Goal: Task Accomplishment & Management: Complete application form

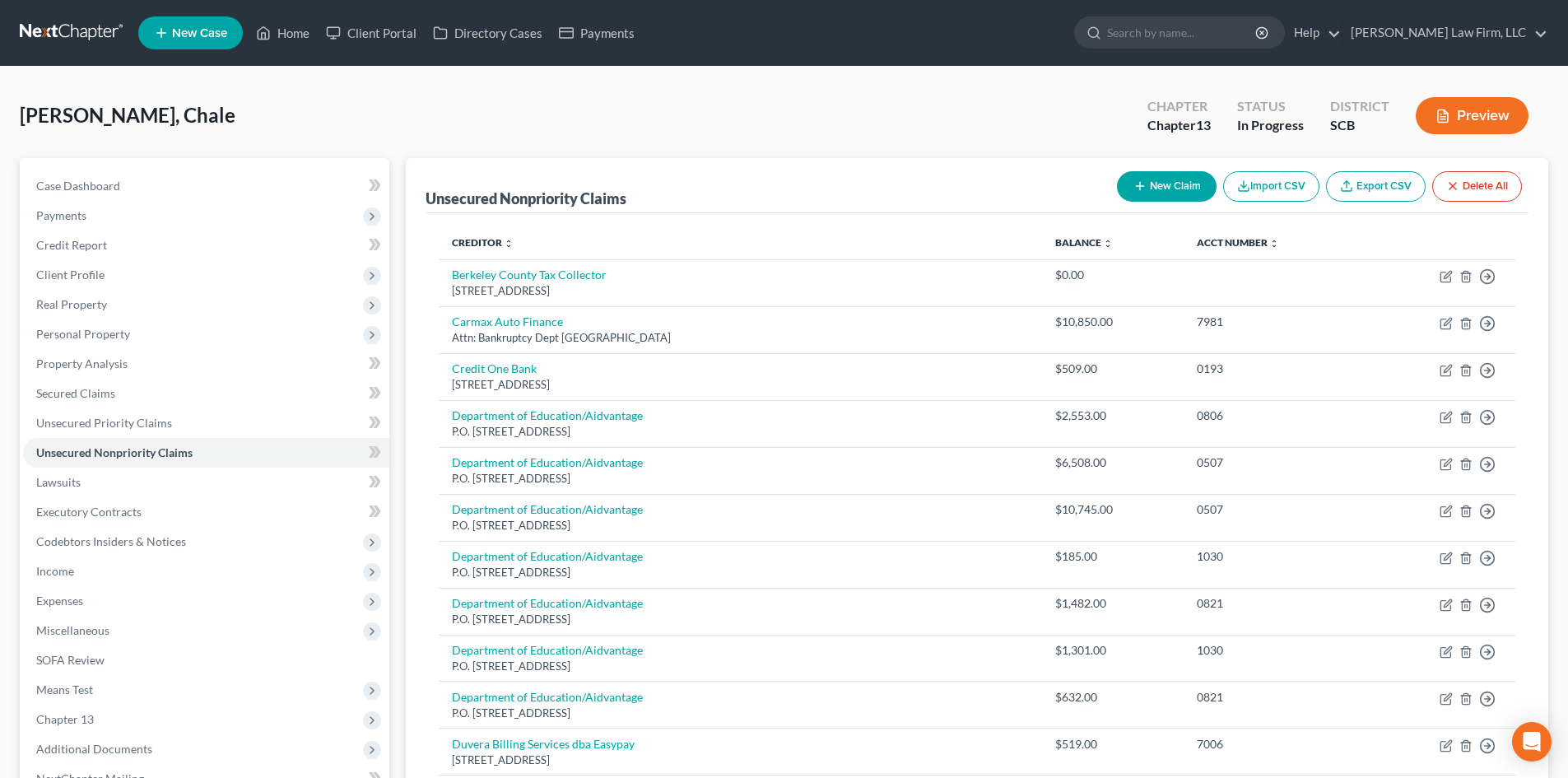
click at [1438, 115] on icon "button" at bounding box center [1443, 116] width 10 height 13
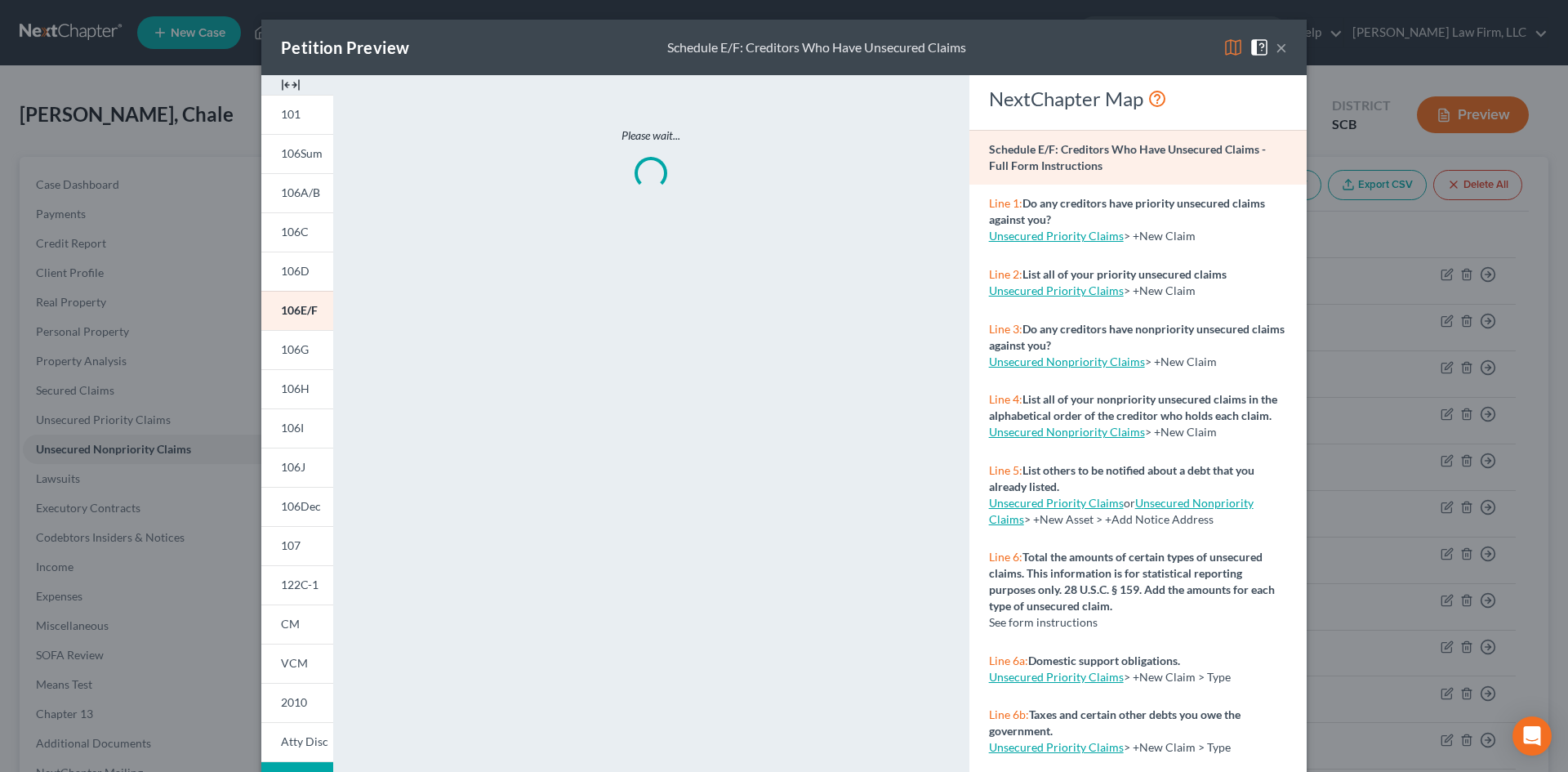
click at [289, 84] on img at bounding box center [291, 85] width 20 height 20
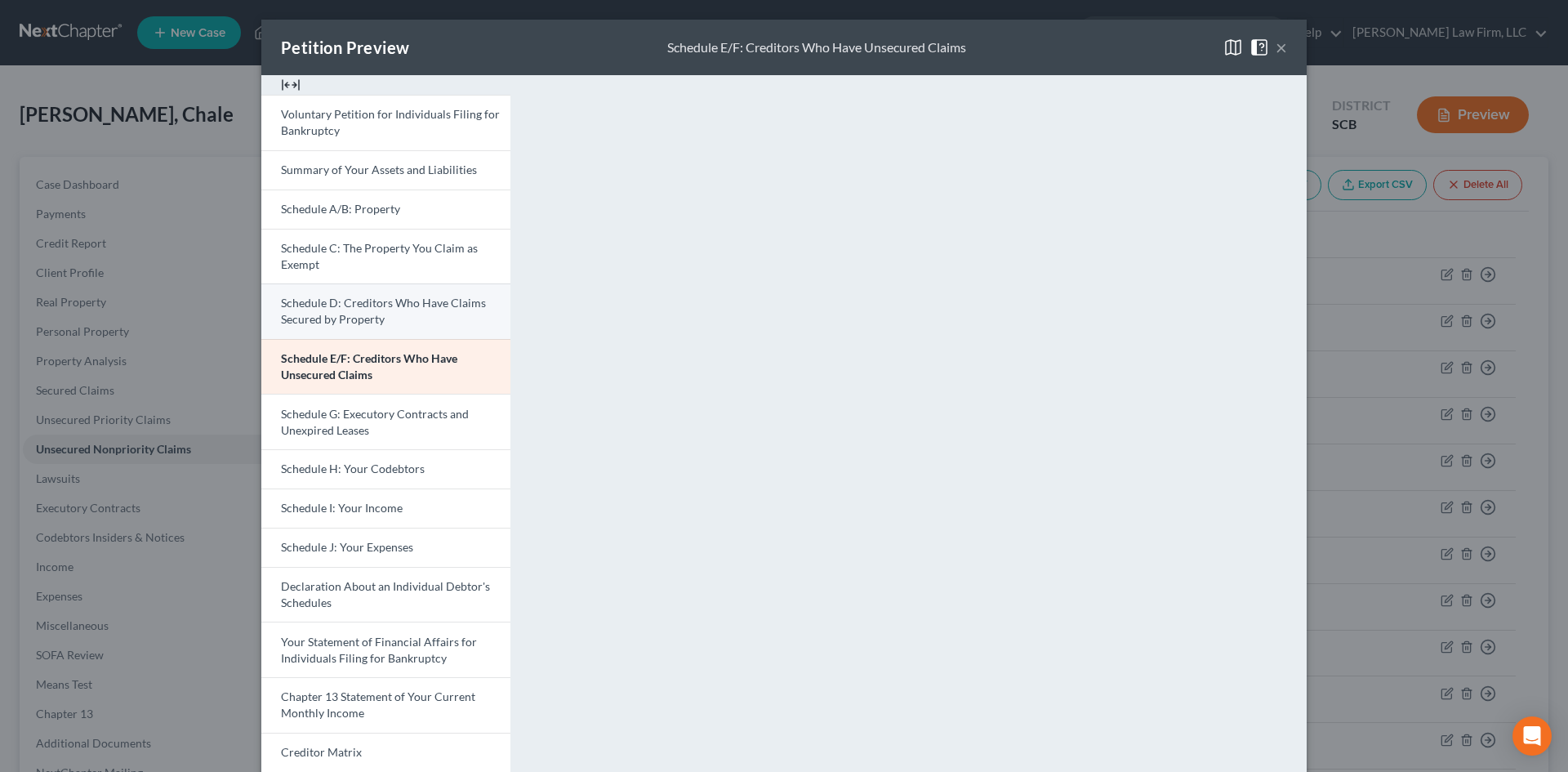
click at [347, 299] on span "Schedule D: Creditors Who Have Claims Secured by Property" at bounding box center [383, 311] width 205 height 30
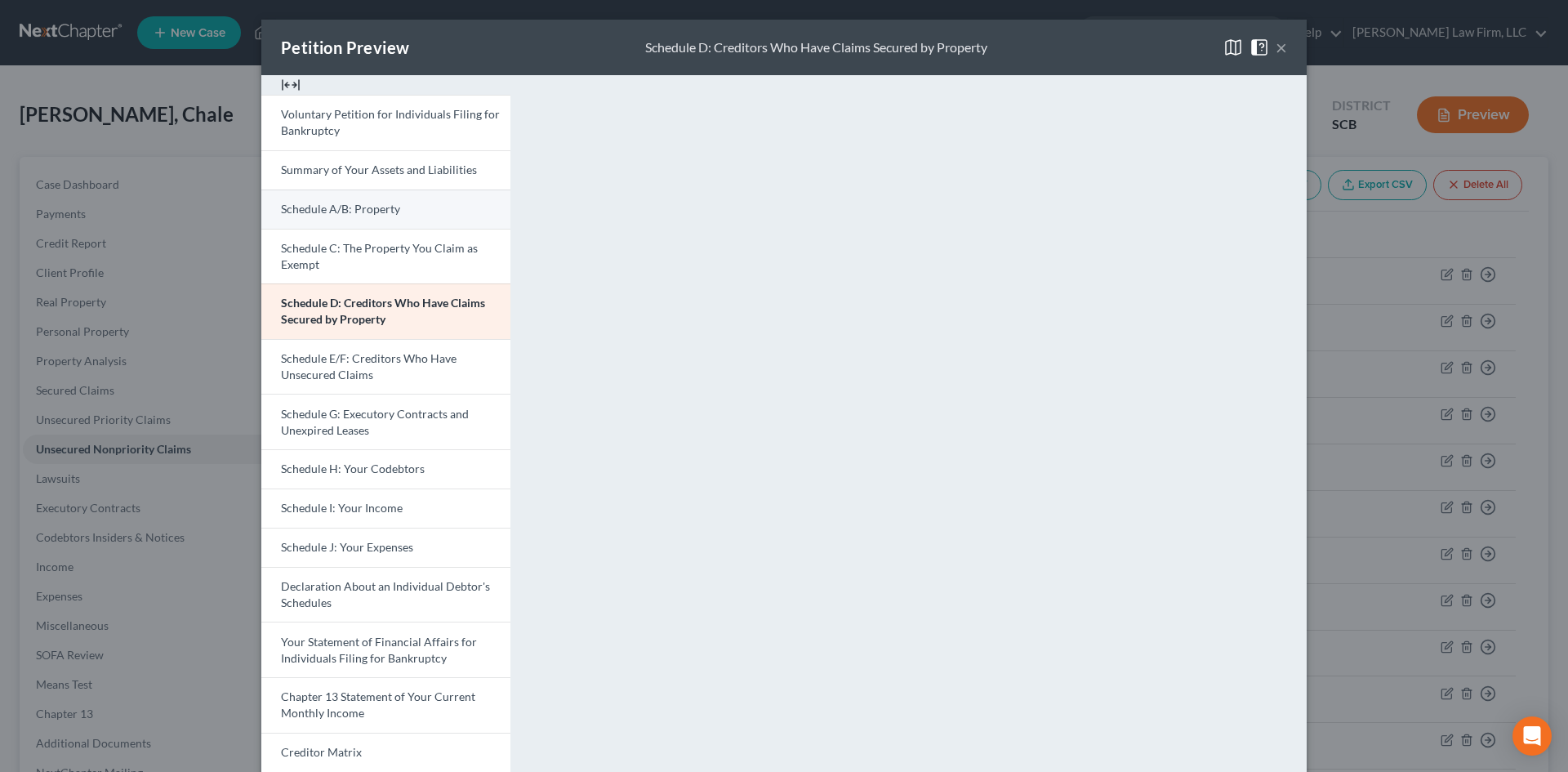
click at [362, 206] on span "Schedule A/B: Property" at bounding box center [340, 209] width 119 height 14
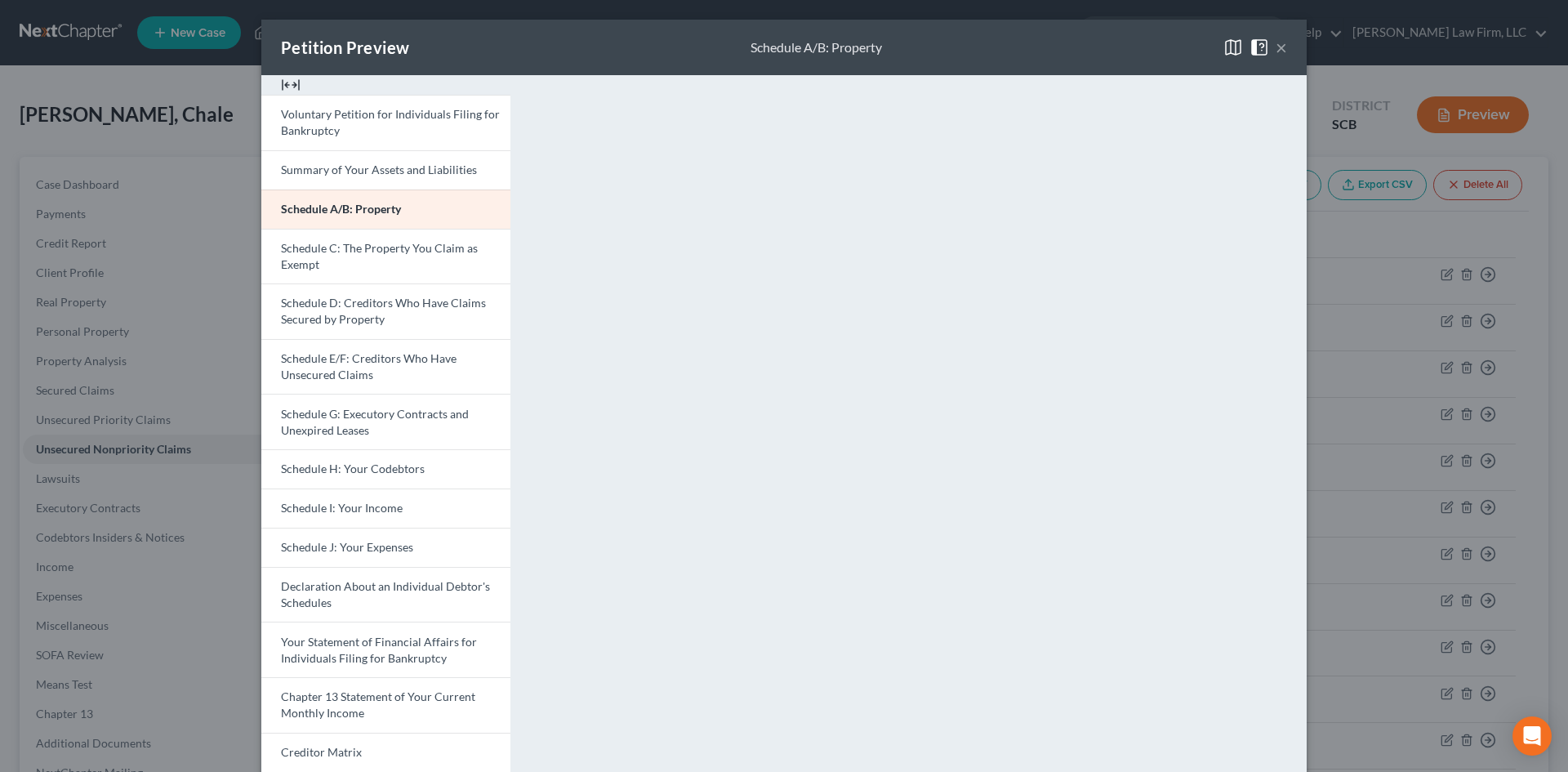
click at [1276, 40] on button "×" at bounding box center [1281, 47] width 12 height 20
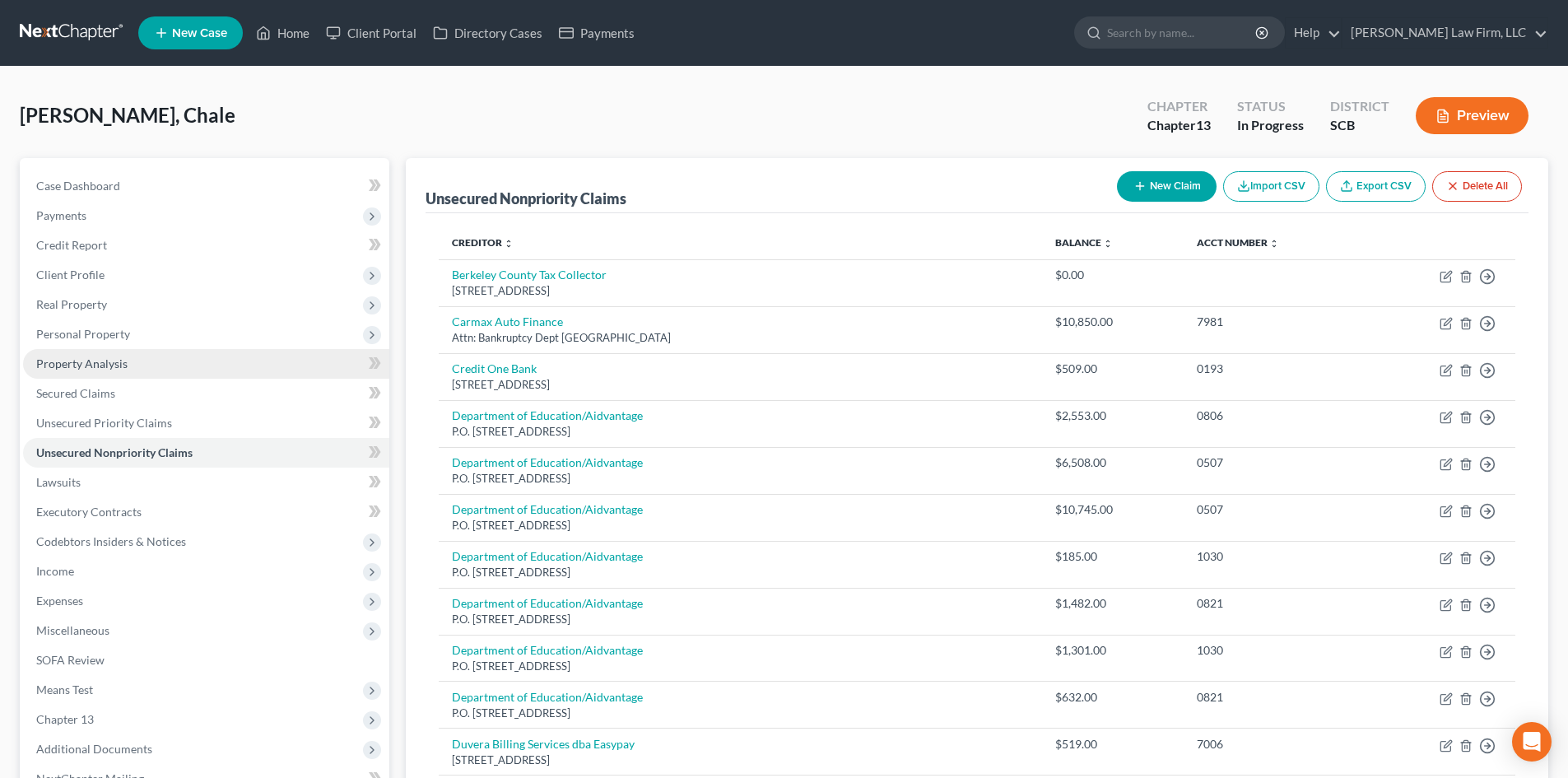
click at [127, 360] on link "Property Analysis" at bounding box center [206, 363] width 366 height 30
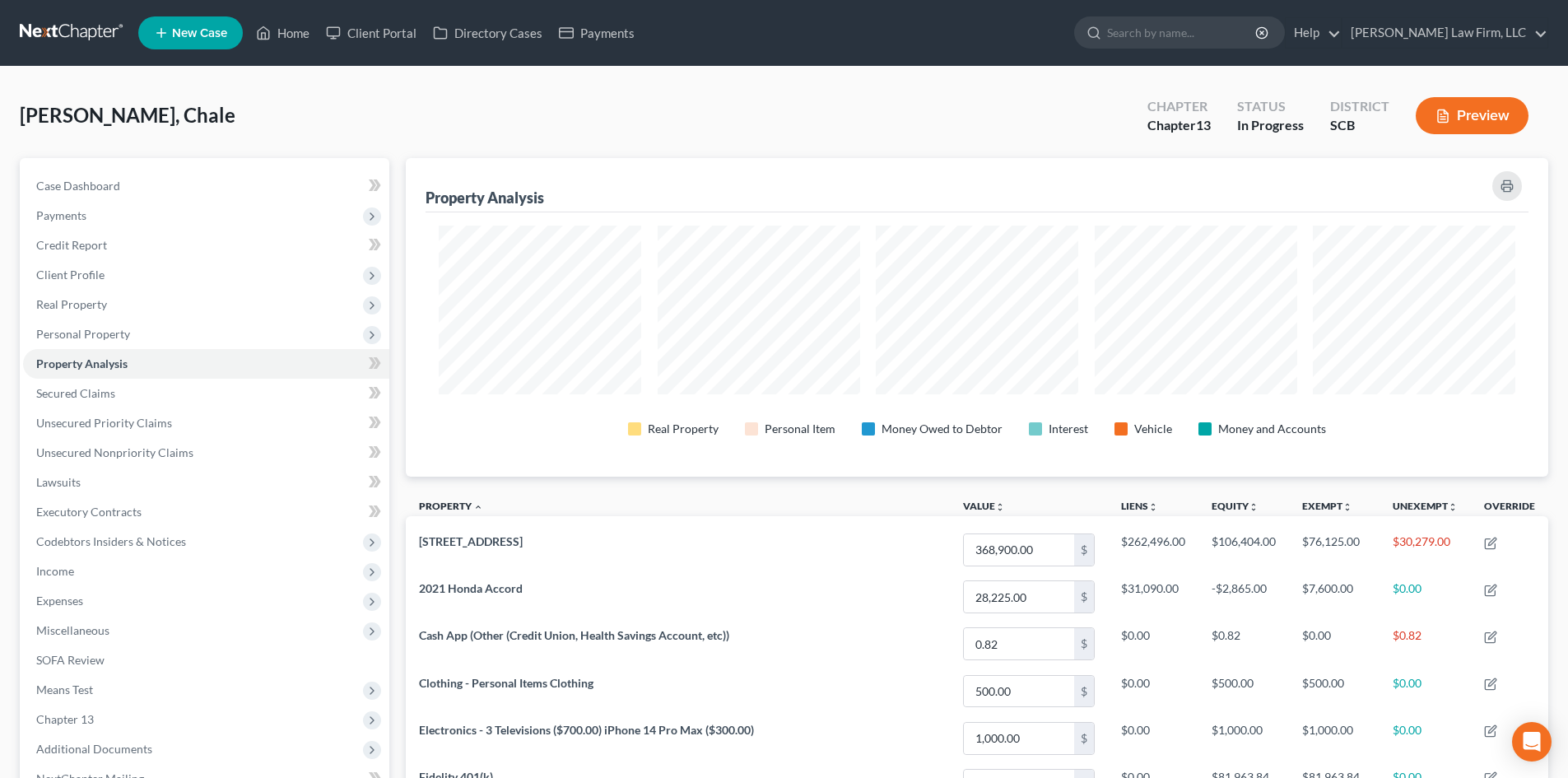
click at [1459, 100] on button "Preview" at bounding box center [1472, 115] width 113 height 37
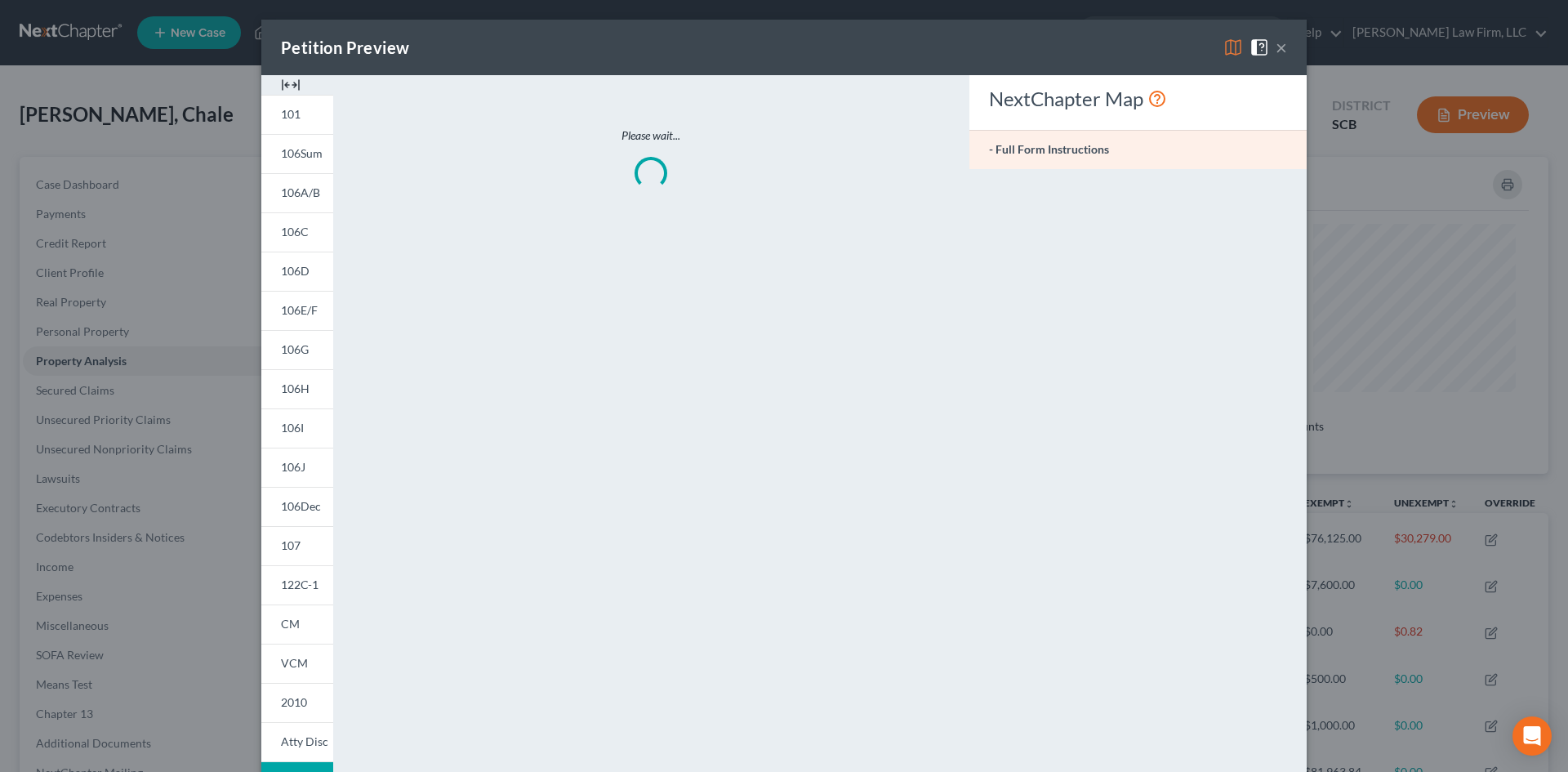
click at [285, 76] on img at bounding box center [291, 85] width 20 height 20
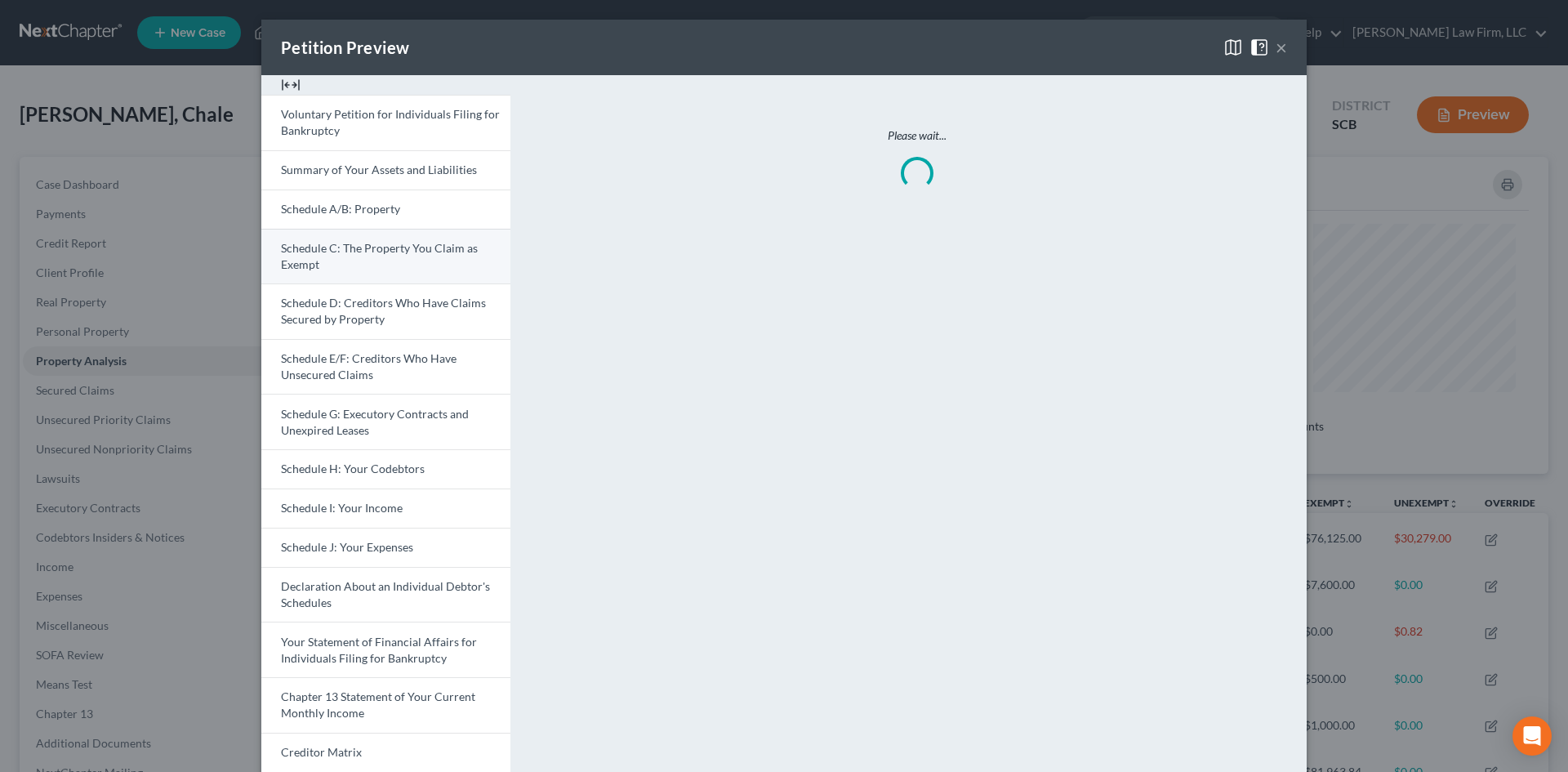
click at [358, 267] on link "Schedule C: The Property You Claim as Exempt" at bounding box center [386, 256] width 249 height 55
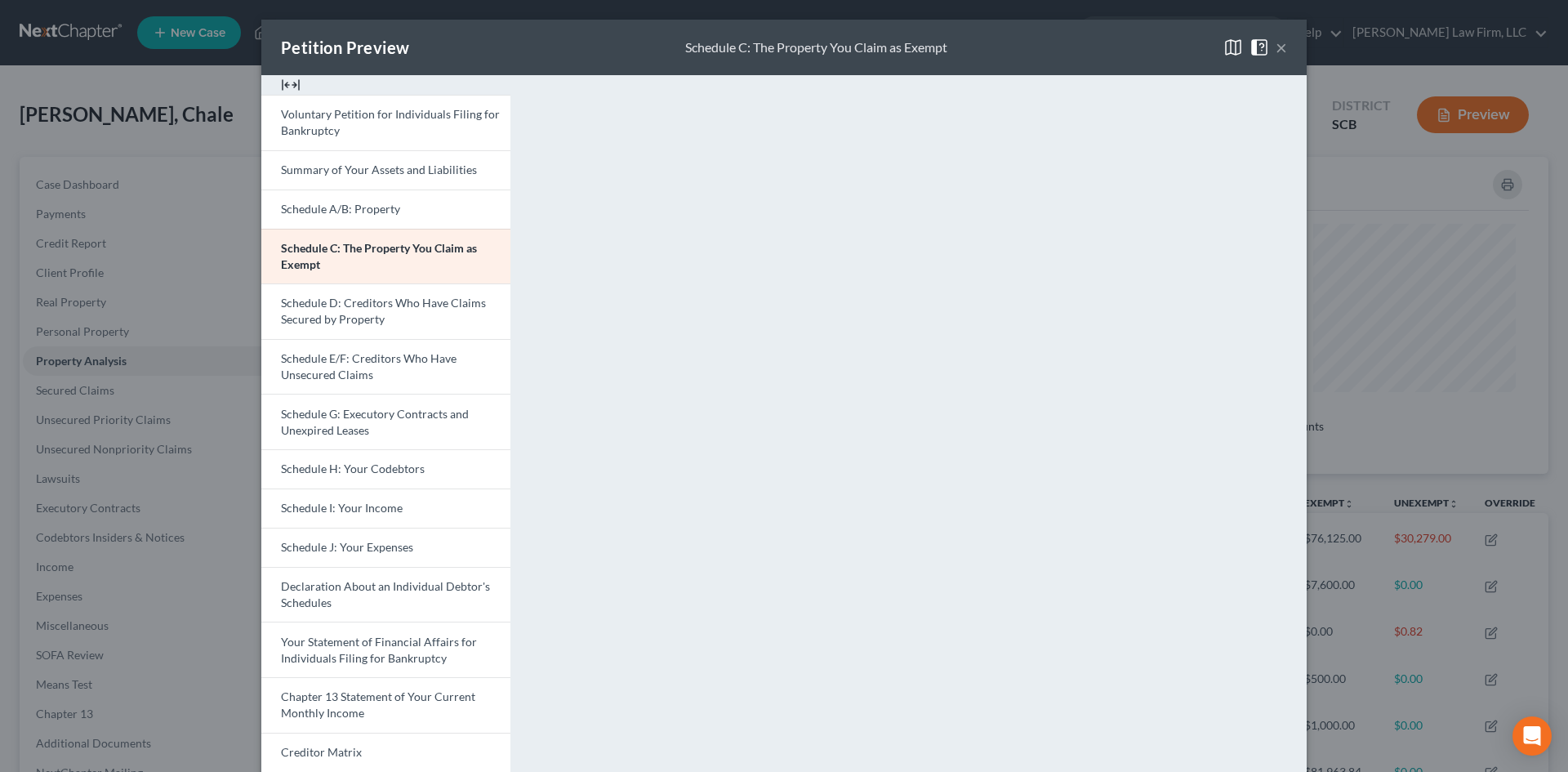
drag, startPoint x: 1274, startPoint y: 46, endPoint x: 1182, endPoint y: 98, distance: 105.7
click at [1276, 46] on button "×" at bounding box center [1281, 47] width 12 height 20
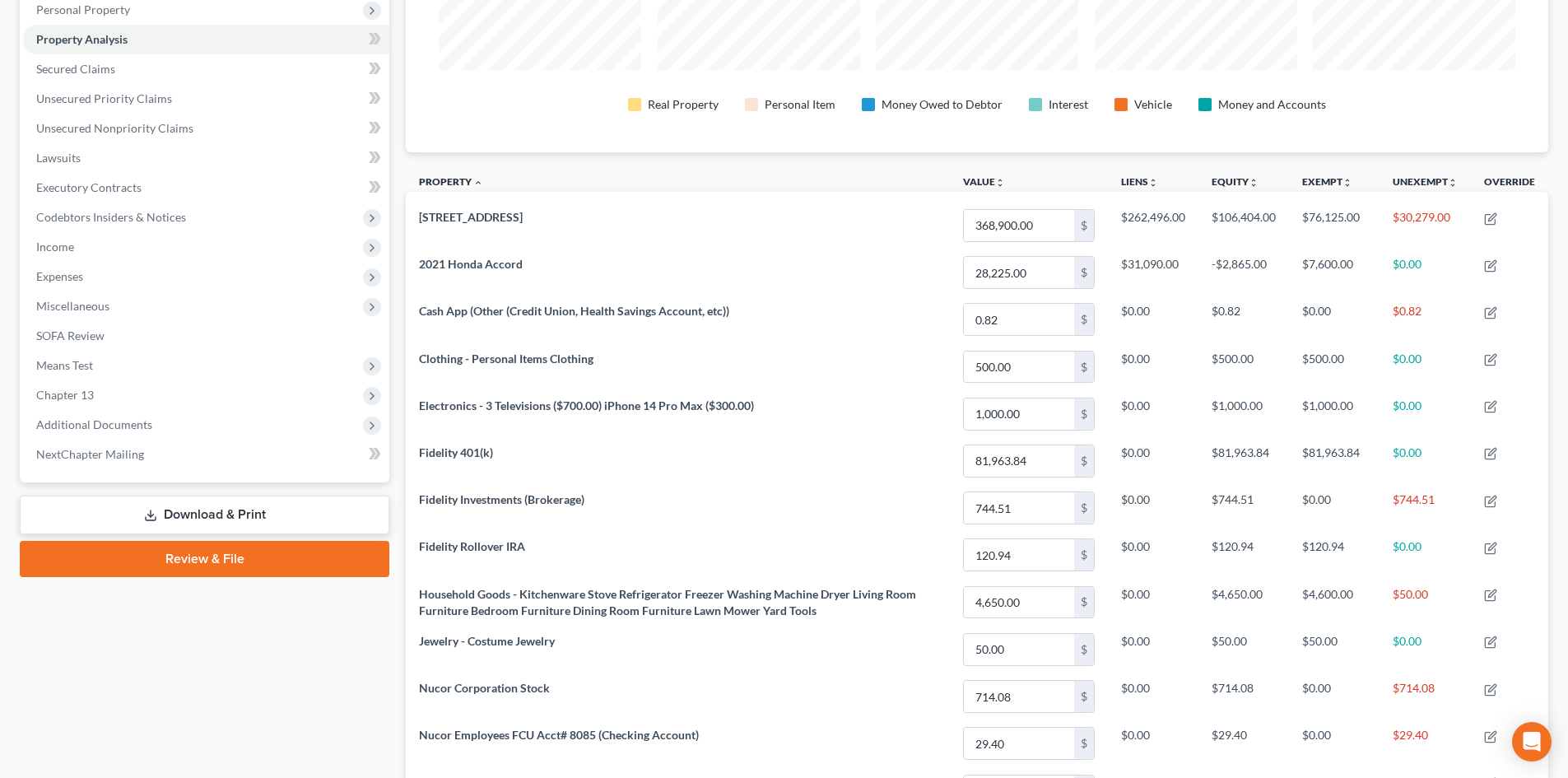
scroll to position [82, 0]
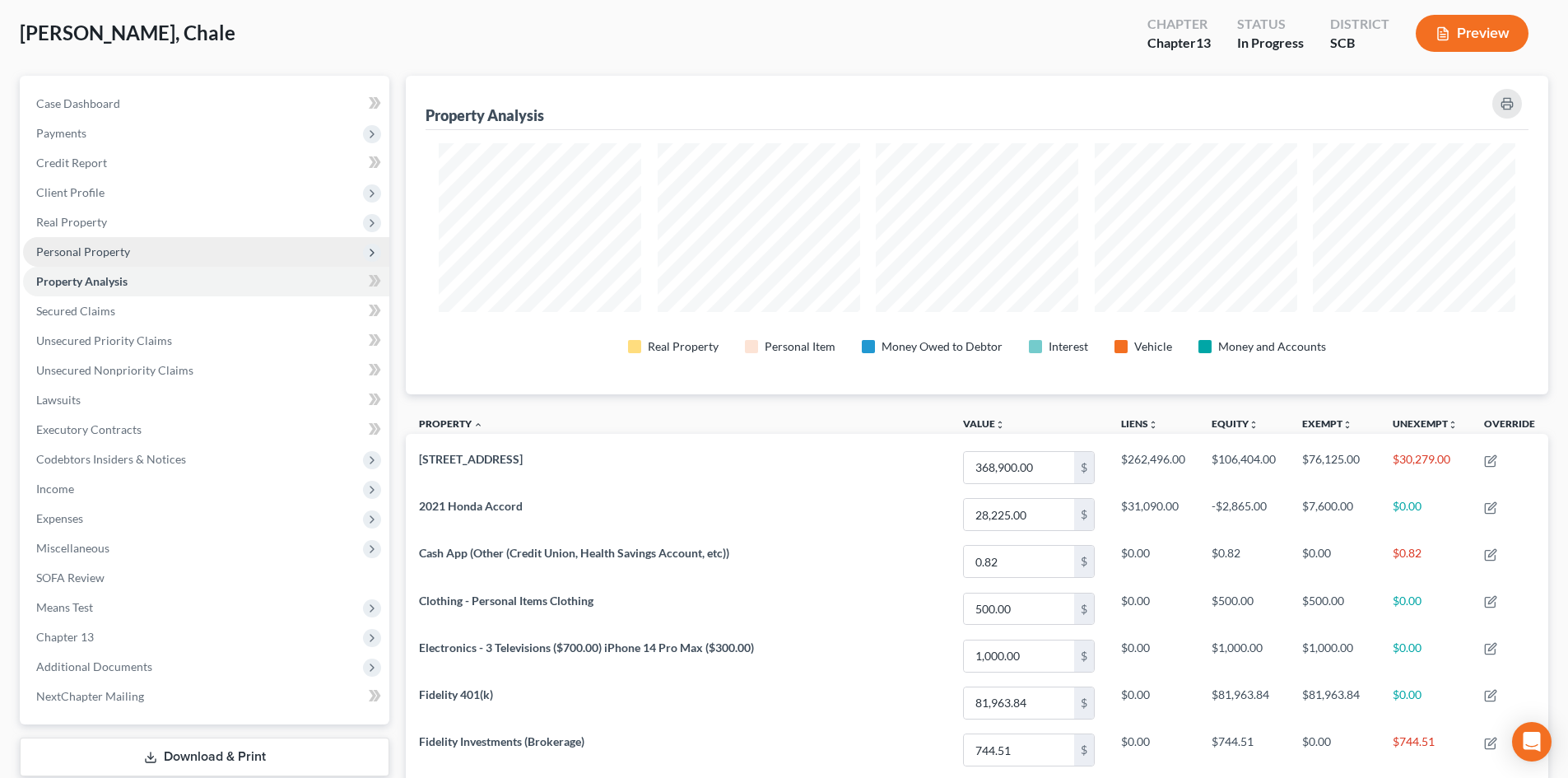
click at [127, 251] on span "Personal Property" at bounding box center [82, 252] width 94 height 14
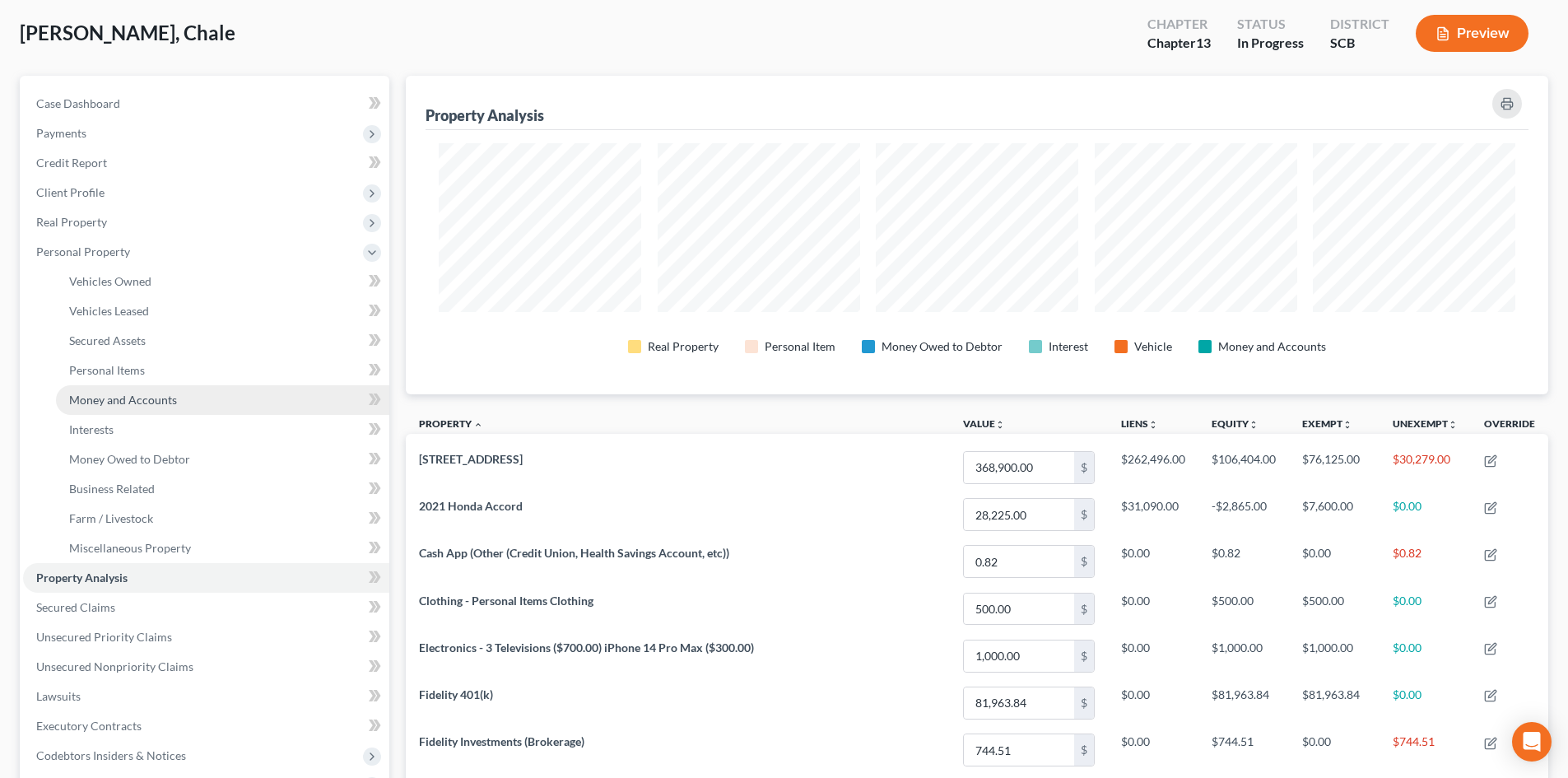
click at [179, 398] on link "Money and Accounts" at bounding box center [222, 399] width 333 height 30
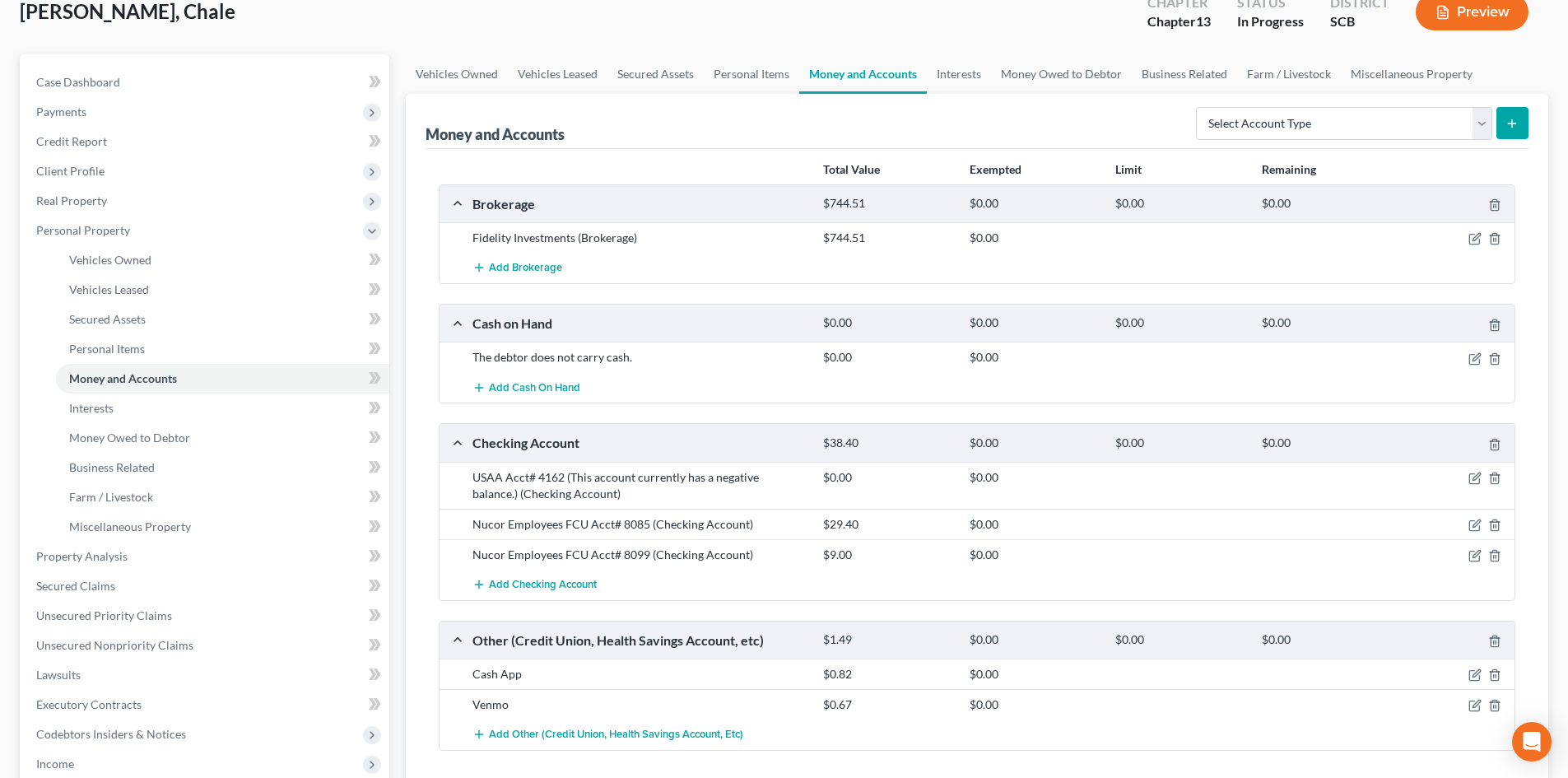
scroll to position [412, 0]
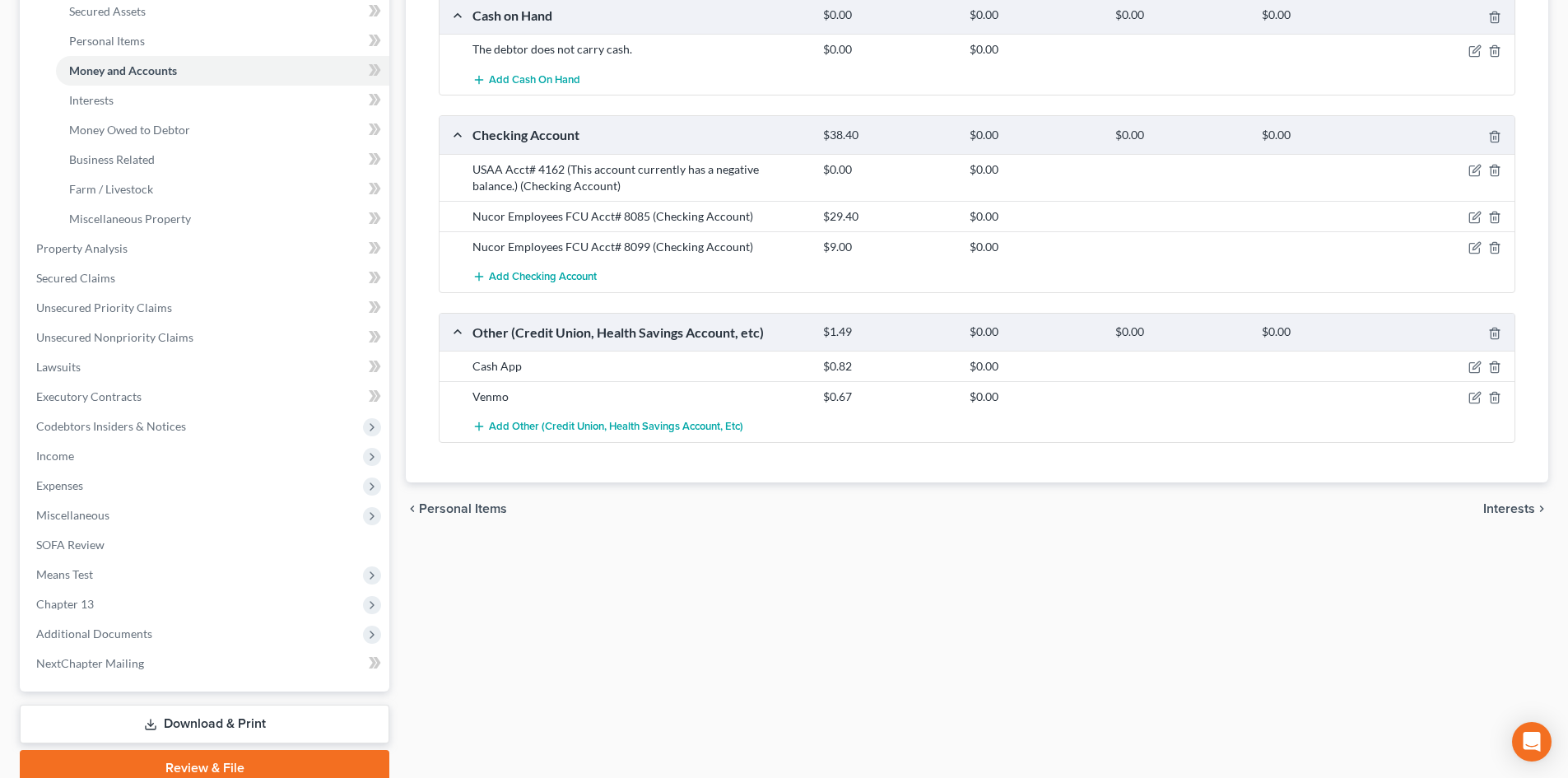
click at [1508, 513] on span "Interests" at bounding box center [1509, 509] width 52 height 13
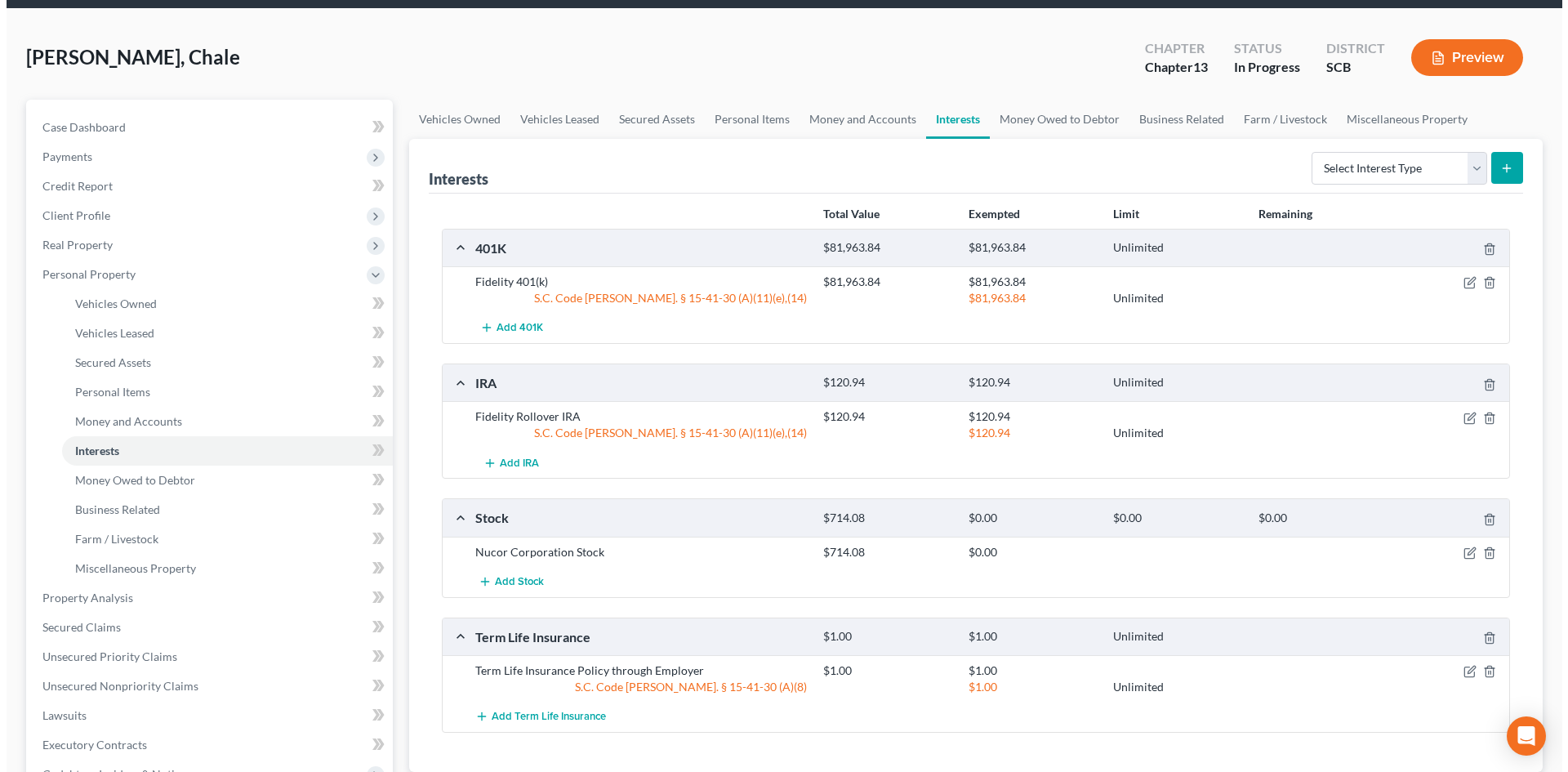
scroll to position [163, 0]
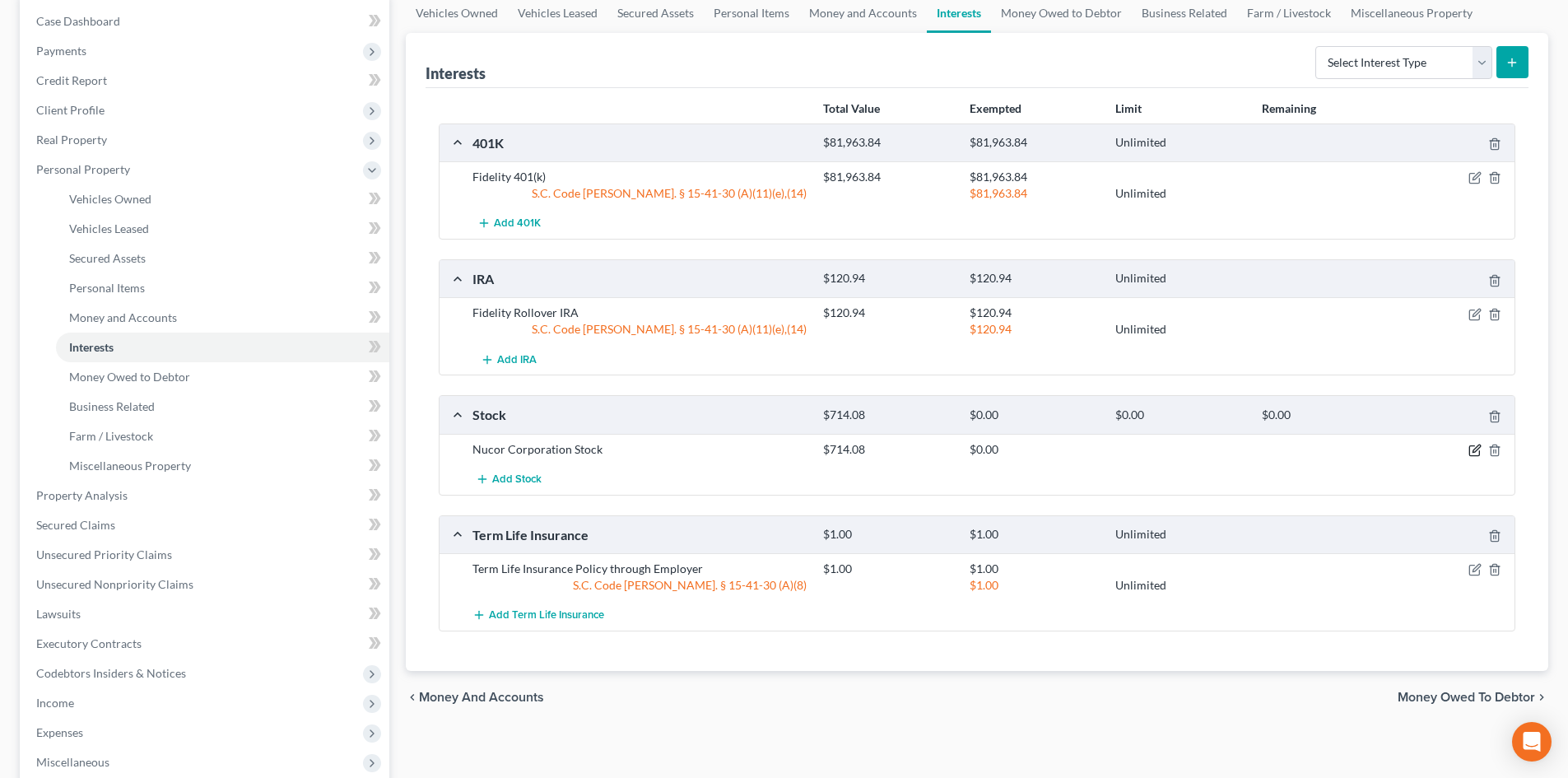
click at [1472, 449] on icon "button" at bounding box center [1475, 449] width 13 height 13
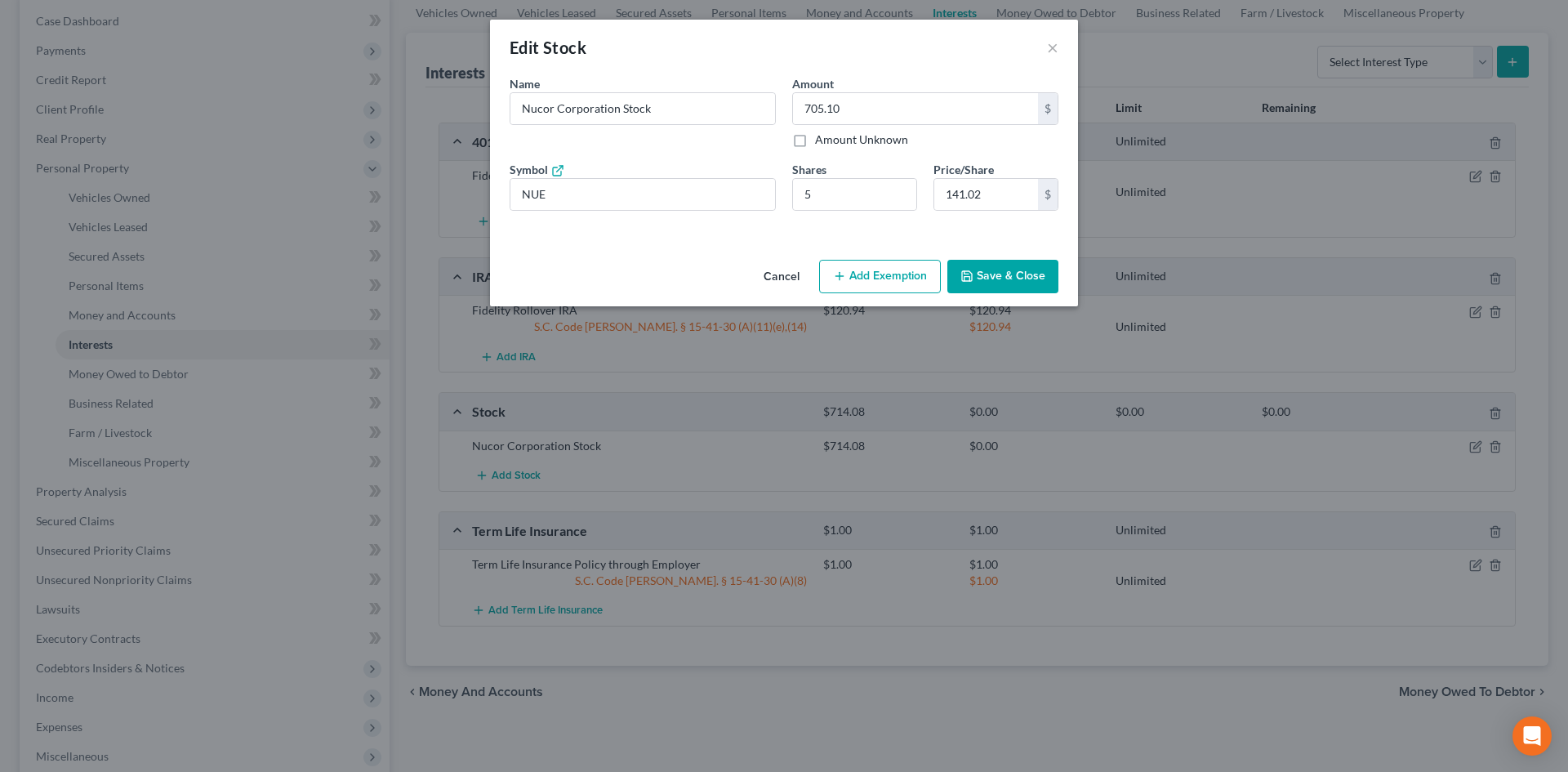
click at [883, 261] on button "Add Exemption" at bounding box center [880, 276] width 122 height 35
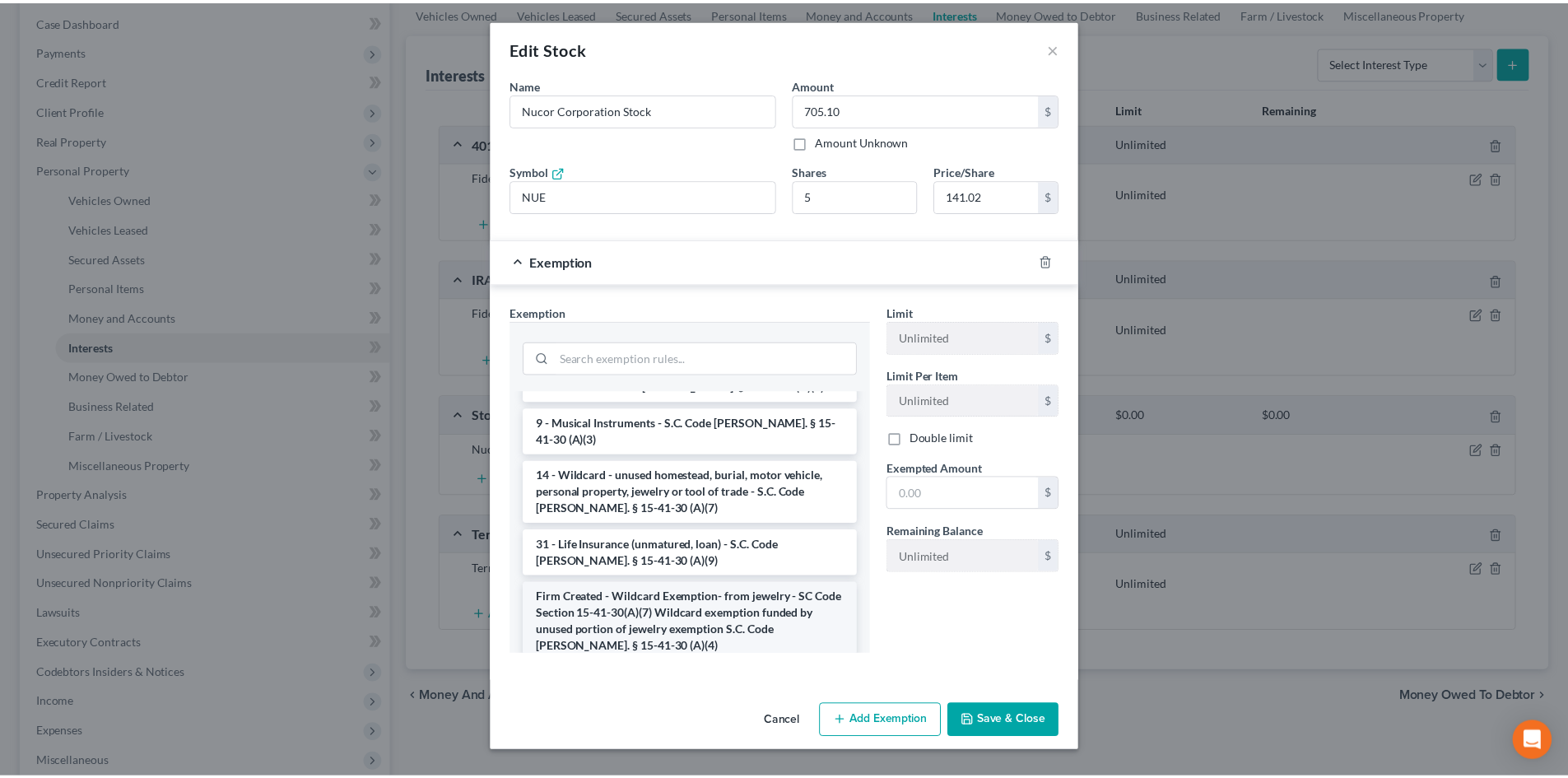
scroll to position [2327, 0]
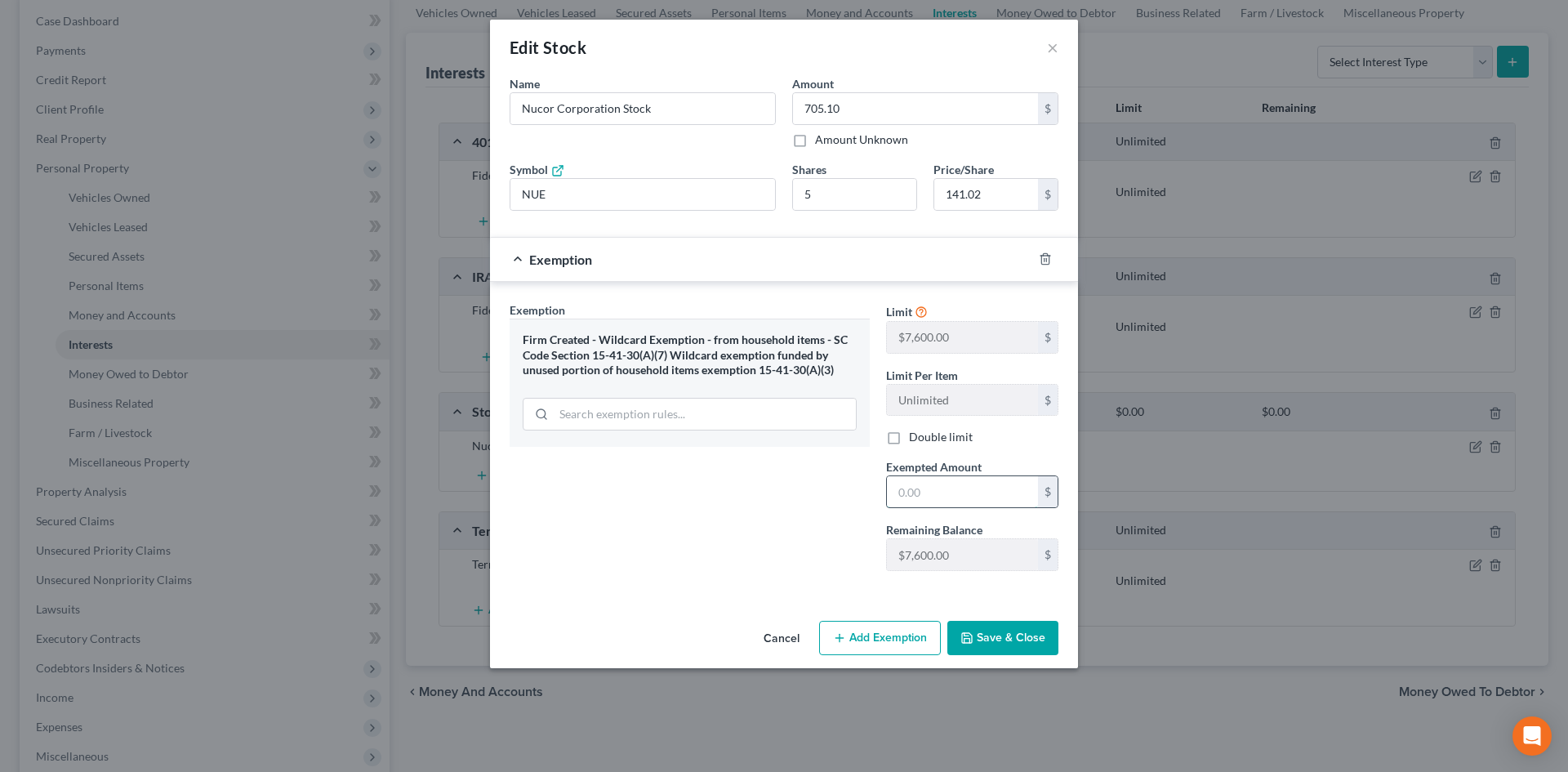
click at [920, 482] on input "text" at bounding box center [962, 491] width 151 height 31
type input "705.10"
click at [988, 632] on button "Save & Close" at bounding box center [1002, 637] width 111 height 35
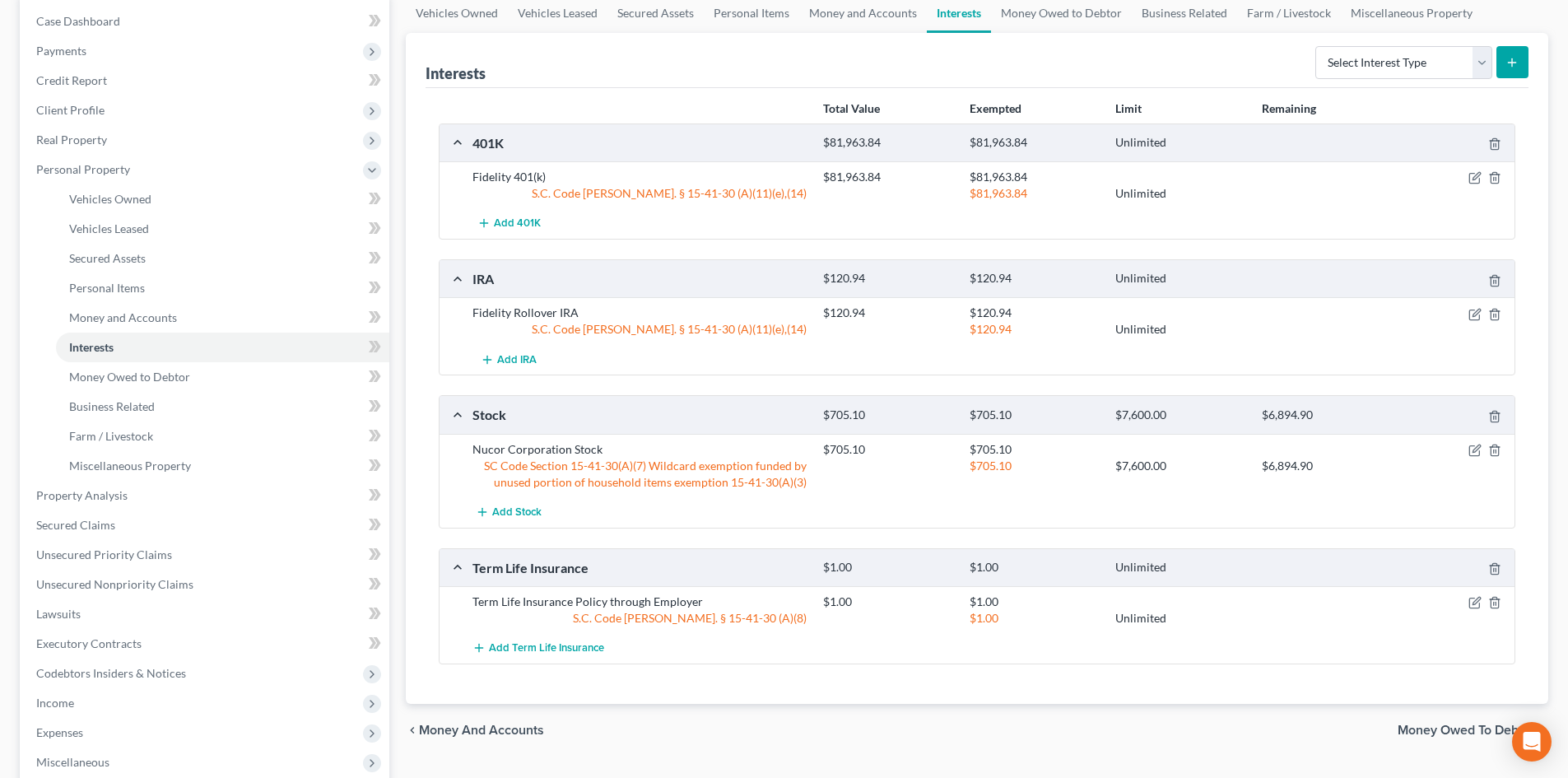
click at [1427, 731] on span "Money Owed to Debtor" at bounding box center [1466, 730] width 137 height 13
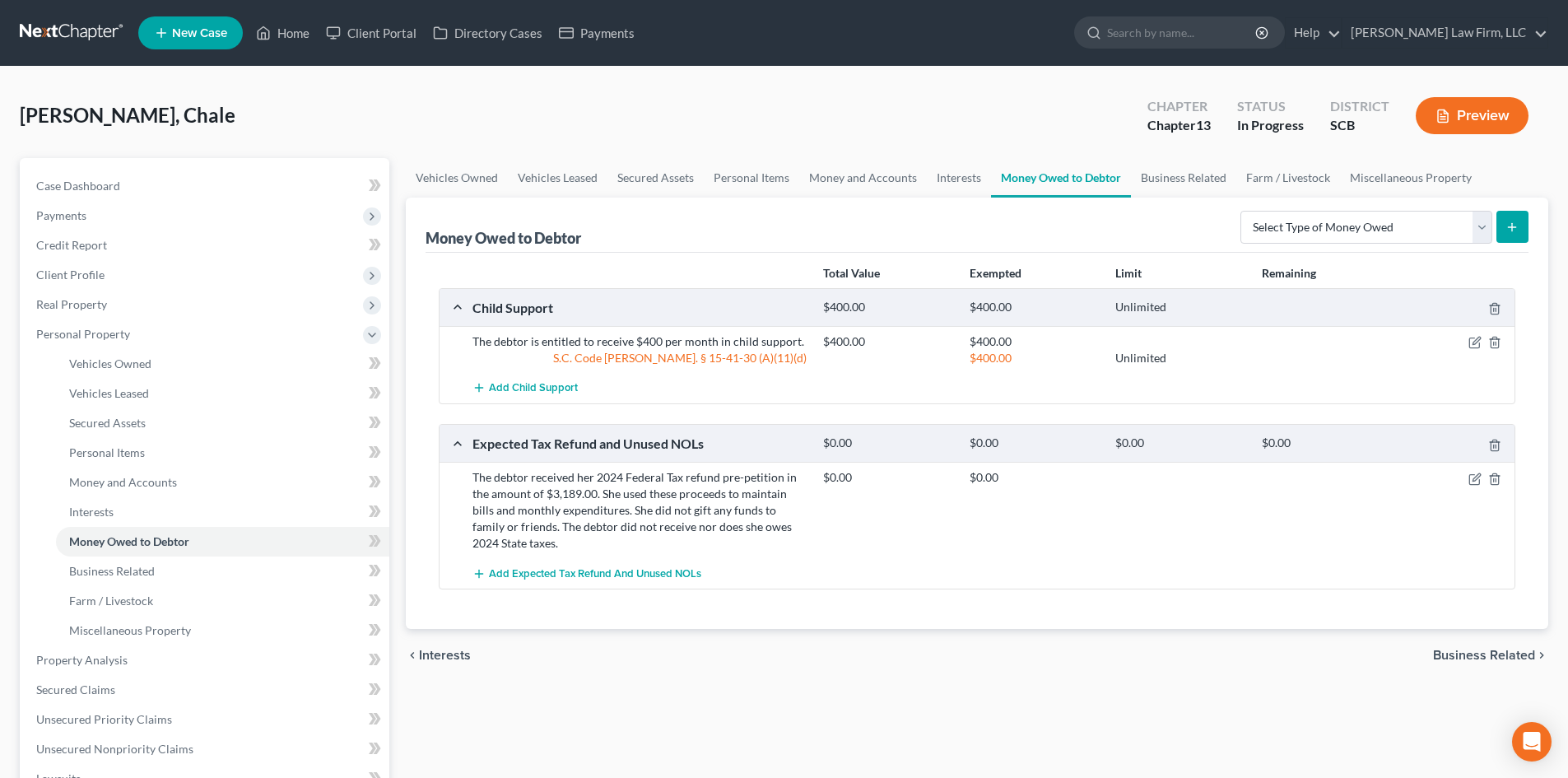
click at [1462, 645] on div "chevron_left Interests Business Related chevron_right" at bounding box center [977, 654] width 1143 height 53
click at [1462, 658] on span "Business Related" at bounding box center [1484, 654] width 102 height 13
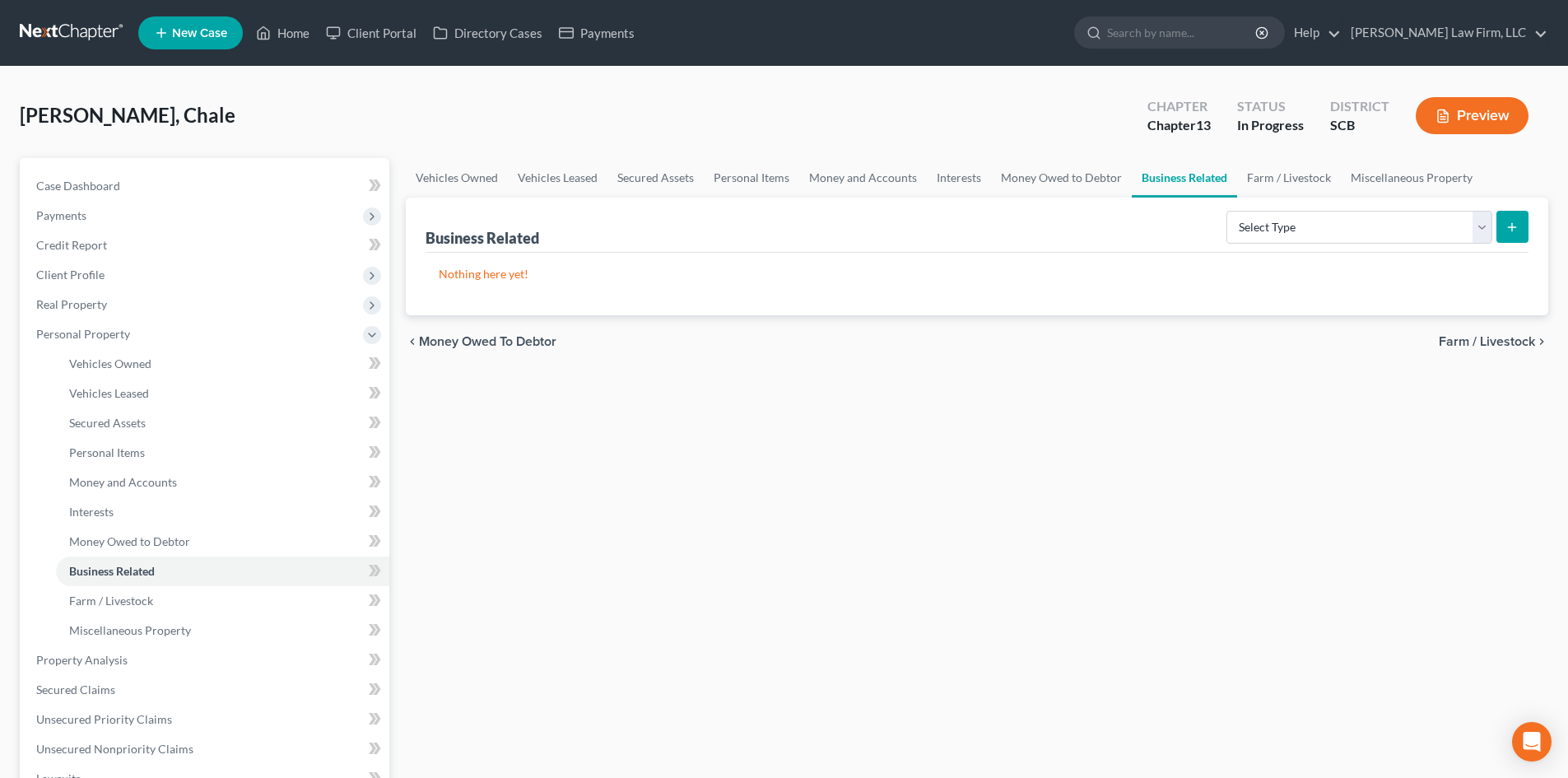
click at [1476, 340] on span "Farm / Livestock" at bounding box center [1487, 341] width 97 height 13
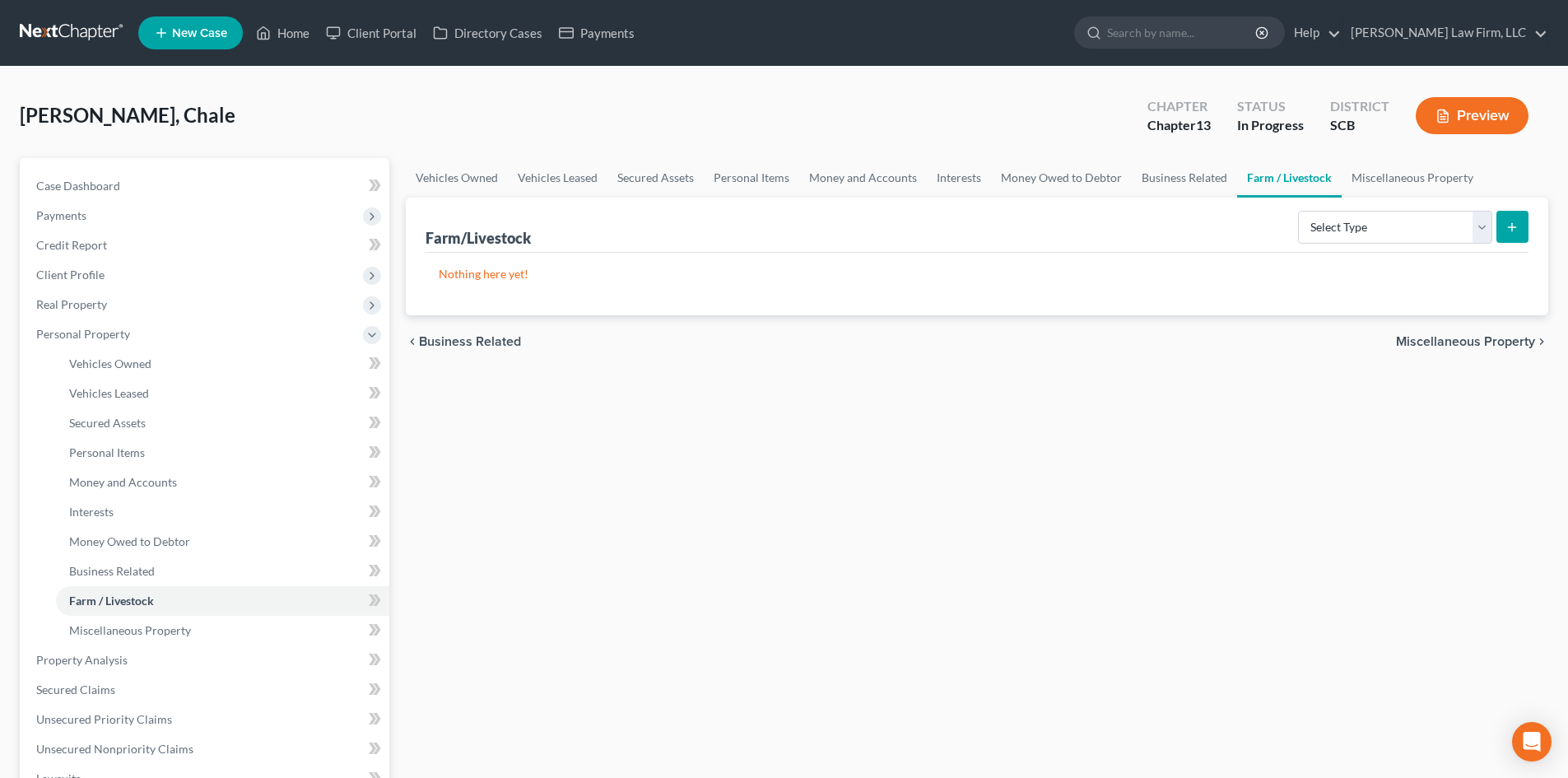
click at [1451, 349] on div "chevron_left Business Related Miscellaneous Property chevron_right" at bounding box center [977, 341] width 1143 height 53
click at [719, 180] on link "Personal Items" at bounding box center [751, 177] width 96 height 39
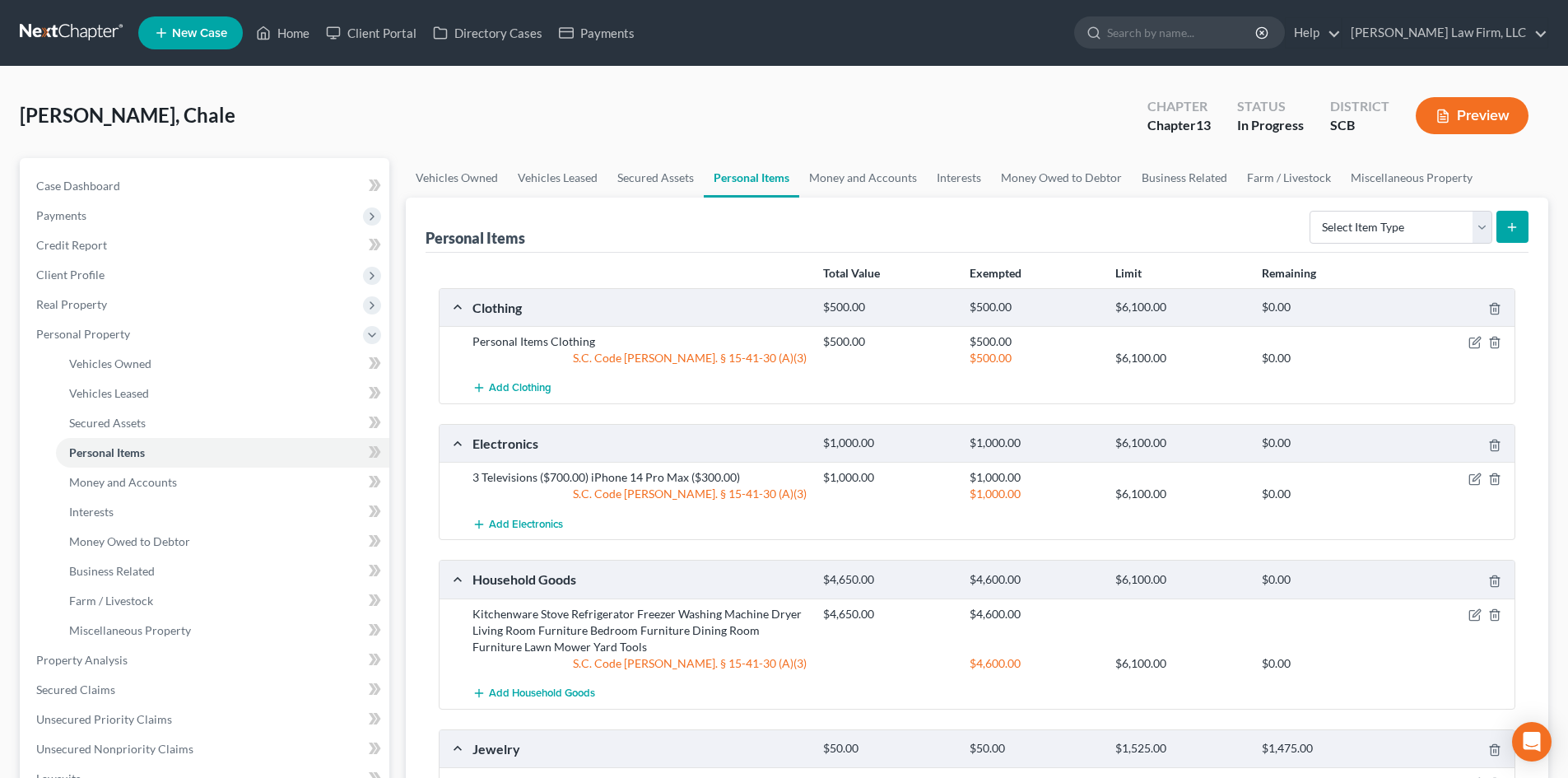
scroll to position [329, 0]
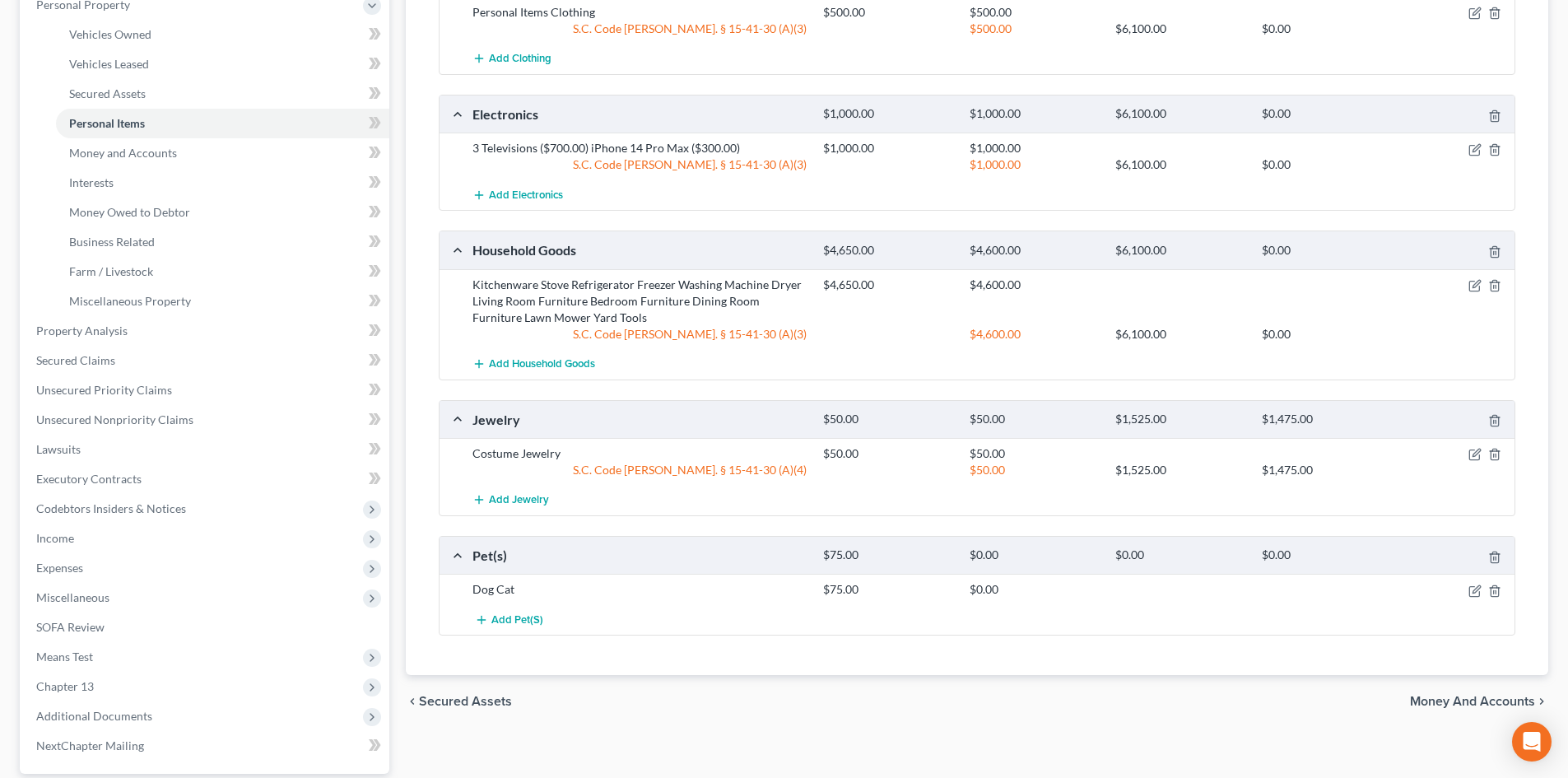
click at [1428, 695] on span "Money and Accounts" at bounding box center [1472, 701] width 125 height 13
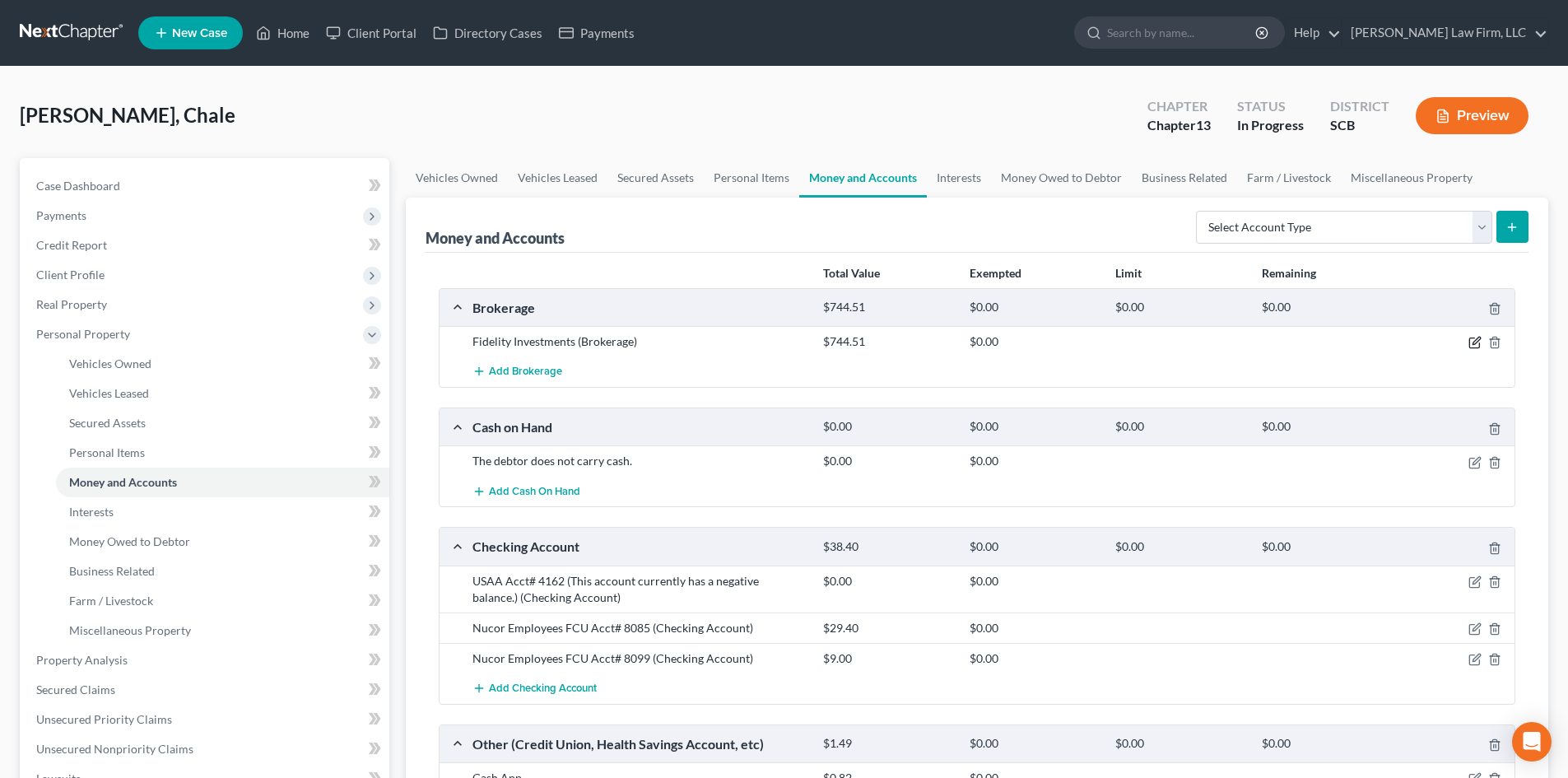
click at [1475, 337] on icon "button" at bounding box center [1475, 342] width 13 height 13
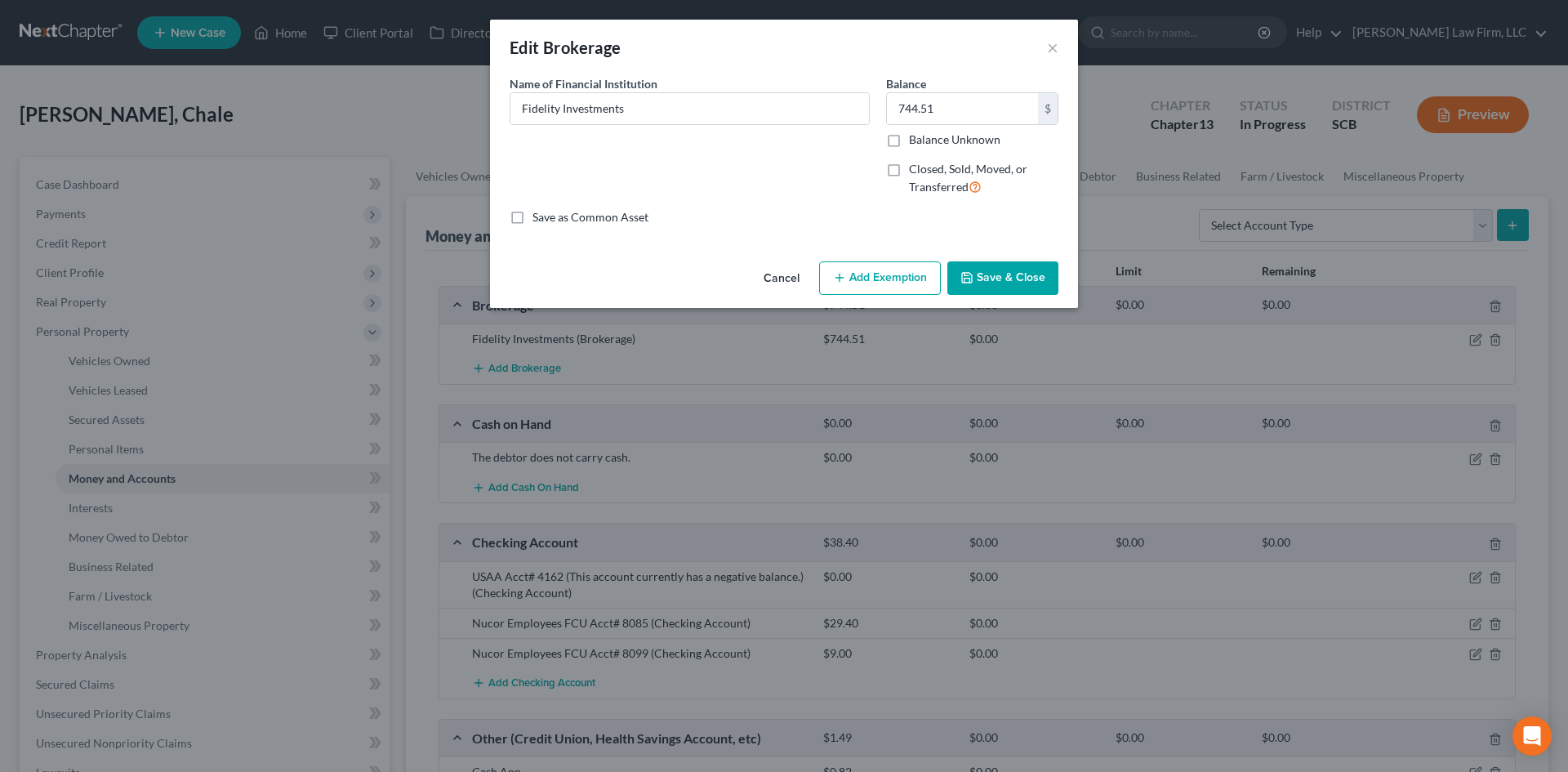
click at [913, 269] on button "Add Exemption" at bounding box center [880, 278] width 122 height 35
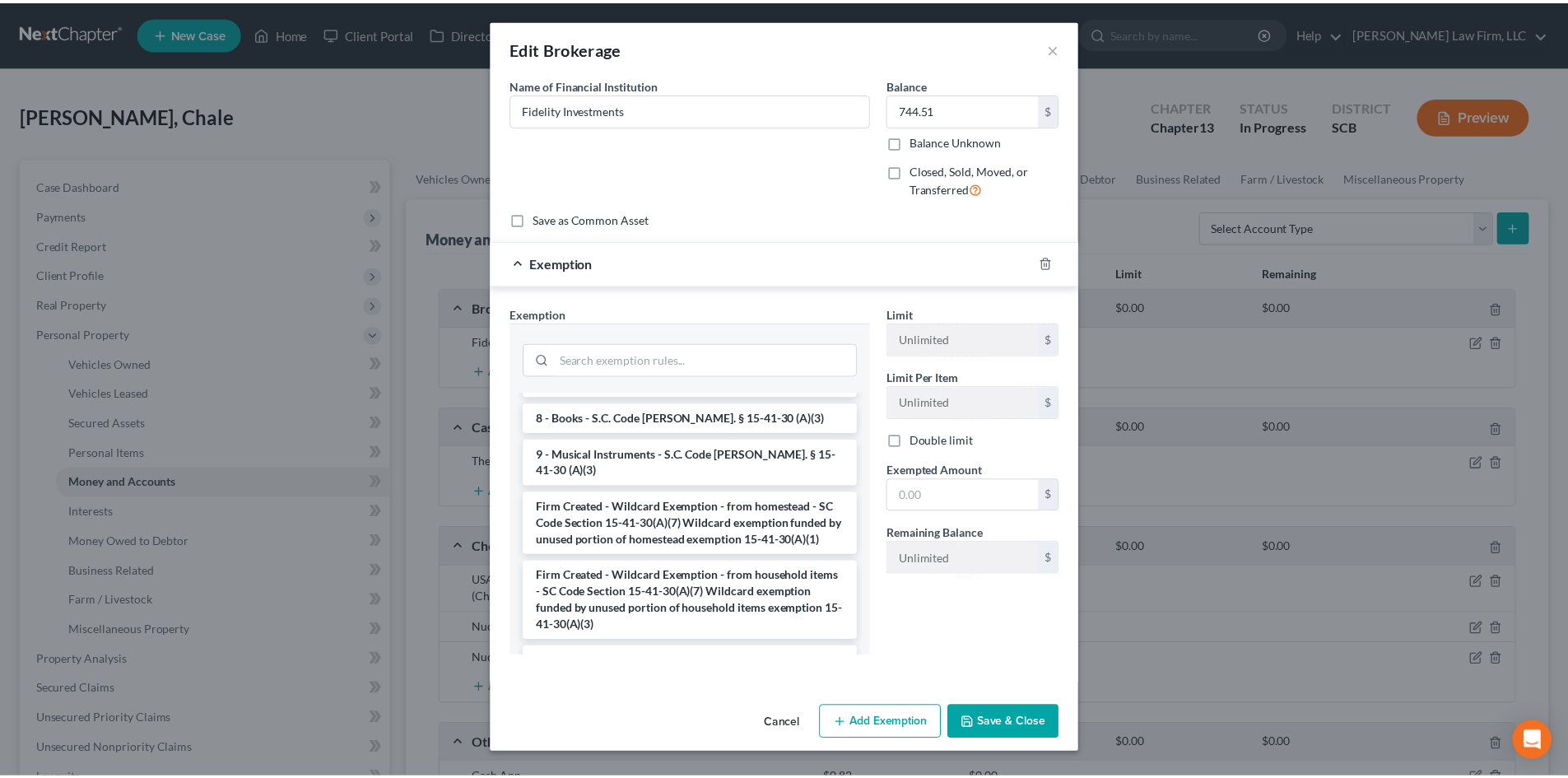
scroll to position [2409, 0]
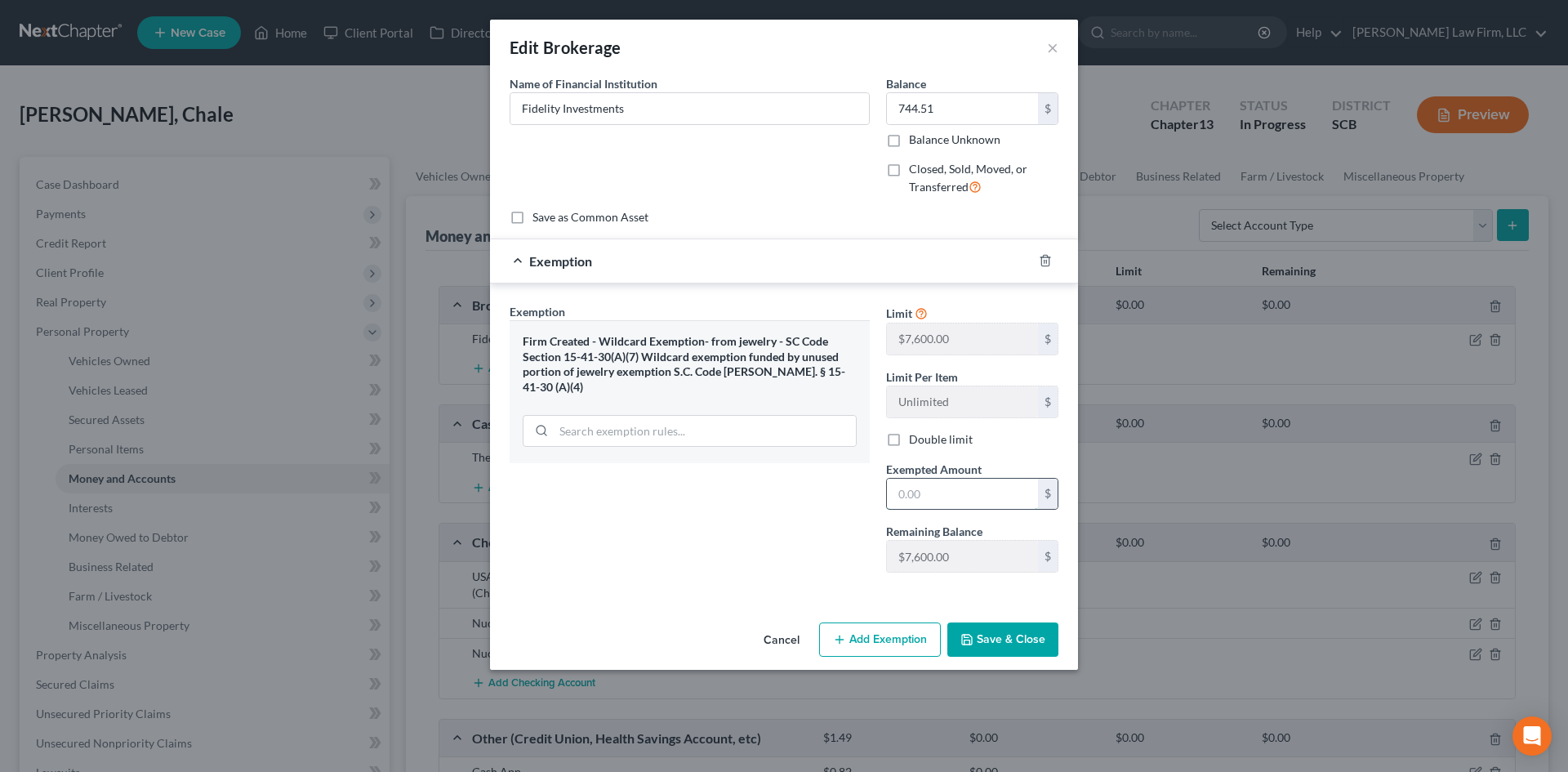
click at [913, 489] on input "text" at bounding box center [962, 494] width 151 height 31
type input "744.51"
click at [1041, 633] on button "Save & Close" at bounding box center [1002, 639] width 111 height 35
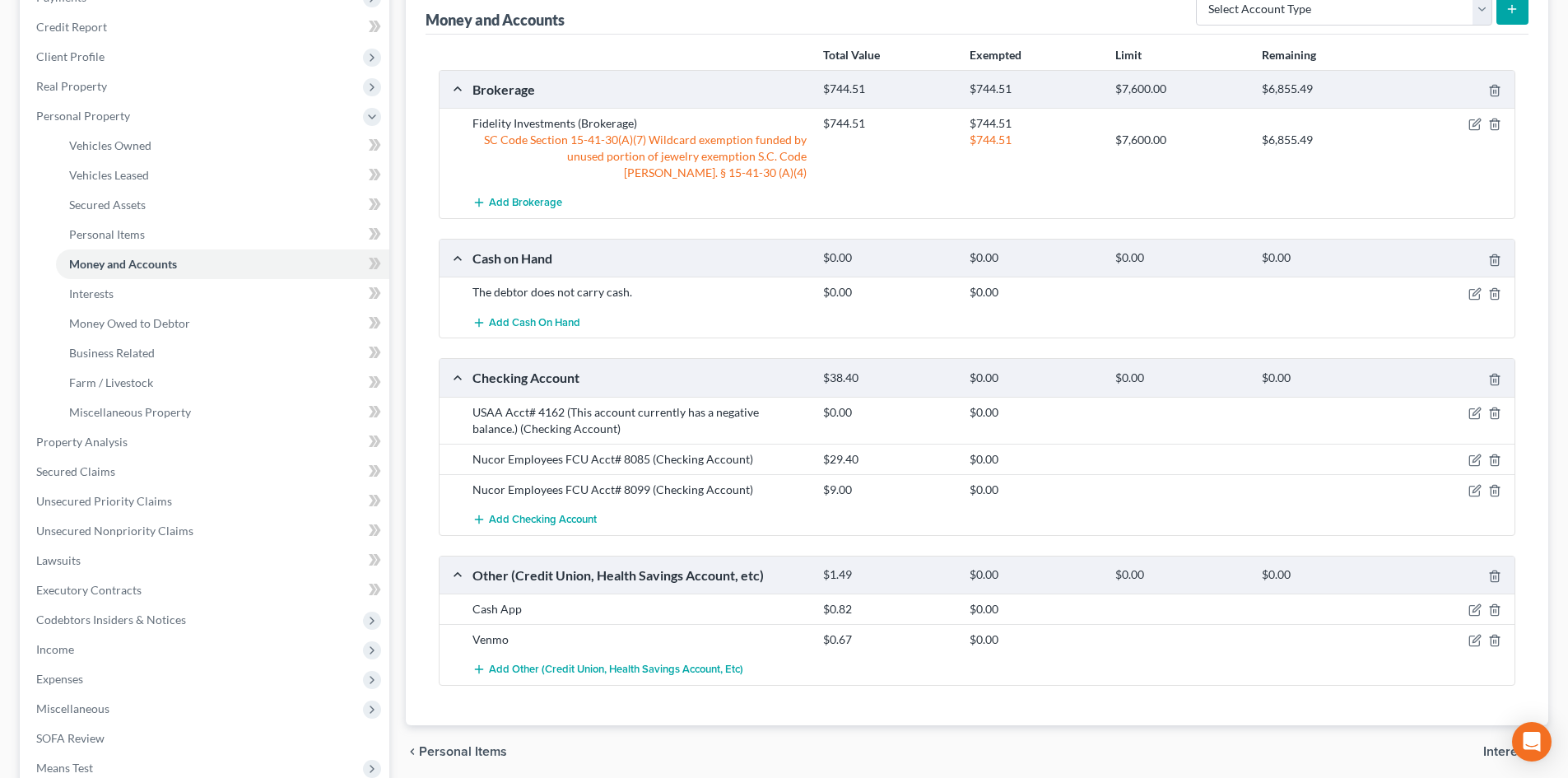
scroll to position [329, 0]
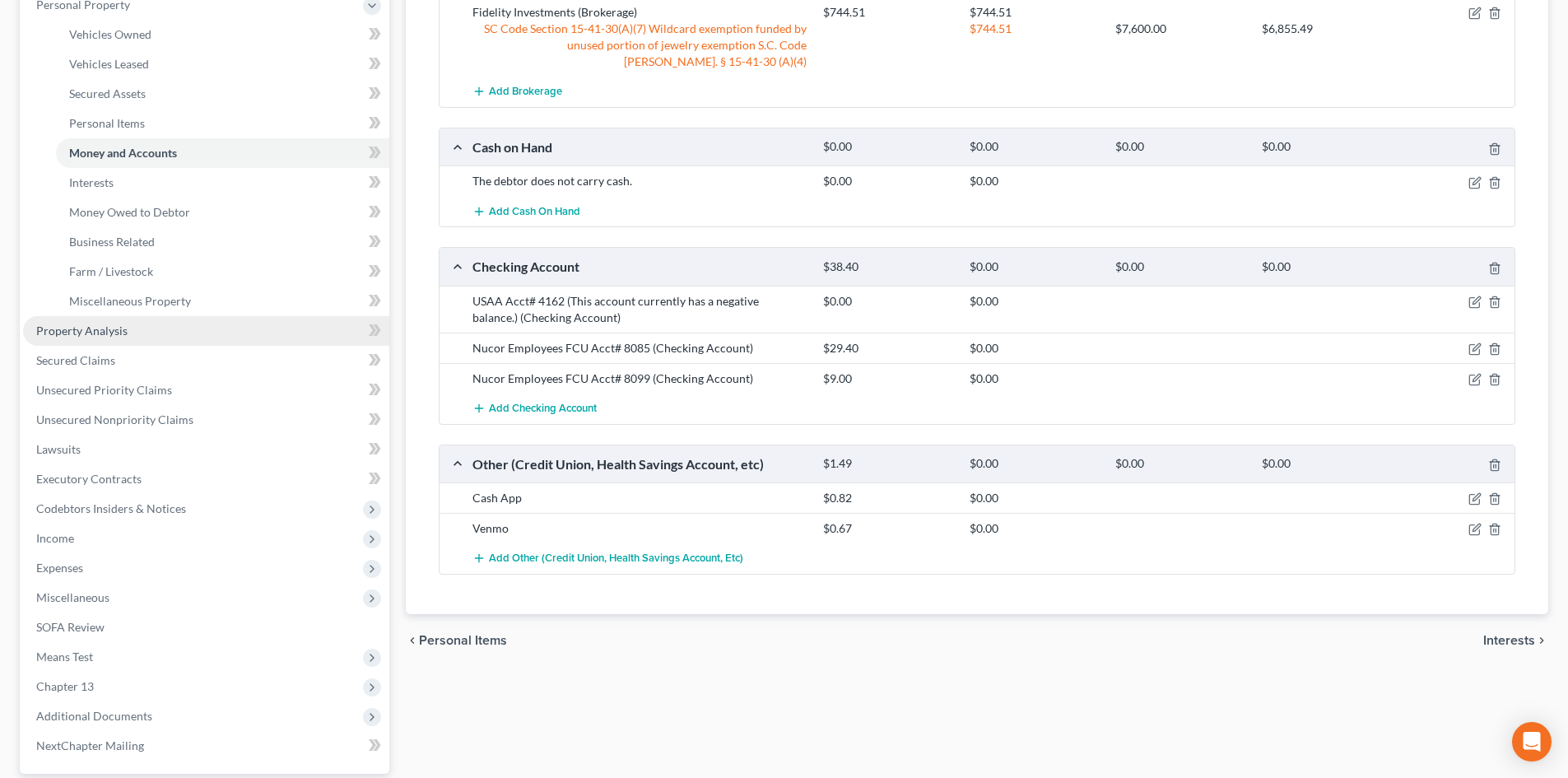
click at [134, 321] on link "Property Analysis" at bounding box center [206, 330] width 366 height 30
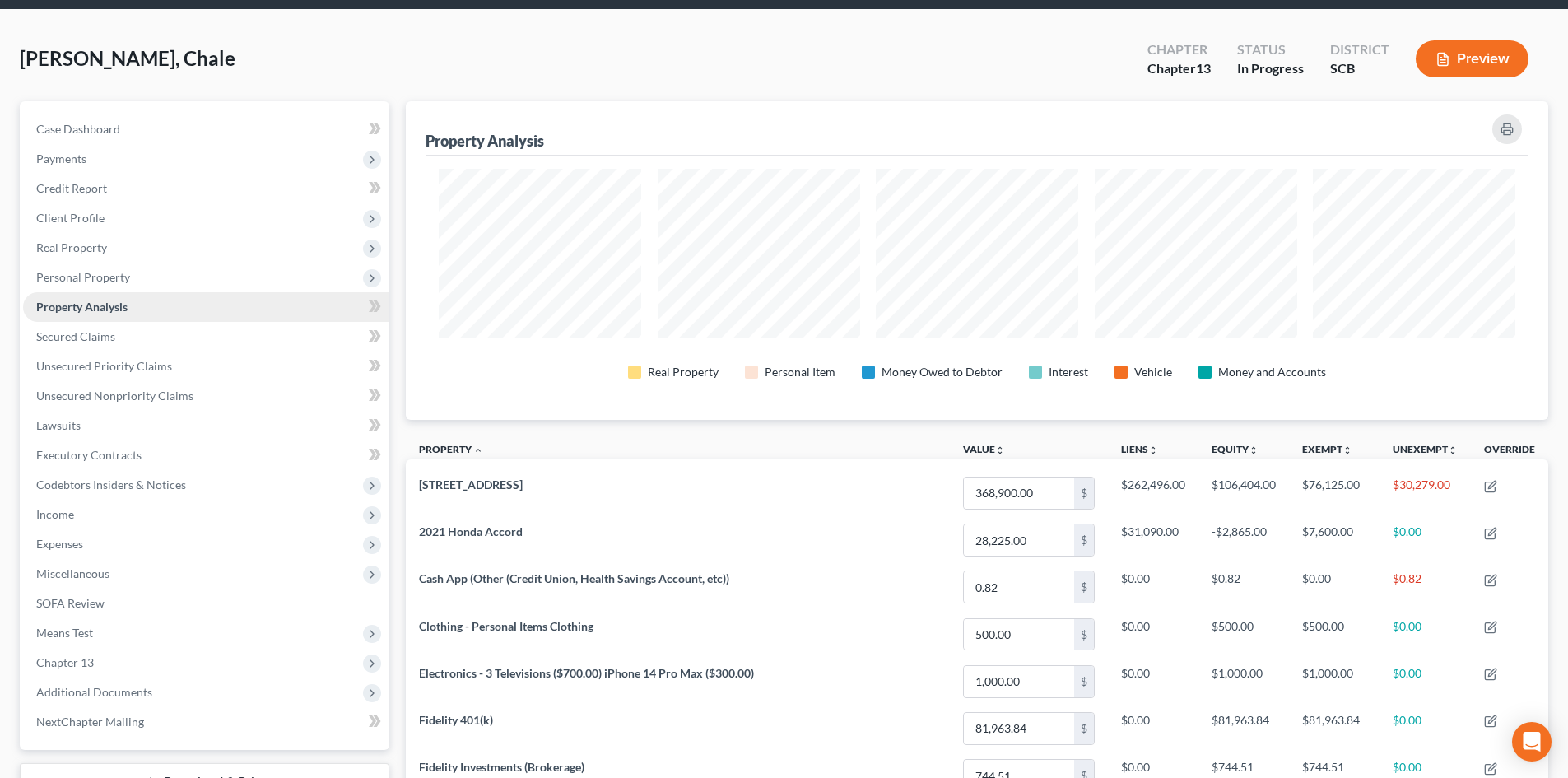
scroll to position [46, 0]
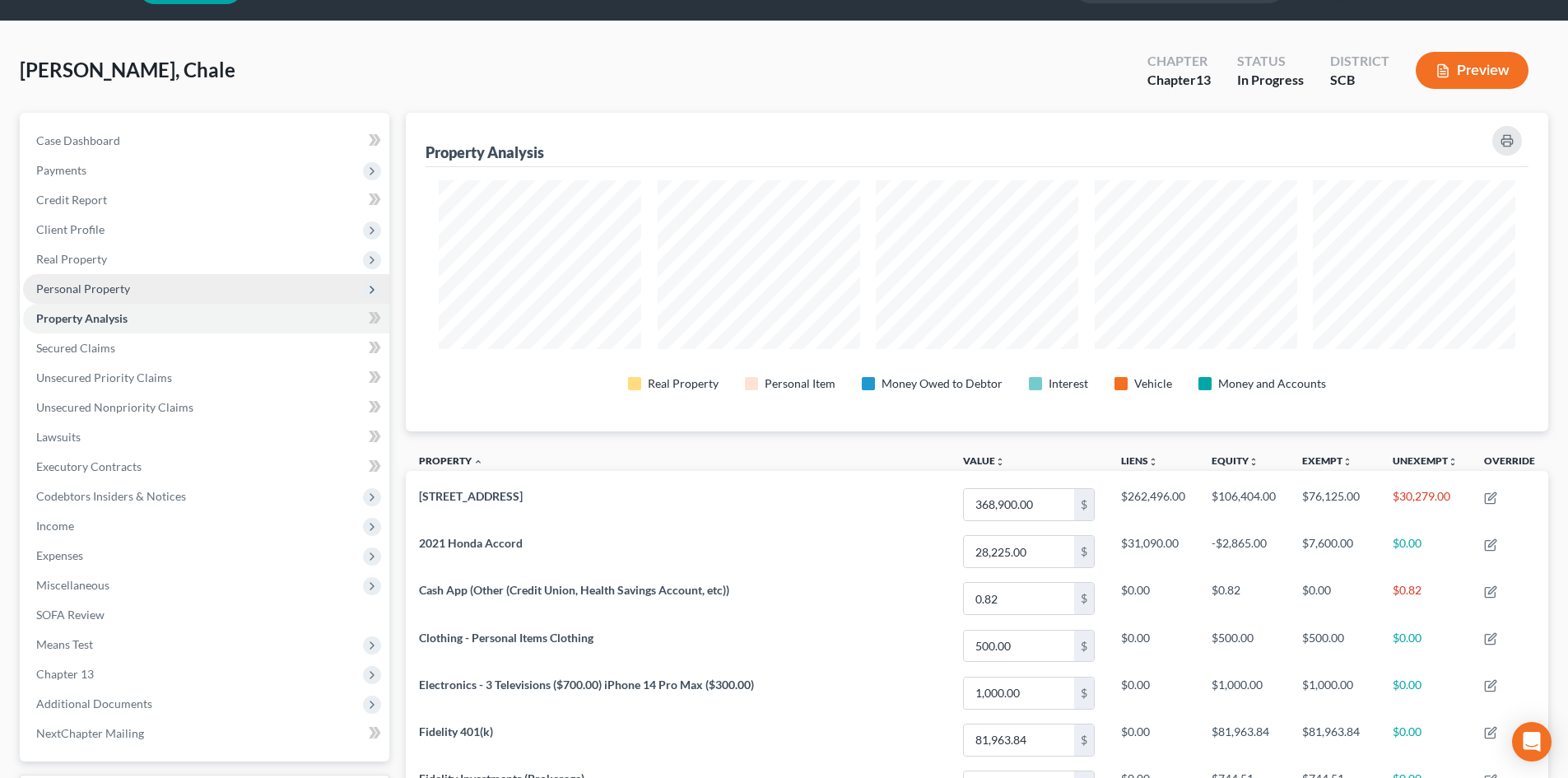
click at [130, 284] on span "Personal Property" at bounding box center [206, 288] width 366 height 30
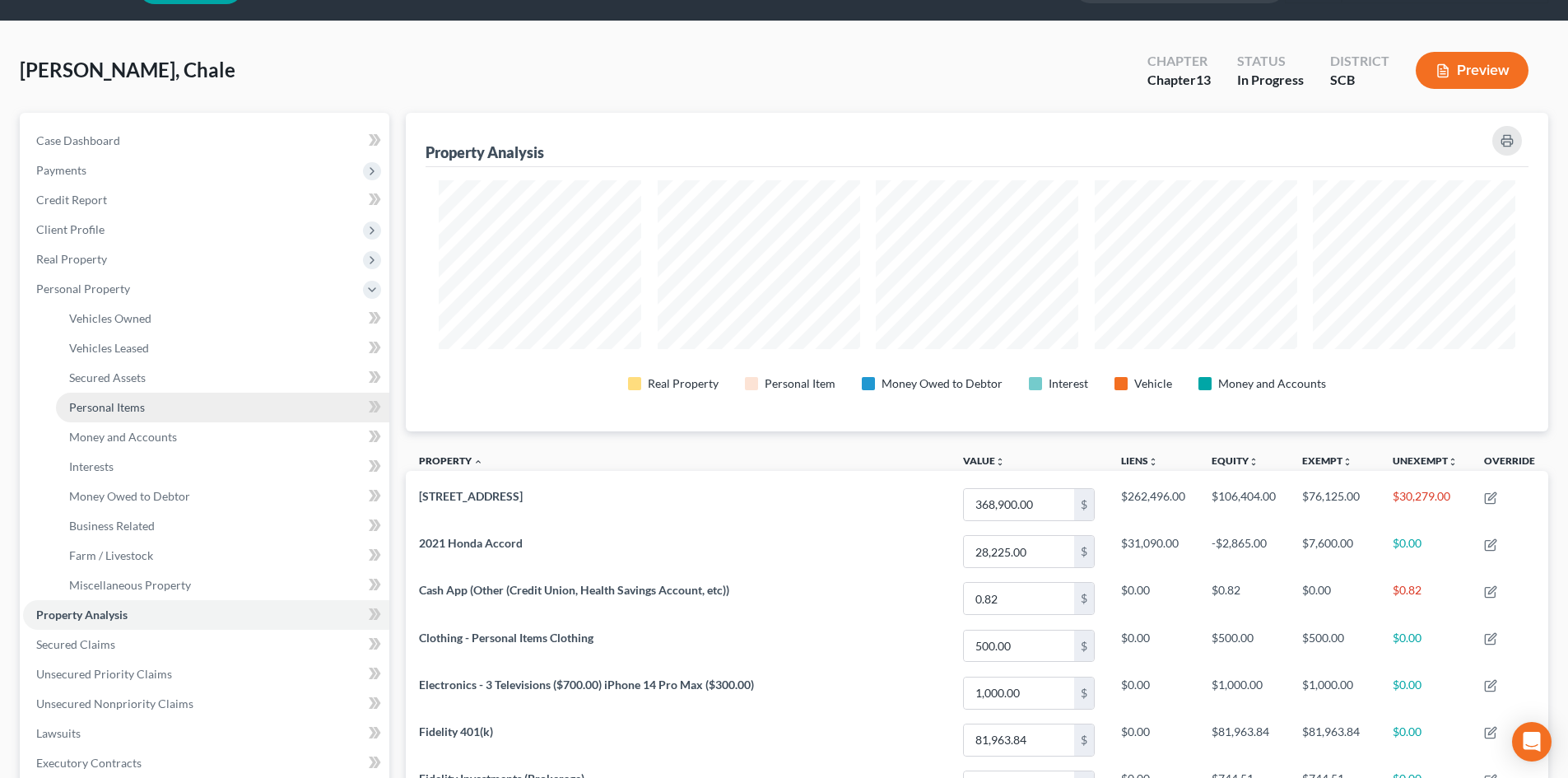
click at [166, 403] on link "Personal Items" at bounding box center [222, 406] width 333 height 30
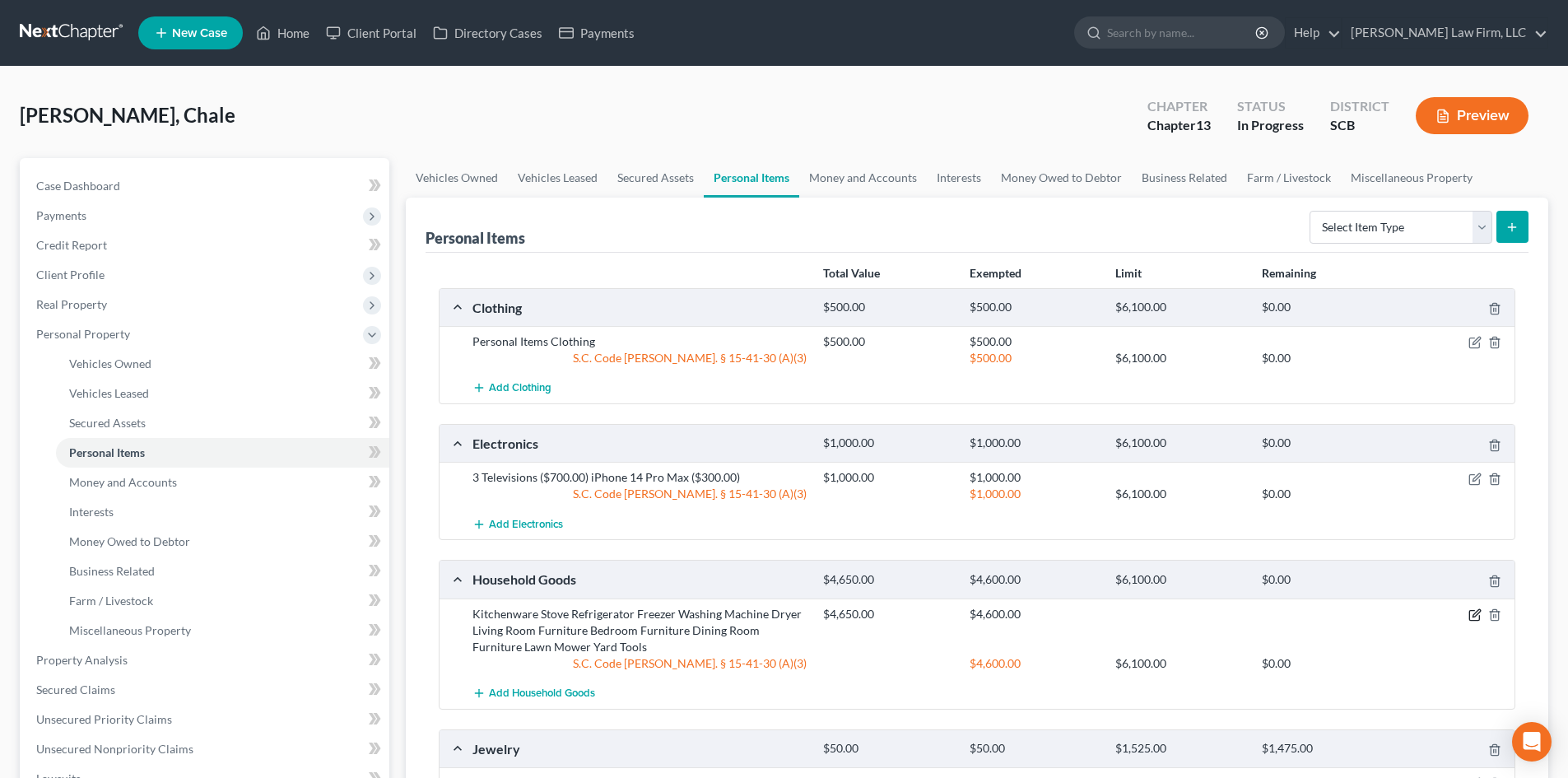
click at [1478, 618] on icon "button" at bounding box center [1475, 614] width 13 height 13
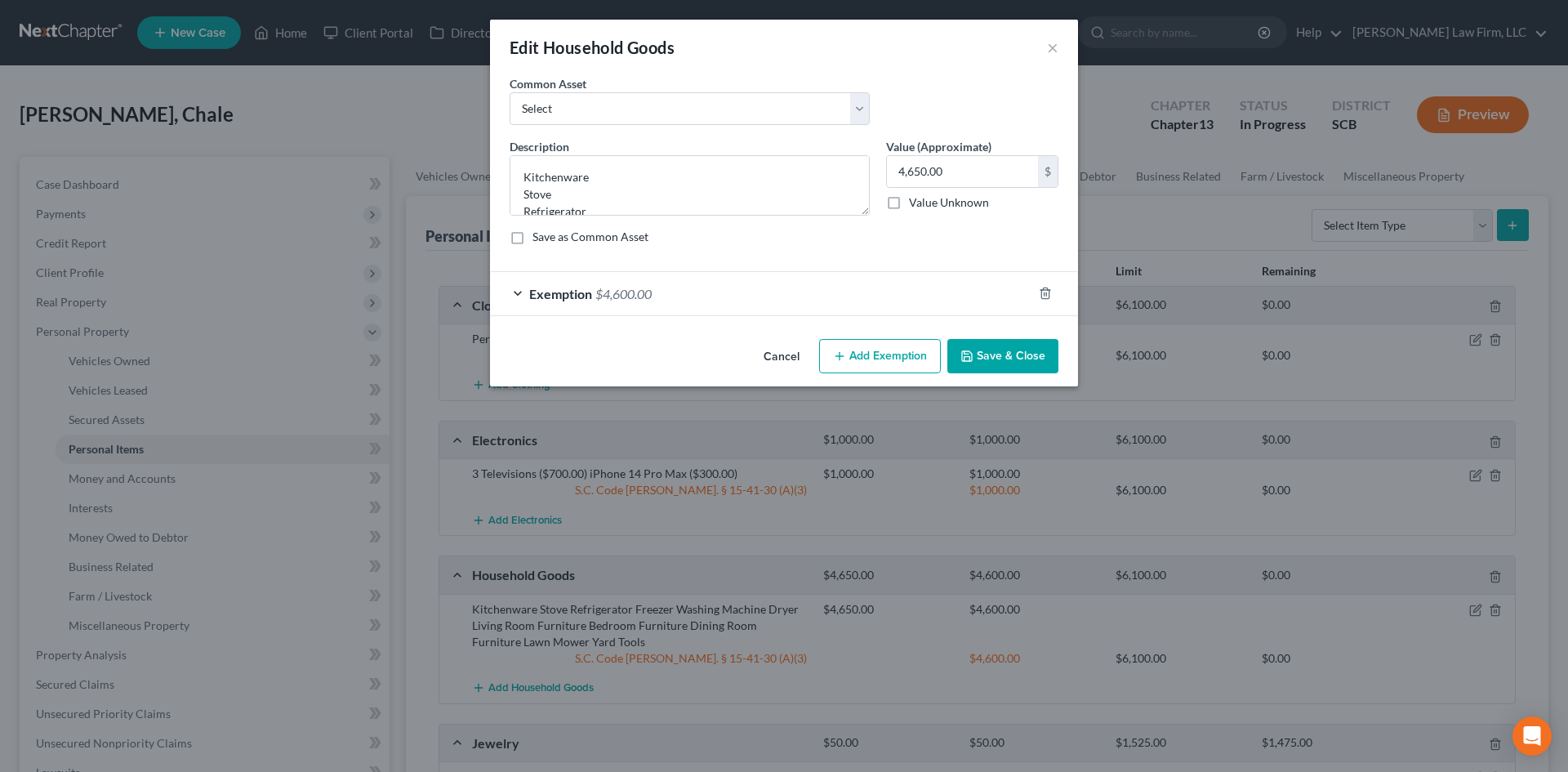
click at [915, 286] on div "Exemption $4,600.00" at bounding box center [760, 293] width 542 height 44
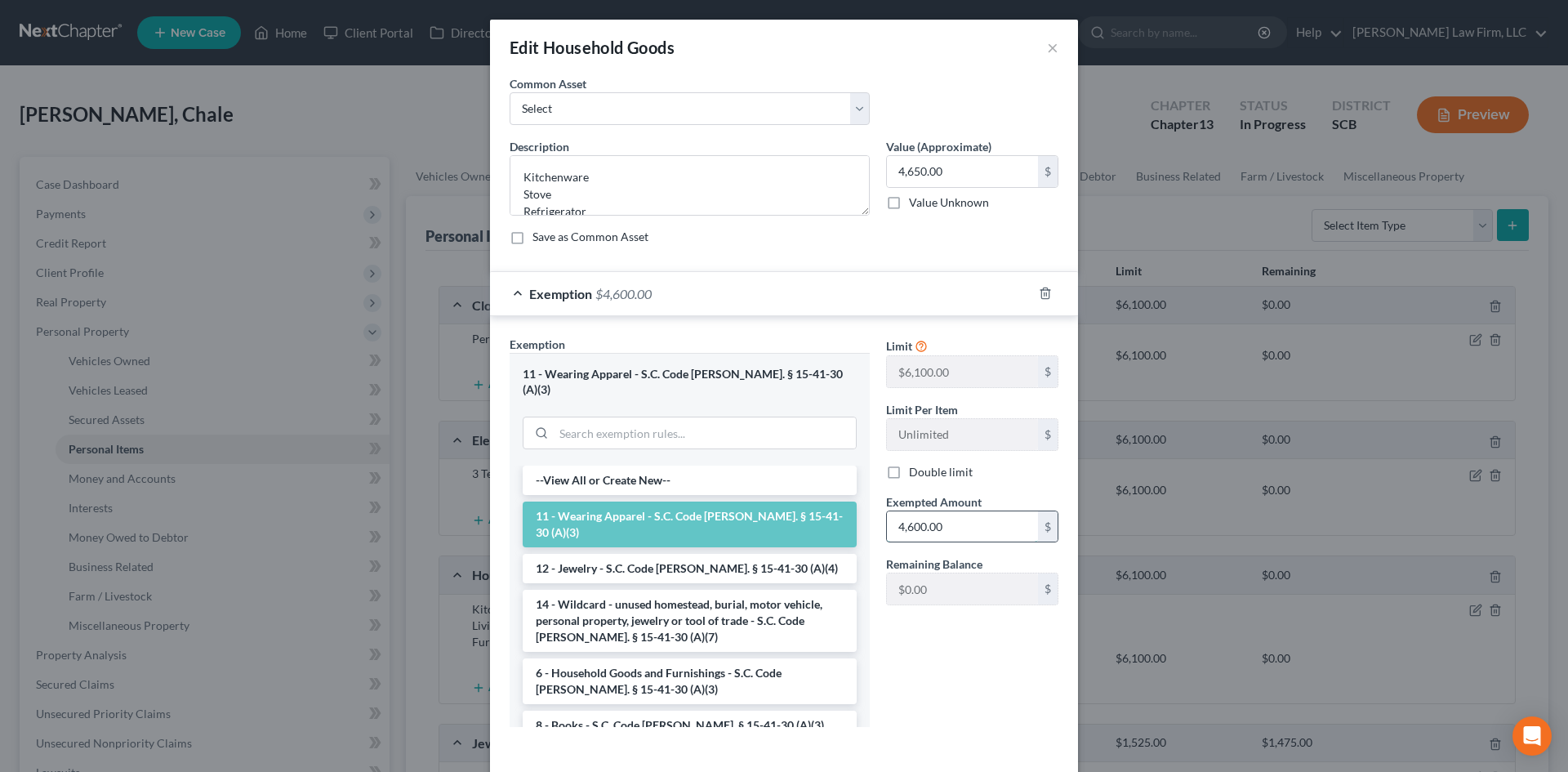
click at [962, 511] on input "4,600.00" at bounding box center [962, 526] width 151 height 31
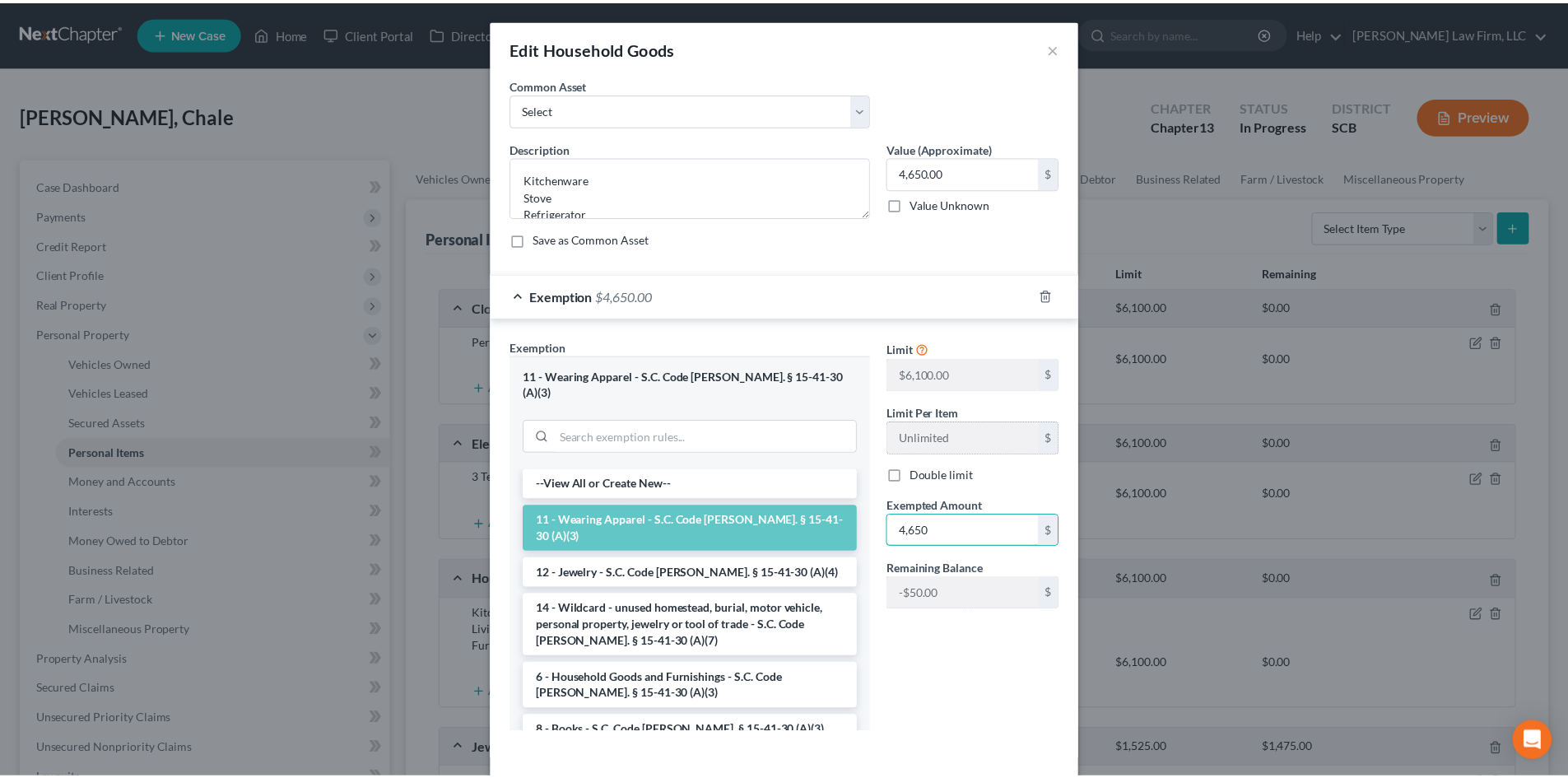
scroll to position [56, 0]
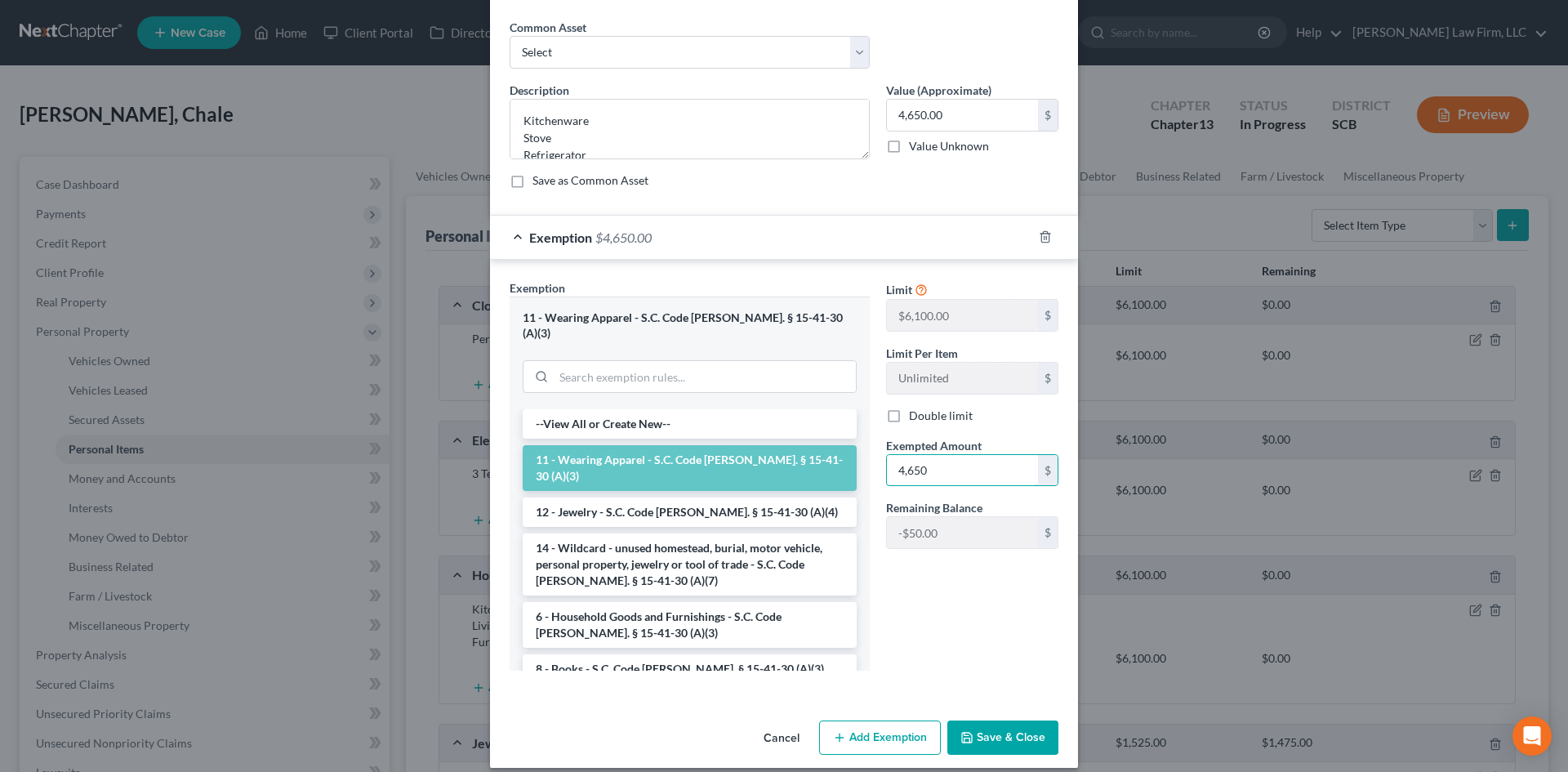
type input "4,650"
click at [976, 720] on button "Save & Close" at bounding box center [1002, 737] width 111 height 35
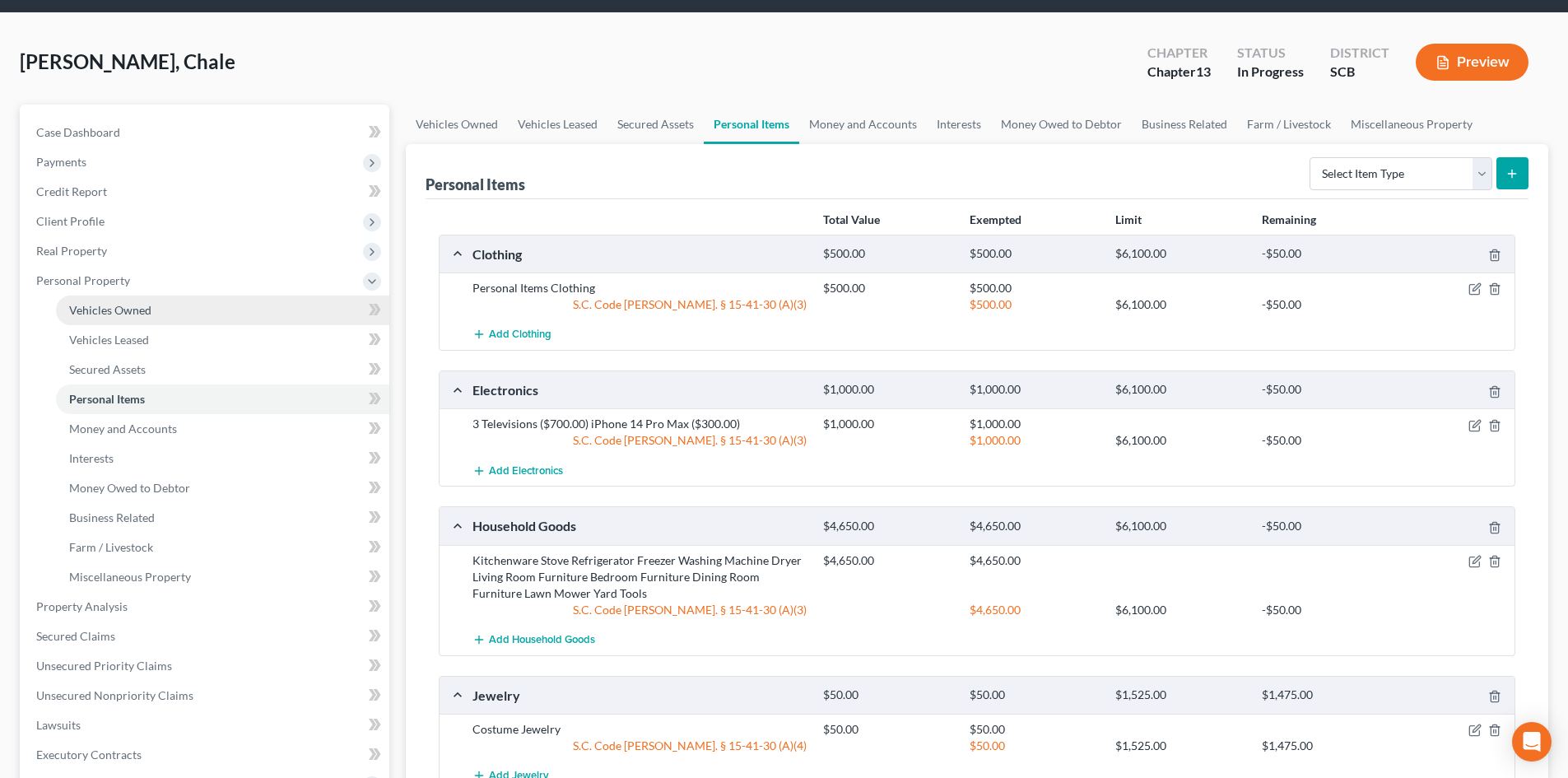
scroll to position [82, 0]
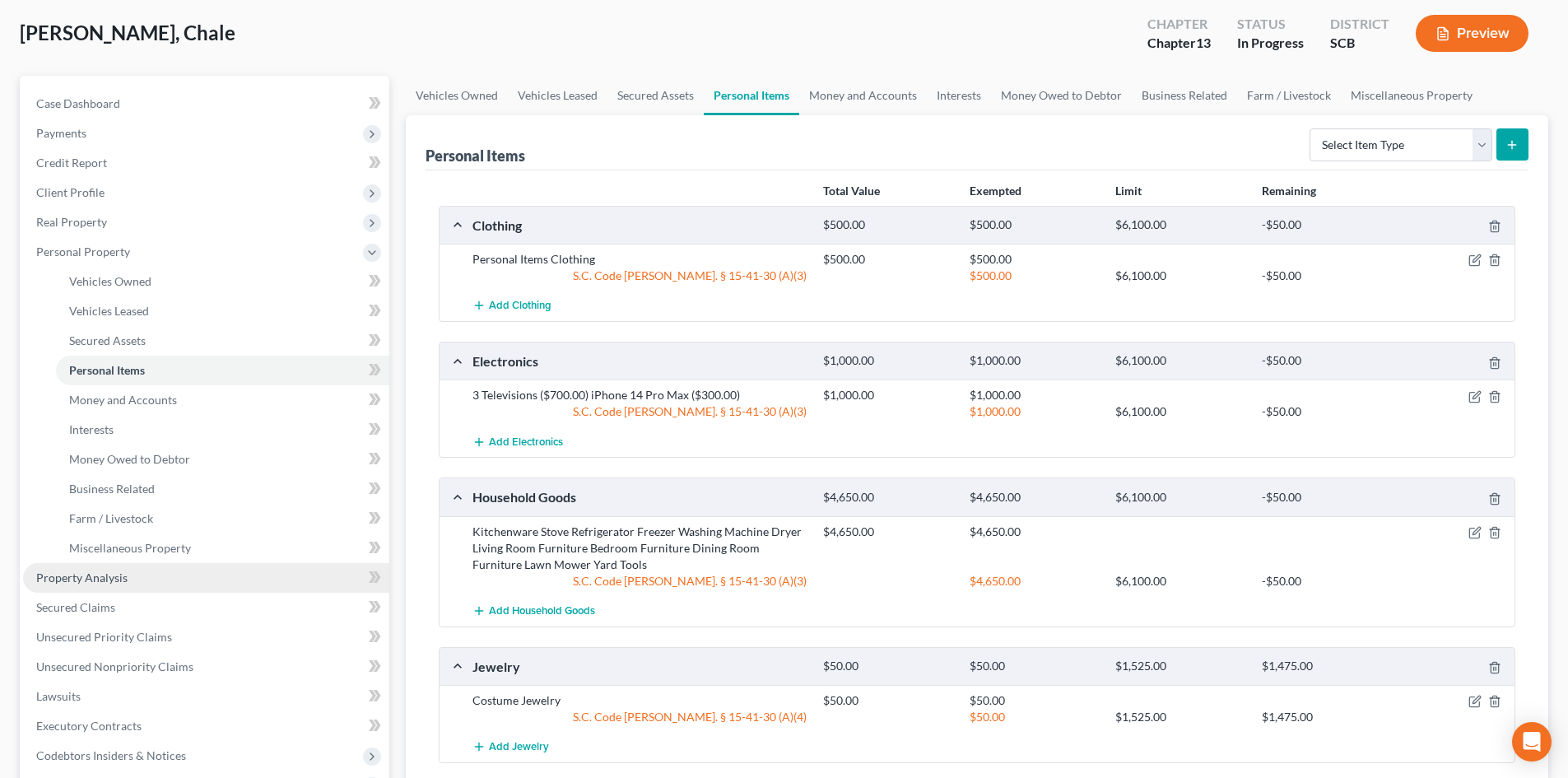
click at [159, 572] on link "Property Analysis" at bounding box center [206, 577] width 366 height 30
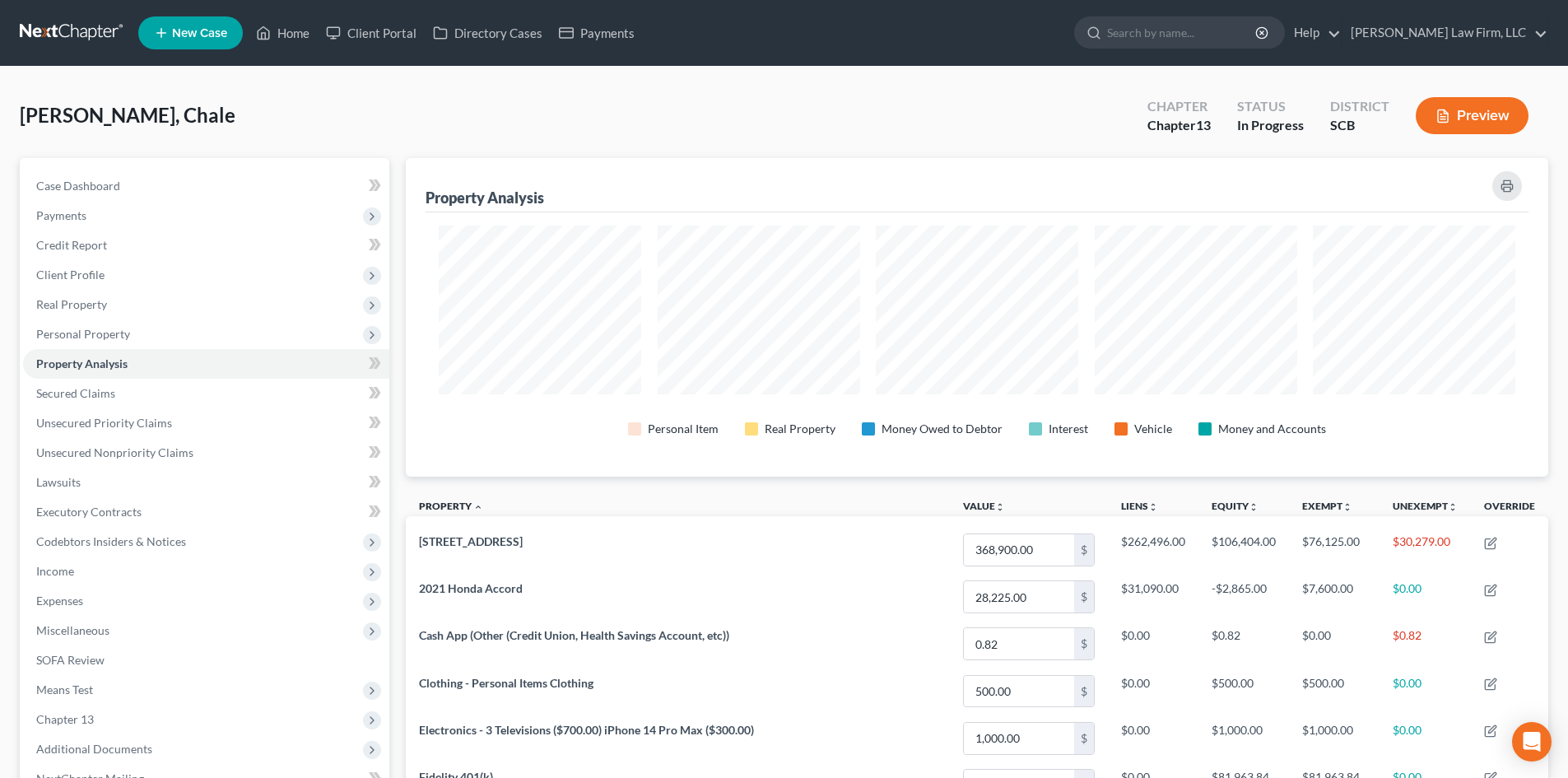
scroll to position [822502, 821868]
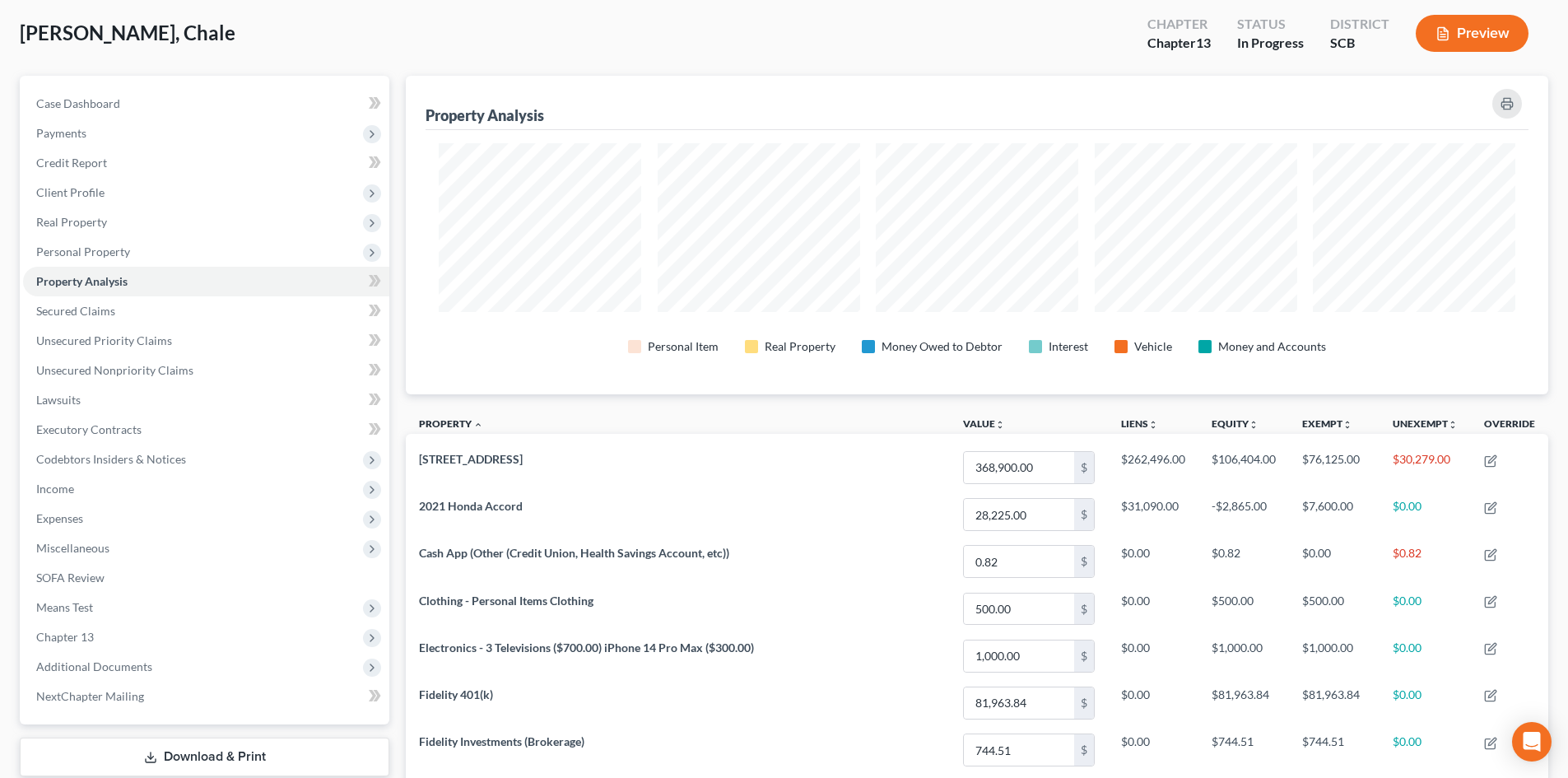
click at [1462, 41] on button "Preview" at bounding box center [1472, 33] width 113 height 37
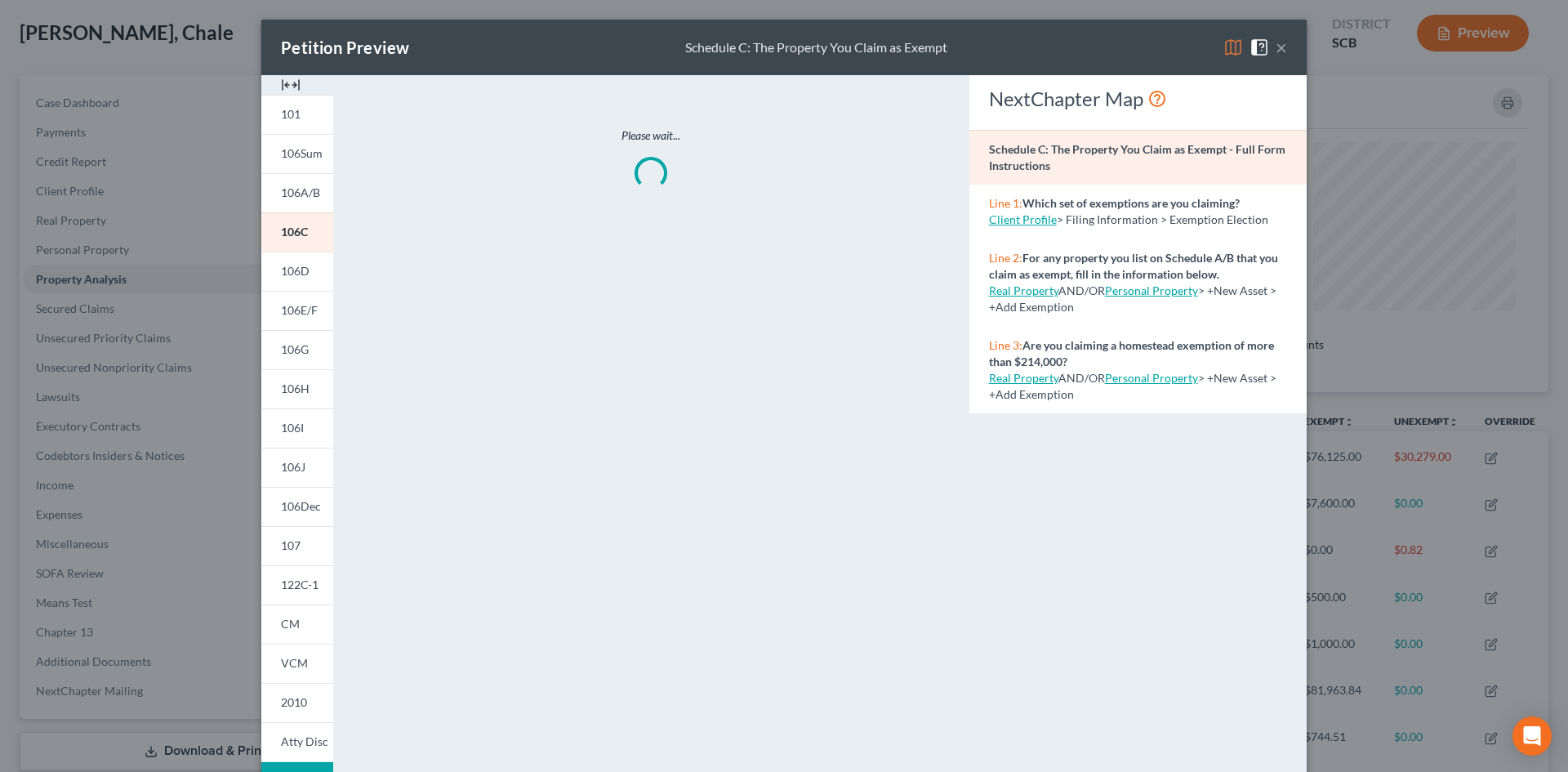
click at [281, 86] on img at bounding box center [291, 85] width 20 height 20
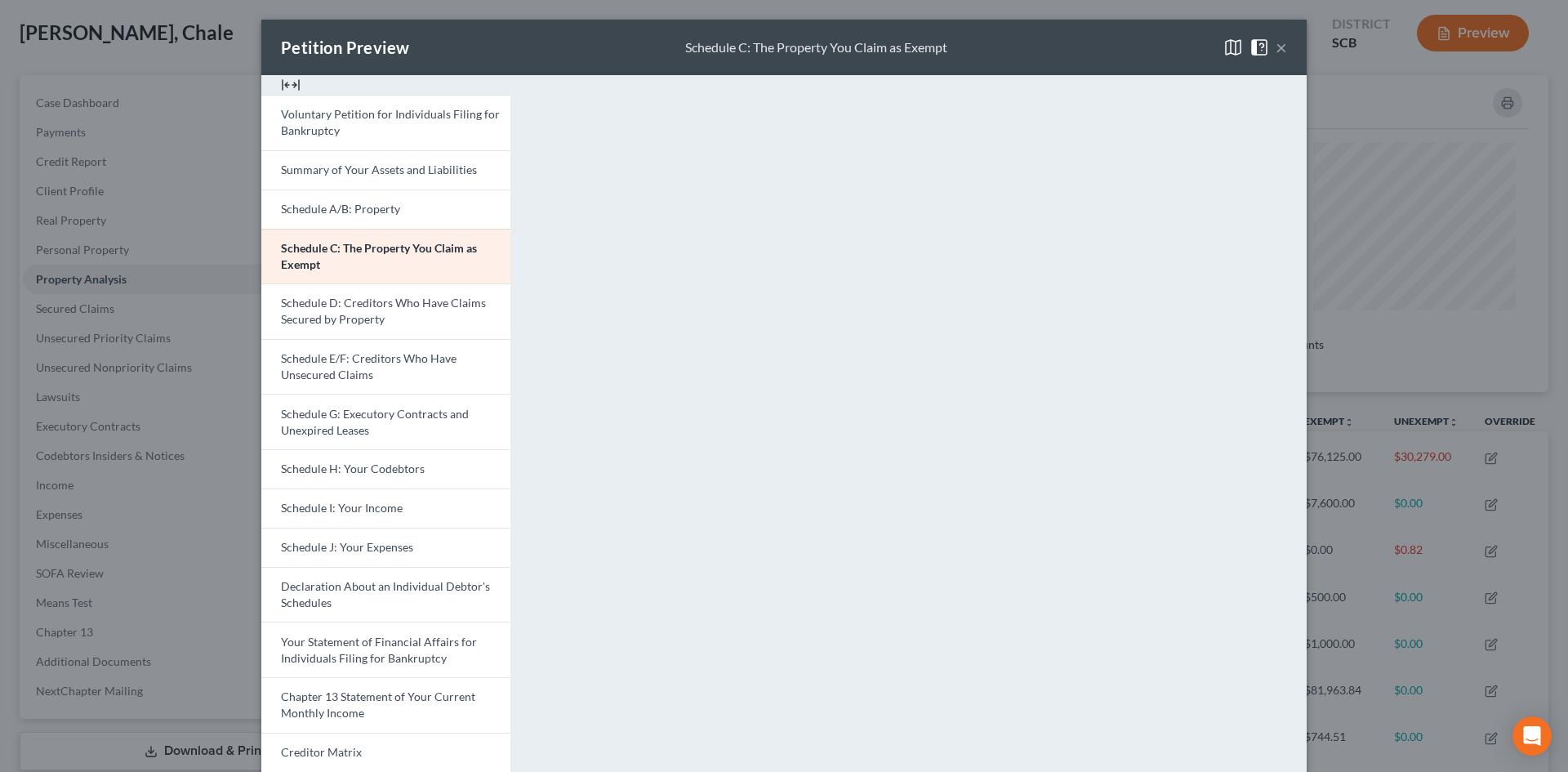
click at [1279, 42] on button "×" at bounding box center [1281, 47] width 12 height 20
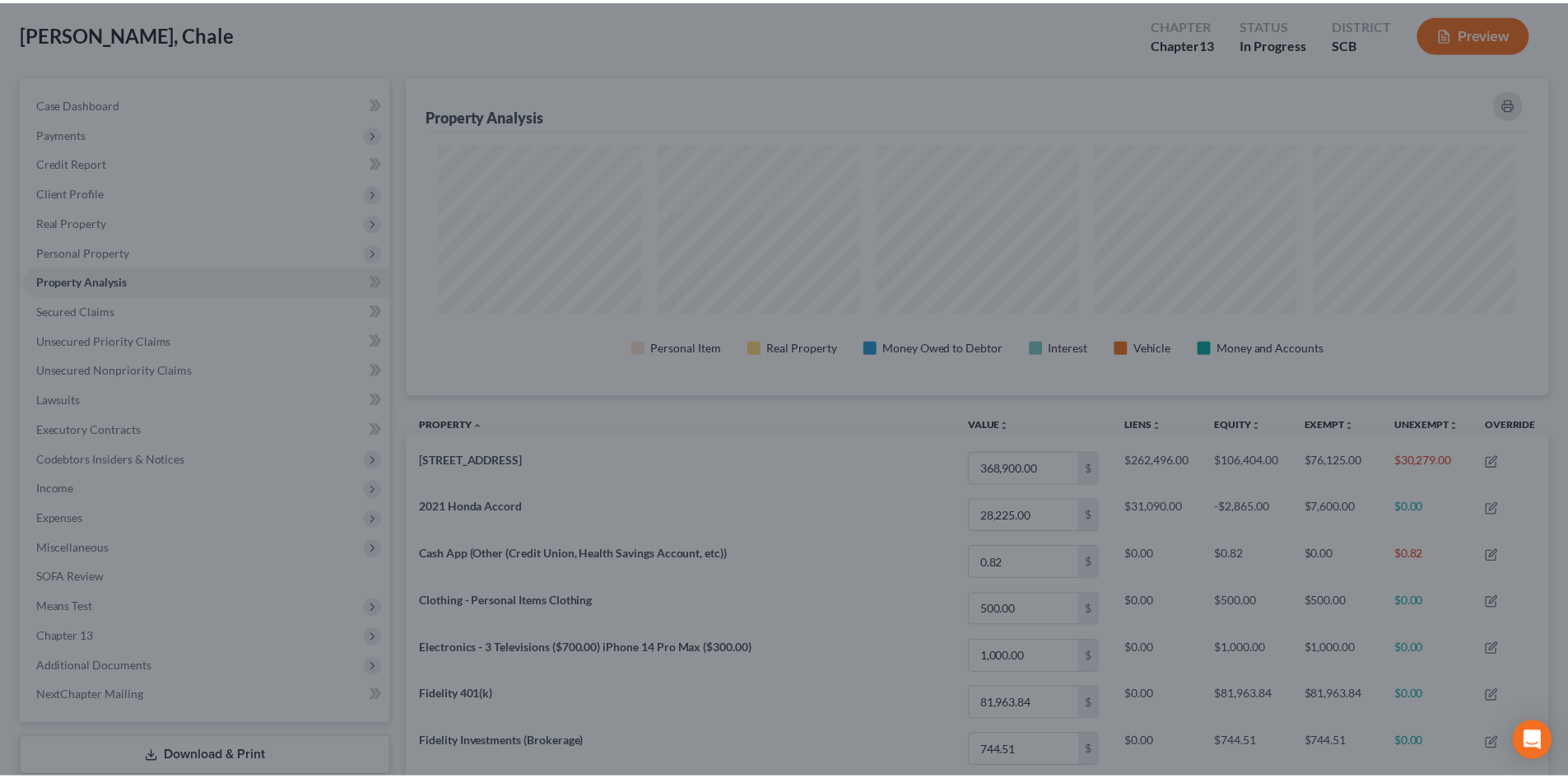
scroll to position [319, 1143]
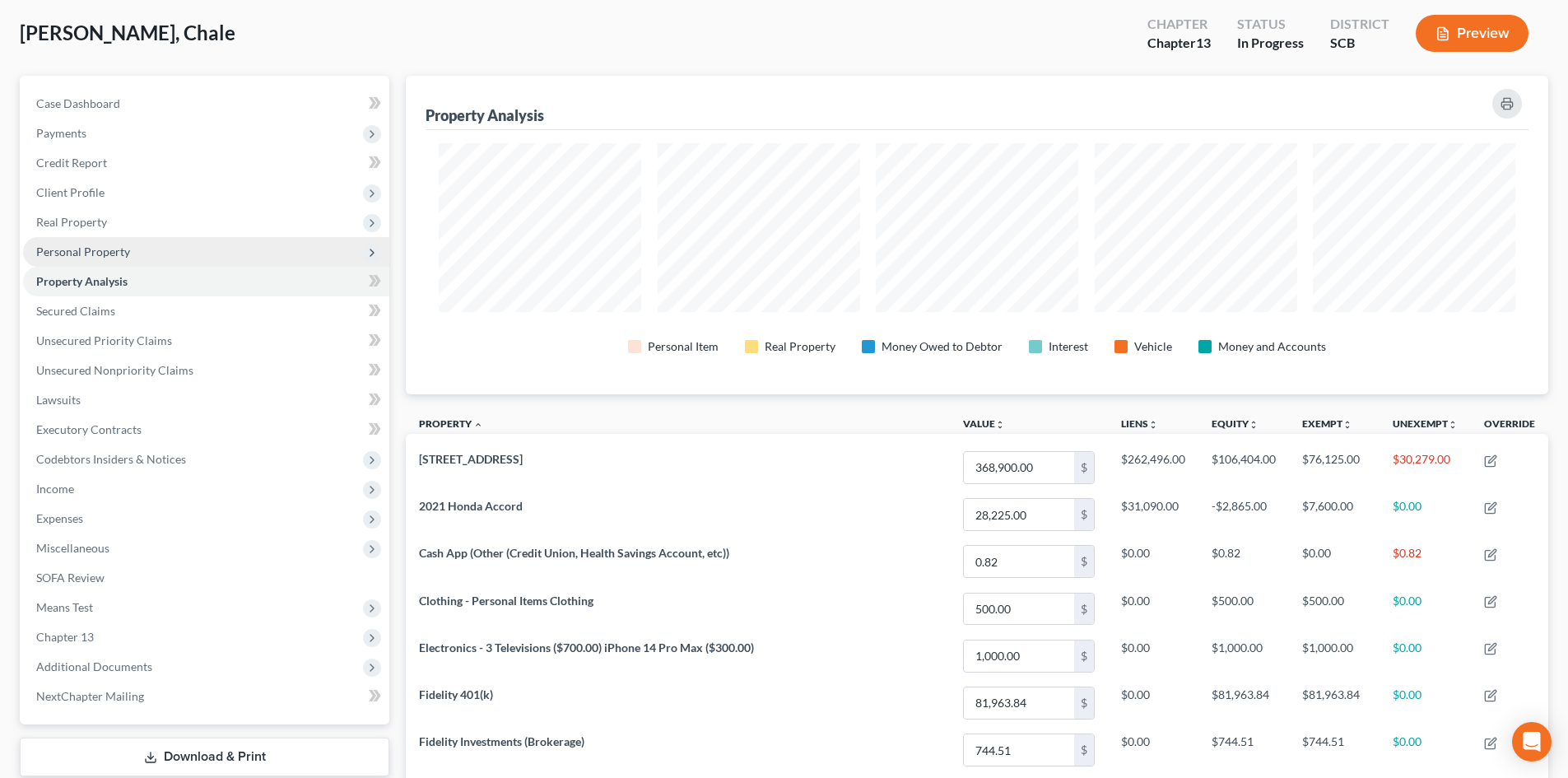
click at [128, 250] on span "Personal Property" at bounding box center [206, 252] width 366 height 30
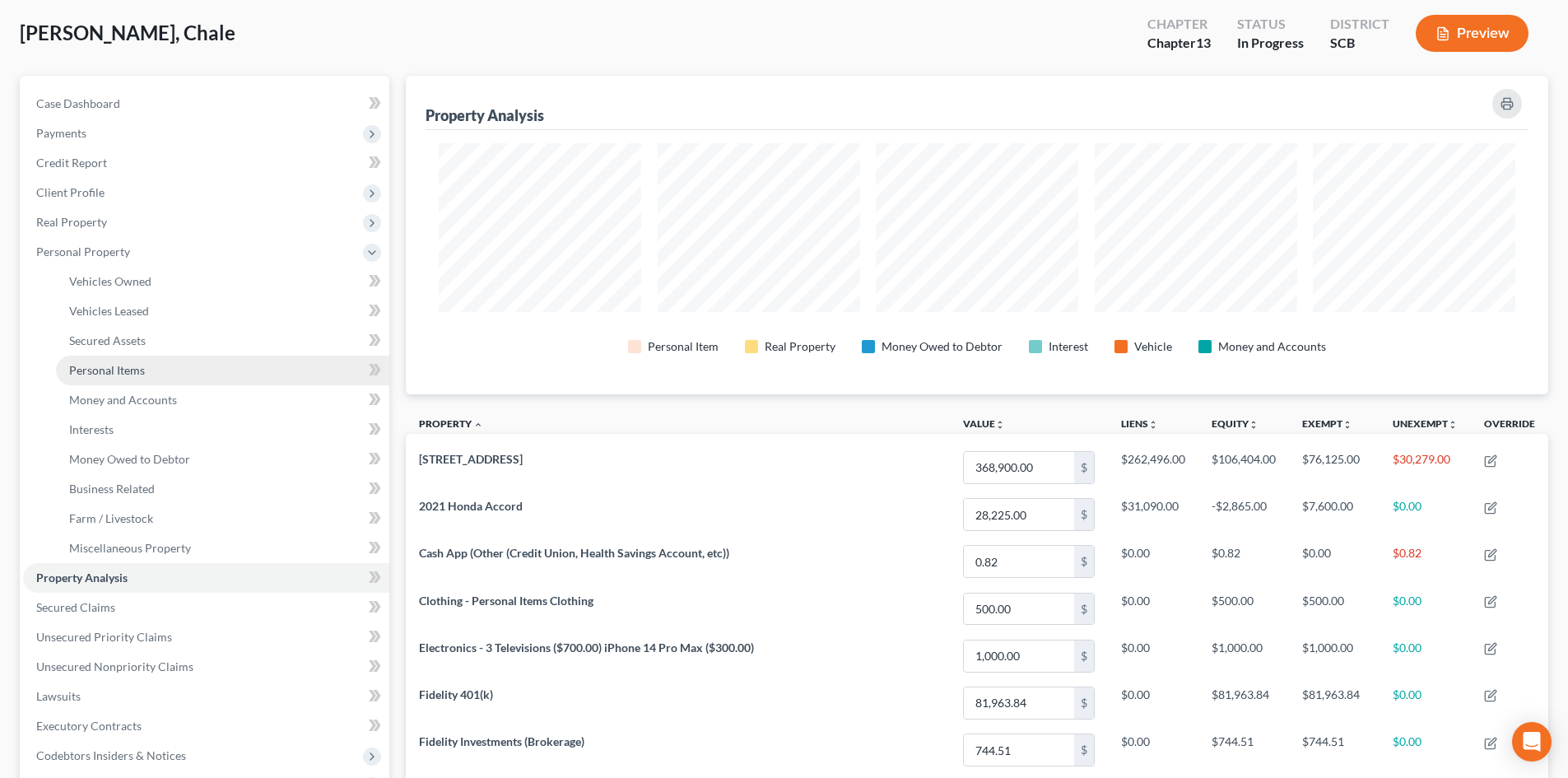
click at [159, 364] on link "Personal Items" at bounding box center [222, 370] width 333 height 30
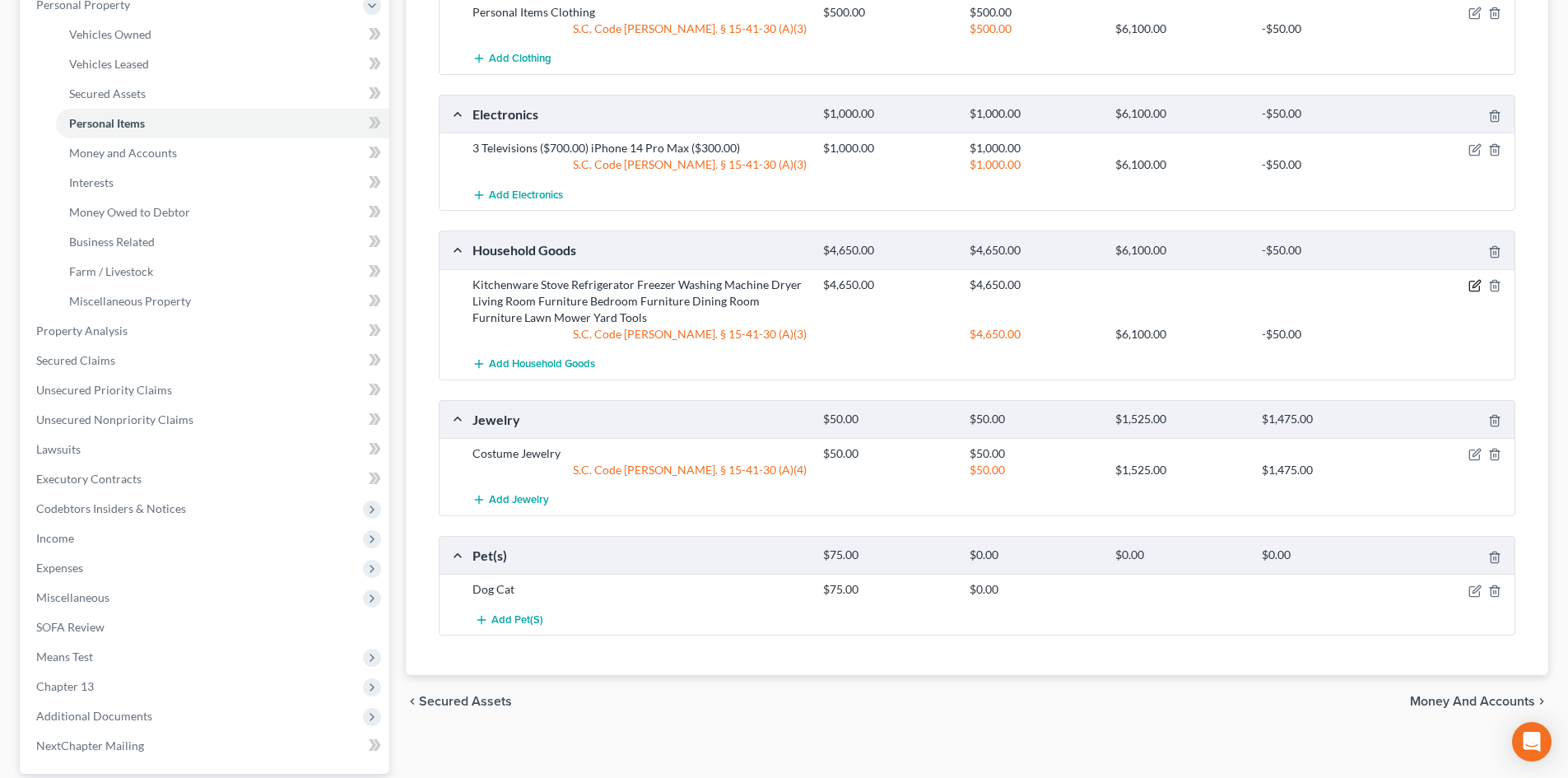
click at [1474, 284] on icon "button" at bounding box center [1475, 286] width 13 height 13
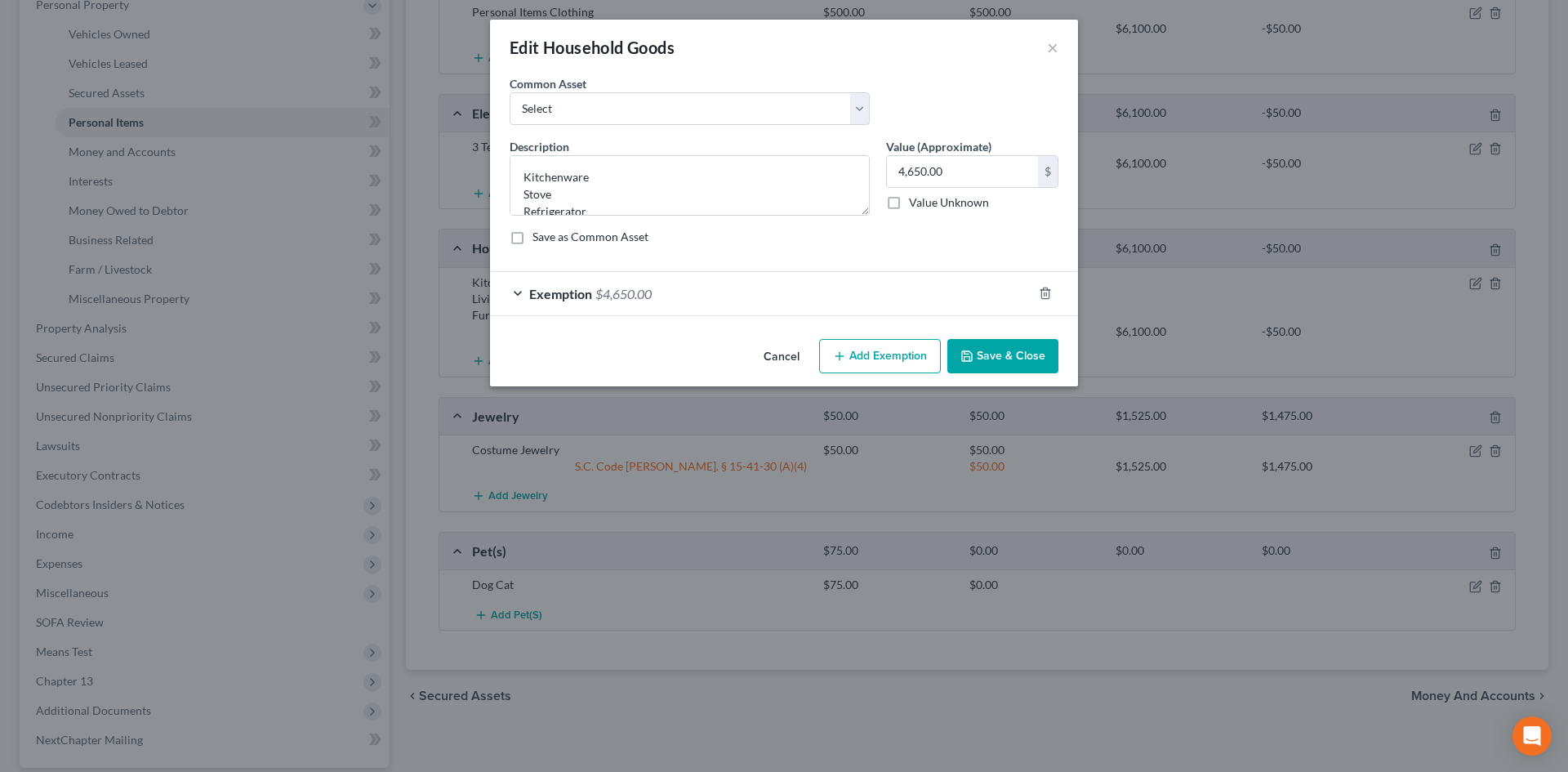
click at [679, 283] on div "Exemption $4,650.00" at bounding box center [760, 293] width 542 height 44
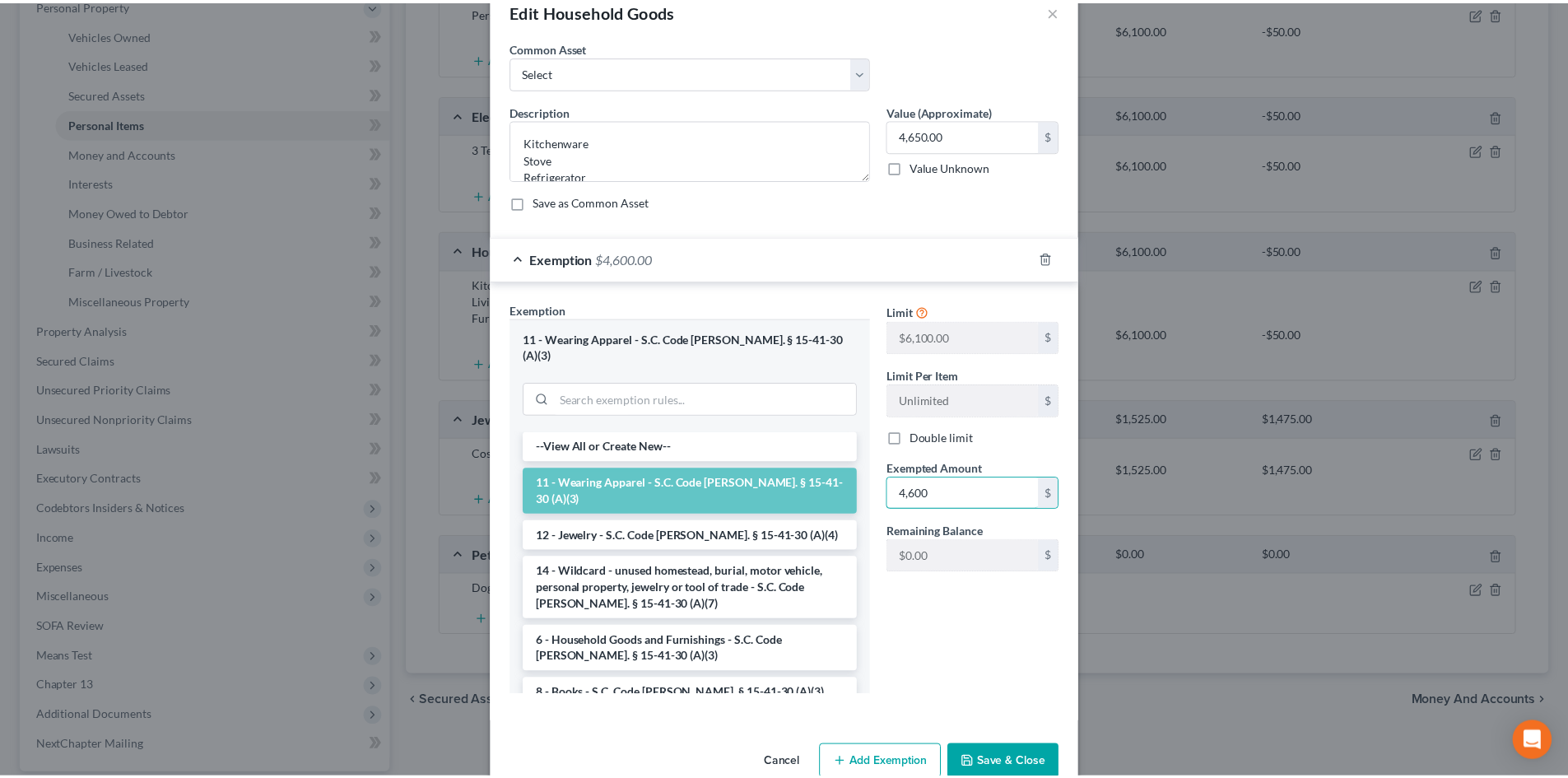
scroll to position [56, 0]
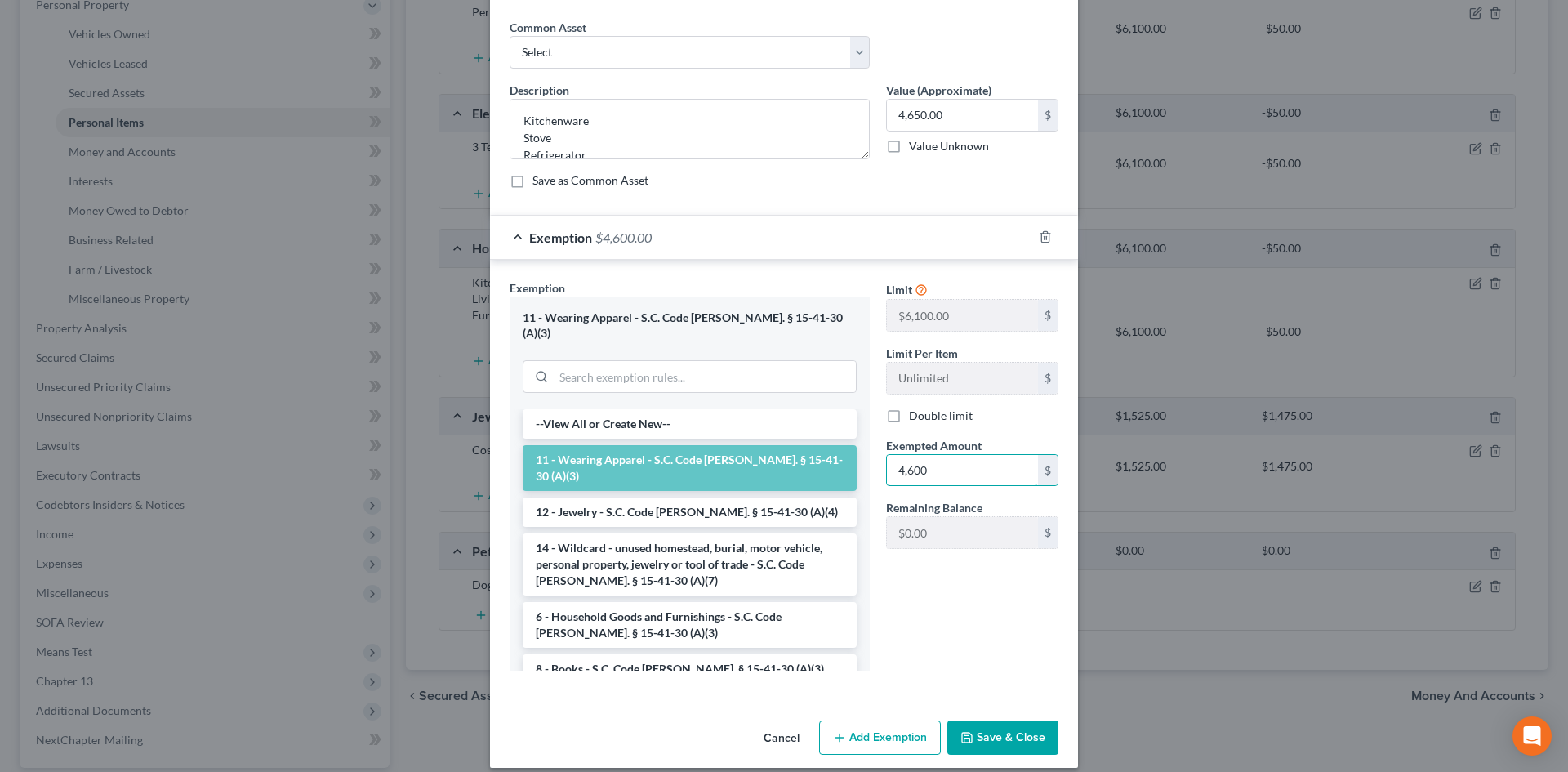
type input "4,600"
click at [991, 721] on button "Save & Close" at bounding box center [1002, 737] width 111 height 35
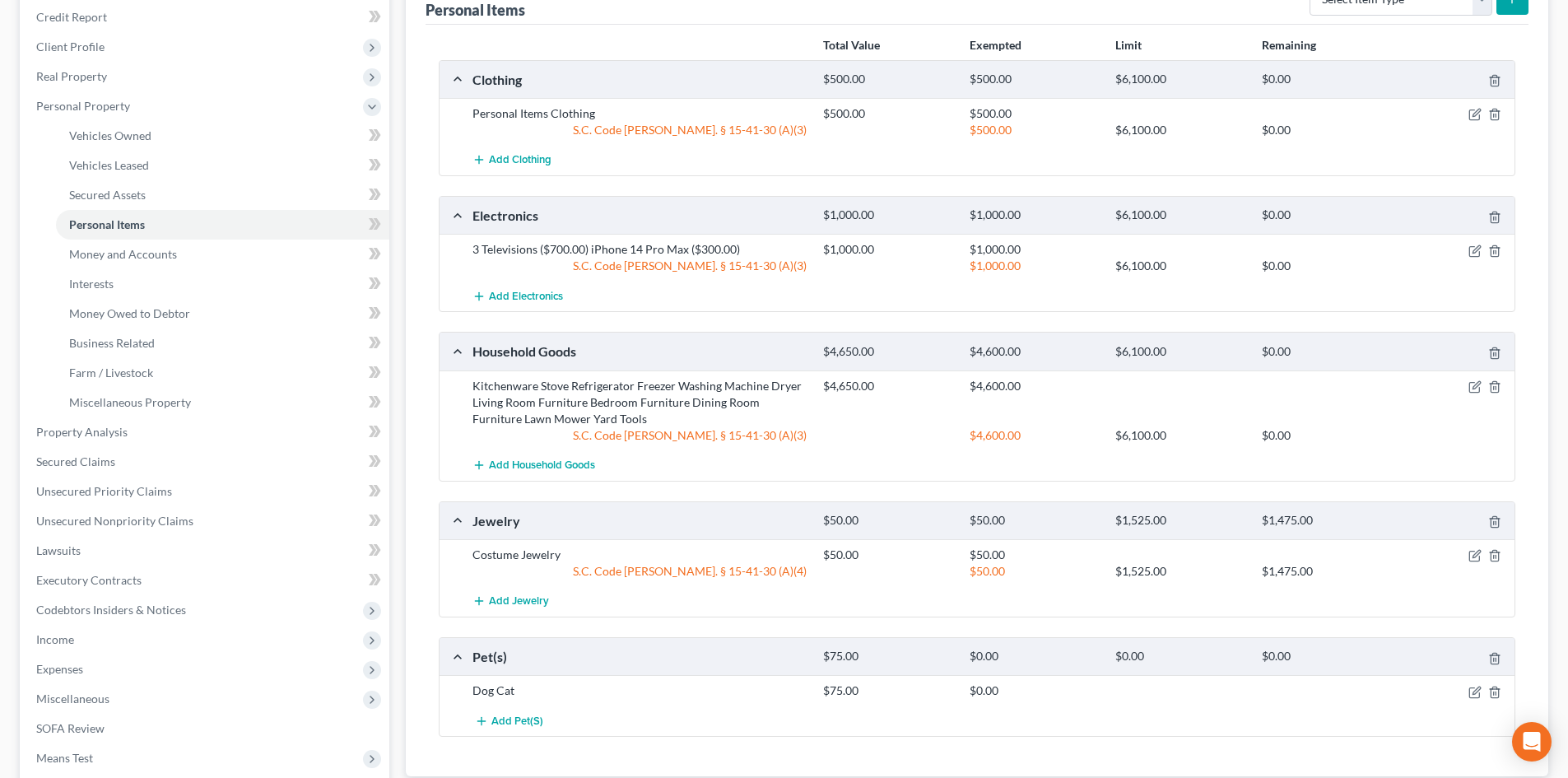
scroll to position [82, 0]
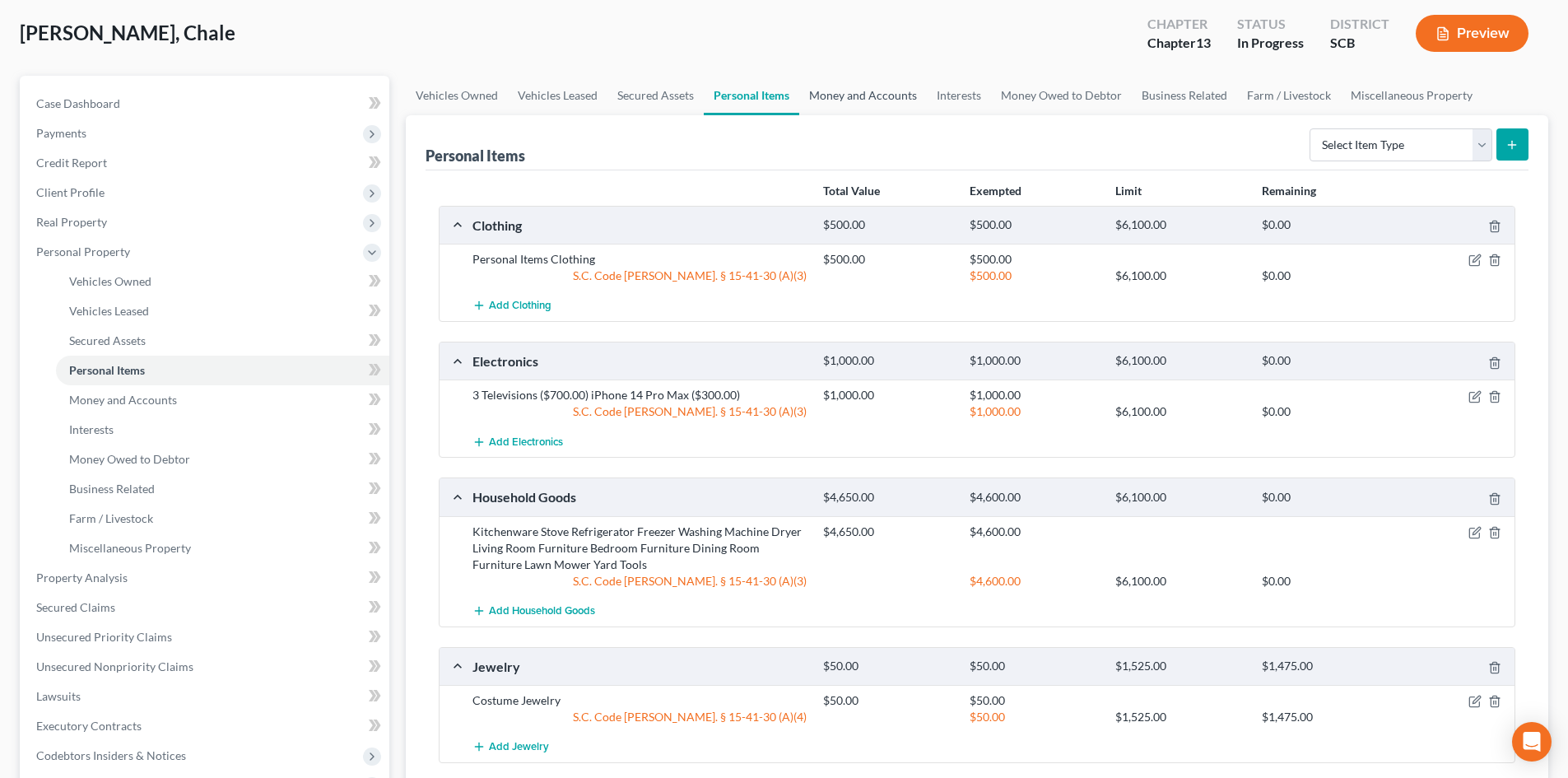
click at [860, 89] on link "Money and Accounts" at bounding box center [862, 96] width 127 height 39
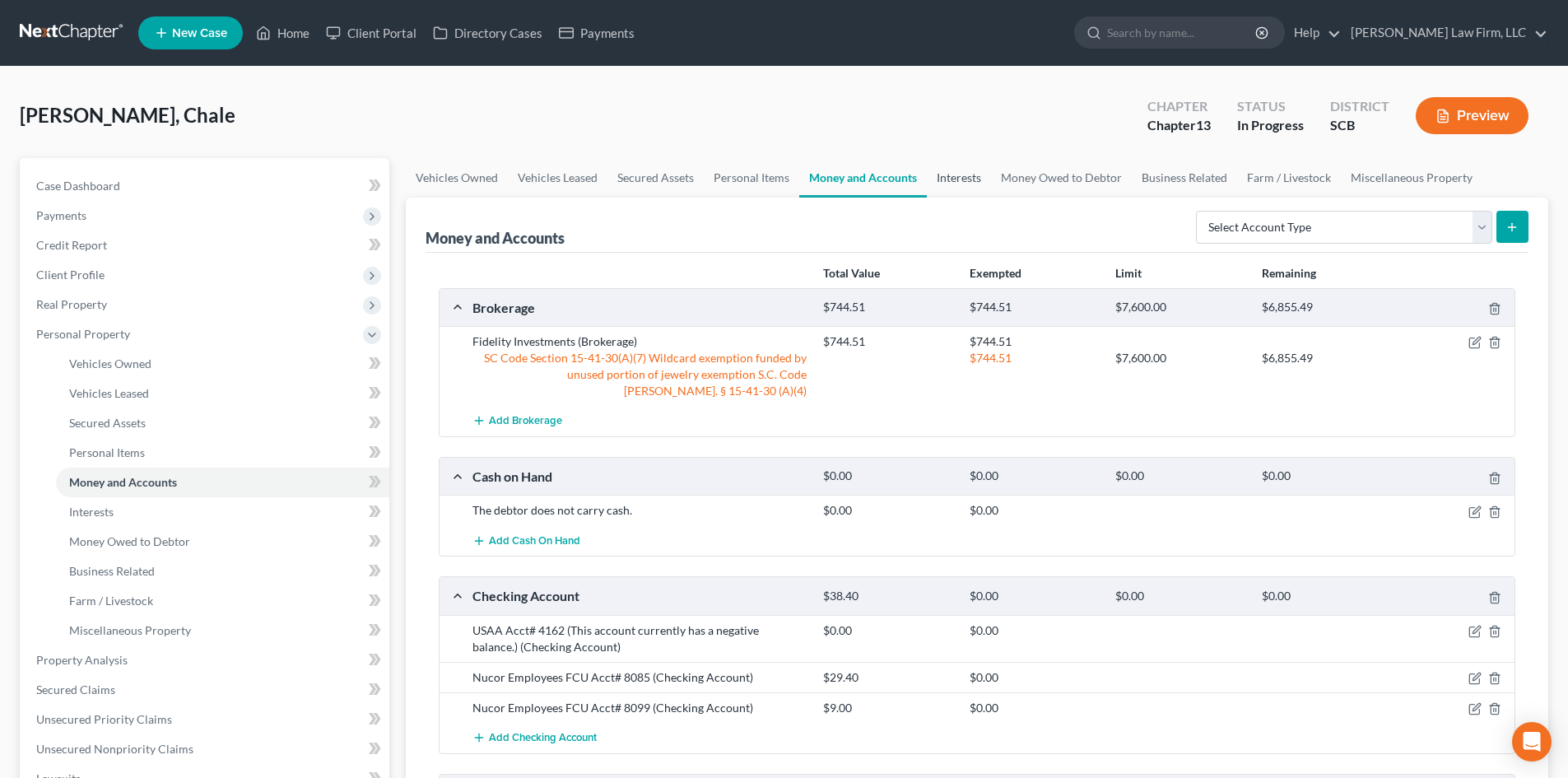
click at [968, 179] on link "Interests" at bounding box center [959, 177] width 64 height 39
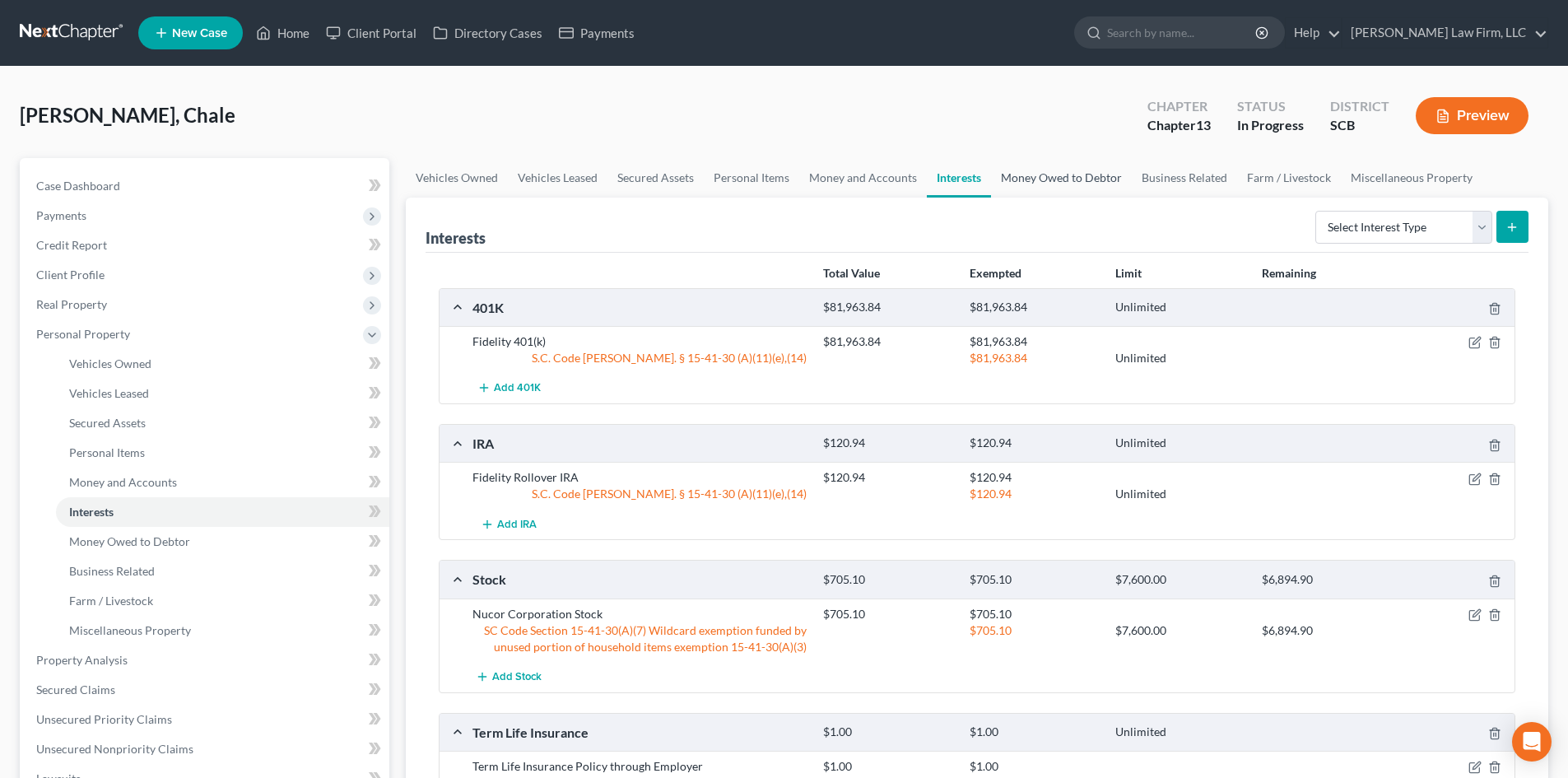
click at [1022, 178] on link "Money Owed to Debtor" at bounding box center [1061, 177] width 141 height 39
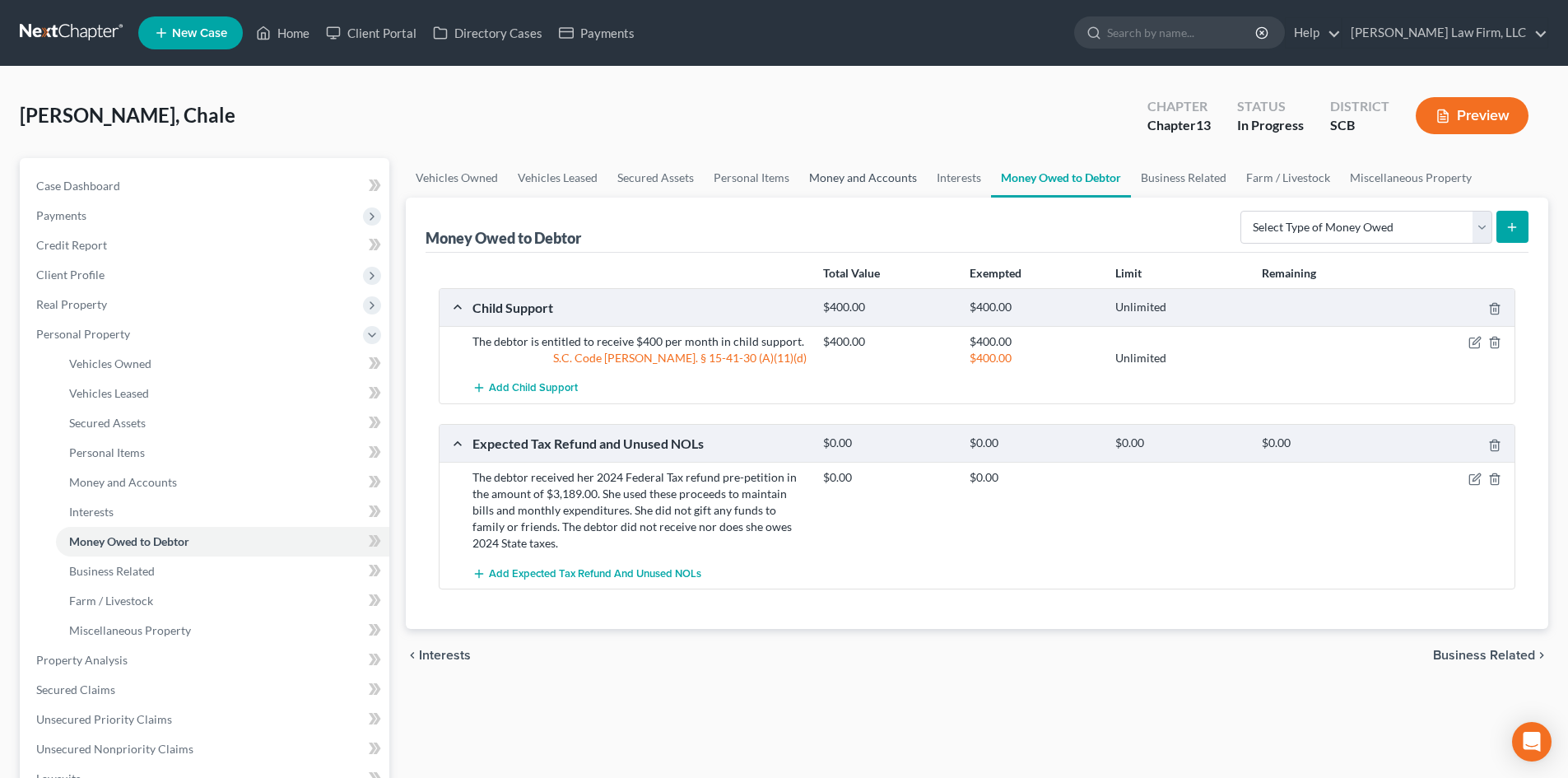
click at [840, 169] on link "Money and Accounts" at bounding box center [862, 177] width 127 height 39
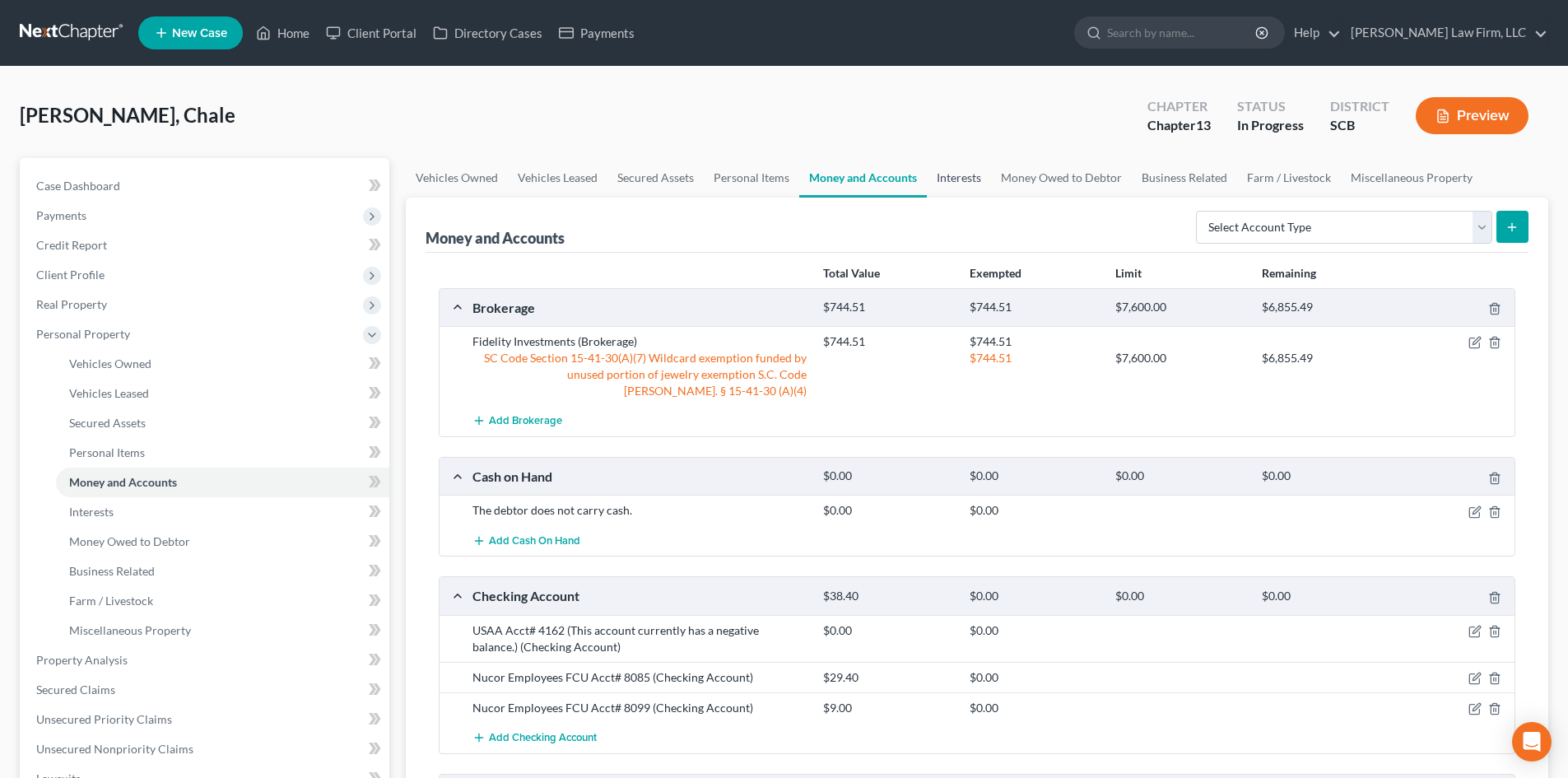
click at [955, 178] on link "Interests" at bounding box center [959, 177] width 64 height 39
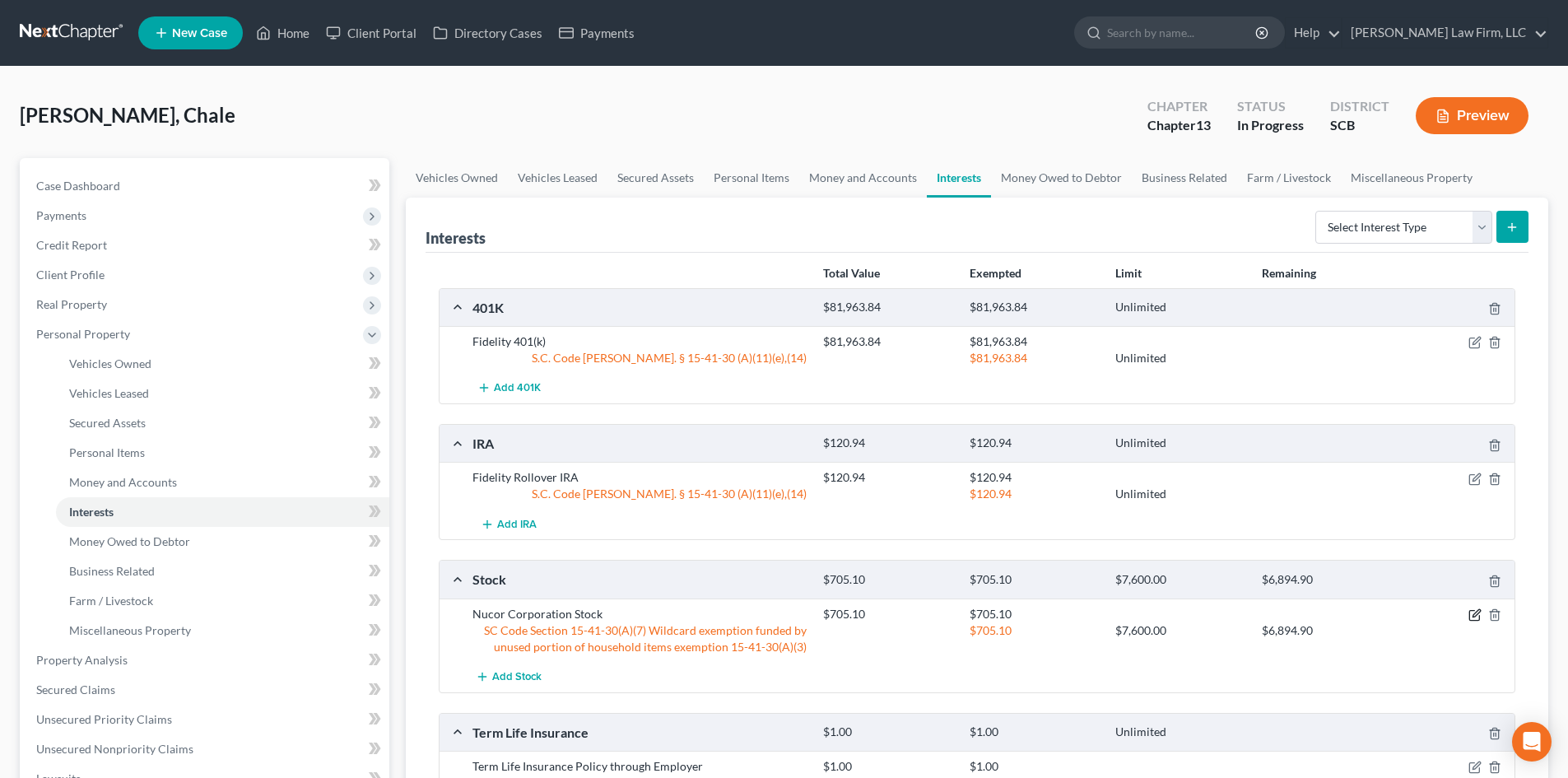
click at [1476, 614] on icon "button" at bounding box center [1475, 614] width 13 height 13
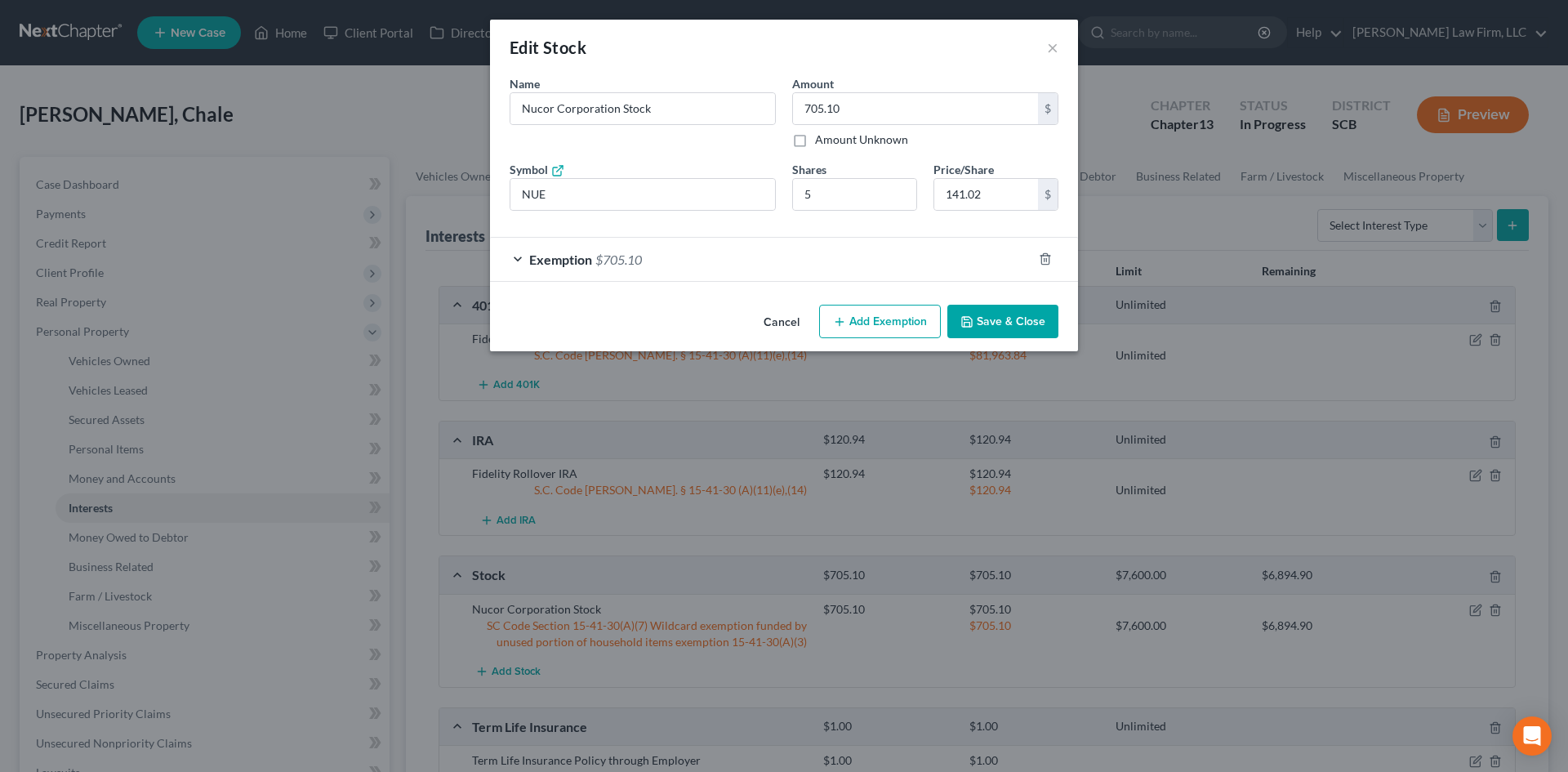
click at [777, 261] on div "Exemption $705.10" at bounding box center [760, 259] width 542 height 44
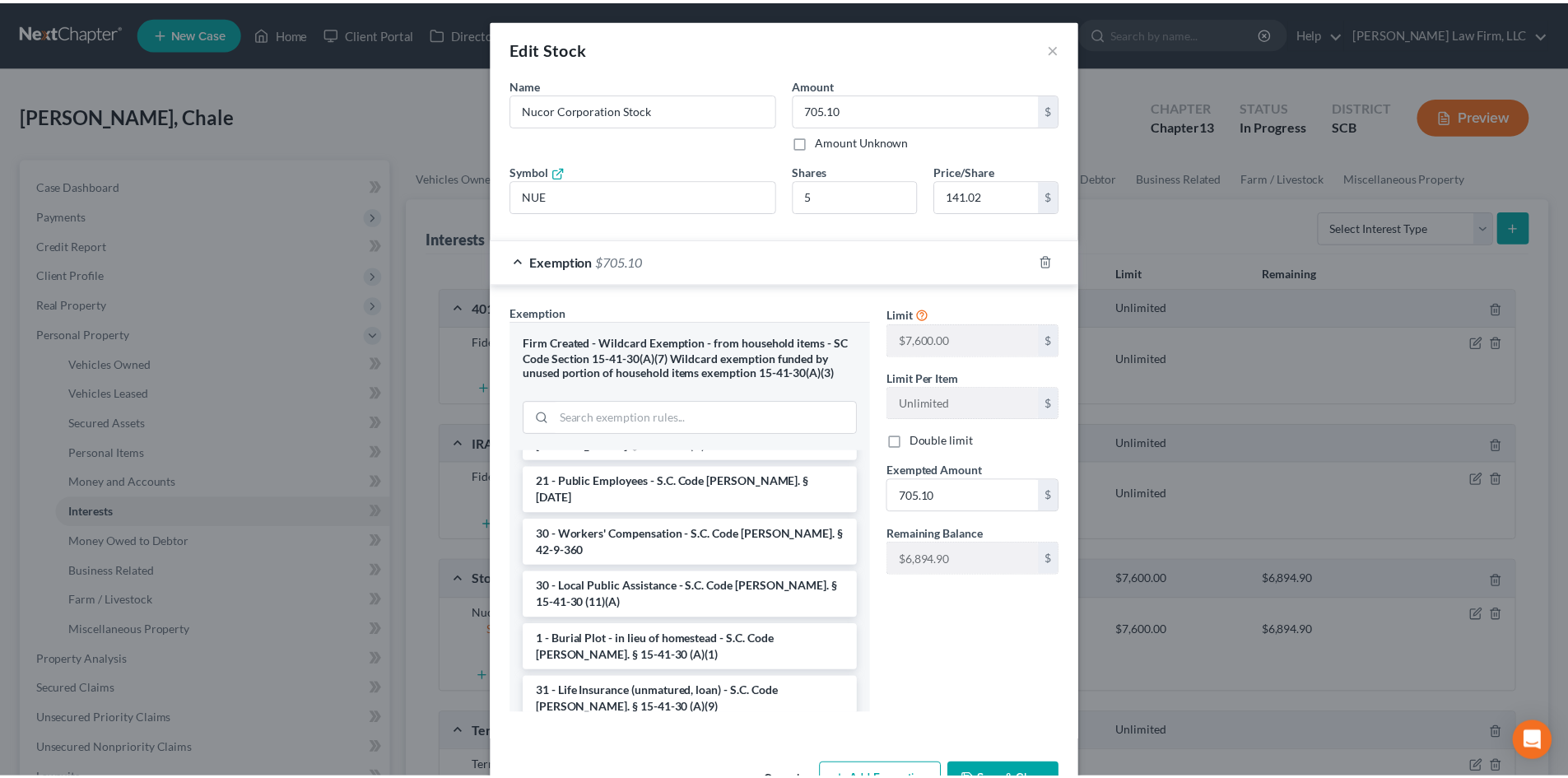
scroll to position [2140, 0]
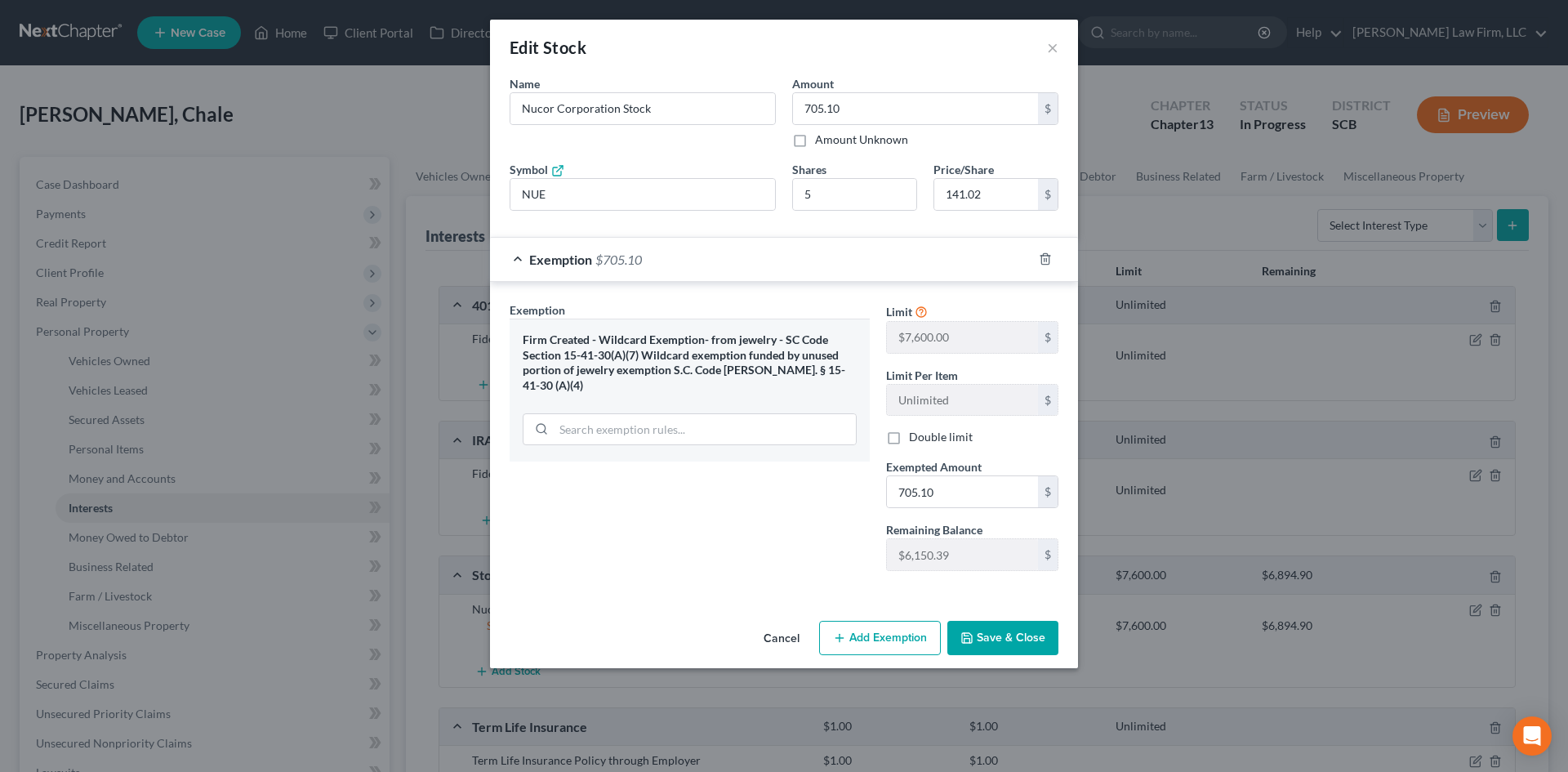
click at [1002, 643] on button "Save & Close" at bounding box center [1002, 637] width 111 height 35
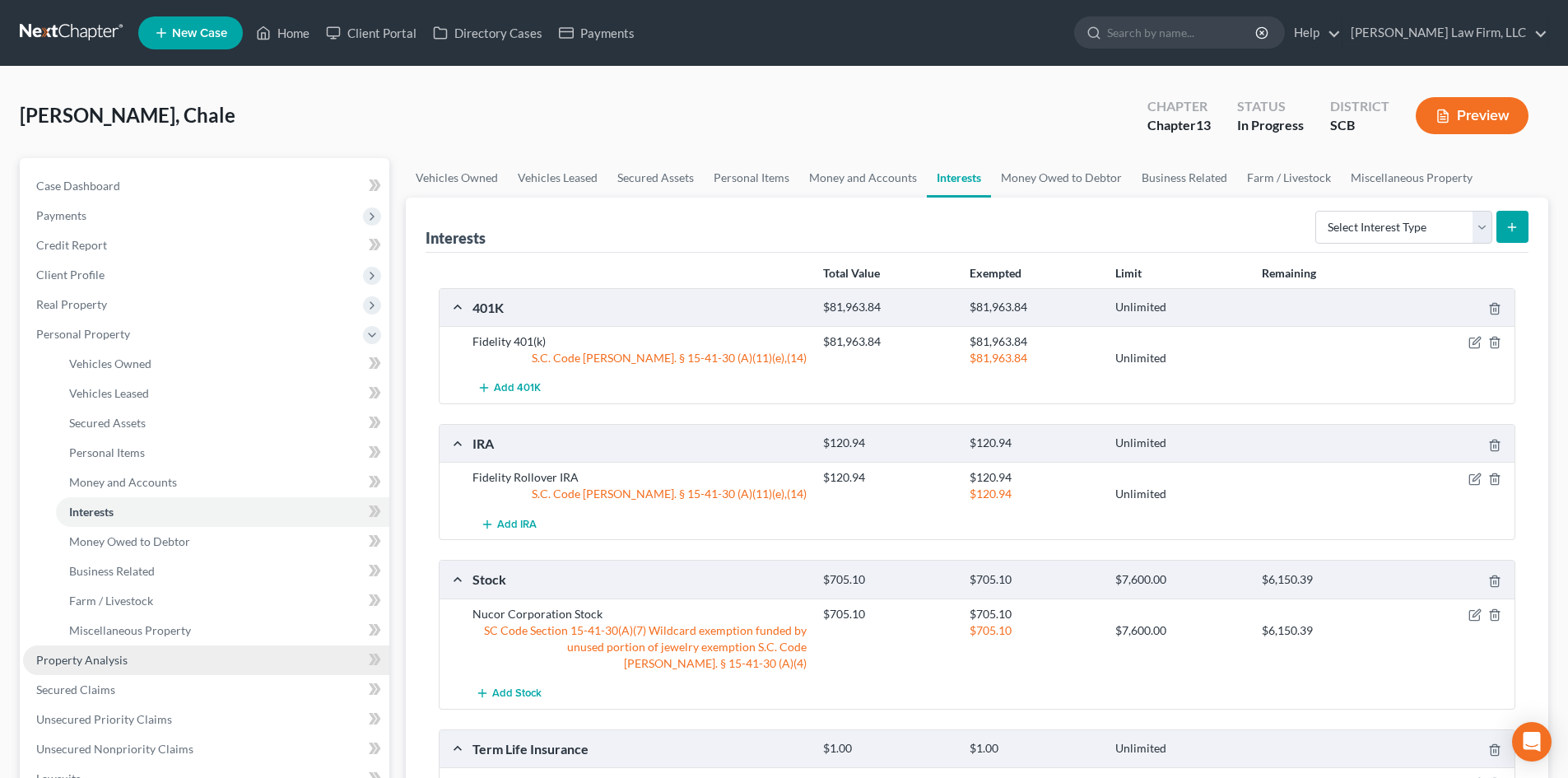
click at [146, 663] on link "Property Analysis" at bounding box center [206, 660] width 366 height 30
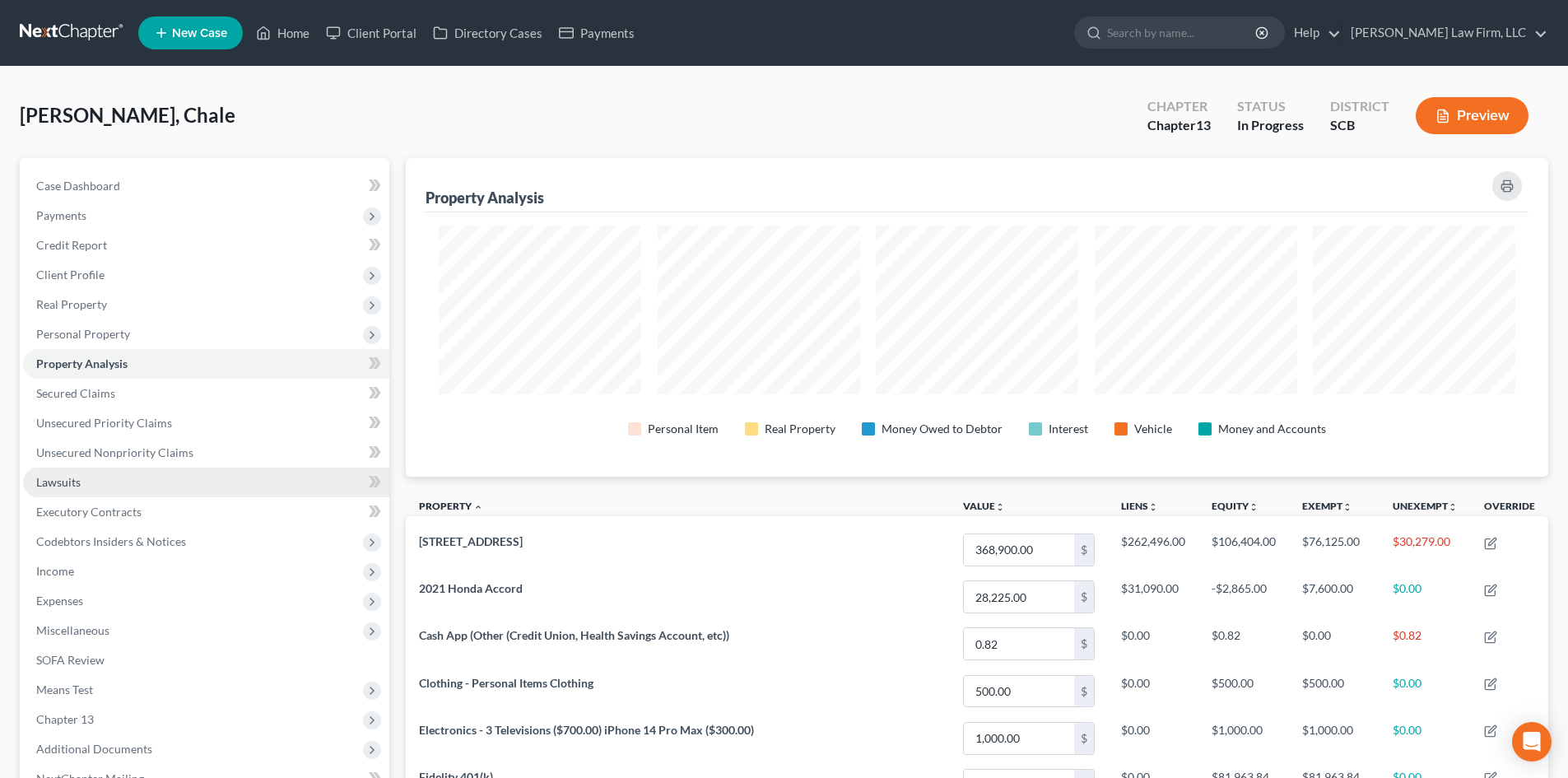
scroll to position [329, 0]
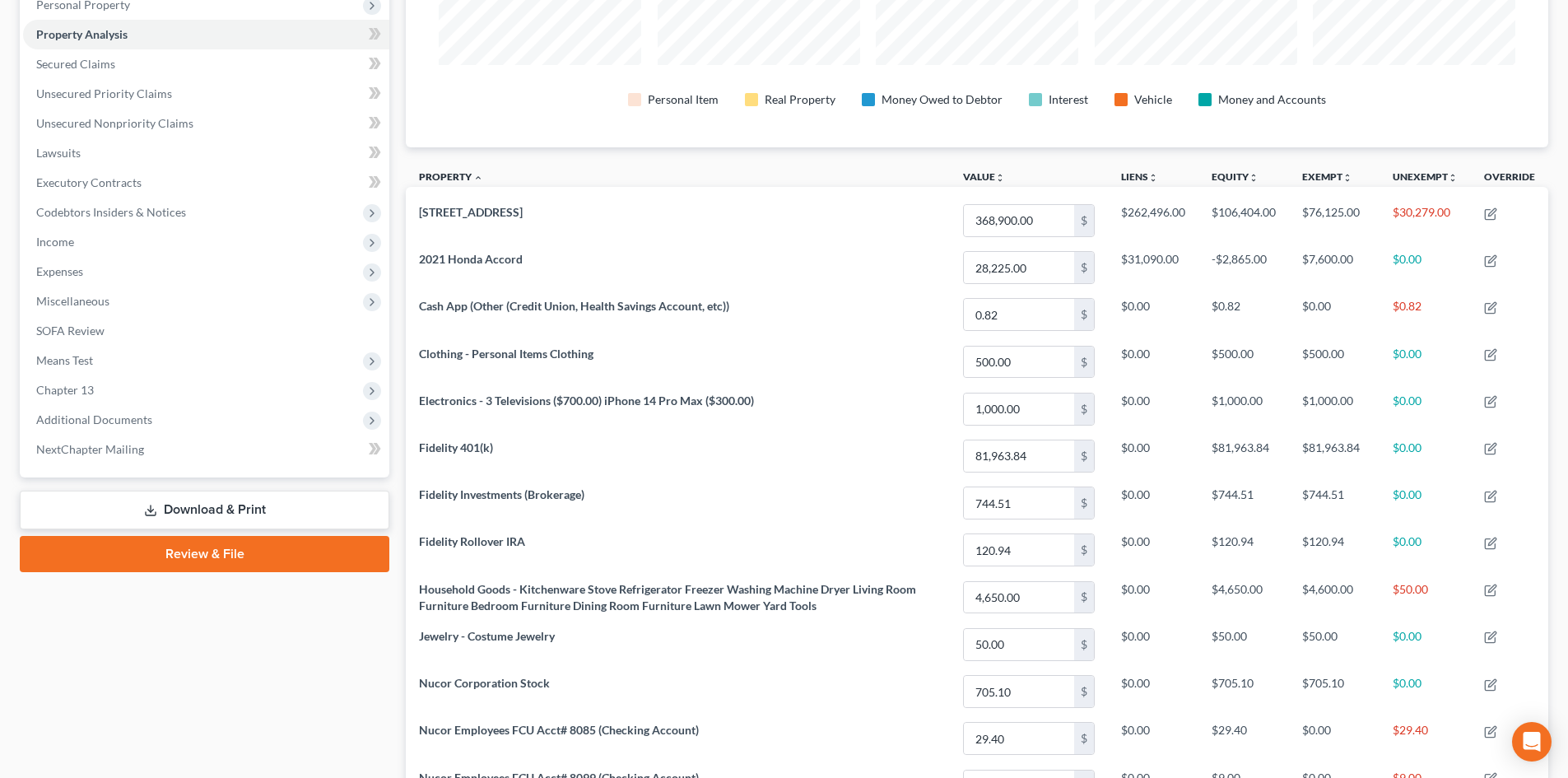
click at [195, 508] on link "Download & Print" at bounding box center [204, 509] width 370 height 38
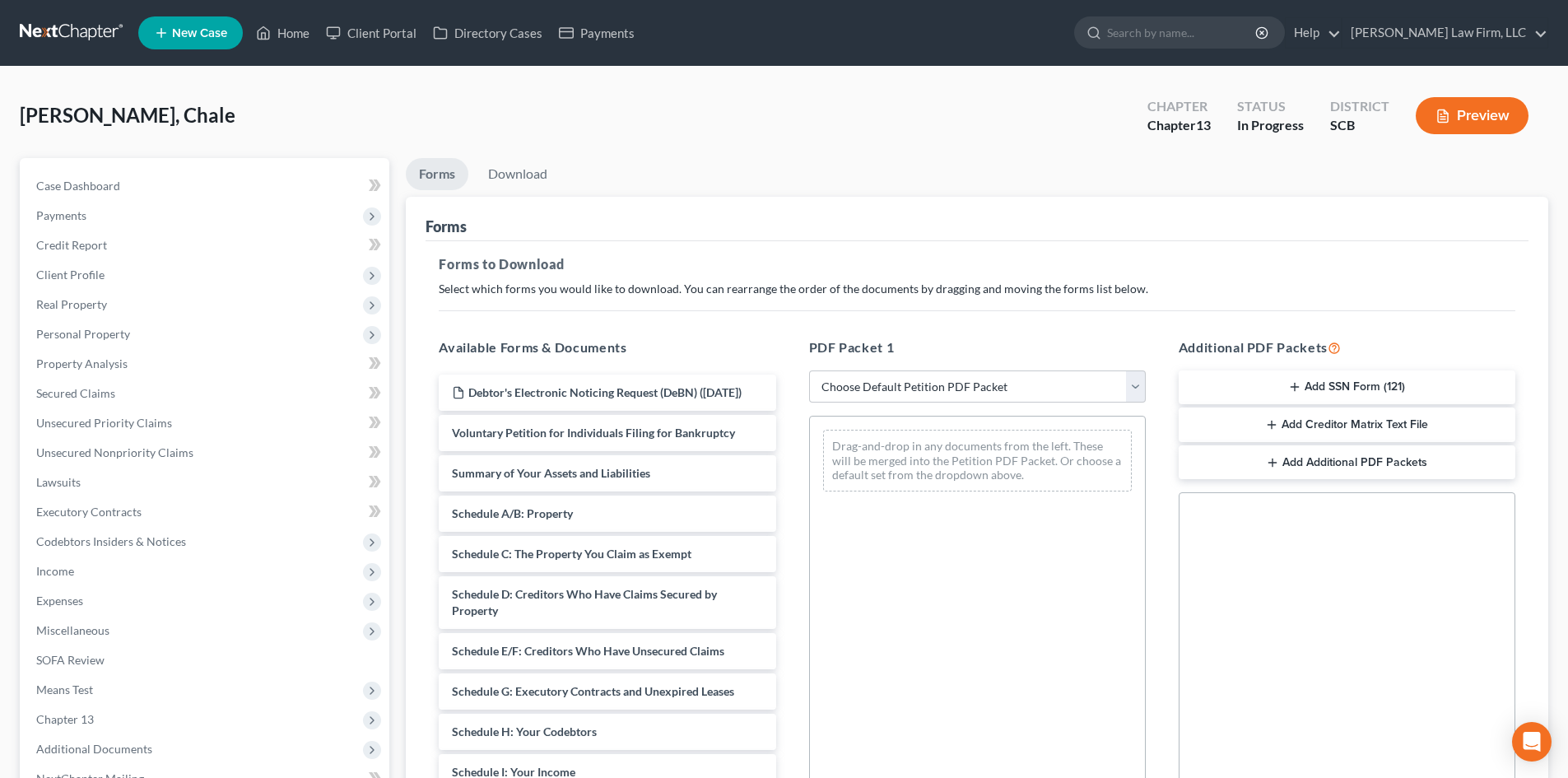
scroll to position [239, 0]
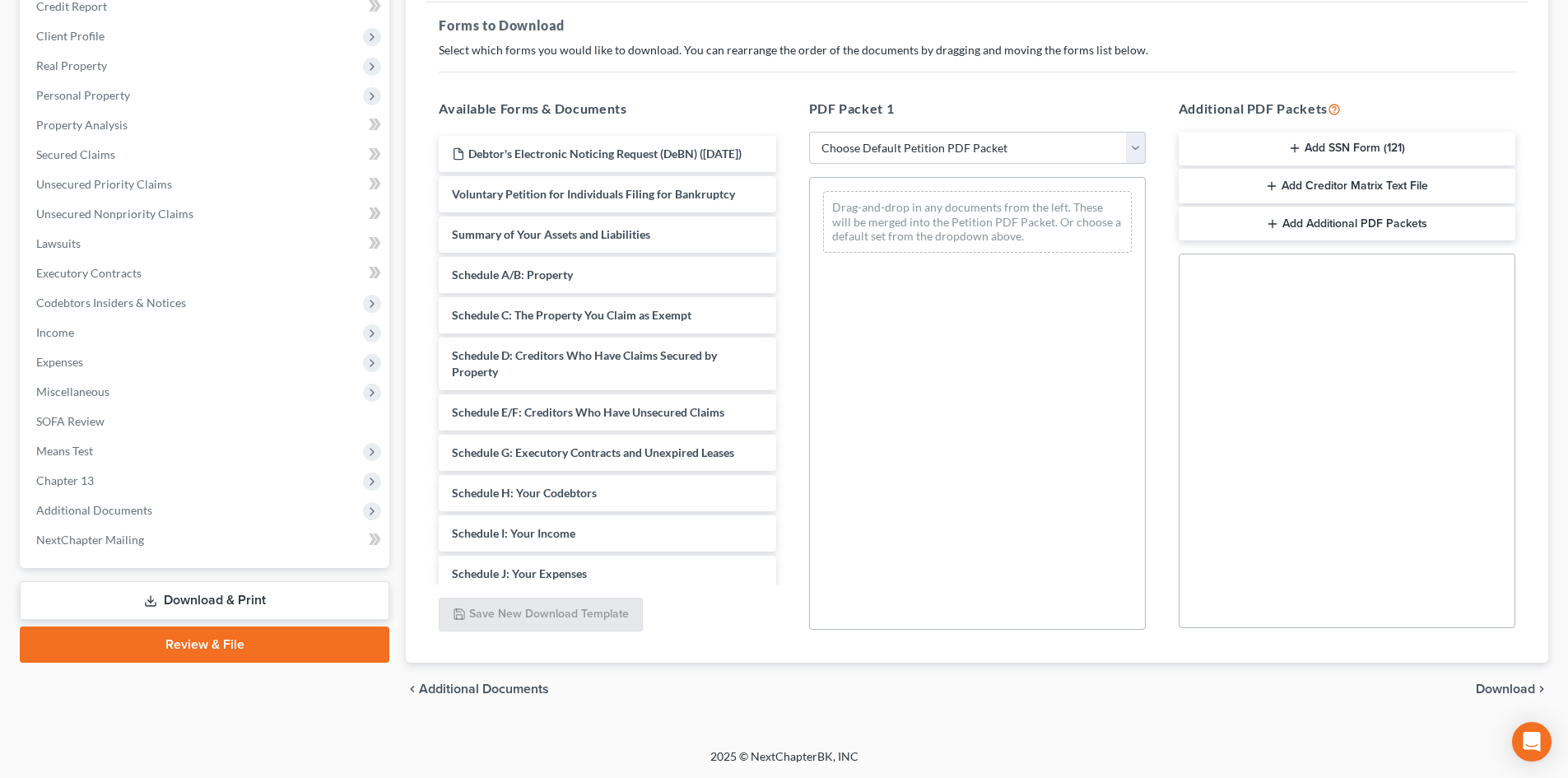
click at [788, 192] on div "Debtor's Electronic Noticing Request (DeBN) ([DATE]) Voluntary Petition for Ind…" at bounding box center [606, 521] width 363 height 771
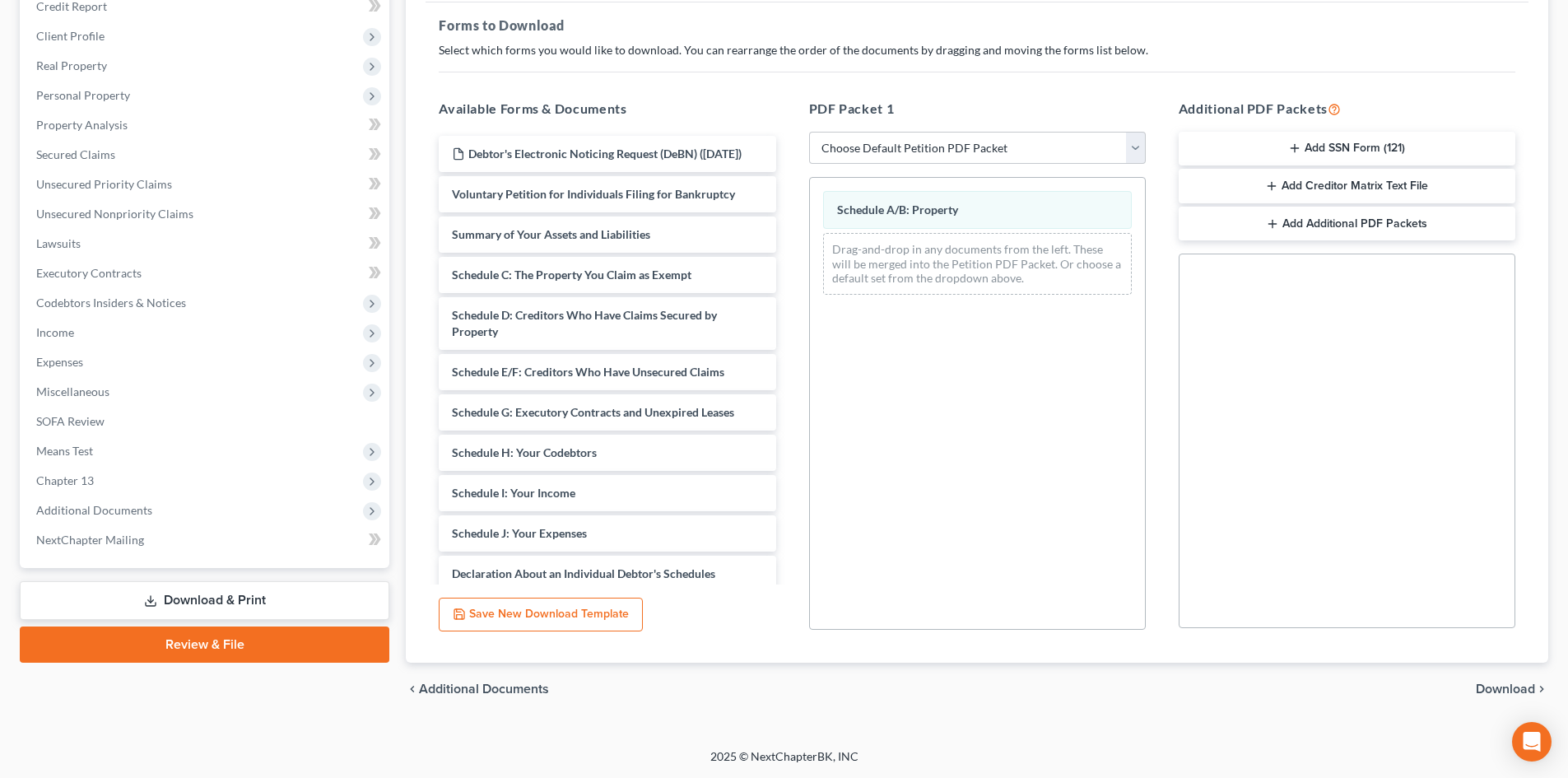
click at [788, 248] on div "Debtor's Electronic Noticing Request (DeBN) ([DATE]) Voluntary Petition for Ind…" at bounding box center [606, 501] width 363 height 731
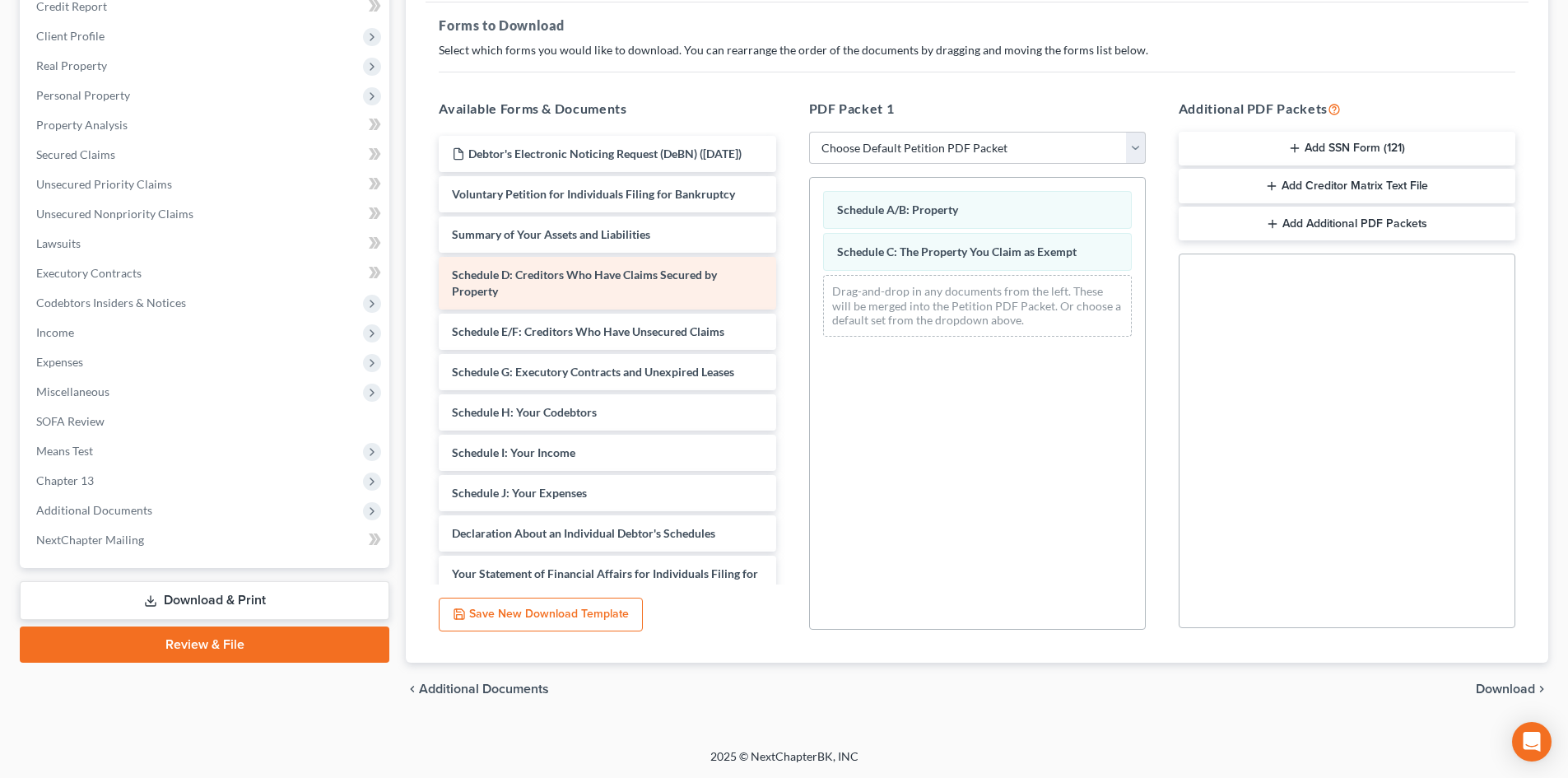
click at [788, 310] on div "Debtor's Electronic Noticing Request (DeBN) ([DATE]) Voluntary Petition for Ind…" at bounding box center [606, 481] width 363 height 690
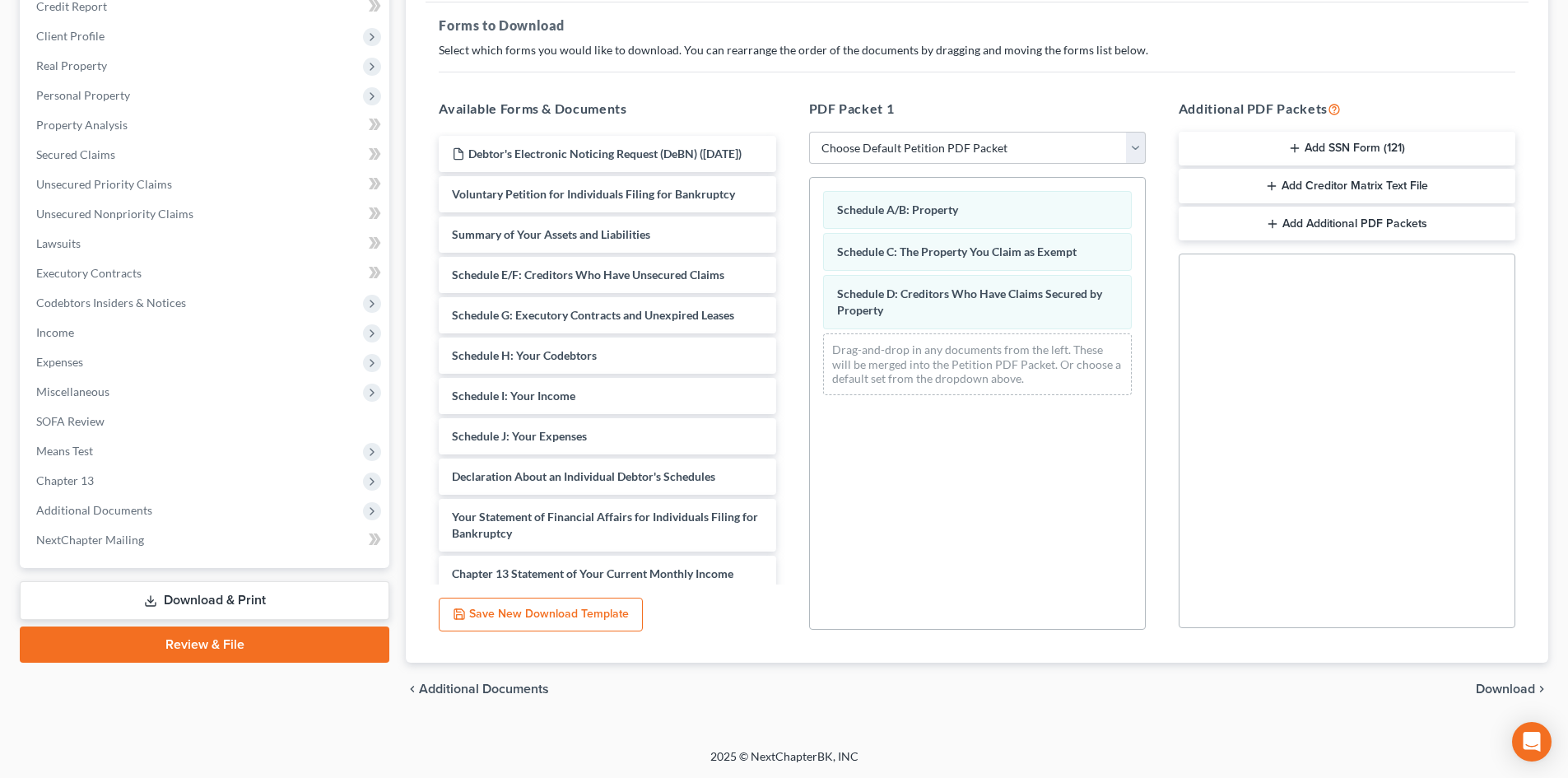
click at [788, 376] on div "Debtor's Electronic Noticing Request (DeBN) ([DATE]) Voluntary Petition for Ind…" at bounding box center [606, 453] width 363 height 634
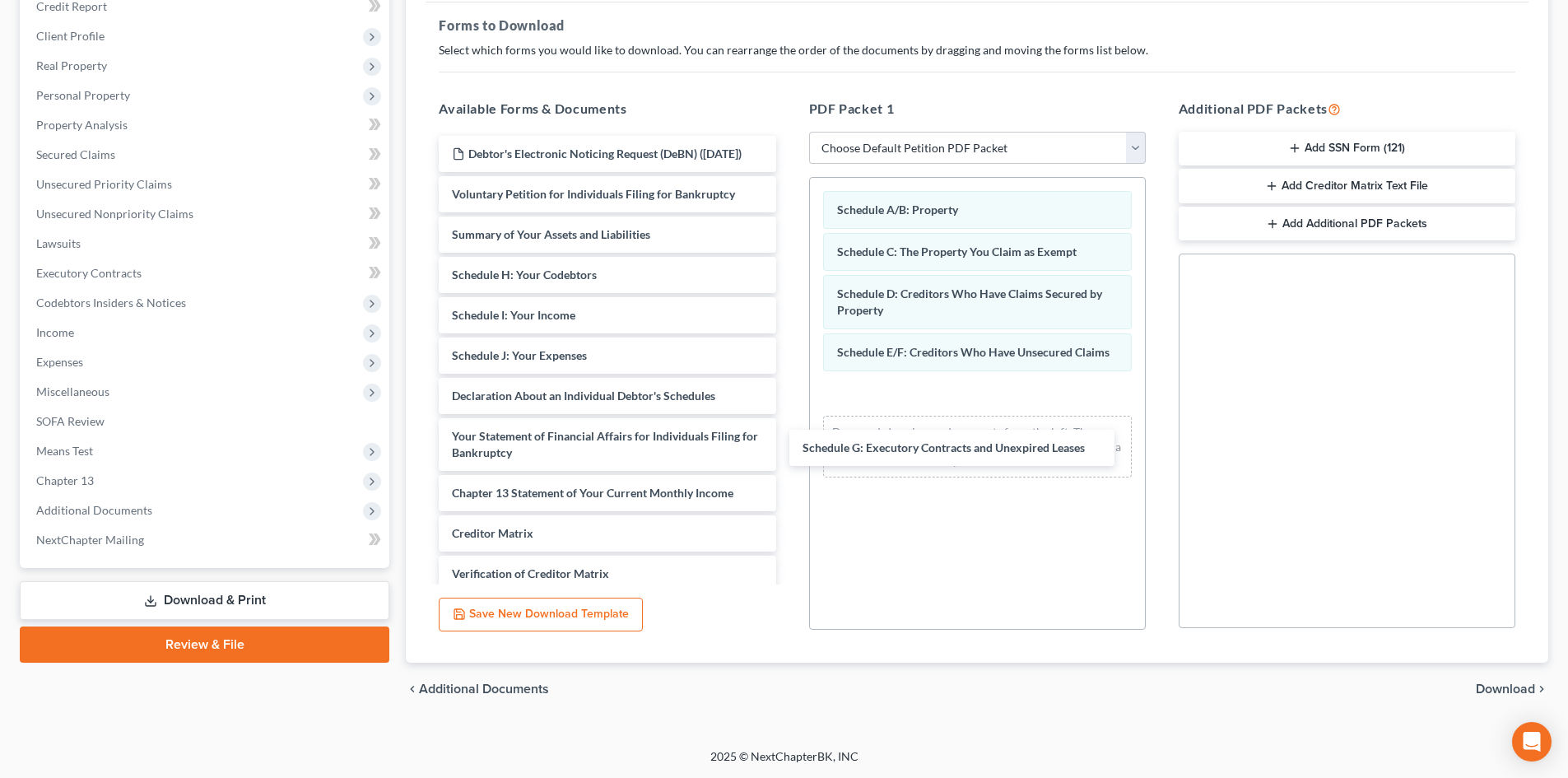
drag, startPoint x: 649, startPoint y: 295, endPoint x: 862, endPoint y: 376, distance: 227.9
click at [788, 449] on div "Schedule G: Executory Contracts and Unexpired Leases Debtor's Electronic Notici…" at bounding box center [606, 413] width 363 height 553
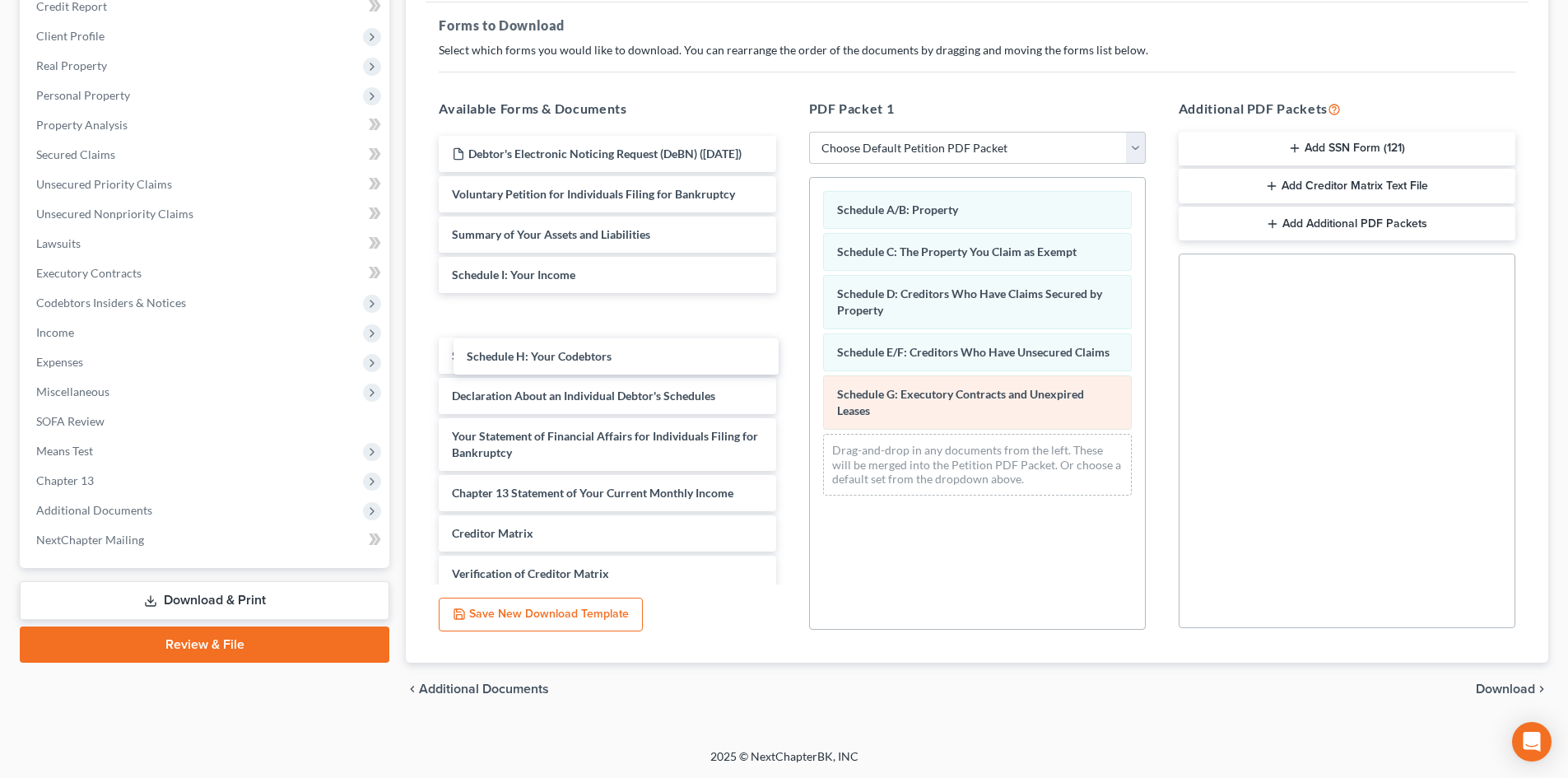
drag, startPoint x: 602, startPoint y: 293, endPoint x: 948, endPoint y: 407, distance: 364.3
click at [788, 461] on div "Schedule H: Your Codebtors Debtor's Electronic Noticing Request (DeBN) ([DATE])…" at bounding box center [606, 413] width 363 height 553
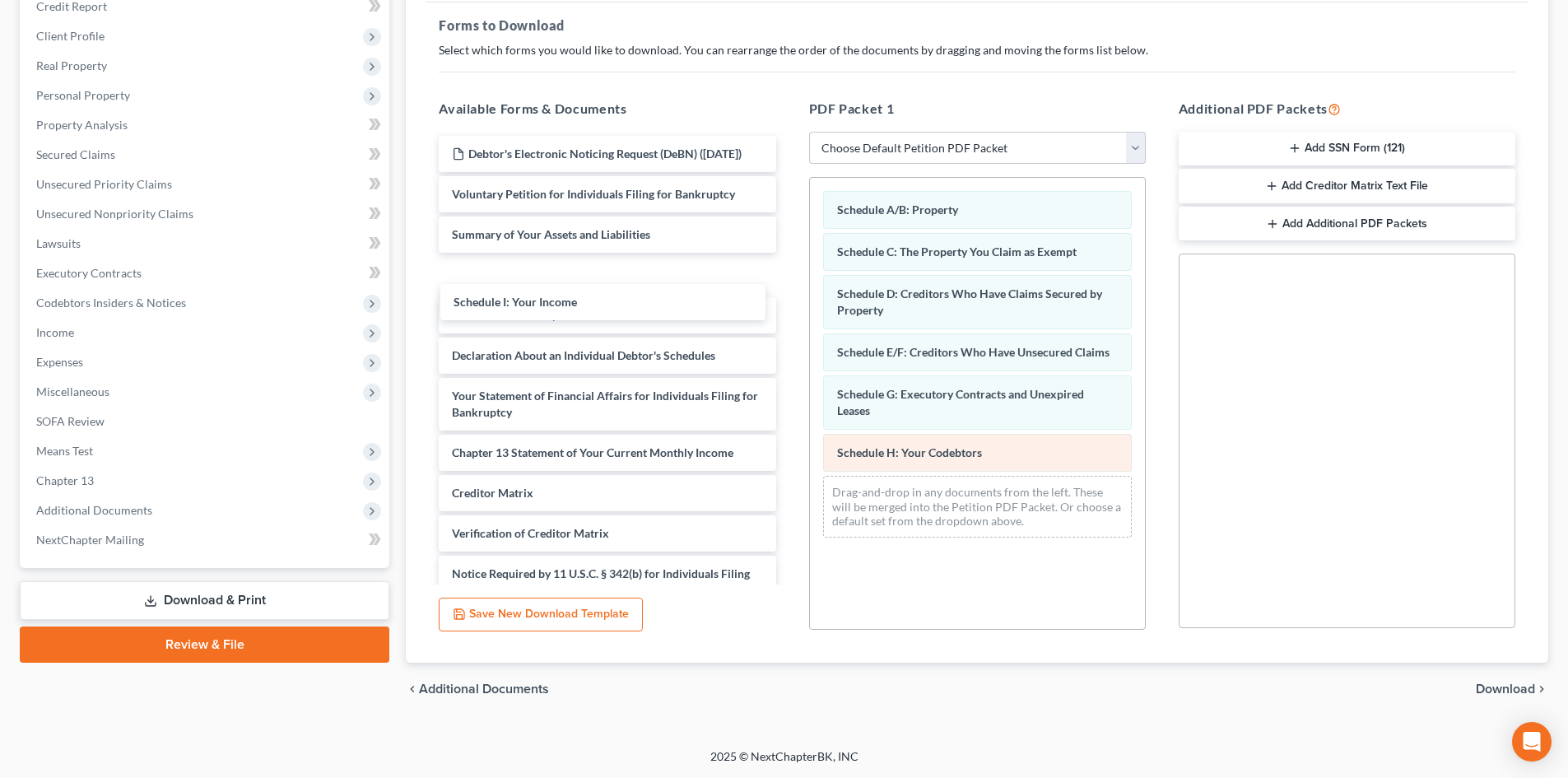
drag, startPoint x: 570, startPoint y: 280, endPoint x: 887, endPoint y: 444, distance: 356.9
click at [788, 469] on div "Schedule I: Your Income Debtor's Electronic Noticing Request (DeBN) ([DATE]) Vo…" at bounding box center [606, 392] width 363 height 513
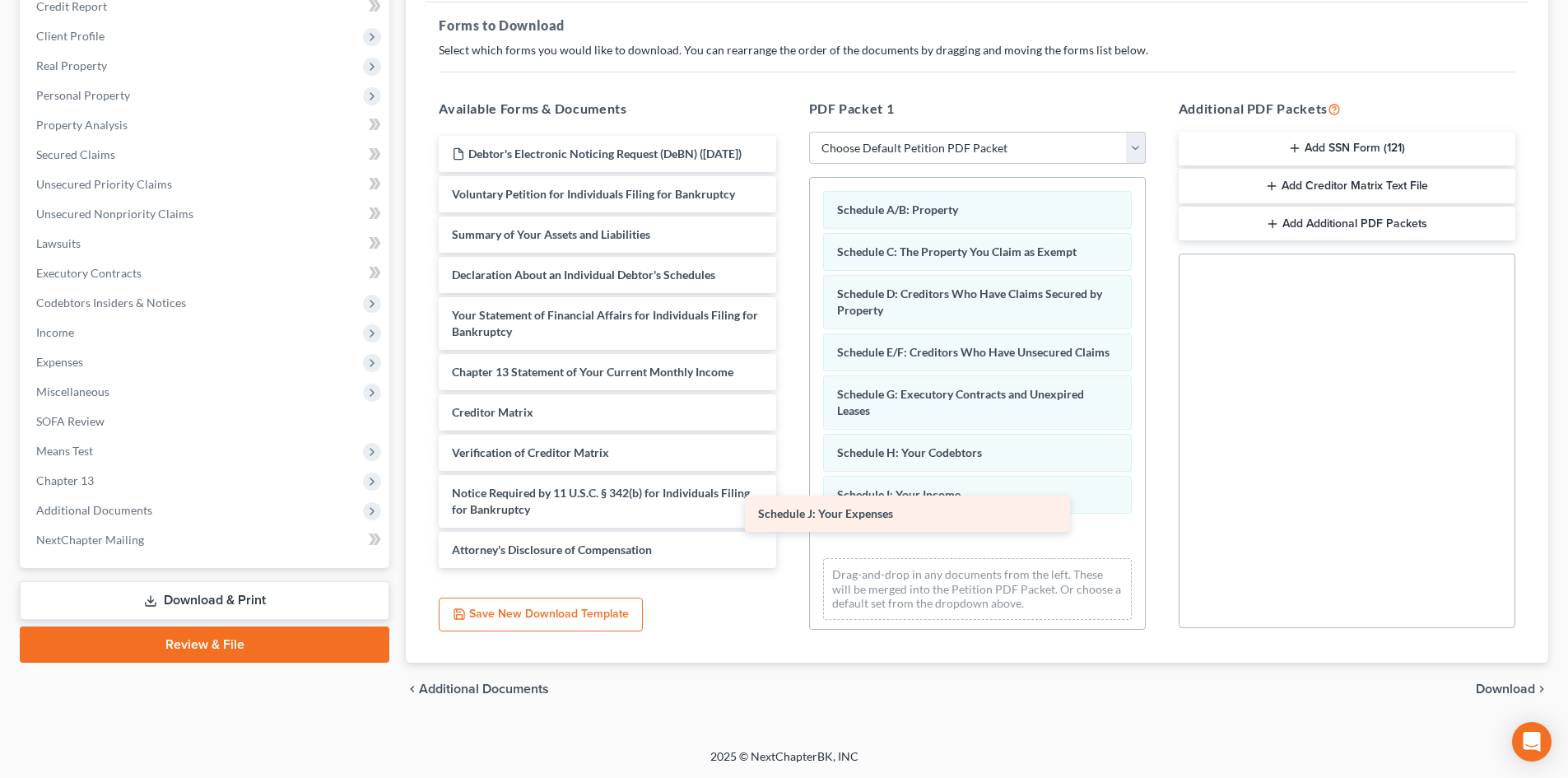
drag, startPoint x: 561, startPoint y: 295, endPoint x: 930, endPoint y: 526, distance: 435.3
click at [788, 526] on div "Schedule J: Your Expenses Debtor's Electronic Noticing Request (DeBN) ([DATE]) …" at bounding box center [606, 352] width 363 height 432
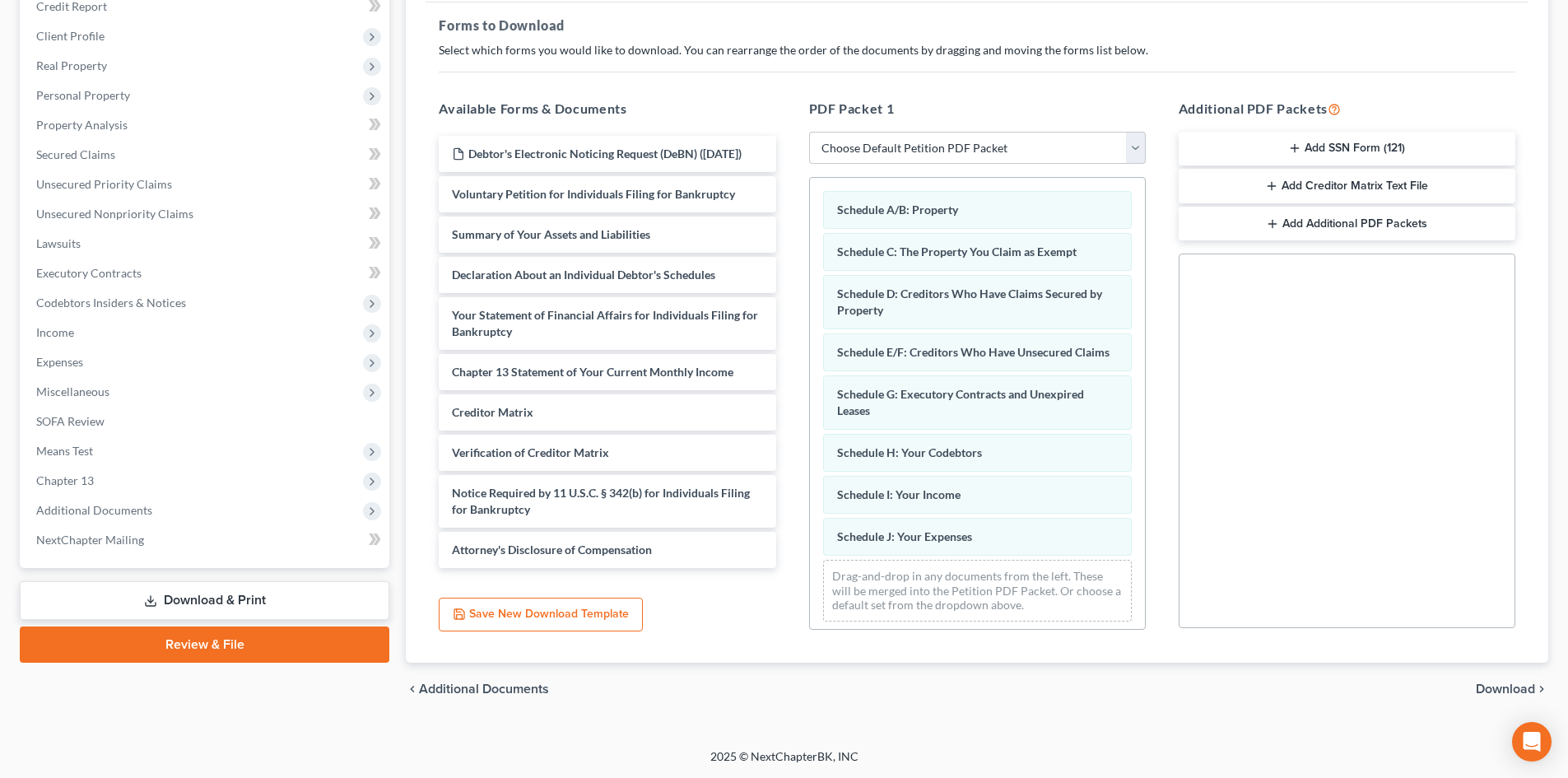
click at [1483, 683] on span "Download" at bounding box center [1505, 688] width 59 height 13
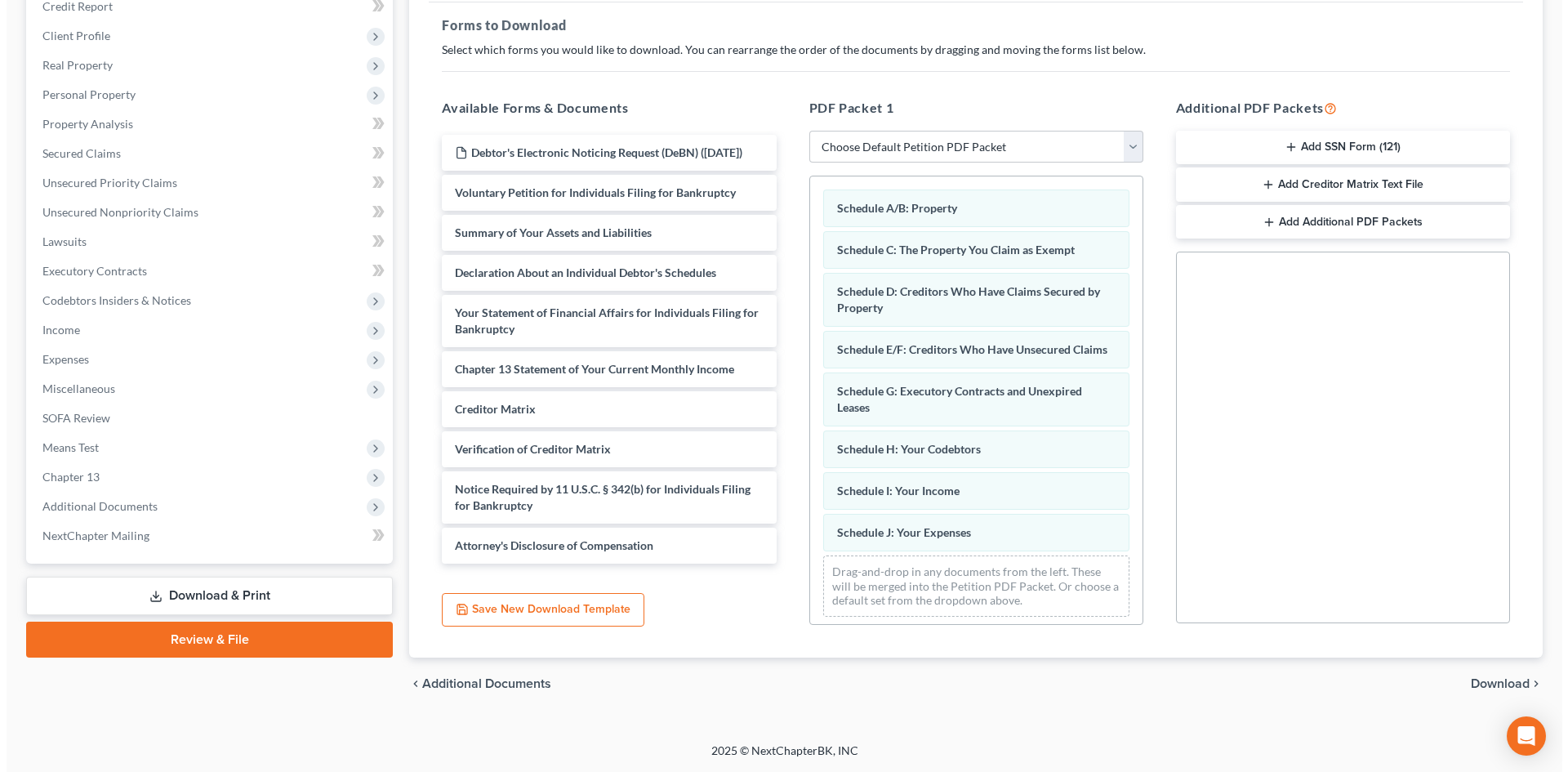
scroll to position [185, 0]
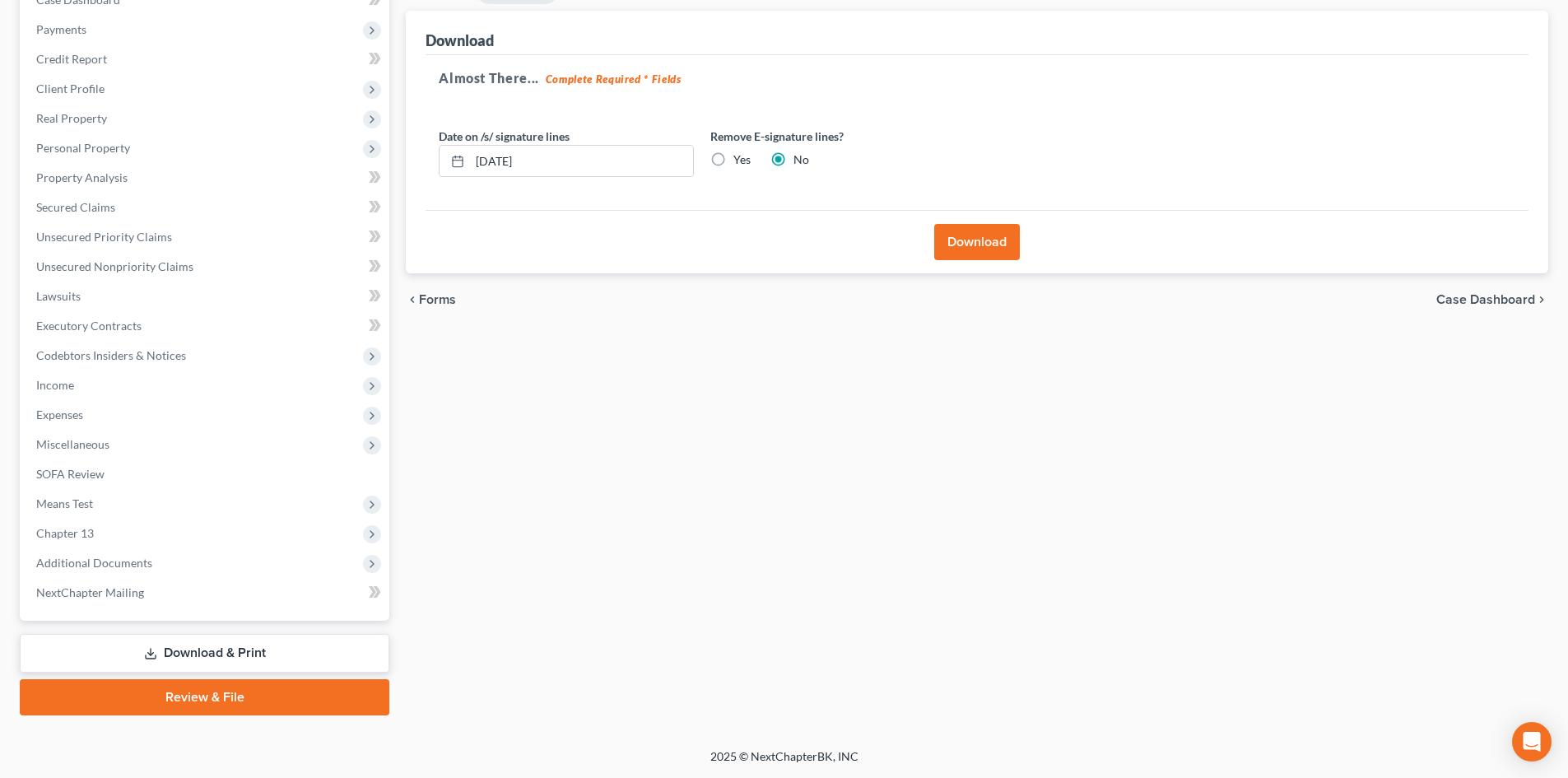
click at [969, 228] on button "Download" at bounding box center [977, 242] width 86 height 36
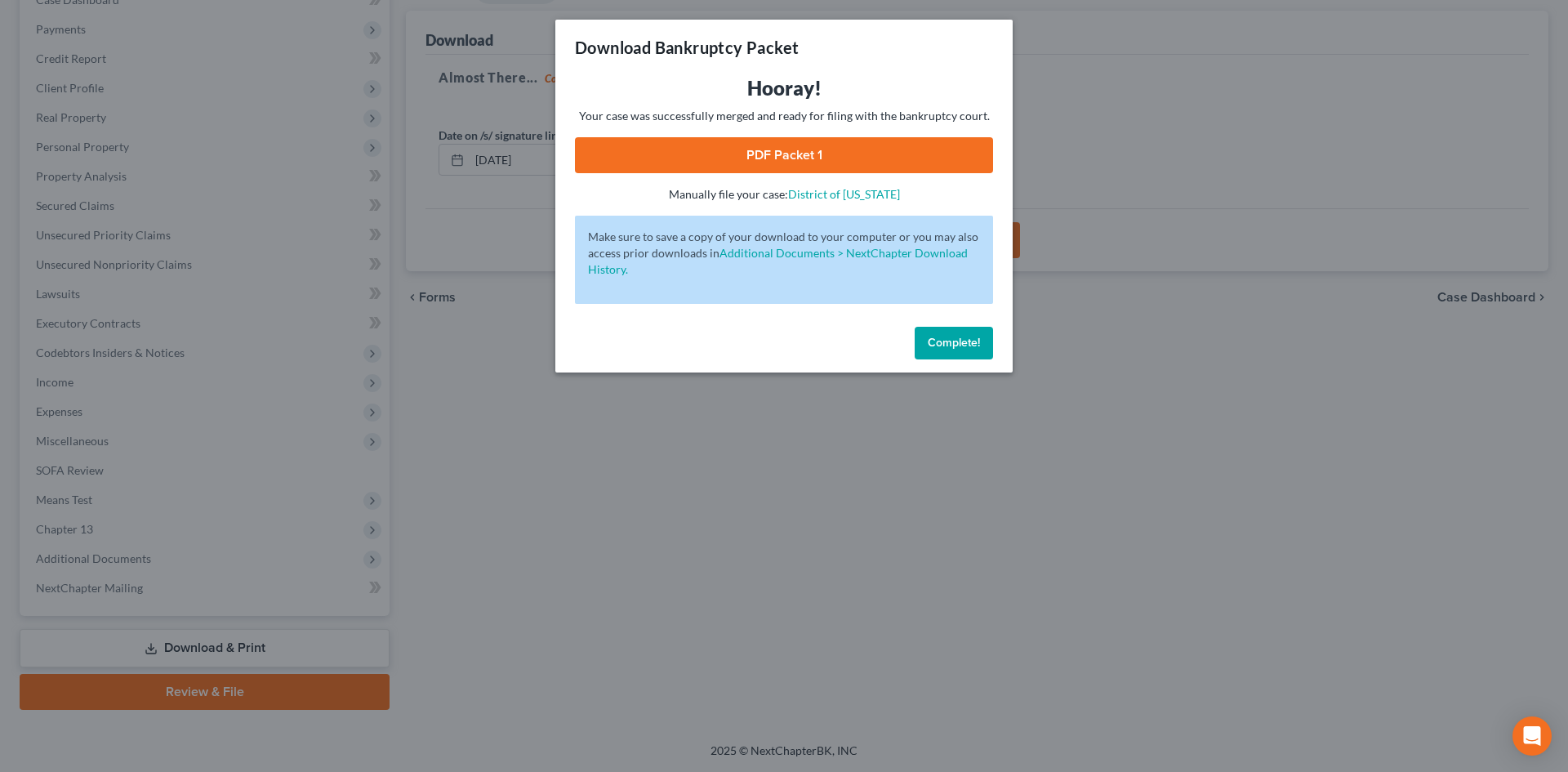
click at [761, 156] on link "PDF Packet 1" at bounding box center [784, 155] width 418 height 36
click at [953, 342] on span "Complete!" at bounding box center [953, 343] width 52 height 14
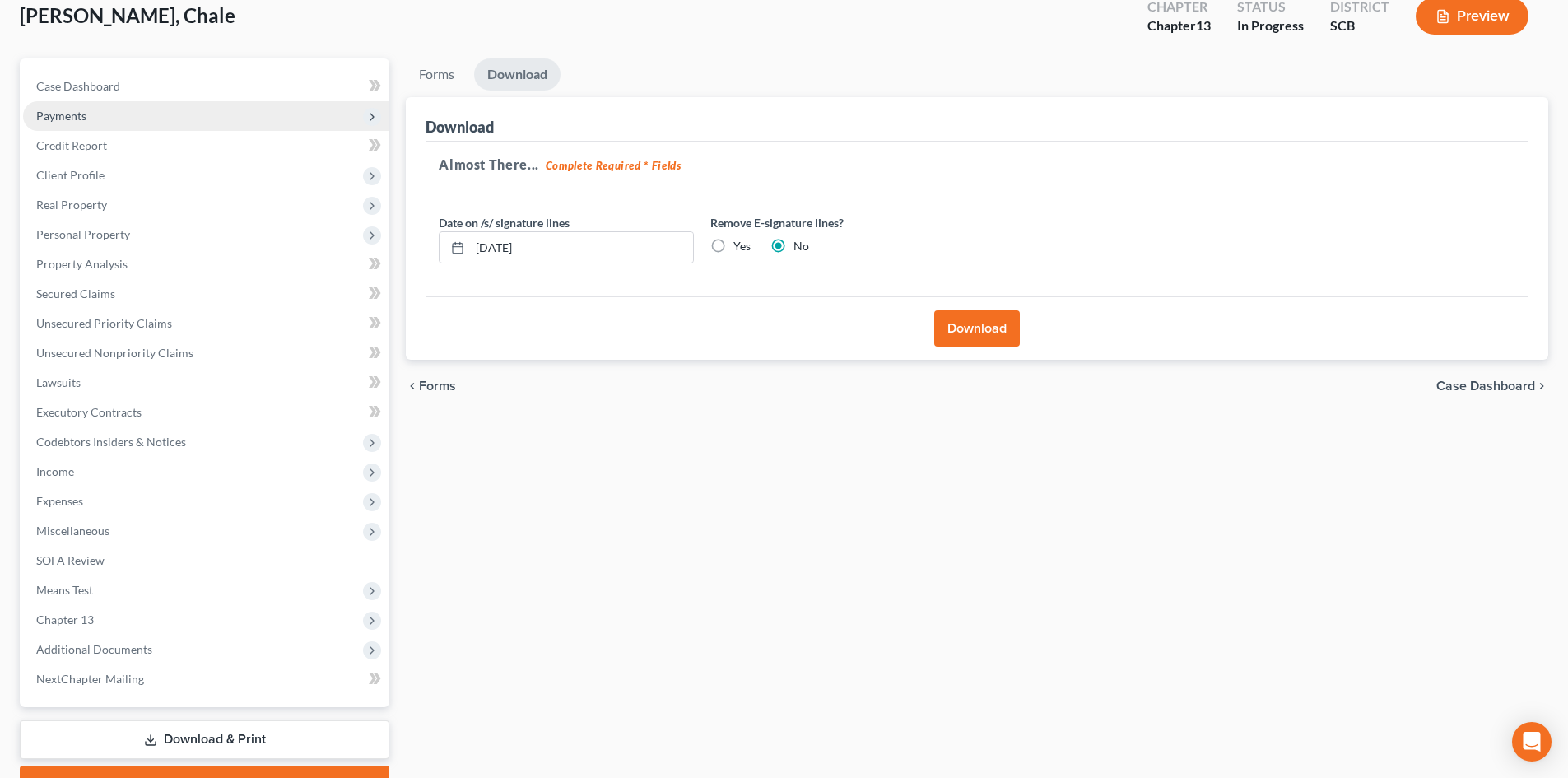
scroll to position [0, 0]
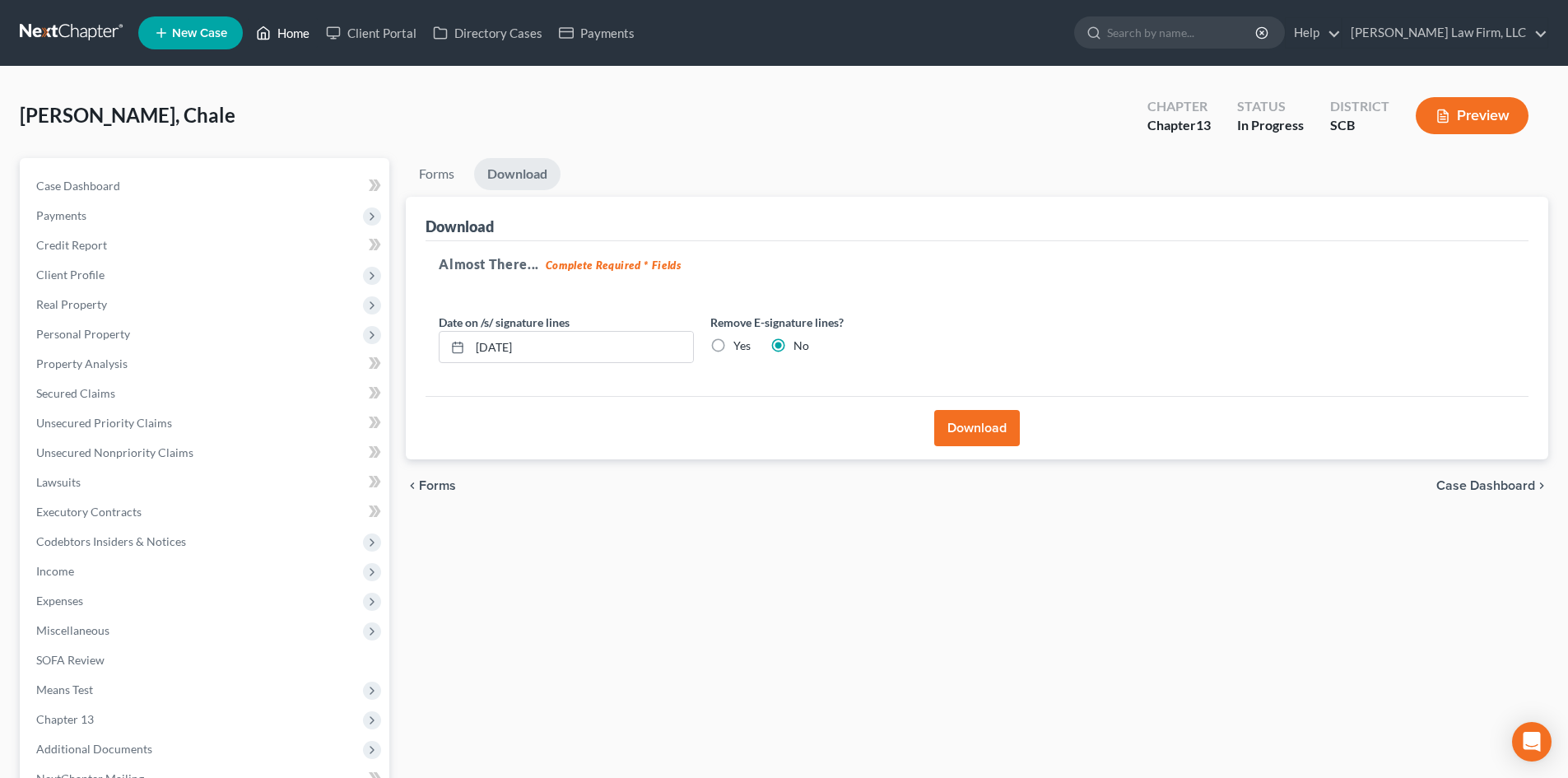
click at [289, 21] on link "Home" at bounding box center [283, 32] width 70 height 30
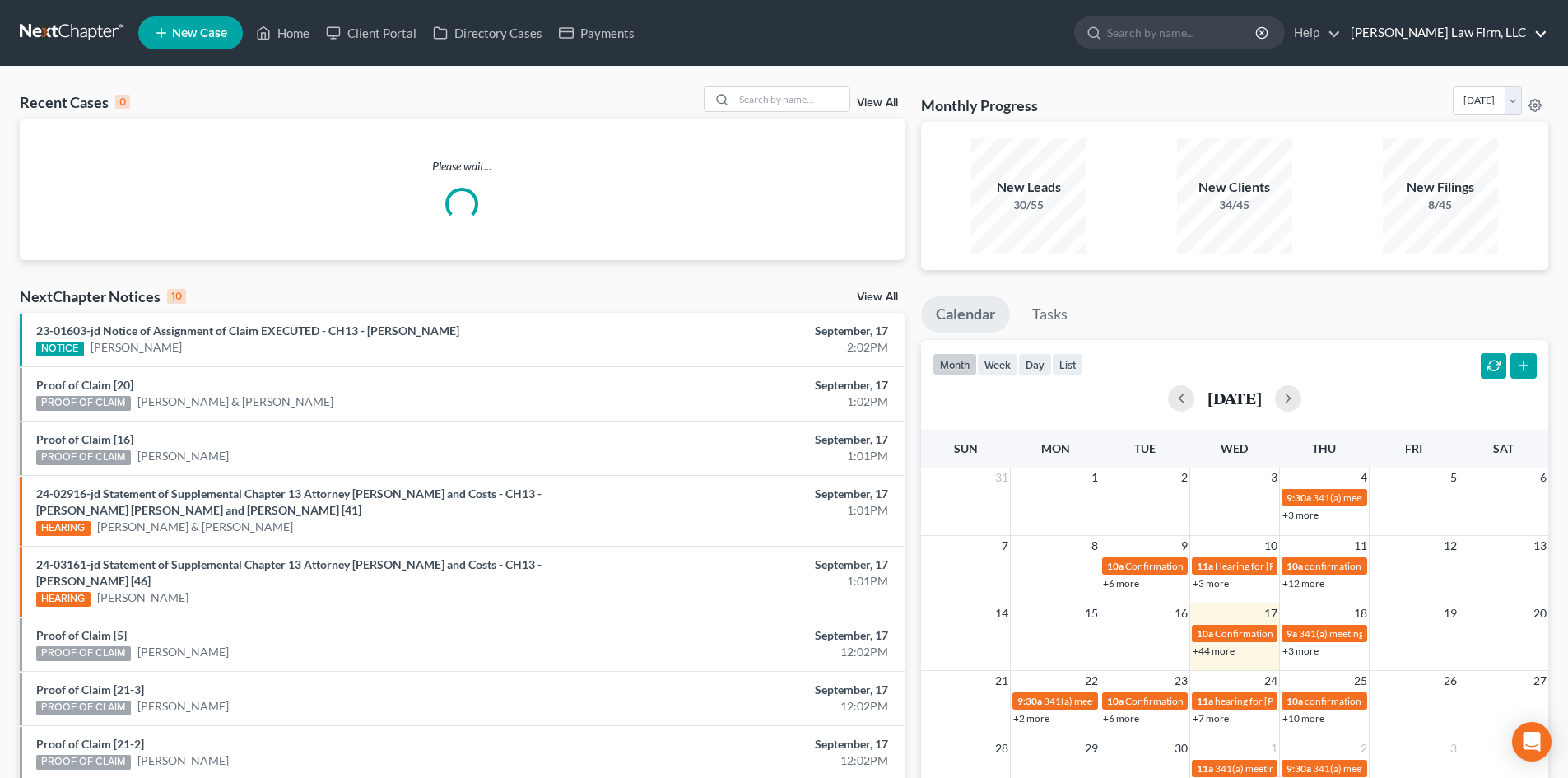
click at [1495, 24] on link "[PERSON_NAME] Law Firm, LLC" at bounding box center [1444, 32] width 205 height 30
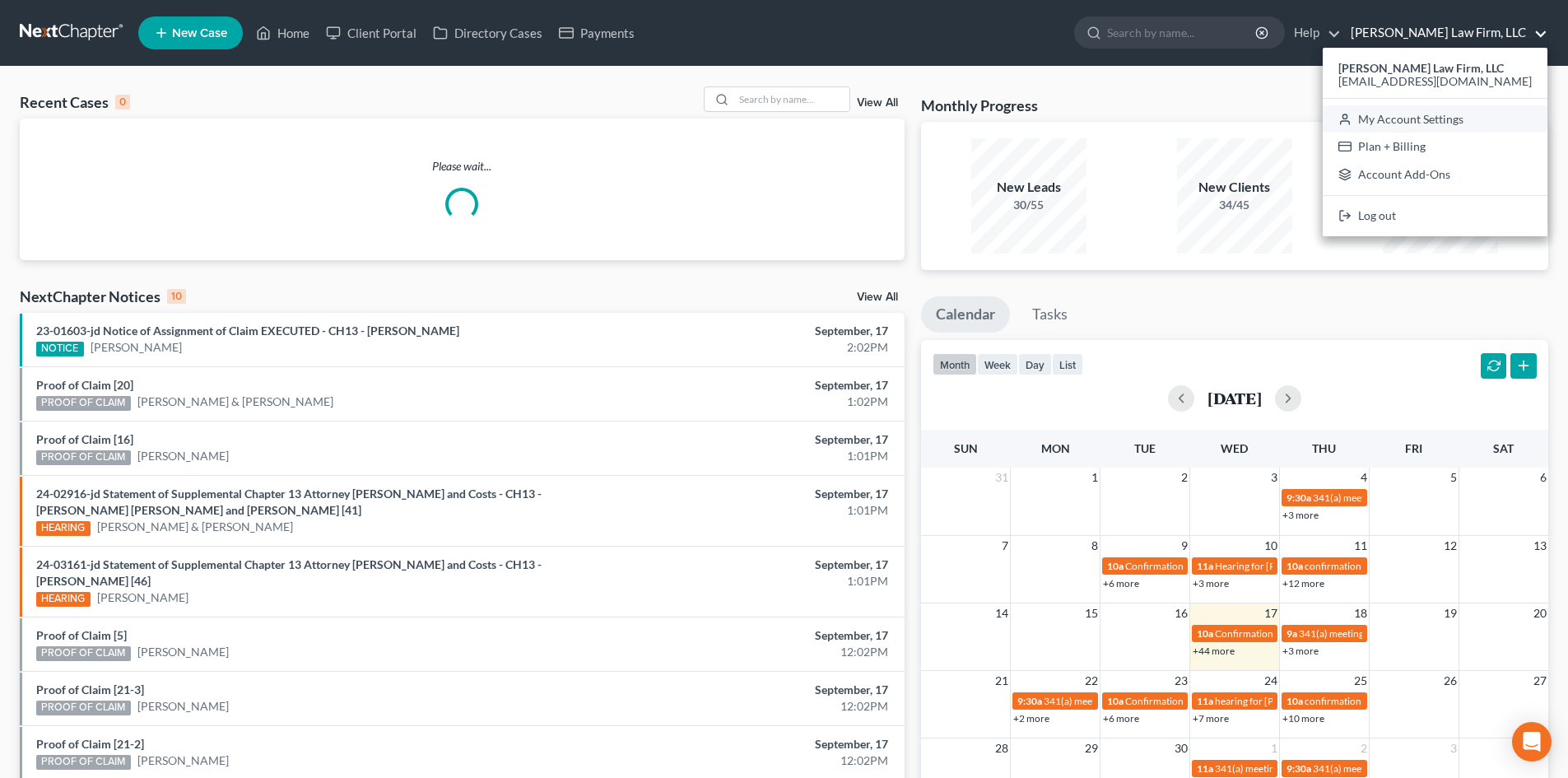
click at [1461, 106] on link "My Account Settings" at bounding box center [1435, 119] width 225 height 28
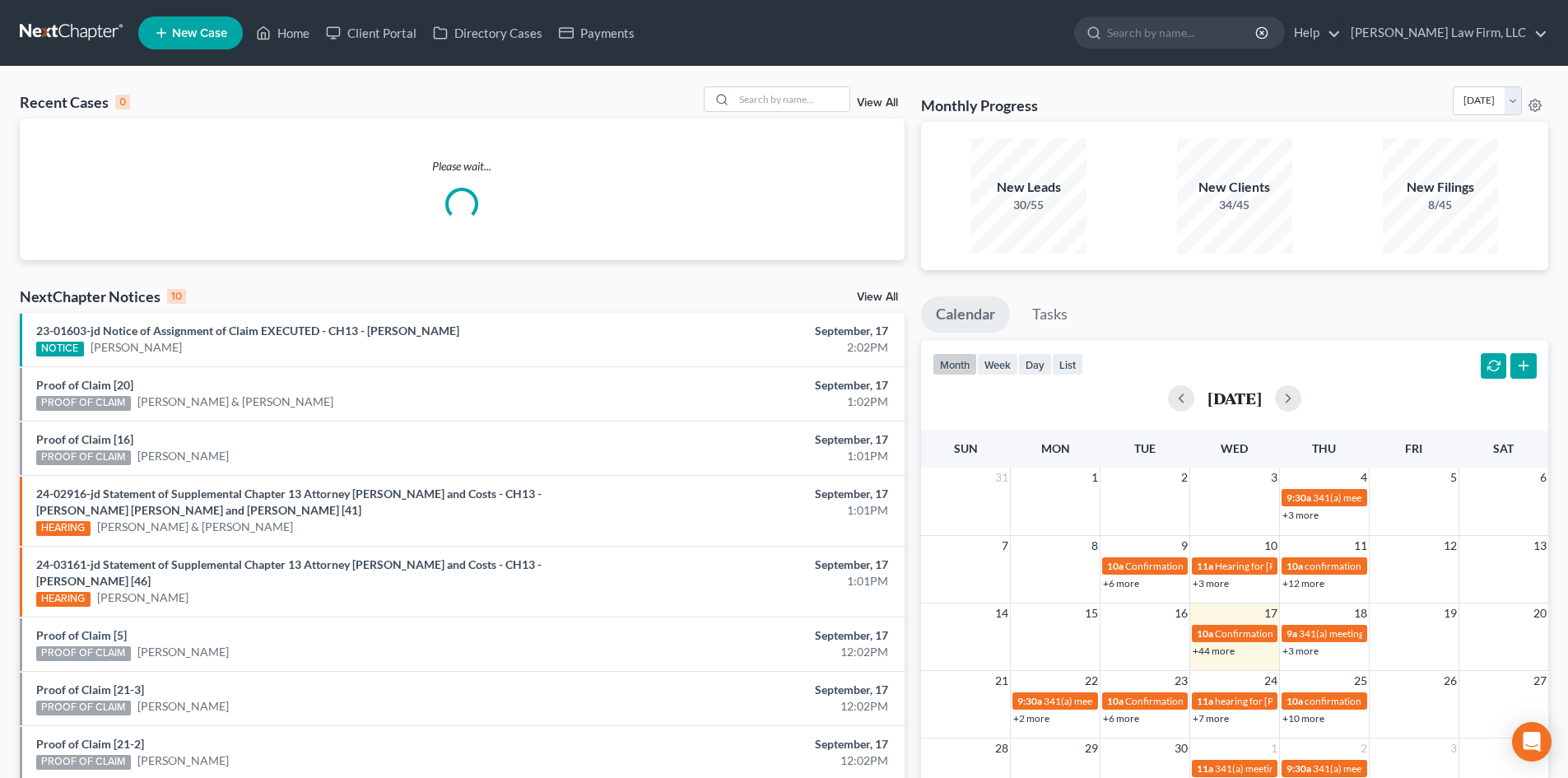
select select "24"
select select "42"
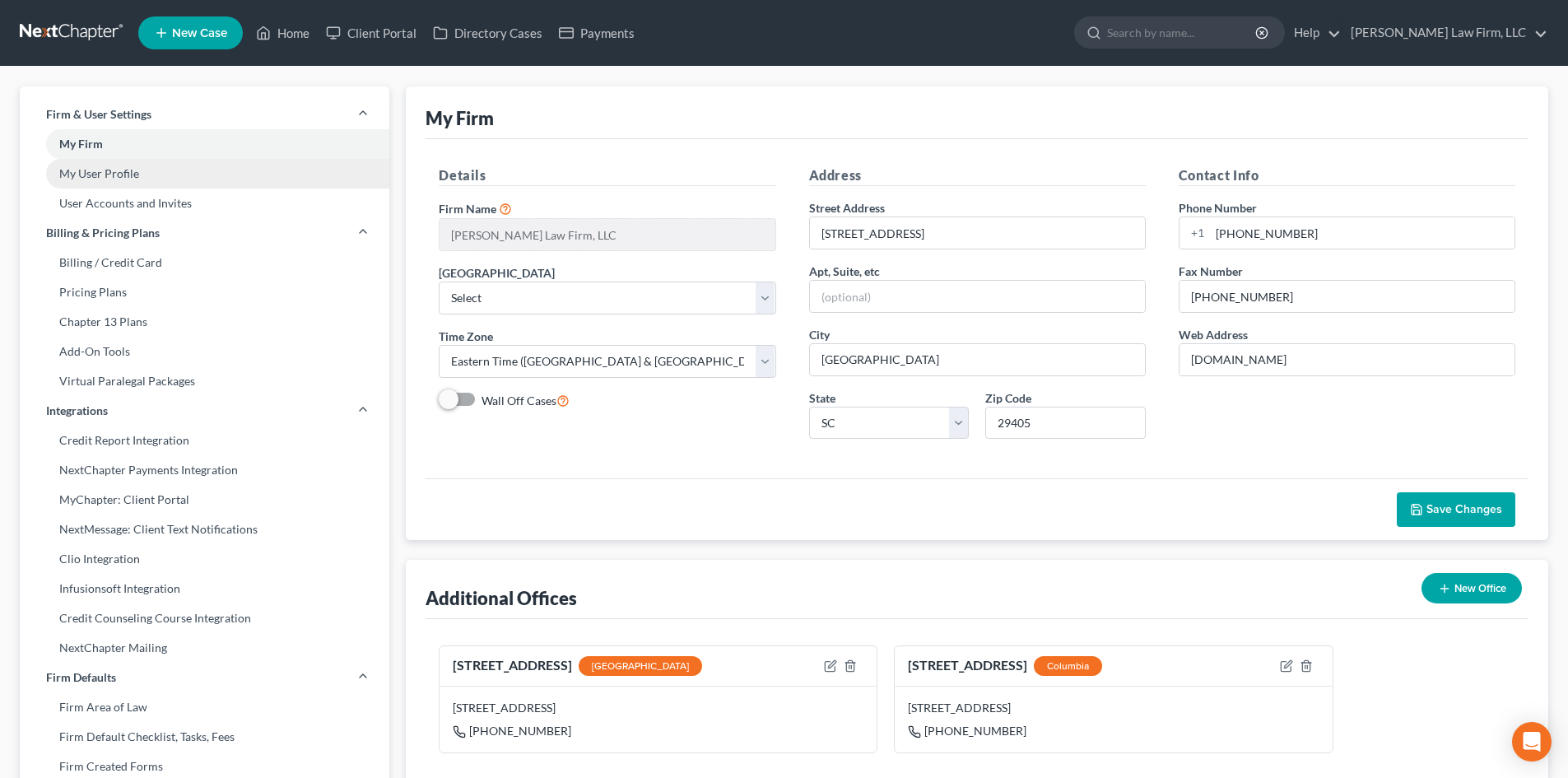
click at [125, 178] on link "My User Profile" at bounding box center [204, 173] width 370 height 30
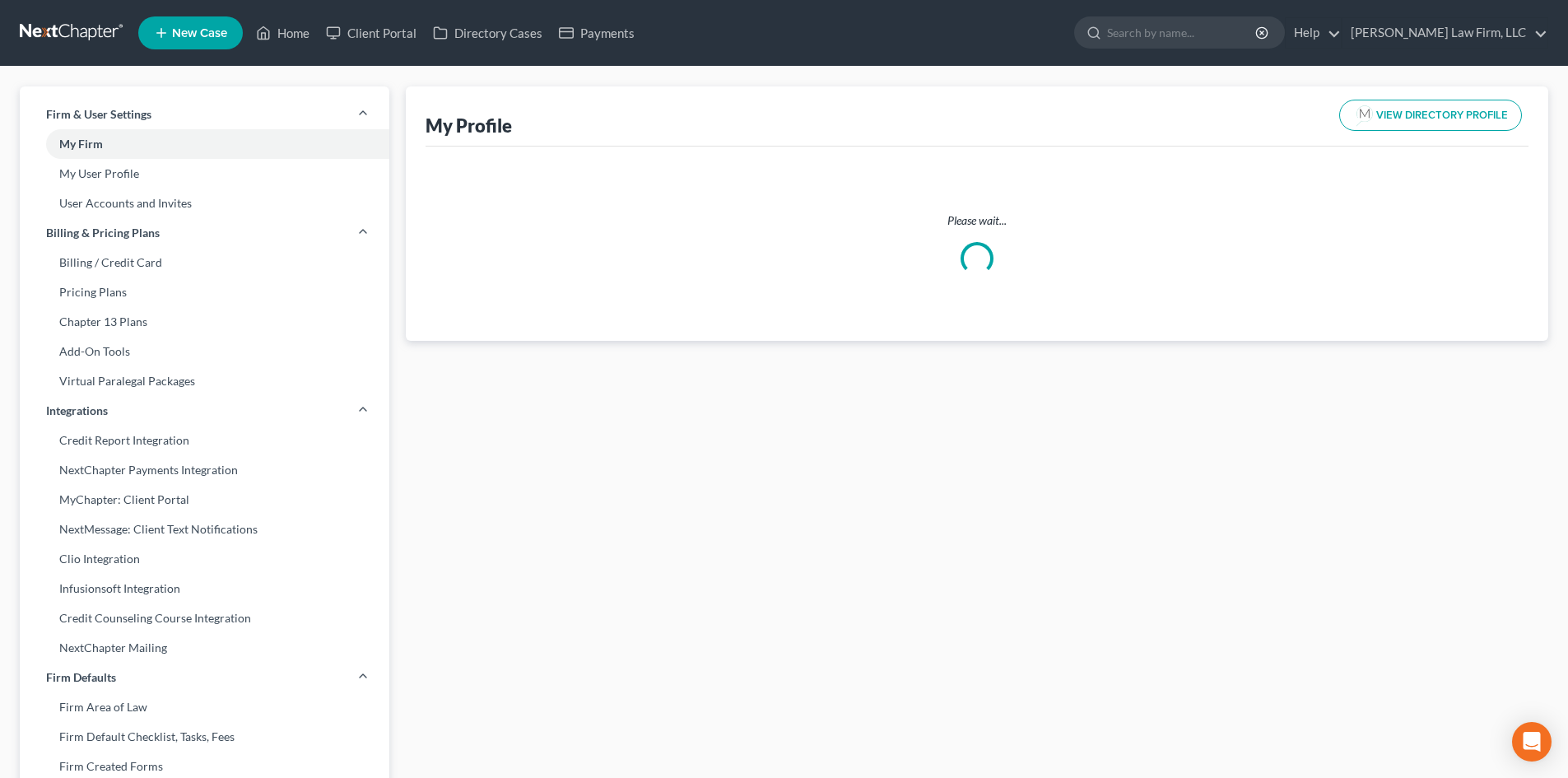
select select "42"
select select "72"
select select "attorney"
select select "1"
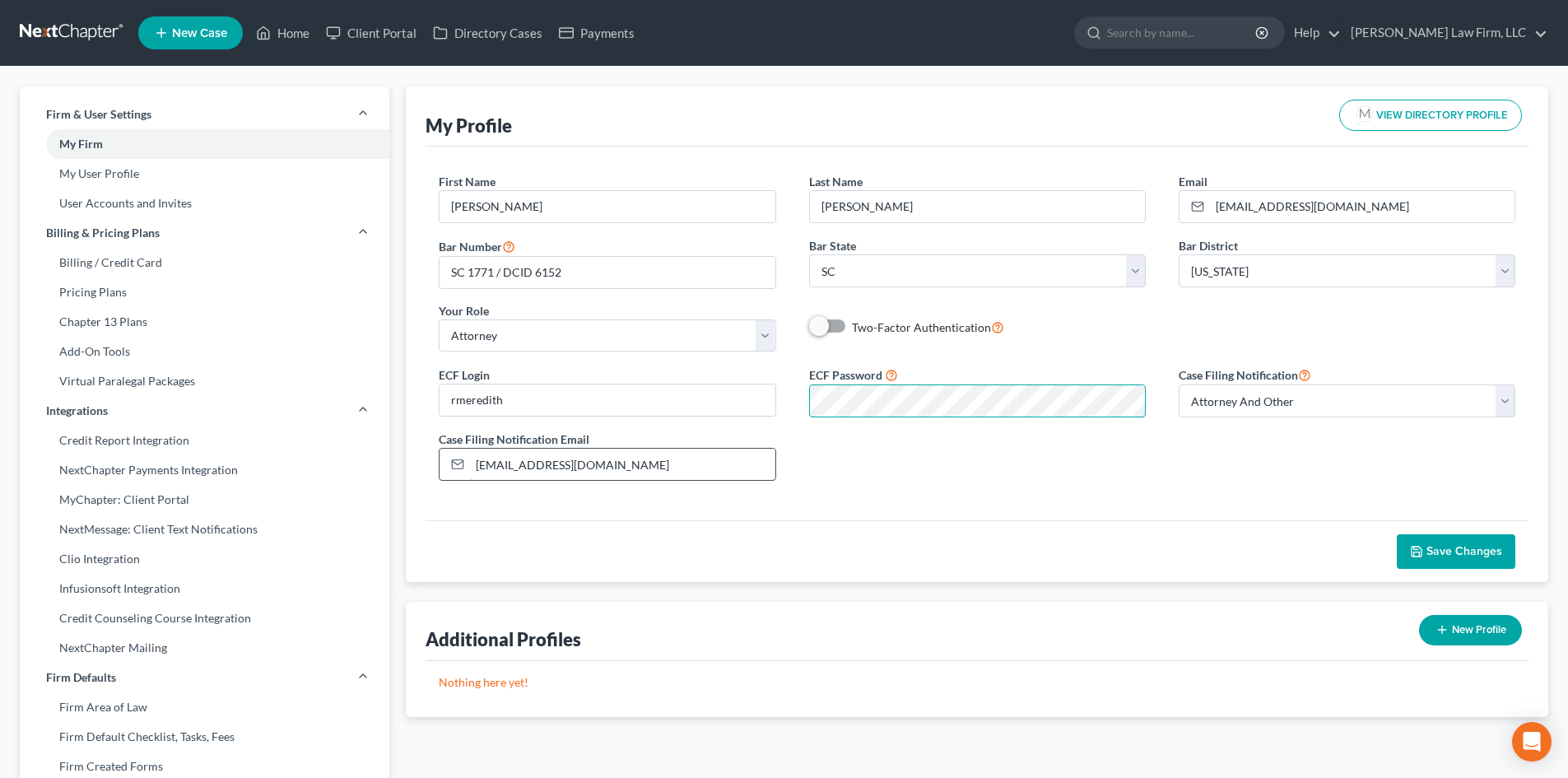
click at [681, 451] on div "ECF Login rmeredith ECF Password Case Filing Notification Select Attorney Only …" at bounding box center [976, 429] width 1110 height 129
click at [1444, 546] on span "Save Changes" at bounding box center [1464, 551] width 76 height 14
click at [278, 23] on link "Home" at bounding box center [283, 32] width 70 height 30
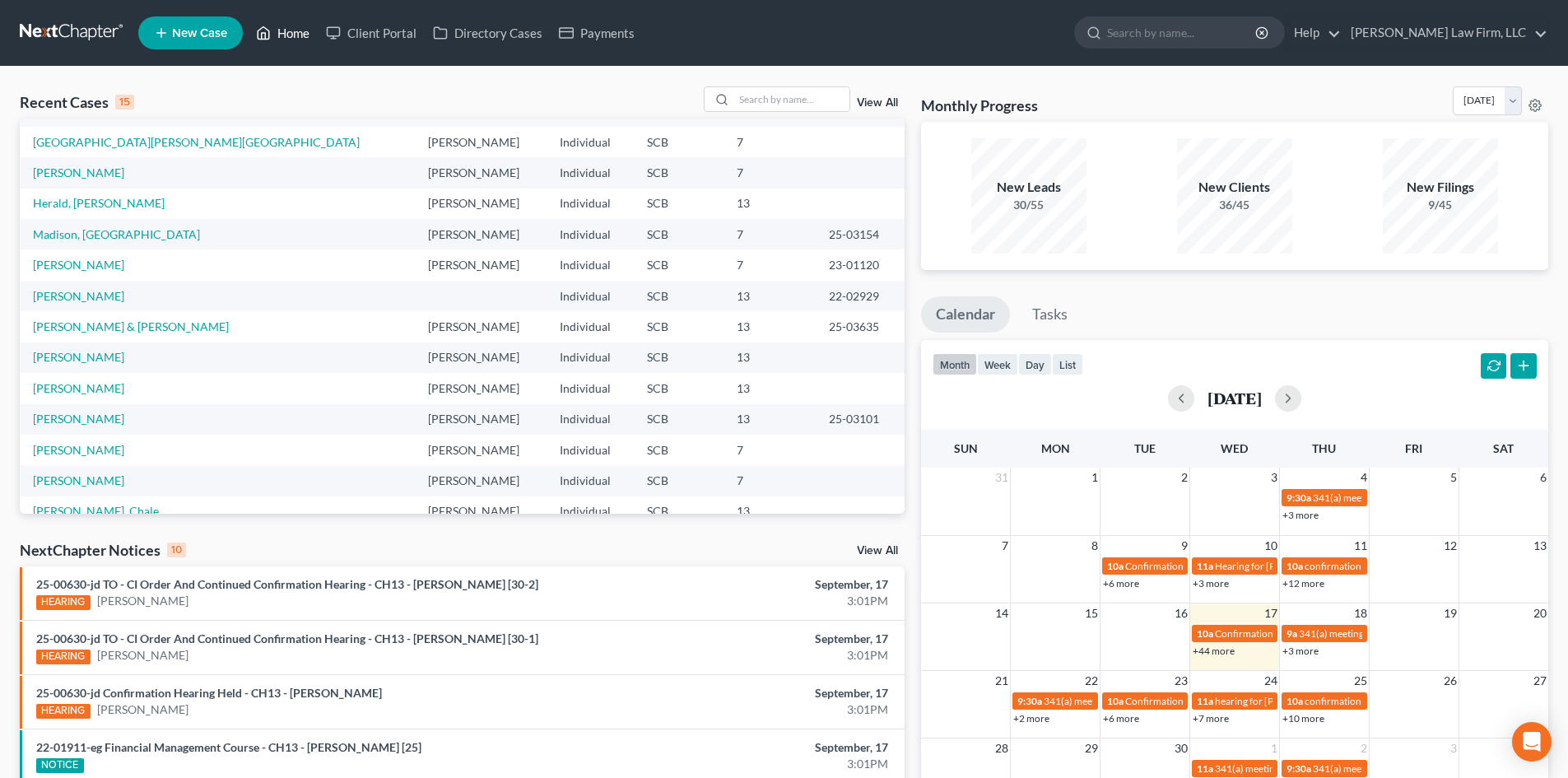
scroll to position [82, 0]
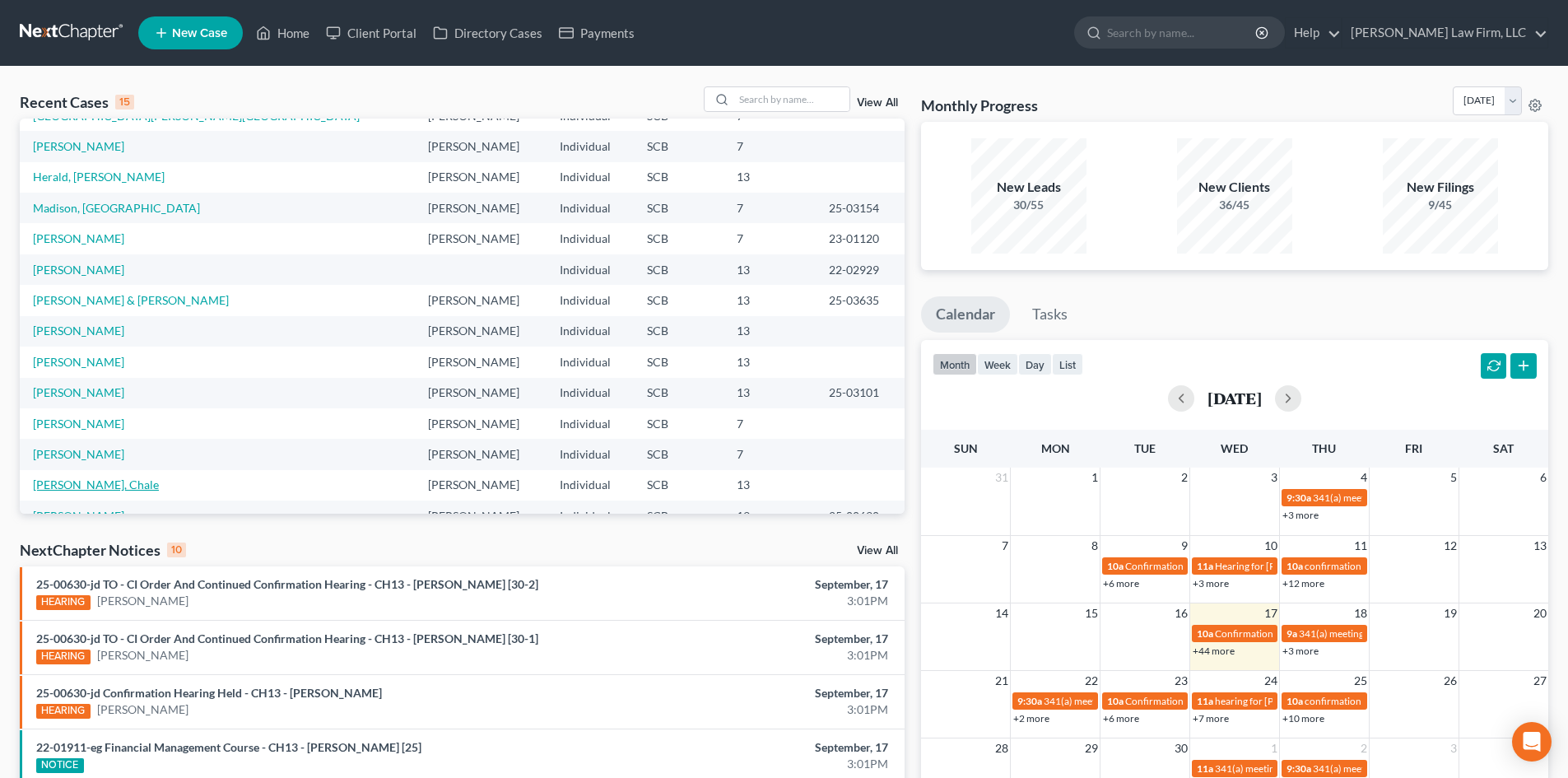
click at [73, 480] on link "[PERSON_NAME], Chale" at bounding box center [96, 484] width 126 height 14
select select "3"
select select "0"
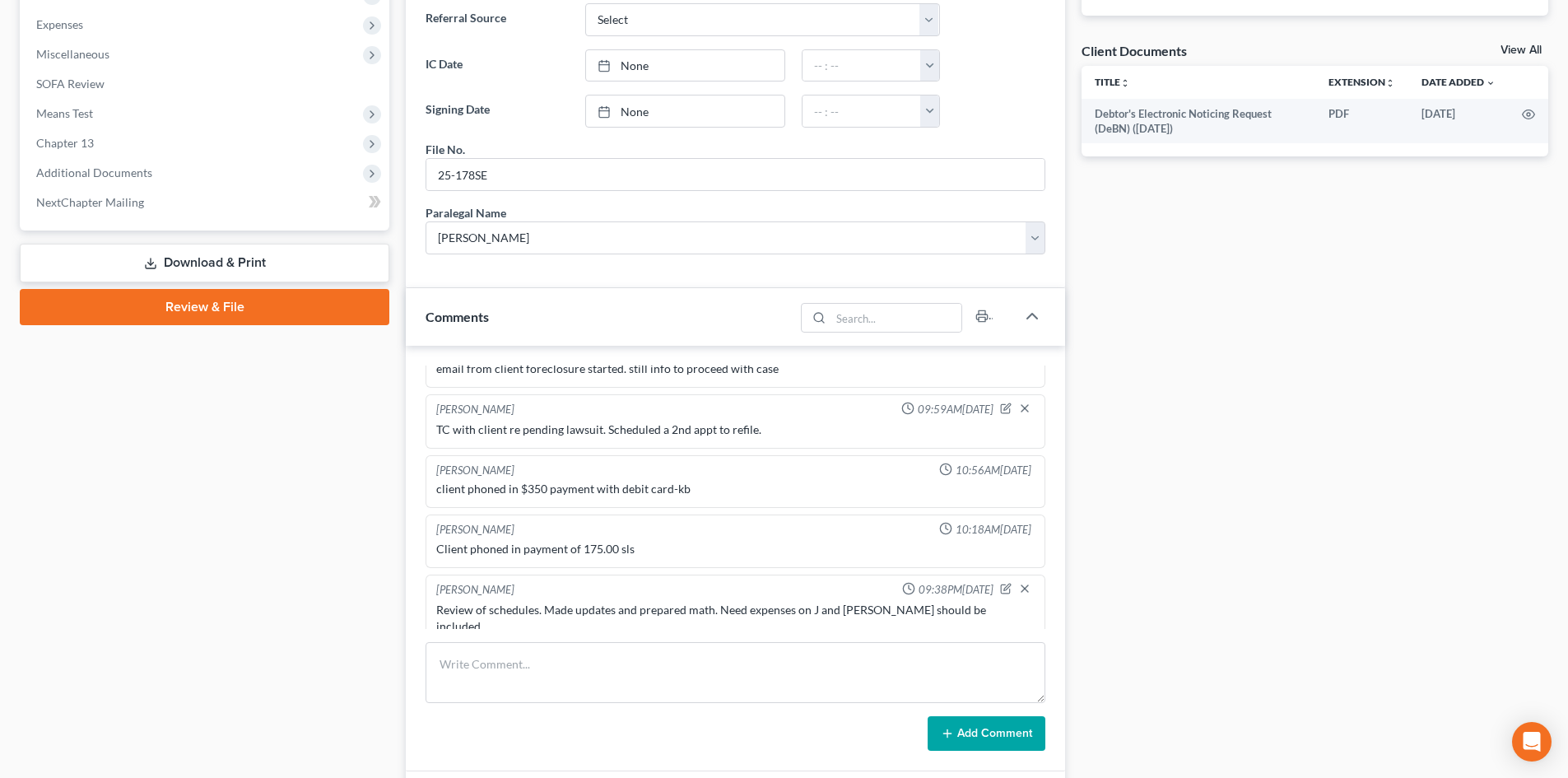
scroll to position [247, 0]
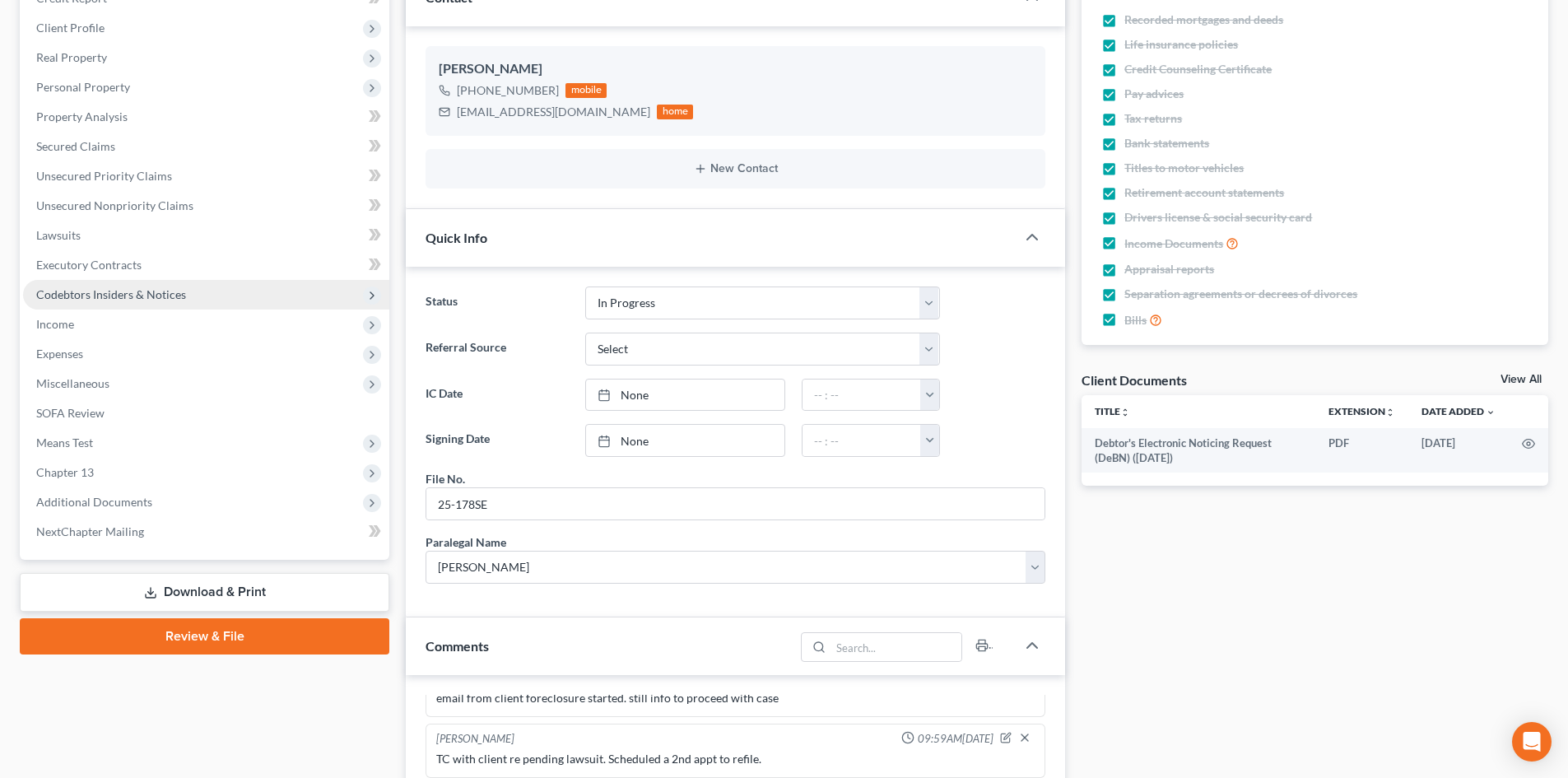
click at [91, 304] on span "Codebtors Insiders & Notices" at bounding box center [206, 294] width 366 height 30
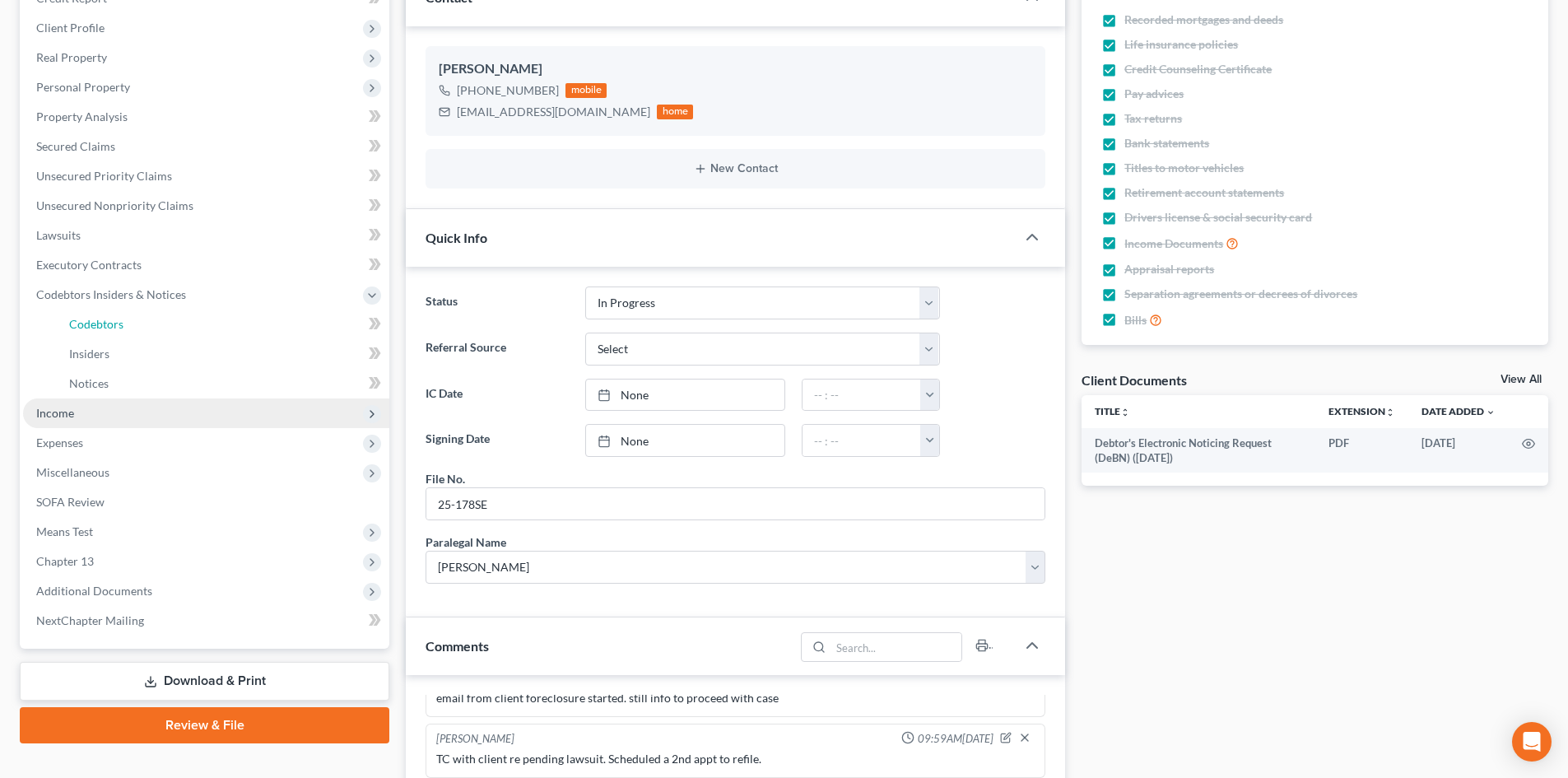
click at [71, 320] on span "Codebtors" at bounding box center [96, 324] width 55 height 14
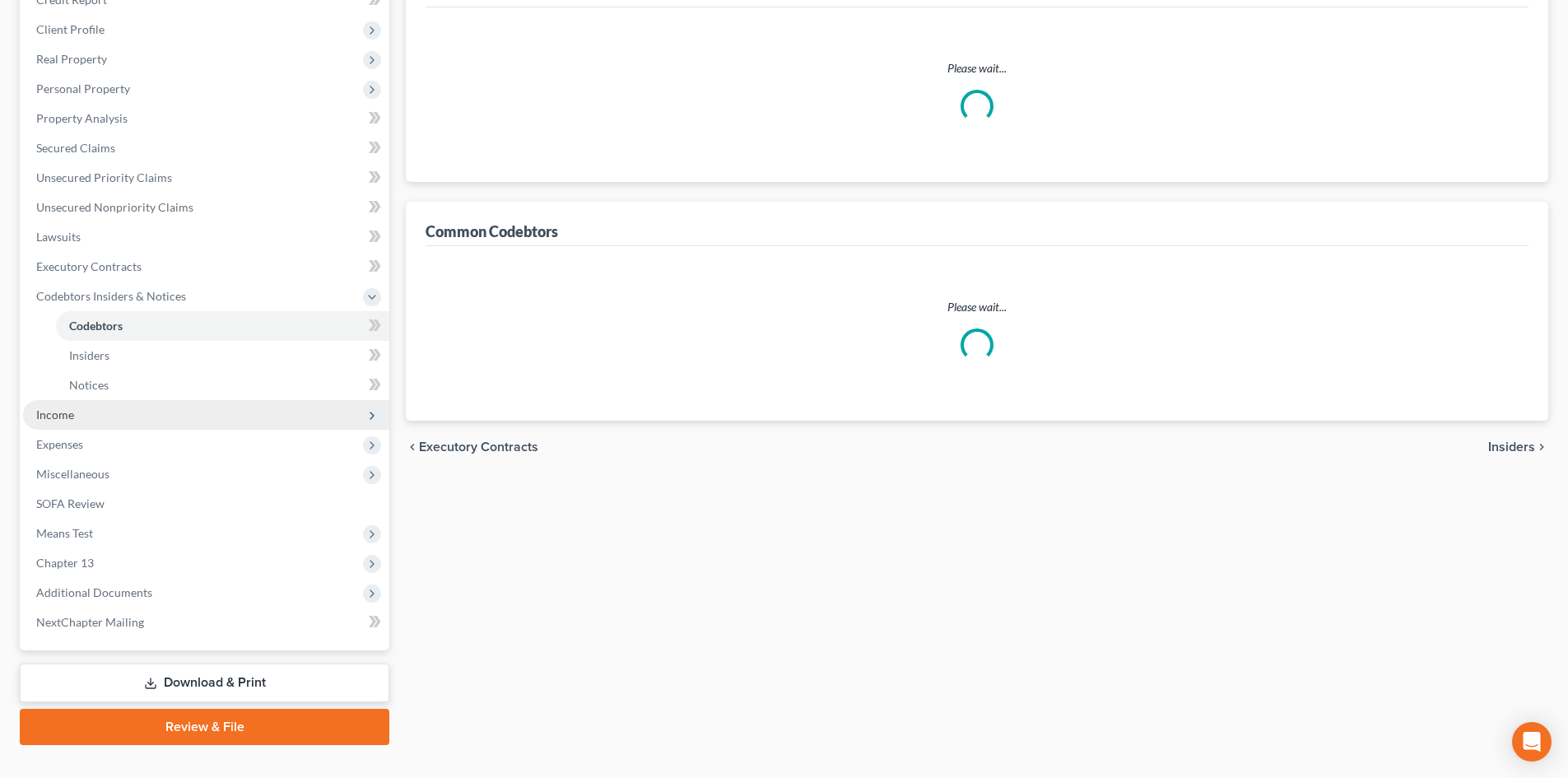
scroll to position [57, 0]
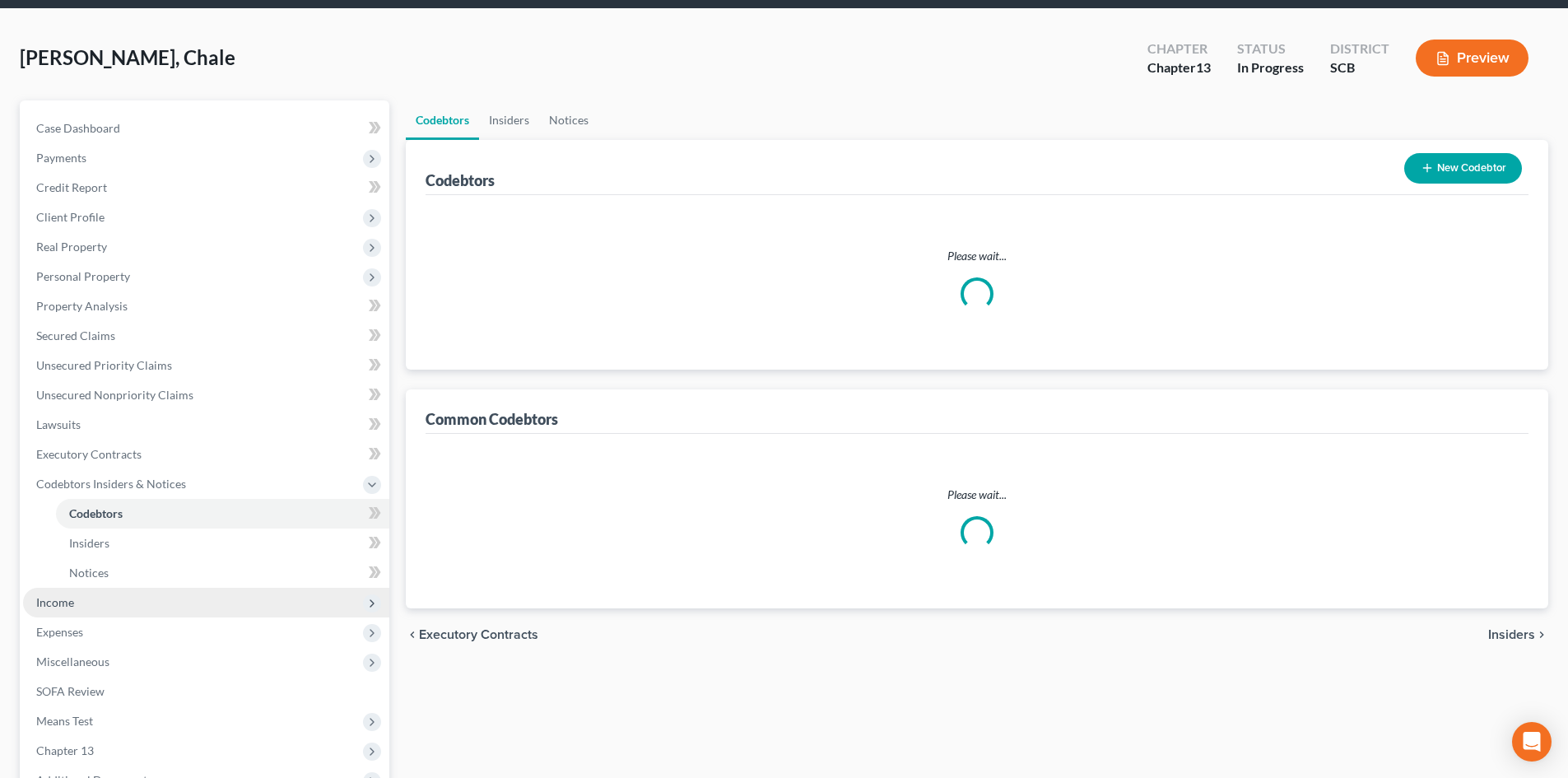
click at [82, 421] on ul "Case Dashboard Payments Invoices Payments Payments Credit Report Client Profile" at bounding box center [206, 469] width 366 height 711
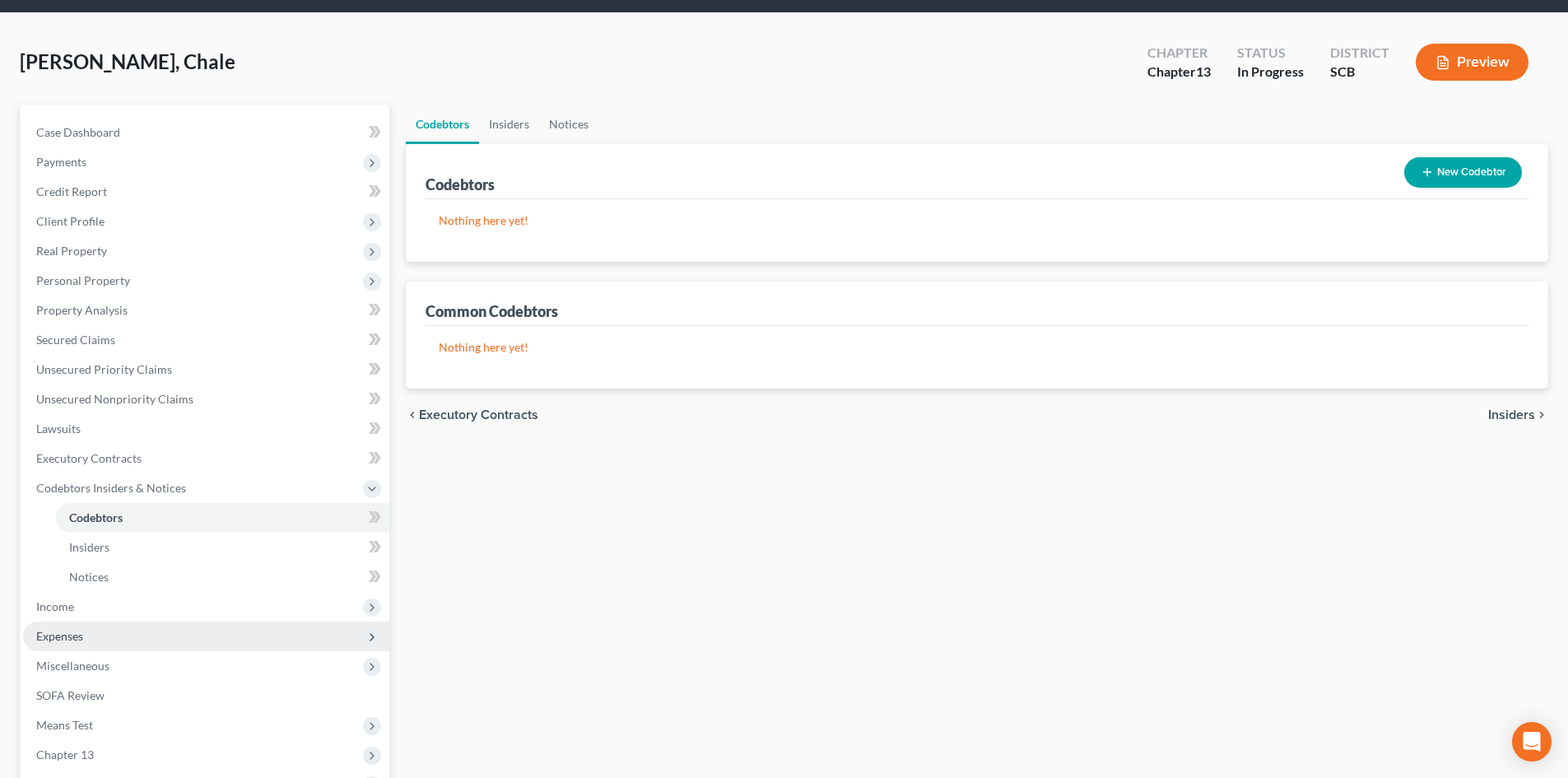
scroll to position [82, 0]
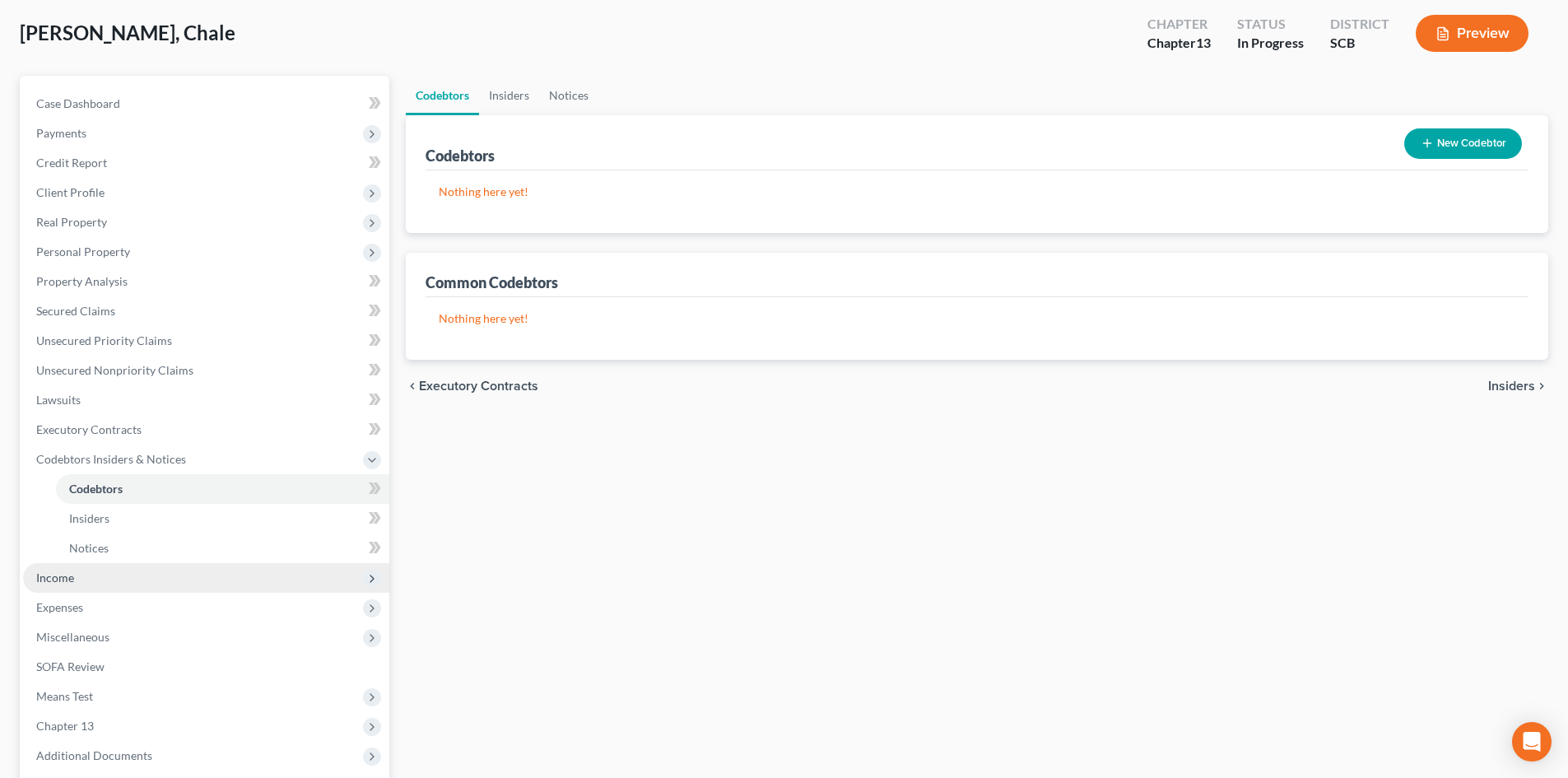
click at [82, 567] on span "Income" at bounding box center [206, 577] width 366 height 30
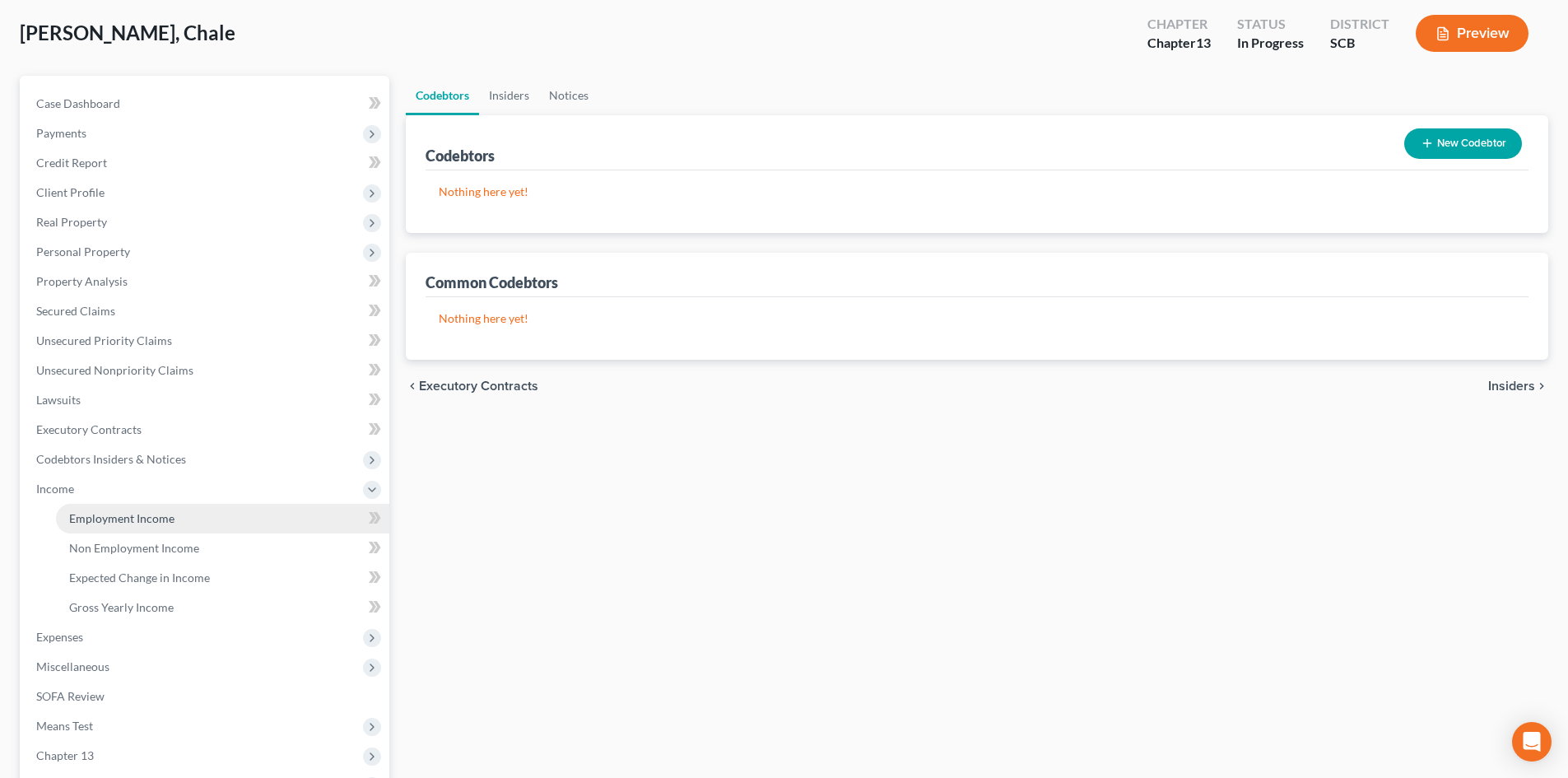
click at [179, 527] on link "Employment Income" at bounding box center [222, 517] width 333 height 30
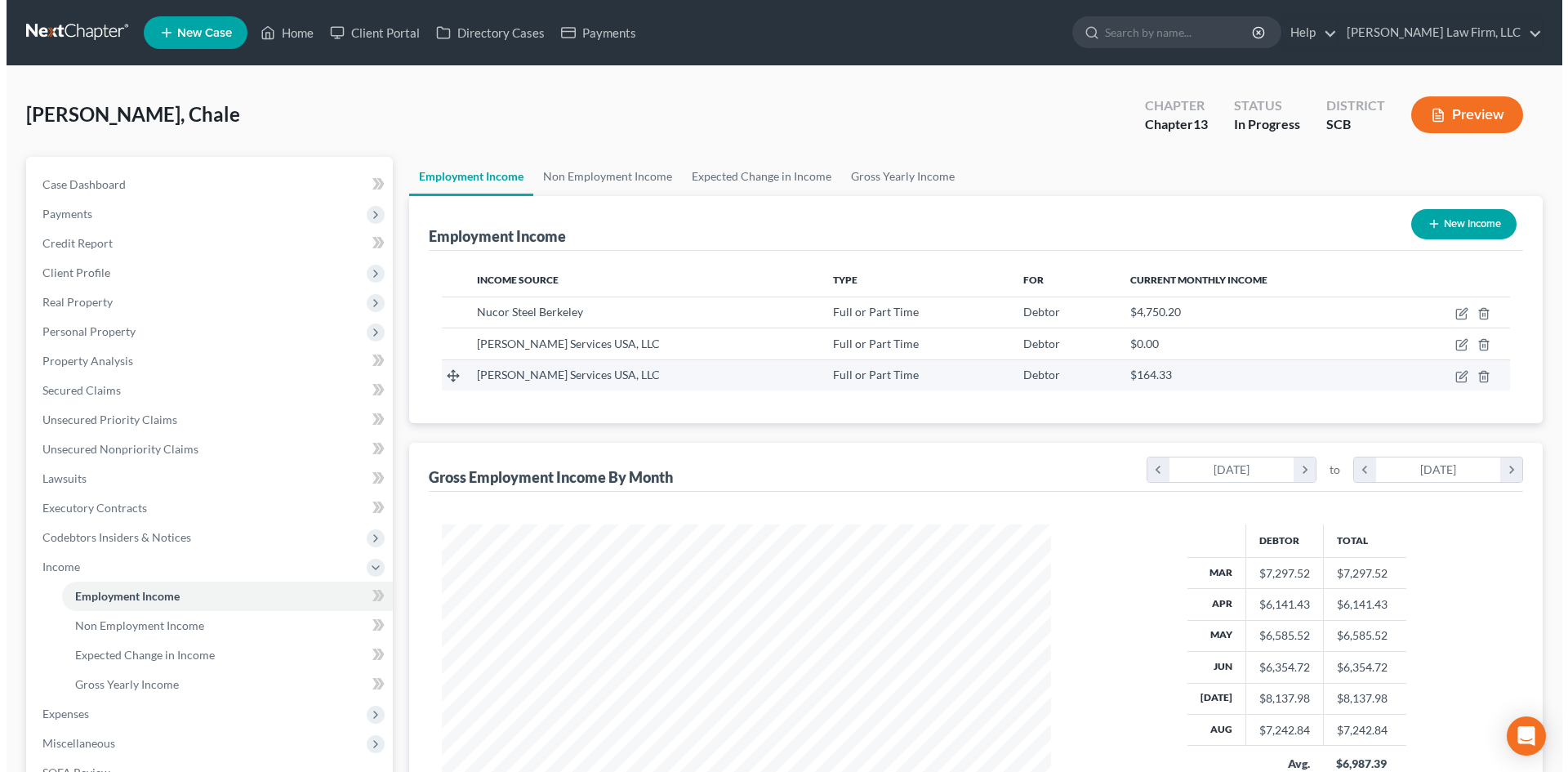
scroll to position [305, 641]
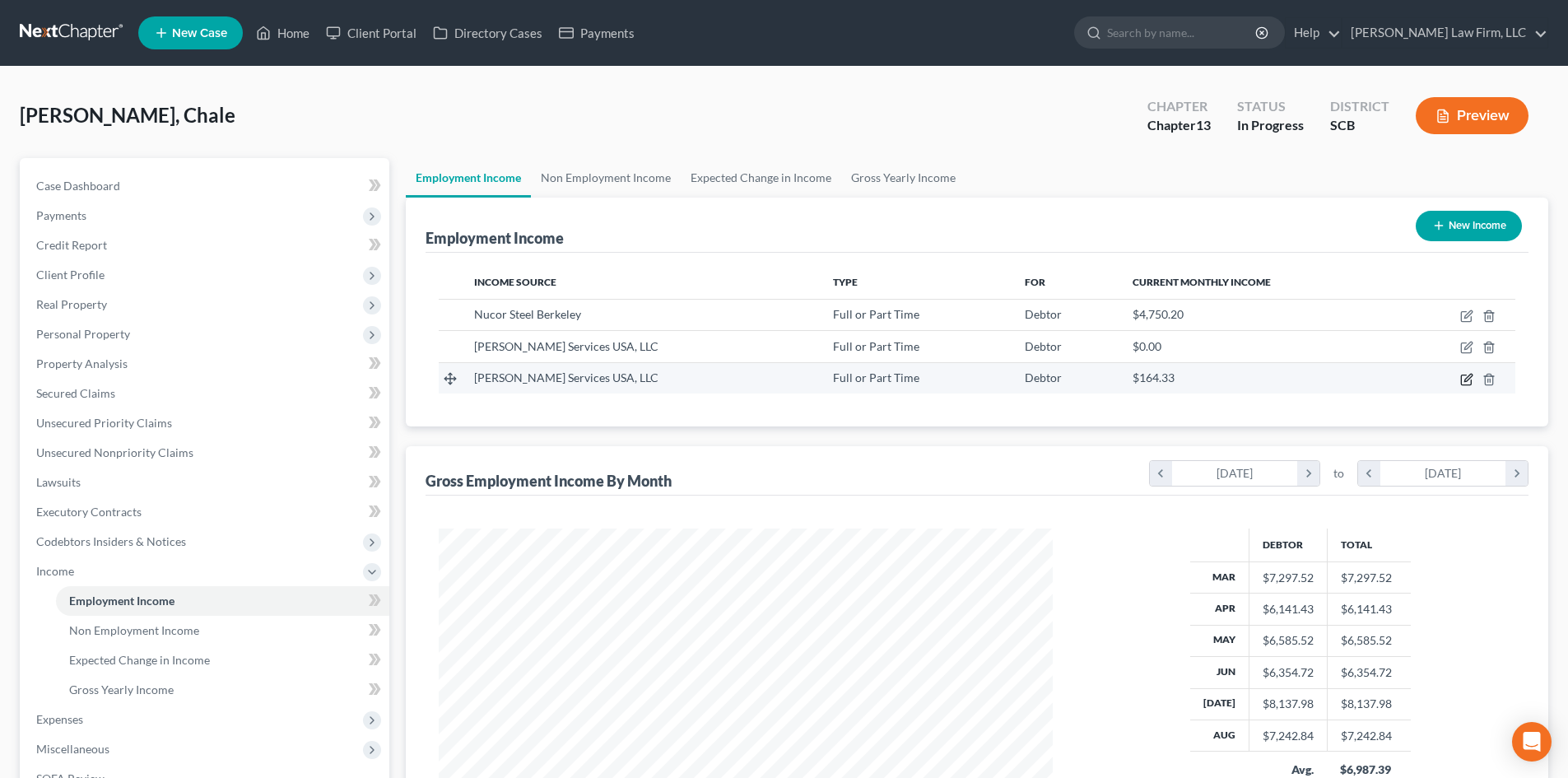
click at [1465, 376] on icon "button" at bounding box center [1466, 379] width 13 height 13
select select "0"
select select "23"
select select "0"
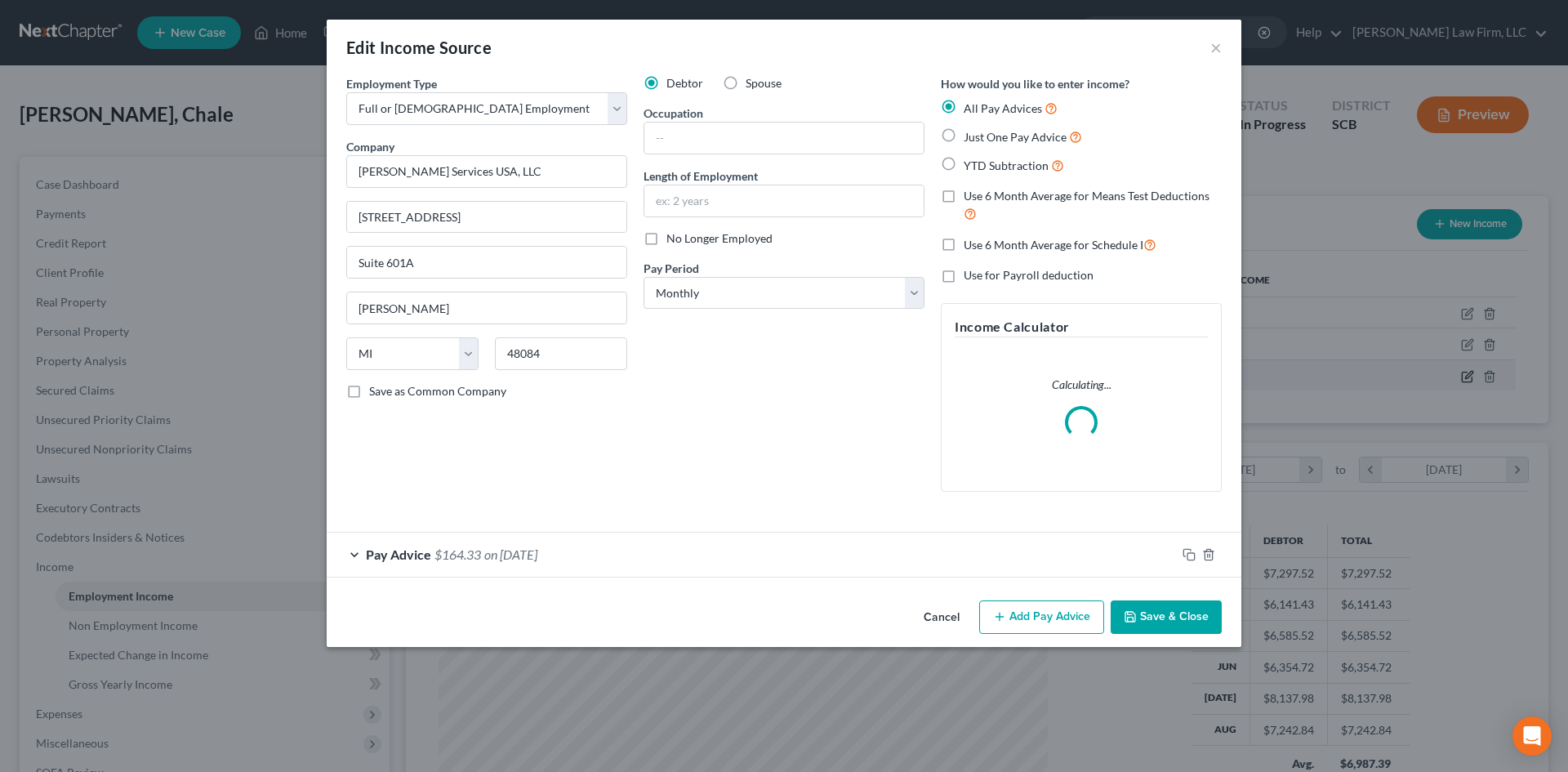
scroll to position [307, 648]
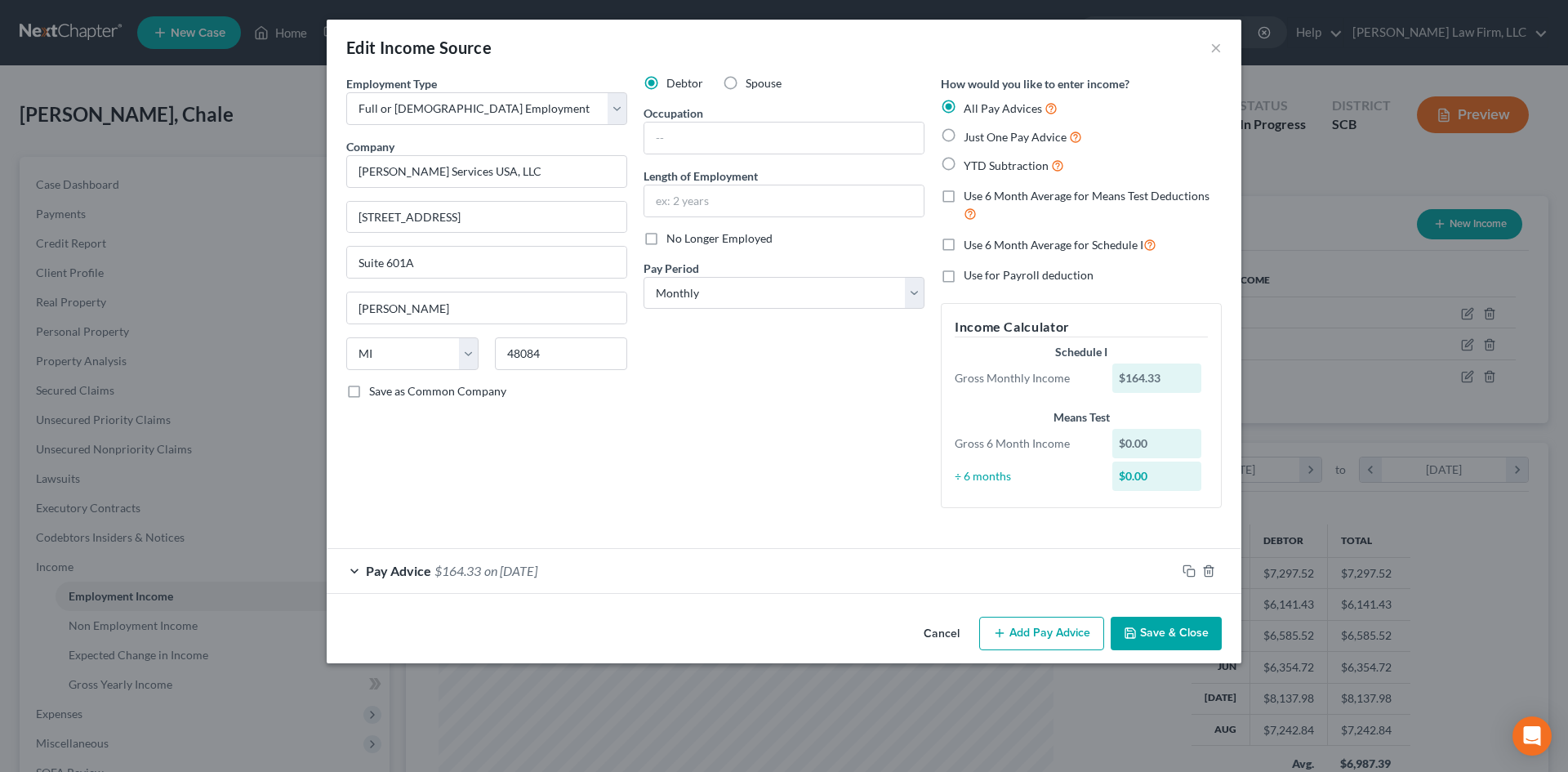
click at [719, 579] on div "Pay Advice $164.33 on [DATE]" at bounding box center [752, 570] width 849 height 44
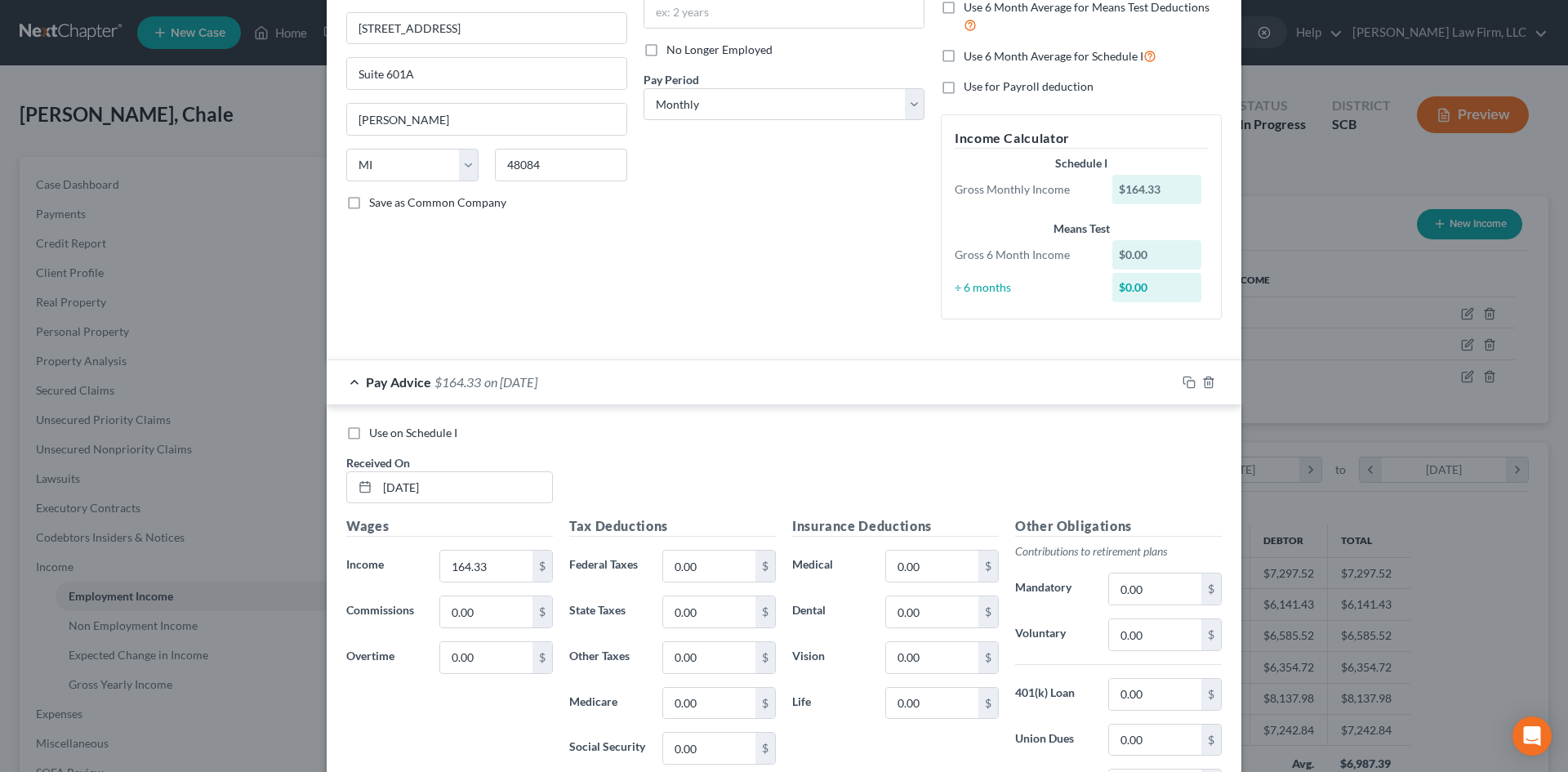
scroll to position [163, 0]
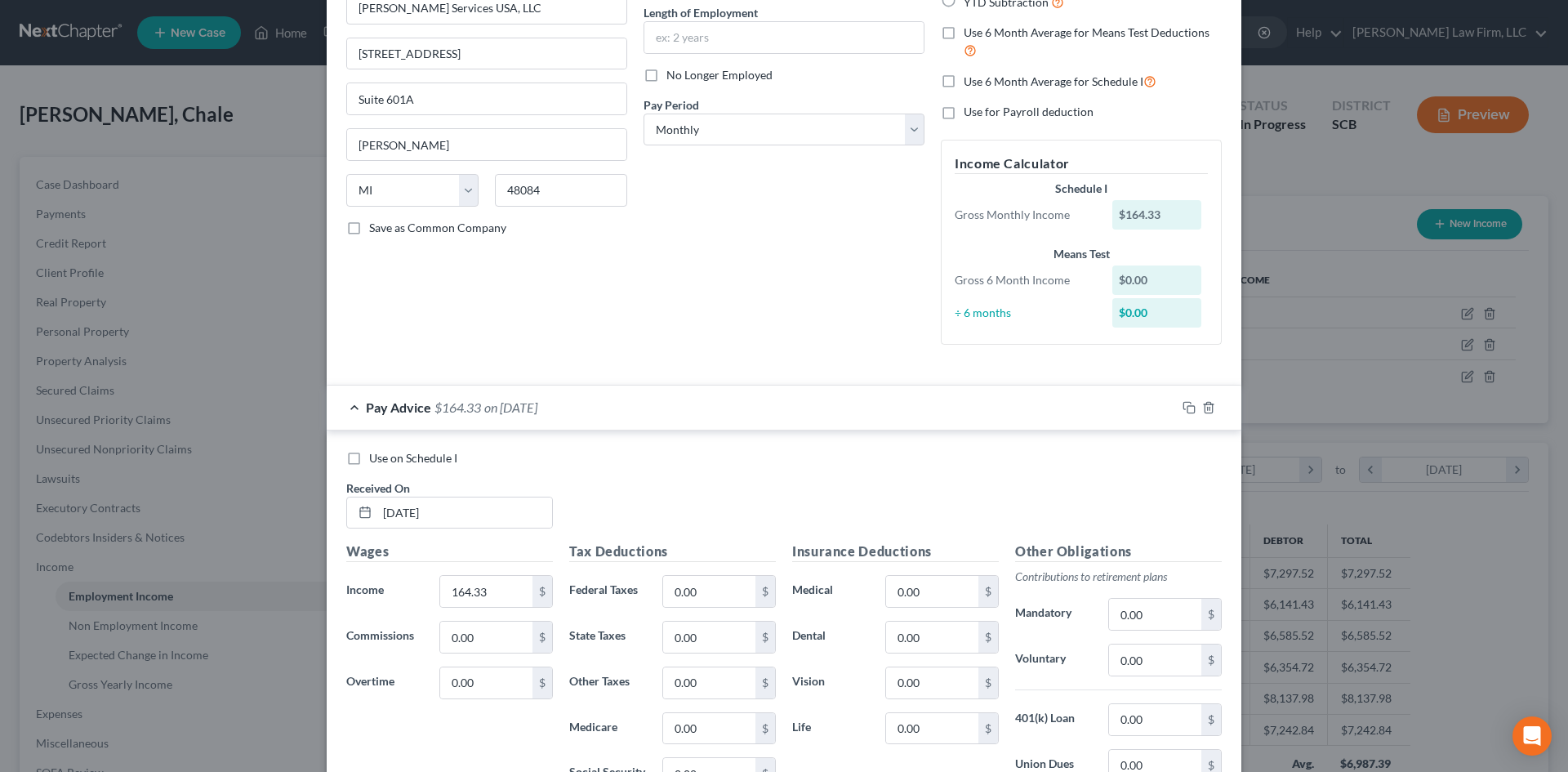
click at [735, 399] on div "Pay Advice $164.33 on [DATE]" at bounding box center [752, 407] width 849 height 44
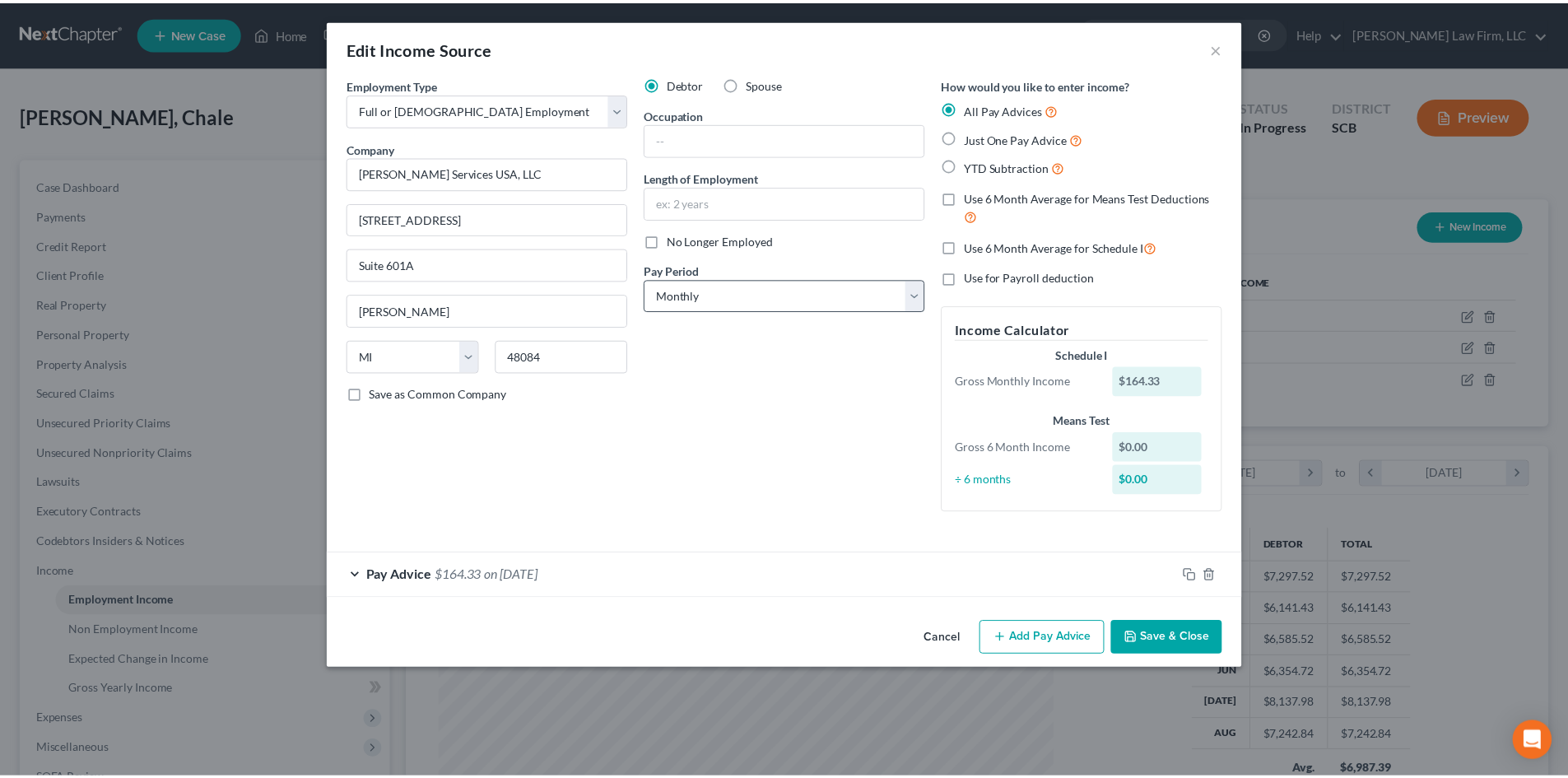
scroll to position [0, 0]
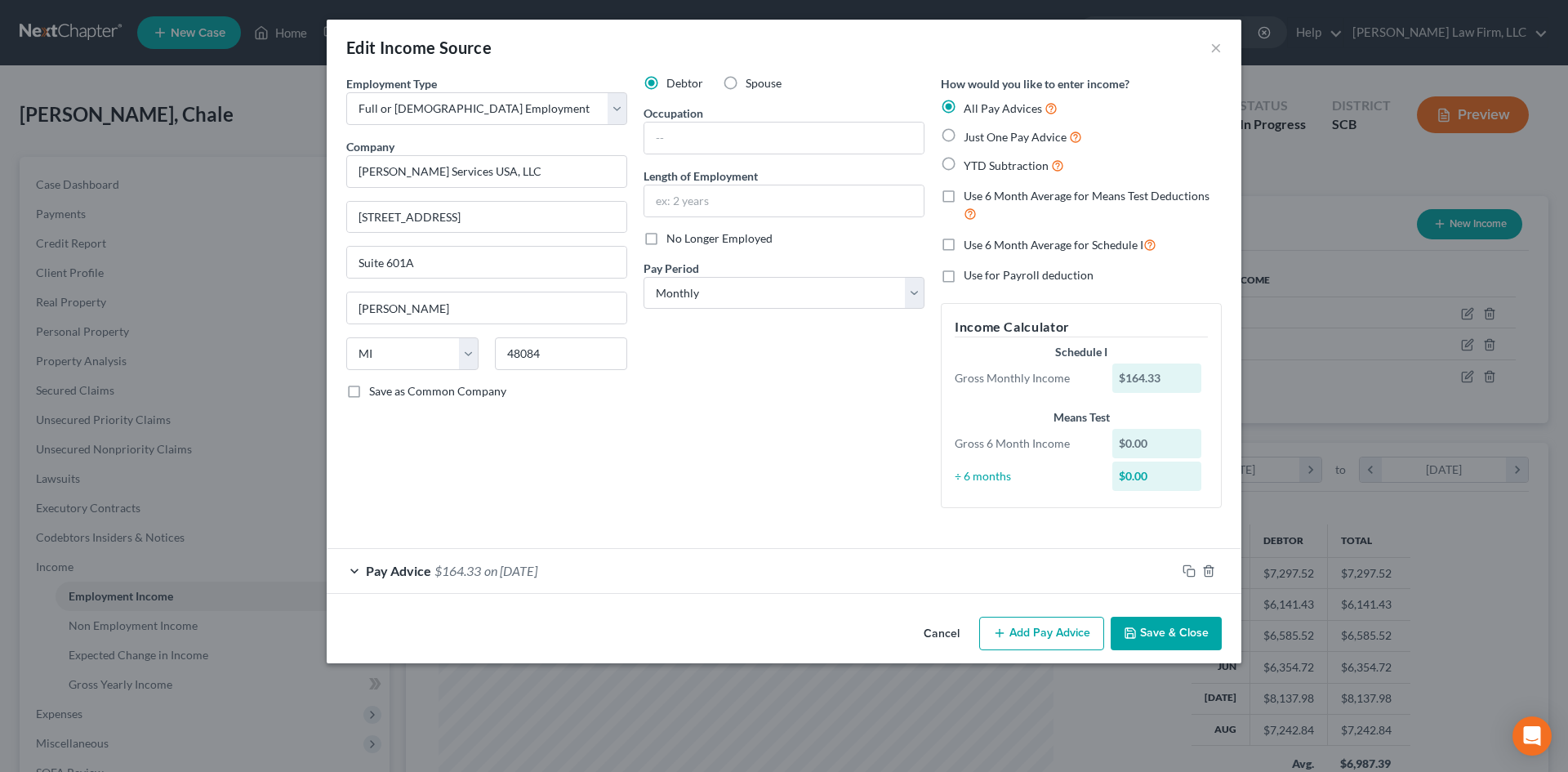
click at [959, 636] on button "Cancel" at bounding box center [942, 634] width 62 height 33
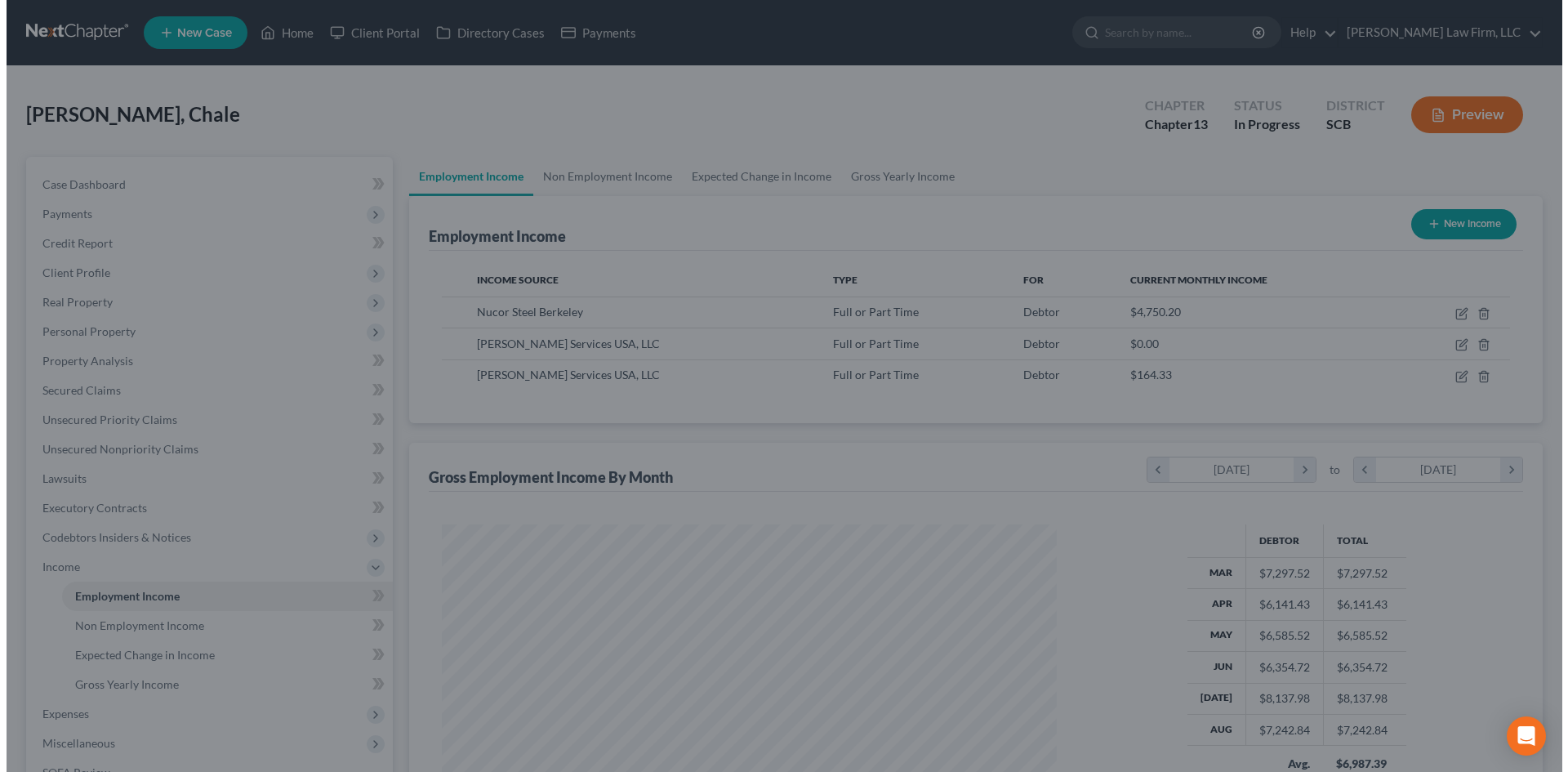
scroll to position [816170, 815840]
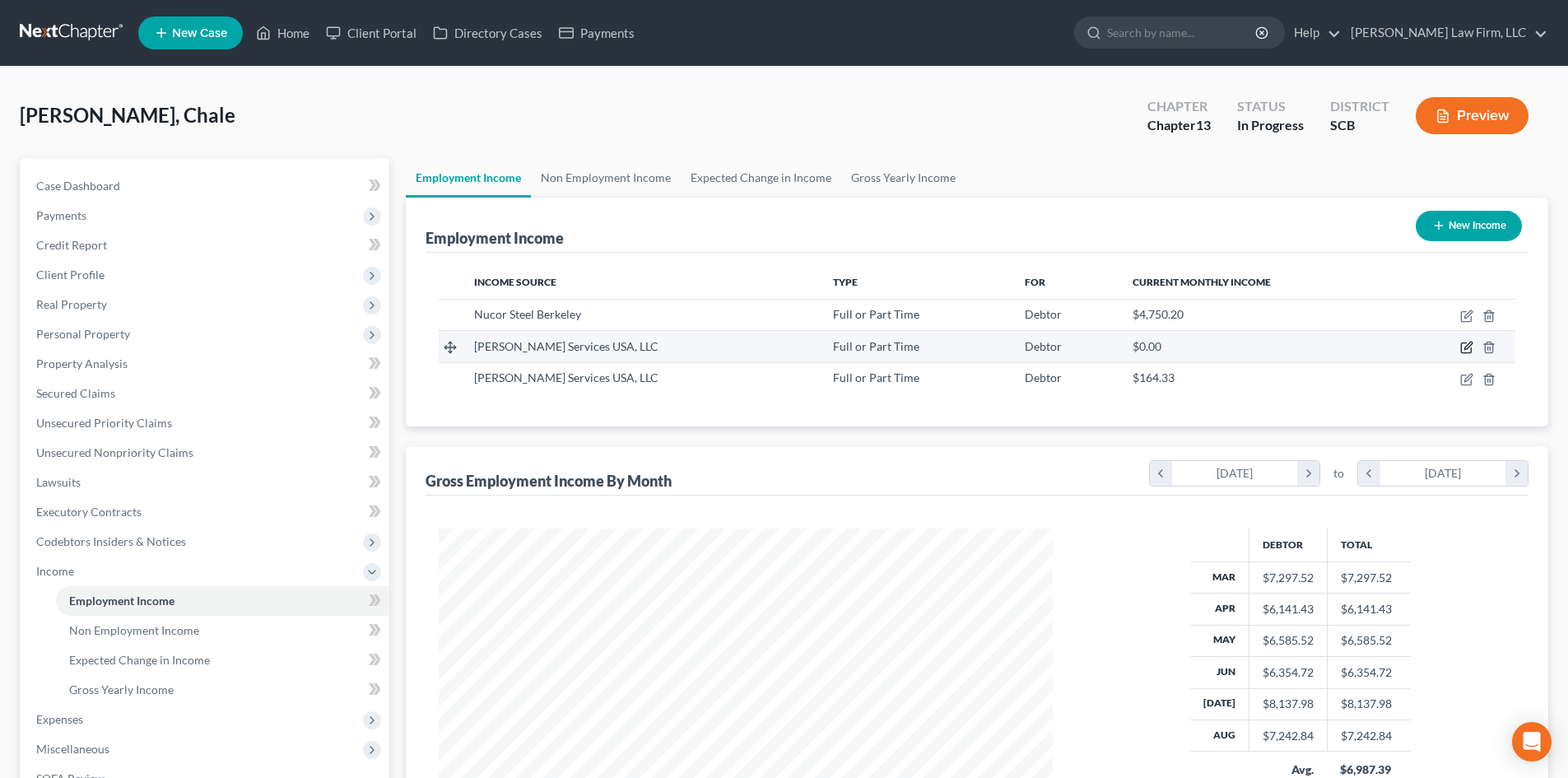
click at [1463, 343] on icon "button" at bounding box center [1465, 347] width 10 height 10
select select "0"
select select "23"
select select "3"
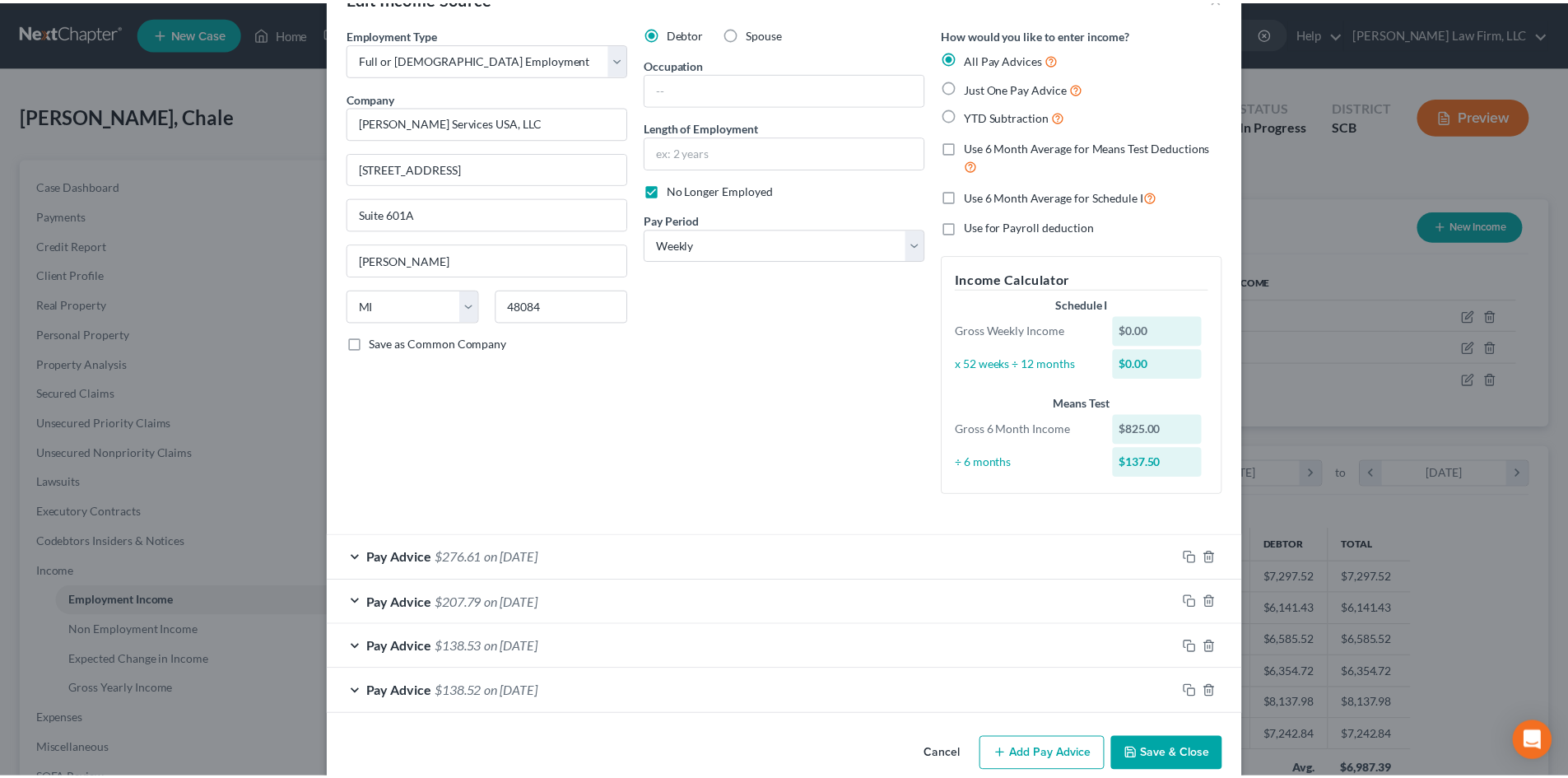
scroll to position [77, 0]
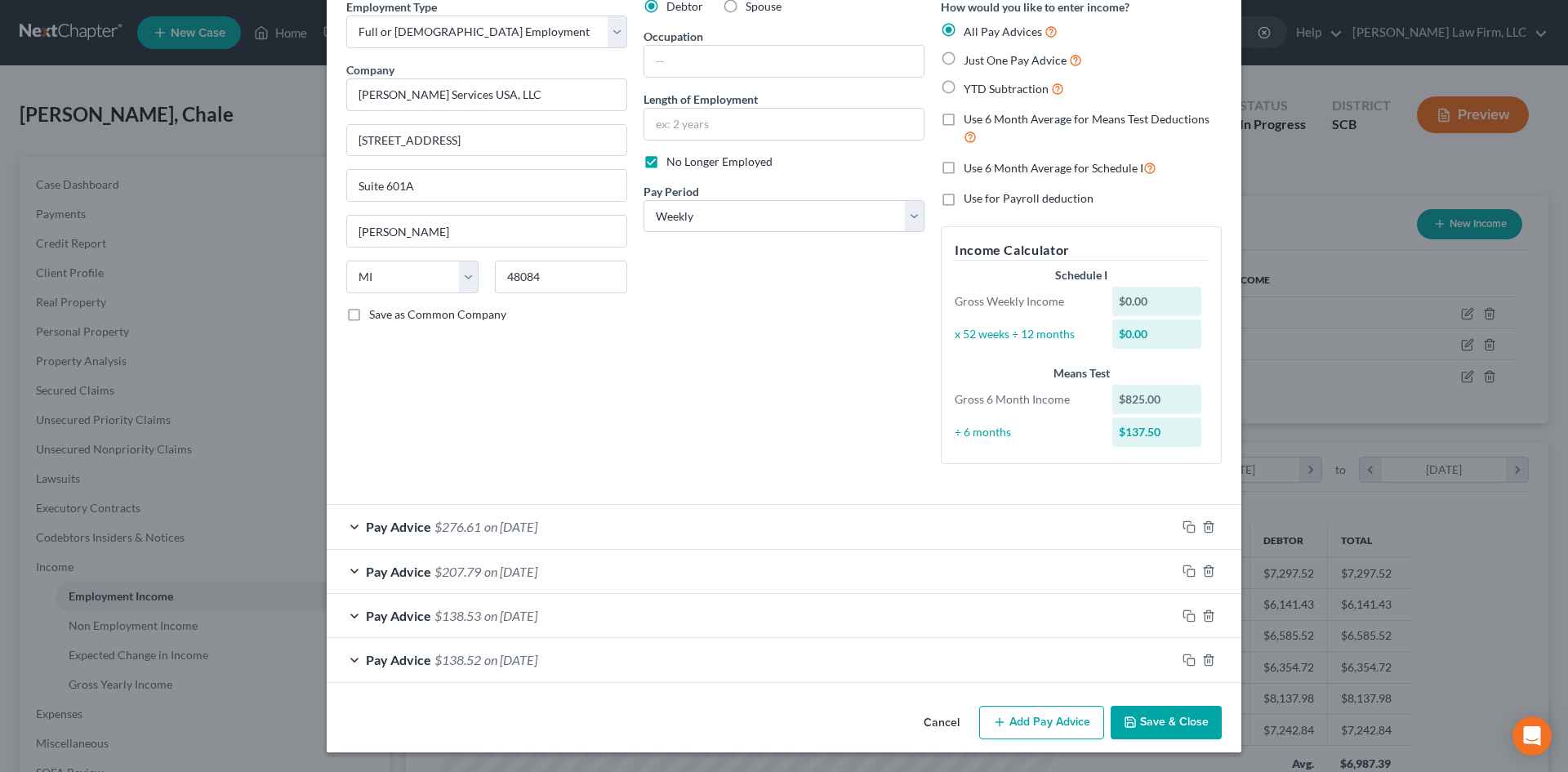
click at [933, 724] on button "Cancel" at bounding box center [942, 723] width 62 height 33
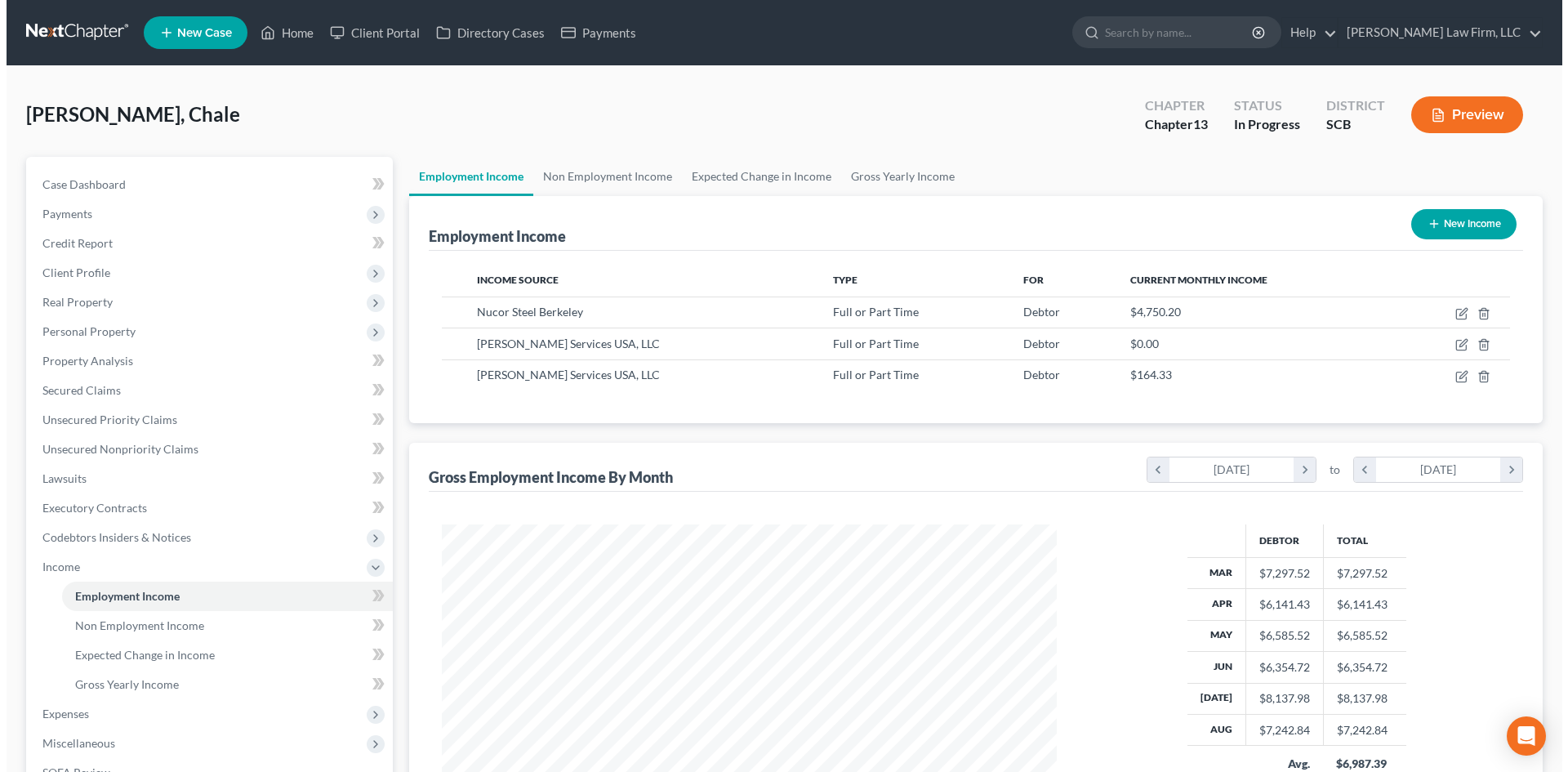
scroll to position [816170, 815840]
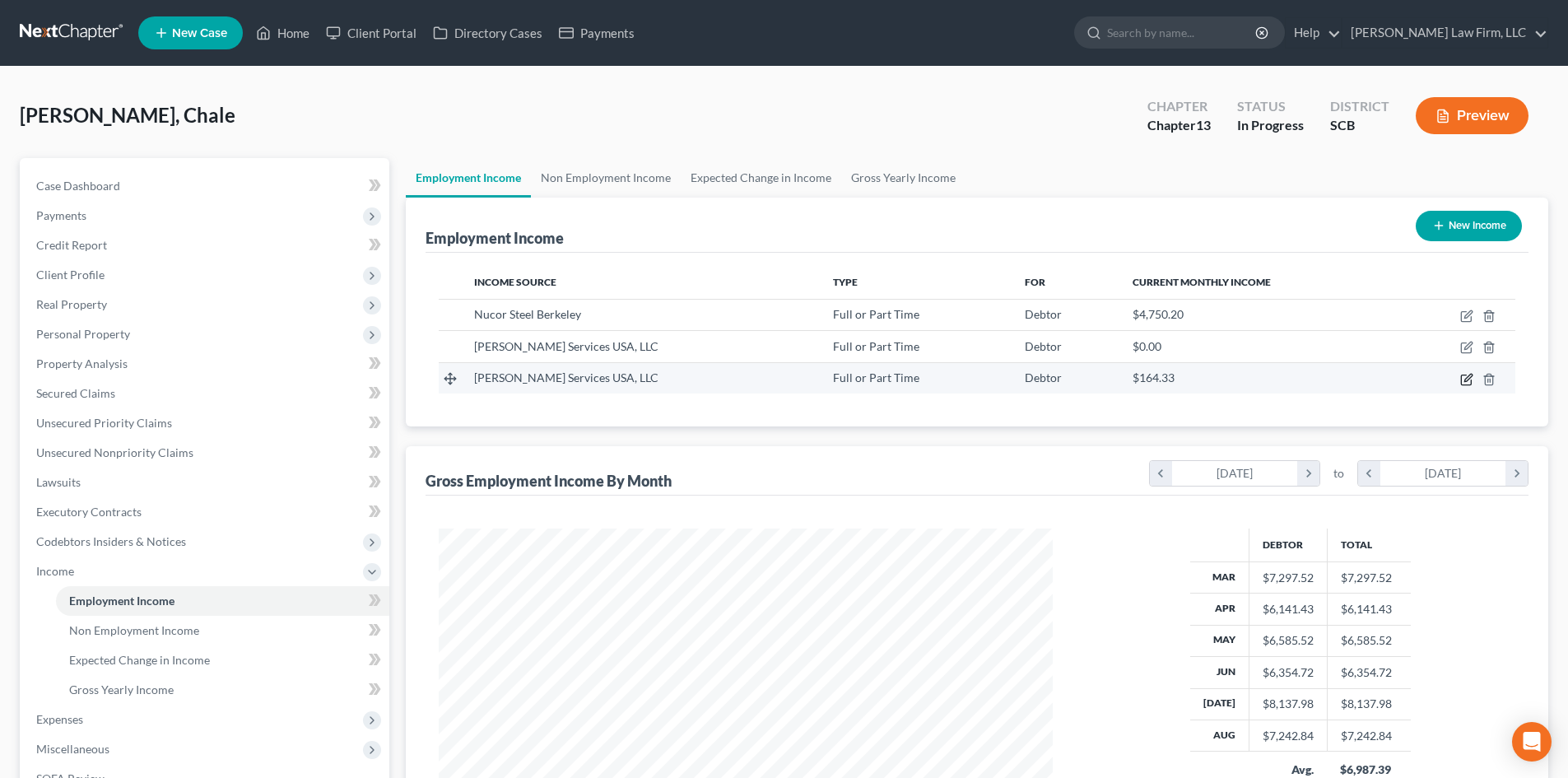
click at [1470, 382] on icon "button" at bounding box center [1465, 379] width 10 height 10
select select "0"
select select "23"
select select "0"
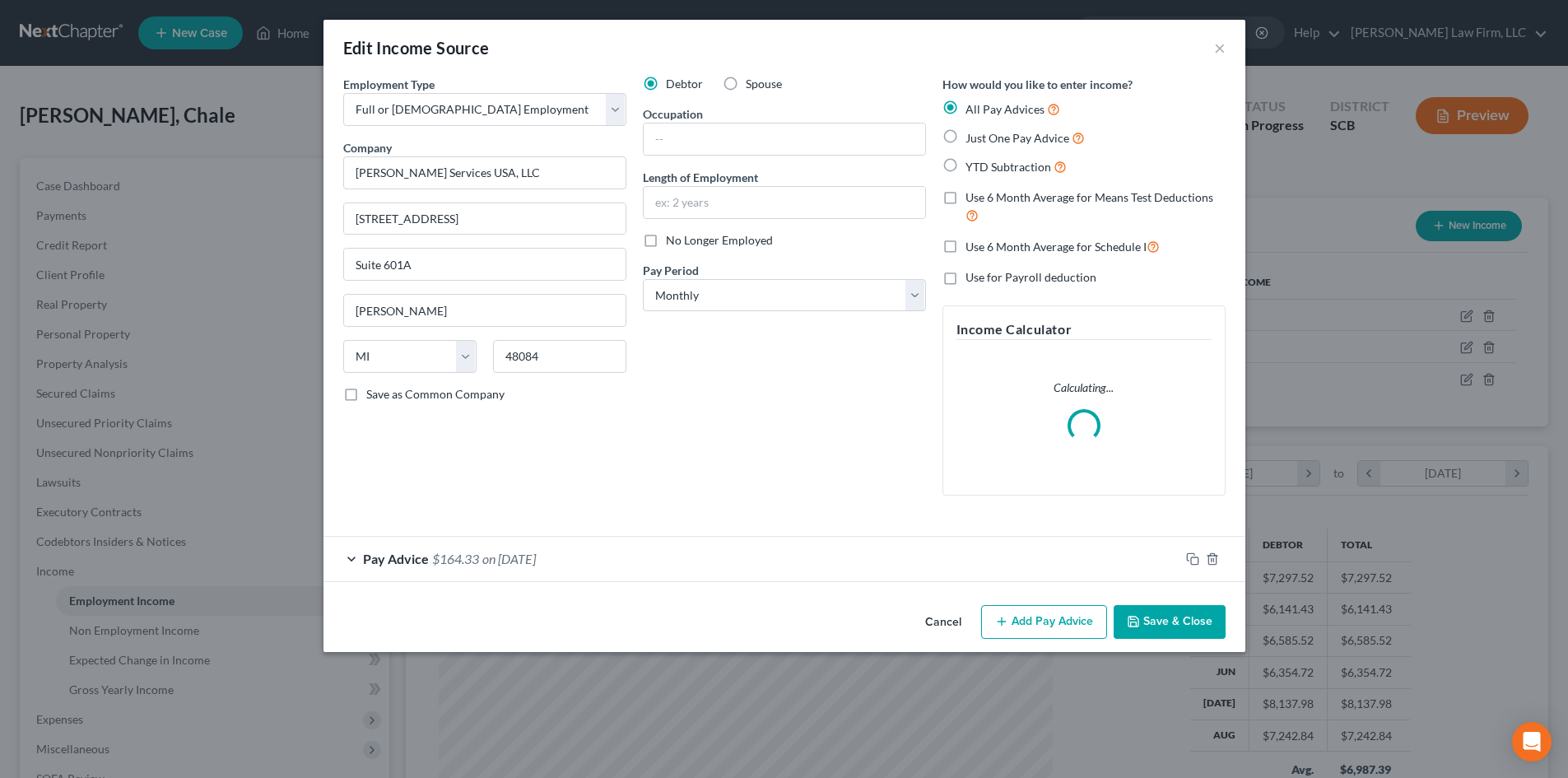
scroll to position [310, 653]
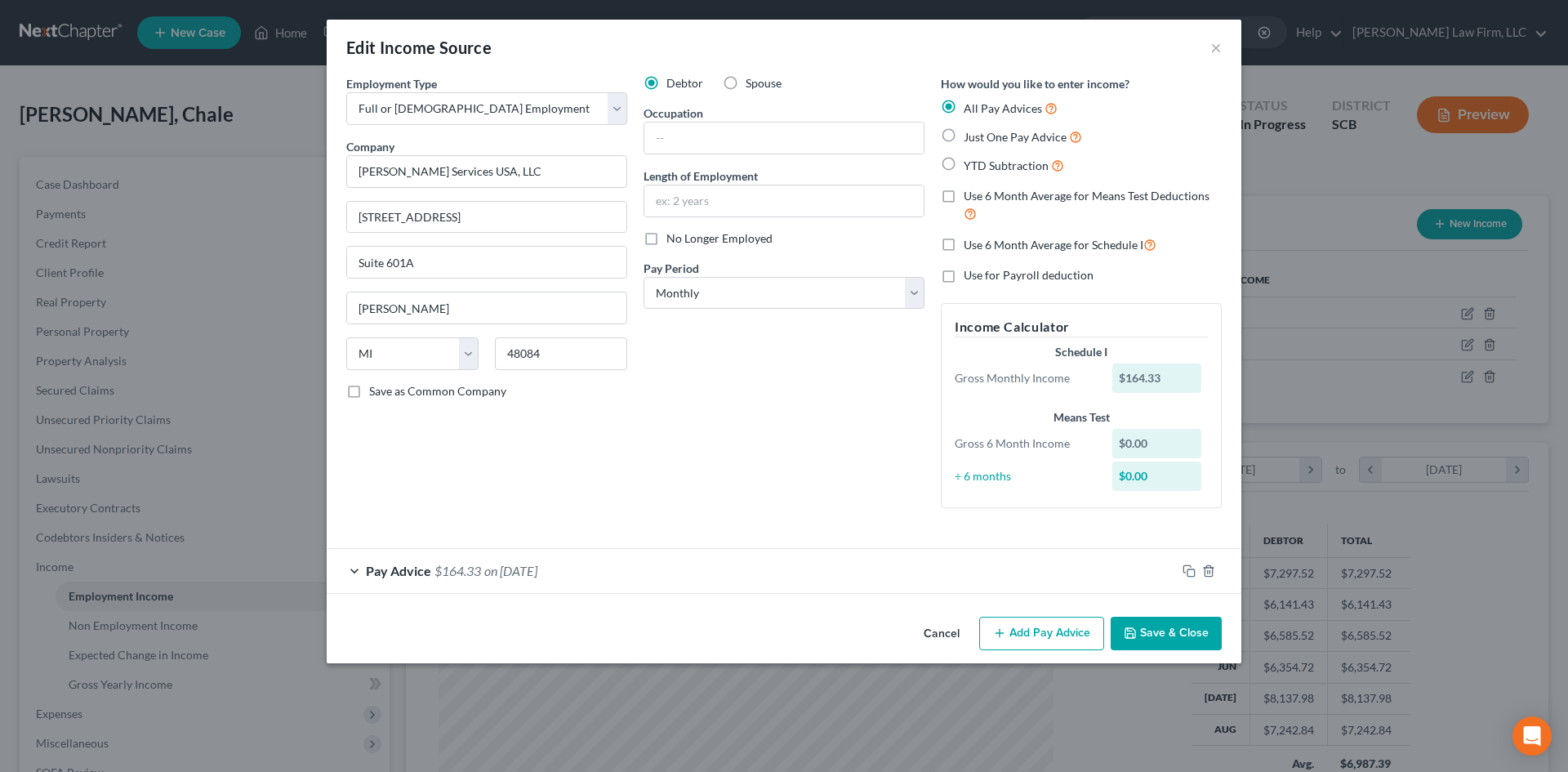
click at [952, 636] on button "Cancel" at bounding box center [942, 634] width 62 height 33
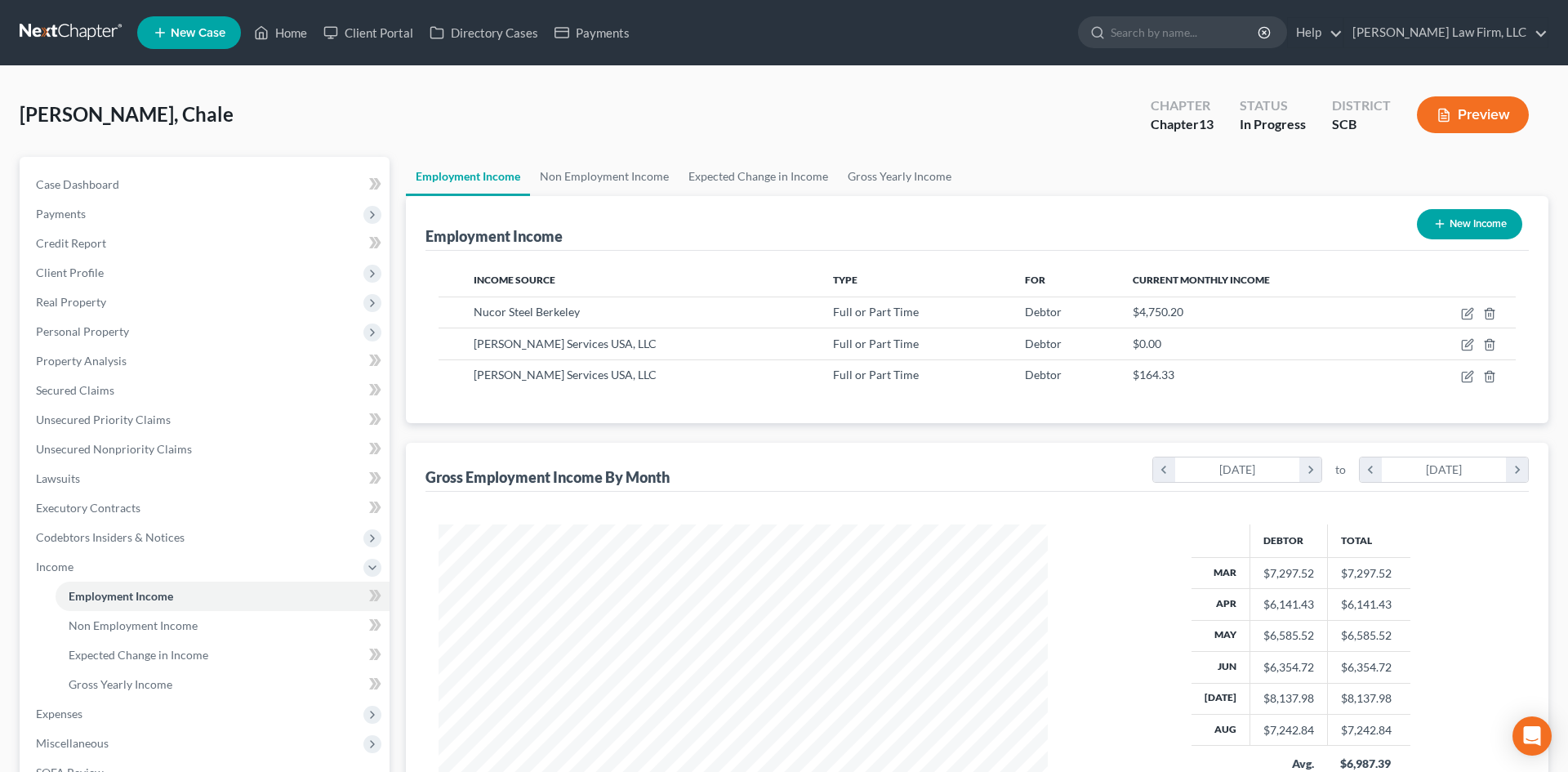
scroll to position [816170, 815840]
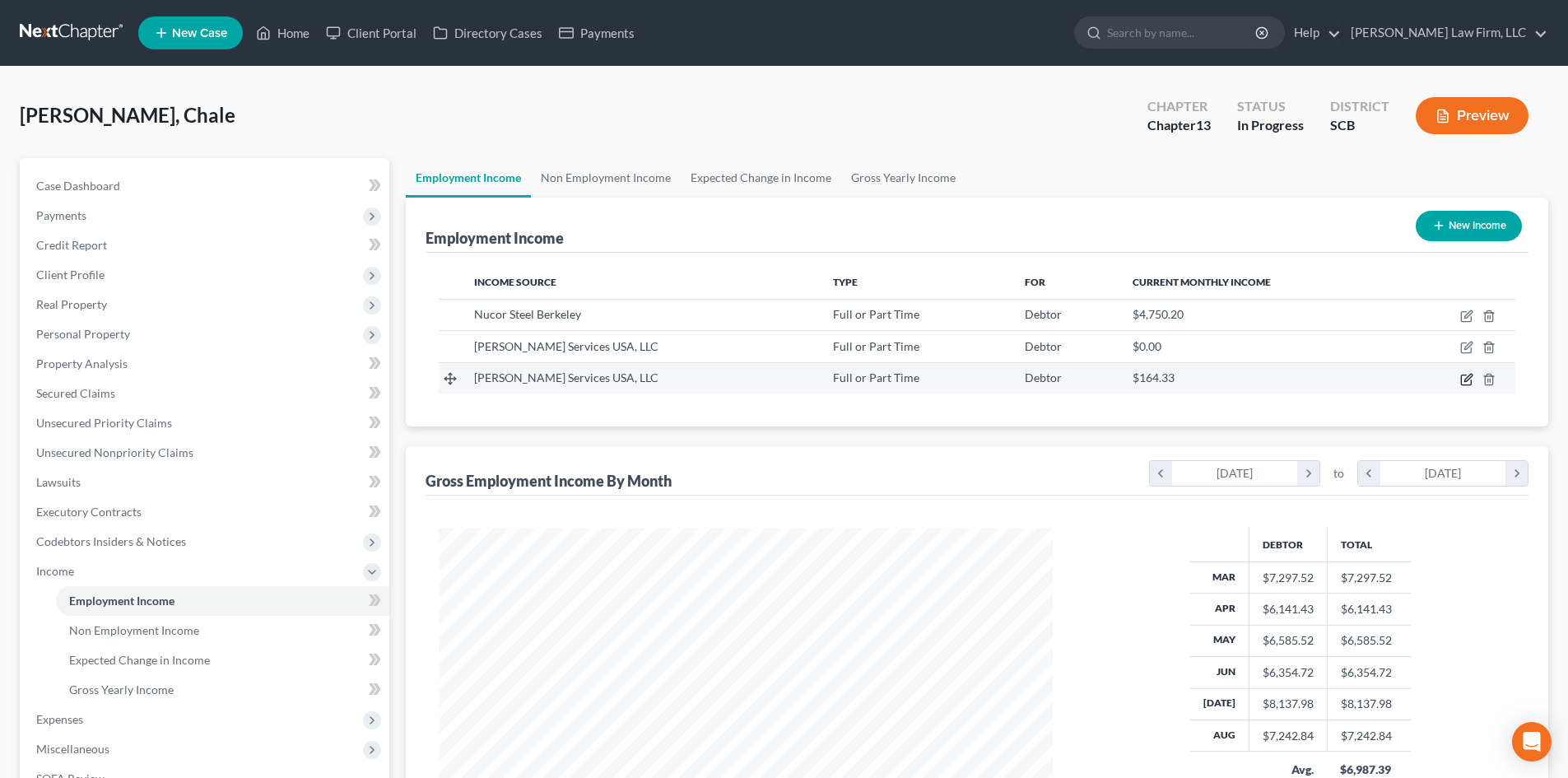
click at [1464, 376] on icon "button" at bounding box center [1466, 379] width 13 height 13
select select "0"
select select "23"
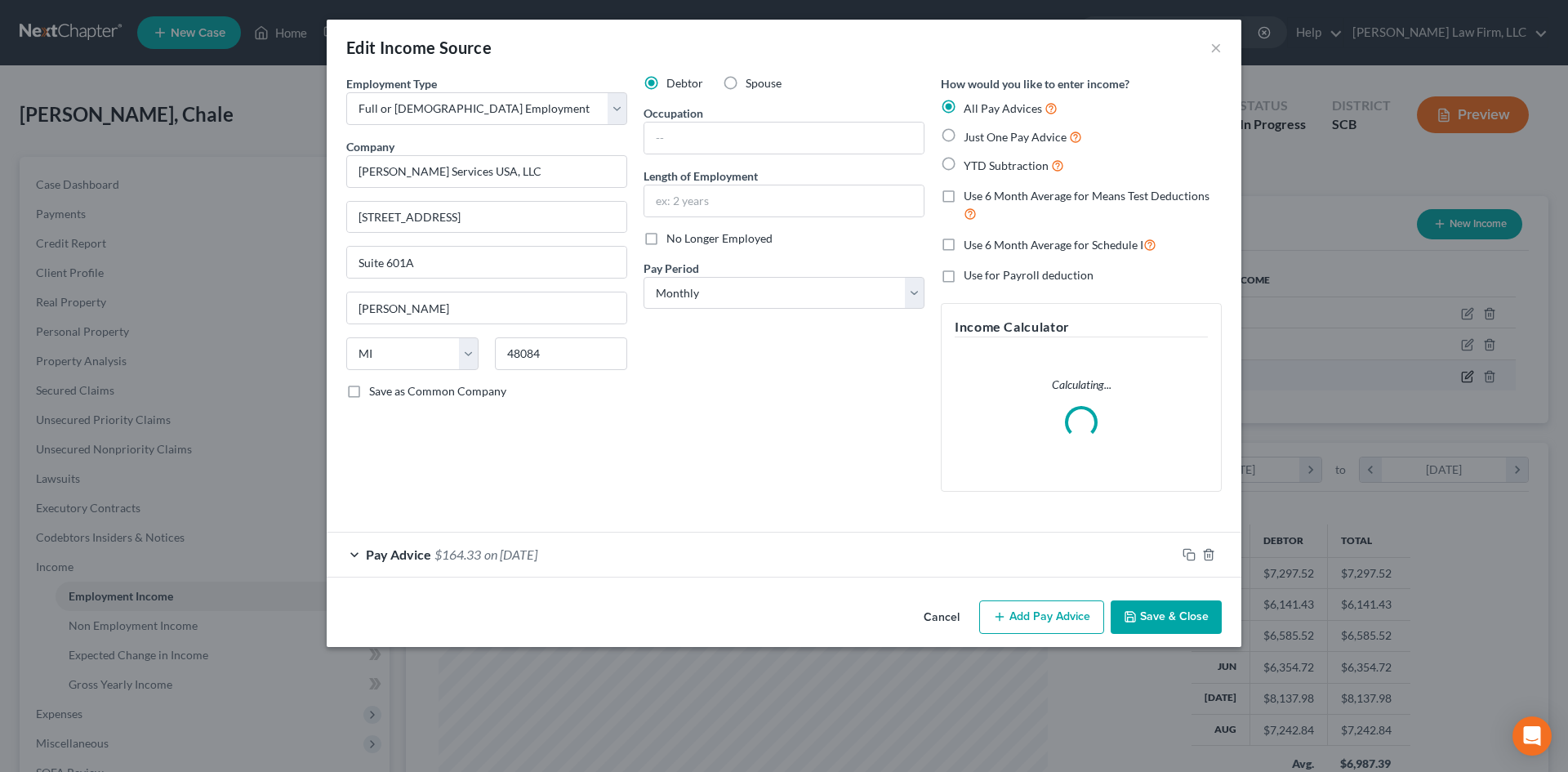
scroll to position [307, 648]
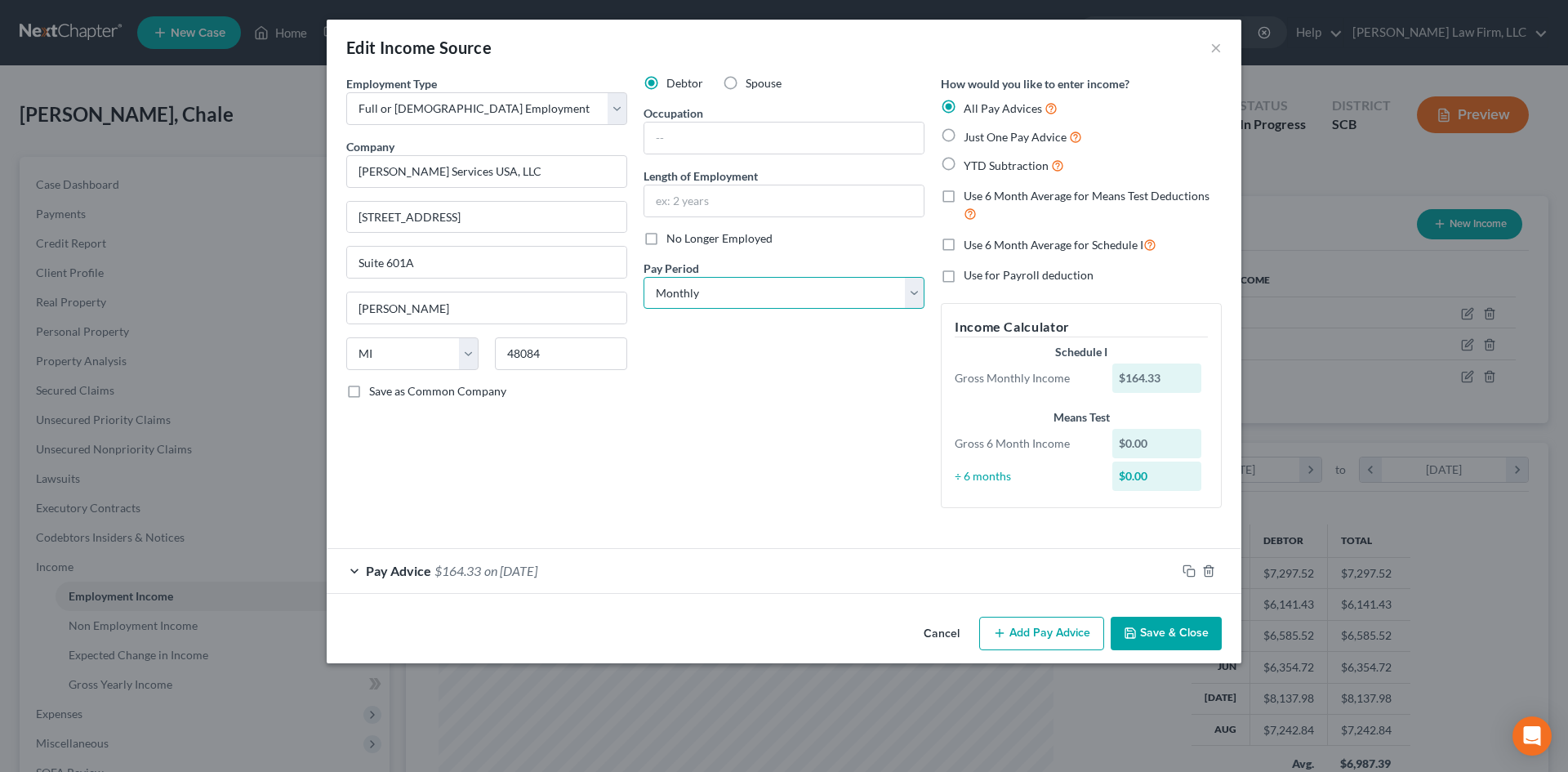
click at [748, 290] on select "Select Monthly Twice Monthly Every Other Week Weekly" at bounding box center [784, 293] width 281 height 33
select select "3"
click at [643, 277] on select "Select Monthly Twice Monthly Every Other Week Weekly" at bounding box center [784, 293] width 281 height 33
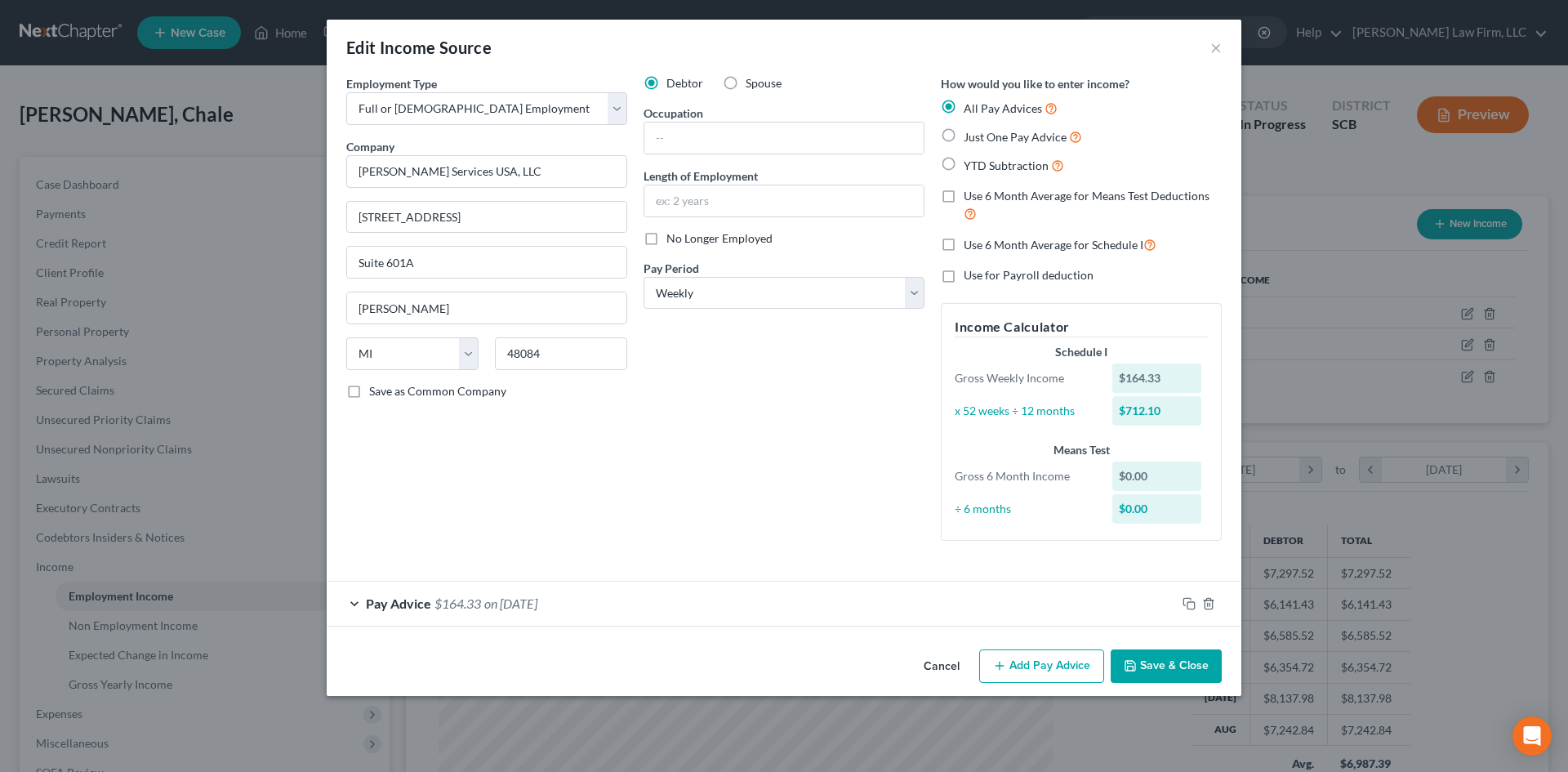
click at [627, 603] on div "Pay Advice $164.33 on [DATE]" at bounding box center [752, 602] width 849 height 44
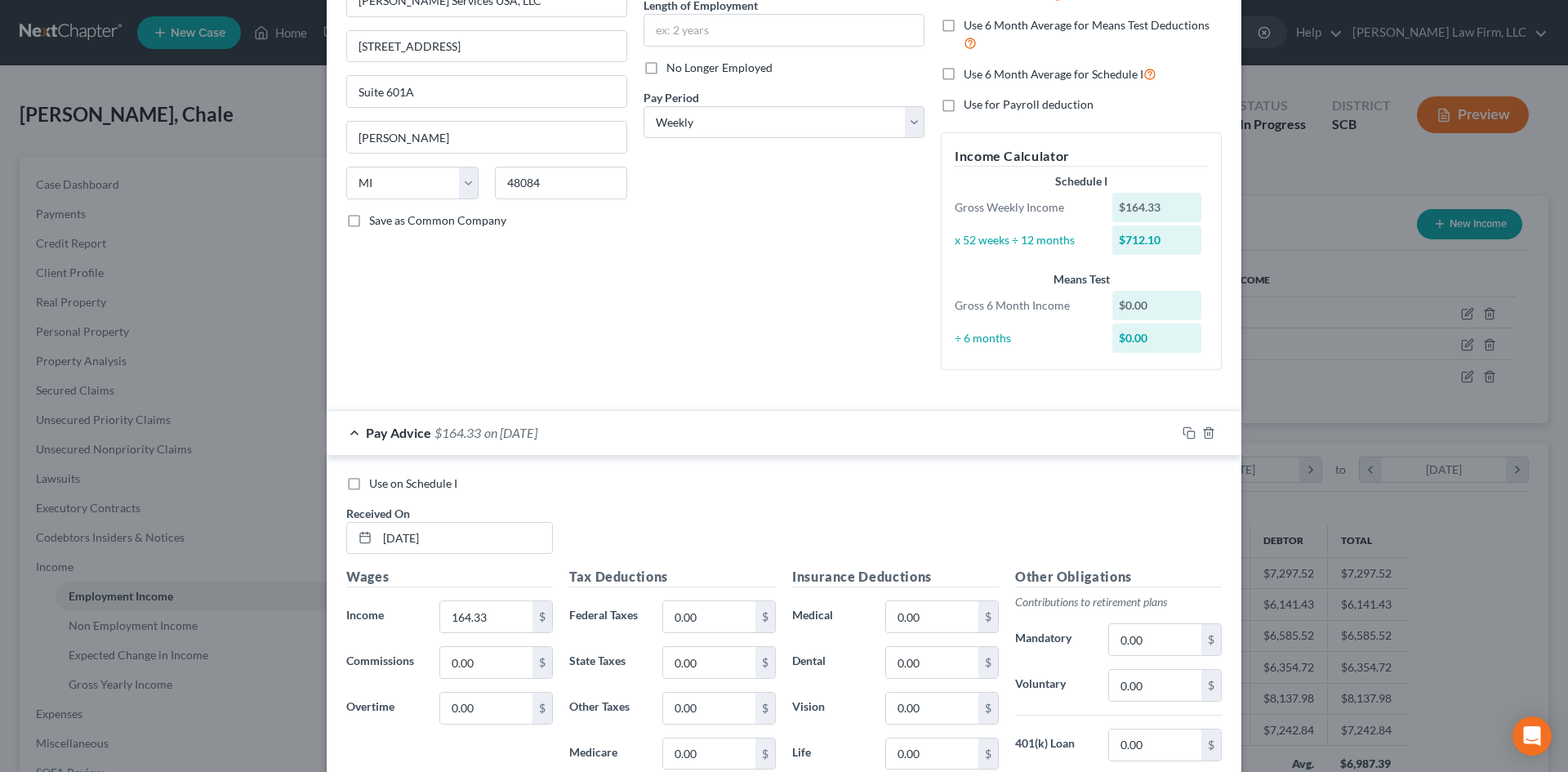
scroll to position [163, 0]
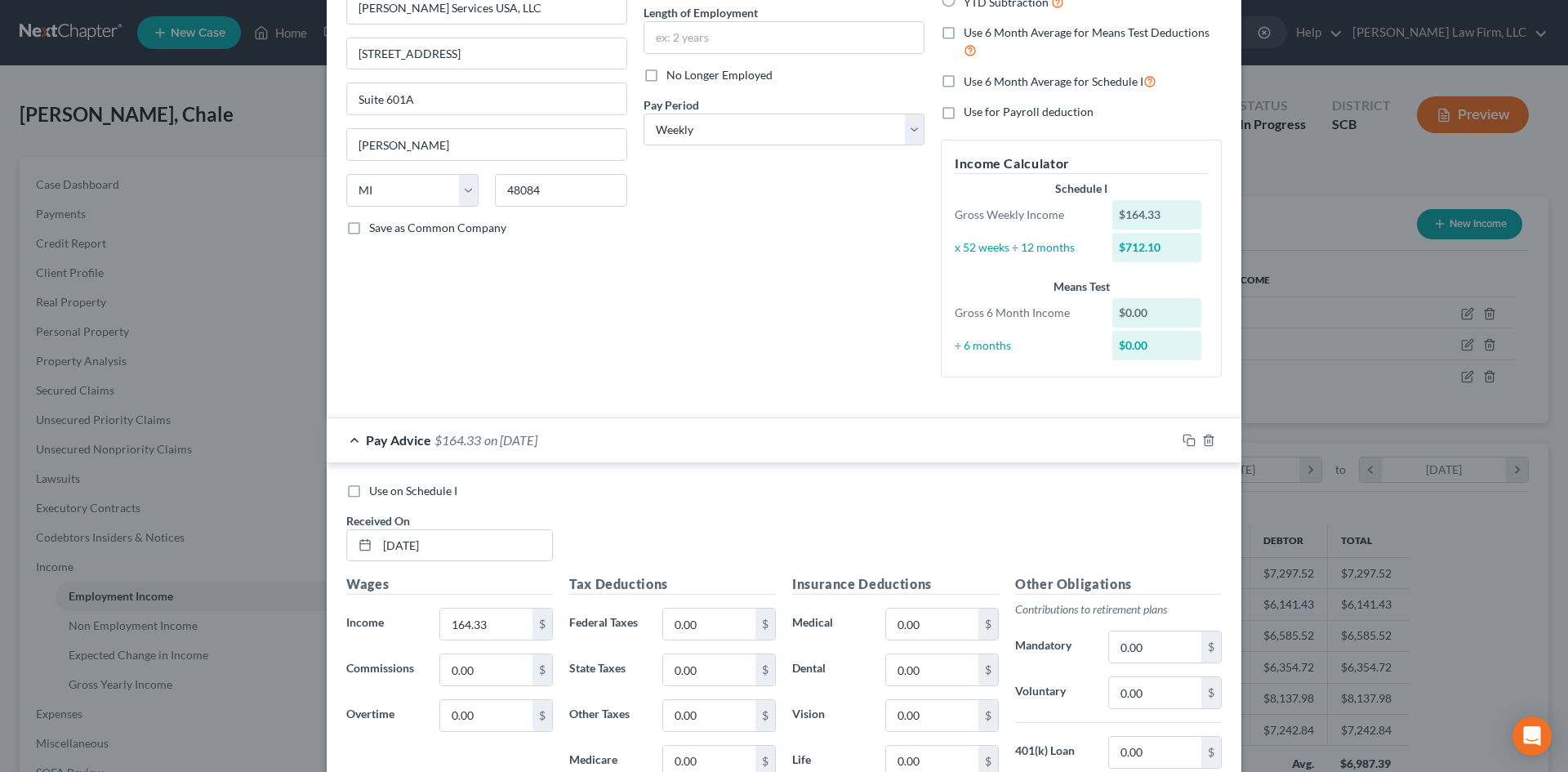
click at [762, 362] on div "Debtor Spouse Occupation Length of Employment No Longer Employed Pay Period * S…" at bounding box center [784, 151] width 298 height 479
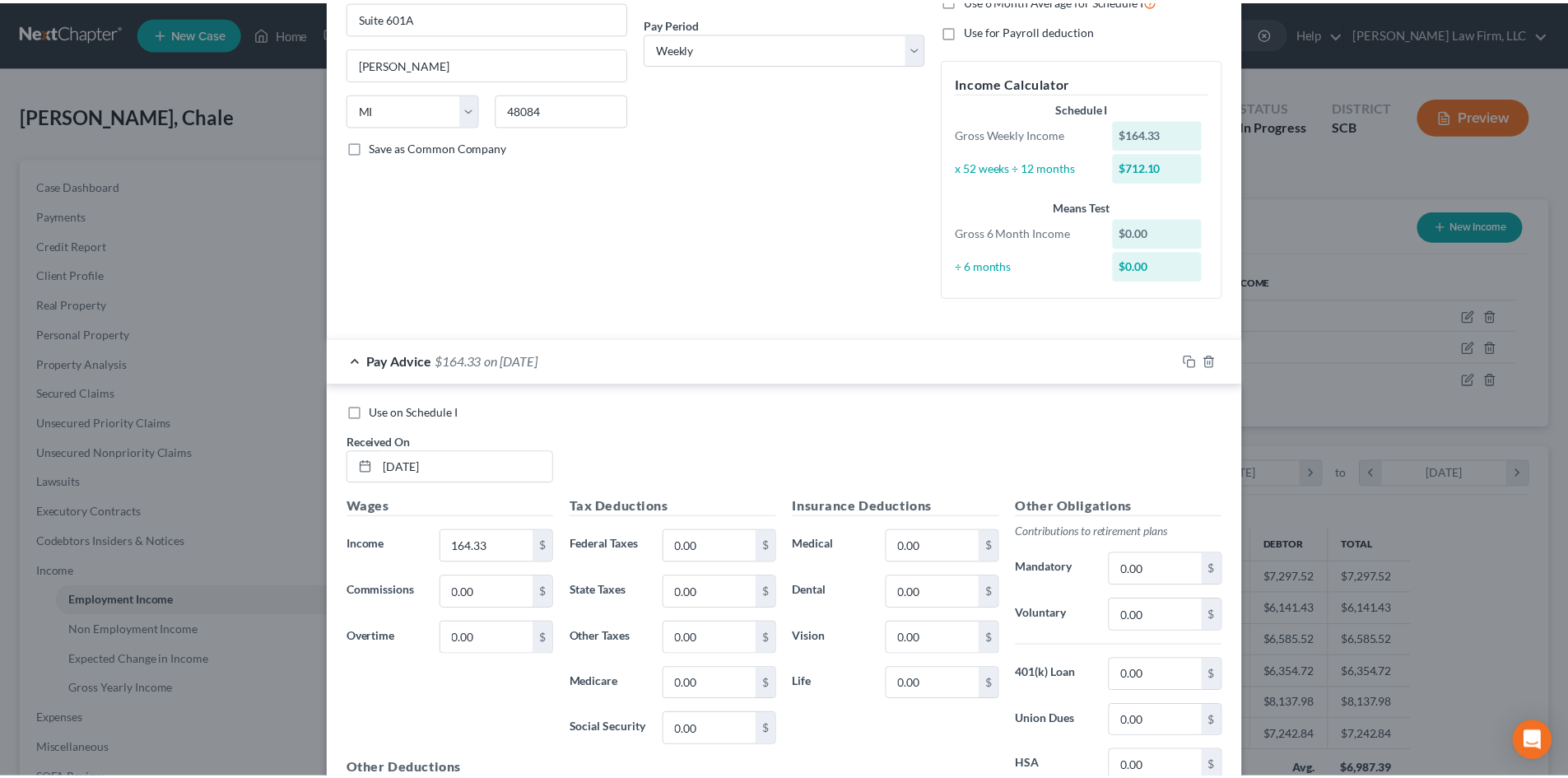
scroll to position [439, 0]
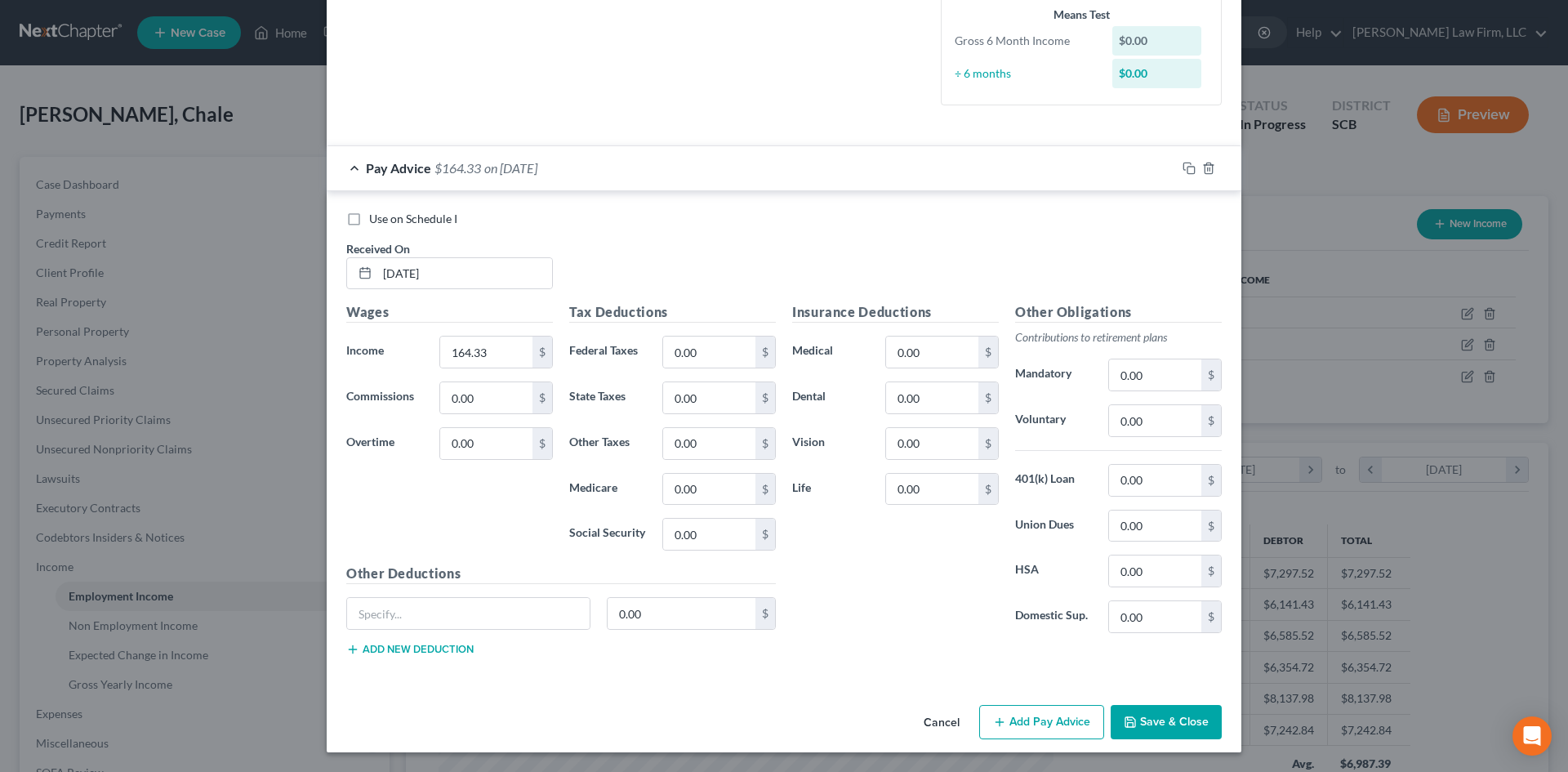
click at [1184, 717] on button "Save & Close" at bounding box center [1166, 721] width 111 height 35
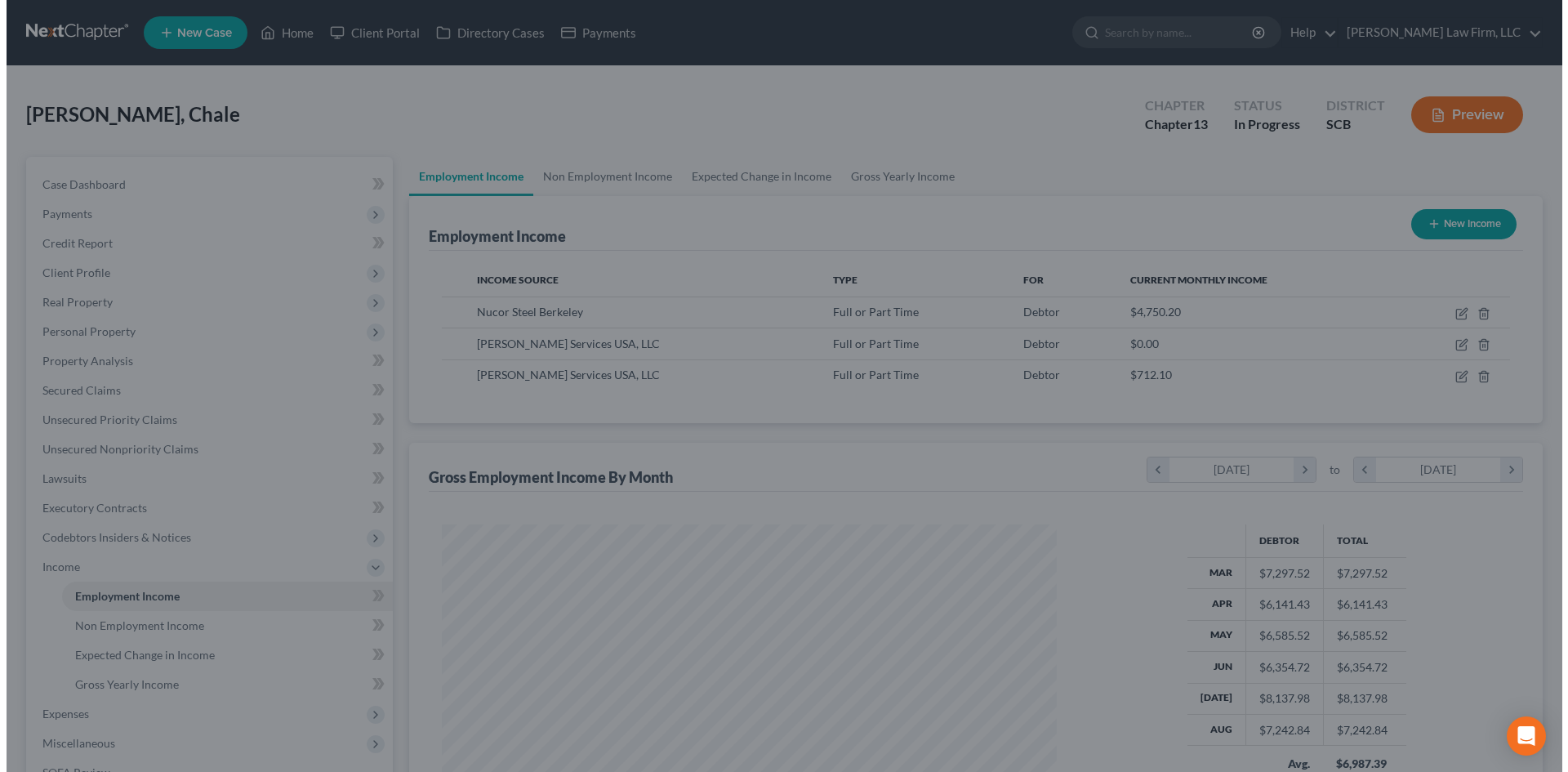
scroll to position [816170, 815840]
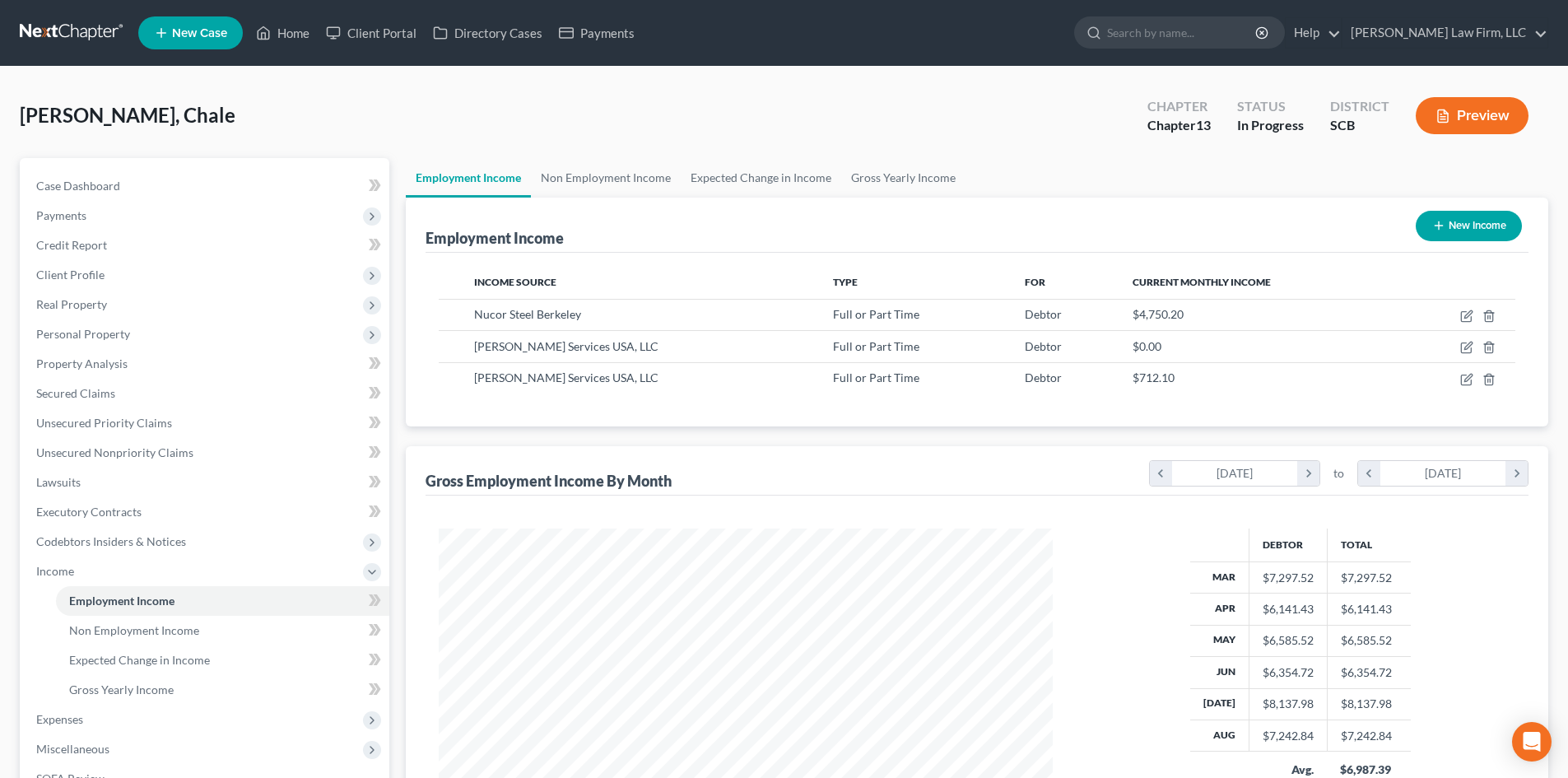
click at [1446, 107] on button "Preview" at bounding box center [1472, 115] width 113 height 37
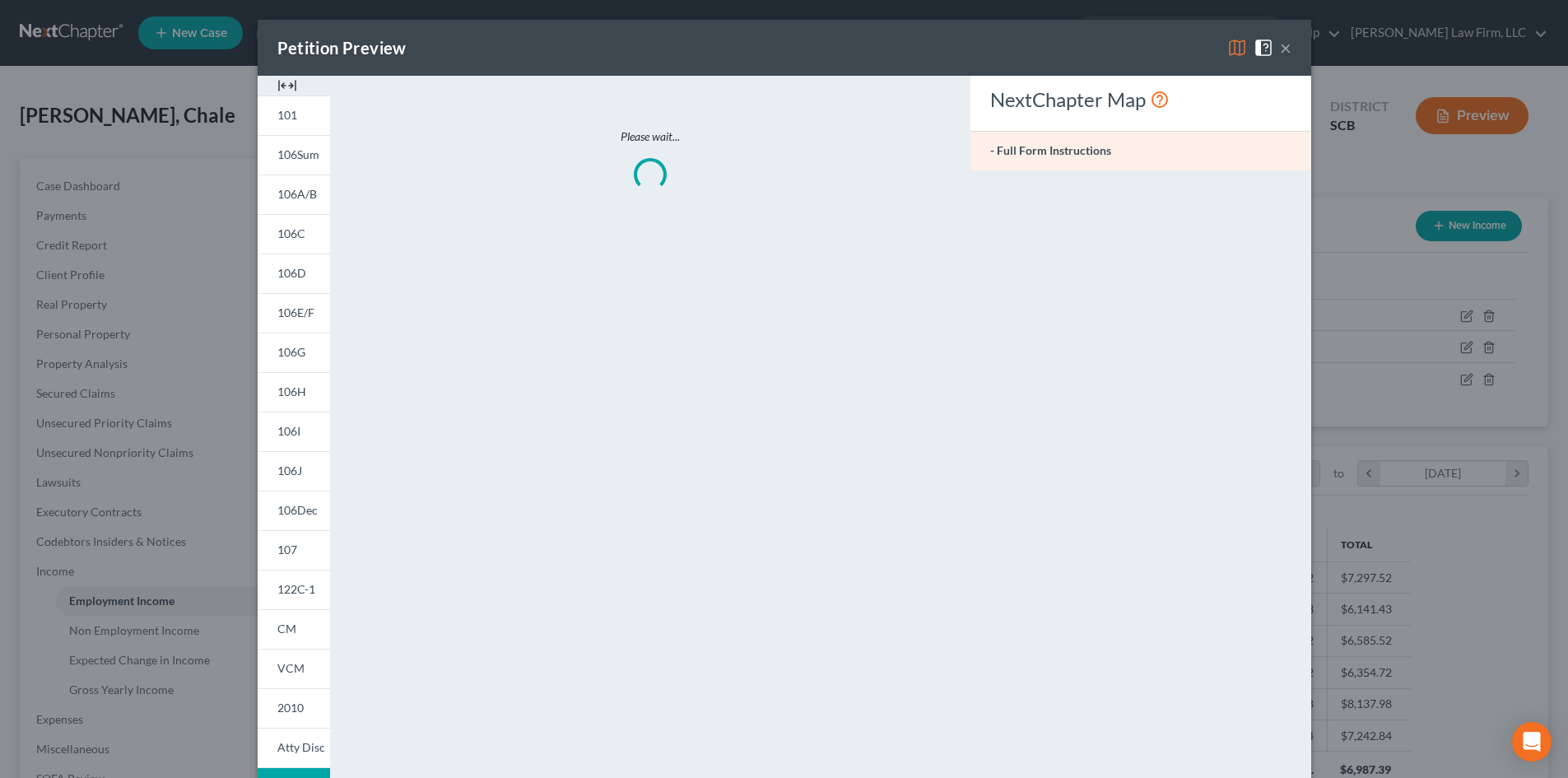
scroll to position [310, 653]
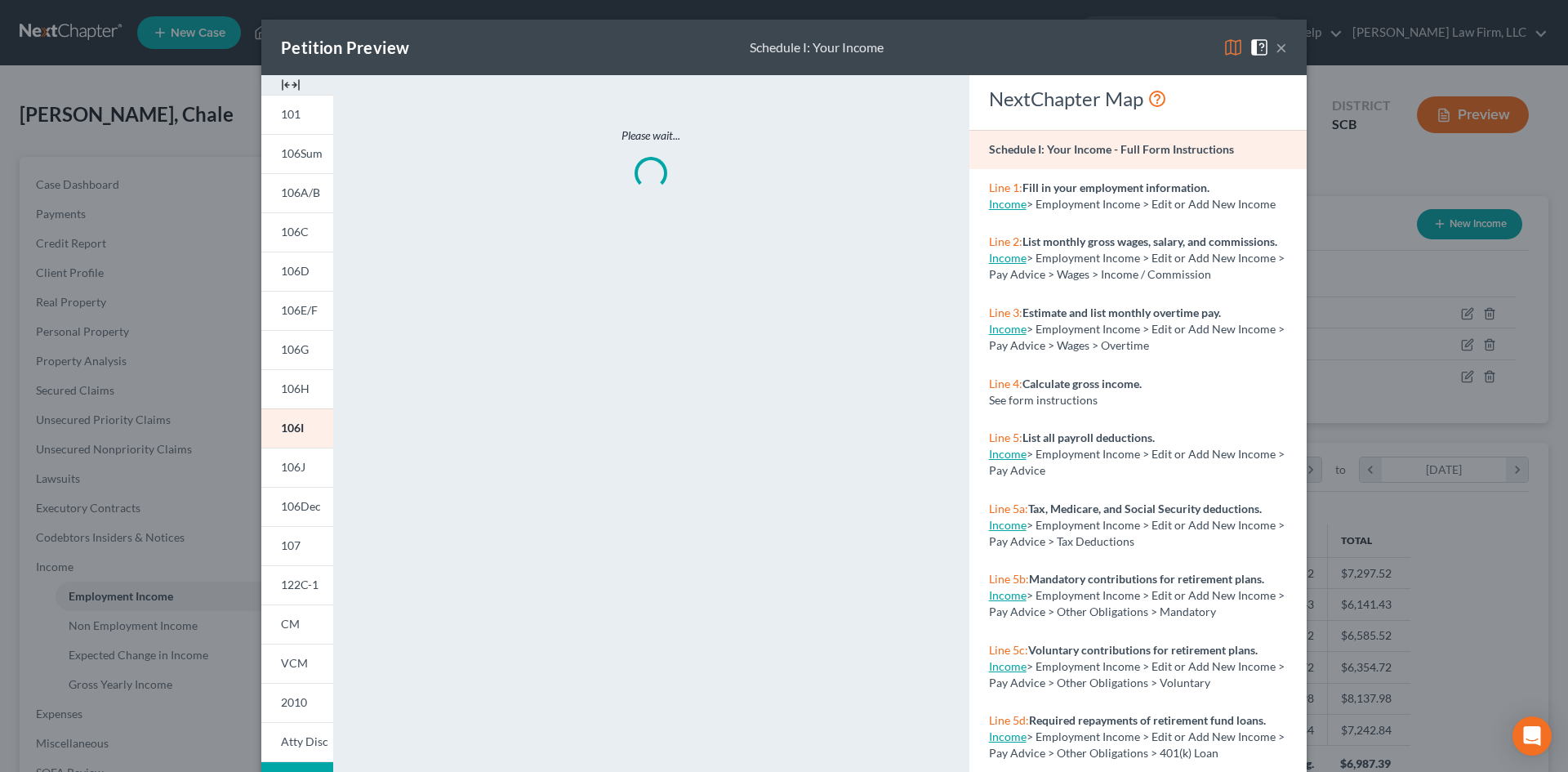
click at [286, 78] on img at bounding box center [291, 85] width 20 height 20
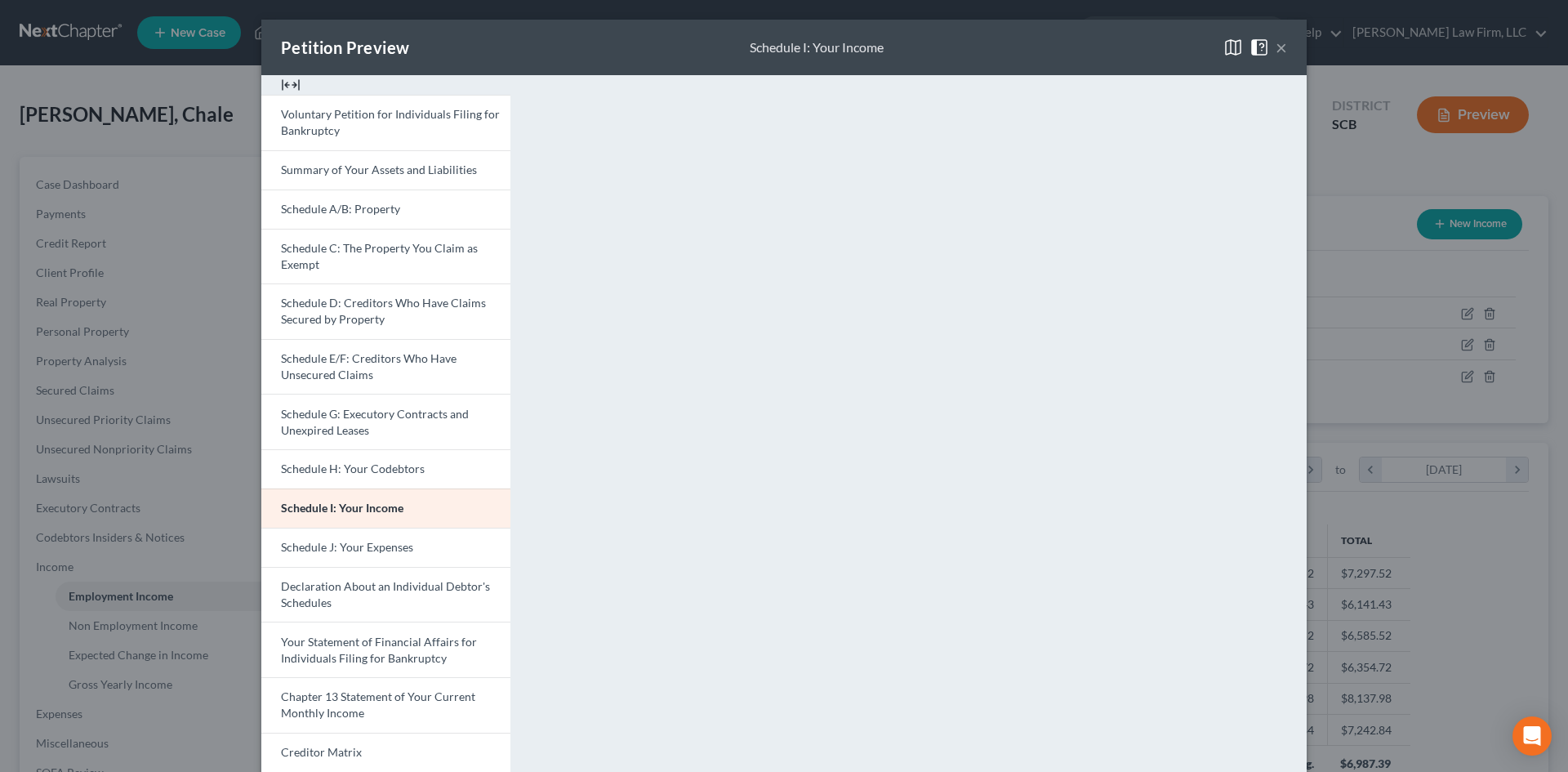
click at [1276, 41] on button "×" at bounding box center [1281, 47] width 12 height 20
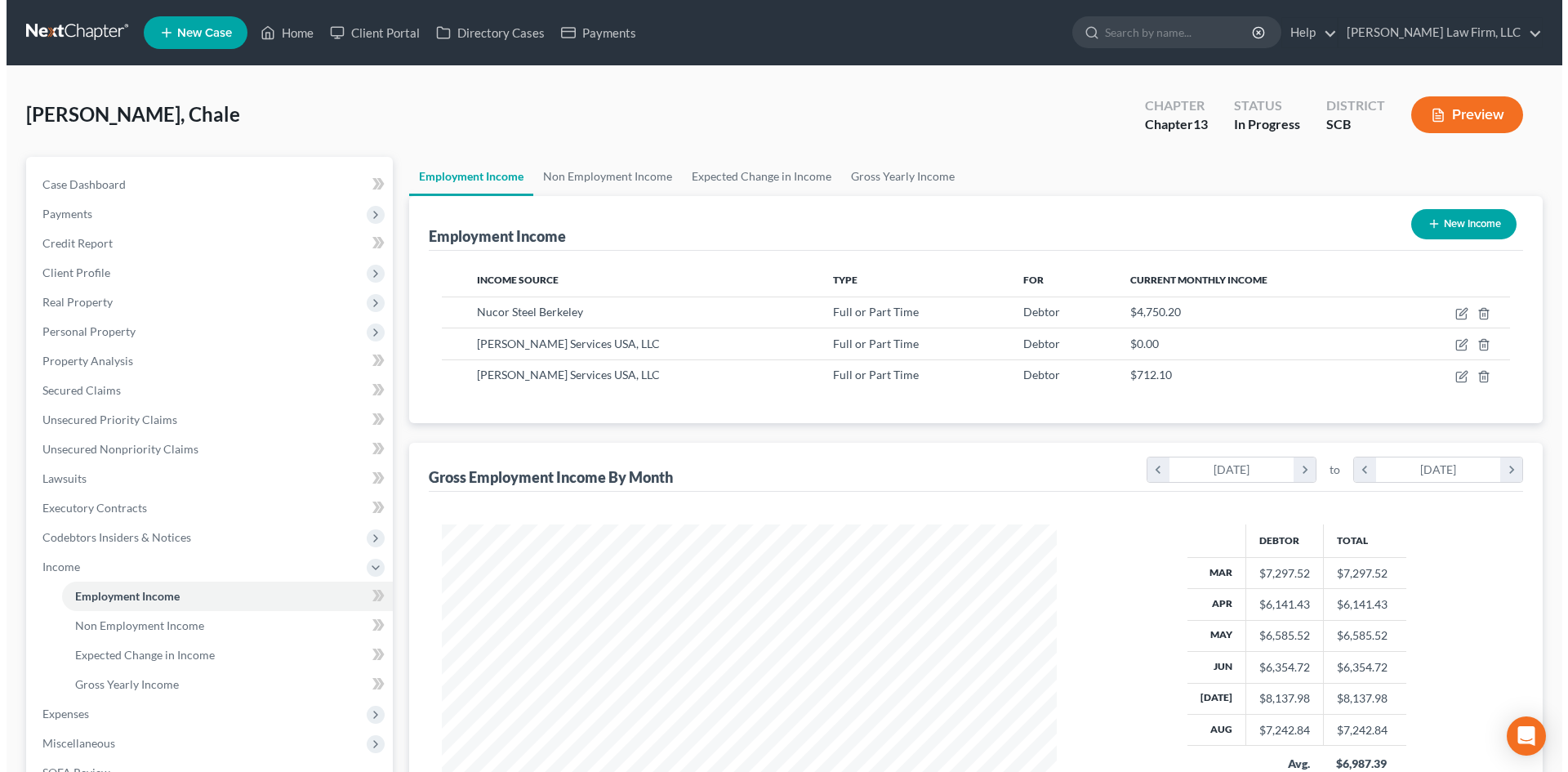
scroll to position [816170, 815840]
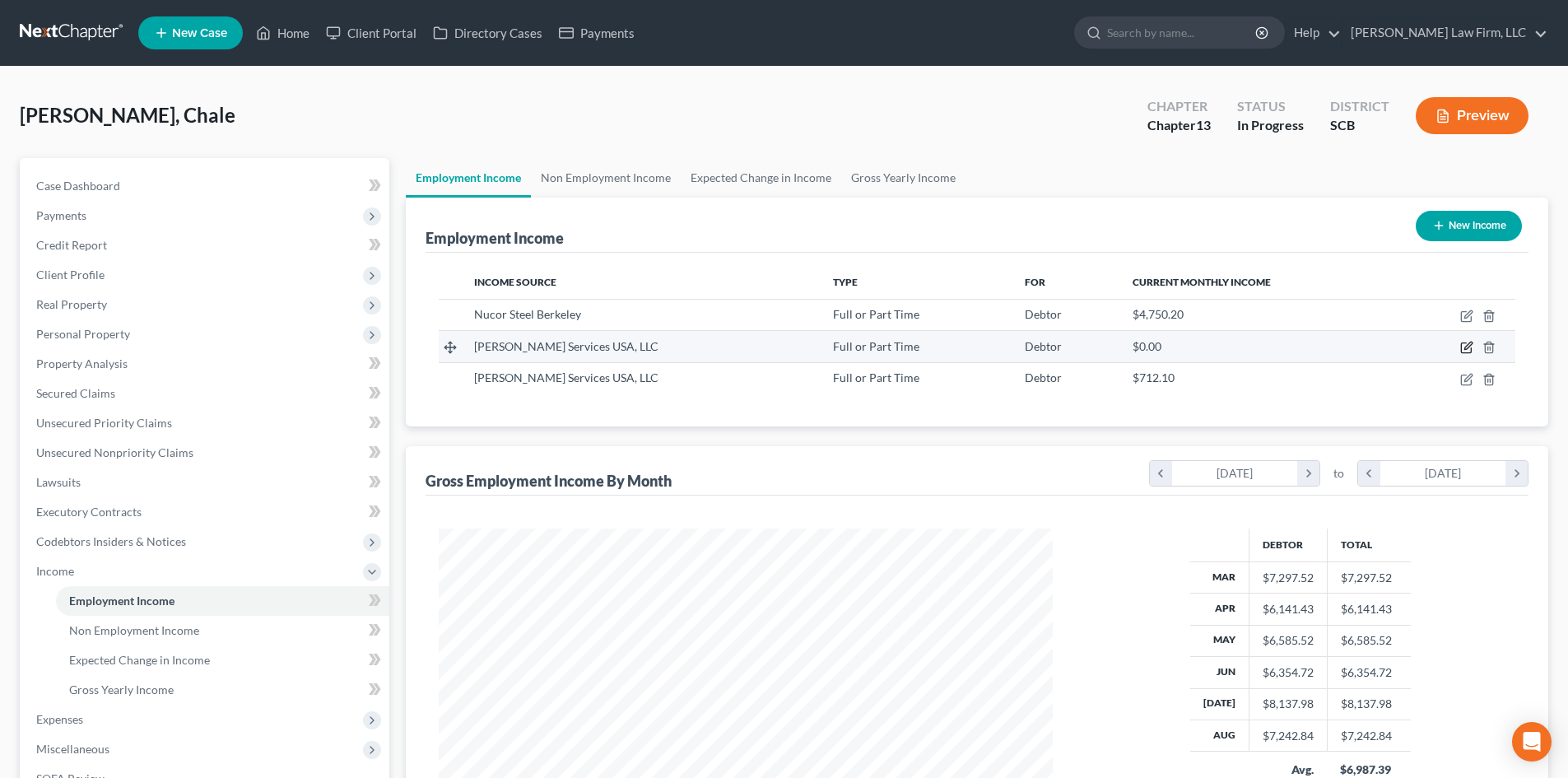
click at [1470, 346] on icon "button" at bounding box center [1466, 346] width 13 height 13
select select "0"
select select "23"
select select "3"
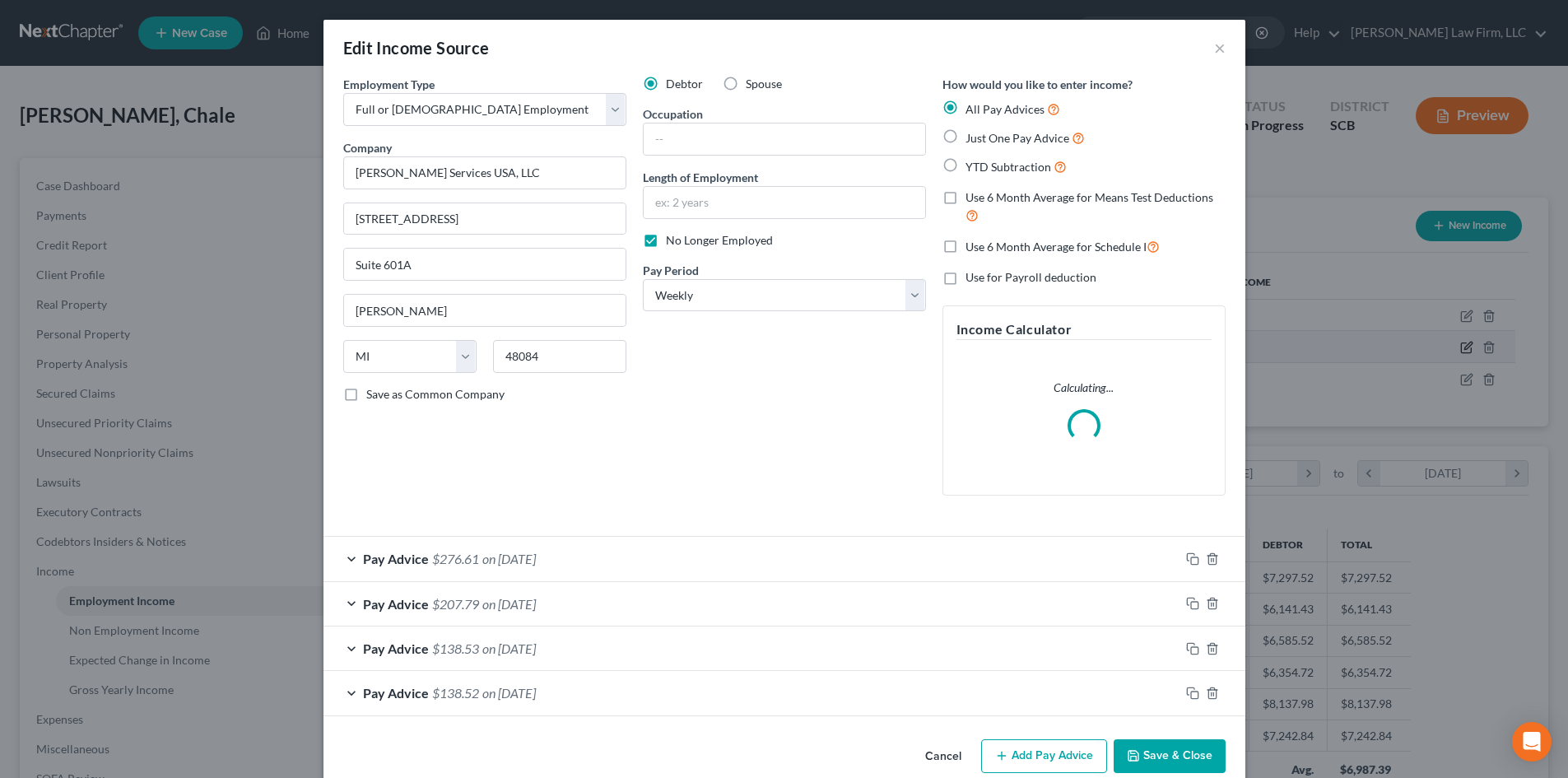
scroll to position [310, 653]
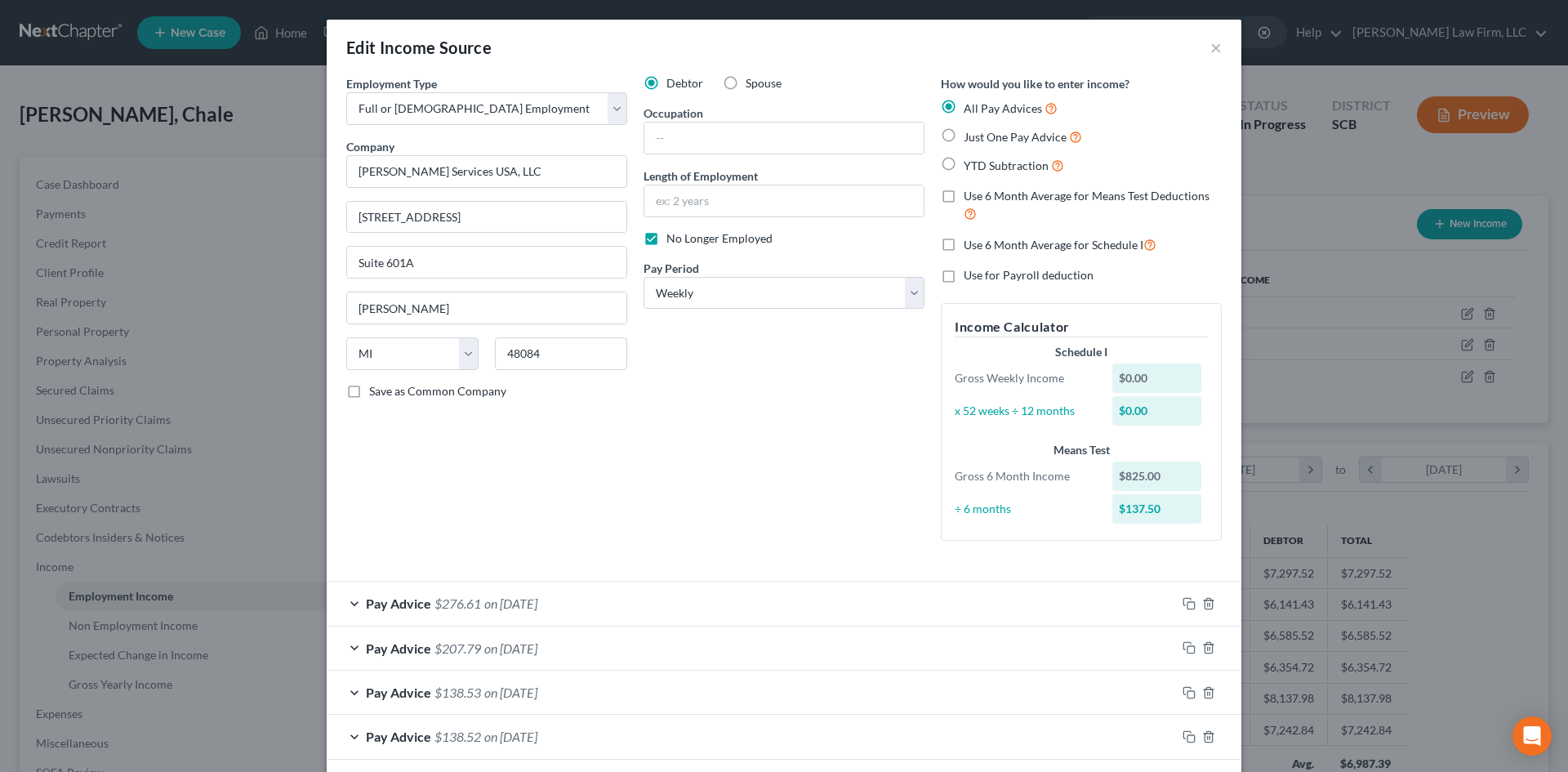
click at [1203, 45] on div "Edit Income Source ×" at bounding box center [784, 47] width 914 height 55
click at [1218, 45] on div "Edit Income Source ×" at bounding box center [784, 47] width 914 height 55
drag, startPoint x: 540, startPoint y: 176, endPoint x: 285, endPoint y: 184, distance: 255.1
click at [285, 184] on div "Edit Income Source × Employment Type * Select Full or [DEMOGRAPHIC_DATA] Employ…" at bounding box center [784, 386] width 1568 height 772
click at [1210, 45] on button "×" at bounding box center [1215, 47] width 12 height 20
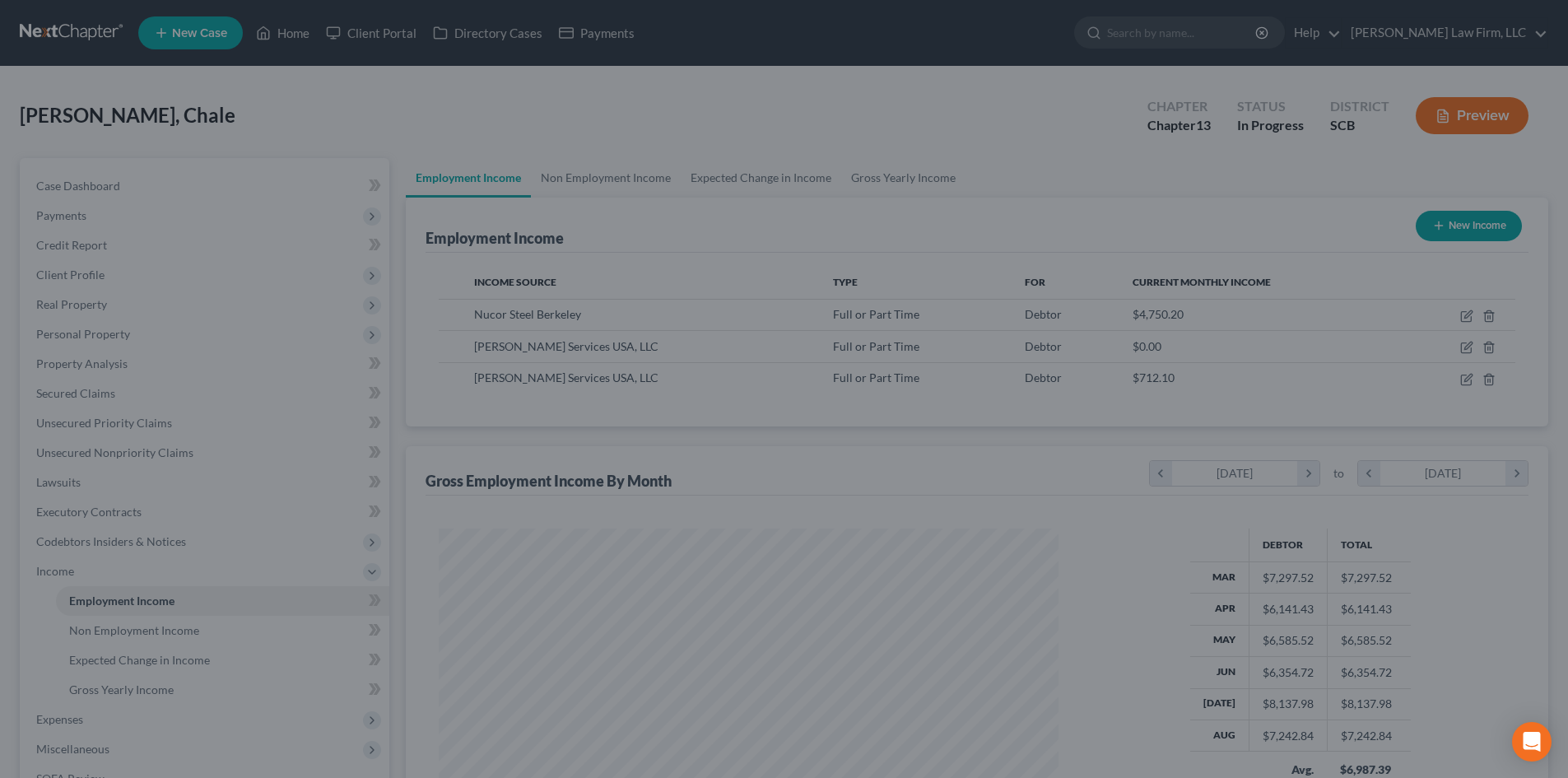
scroll to position [822513, 822363]
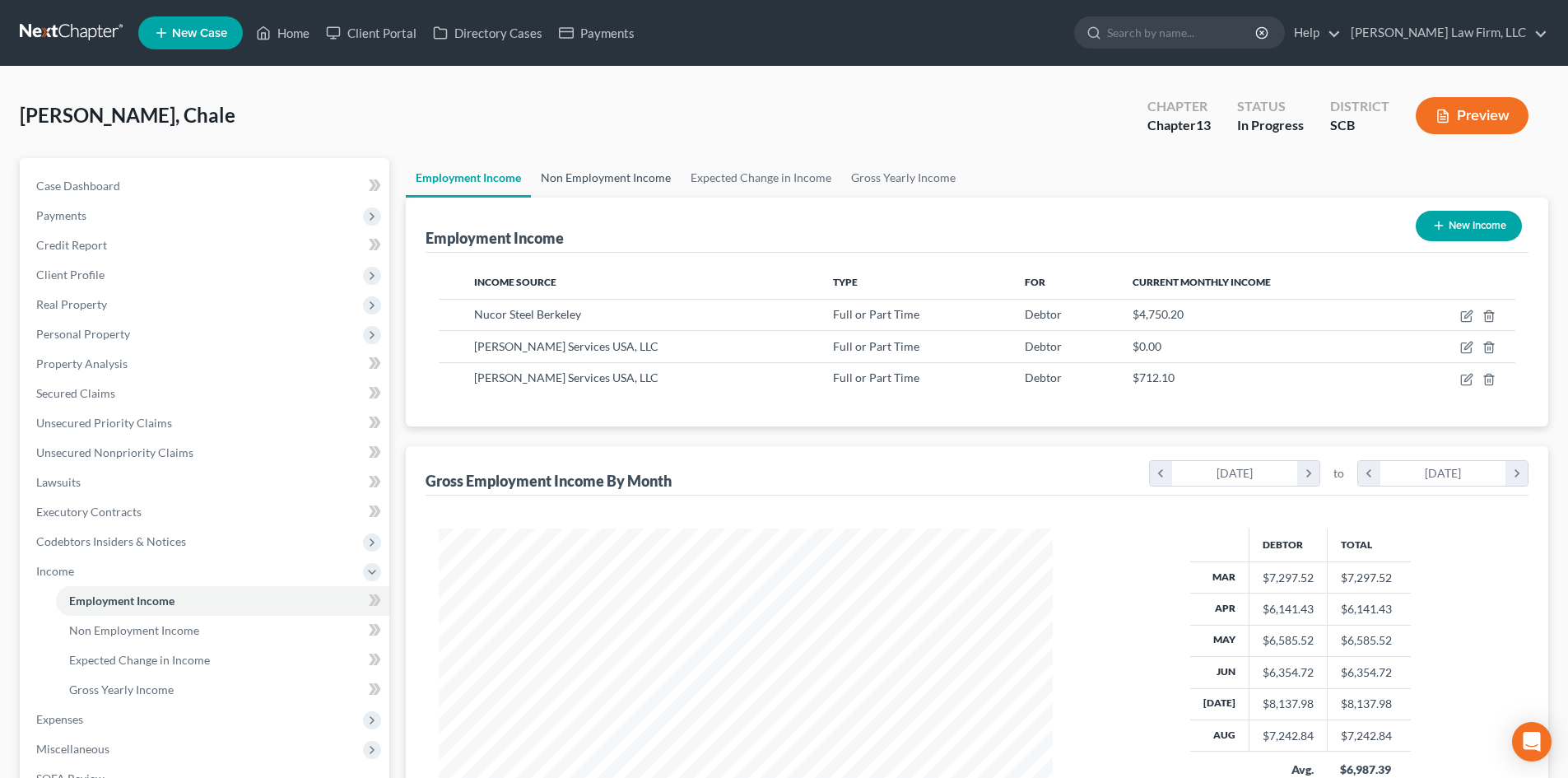
click at [601, 168] on link "Non Employment Income" at bounding box center [605, 177] width 150 height 39
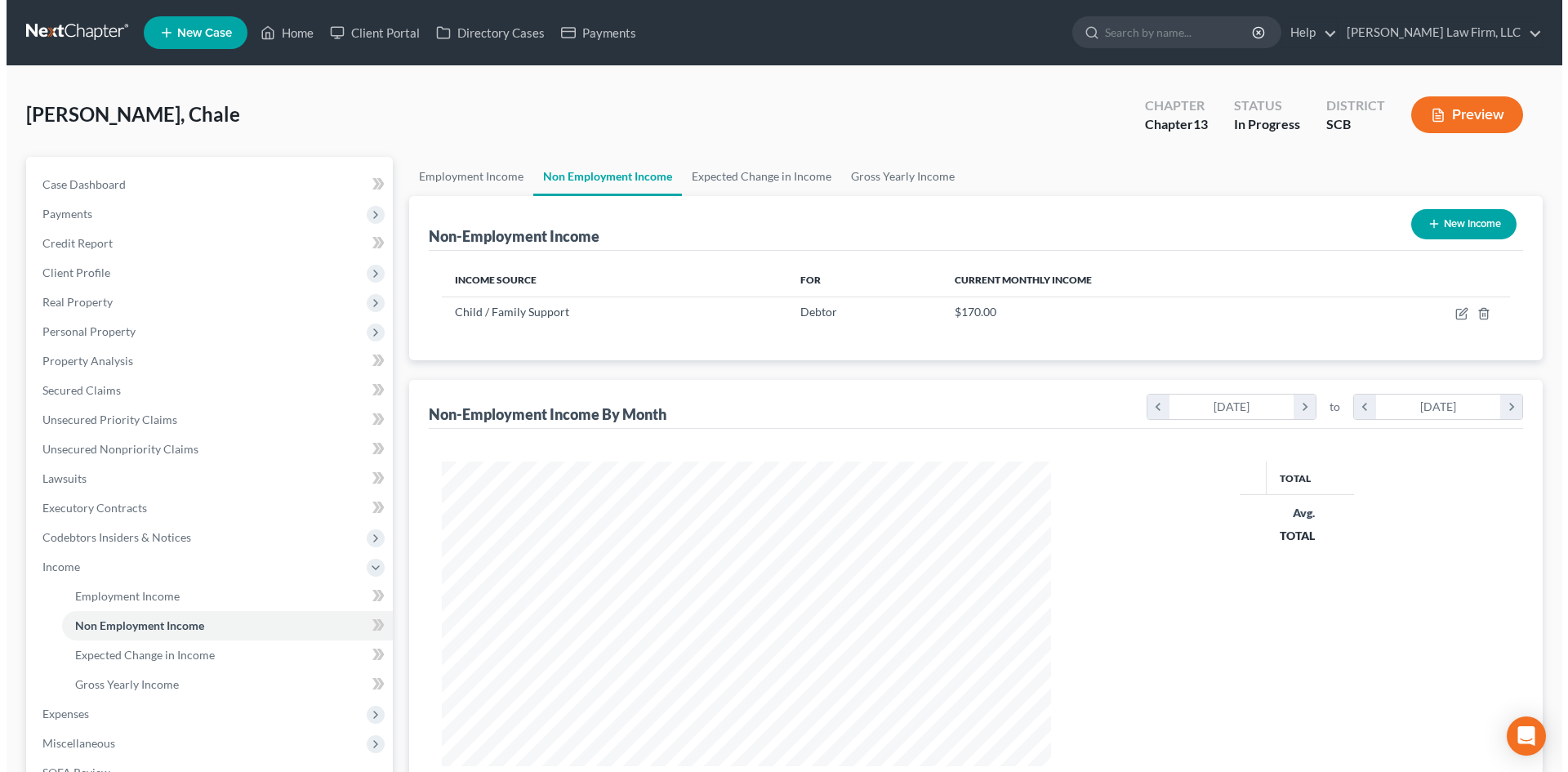
scroll to position [305, 641]
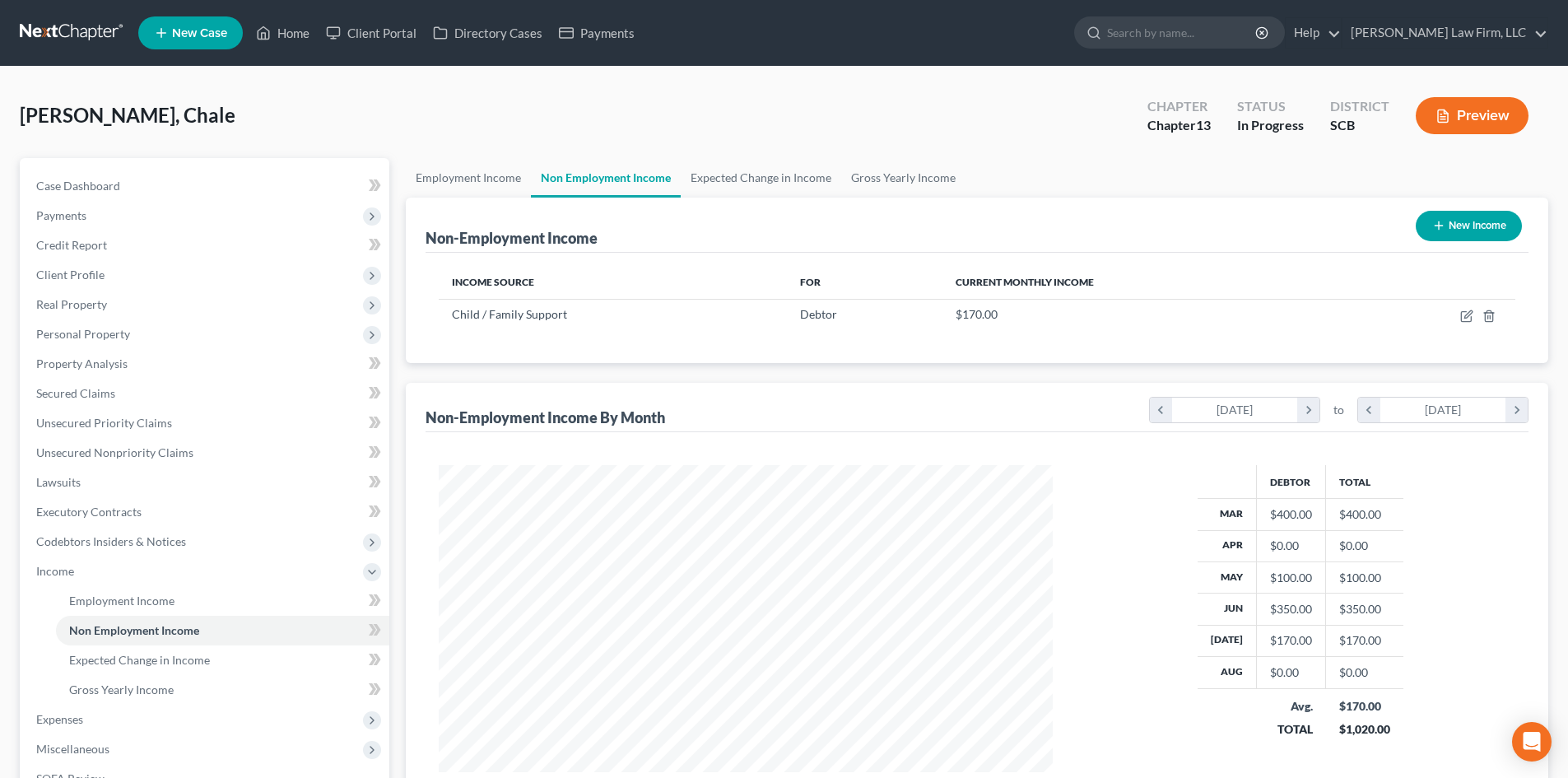
click at [1467, 227] on button "New Income" at bounding box center [1469, 226] width 107 height 30
select select "0"
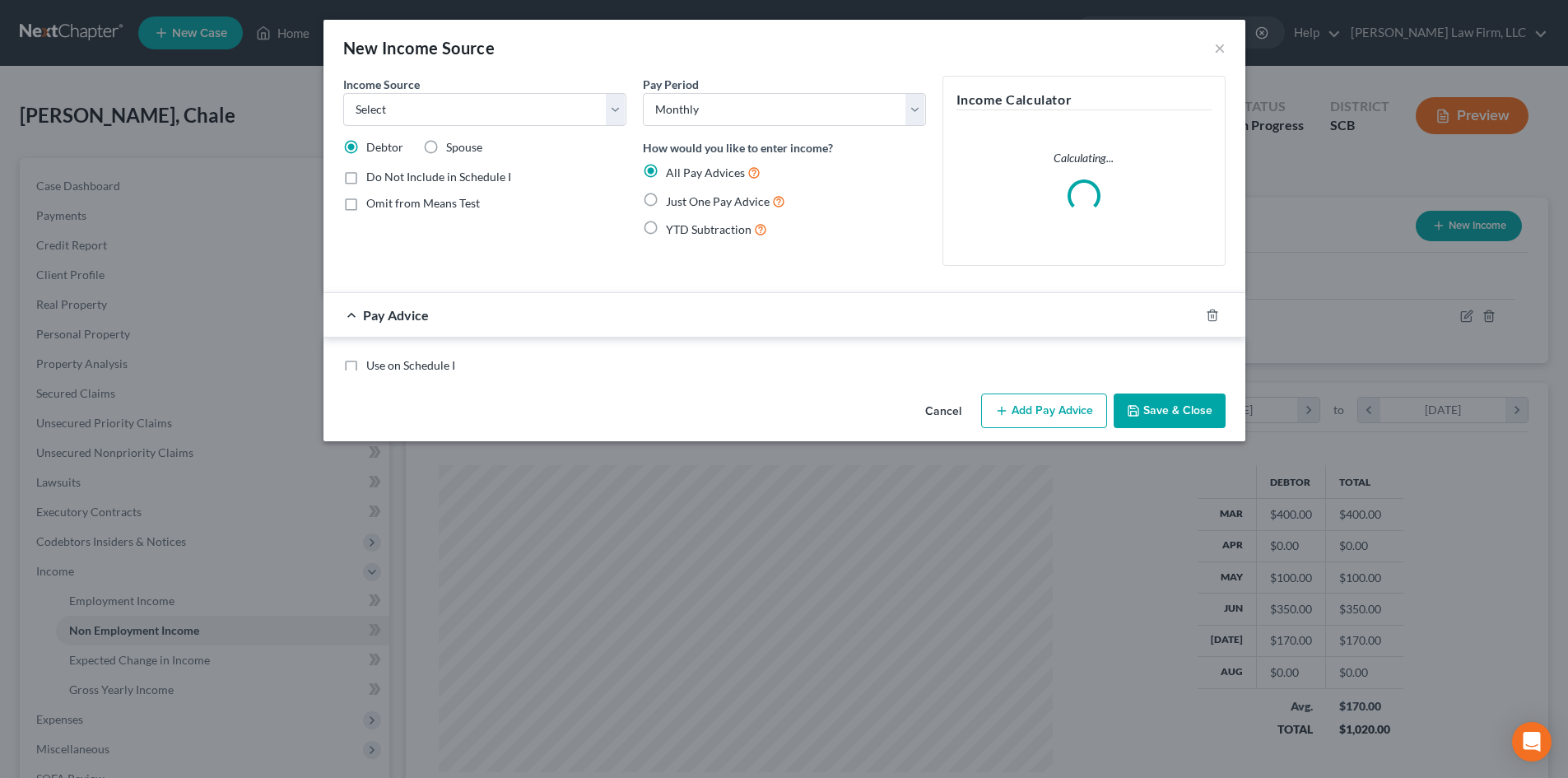
scroll to position [310, 653]
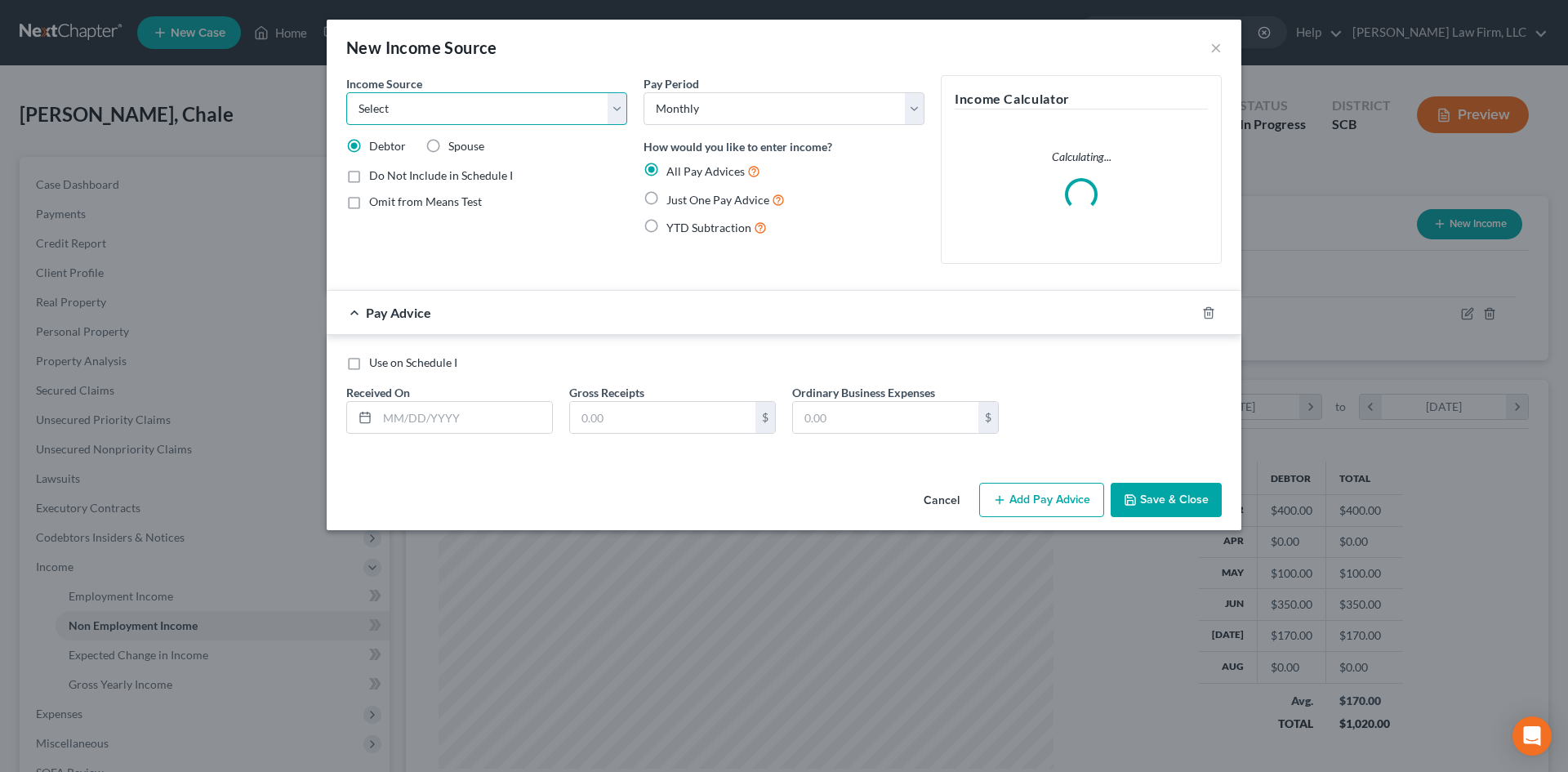
click at [556, 106] on select "Select Unemployment Disability (from employer) Pension Retirement Social Securi…" at bounding box center [487, 108] width 281 height 33
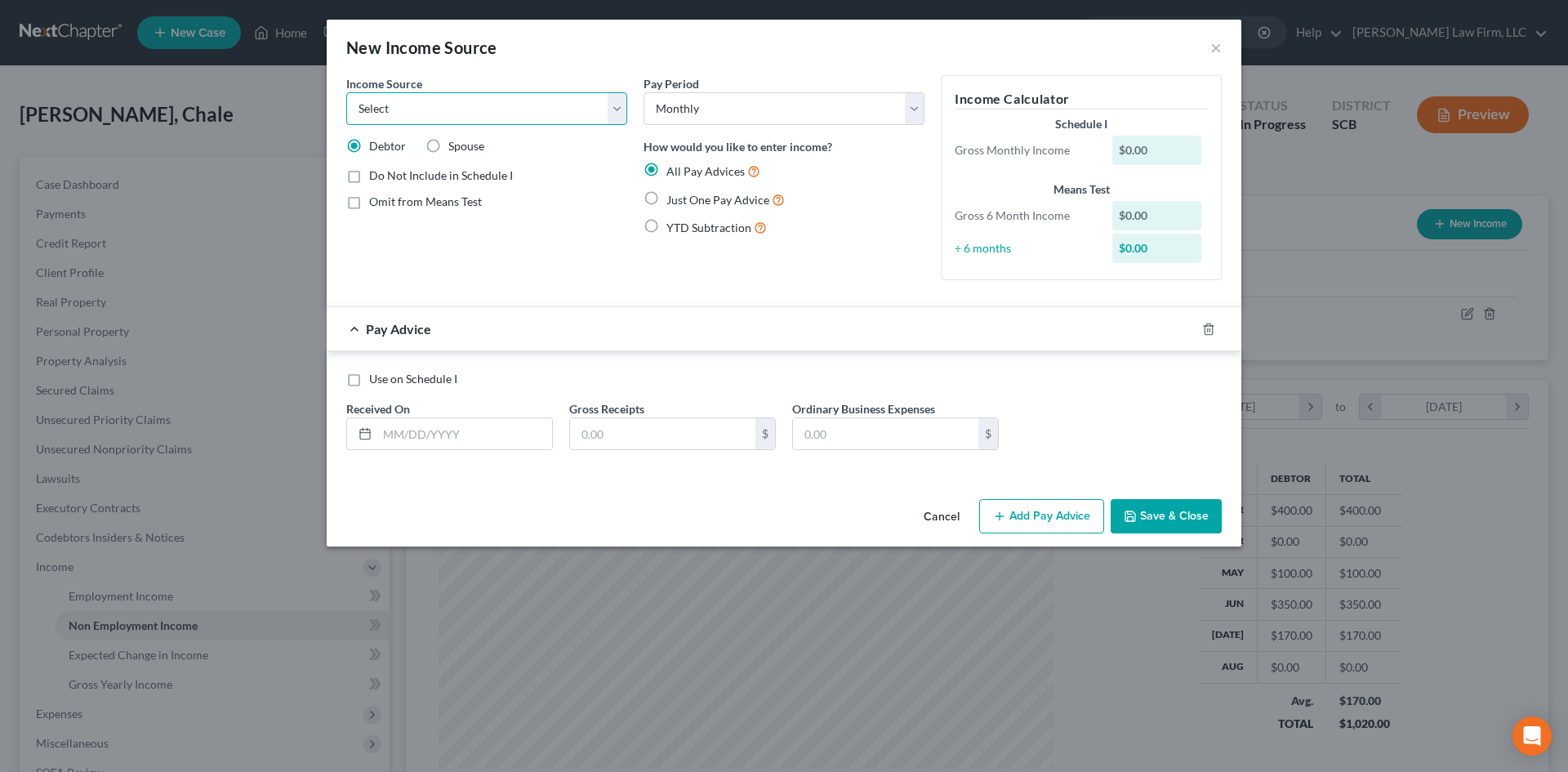
select select "13"
click at [346, 92] on select "Select Unemployment Disability (from employer) Pension Retirement Social Securi…" at bounding box center [487, 108] width 281 height 33
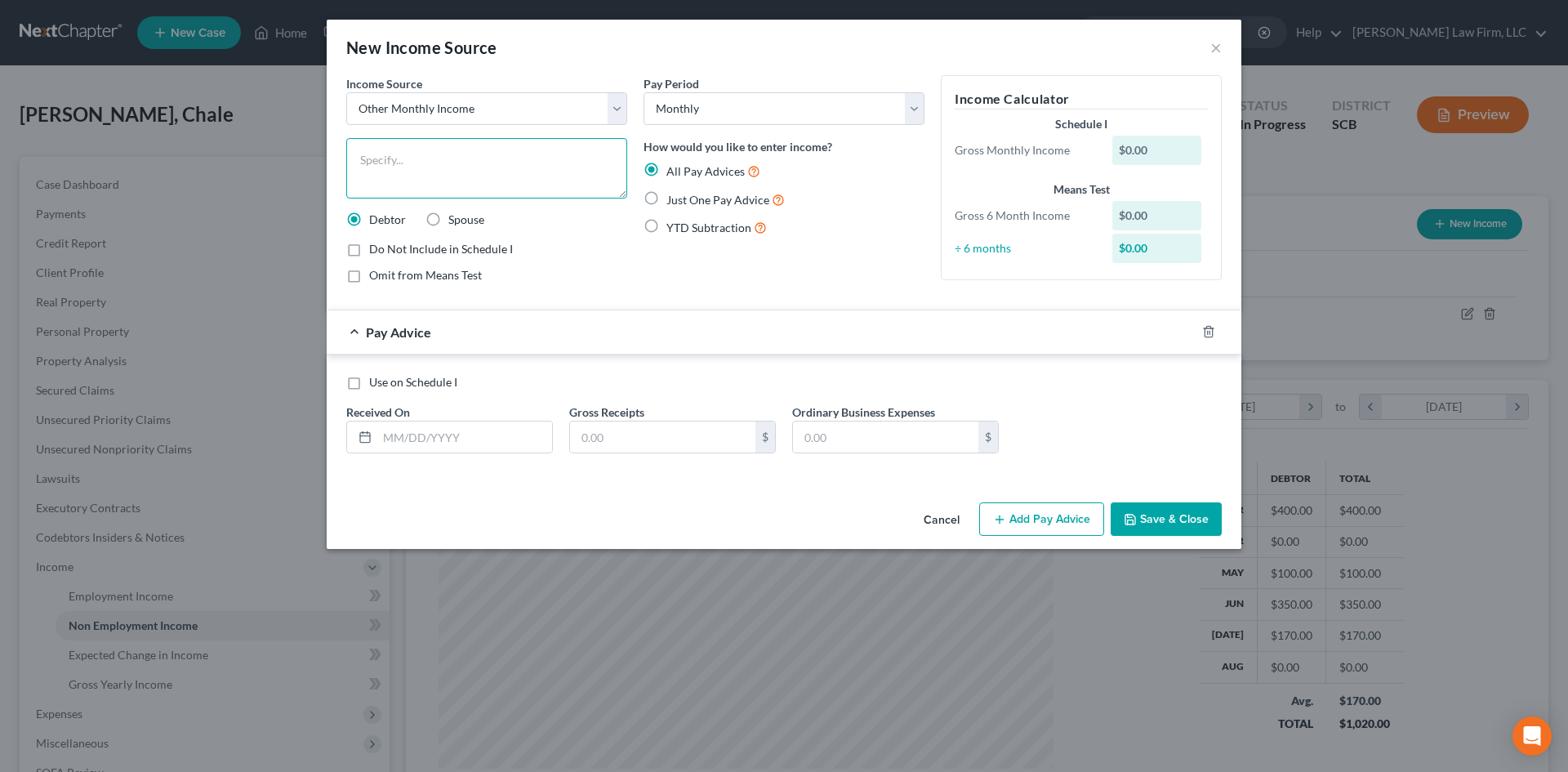
click at [478, 161] on textarea at bounding box center [487, 168] width 281 height 60
paste textarea "[PERSON_NAME] Services USA, LLC"
type textarea "[PERSON_NAME] Services [GEOGRAPHIC_DATA], LLC Part-Time"
click at [369, 277] on label "Omit from Means Test" at bounding box center [425, 275] width 113 height 16
click at [376, 277] on input "Omit from Means Test" at bounding box center [381, 273] width 11 height 11
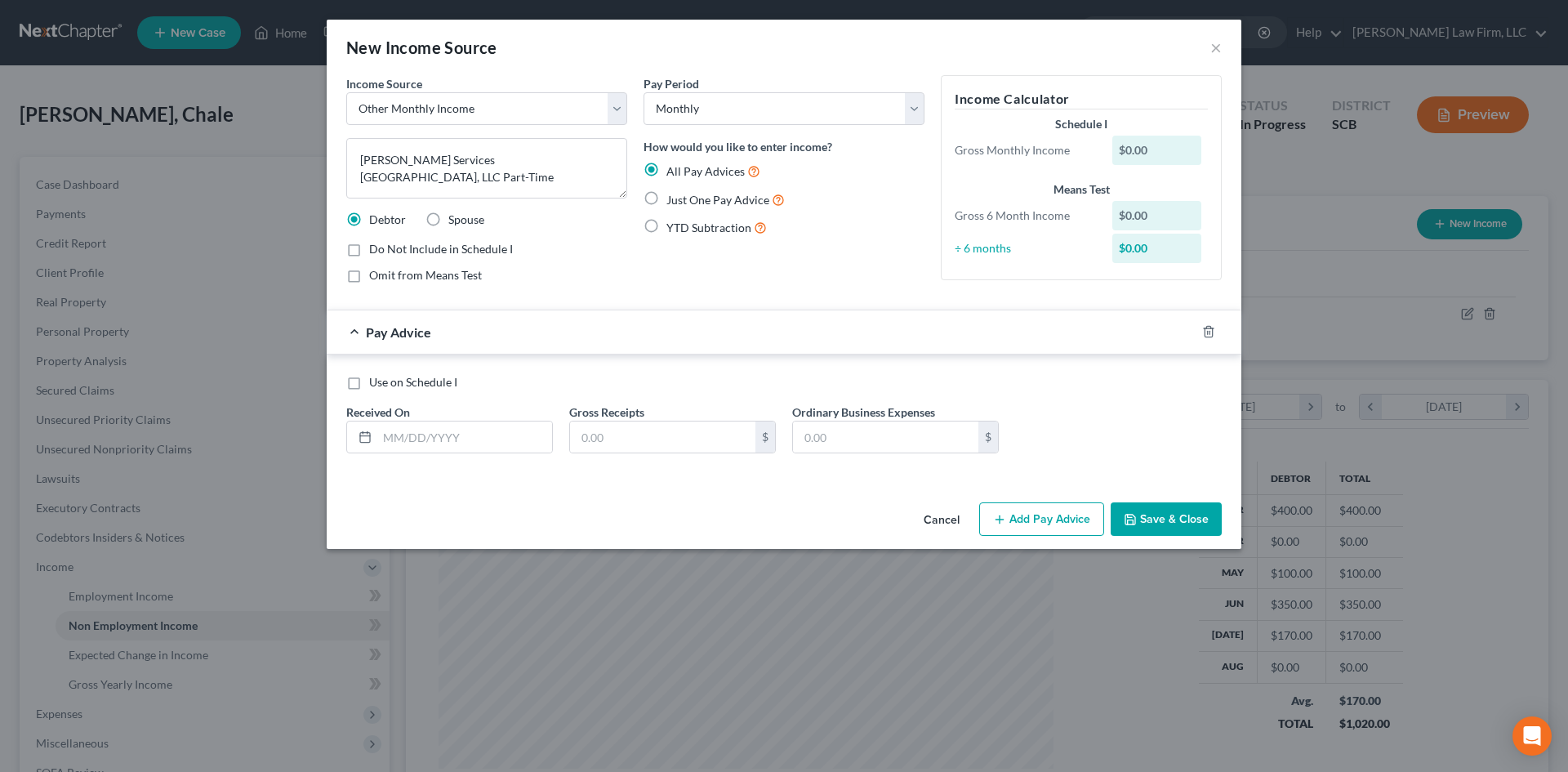
checkbox input "true"
click at [493, 440] on input "text" at bounding box center [465, 436] width 175 height 31
type input "[DATE]"
click at [601, 425] on input "text" at bounding box center [663, 436] width 186 height 31
type input "411.08"
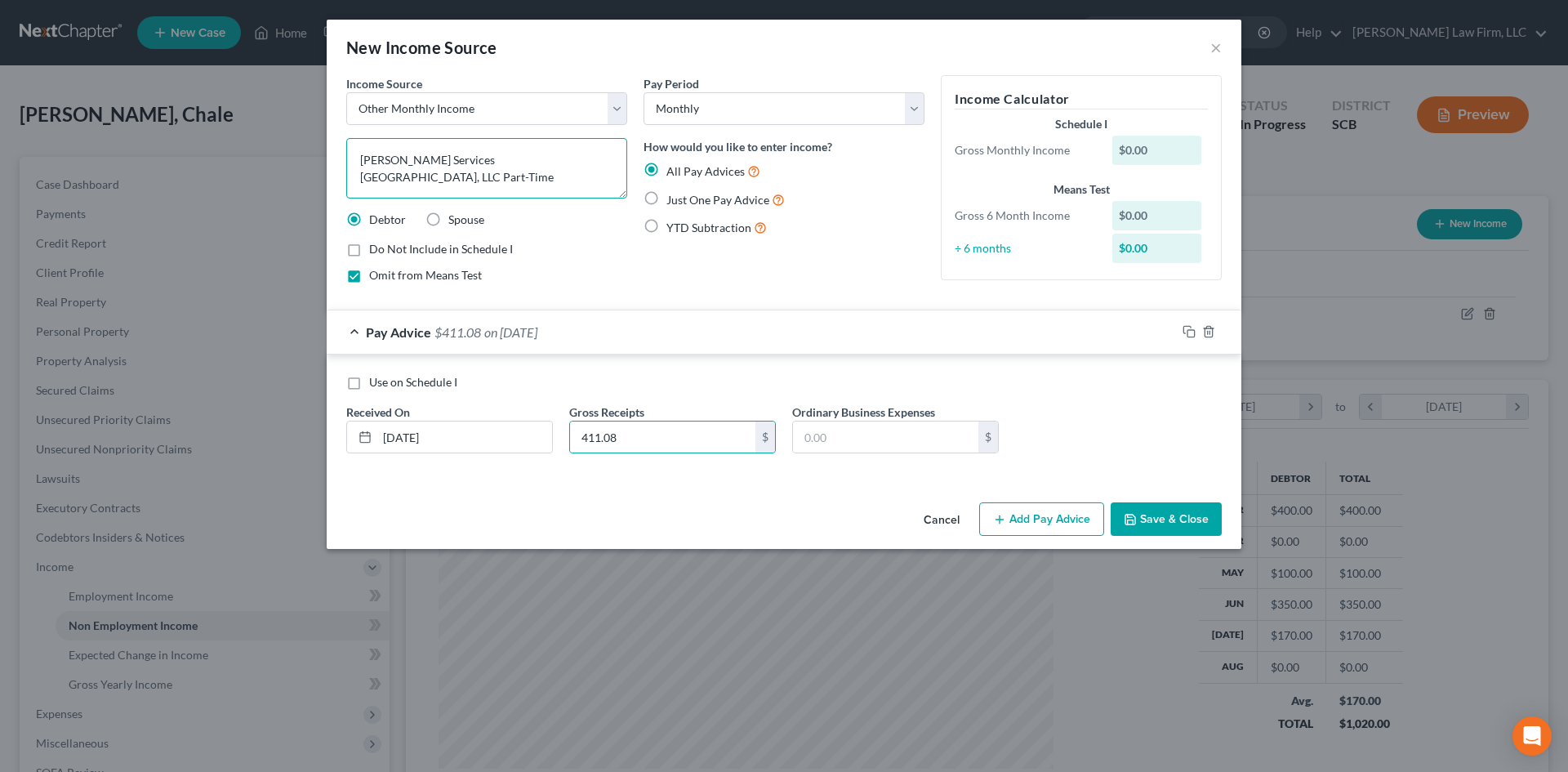
click at [562, 166] on textarea "[PERSON_NAME] Services [GEOGRAPHIC_DATA], LLC Part-Time" at bounding box center [487, 168] width 281 height 60
type textarea "[PERSON_NAME] Services [GEOGRAPHIC_DATA], LLC Part-Time Net Income"
click at [1145, 510] on button "Save & Close" at bounding box center [1166, 519] width 111 height 35
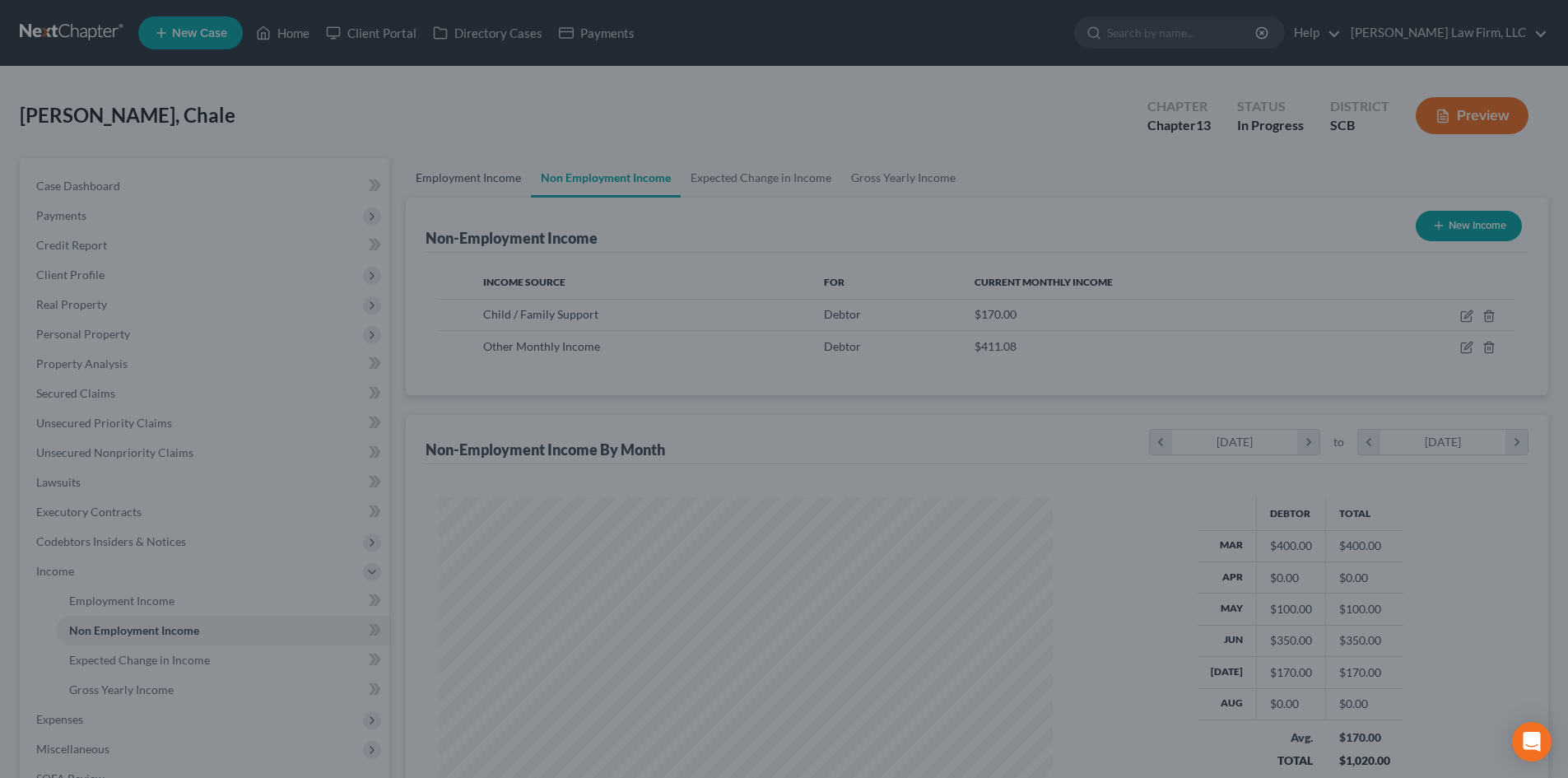
scroll to position [822513, 822363]
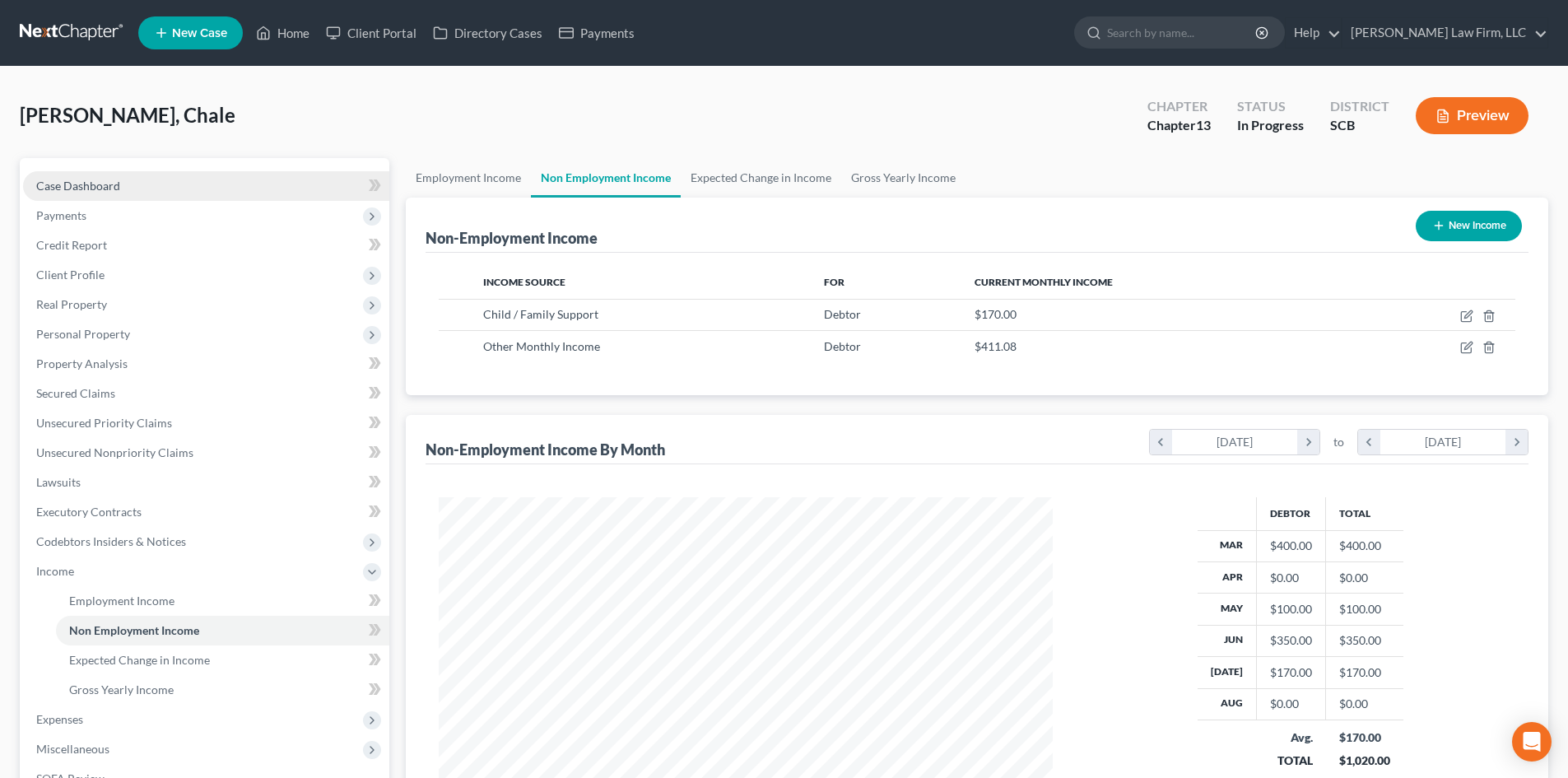
click at [131, 193] on link "Case Dashboard" at bounding box center [206, 185] width 366 height 30
select select "0"
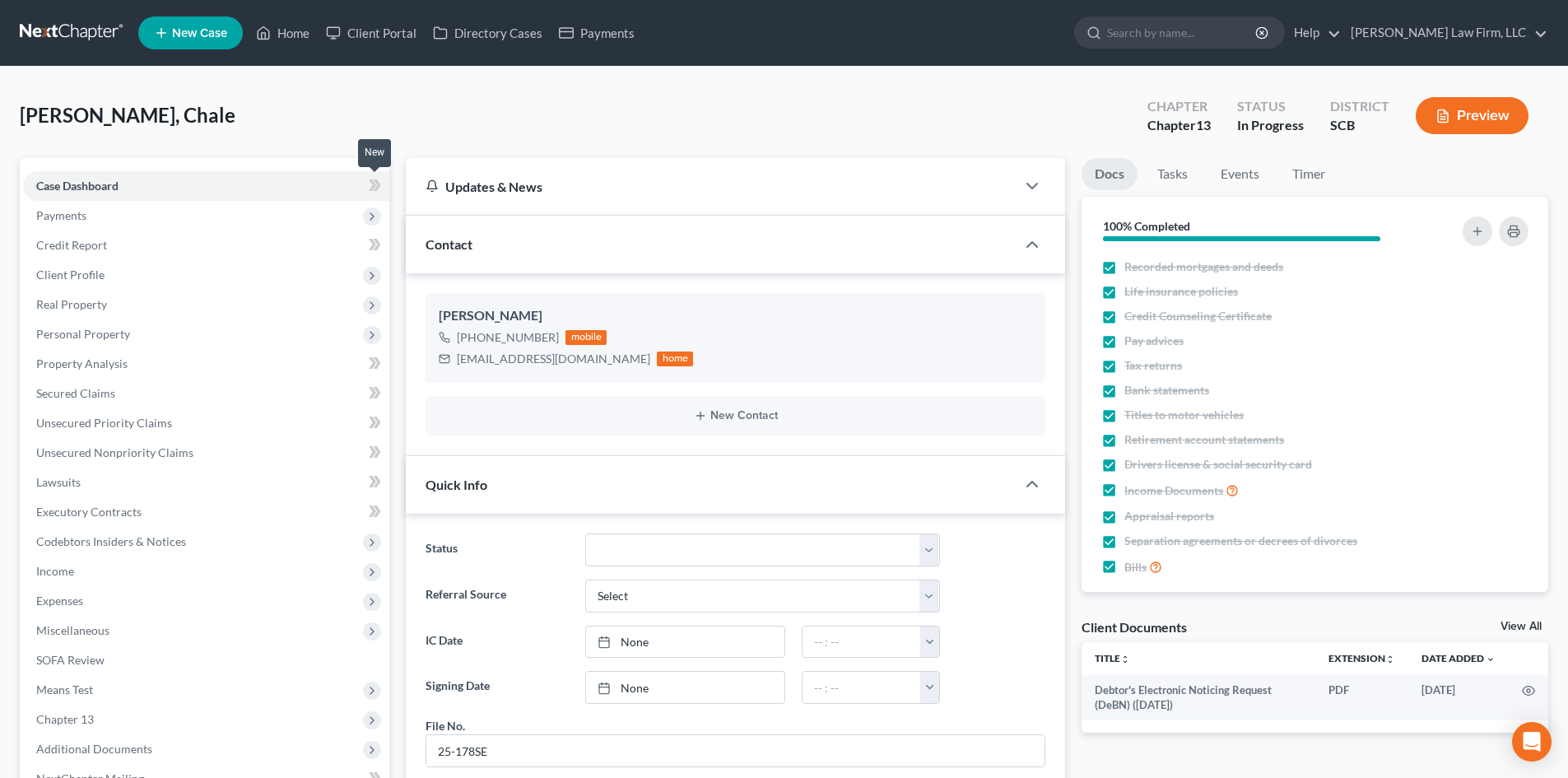
scroll to position [56, 0]
click at [1519, 620] on link "View All" at bounding box center [1521, 626] width 41 height 12
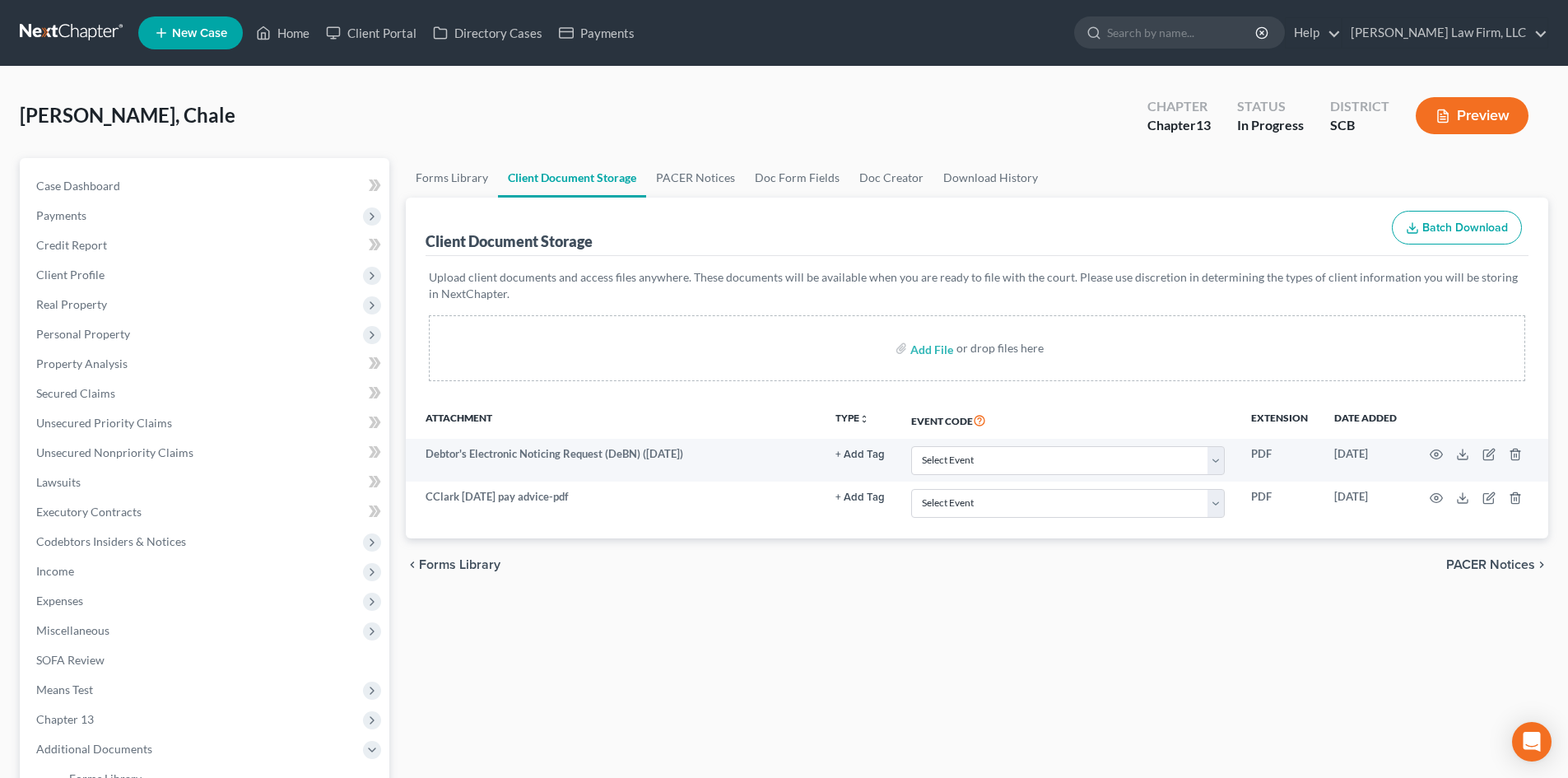
click at [1459, 118] on button "Preview" at bounding box center [1472, 115] width 113 height 37
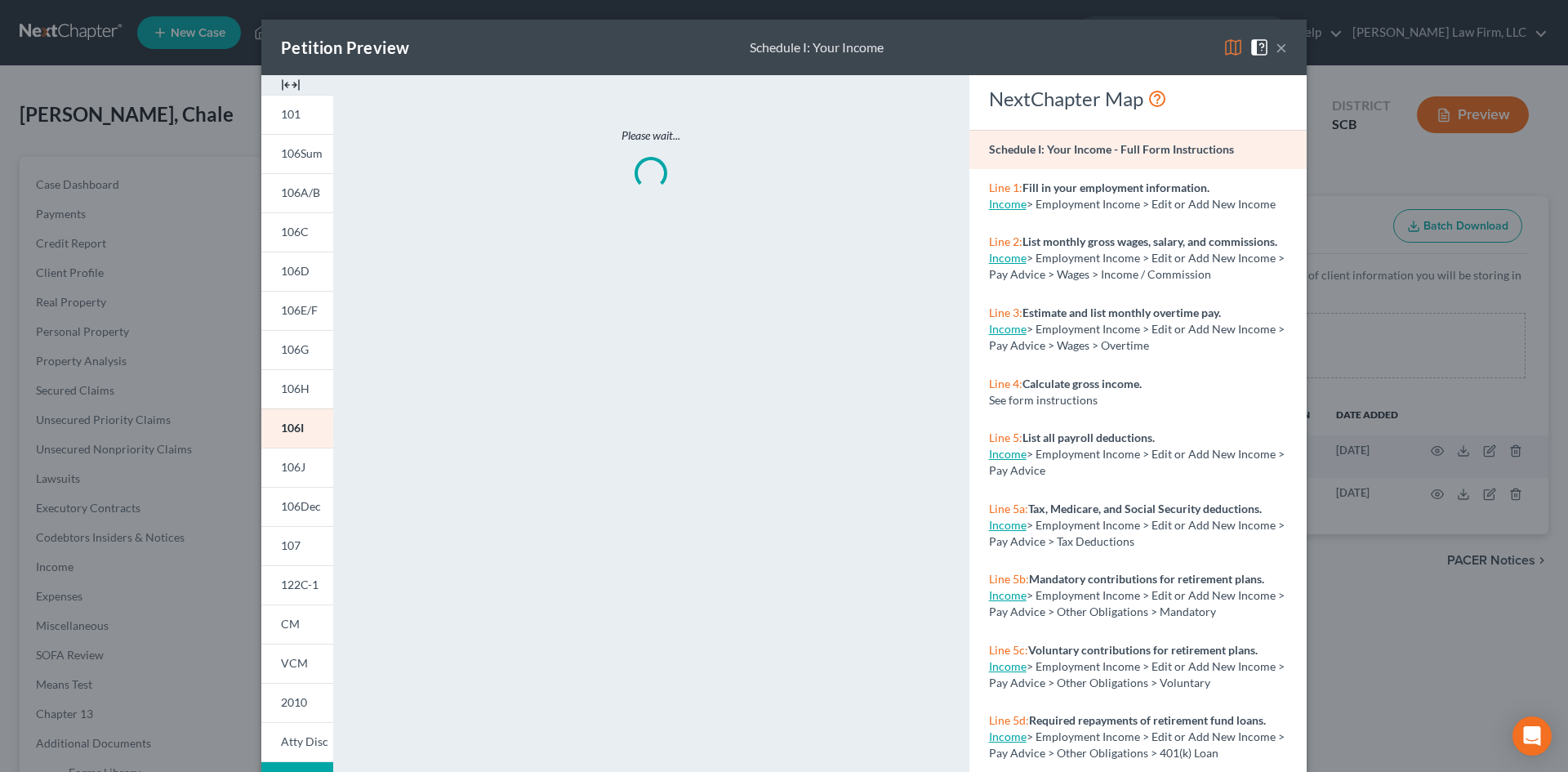
click at [289, 83] on img at bounding box center [291, 85] width 20 height 20
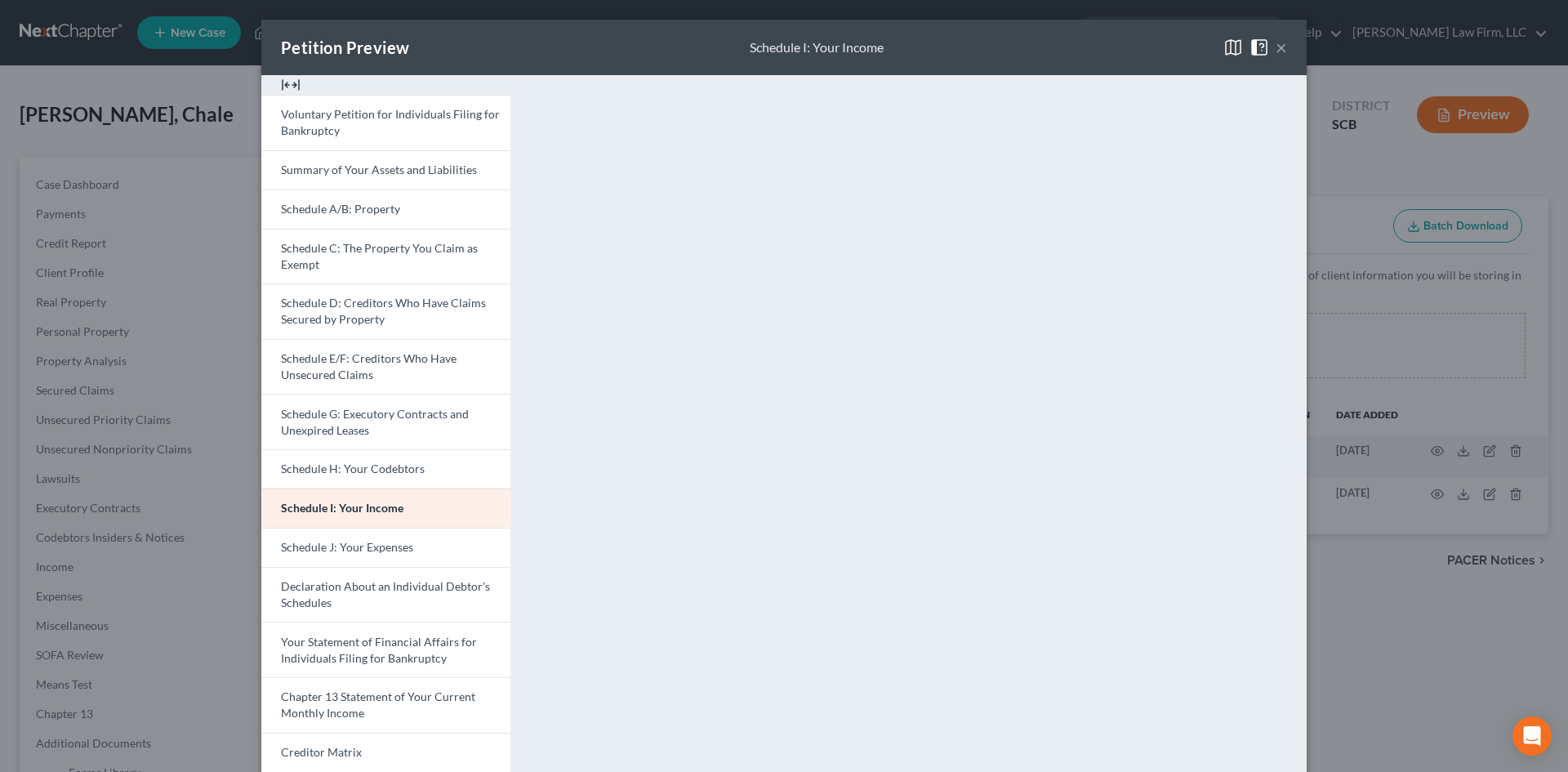
click at [1276, 44] on button "×" at bounding box center [1281, 47] width 12 height 20
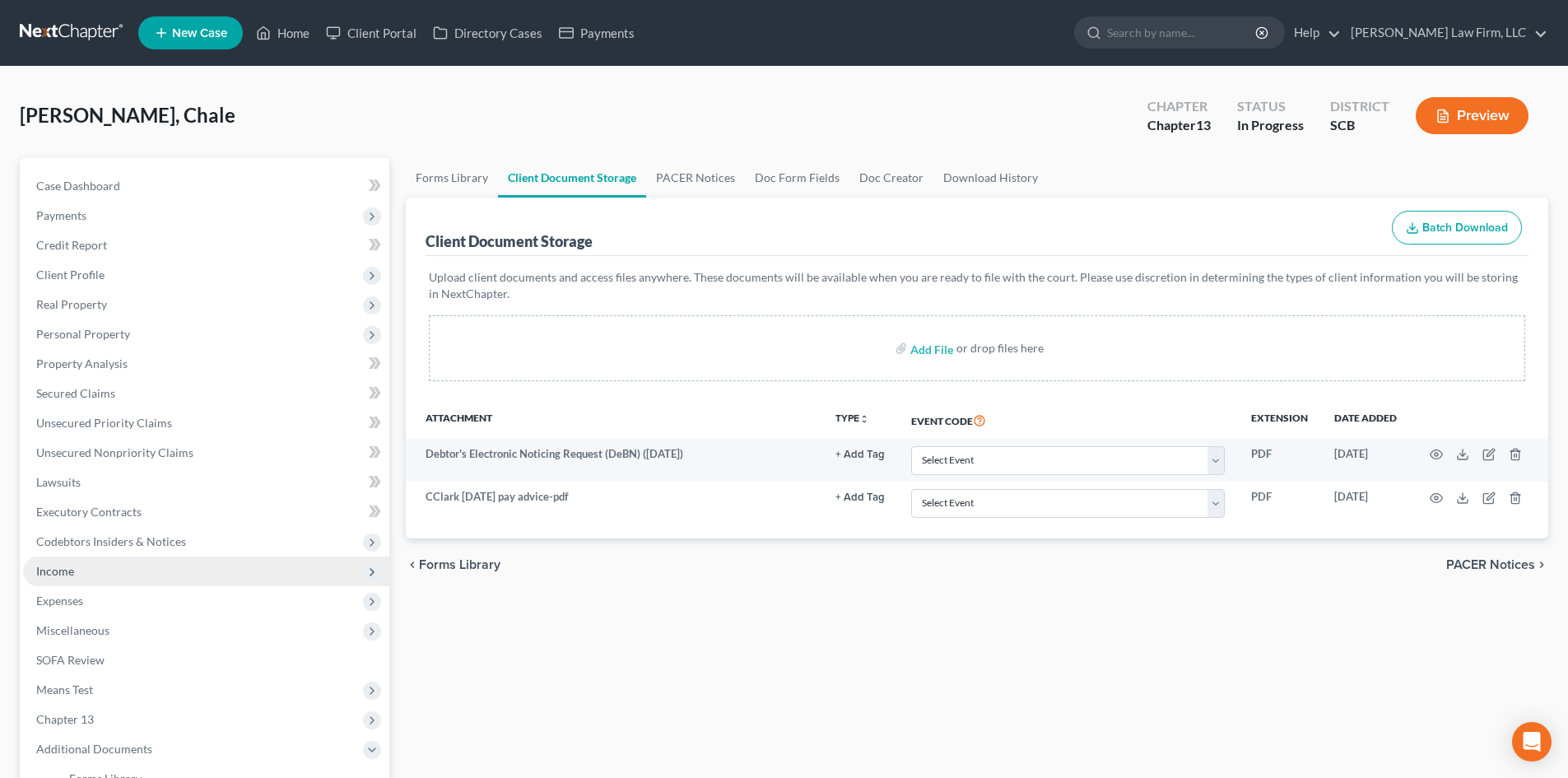
click at [124, 566] on span "Income" at bounding box center [206, 570] width 366 height 30
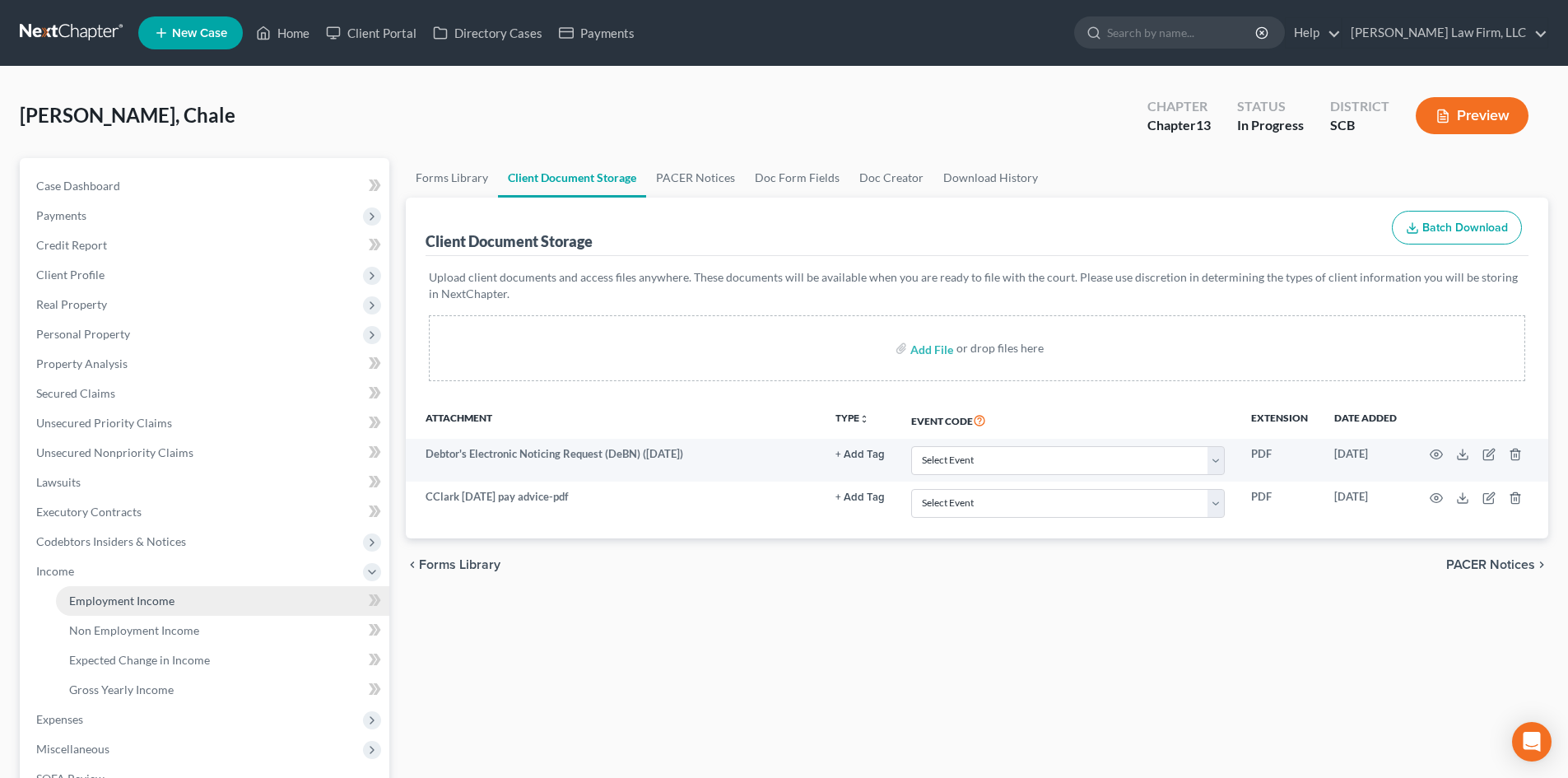
click at [177, 601] on link "Employment Income" at bounding box center [222, 600] width 333 height 30
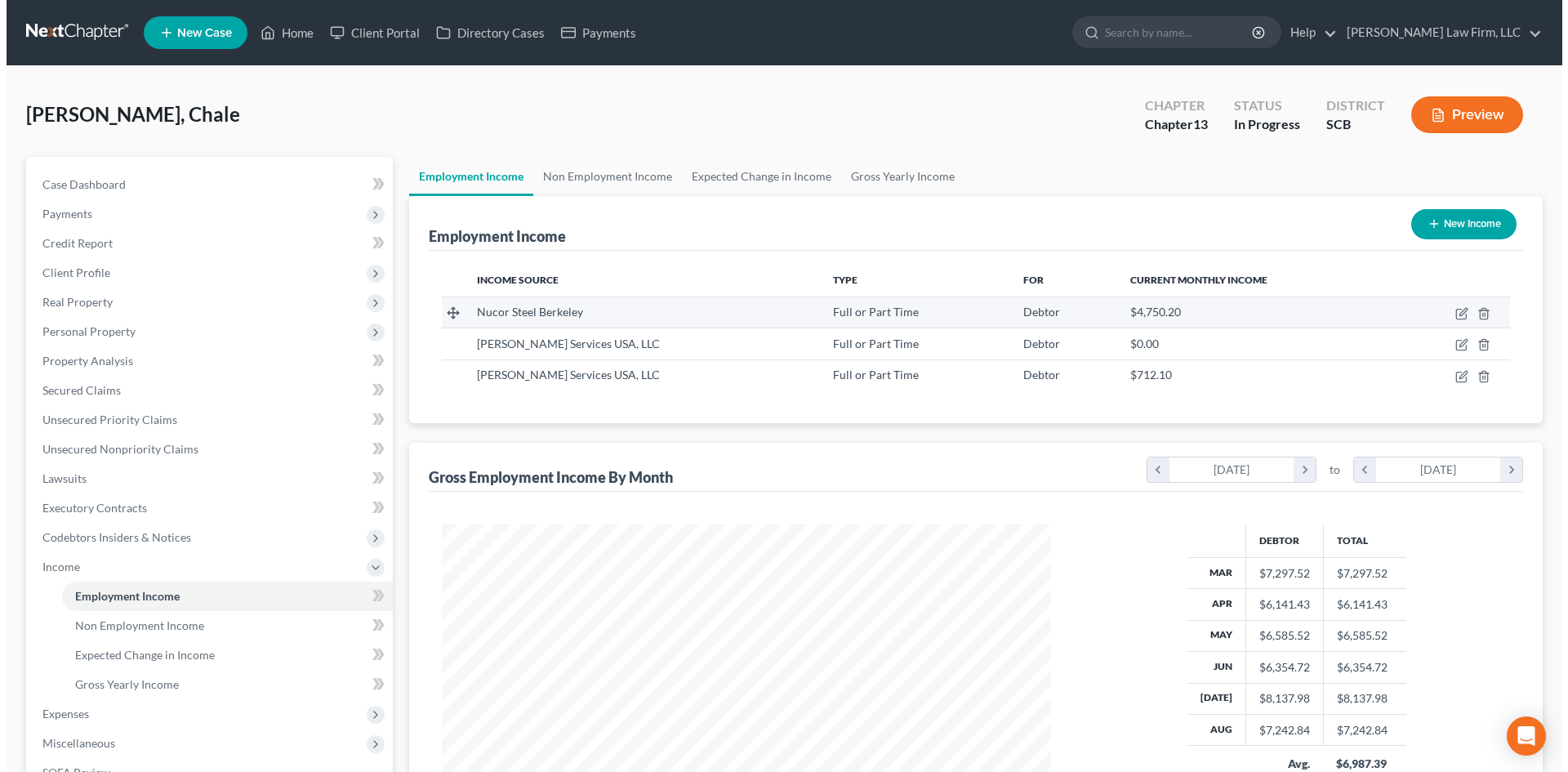
scroll to position [305, 641]
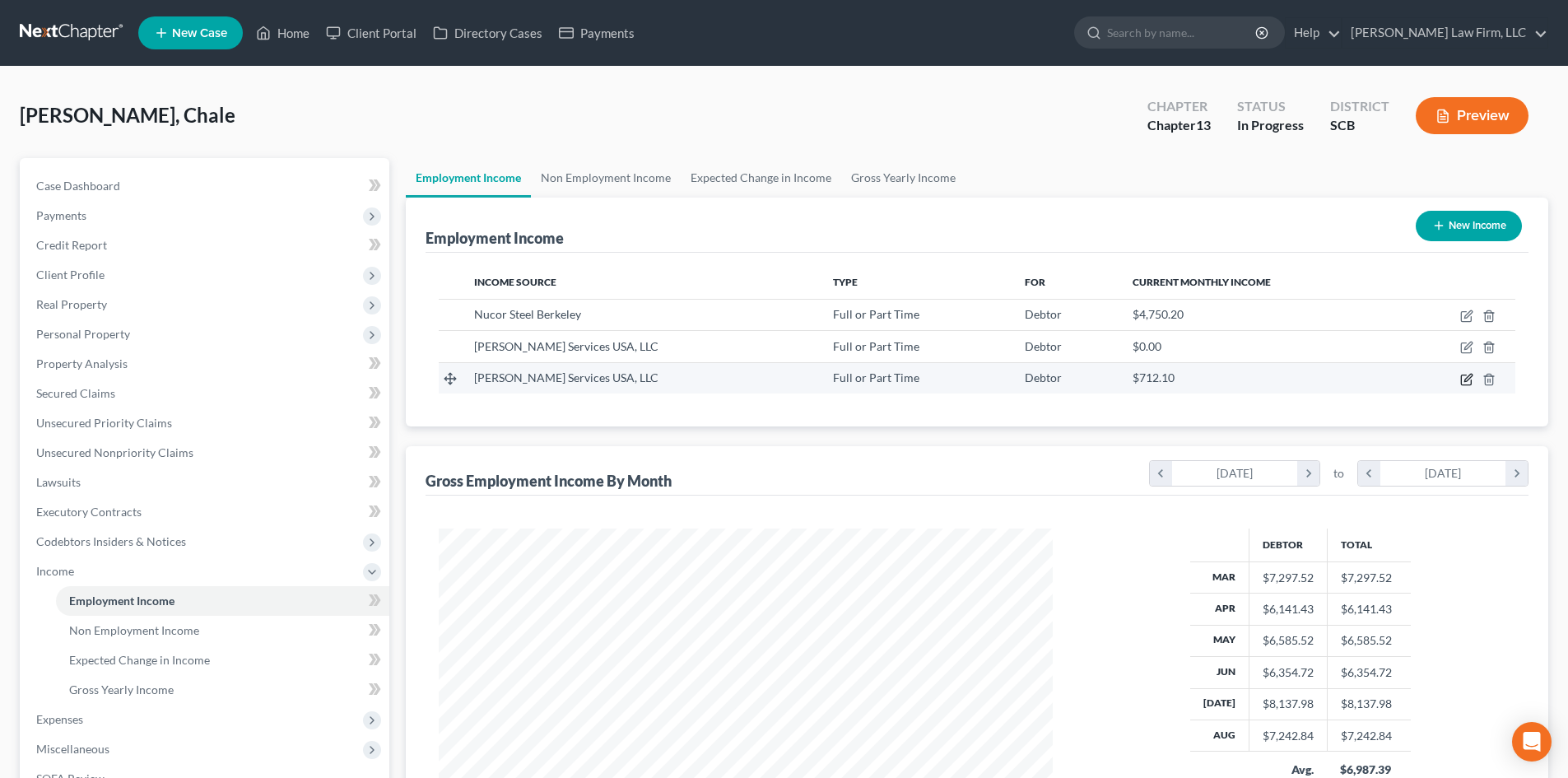
click at [1460, 381] on icon "button" at bounding box center [1466, 379] width 13 height 13
select select "0"
select select "23"
select select "3"
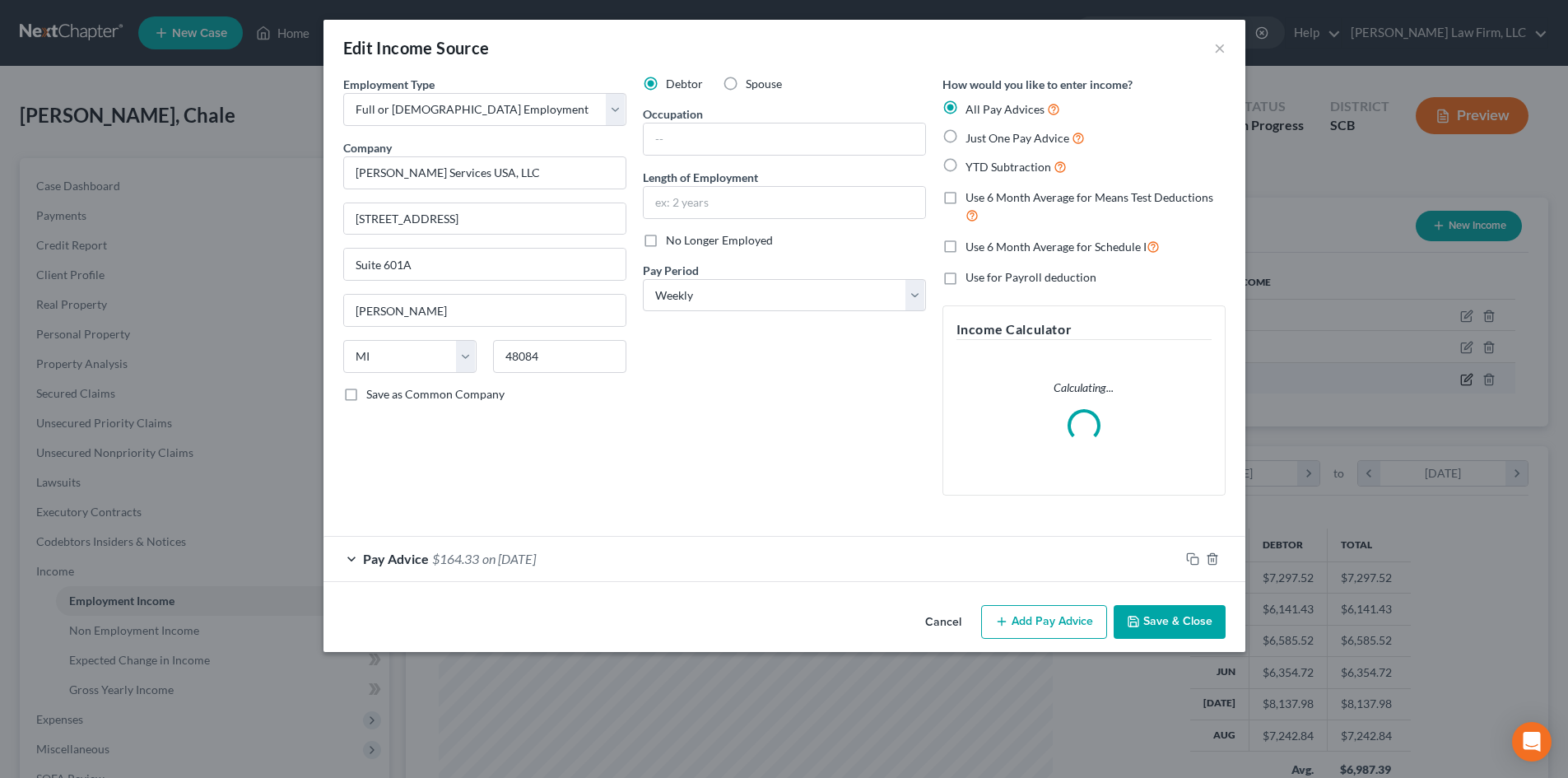
scroll to position [310, 653]
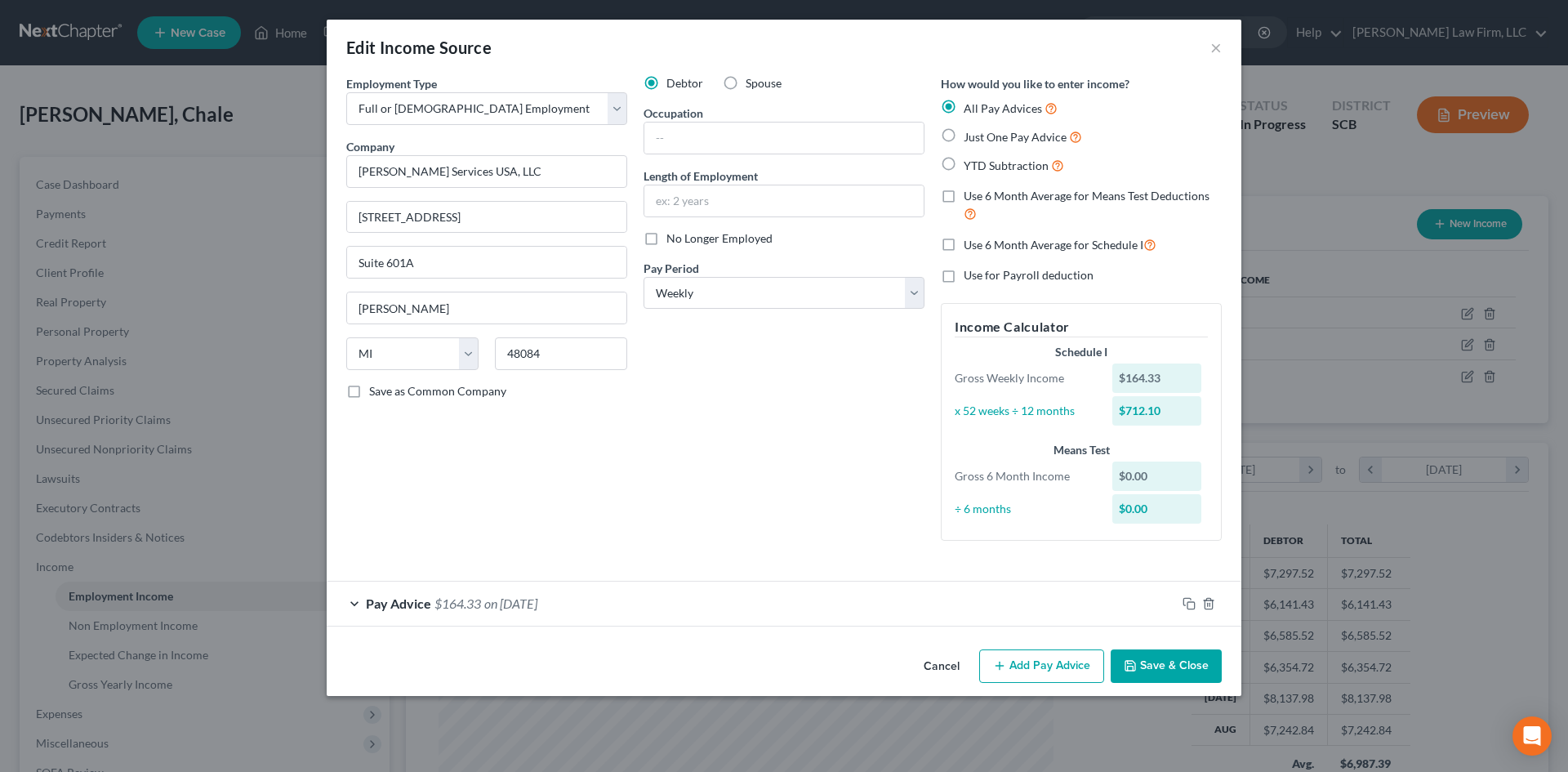
click at [666, 242] on label "No Longer Employed" at bounding box center [719, 238] width 106 height 16
click at [673, 241] on input "No Longer Employed" at bounding box center [678, 235] width 11 height 11
checkbox input "true"
click at [1166, 661] on button "Save & Close" at bounding box center [1166, 666] width 111 height 35
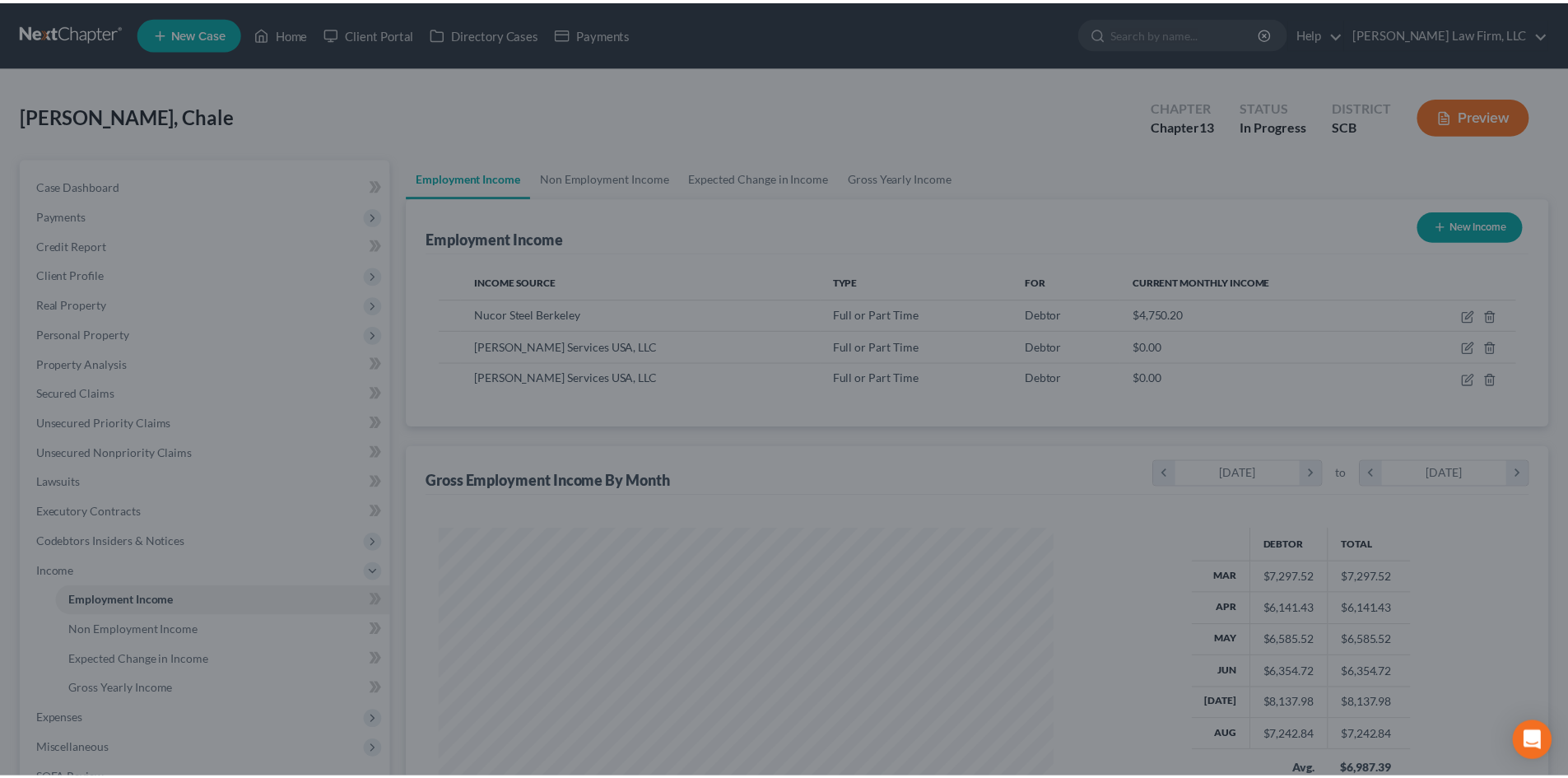
scroll to position [822513, 822363]
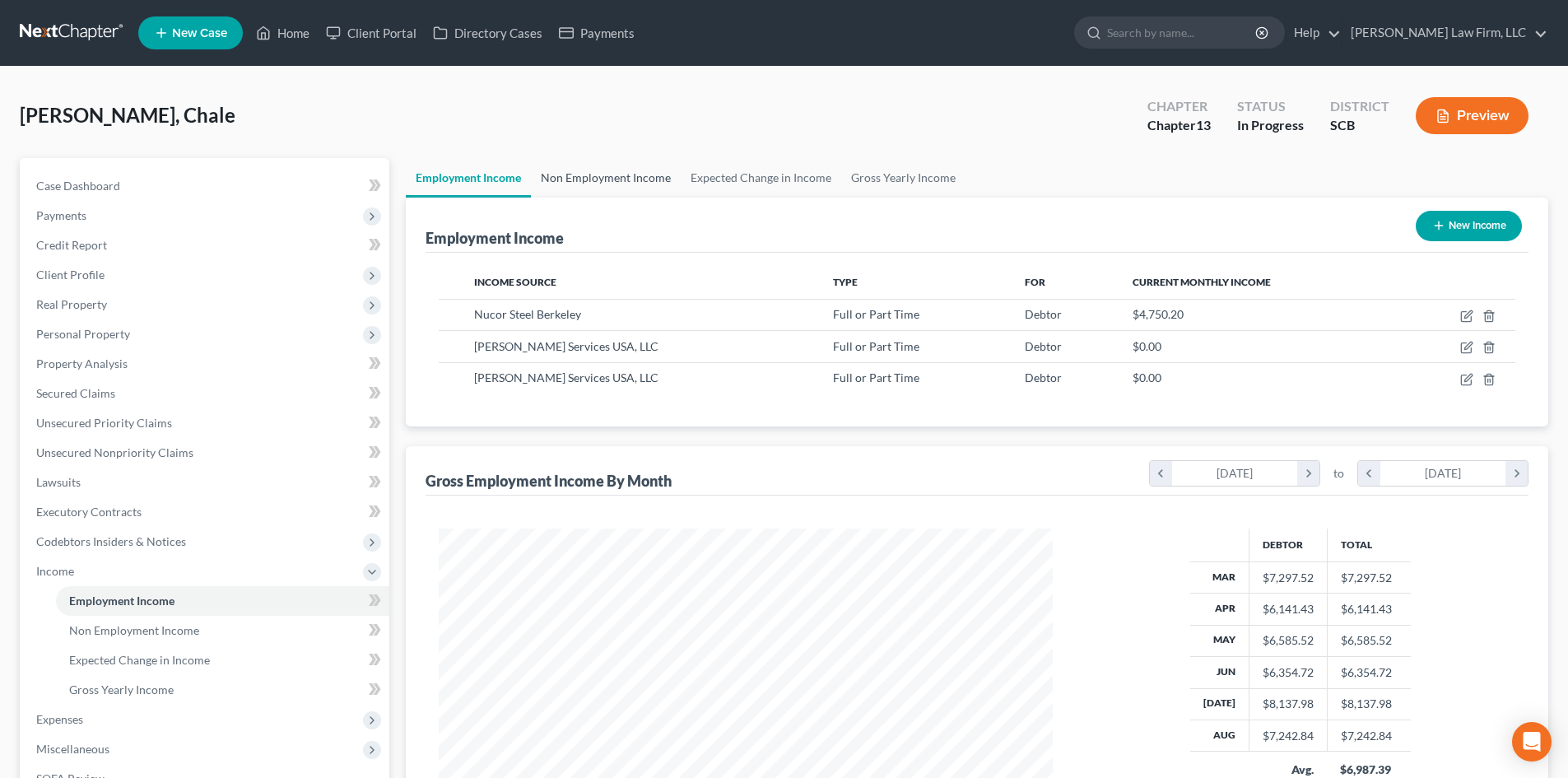
click at [619, 168] on link "Non Employment Income" at bounding box center [605, 177] width 150 height 39
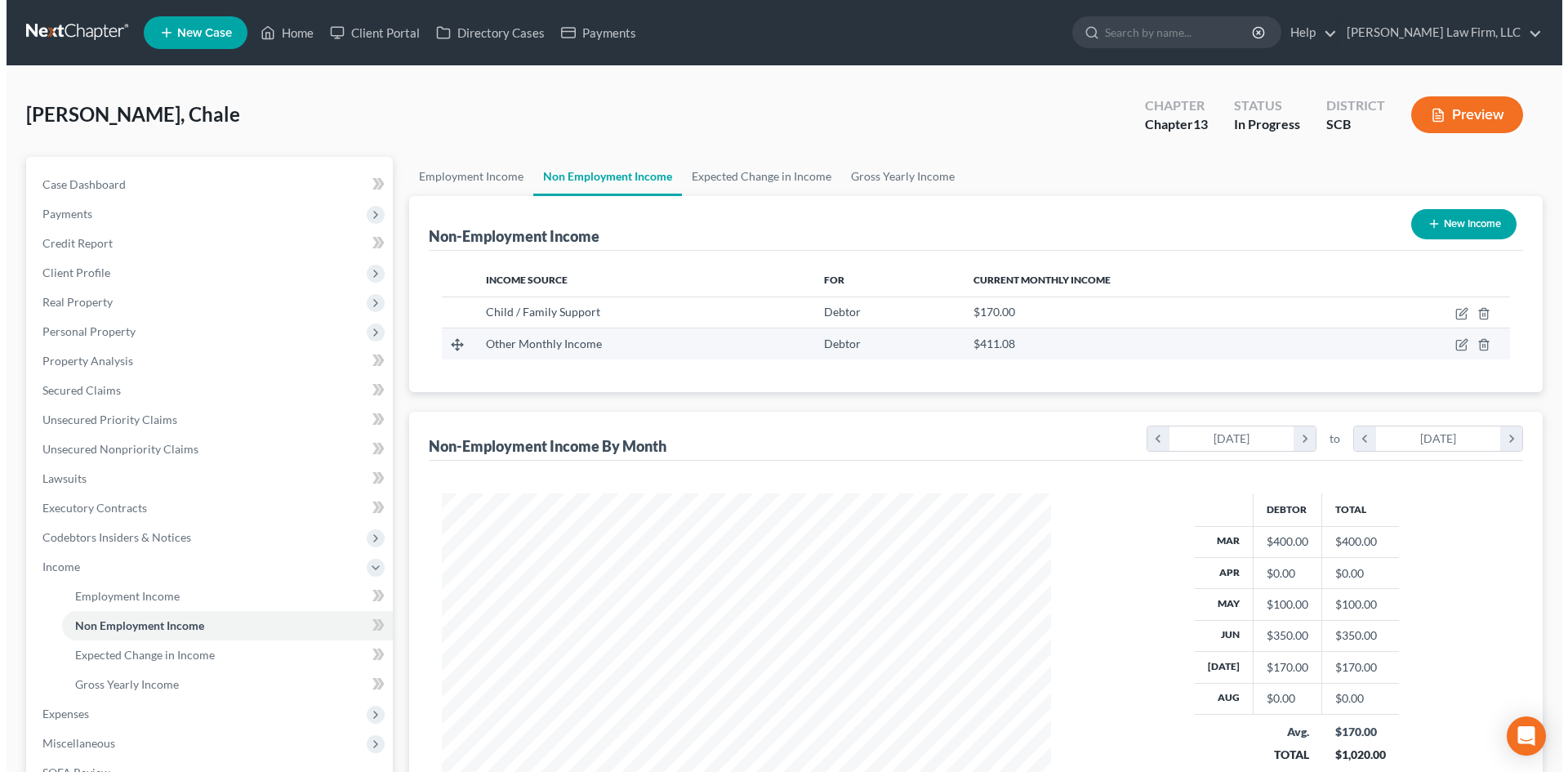
scroll to position [305, 641]
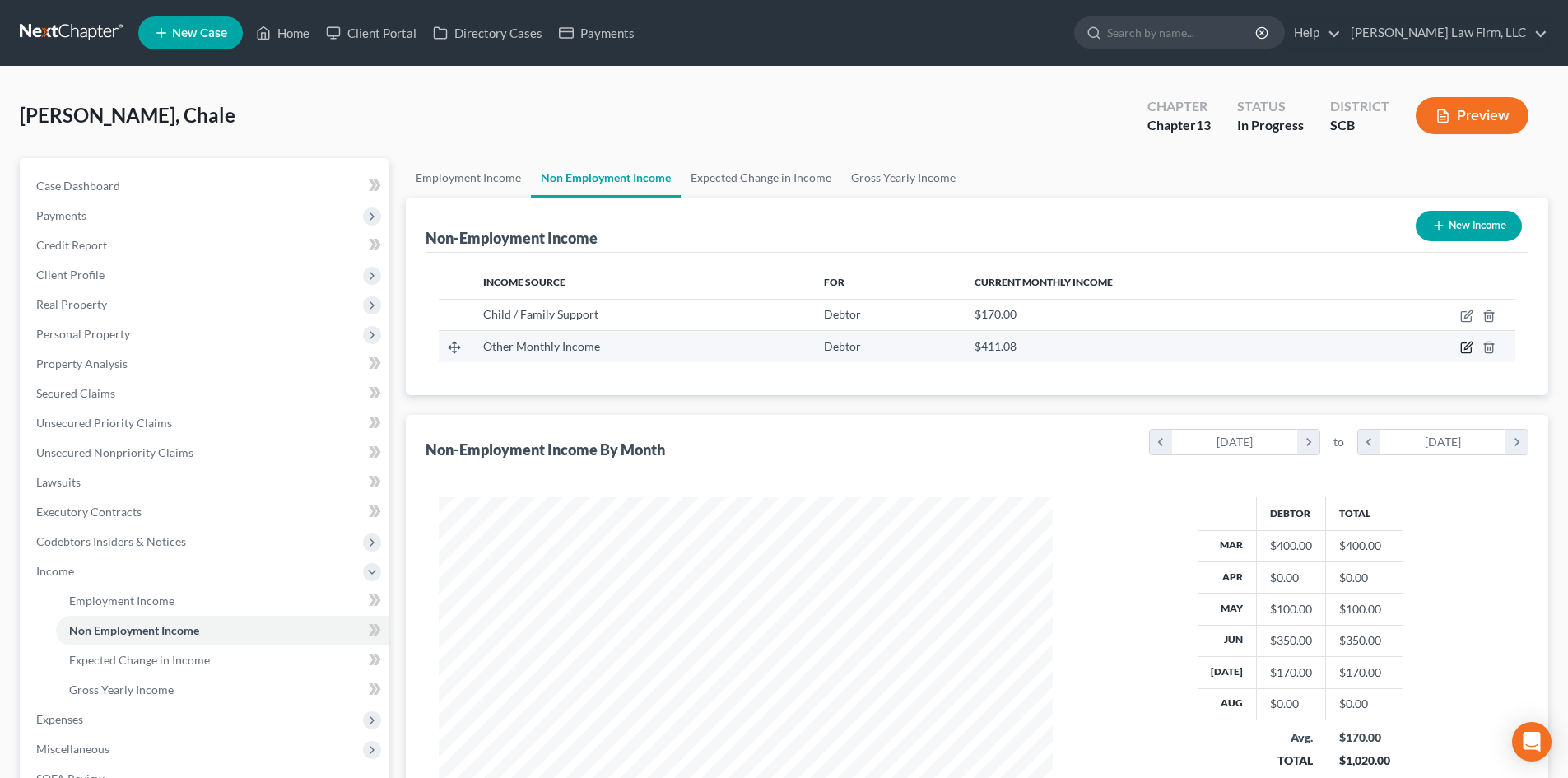
click at [1463, 347] on icon "button" at bounding box center [1466, 346] width 13 height 13
select select "13"
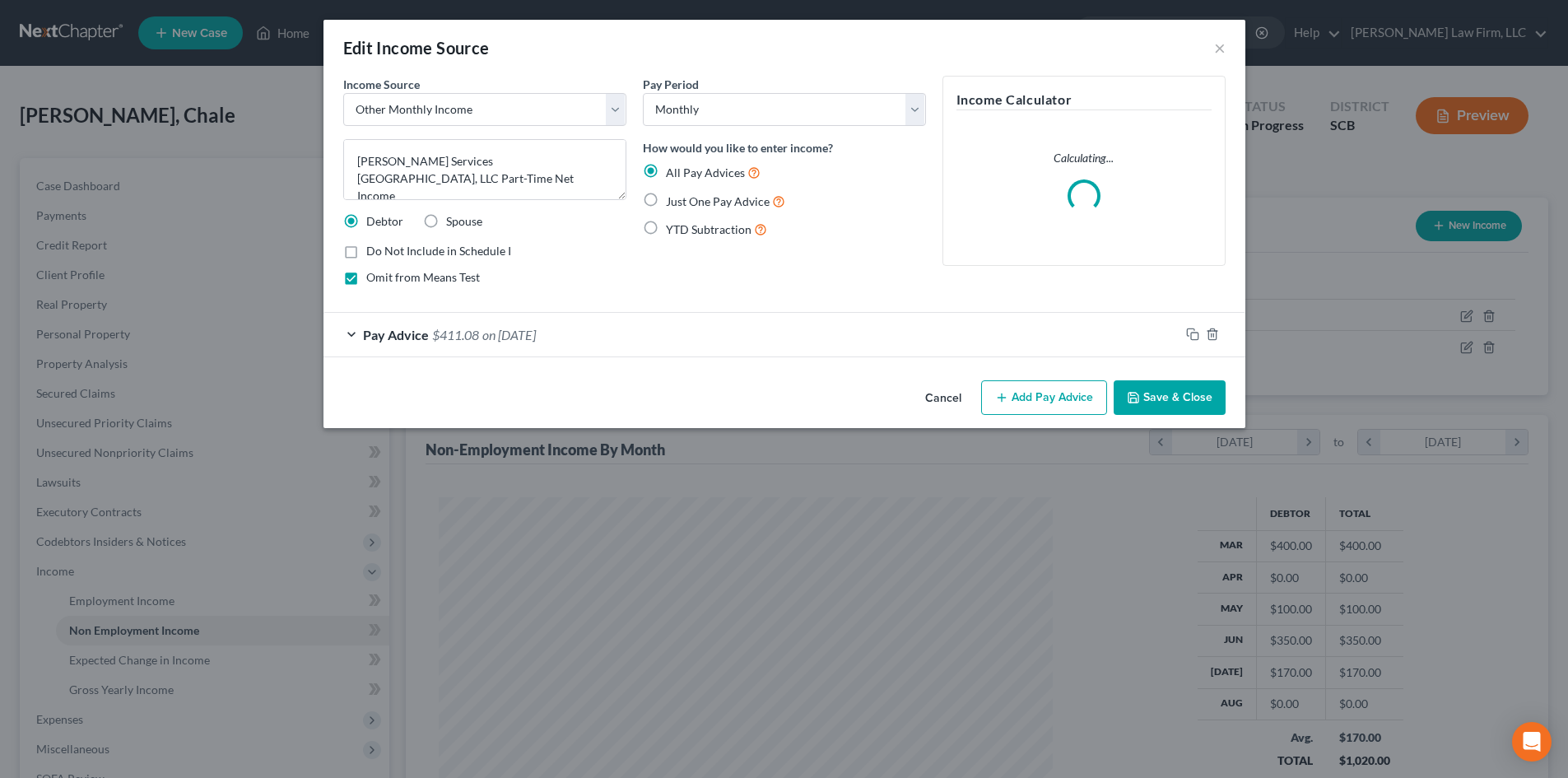
scroll to position [310, 653]
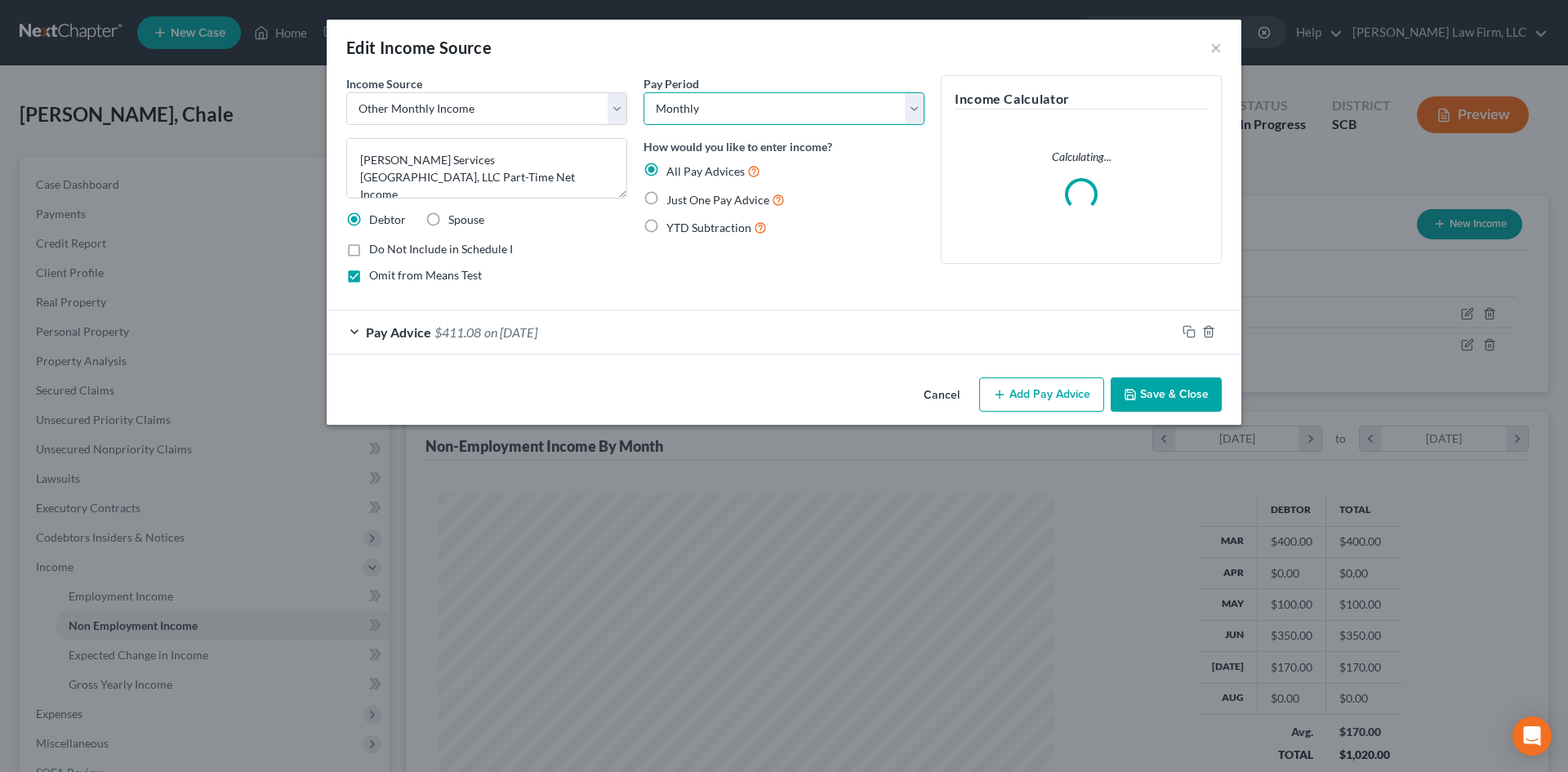
click at [720, 114] on select "Select Monthly Twice Monthly Every Other Week Weekly" at bounding box center [784, 108] width 281 height 33
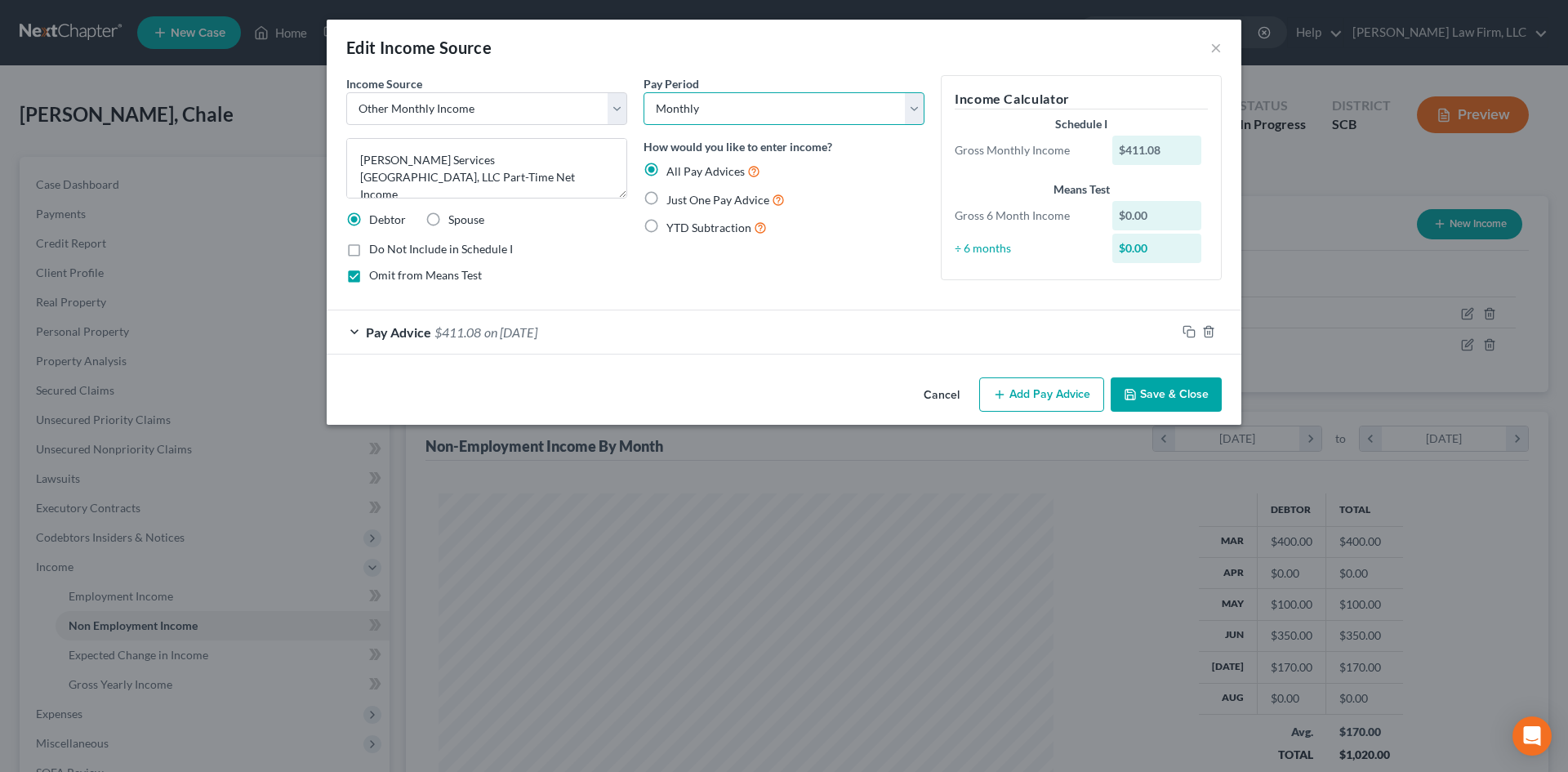
select select "3"
click at [643, 92] on select "Select Monthly Twice Monthly Every Other Week Weekly" at bounding box center [784, 108] width 281 height 33
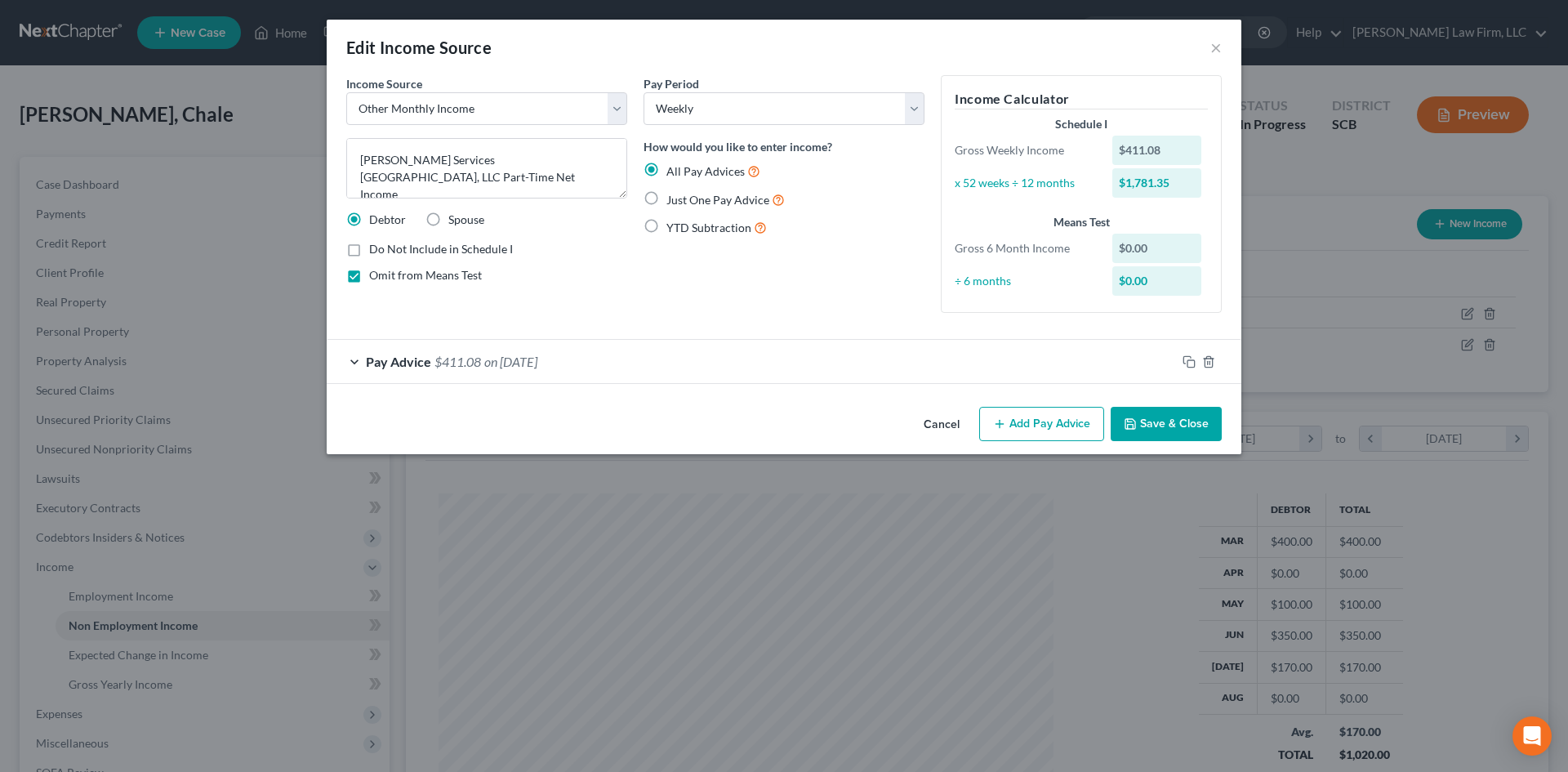
click at [1162, 395] on div "Income Source * Select Unemployment Disability (from employer) Pension Retireme…" at bounding box center [784, 238] width 914 height 325
click at [750, 286] on div "Pay Period Select Monthly Twice Monthly Every Other Week Weekly How would you l…" at bounding box center [784, 201] width 298 height 251
click at [1160, 418] on button "Save & Close" at bounding box center [1166, 424] width 111 height 35
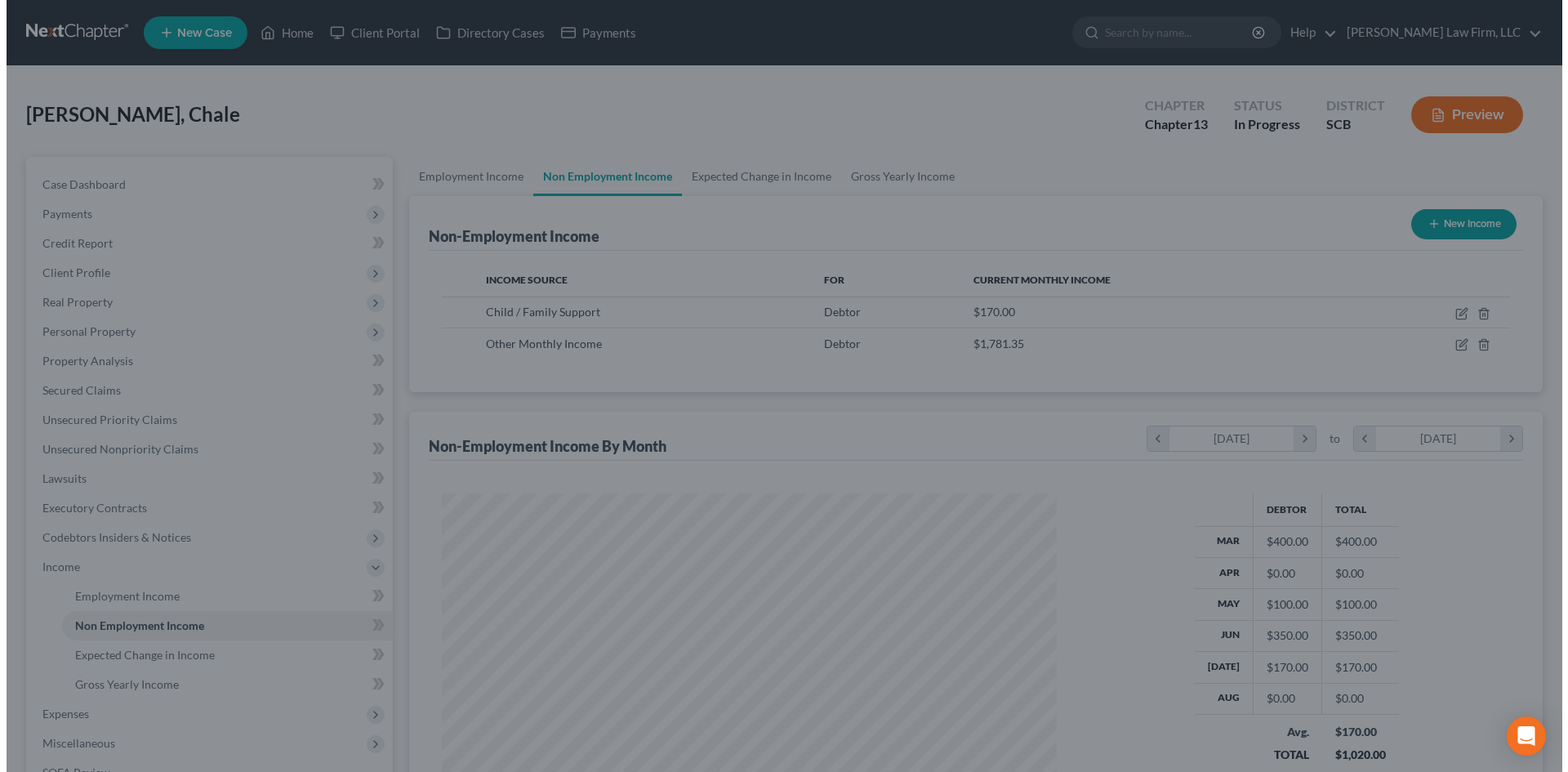
scroll to position [816170, 815840]
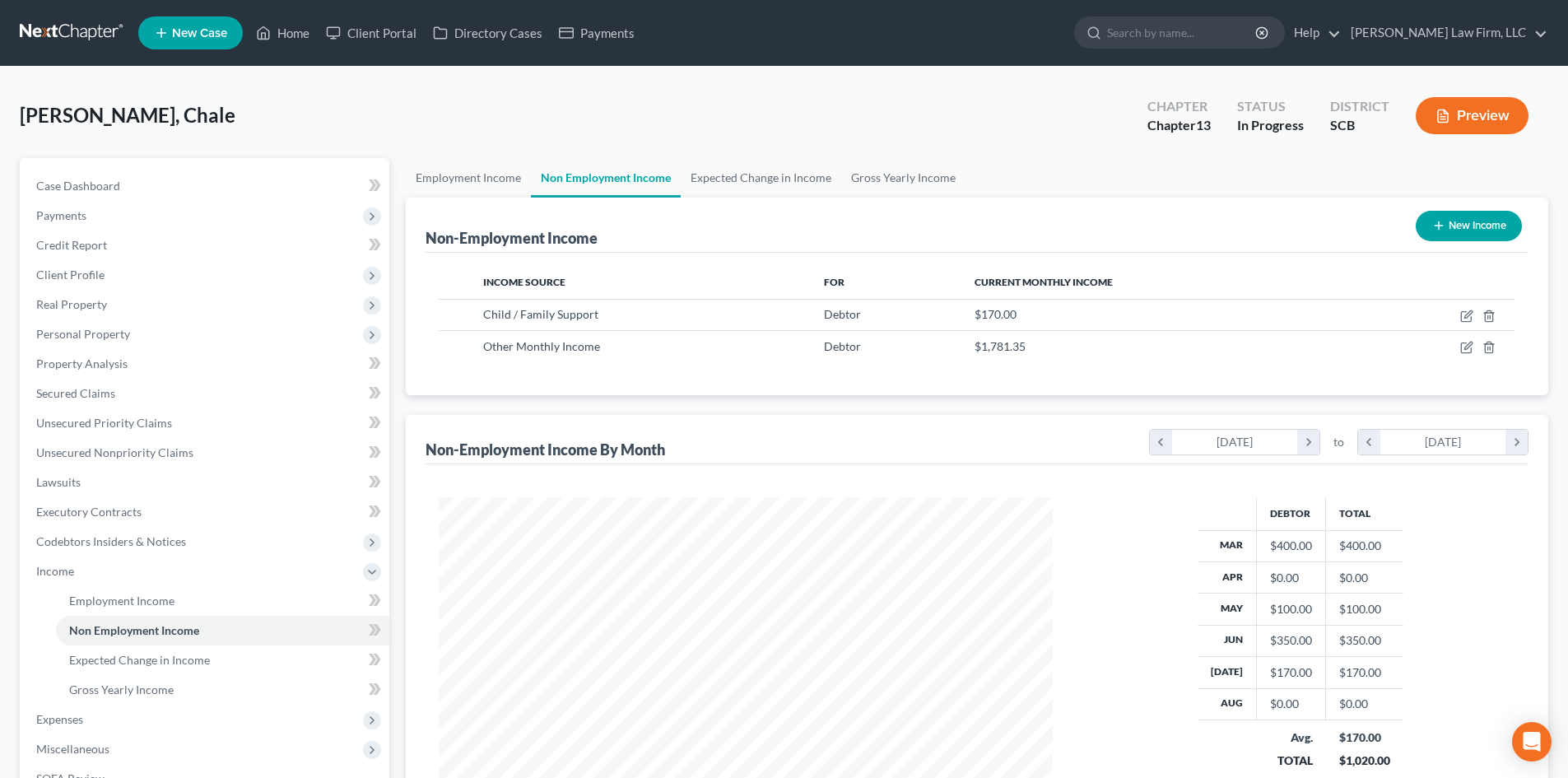
click at [1511, 107] on button "Preview" at bounding box center [1472, 115] width 113 height 37
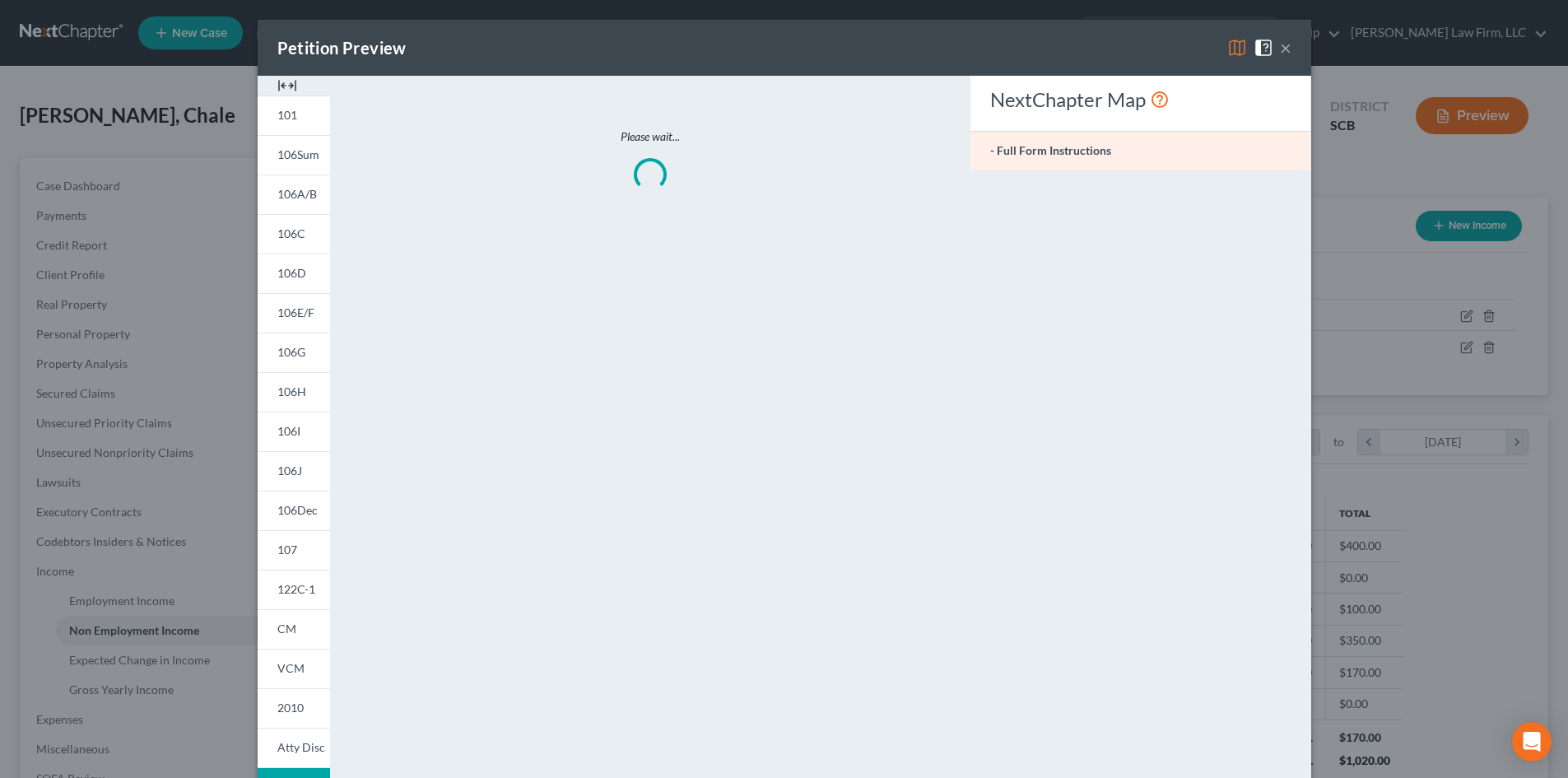
scroll to position [310, 653]
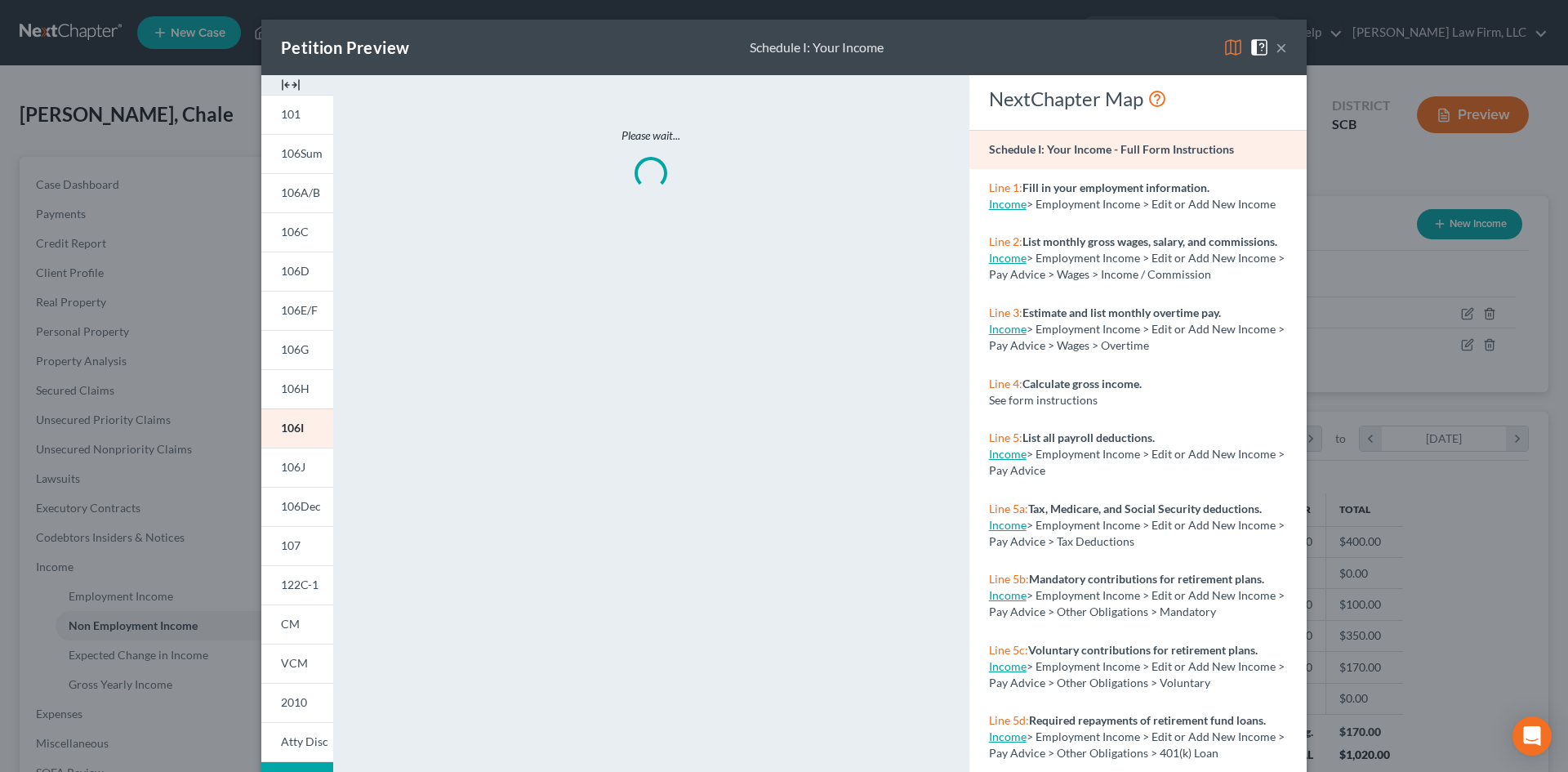
click at [290, 83] on img at bounding box center [291, 85] width 20 height 20
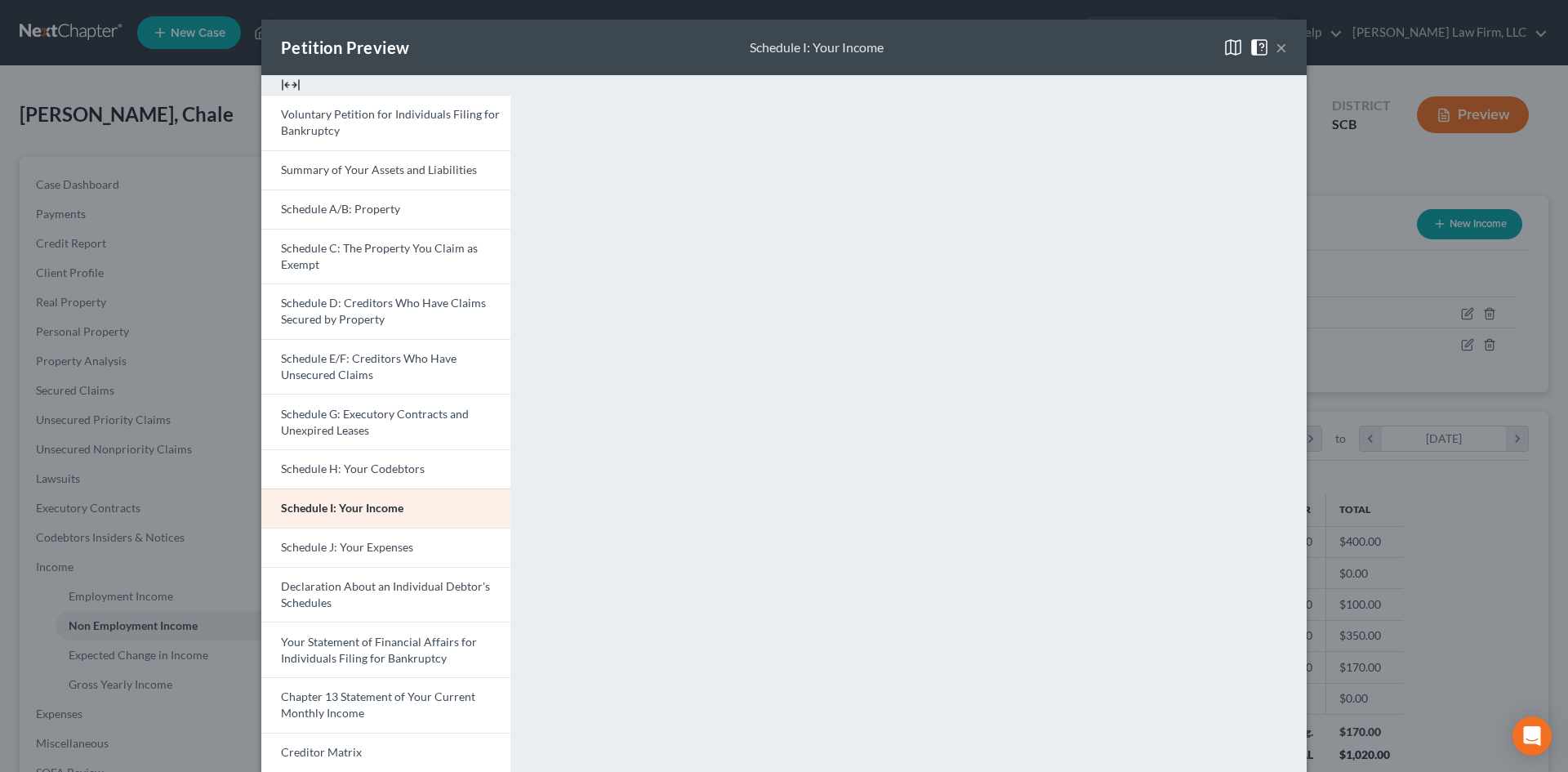
click at [1276, 45] on button "×" at bounding box center [1281, 47] width 12 height 20
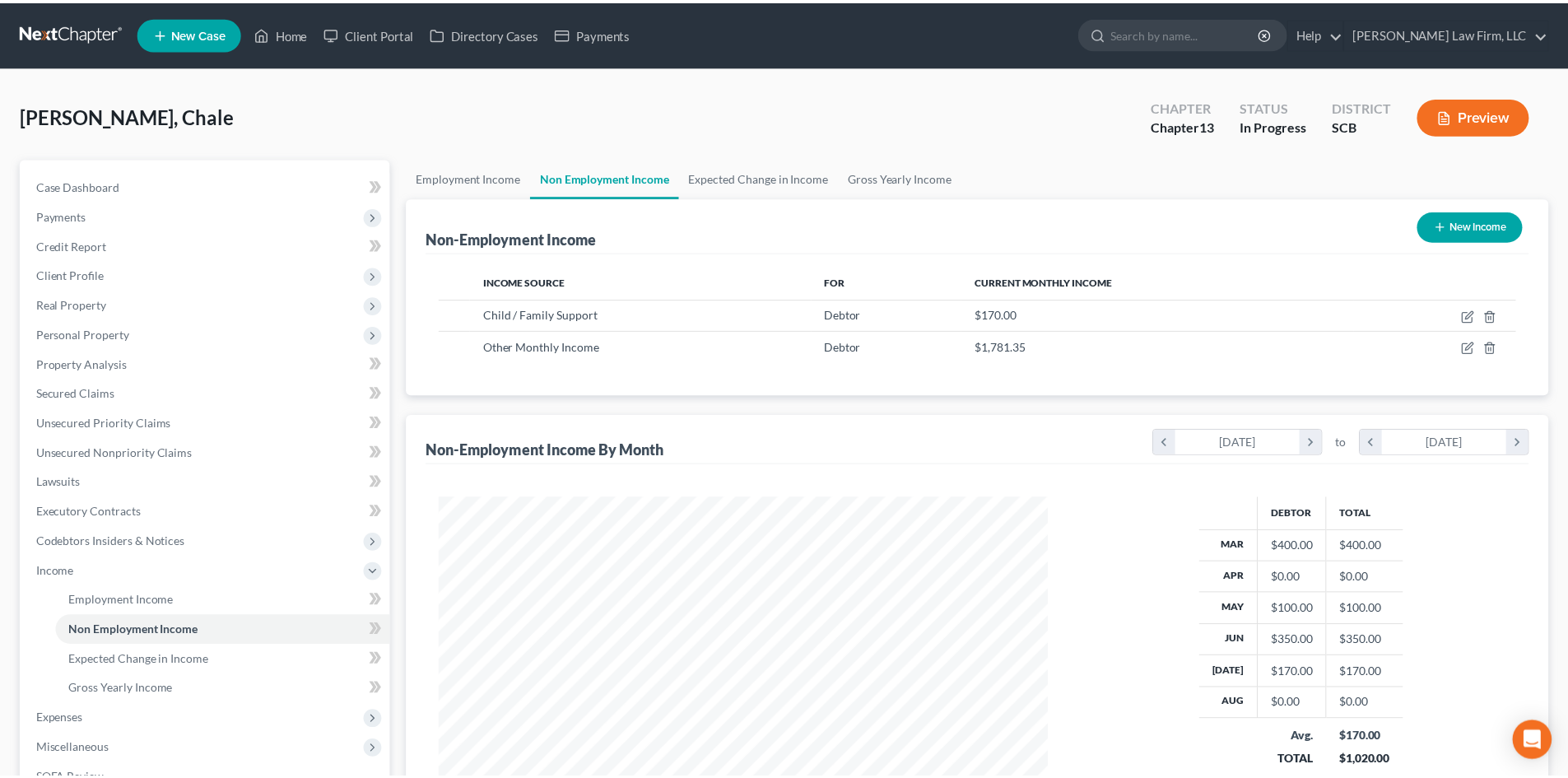
scroll to position [822513, 822363]
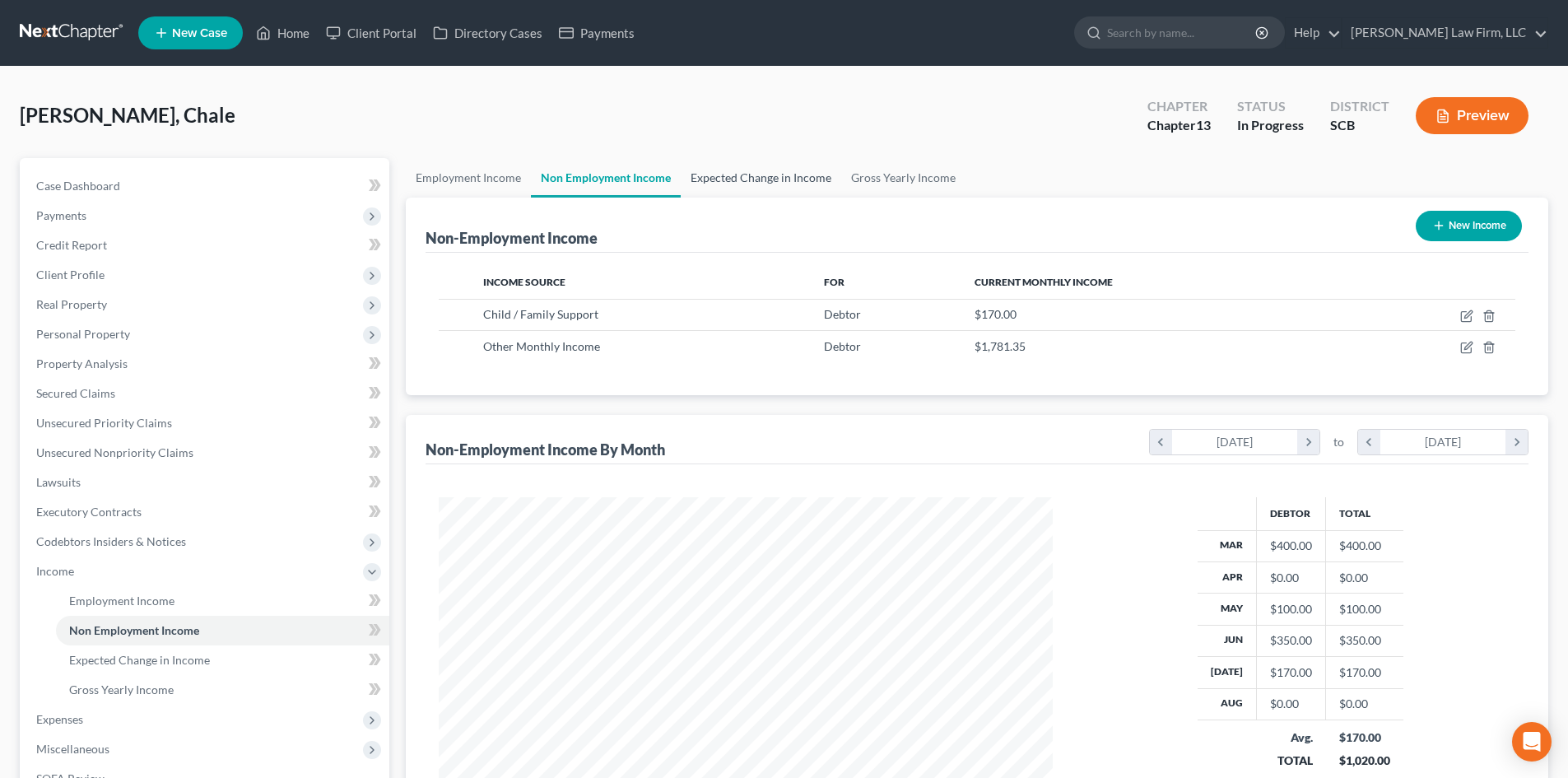
click at [739, 179] on link "Expected Change in Income" at bounding box center [760, 177] width 160 height 39
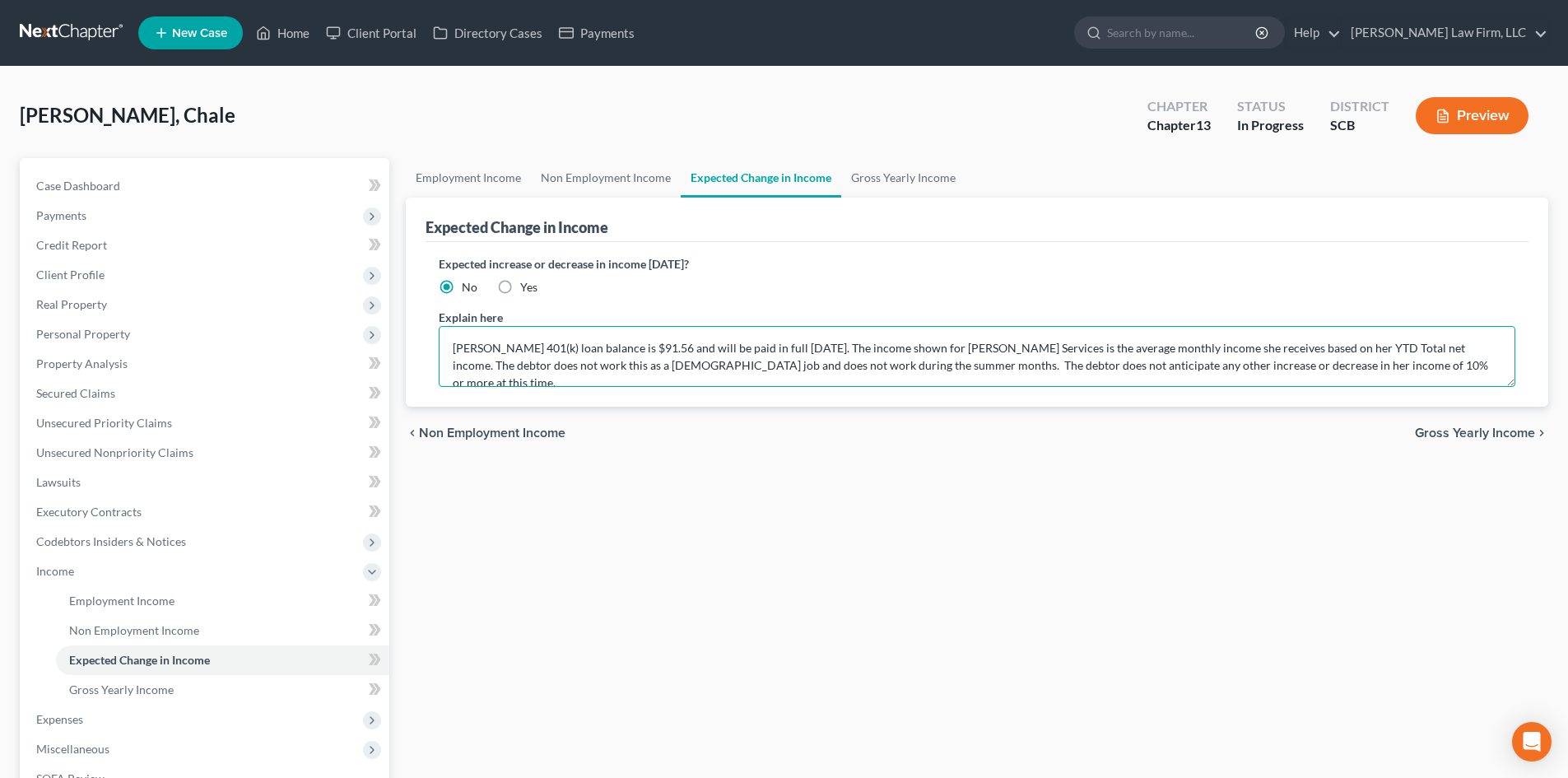
click at [763, 345] on textarea "[PERSON_NAME] 401(k) loan balance is $91.56 and will be paid in full [DATE]. Th…" at bounding box center [977, 356] width 1076 height 61
drag, startPoint x: 1167, startPoint y: 343, endPoint x: 1248, endPoint y: 347, distance: 81.1
click at [1167, 343] on textarea "[PERSON_NAME] 401(k) loan balance is $91.56 and will be paid in full [DATE]. Th…" at bounding box center [977, 356] width 1076 height 61
click at [1347, 347] on textarea "[PERSON_NAME] 401(k) loan balance is $91.56 and will be paid in full [DATE]. Th…" at bounding box center [977, 356] width 1076 height 61
type textarea "[PERSON_NAME] 401(k) loan balance is $91.56 and will be paid in full [DATE]. Th…"
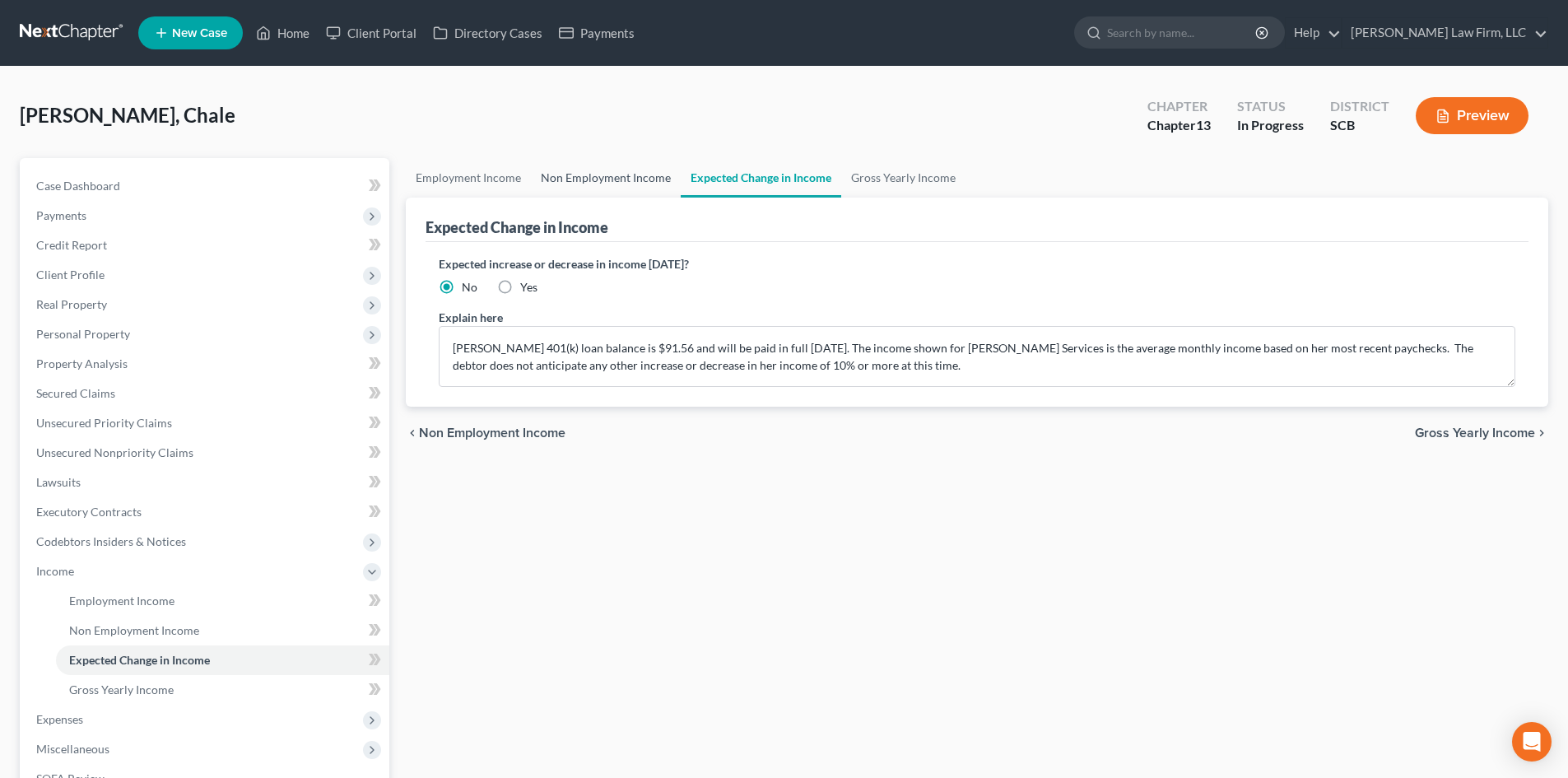
click at [572, 184] on link "Non Employment Income" at bounding box center [605, 177] width 150 height 39
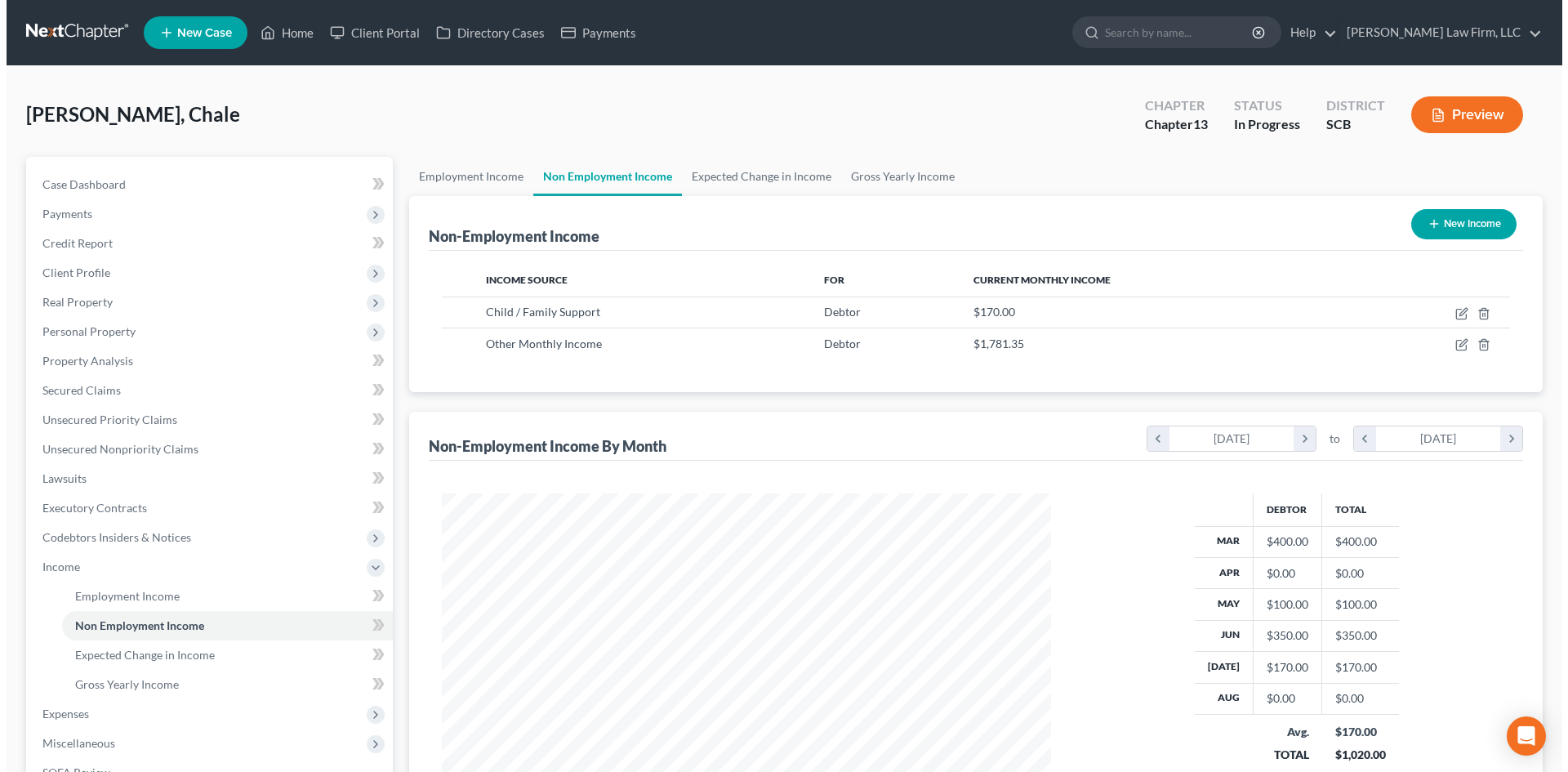
scroll to position [305, 641]
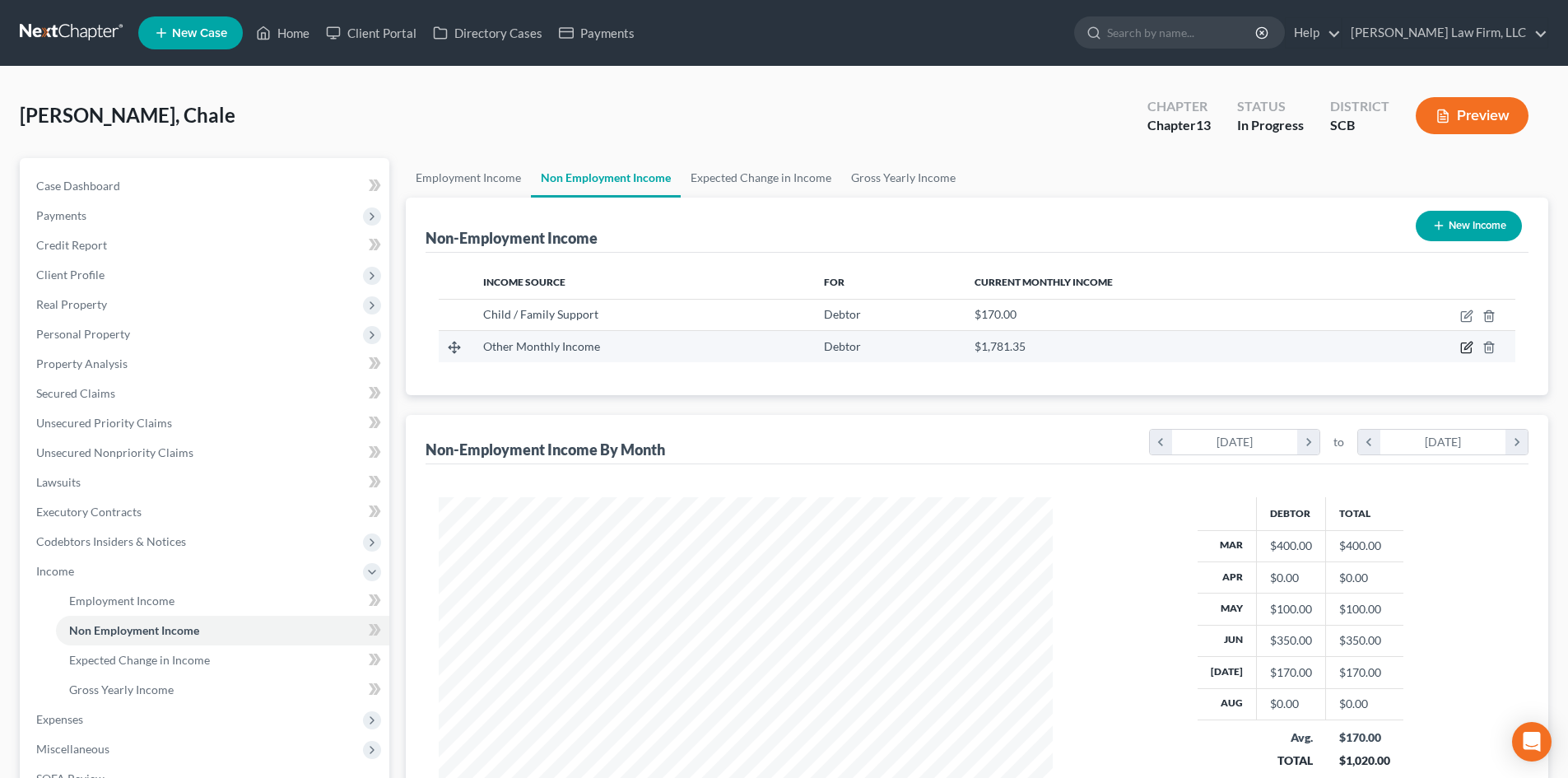
click at [1465, 342] on icon "button" at bounding box center [1466, 346] width 13 height 13
select select "13"
select select "3"
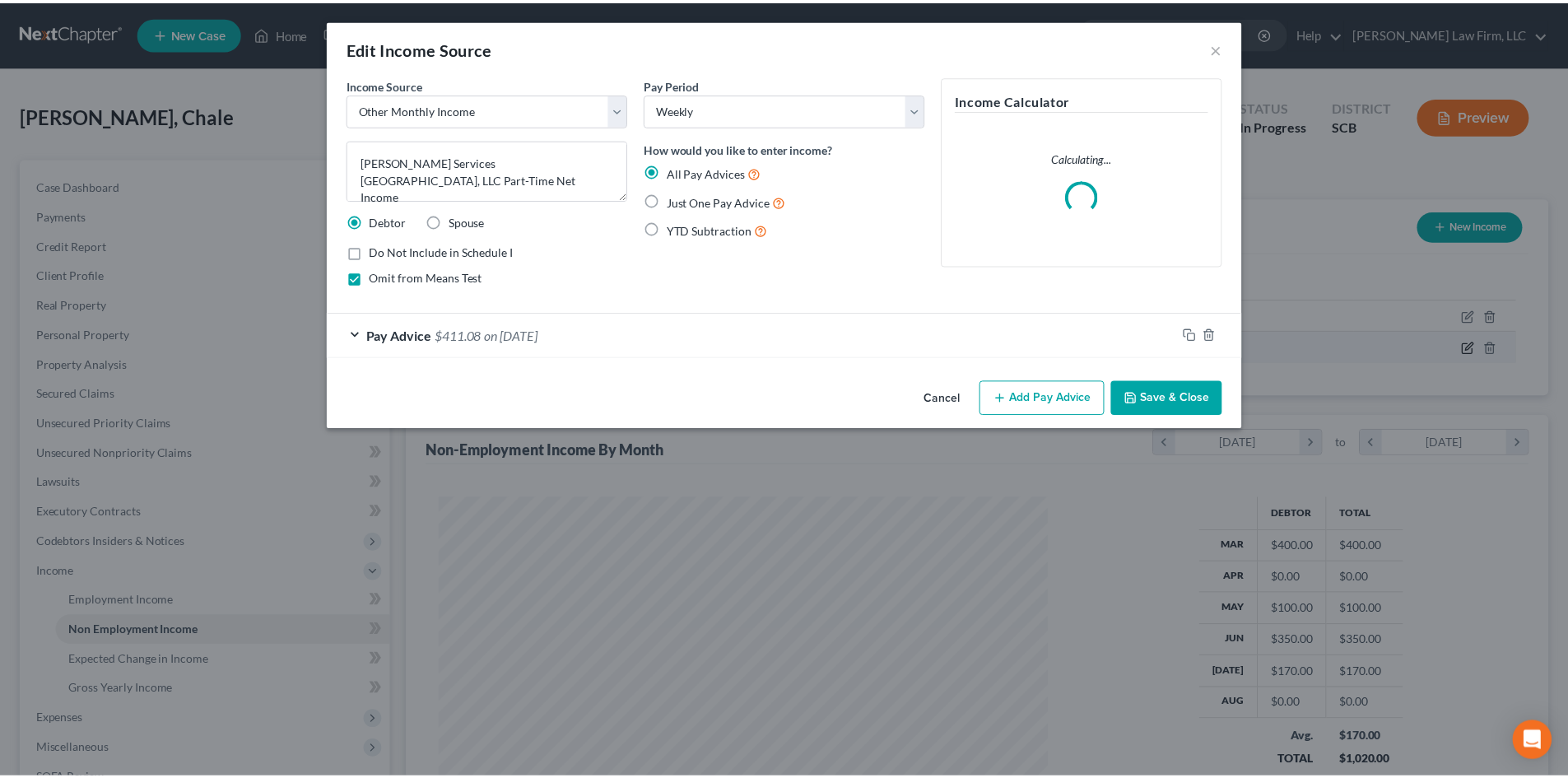
scroll to position [310, 653]
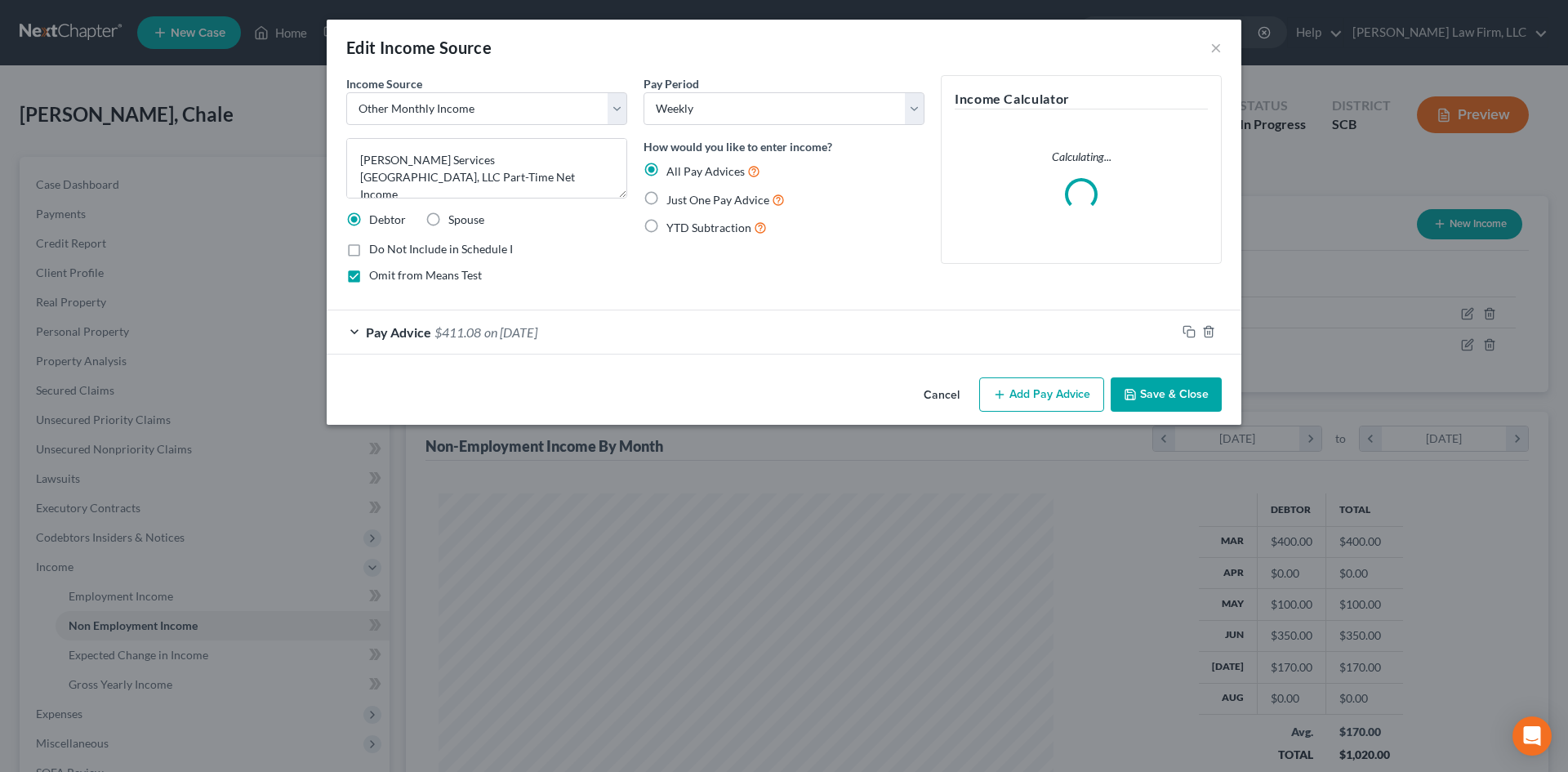
click at [618, 324] on div "Pay Advice $411.08 on [DATE]" at bounding box center [752, 331] width 849 height 44
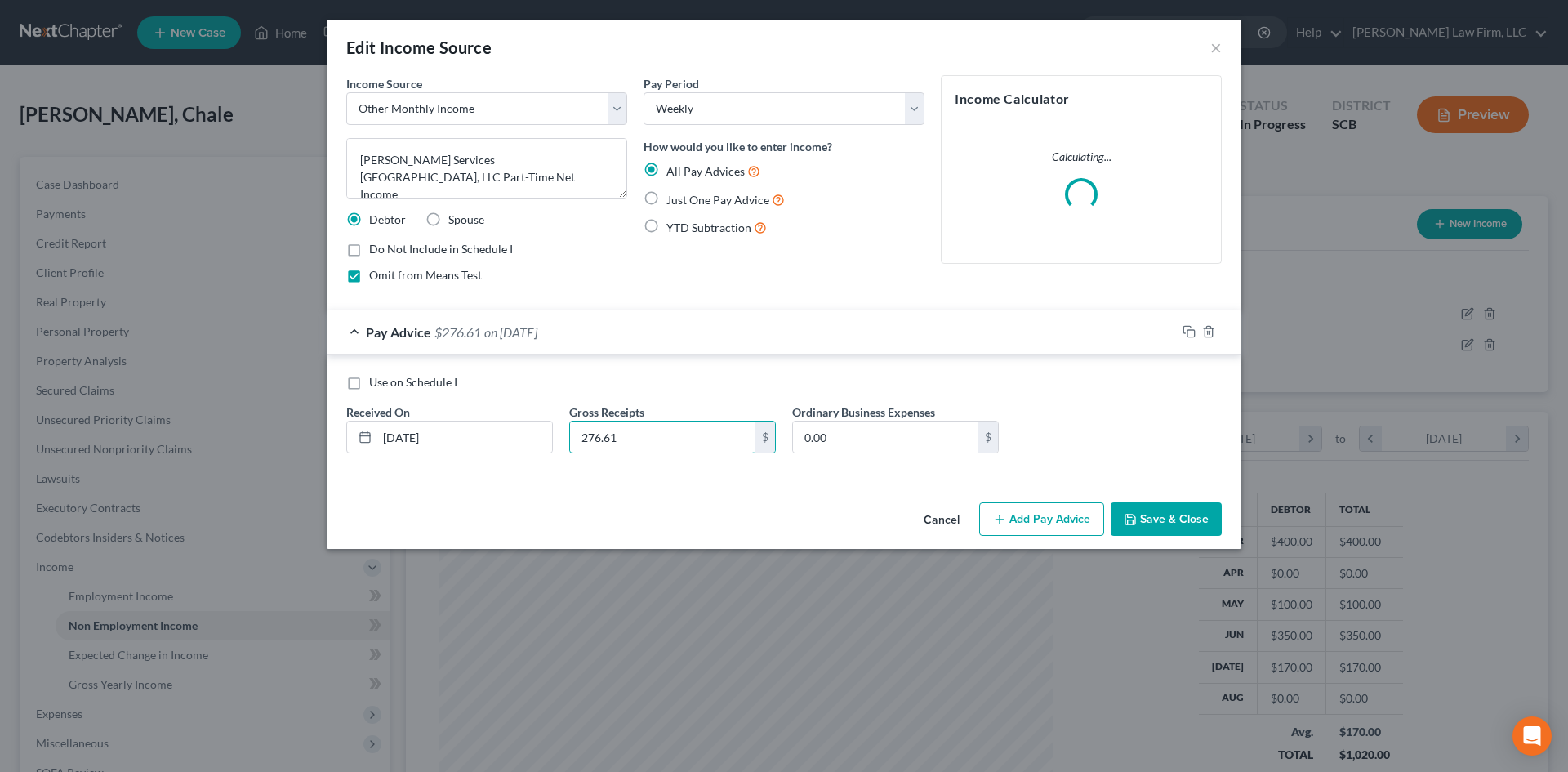
type input "276.61"
click at [1175, 516] on button "Save & Close" at bounding box center [1166, 519] width 111 height 35
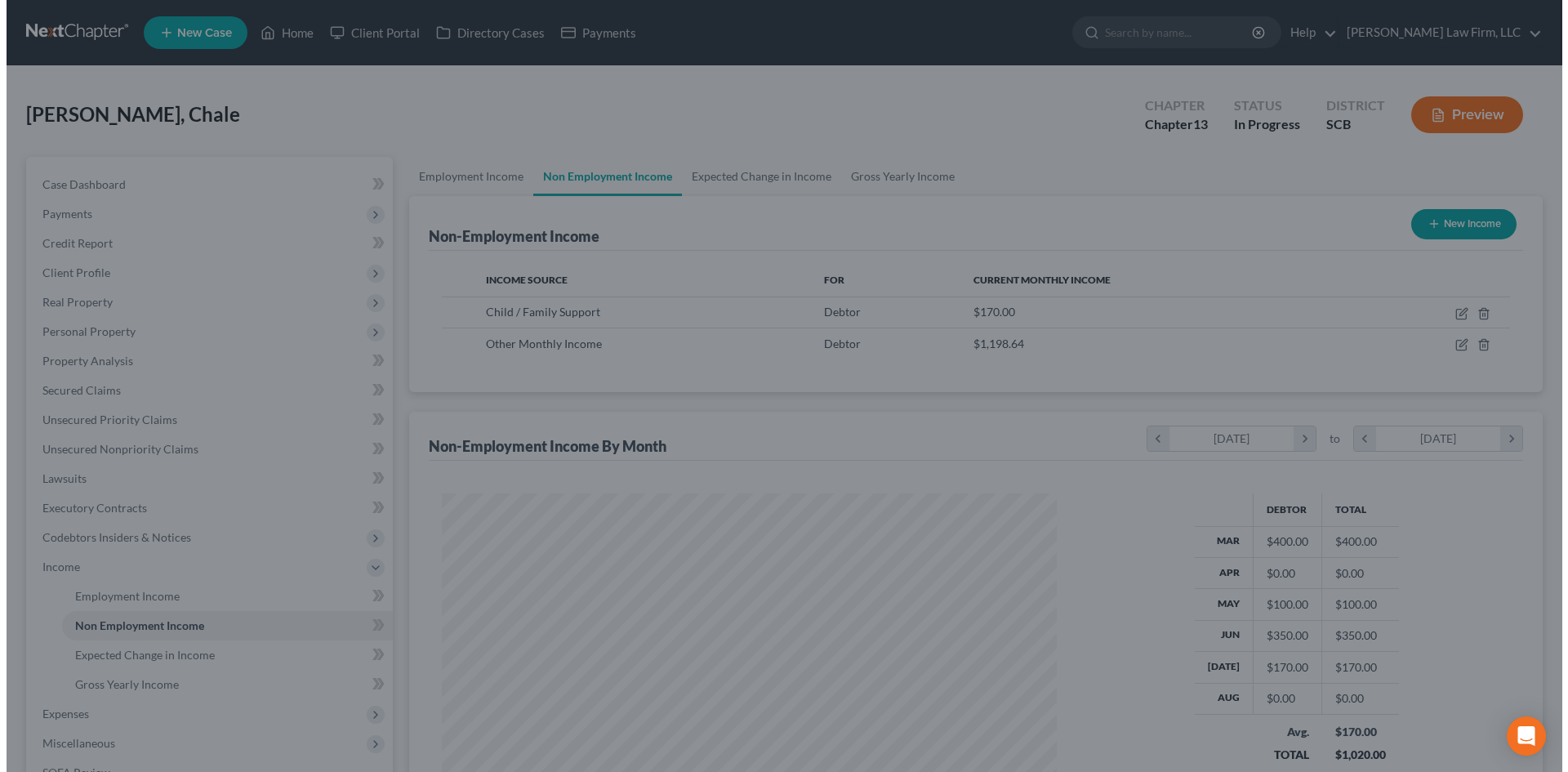
scroll to position [816170, 815840]
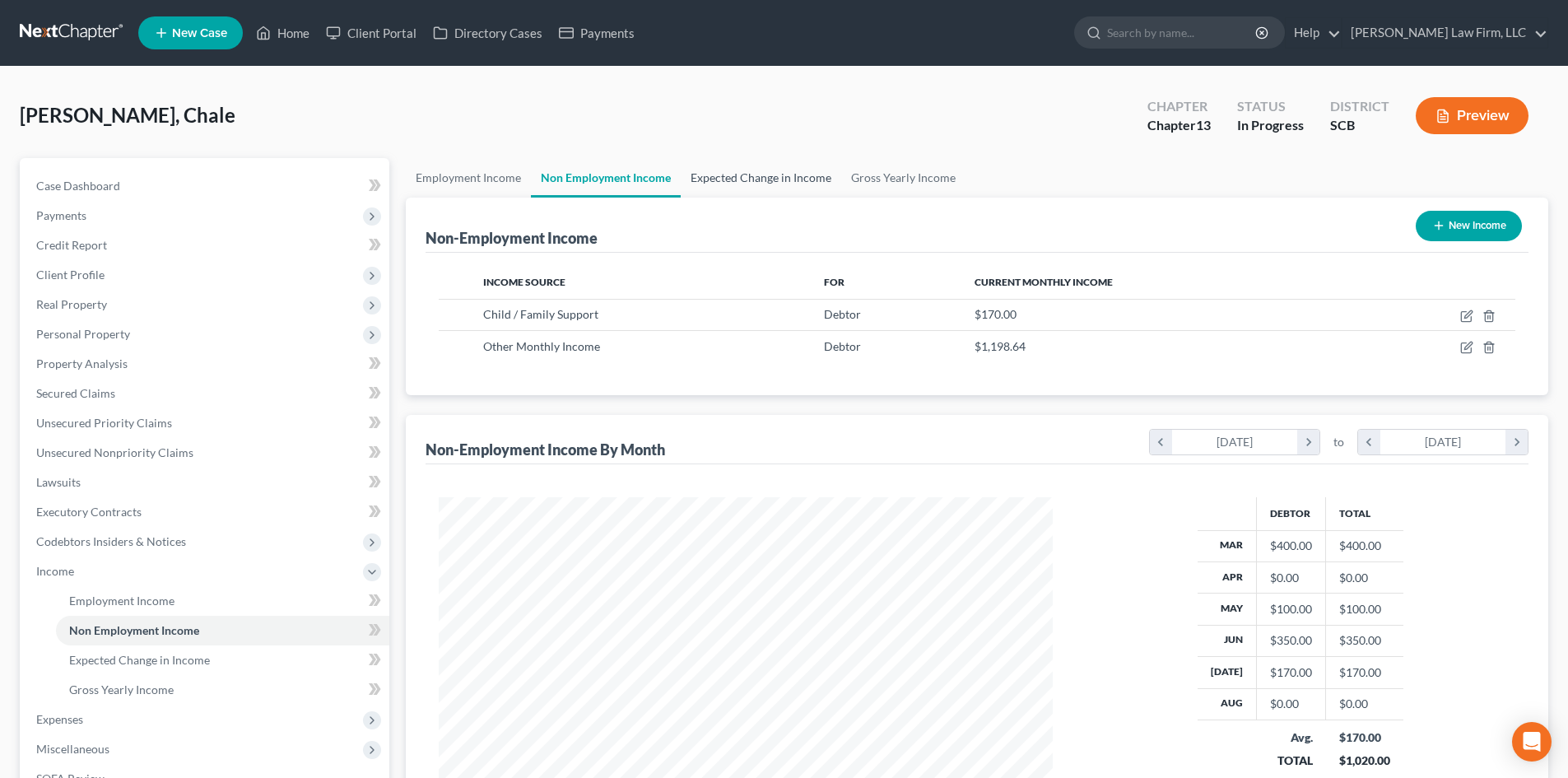
click at [724, 167] on link "Expected Change in Income" at bounding box center [760, 177] width 160 height 39
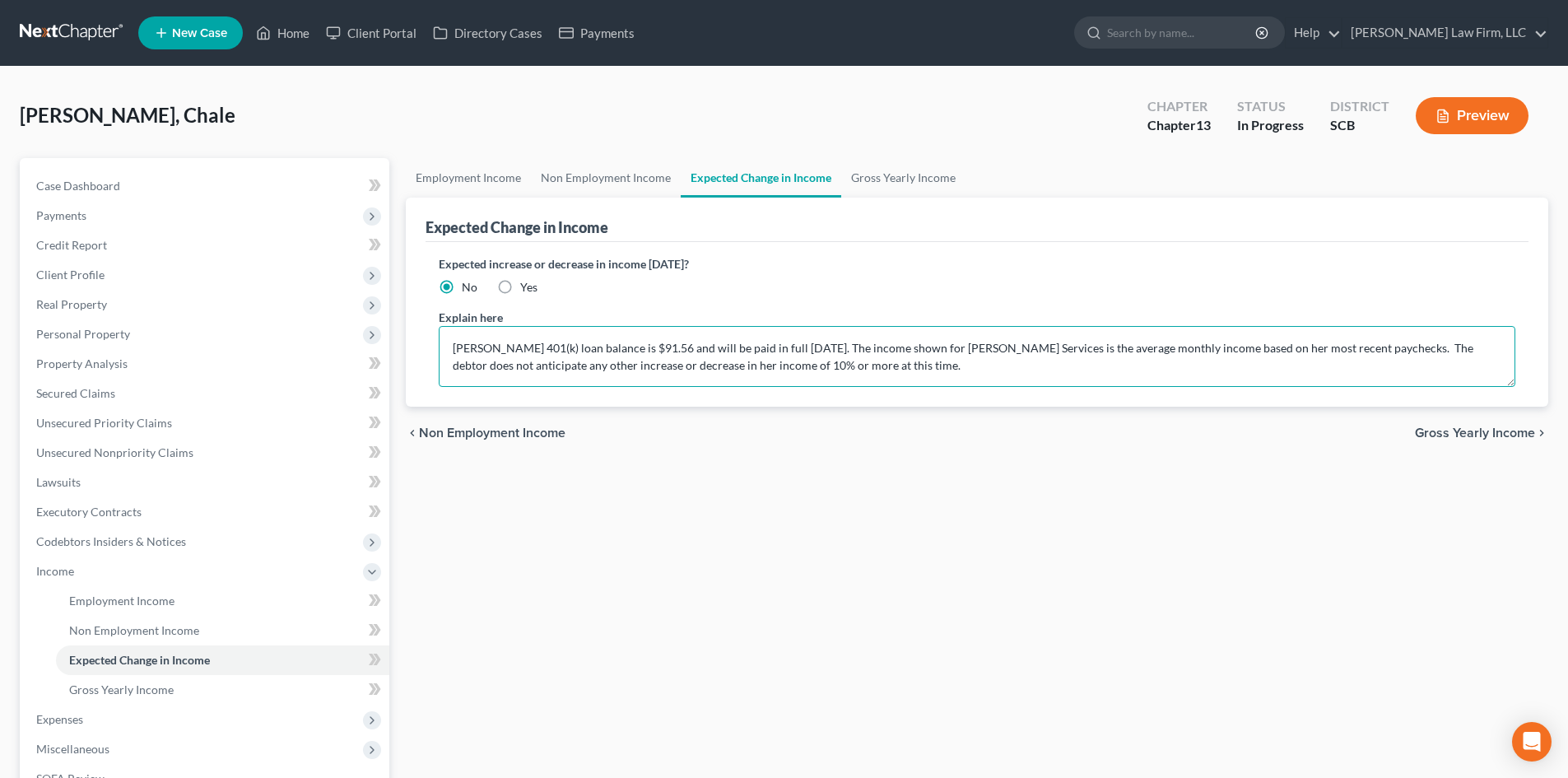
click at [1358, 350] on textarea "[PERSON_NAME] 401(k) loan balance is $91.56 and will be paid in full [DATE]. Th…" at bounding box center [977, 356] width 1076 height 61
click at [1469, 106] on button "Preview" at bounding box center [1472, 115] width 113 height 37
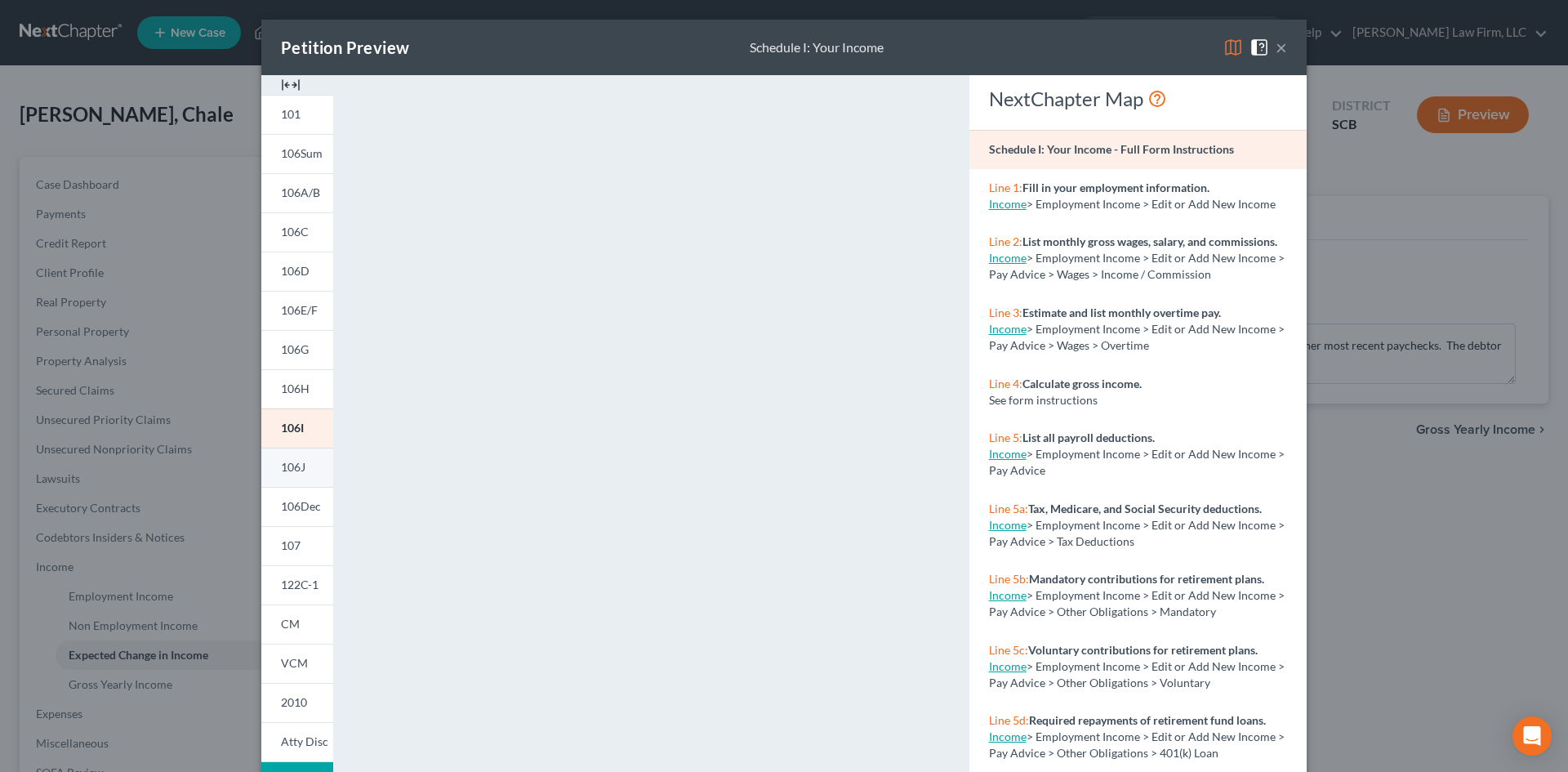
click at [281, 467] on span "106J" at bounding box center [293, 466] width 25 height 14
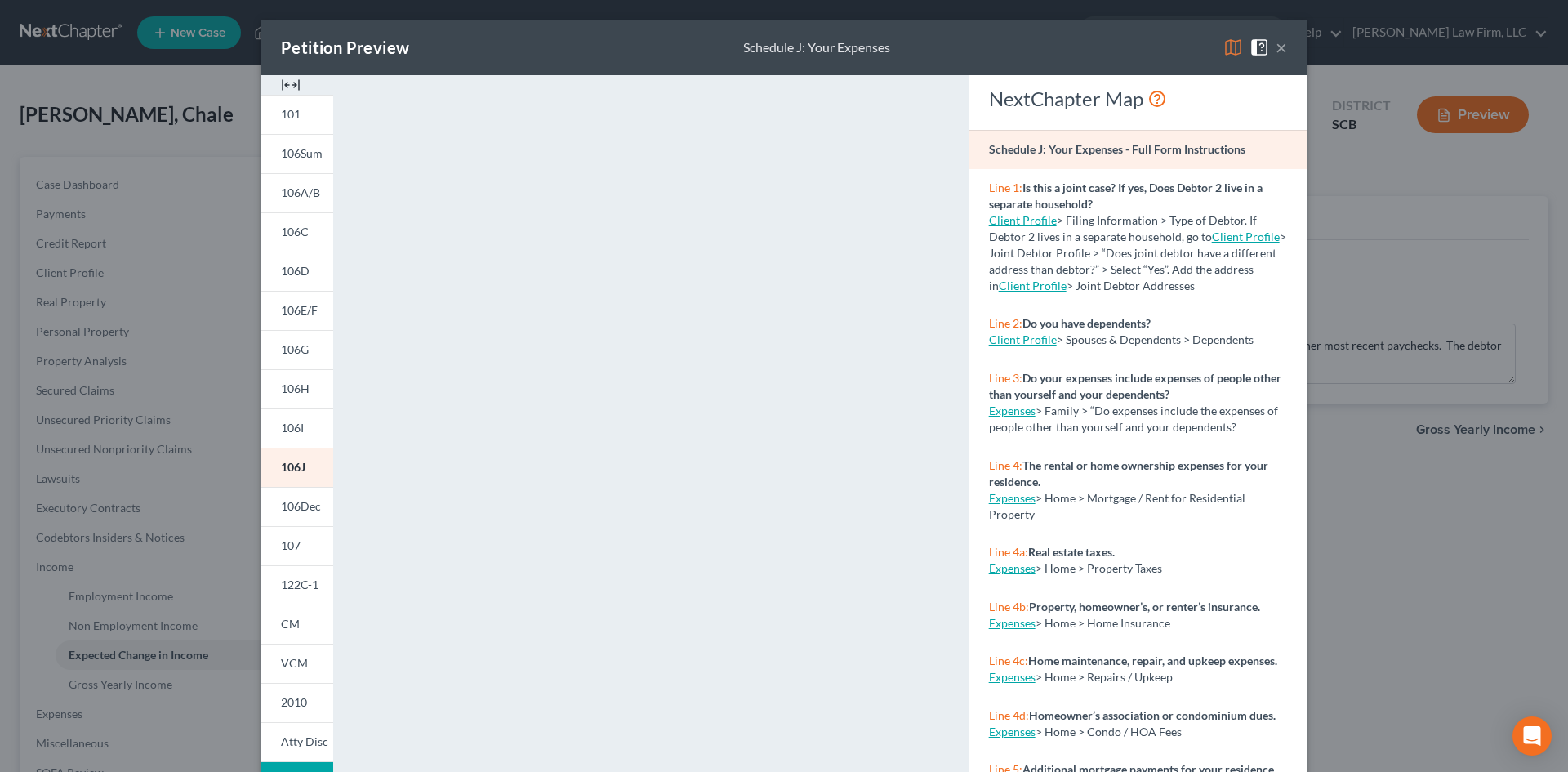
click at [287, 78] on img at bounding box center [291, 85] width 20 height 20
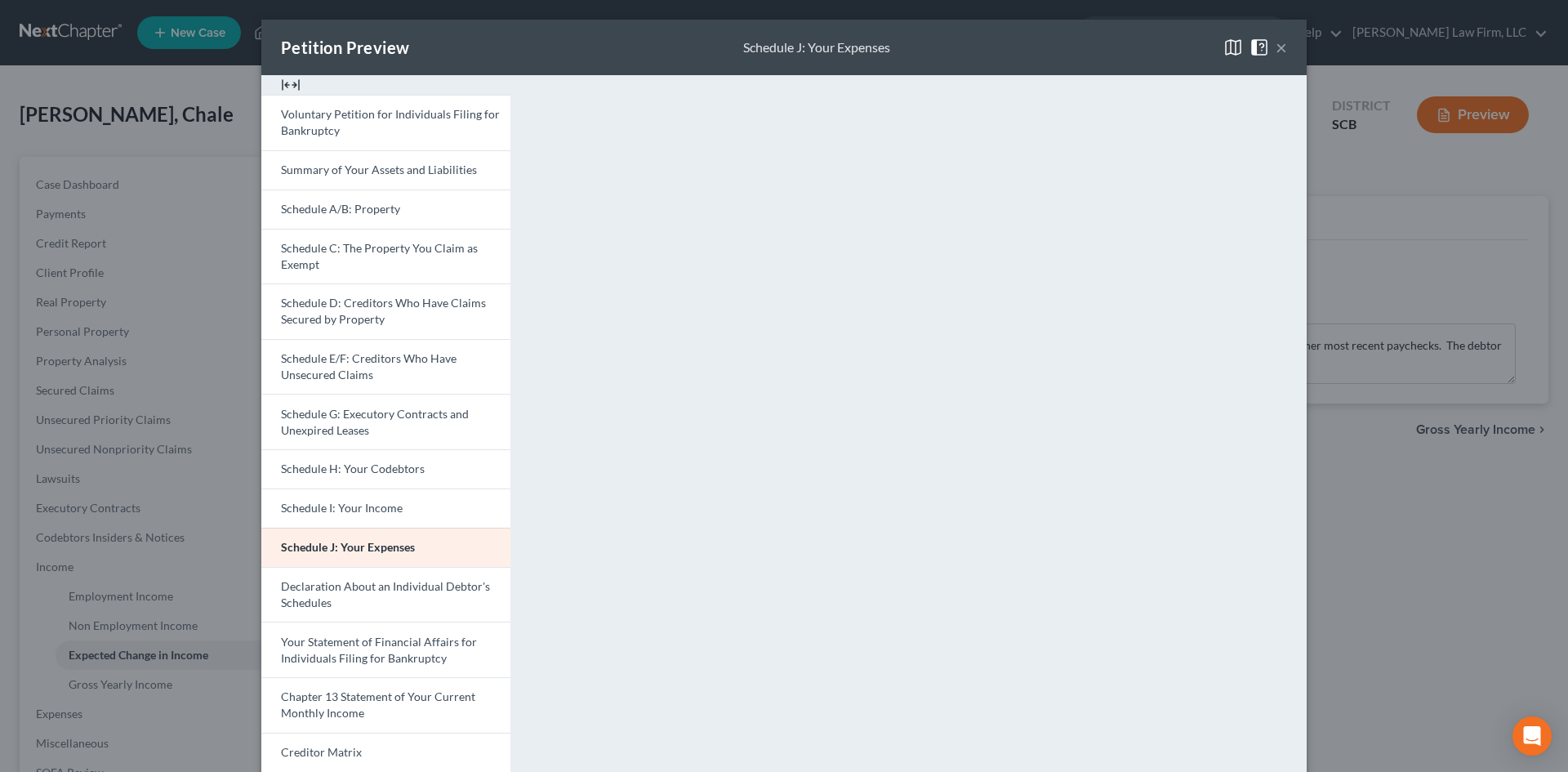
click at [1278, 45] on button "×" at bounding box center [1281, 47] width 12 height 20
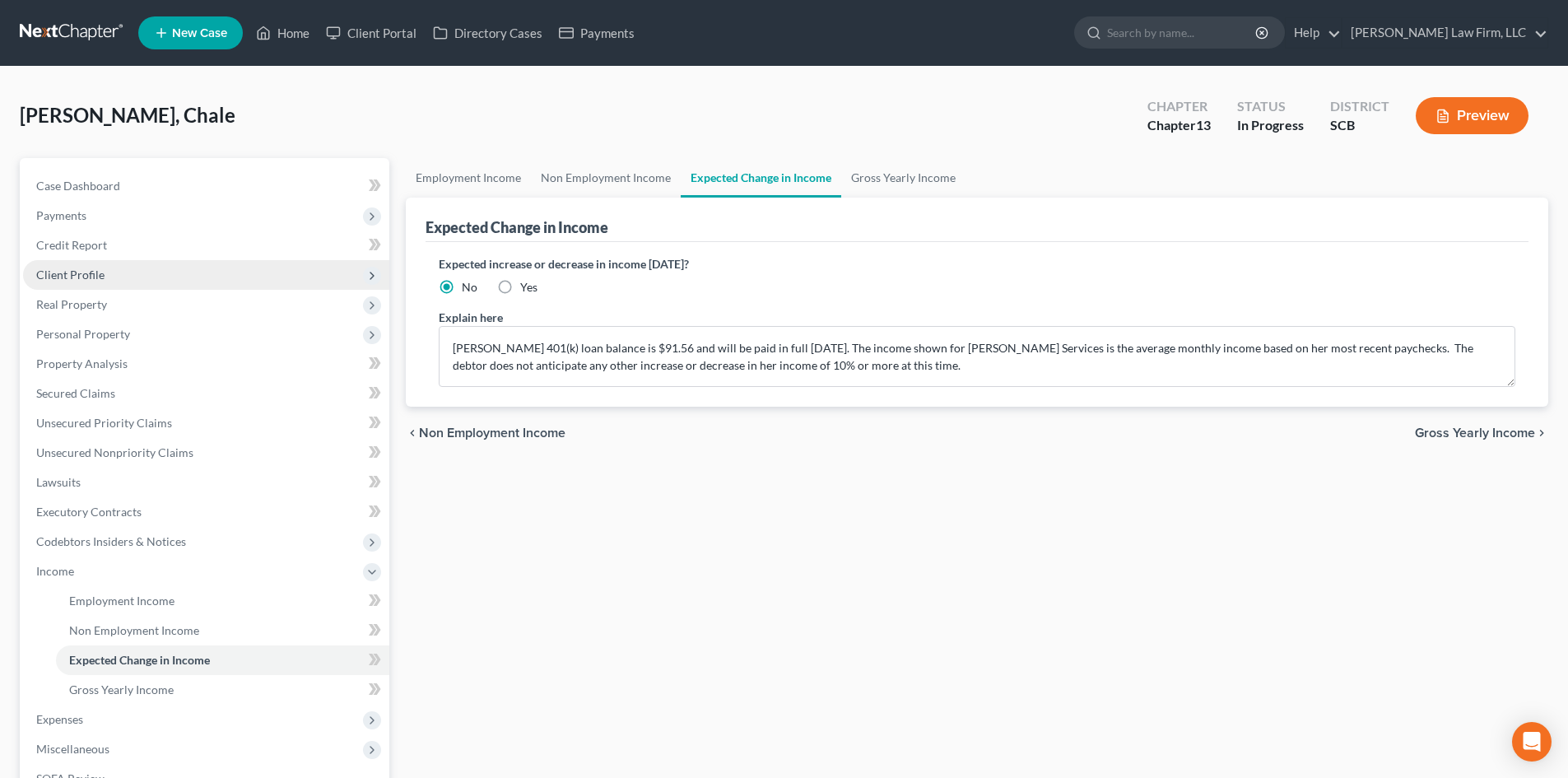
click at [132, 261] on span "Client Profile" at bounding box center [206, 274] width 366 height 30
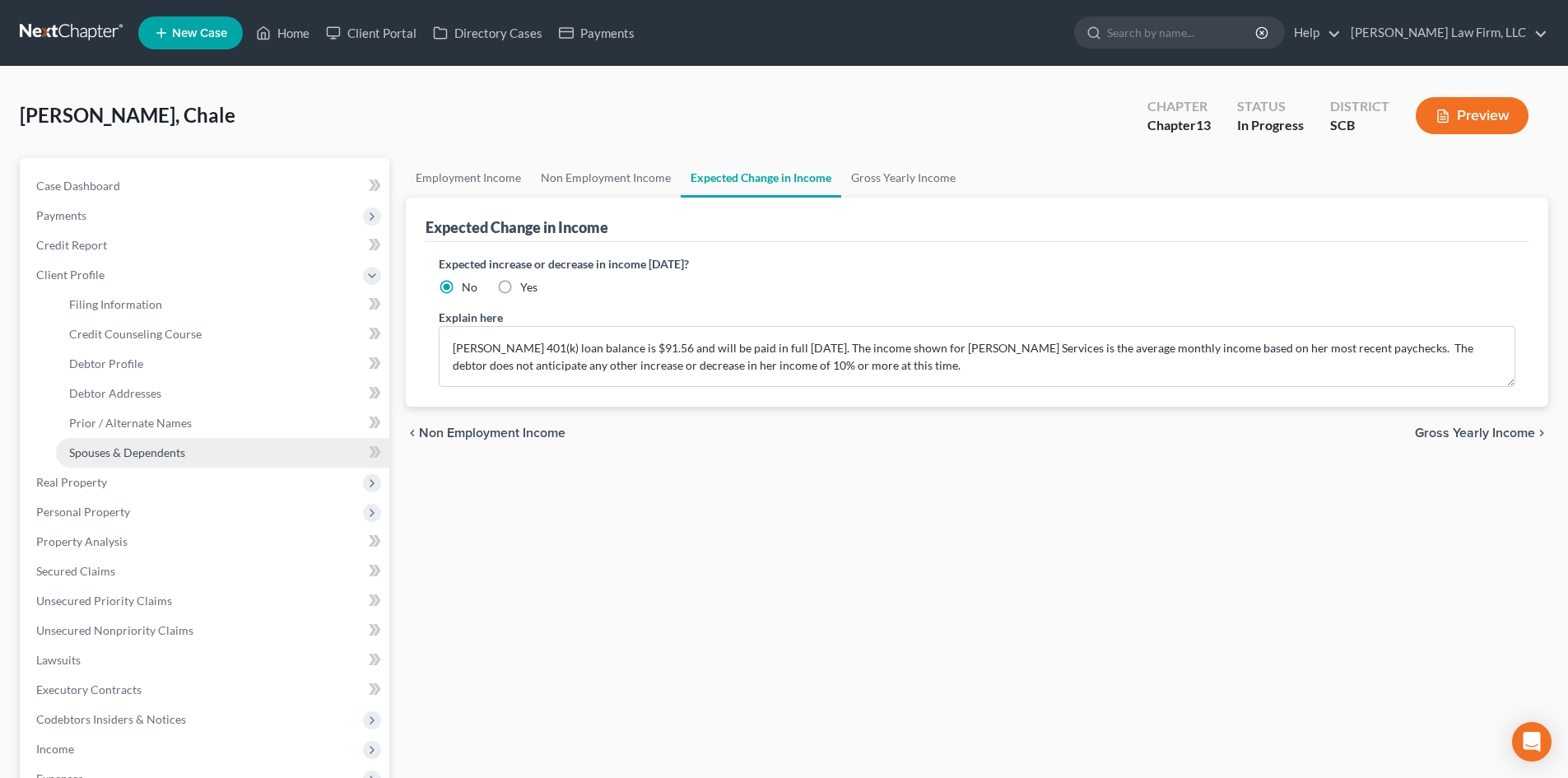
click at [145, 449] on span "Spouses & Dependents" at bounding box center [127, 452] width 116 height 14
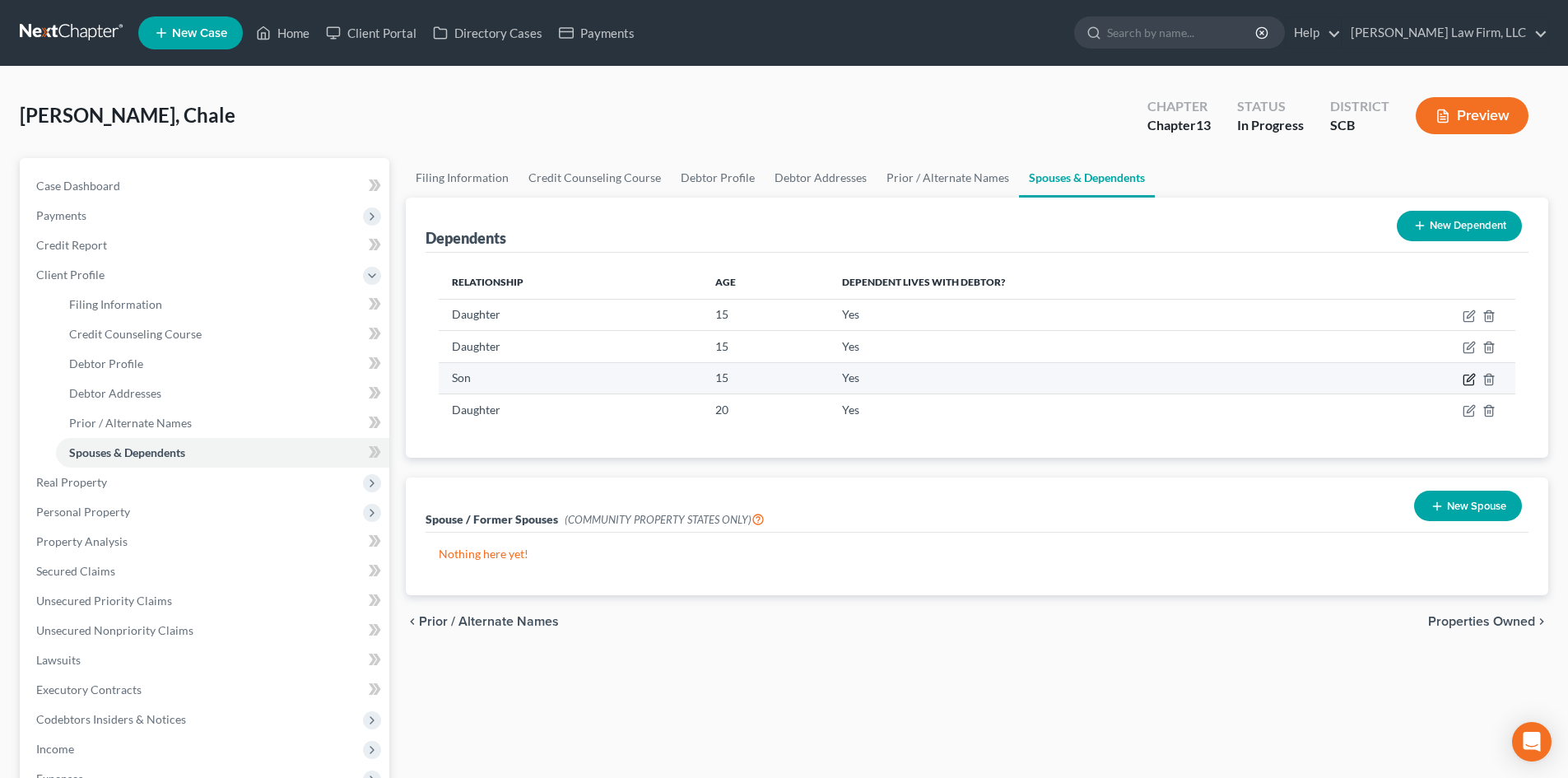
click at [1469, 376] on icon "button" at bounding box center [1470, 377] width 7 height 7
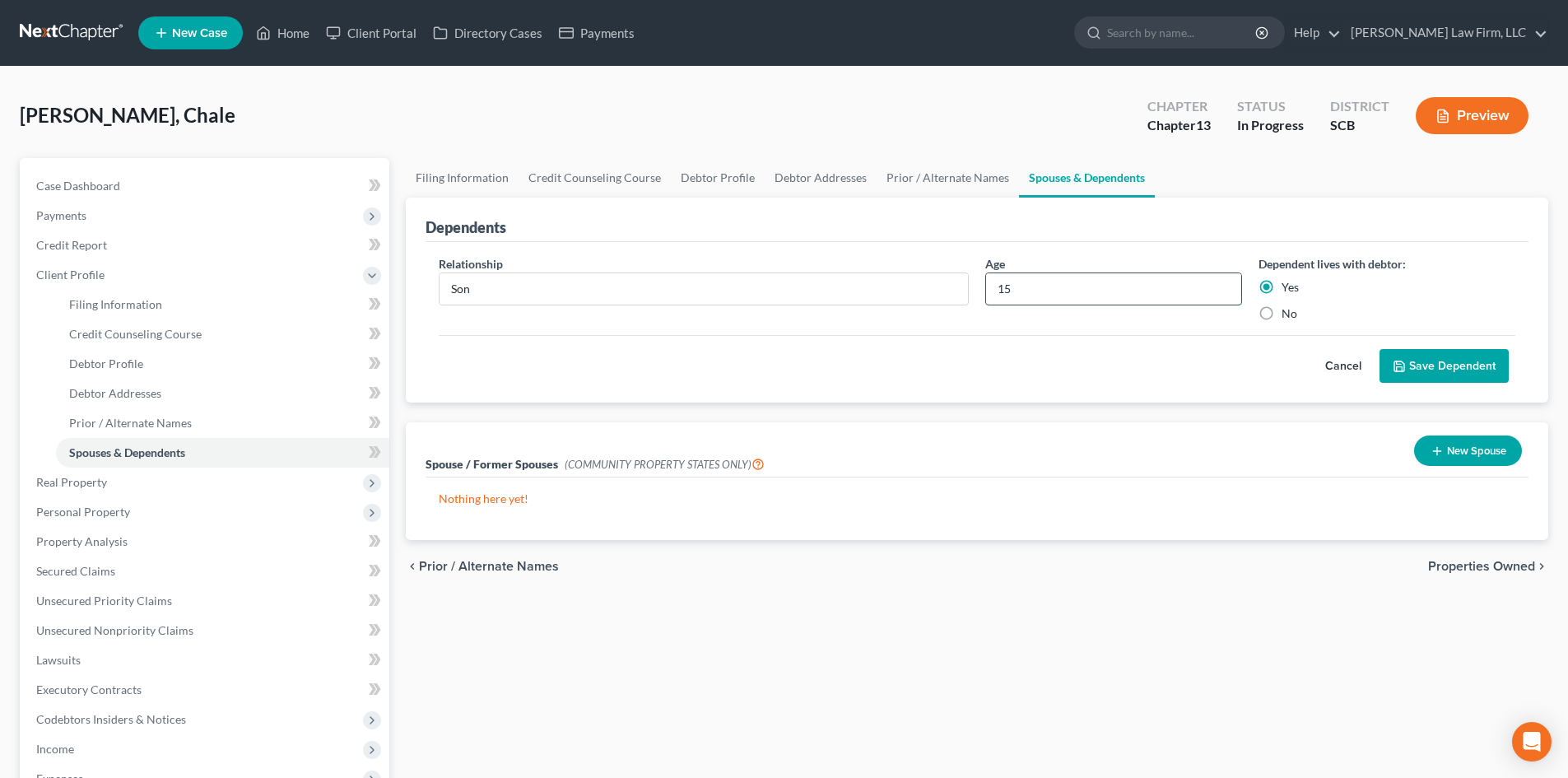
click at [1024, 290] on input "15" at bounding box center [1113, 288] width 255 height 31
click at [994, 295] on input "15" at bounding box center [1113, 288] width 255 height 31
type input "13"
click at [1416, 356] on button "Save Dependent" at bounding box center [1444, 366] width 129 height 35
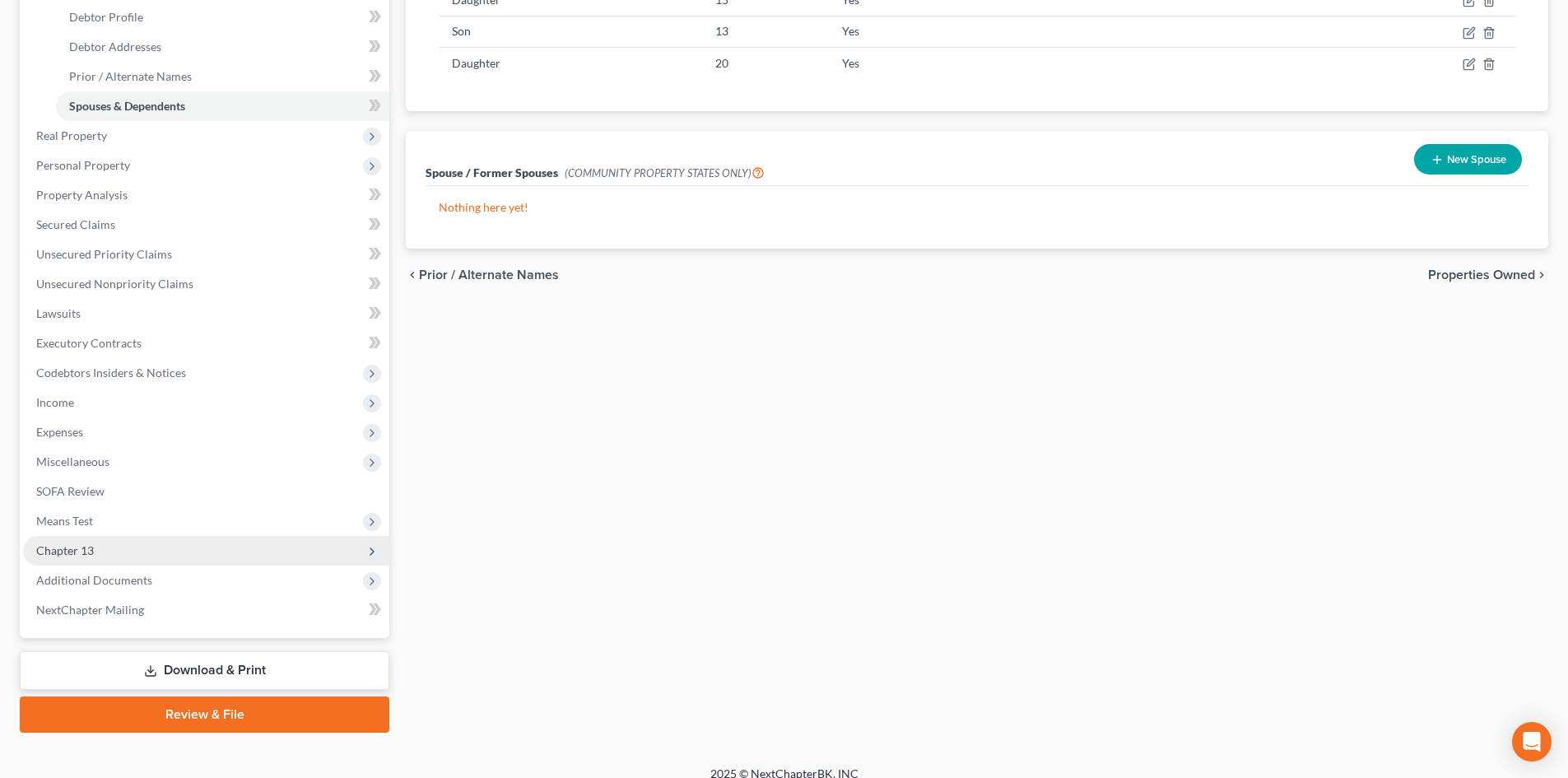
scroll to position [363, 0]
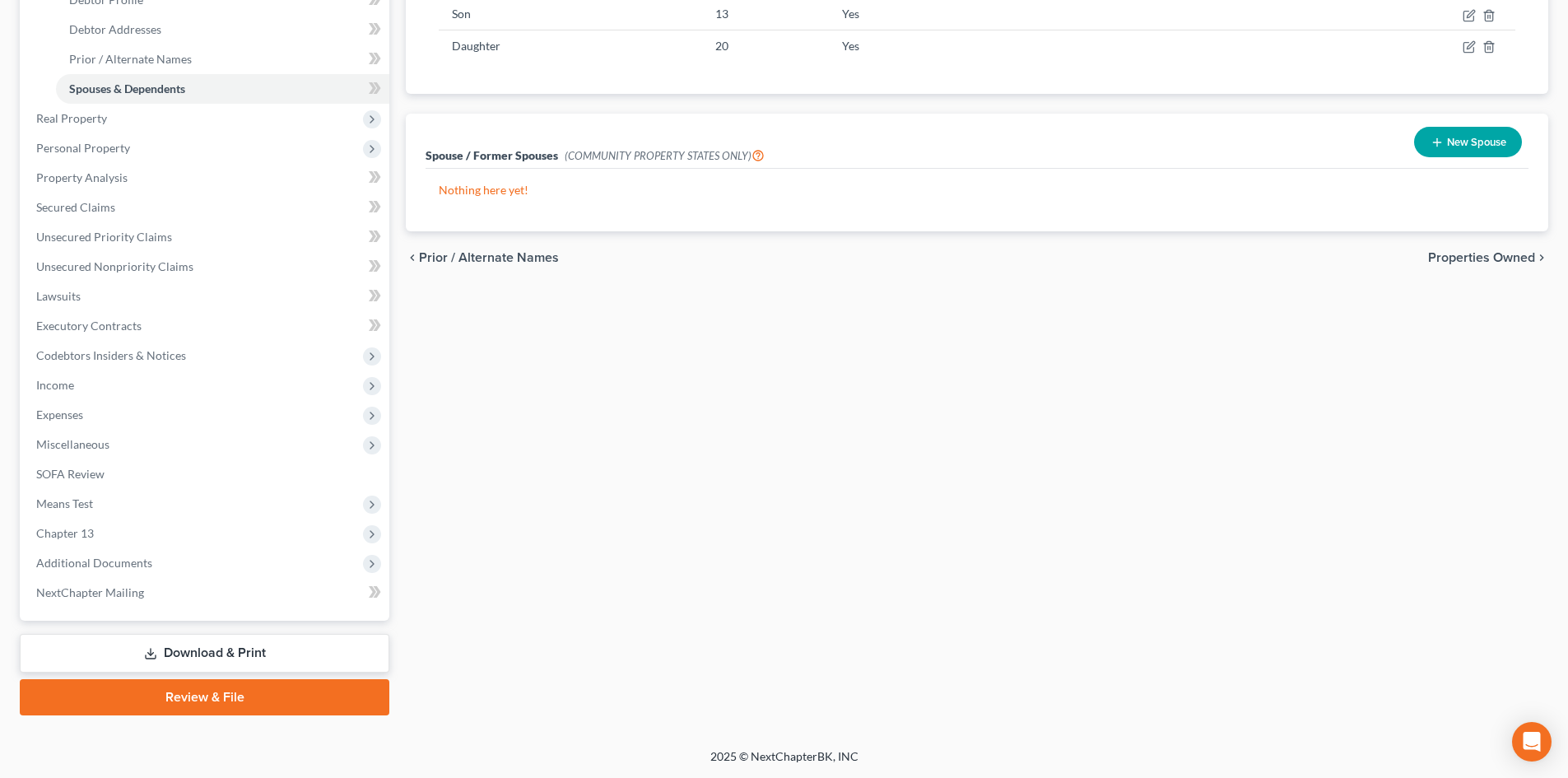
click at [209, 635] on link "Download & Print" at bounding box center [204, 653] width 370 height 38
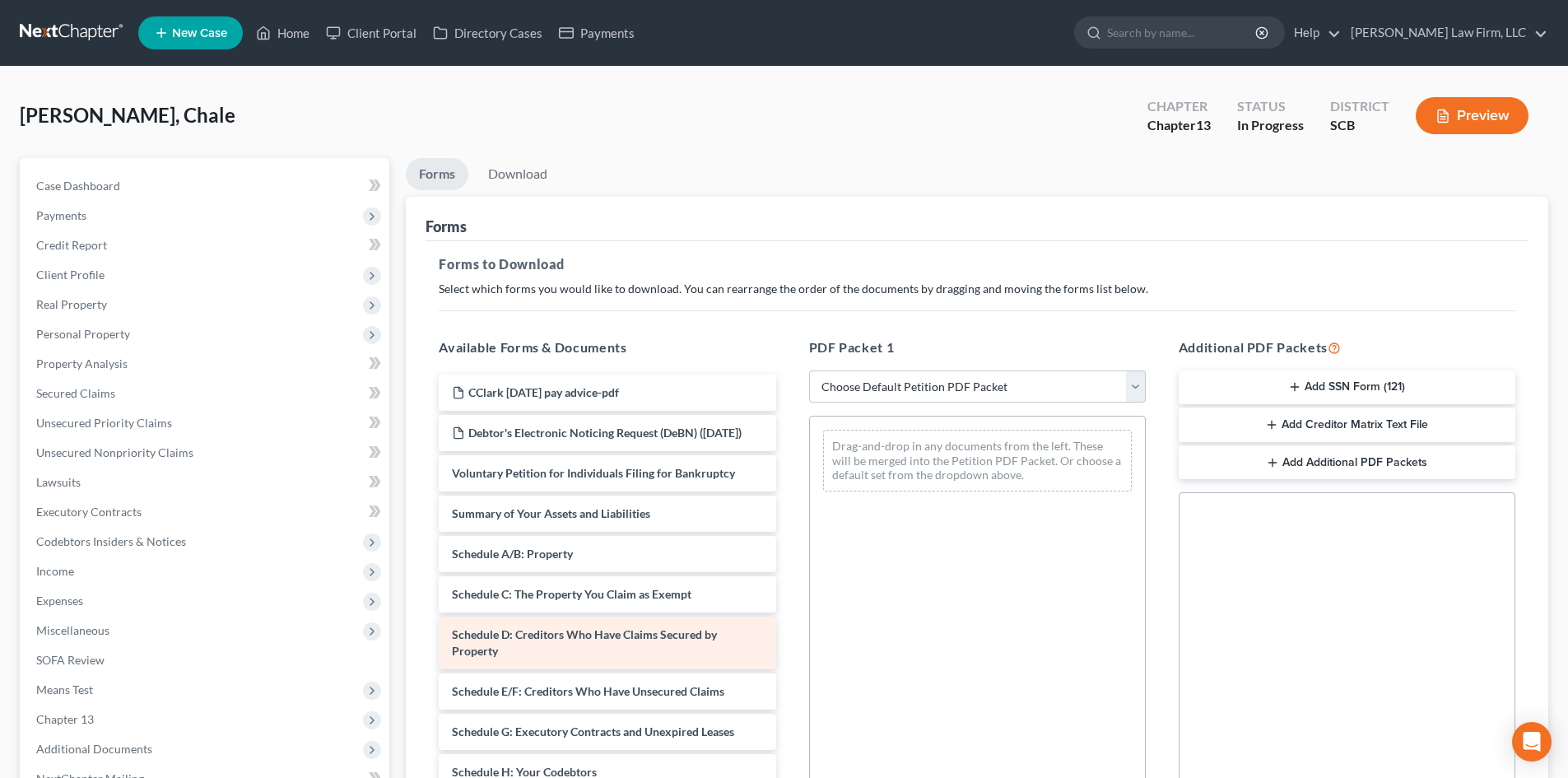
scroll to position [329, 0]
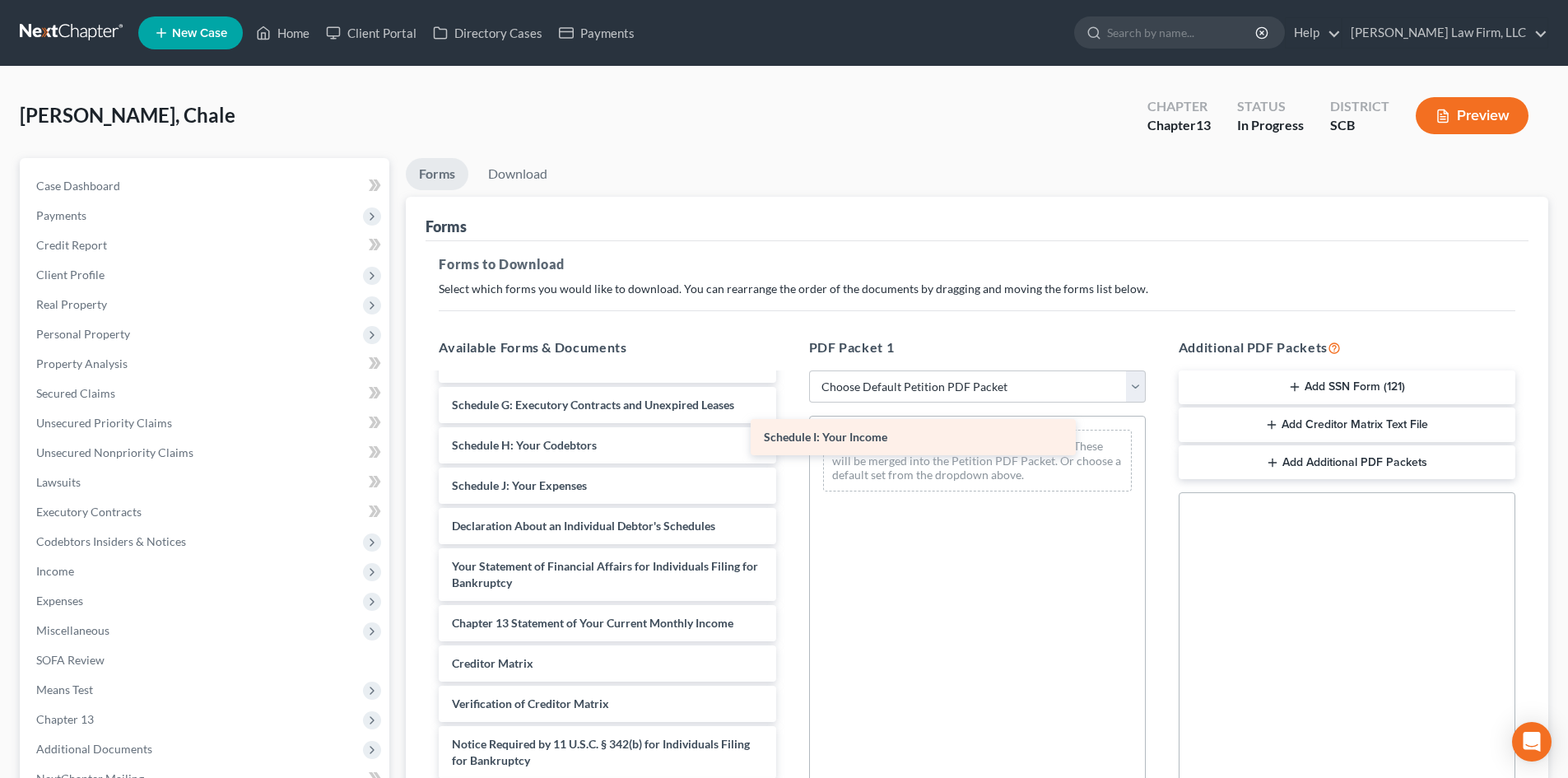
drag, startPoint x: 529, startPoint y: 494, endPoint x: 916, endPoint y: 419, distance: 394.2
click at [788, 415] on div "Schedule I: Your Income CClark [DATE] pay advice-pdf Debtor's Electronic Notici…" at bounding box center [606, 432] width 363 height 771
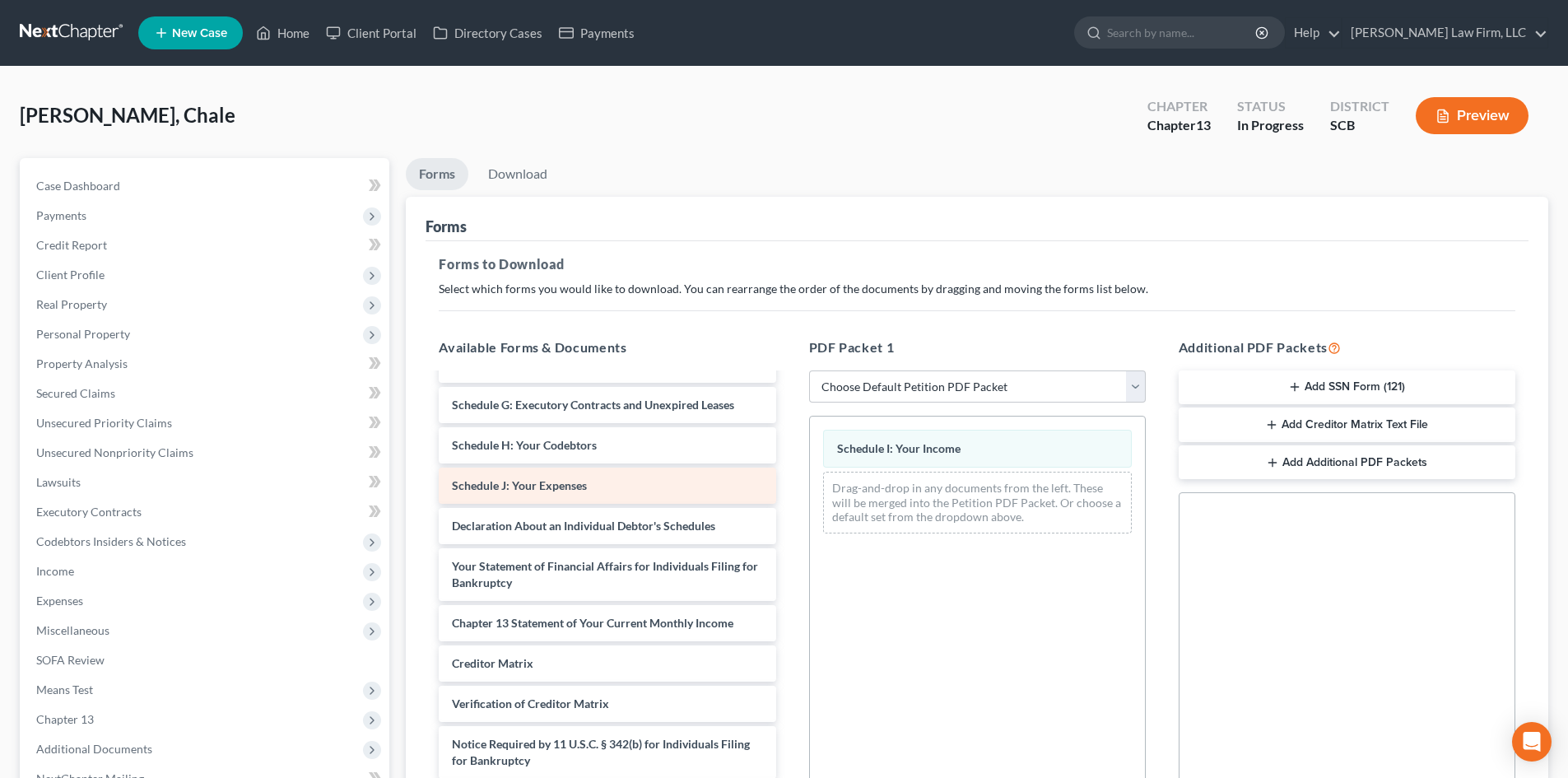
click at [788, 492] on div "CClark [DATE] pay advice-pdf Debtor's Electronic Noticing Request (DeBN) ([DATE…" at bounding box center [606, 432] width 363 height 771
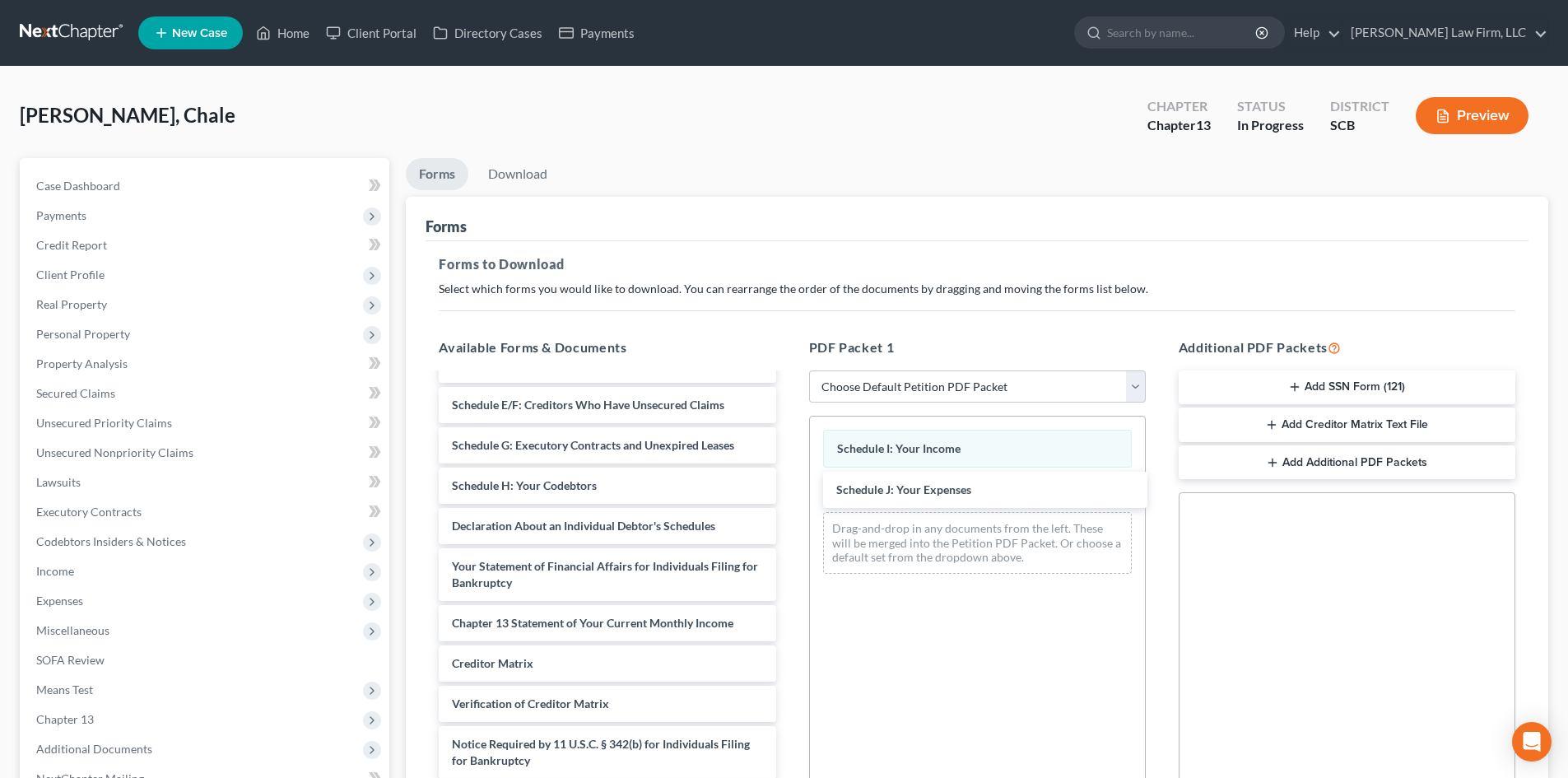
scroll to position [303, 0]
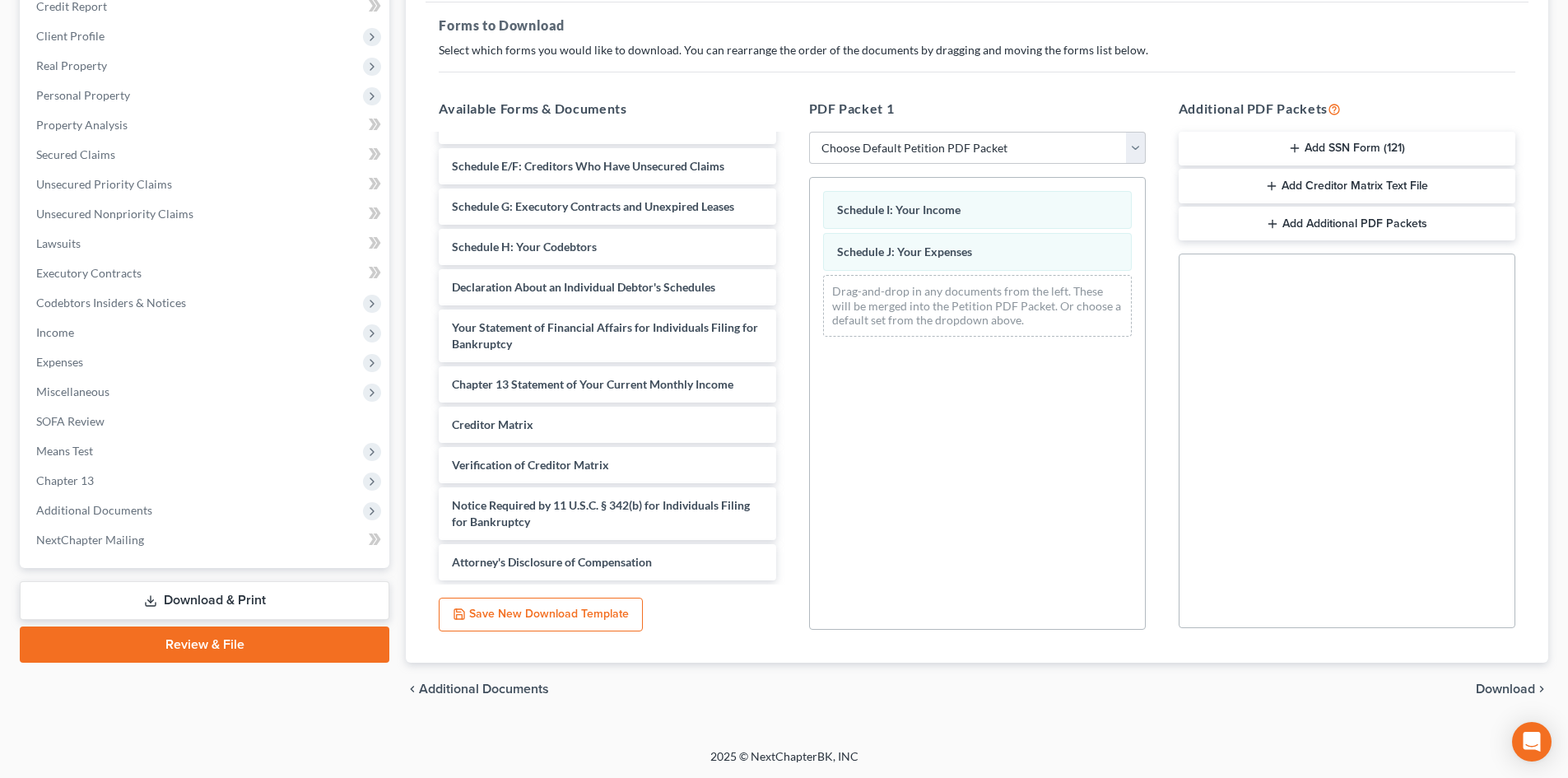
click at [1490, 688] on span "Download" at bounding box center [1505, 688] width 59 height 13
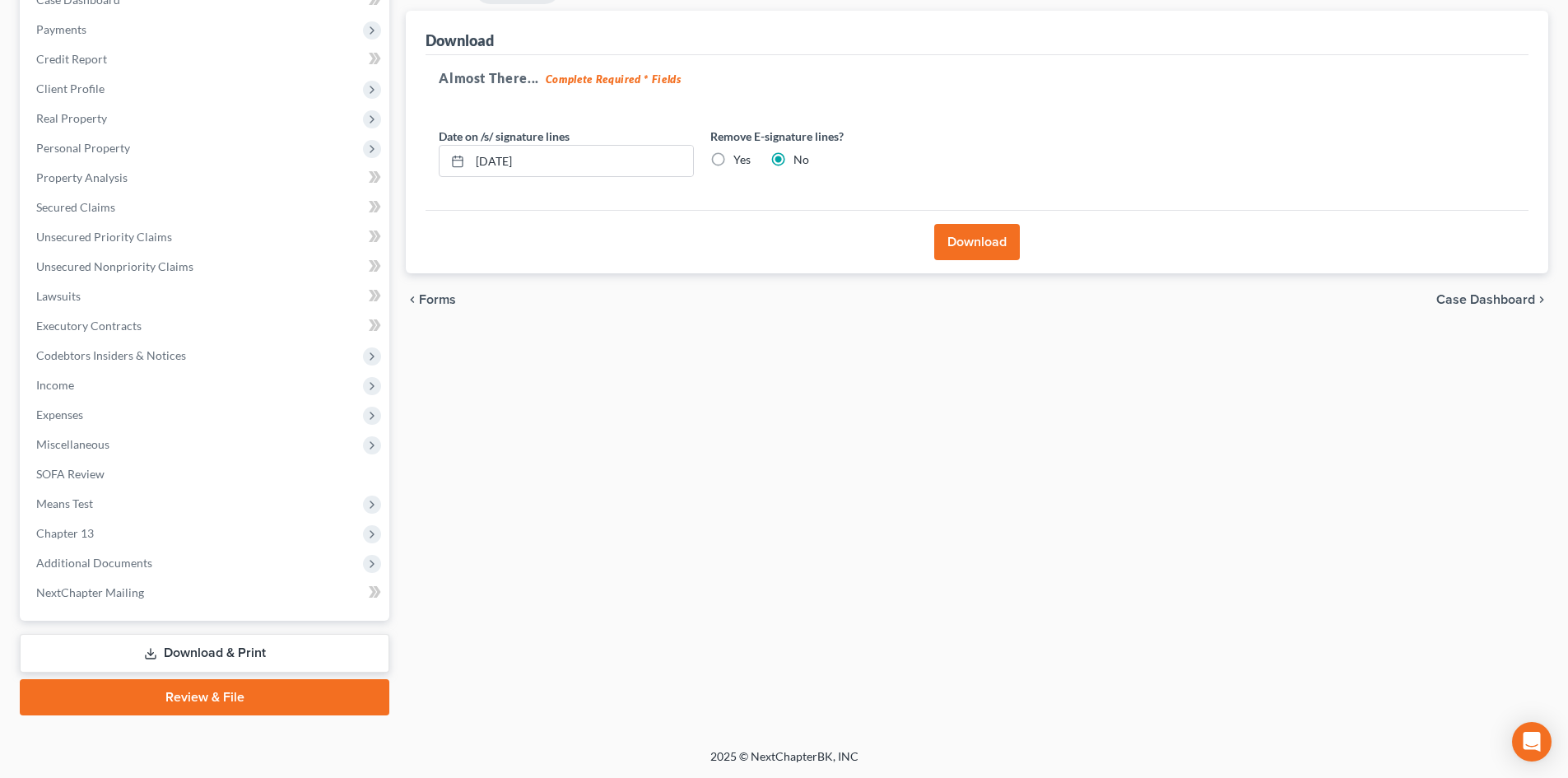
click at [1015, 241] on button "Download" at bounding box center [977, 242] width 86 height 36
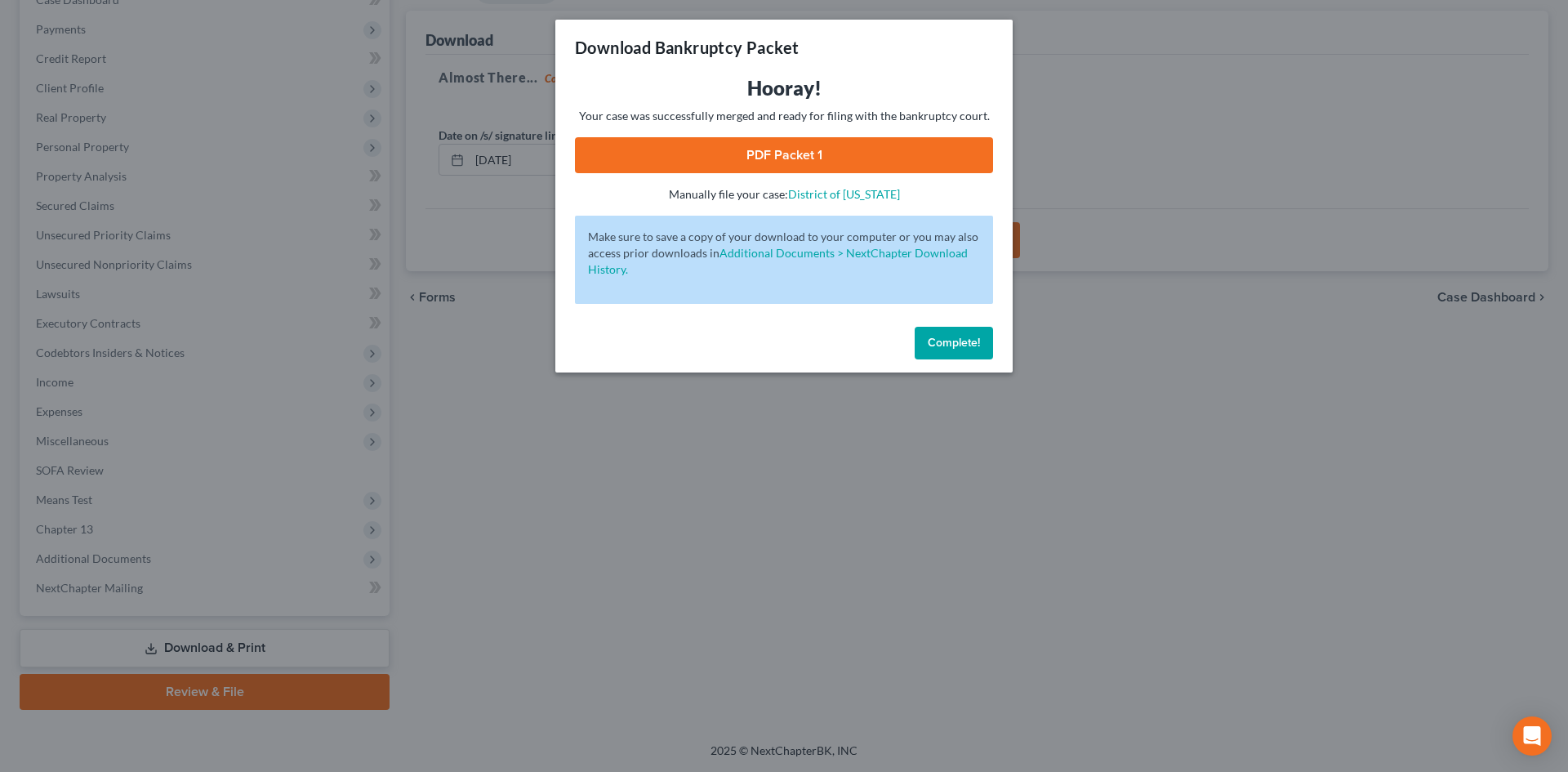
click at [776, 156] on link "PDF Packet 1" at bounding box center [784, 155] width 418 height 36
click at [940, 341] on span "Complete!" at bounding box center [953, 343] width 52 height 14
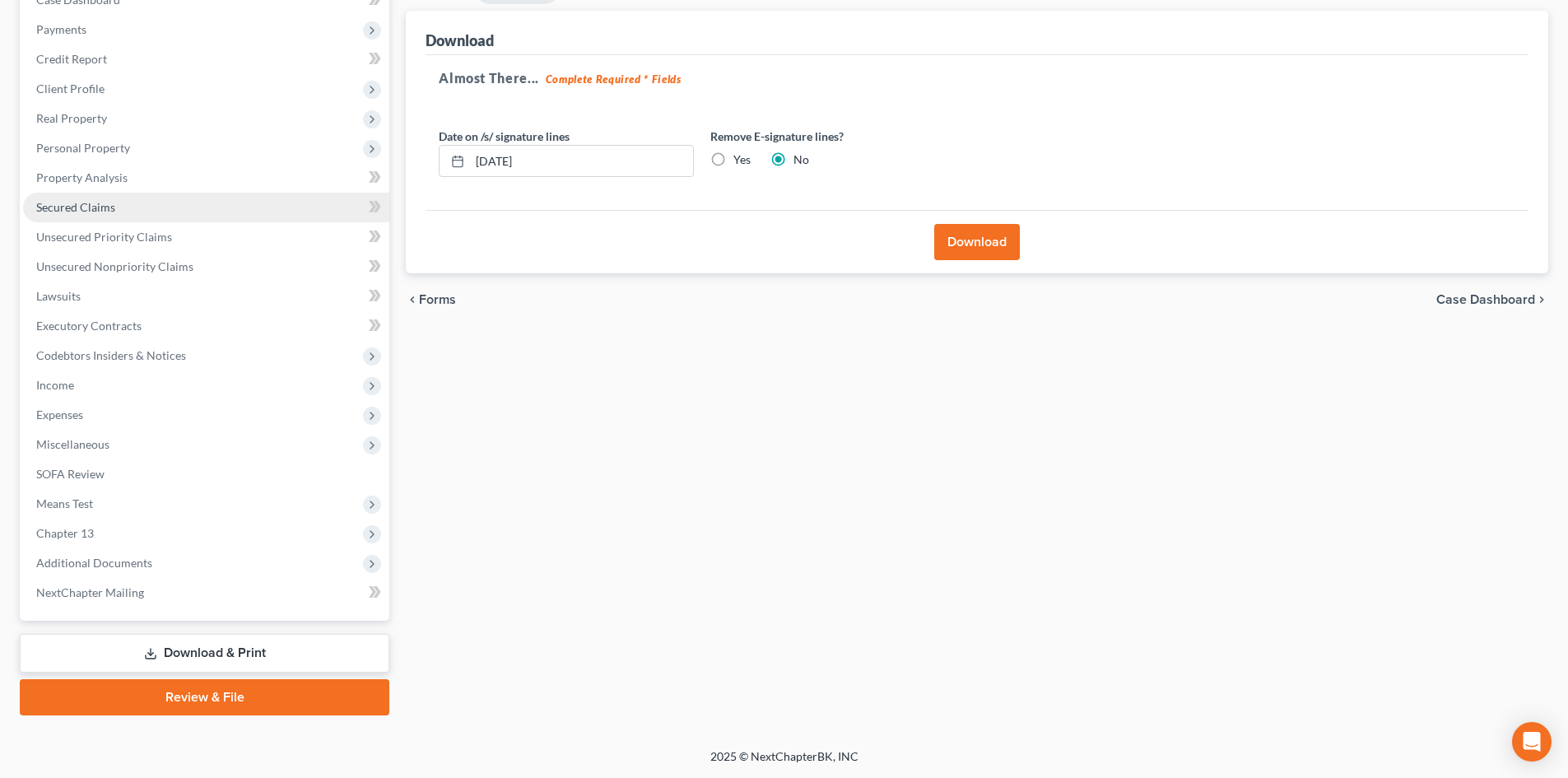
click at [195, 201] on link "Secured Claims" at bounding box center [206, 207] width 366 height 30
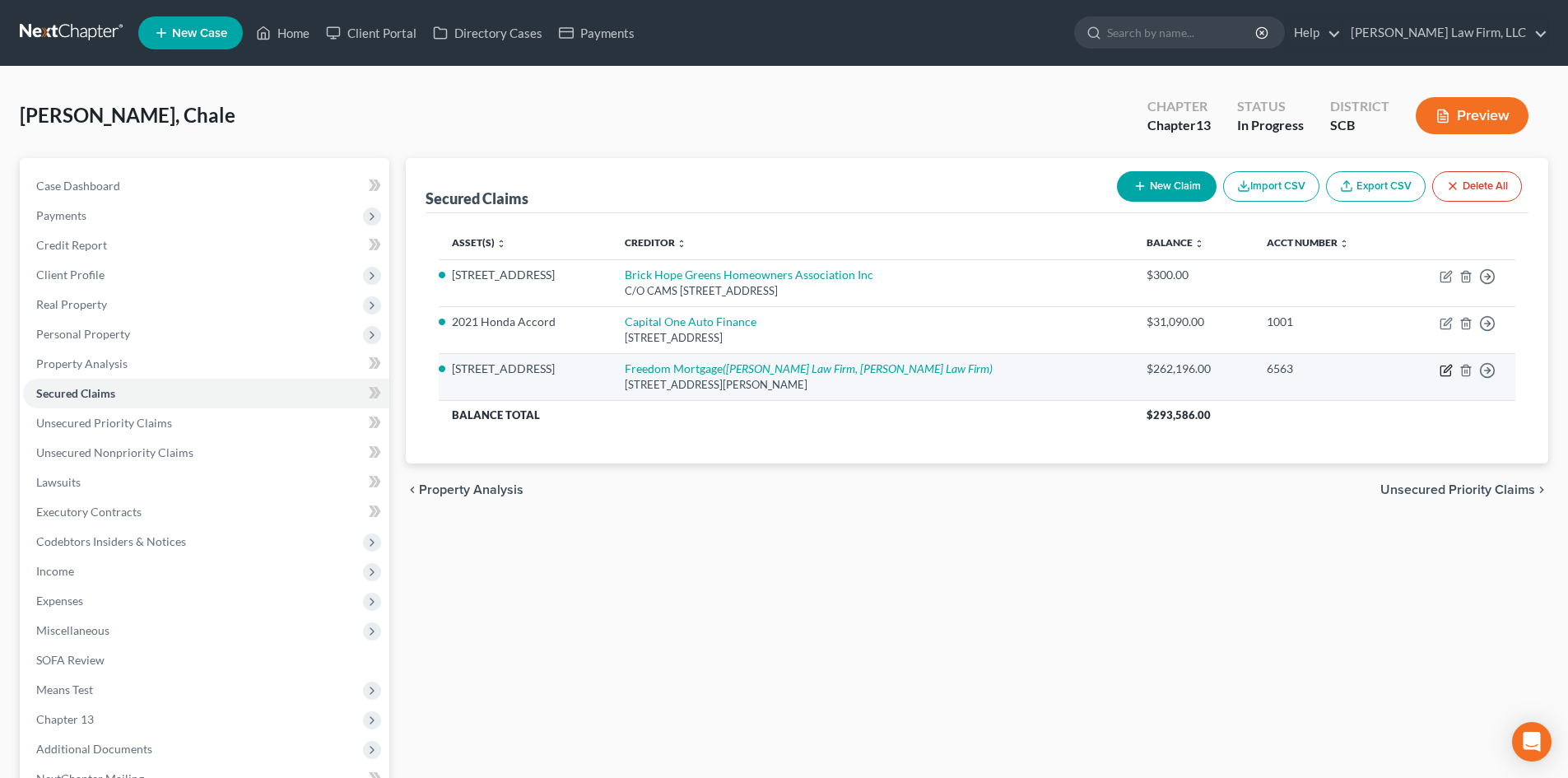
click at [1447, 371] on icon "button" at bounding box center [1447, 368] width 7 height 7
select select "15"
select select "3"
select select "0"
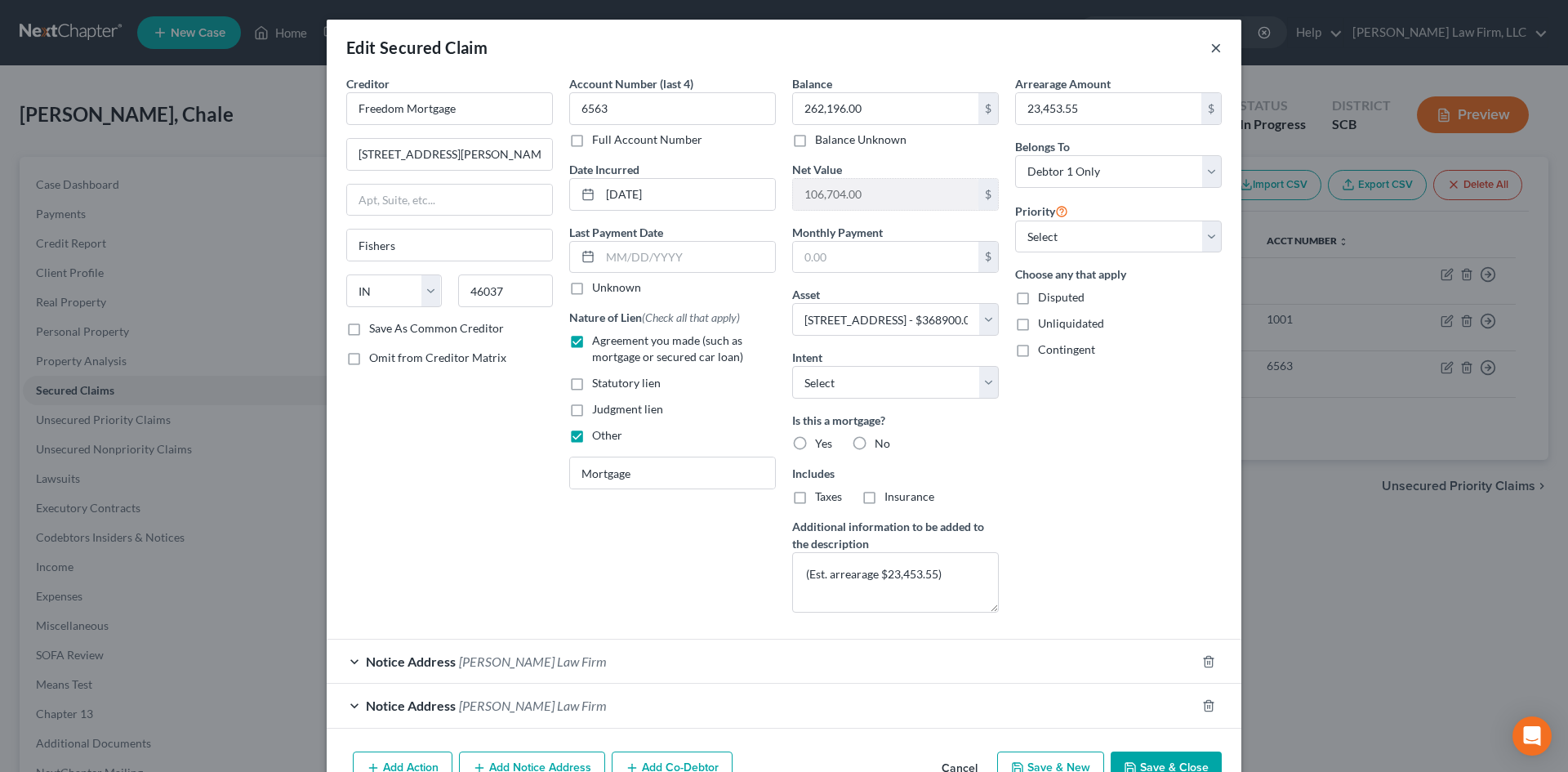
click at [1214, 42] on button "×" at bounding box center [1215, 47] width 12 height 20
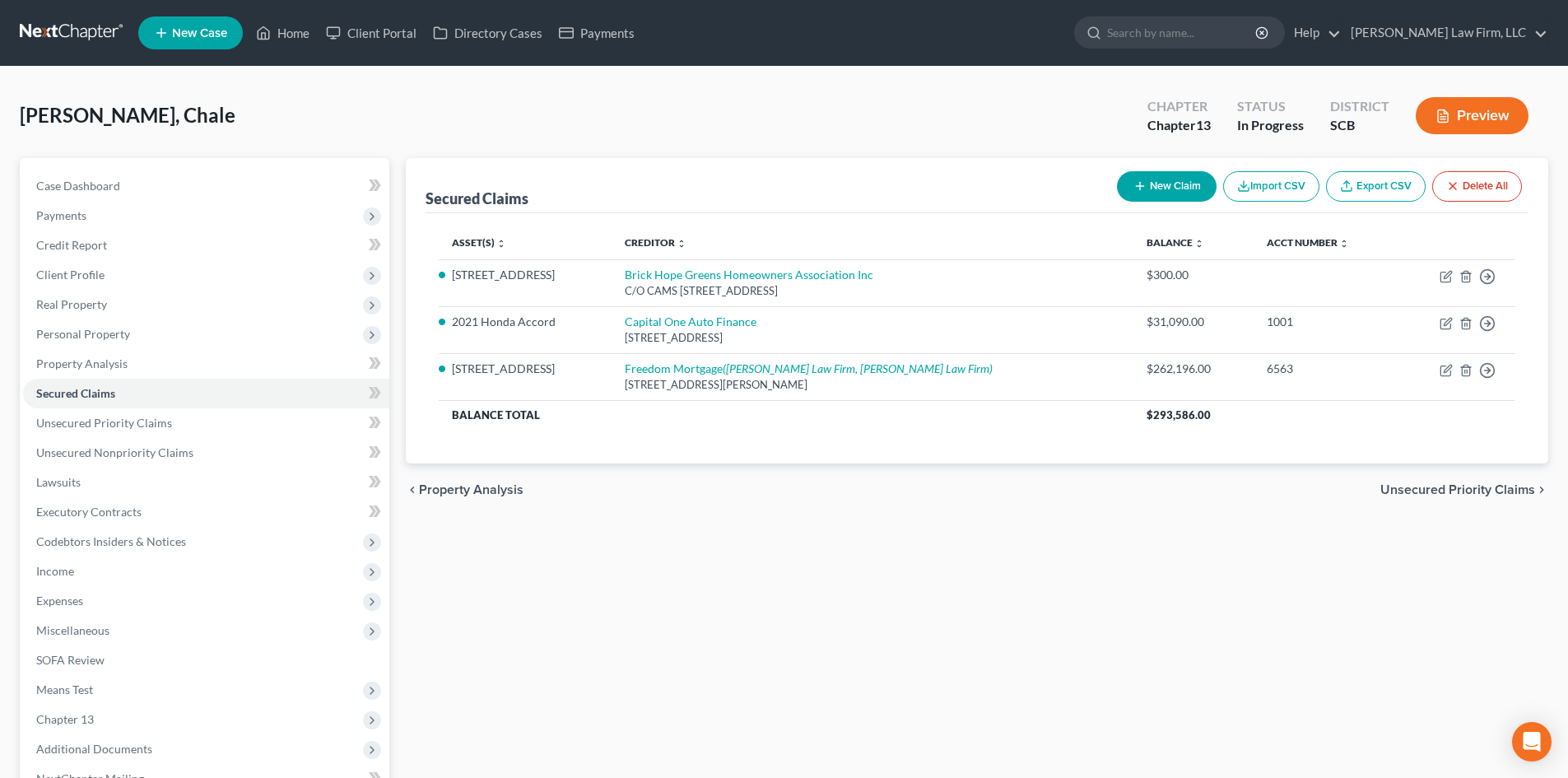
click at [1479, 118] on button "Preview" at bounding box center [1472, 115] width 113 height 37
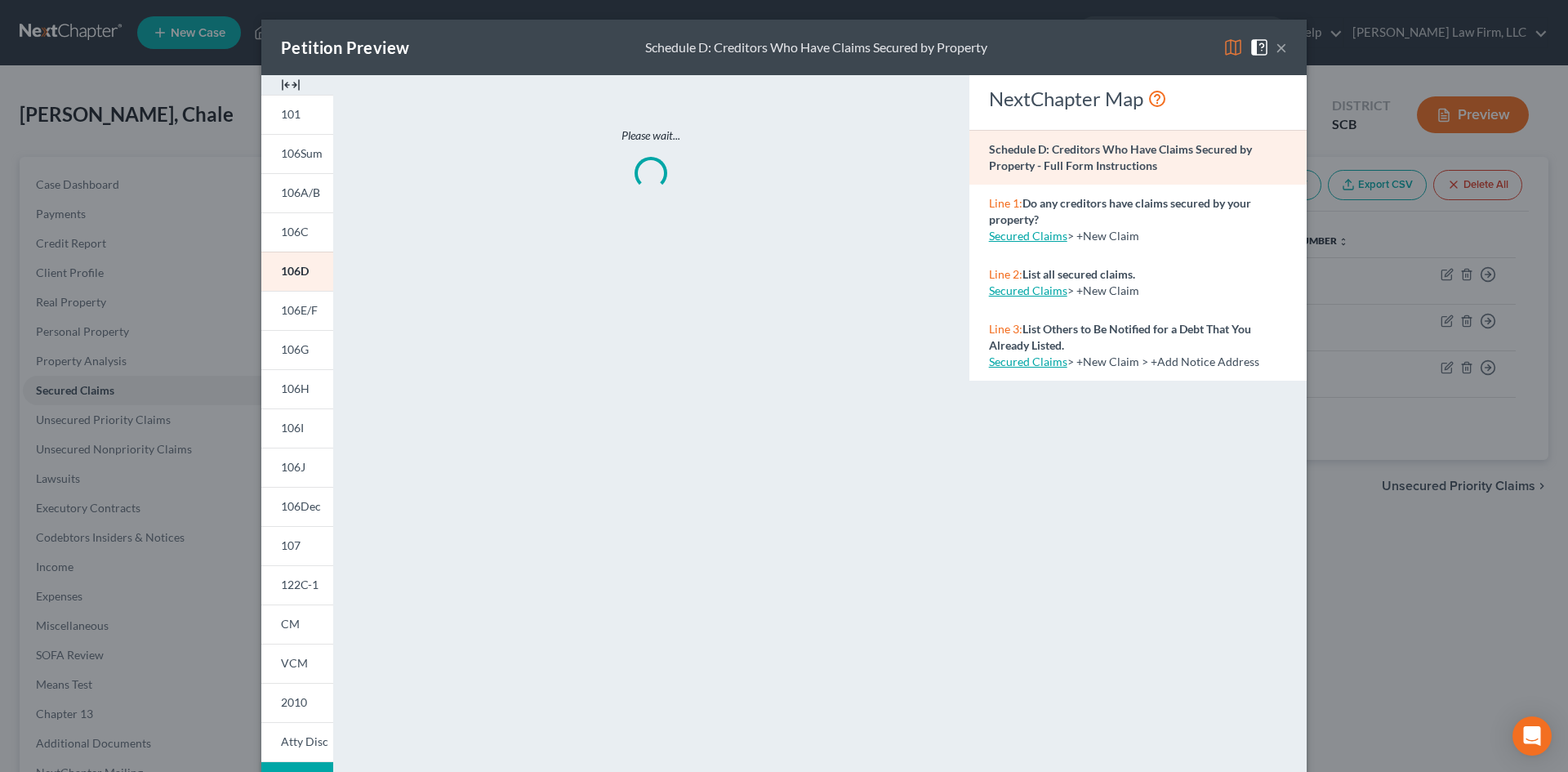
click at [281, 85] on img at bounding box center [291, 85] width 20 height 20
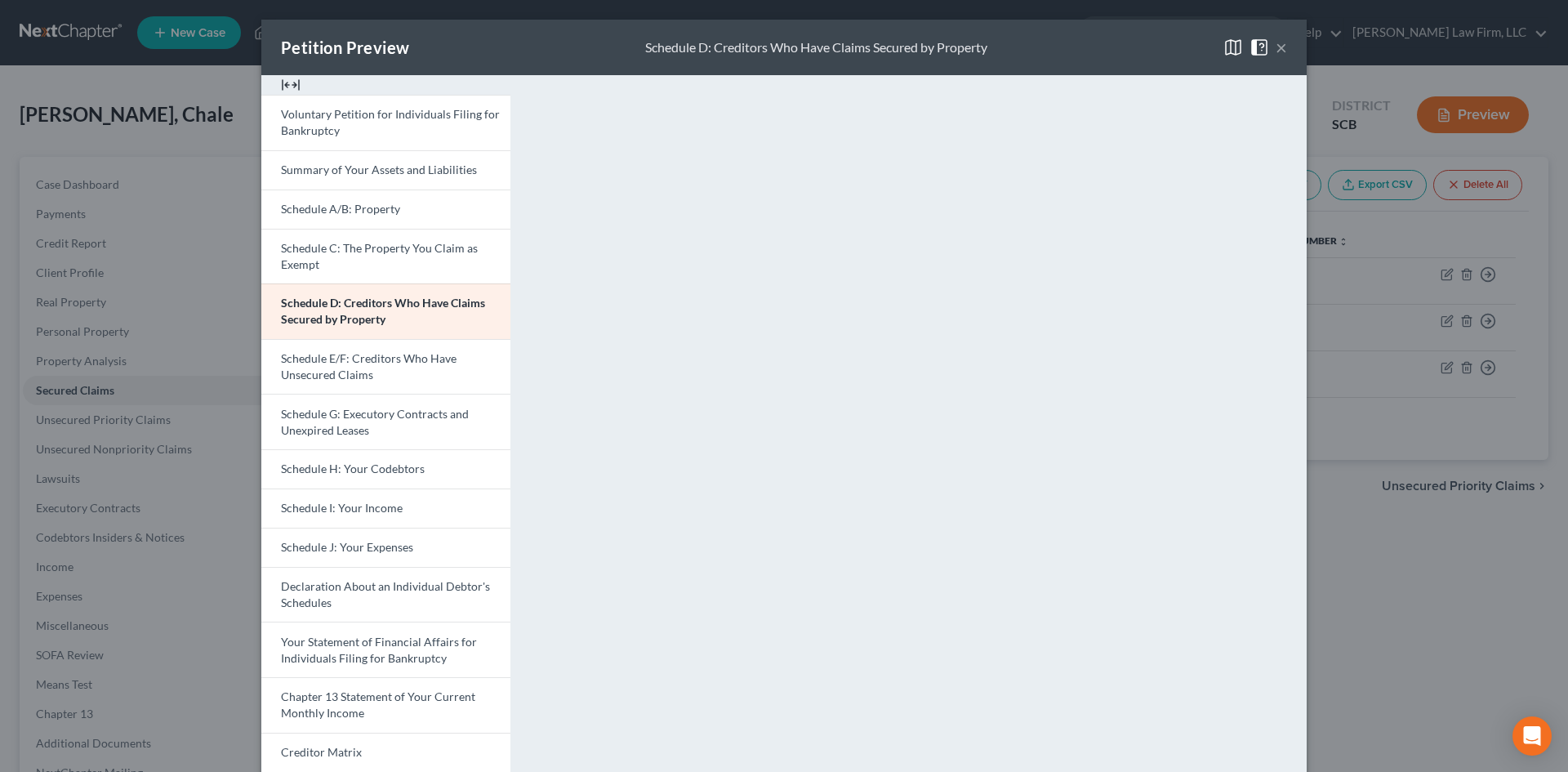
drag, startPoint x: 369, startPoint y: 195, endPoint x: 0, endPoint y: 323, distance: 390.6
click at [369, 195] on link "Schedule A/B: Property" at bounding box center [386, 209] width 249 height 39
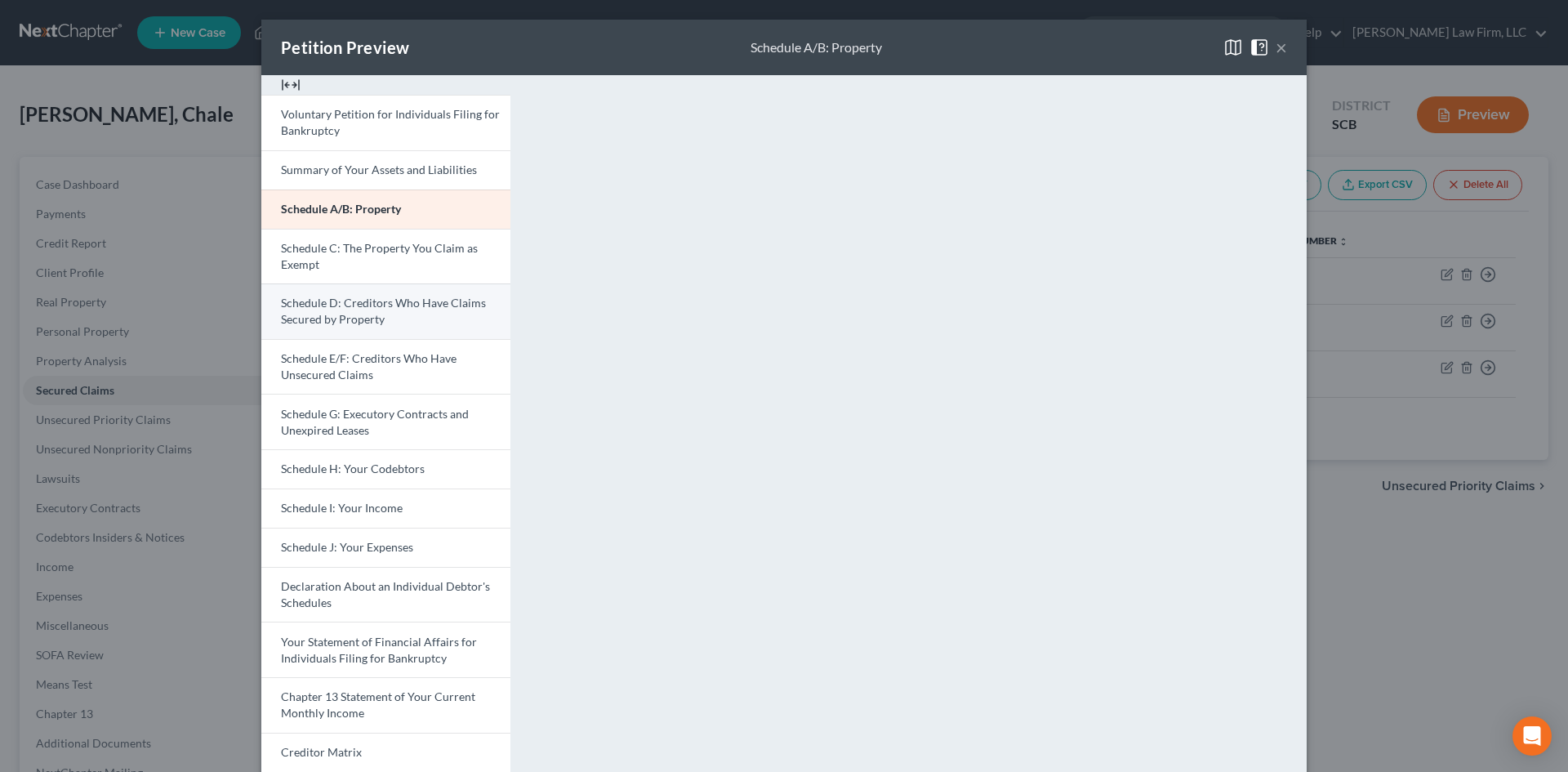
click at [370, 304] on span "Schedule D: Creditors Who Have Claims Secured by Property" at bounding box center [383, 311] width 205 height 30
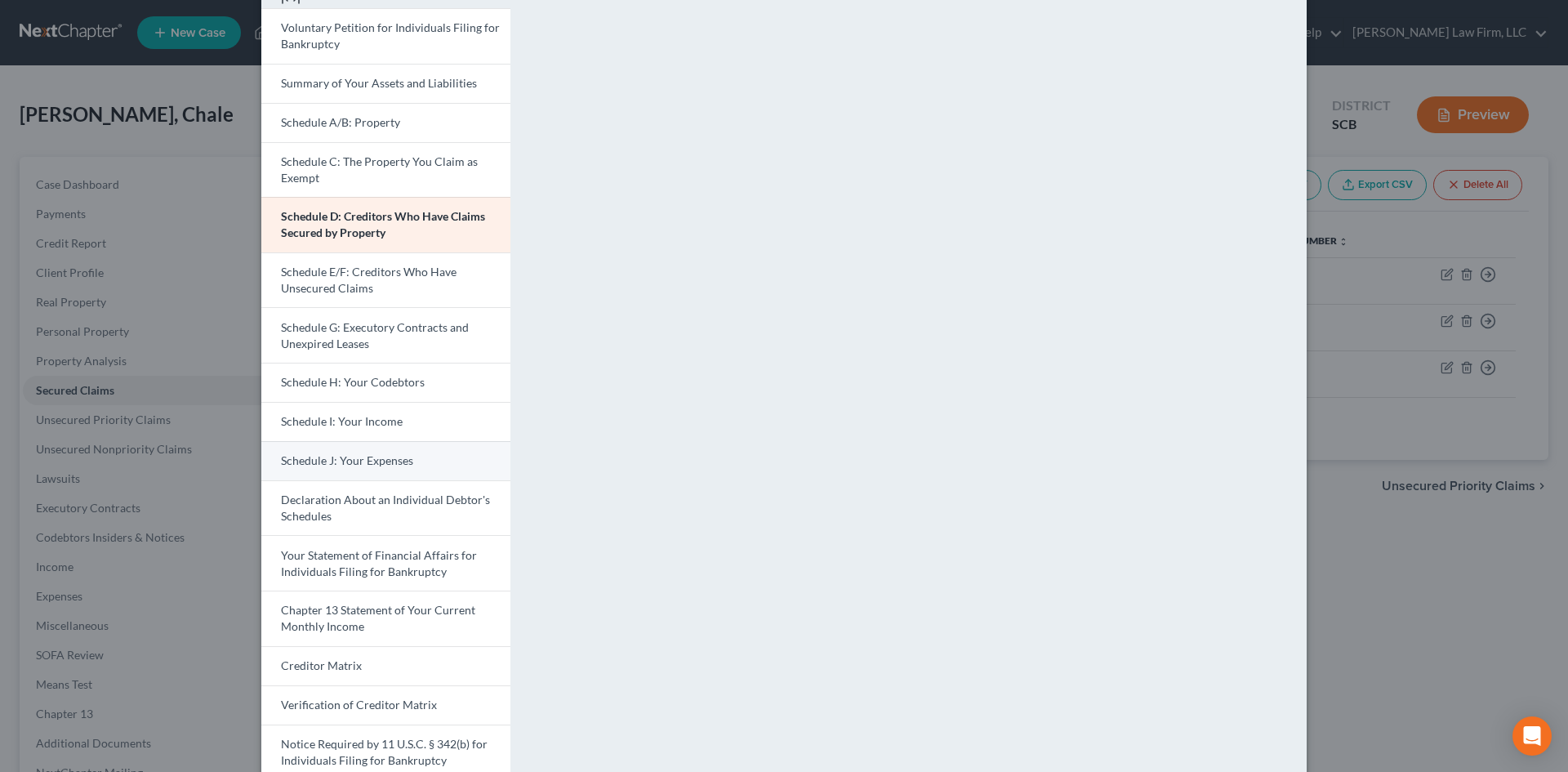
scroll to position [163, 0]
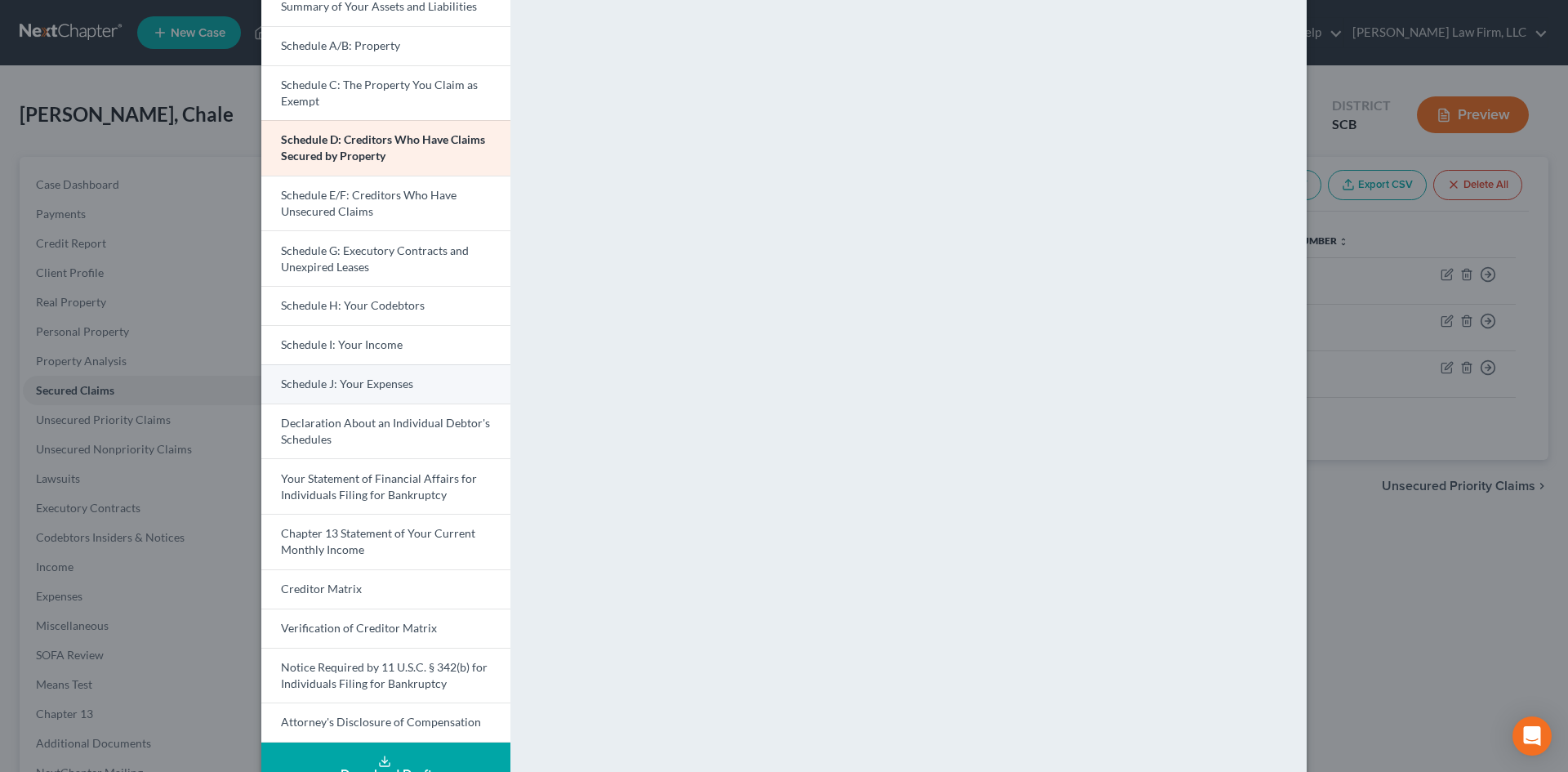
click at [369, 370] on link "Schedule J: Your Expenses" at bounding box center [386, 384] width 249 height 39
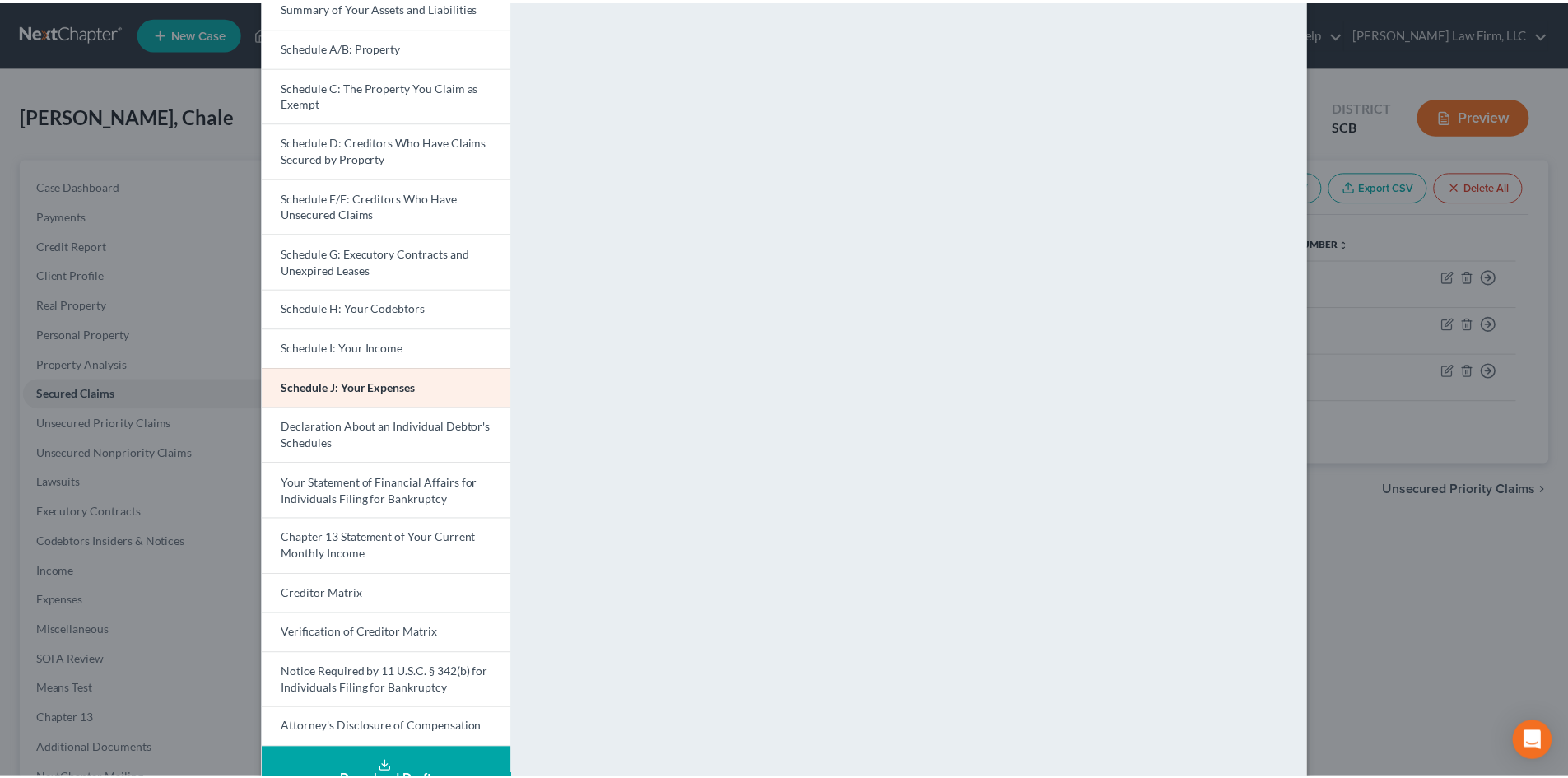
scroll to position [0, 0]
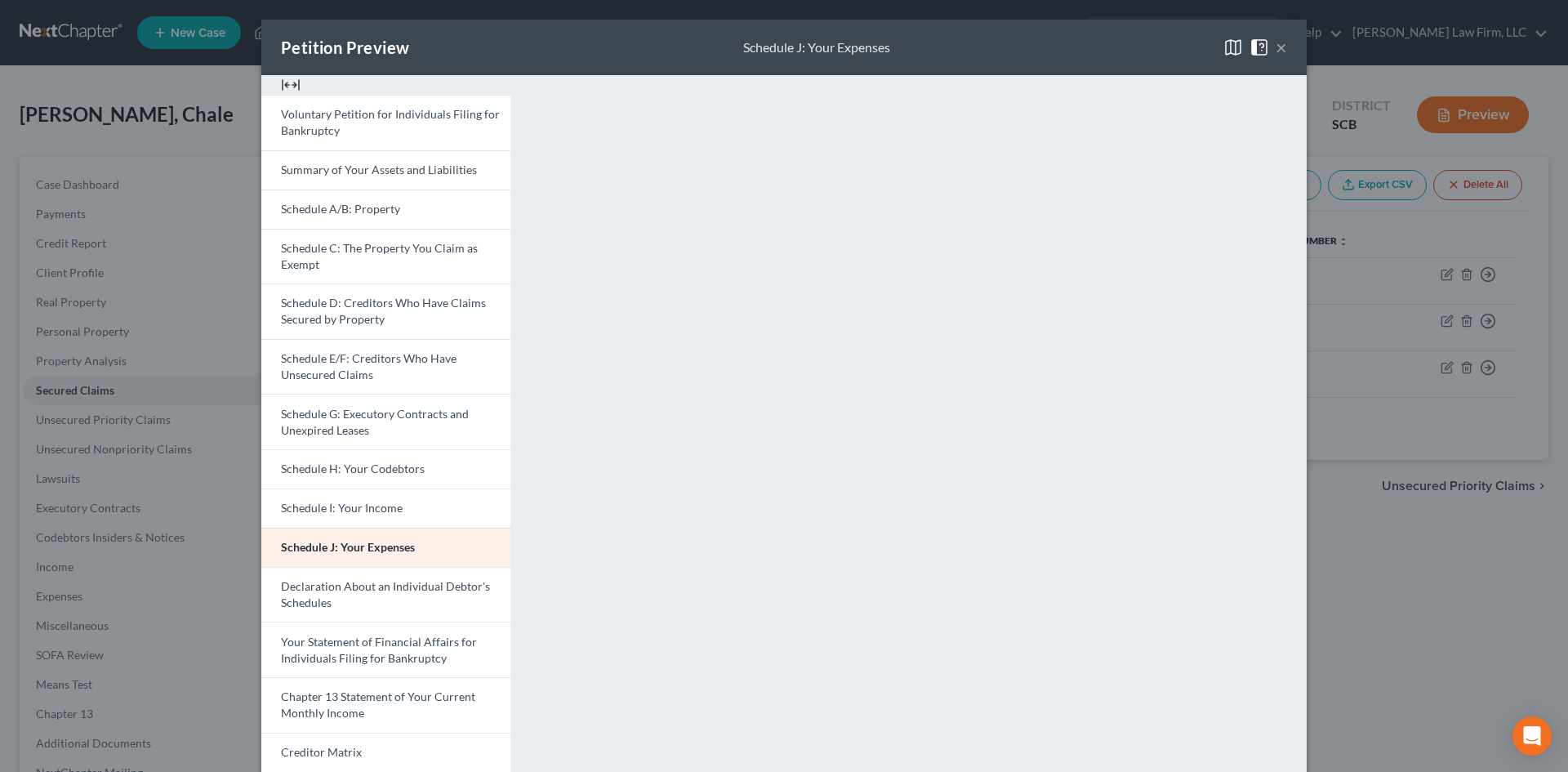
click at [1276, 48] on button "×" at bounding box center [1281, 47] width 12 height 20
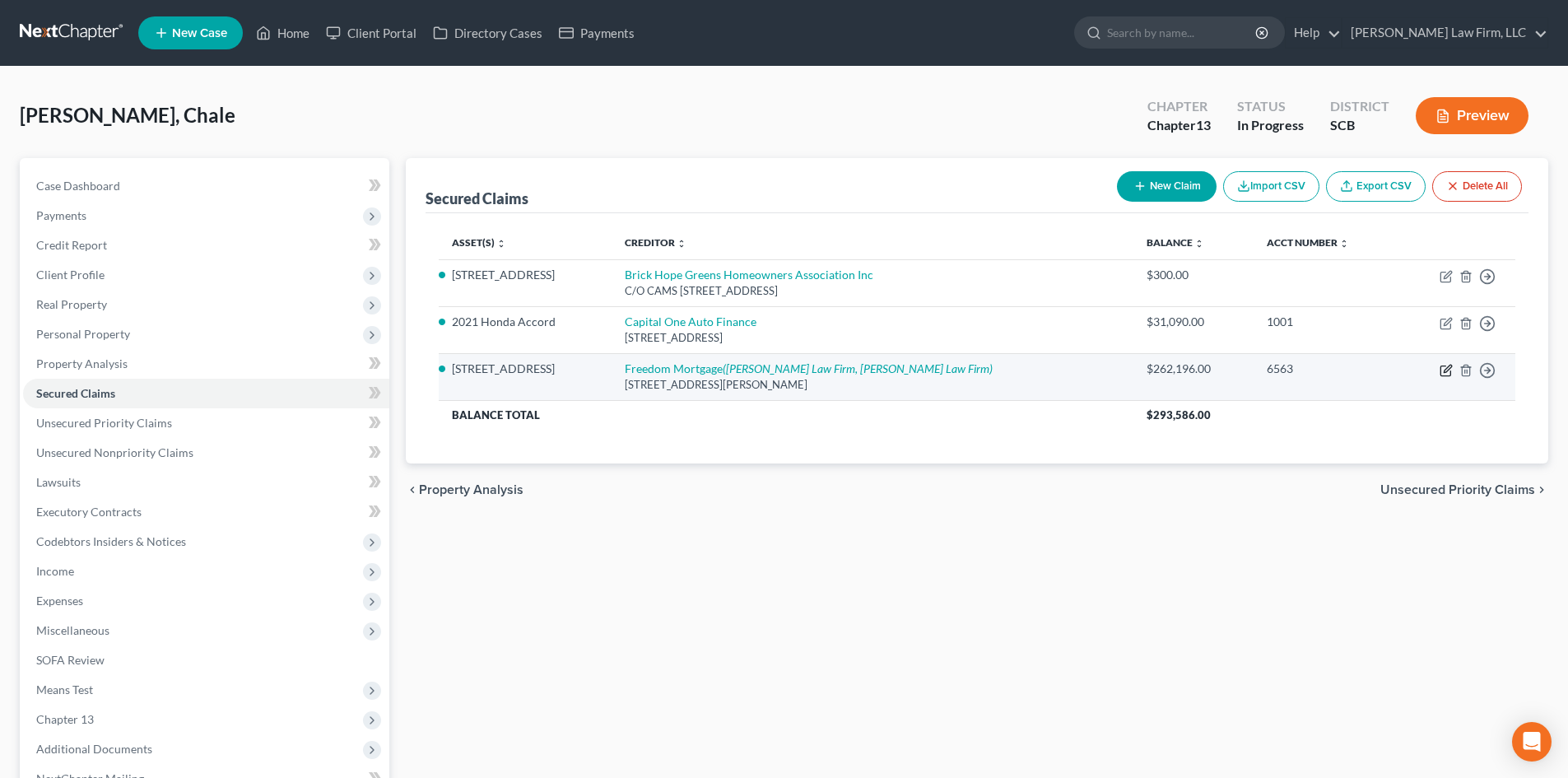
click at [1447, 369] on icon "button" at bounding box center [1445, 370] width 13 height 13
select select "15"
select select "3"
select select "0"
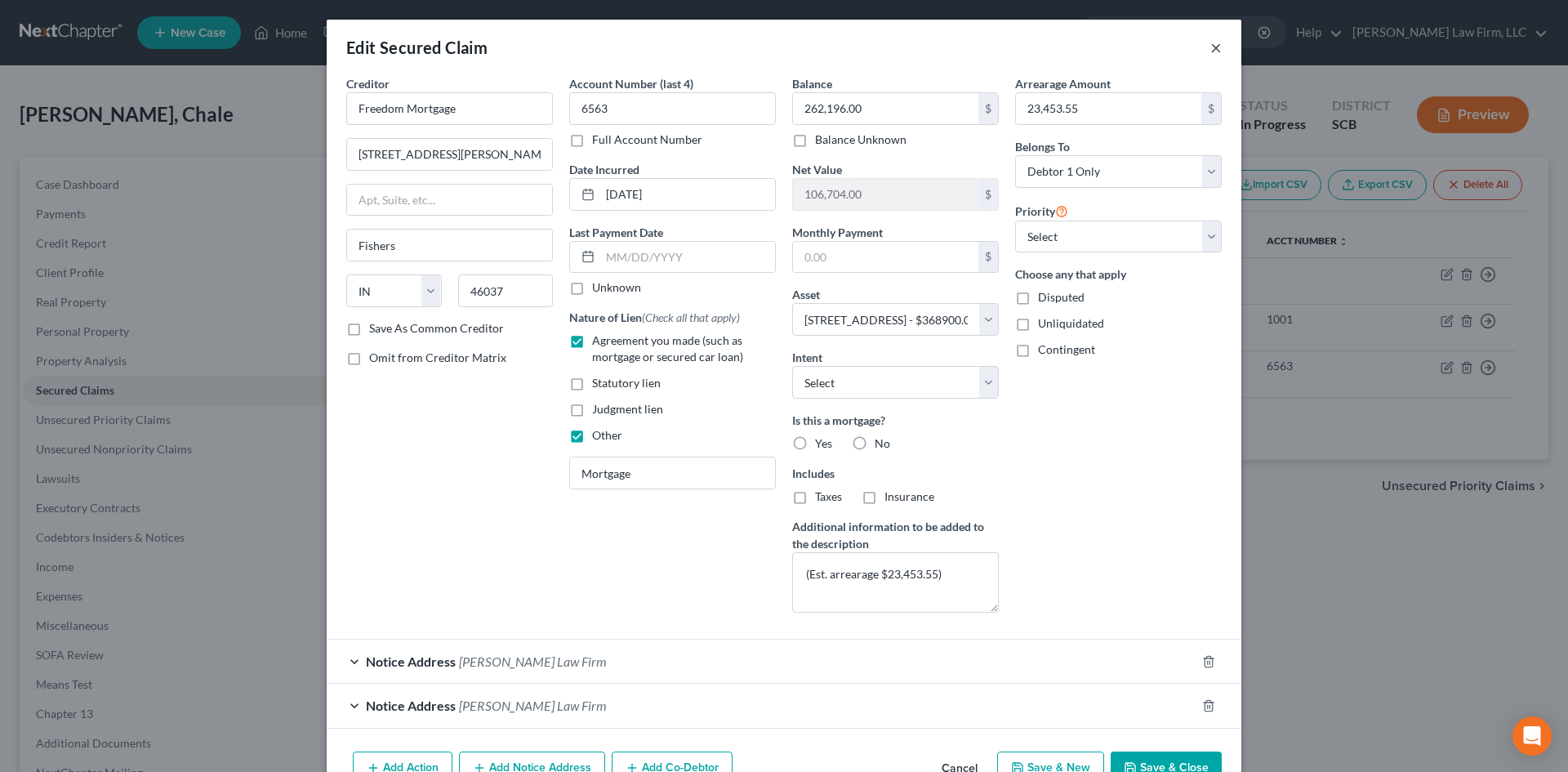
click at [1212, 45] on button "×" at bounding box center [1215, 47] width 12 height 20
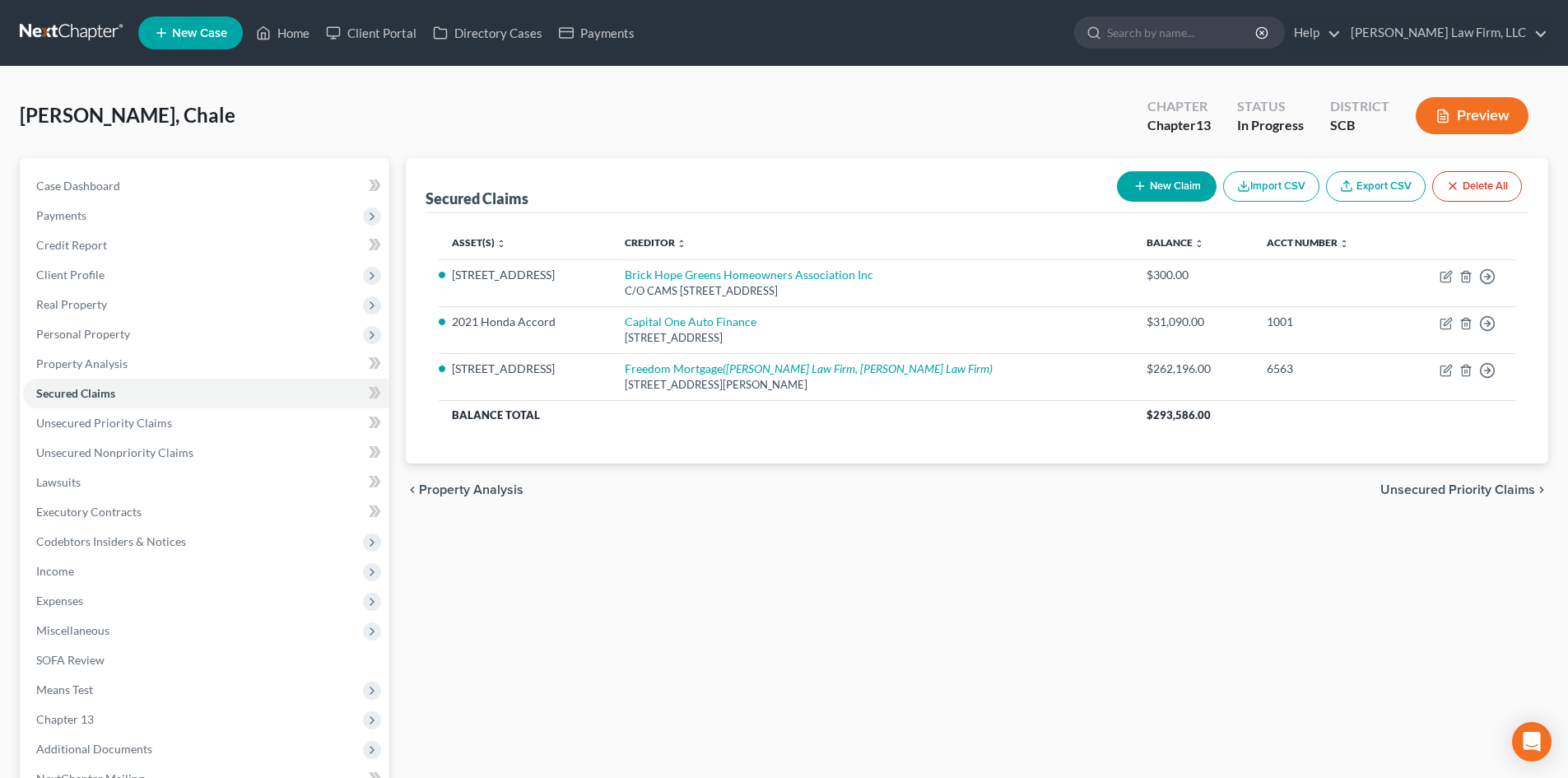
click at [74, 169] on div "Case Dashboard Payments Invoices Payments Payments Credit Report Client Profile…" at bounding box center [204, 482] width 370 height 648
click at [64, 180] on span "Case Dashboard" at bounding box center [78, 185] width 84 height 14
select select "0"
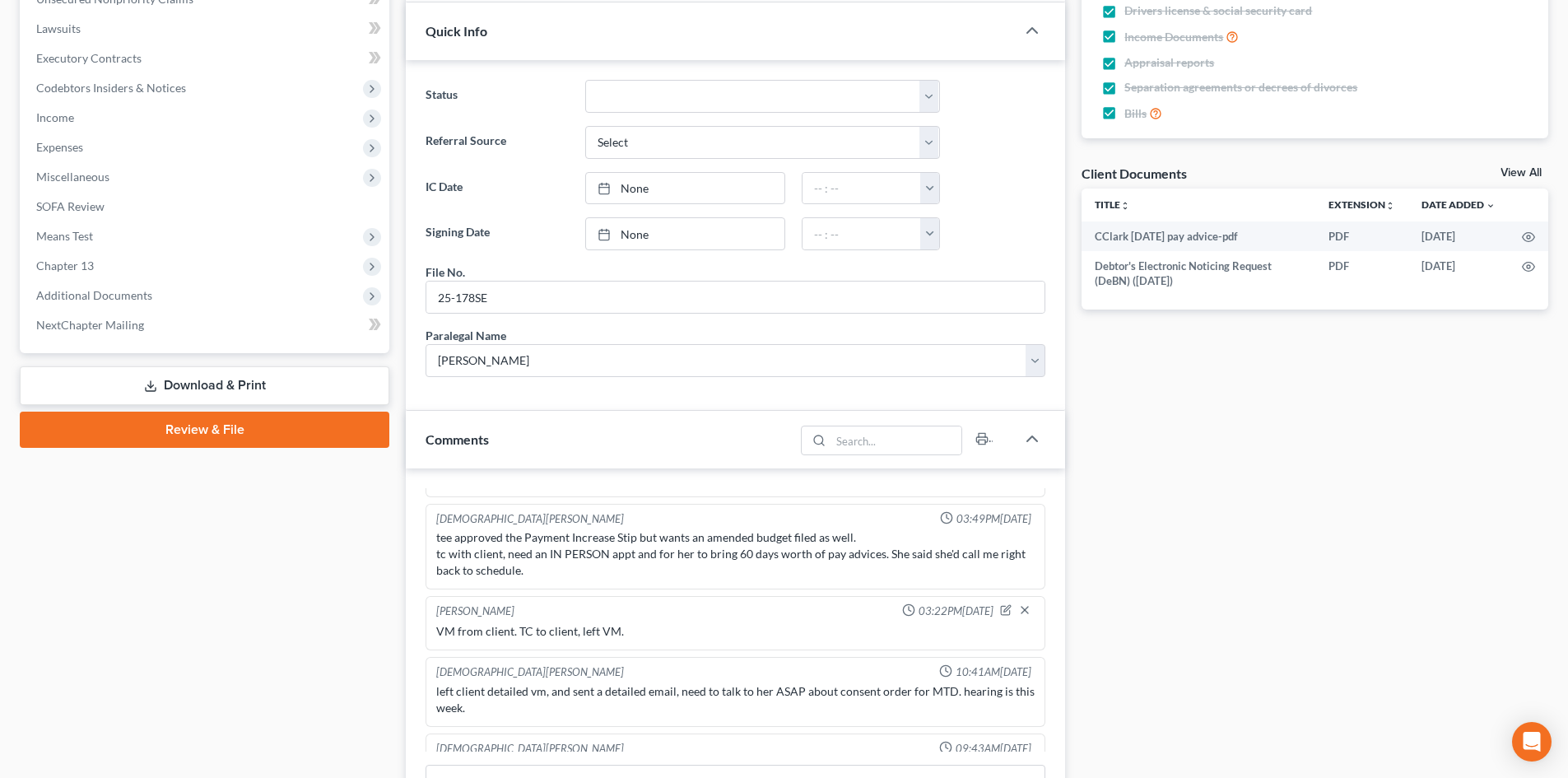
scroll to position [124, 0]
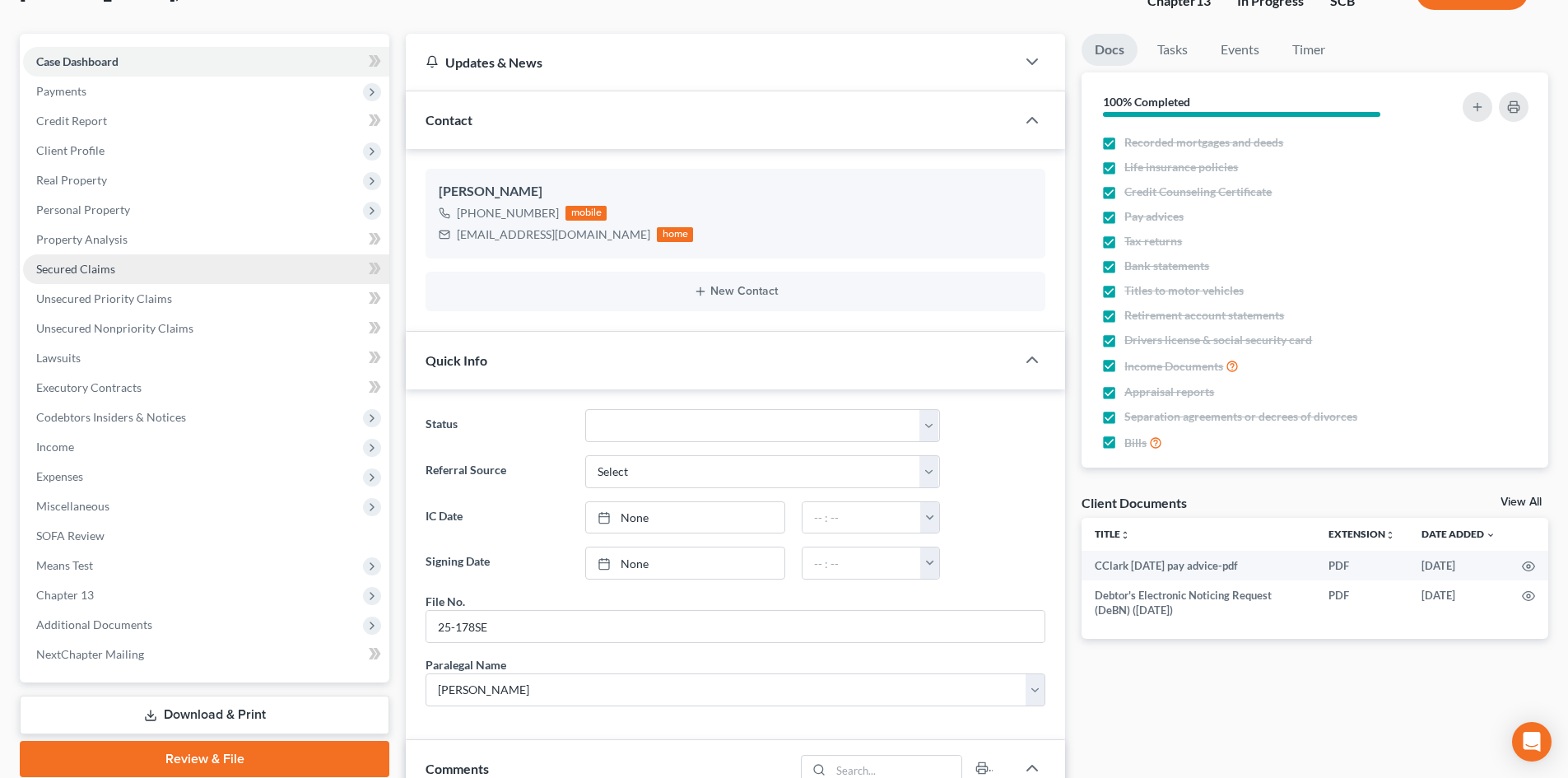
click at [154, 279] on link "Secured Claims" at bounding box center [206, 269] width 366 height 30
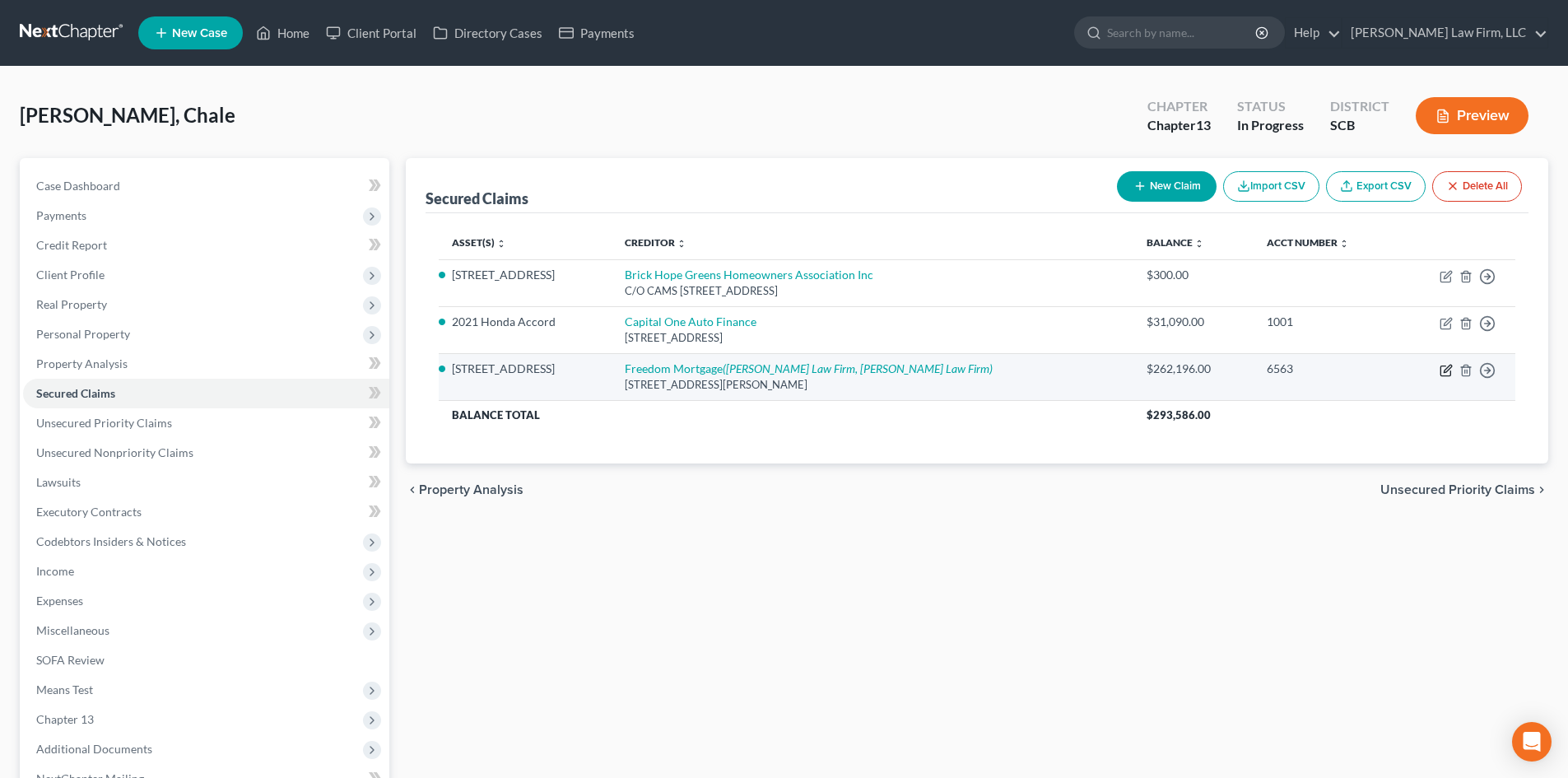
click at [1444, 371] on icon "button" at bounding box center [1445, 370] width 13 height 13
select select "15"
select select "3"
select select "0"
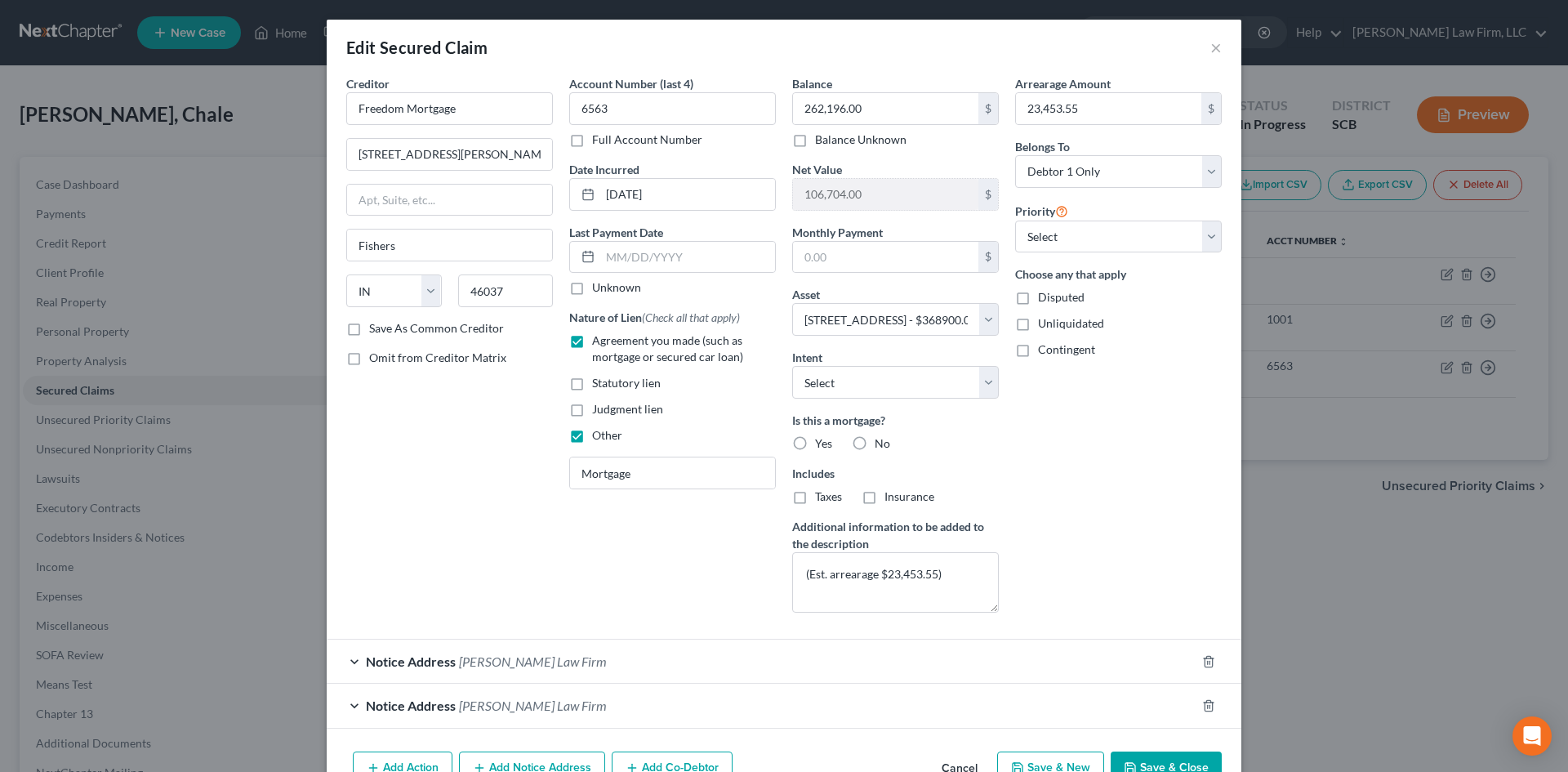
click at [1219, 48] on div "Edit Secured Claim ×" at bounding box center [784, 47] width 914 height 55
click at [1214, 42] on button "×" at bounding box center [1215, 47] width 12 height 20
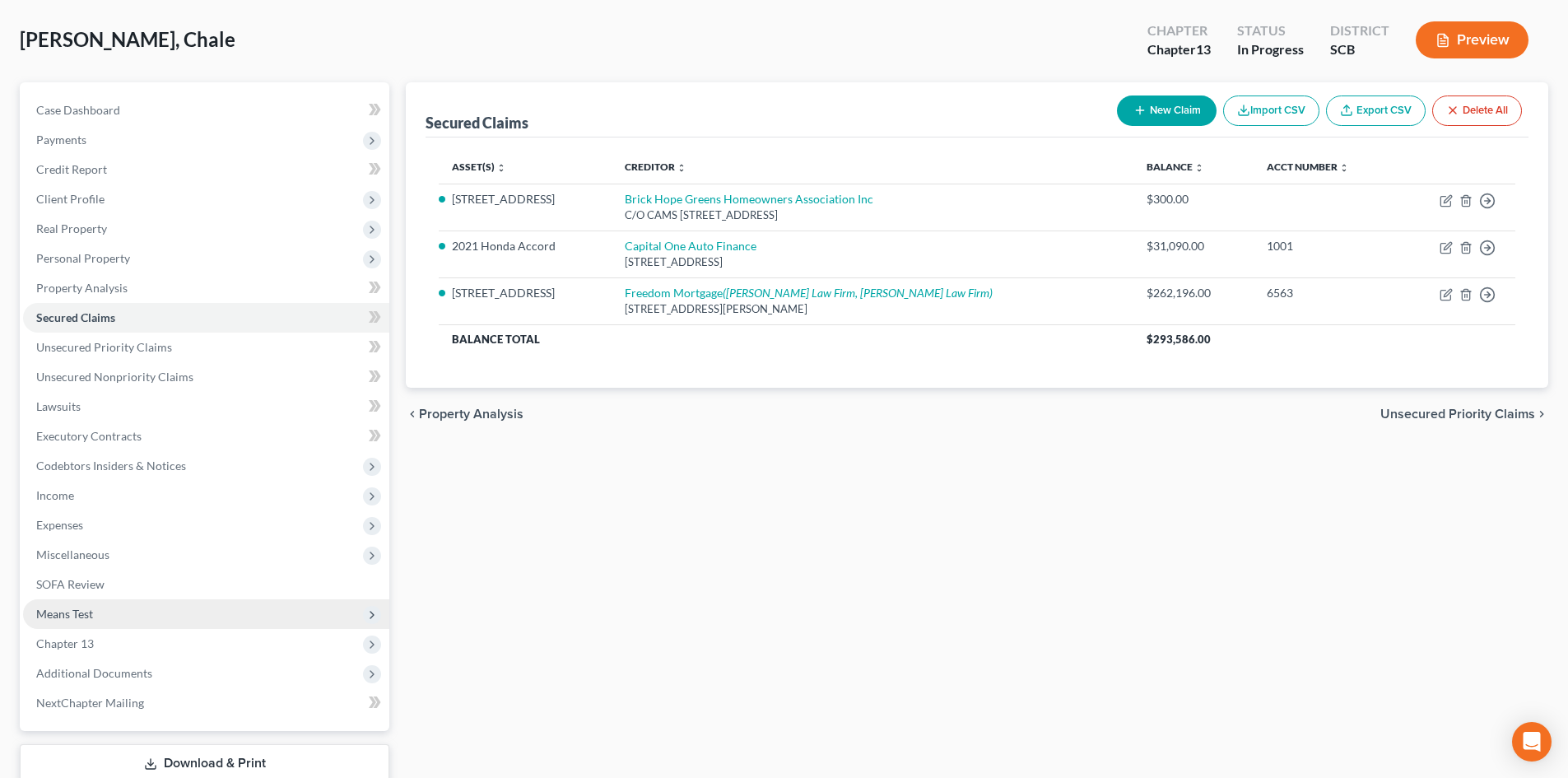
scroll to position [186, 0]
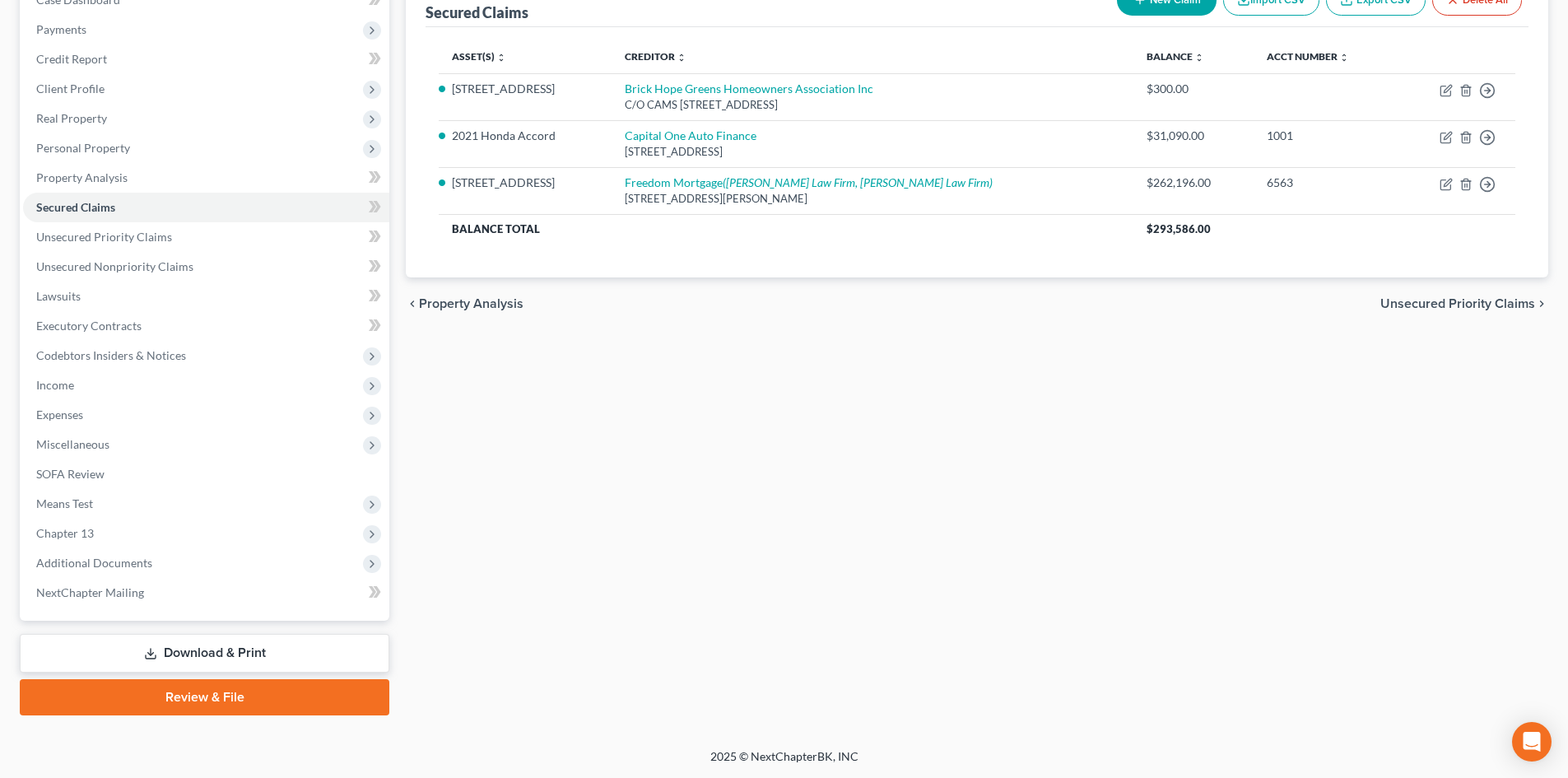
drag, startPoint x: 147, startPoint y: 653, endPoint x: 169, endPoint y: 645, distance: 23.4
click at [147, 653] on icon at bounding box center [150, 653] width 13 height 13
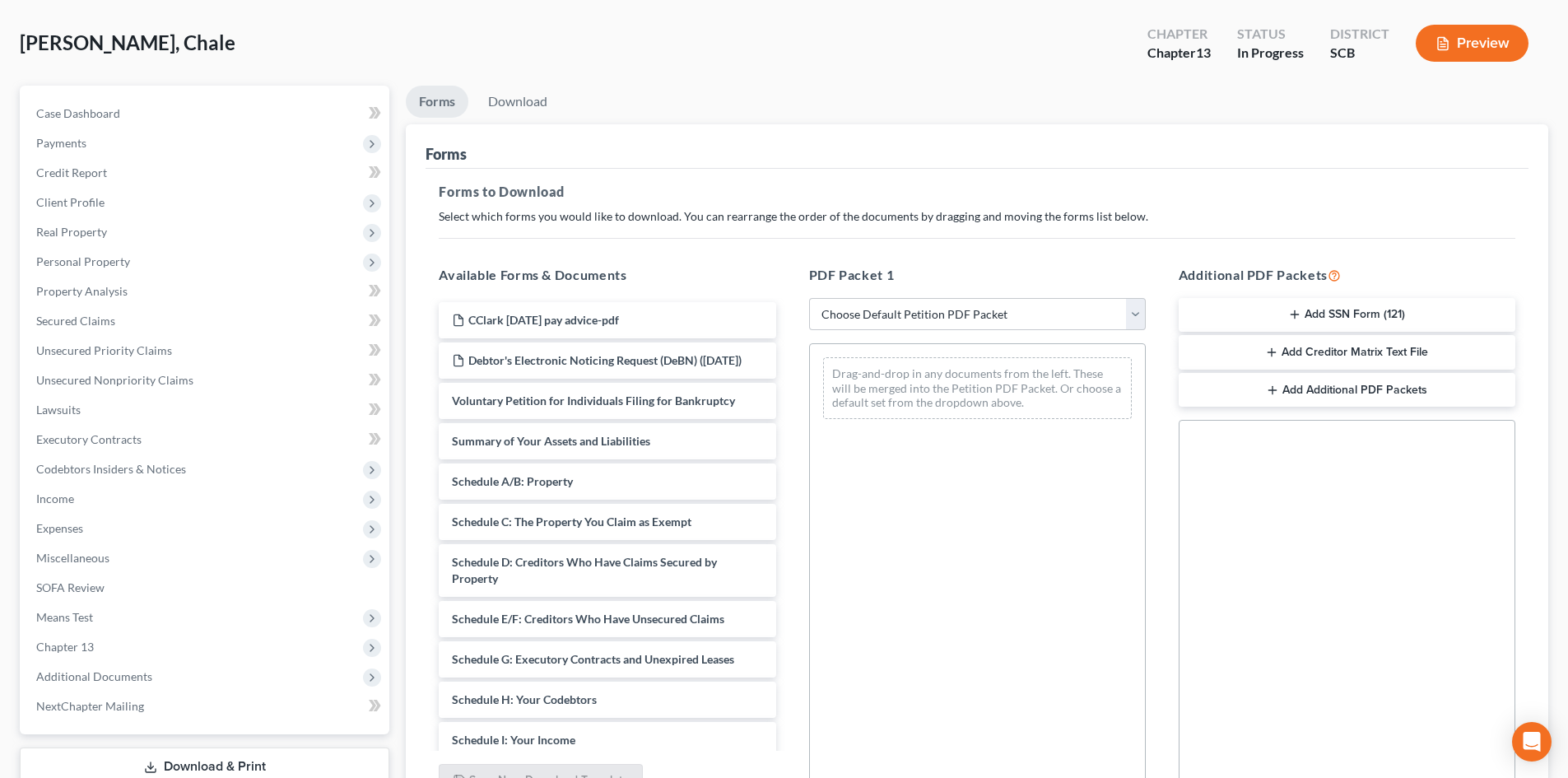
scroll to position [165, 0]
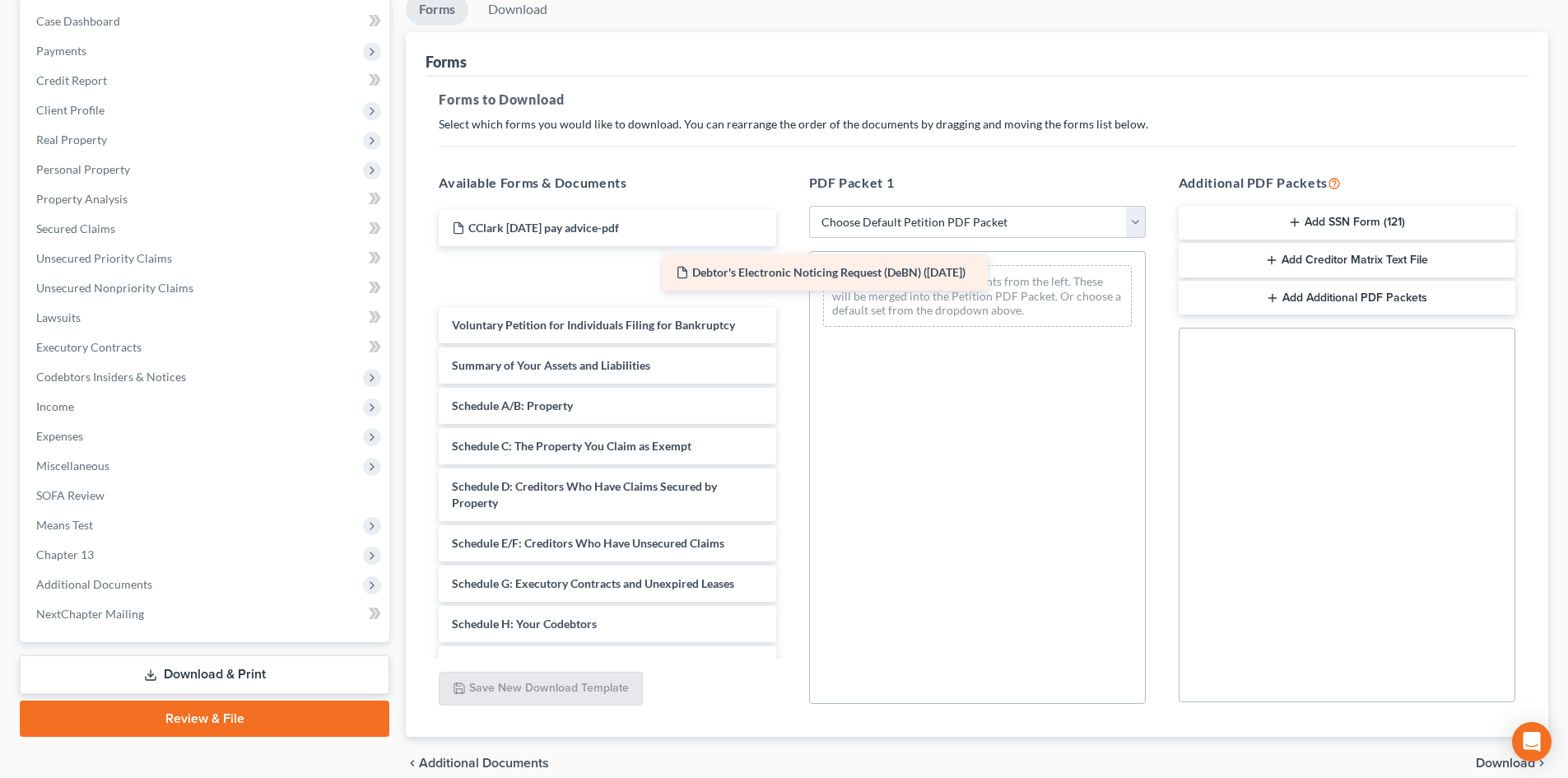
drag, startPoint x: 535, startPoint y: 290, endPoint x: 854, endPoint y: 295, distance: 319.0
click at [788, 300] on div "Debtor's Electronic Noticing Request (DeBN) ([DATE]) CClark [DATE] pay advice-p…" at bounding box center [606, 623] width 363 height 828
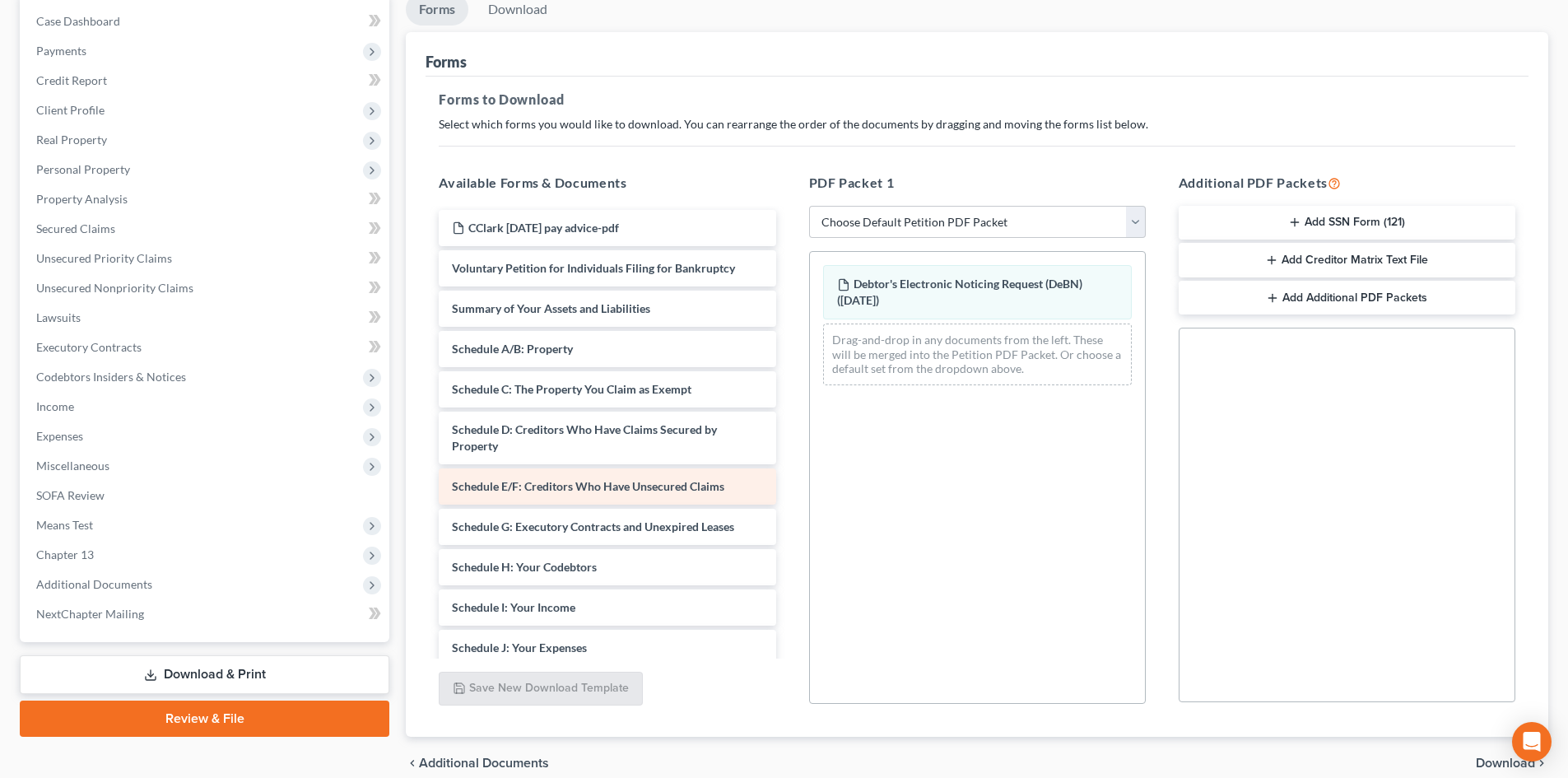
scroll to position [327, 0]
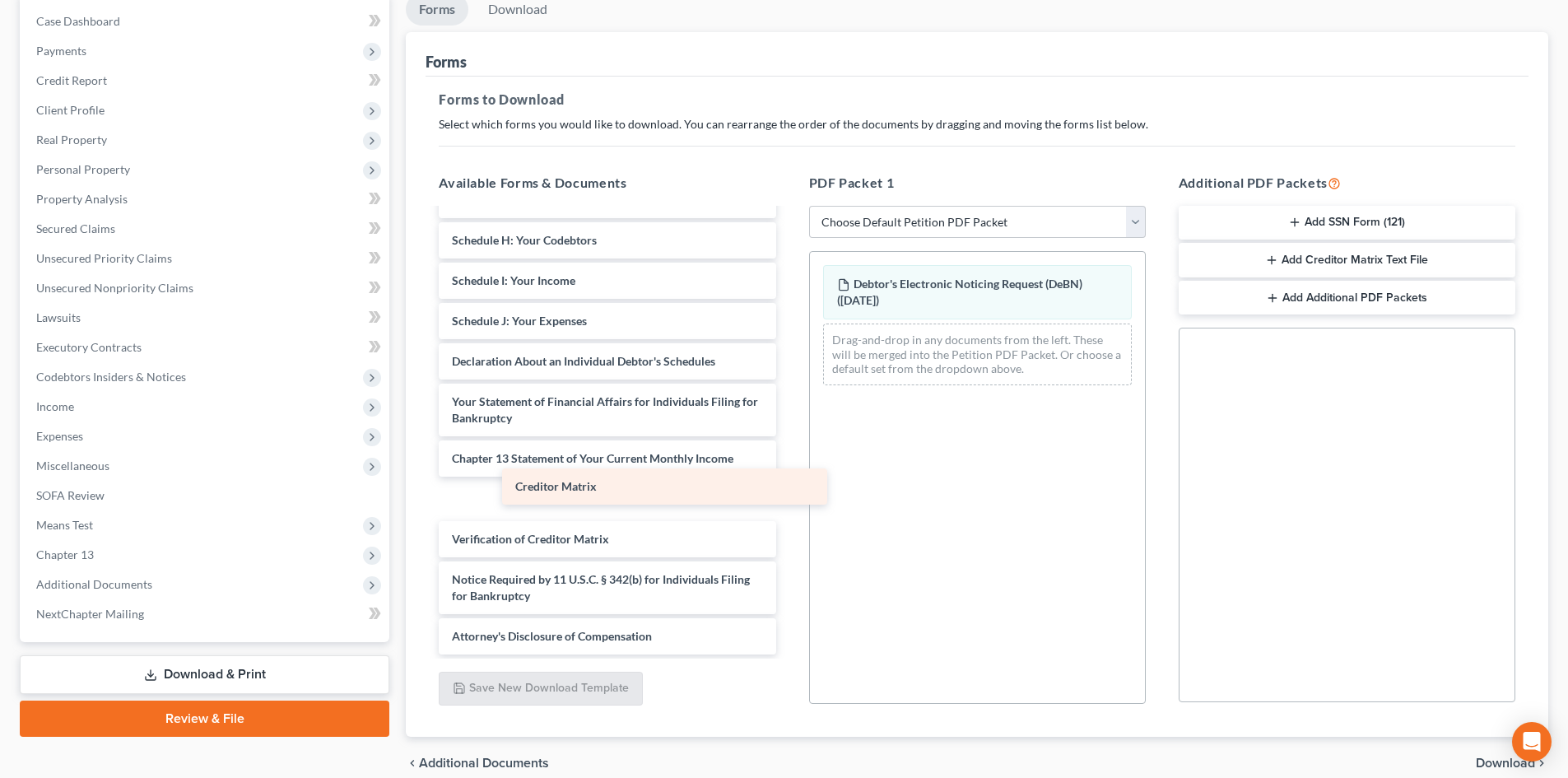
drag, startPoint x: 552, startPoint y: 512, endPoint x: 806, endPoint y: 462, distance: 258.9
click at [788, 466] on div "Creditor Matrix CClark [DATE] pay advice-pdf Voluntary Petition for Individuals…" at bounding box center [606, 268] width 363 height 771
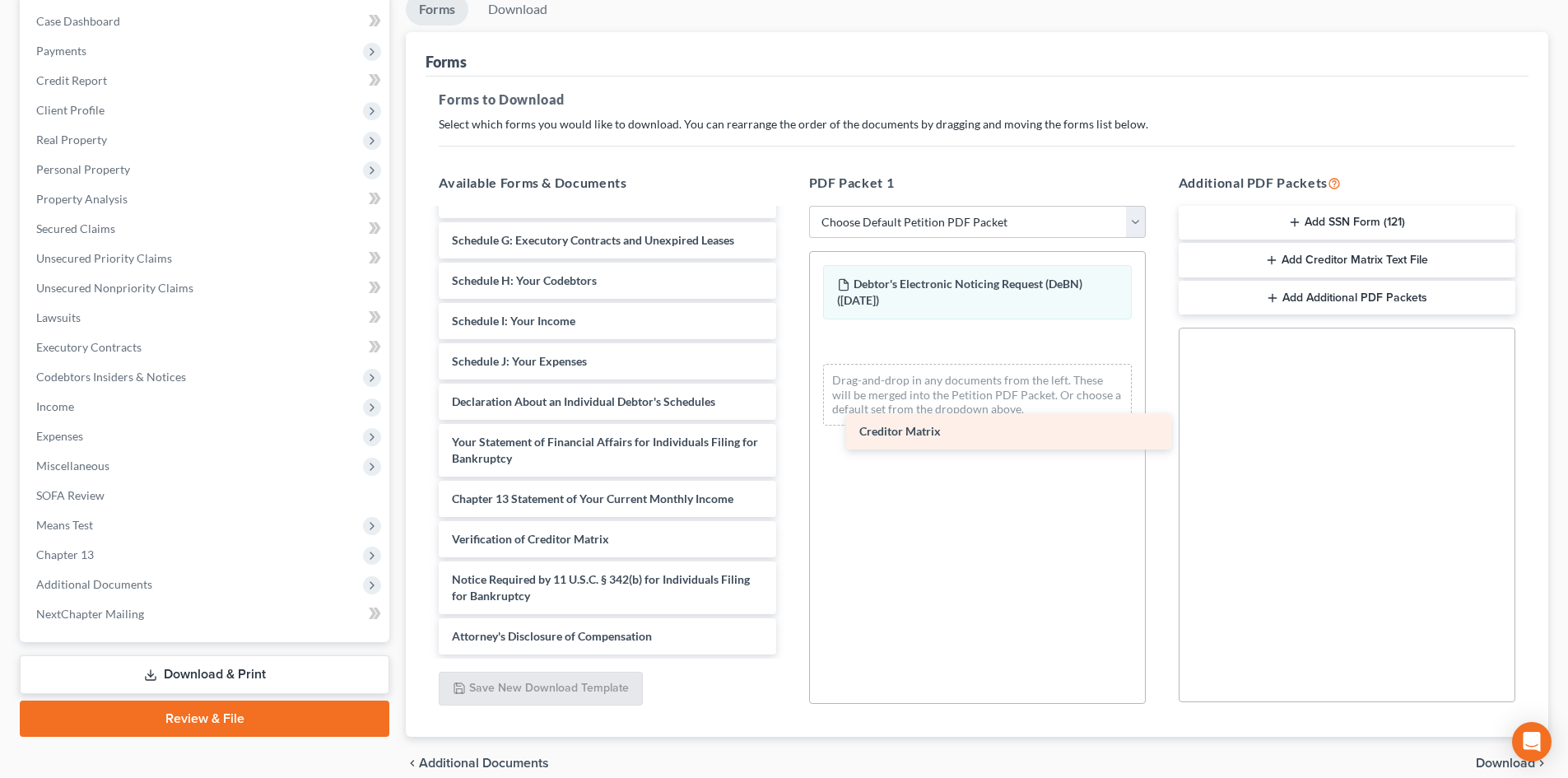
scroll to position [286, 0]
drag, startPoint x: 600, startPoint y: 500, endPoint x: 1008, endPoint y: 422, distance: 415.4
click at [788, 414] on div "Creditor Matrix CClark [DATE] pay advice-pdf Voluntary Petition for Individuals…" at bounding box center [606, 289] width 363 height 731
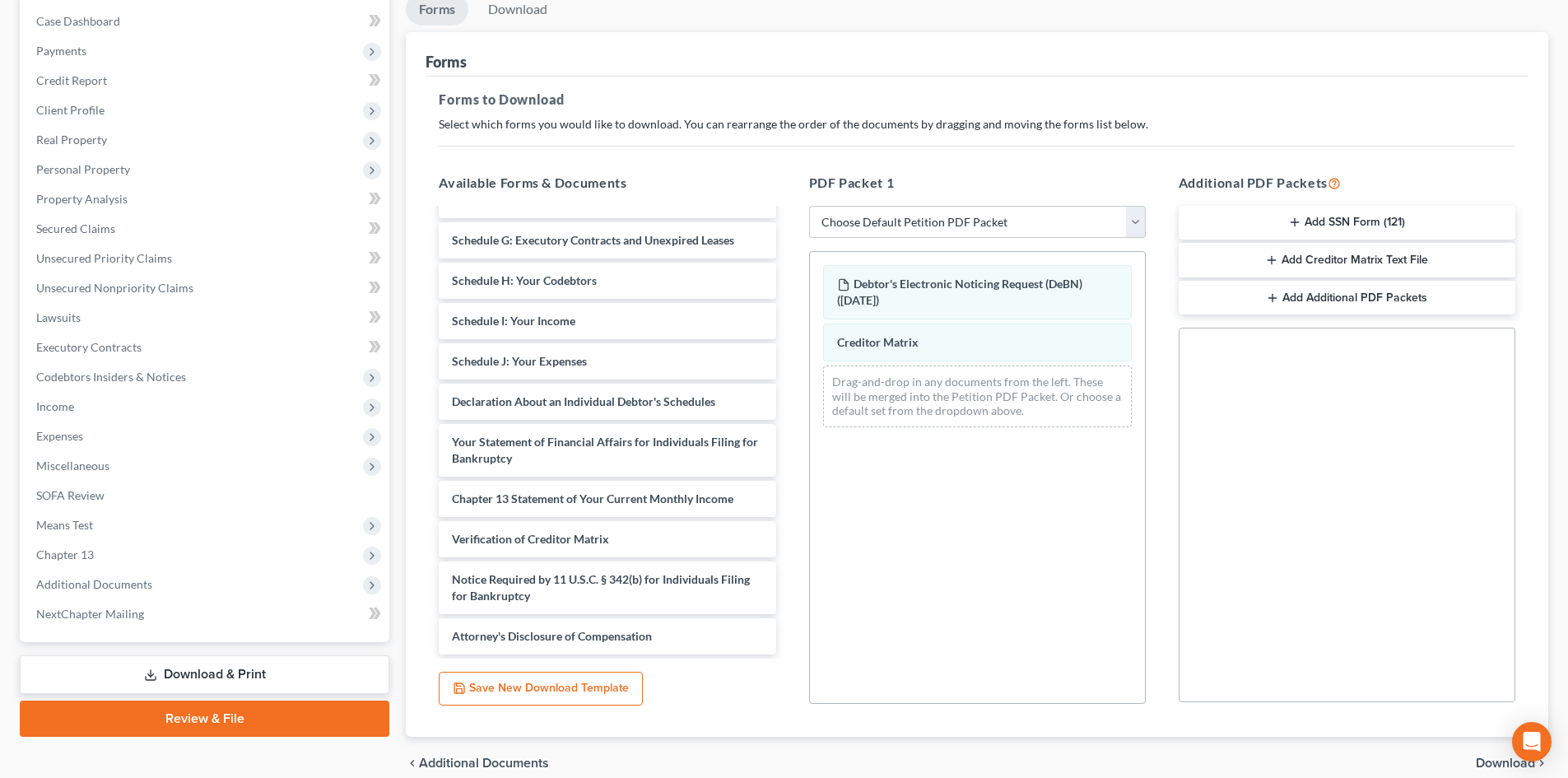
click at [788, 431] on div "CClark [DATE] pay advice-pdf Voluntary Petition for Individuals Filing for Bank…" at bounding box center [606, 289] width 363 height 731
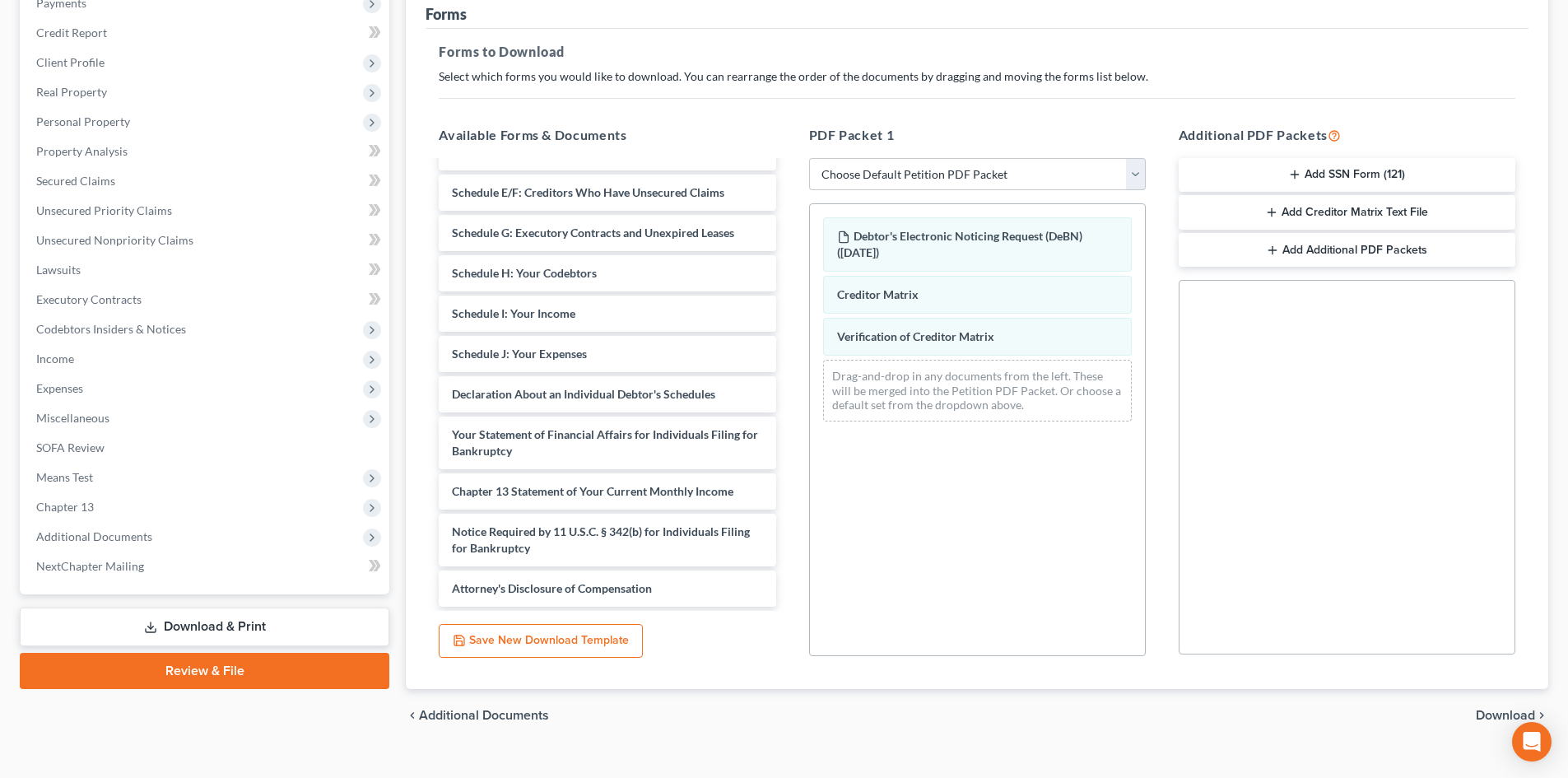
scroll to position [239, 0]
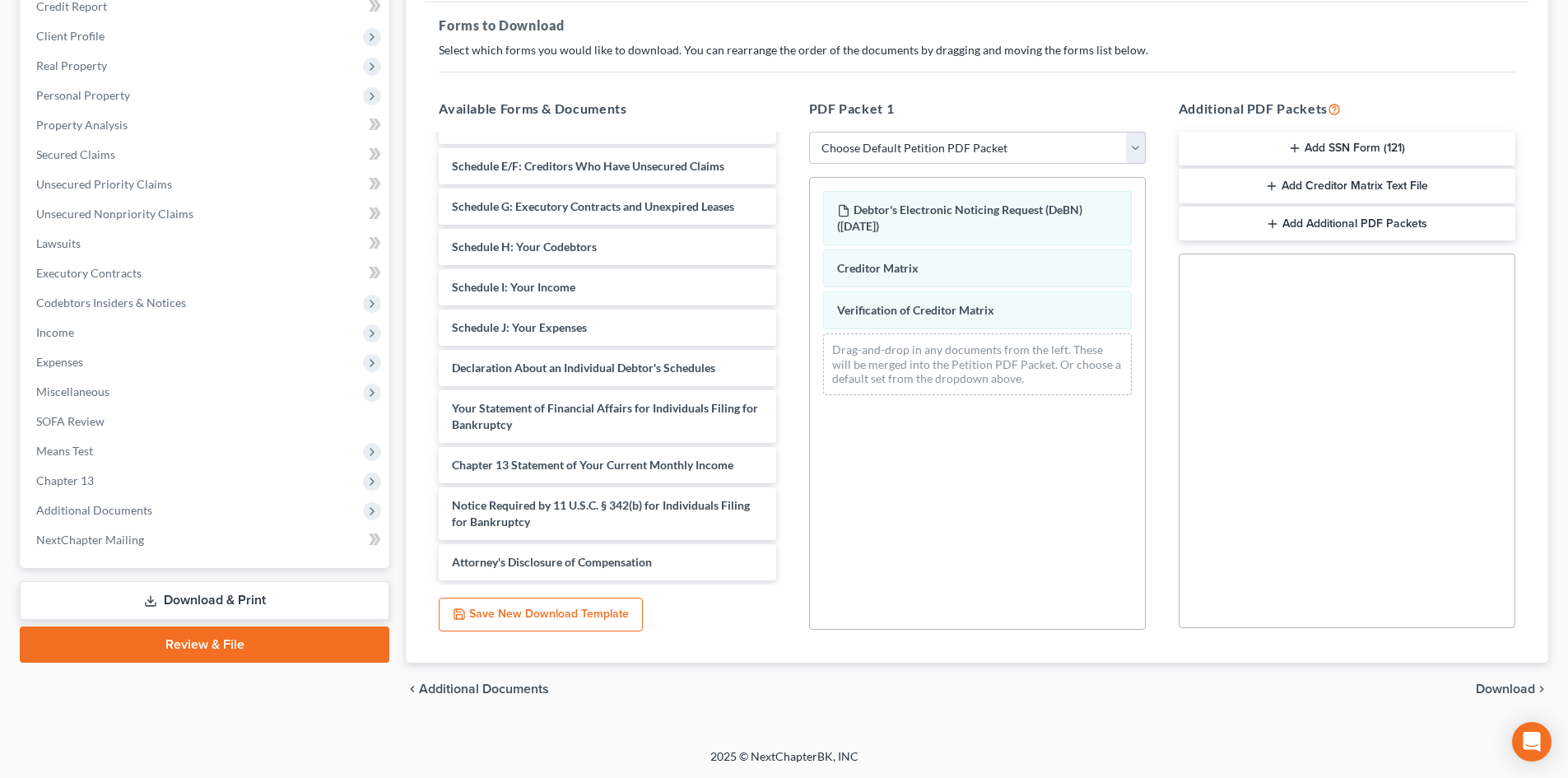
click at [1480, 688] on span "Download" at bounding box center [1505, 688] width 59 height 13
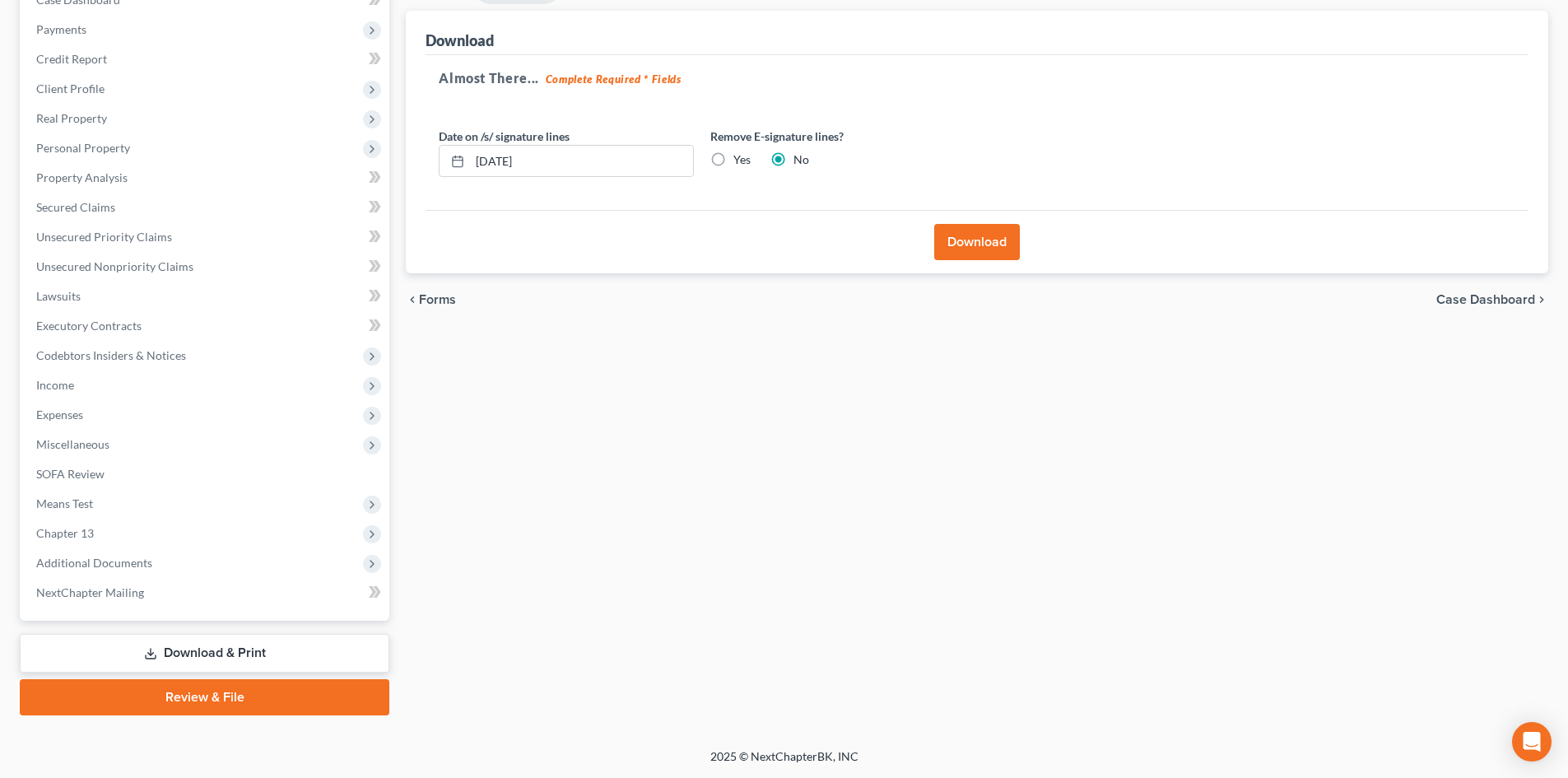
scroll to position [186, 0]
click at [733, 164] on label "Yes" at bounding box center [741, 159] width 17 height 16
click at [740, 162] on input "Yes" at bounding box center [745, 157] width 11 height 11
radio input "true"
radio input "false"
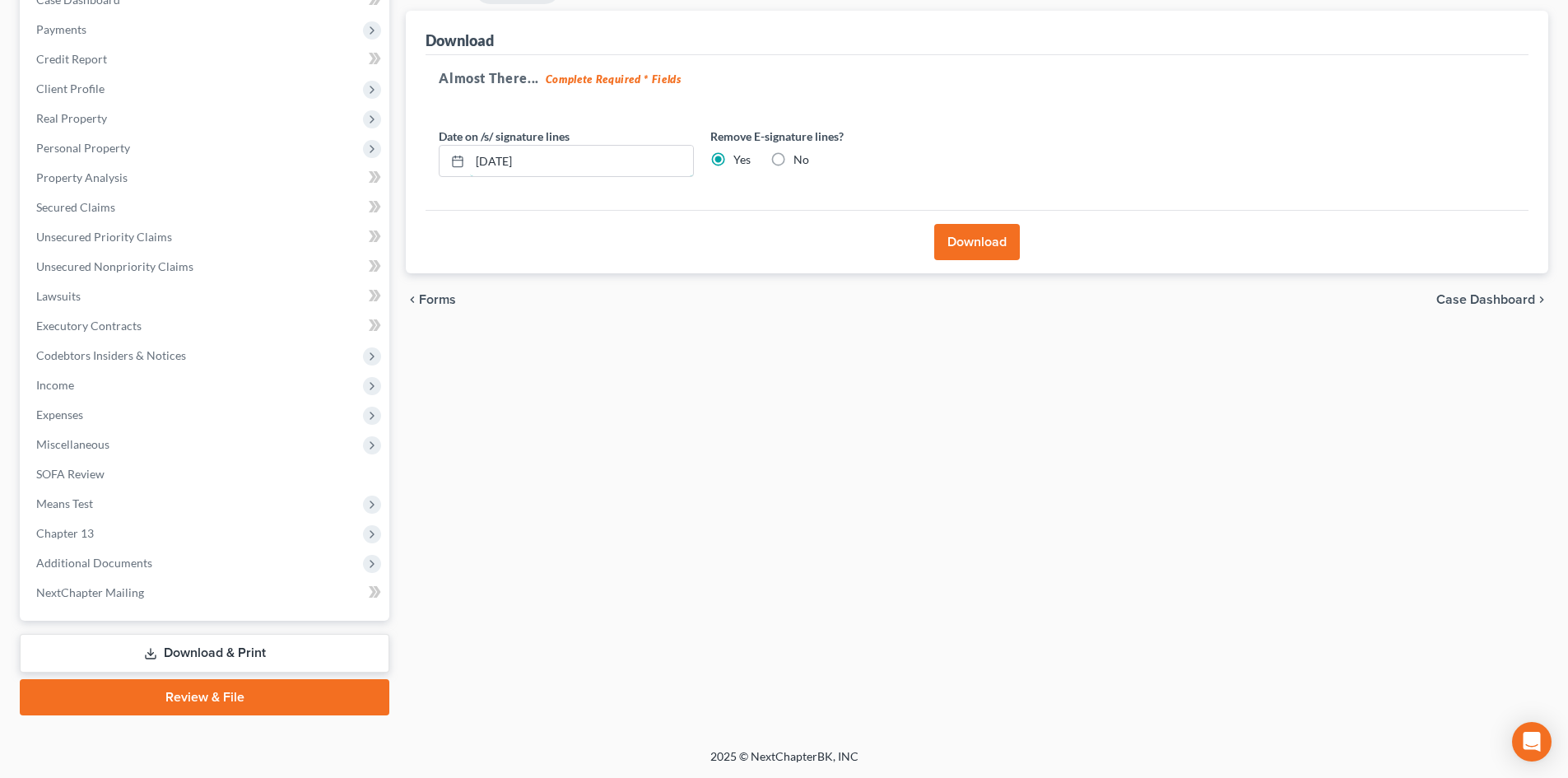
drag, startPoint x: 434, startPoint y: 181, endPoint x: 381, endPoint y: 173, distance: 53.6
click at [414, 181] on div "Download Almost There... Complete Required * Fields Date on /s/ signature lines…" at bounding box center [977, 142] width 1143 height 263
click at [979, 232] on button "Download" at bounding box center [977, 242] width 86 height 36
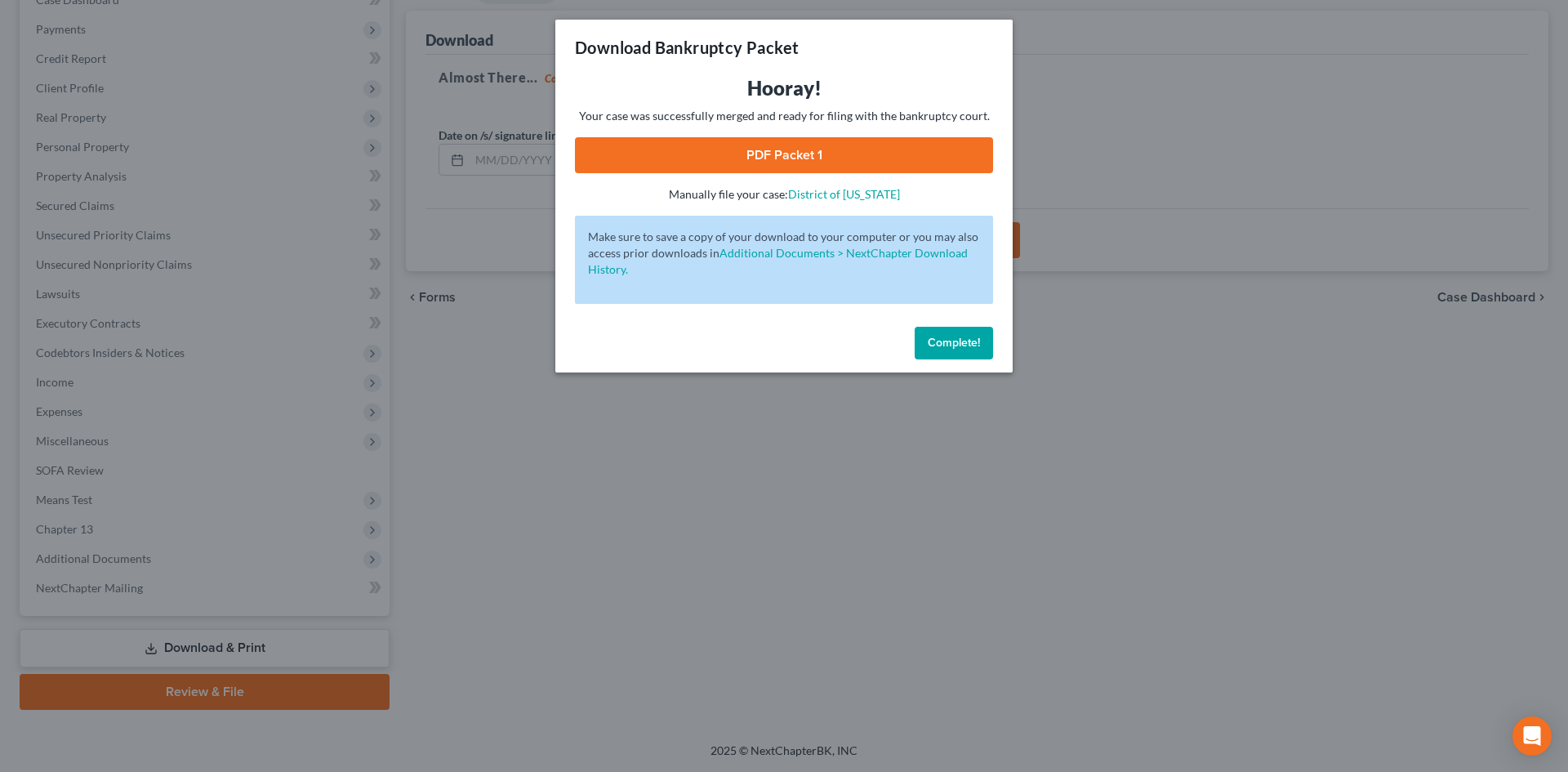
click at [705, 141] on link "PDF Packet 1" at bounding box center [784, 155] width 418 height 36
click at [964, 336] on span "Complete!" at bounding box center [953, 343] width 52 height 14
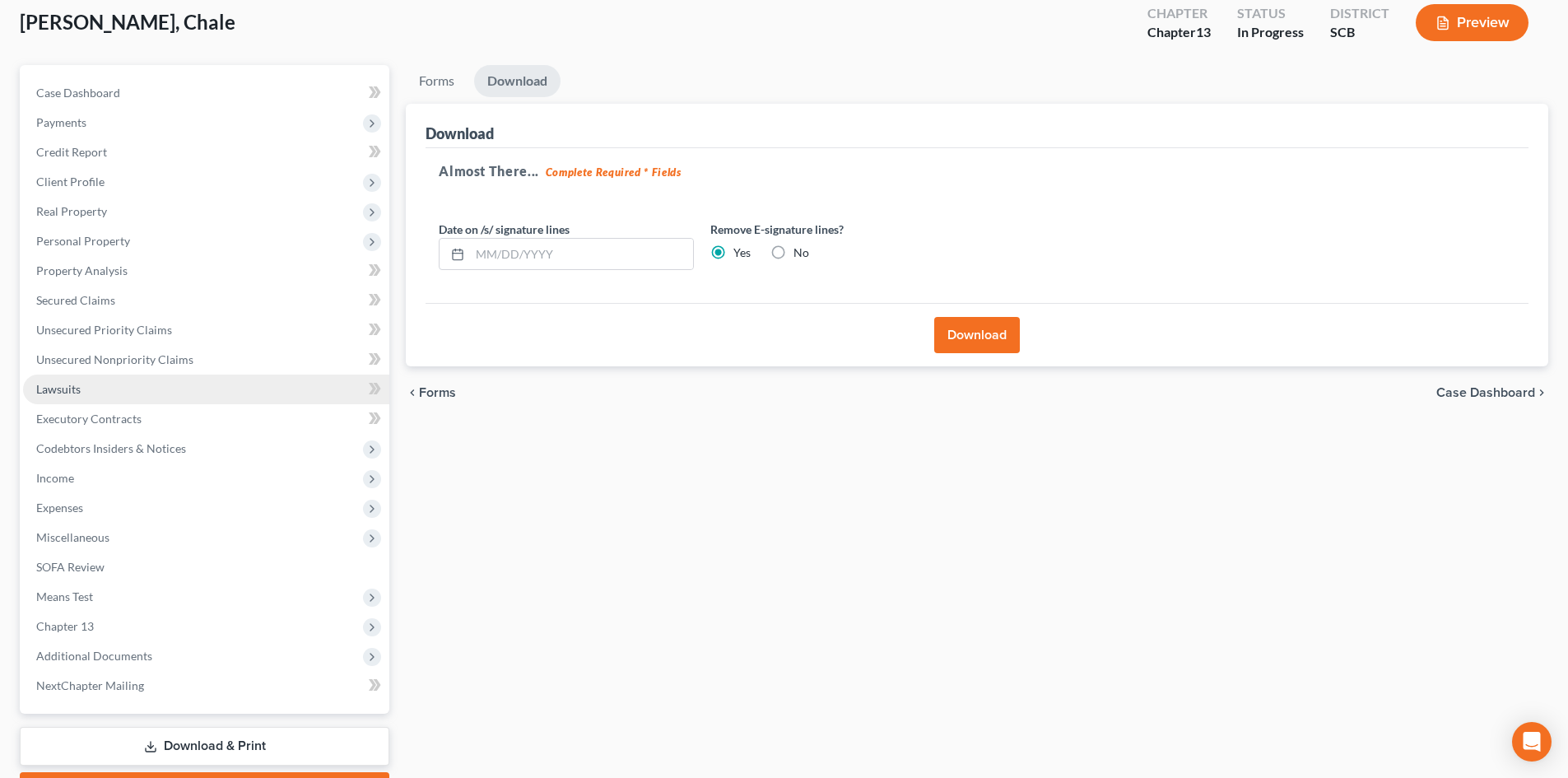
scroll to position [0, 0]
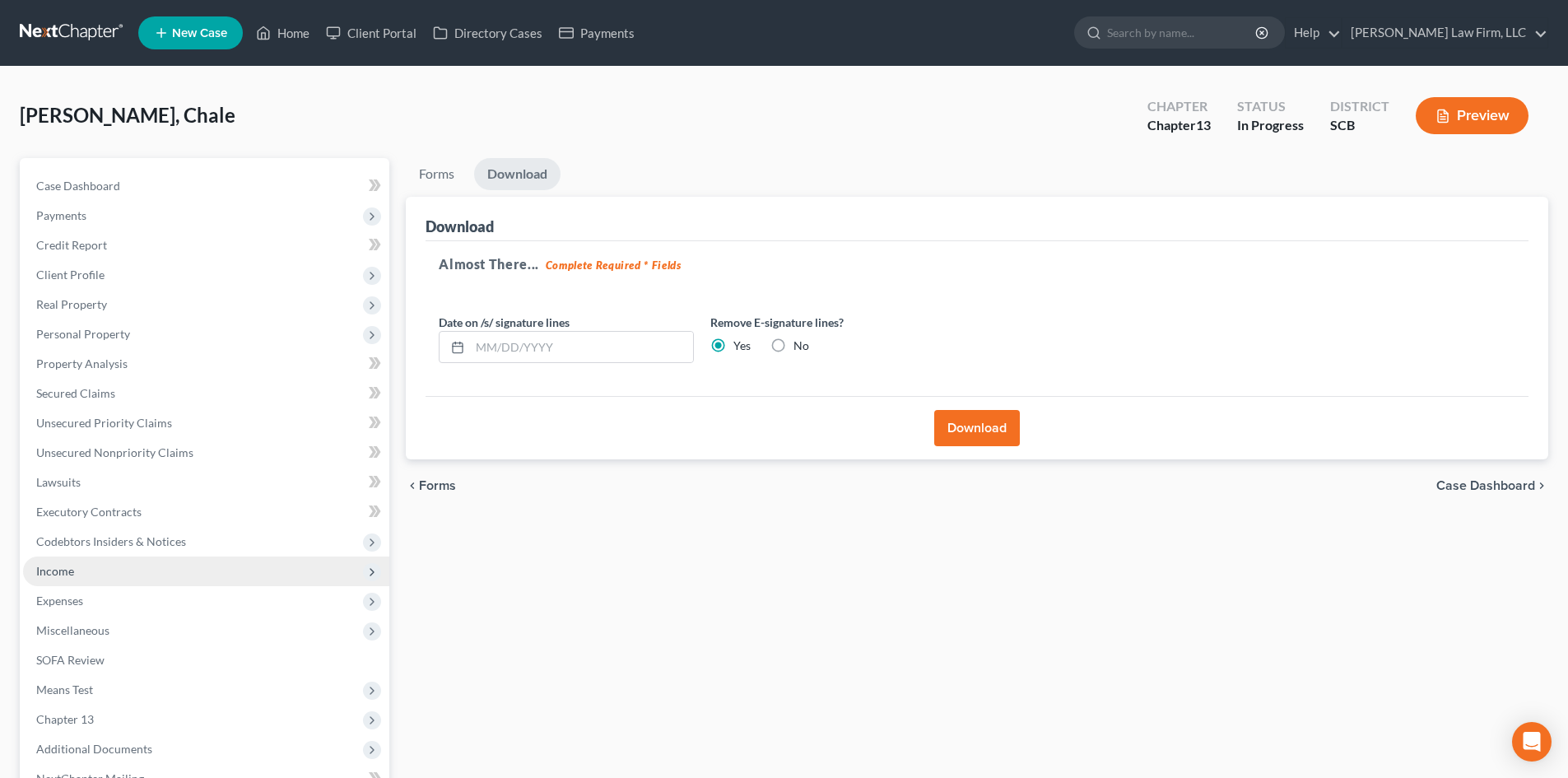
click at [152, 564] on span "Income" at bounding box center [206, 570] width 366 height 30
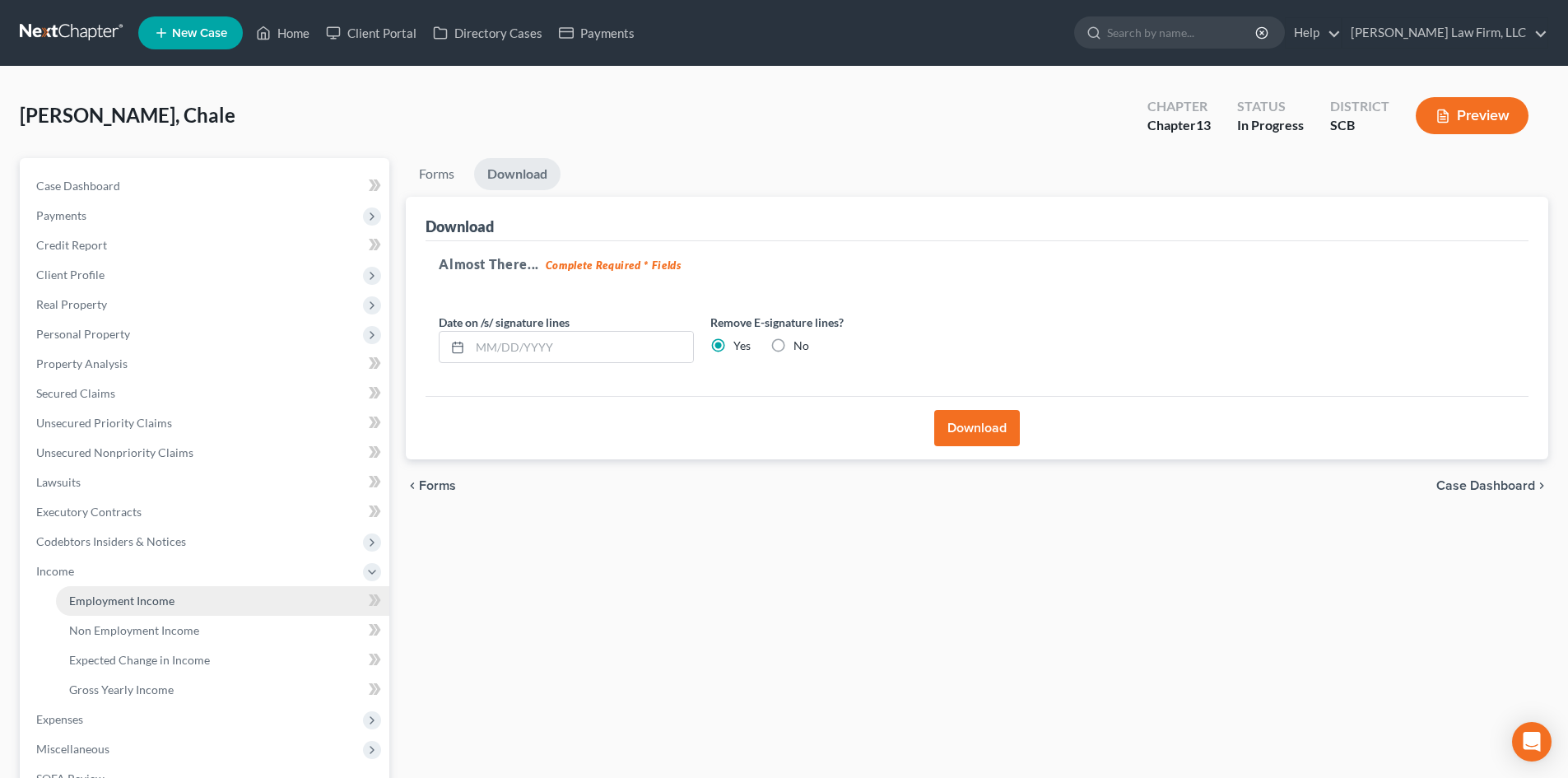
click at [179, 593] on link "Employment Income" at bounding box center [222, 600] width 333 height 30
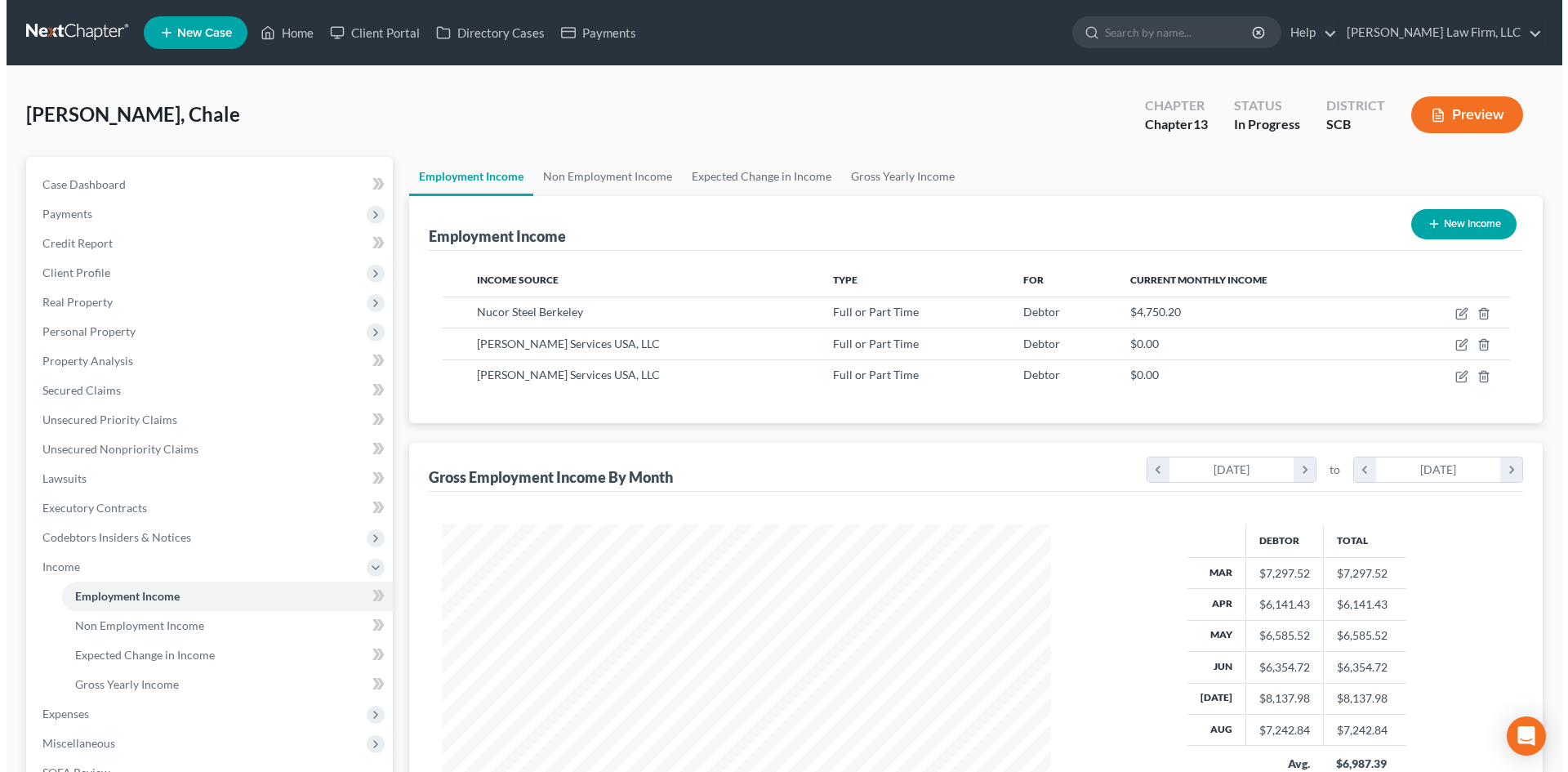
scroll to position [305, 641]
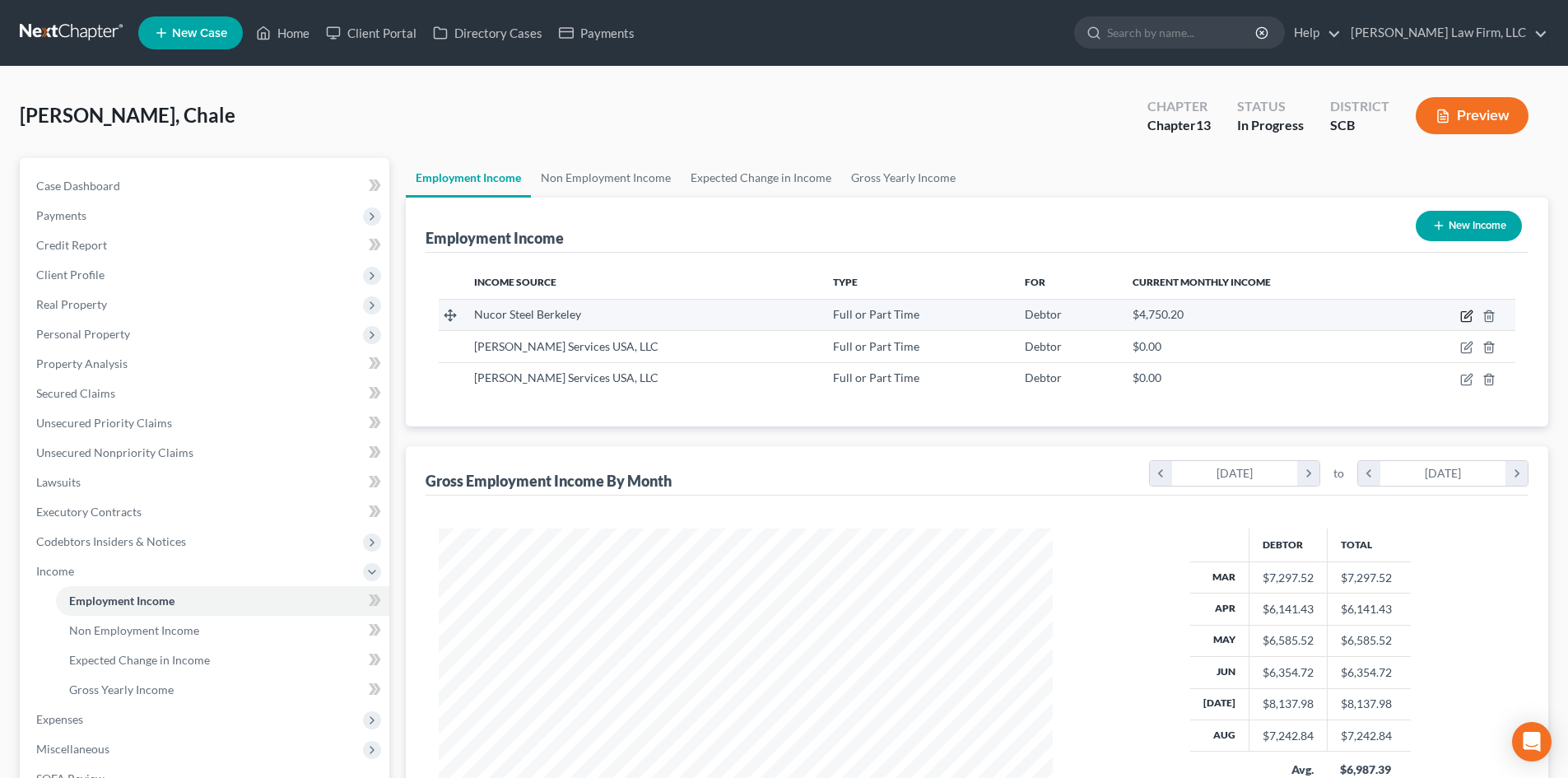
click at [1468, 311] on icon "button" at bounding box center [1466, 316] width 13 height 13
select select "0"
select select "42"
select select "3"
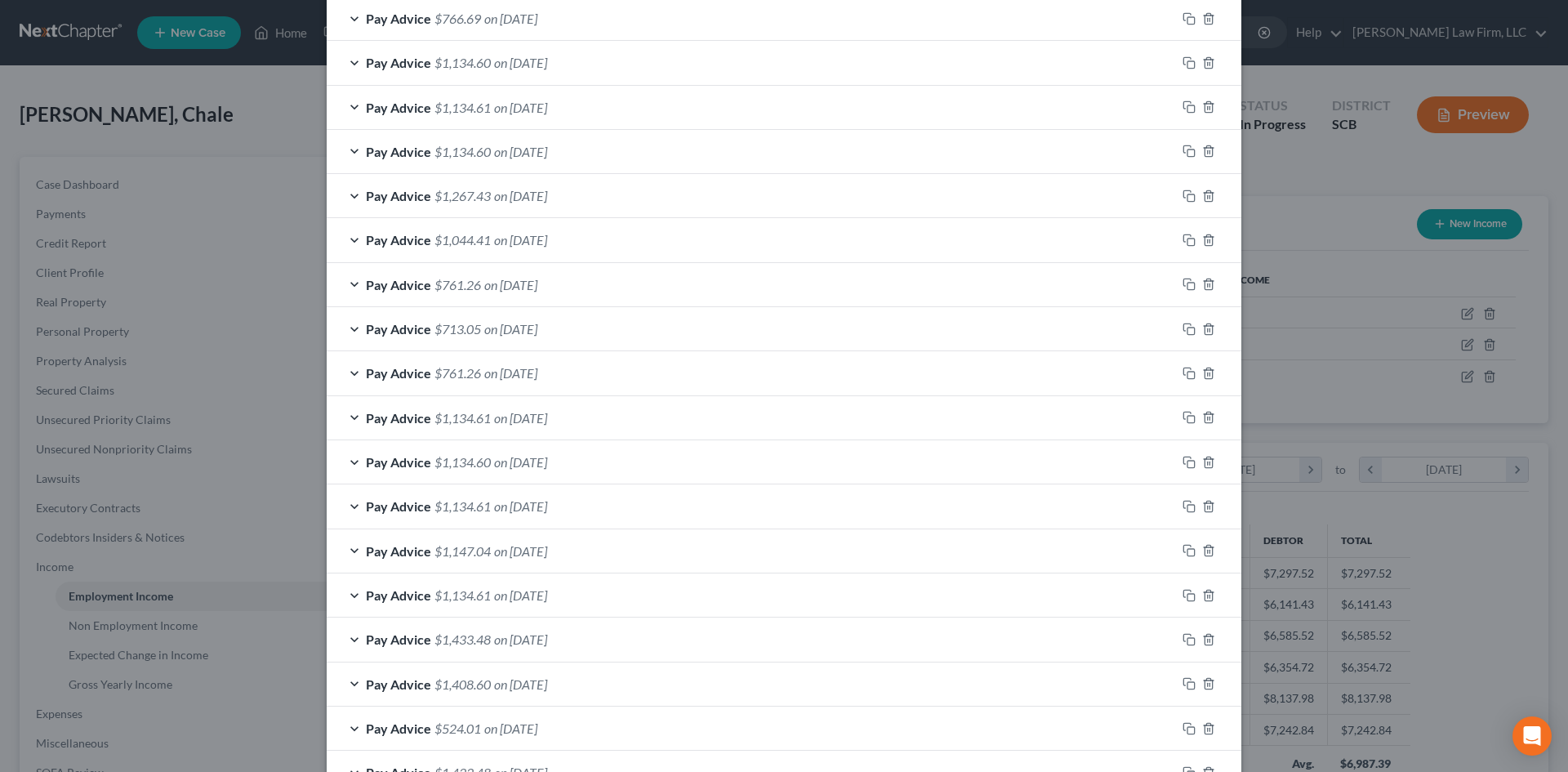
scroll to position [689, 0]
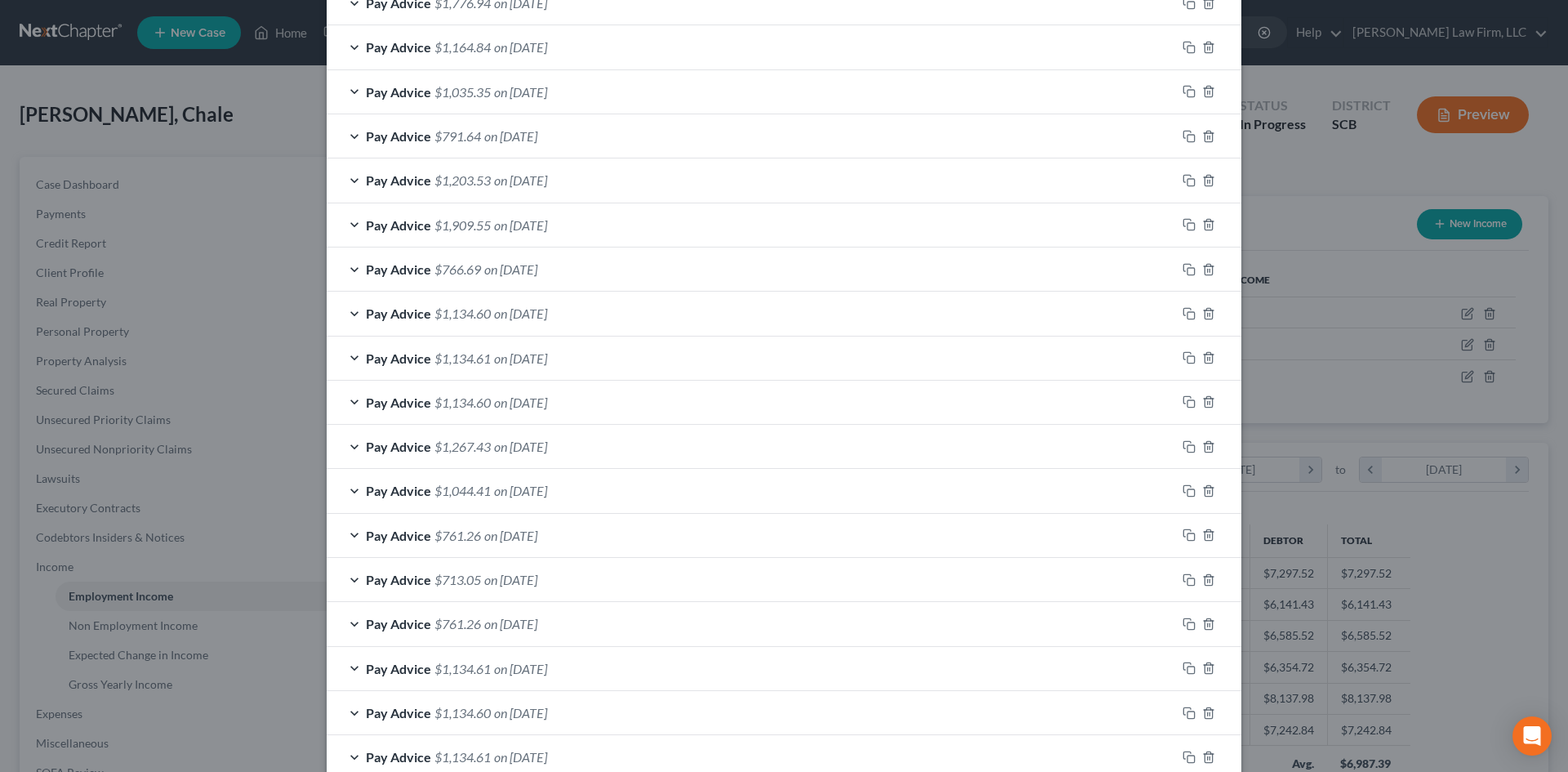
click at [664, 520] on div "Pay Advice $761.26 on [DATE]" at bounding box center [752, 535] width 849 height 44
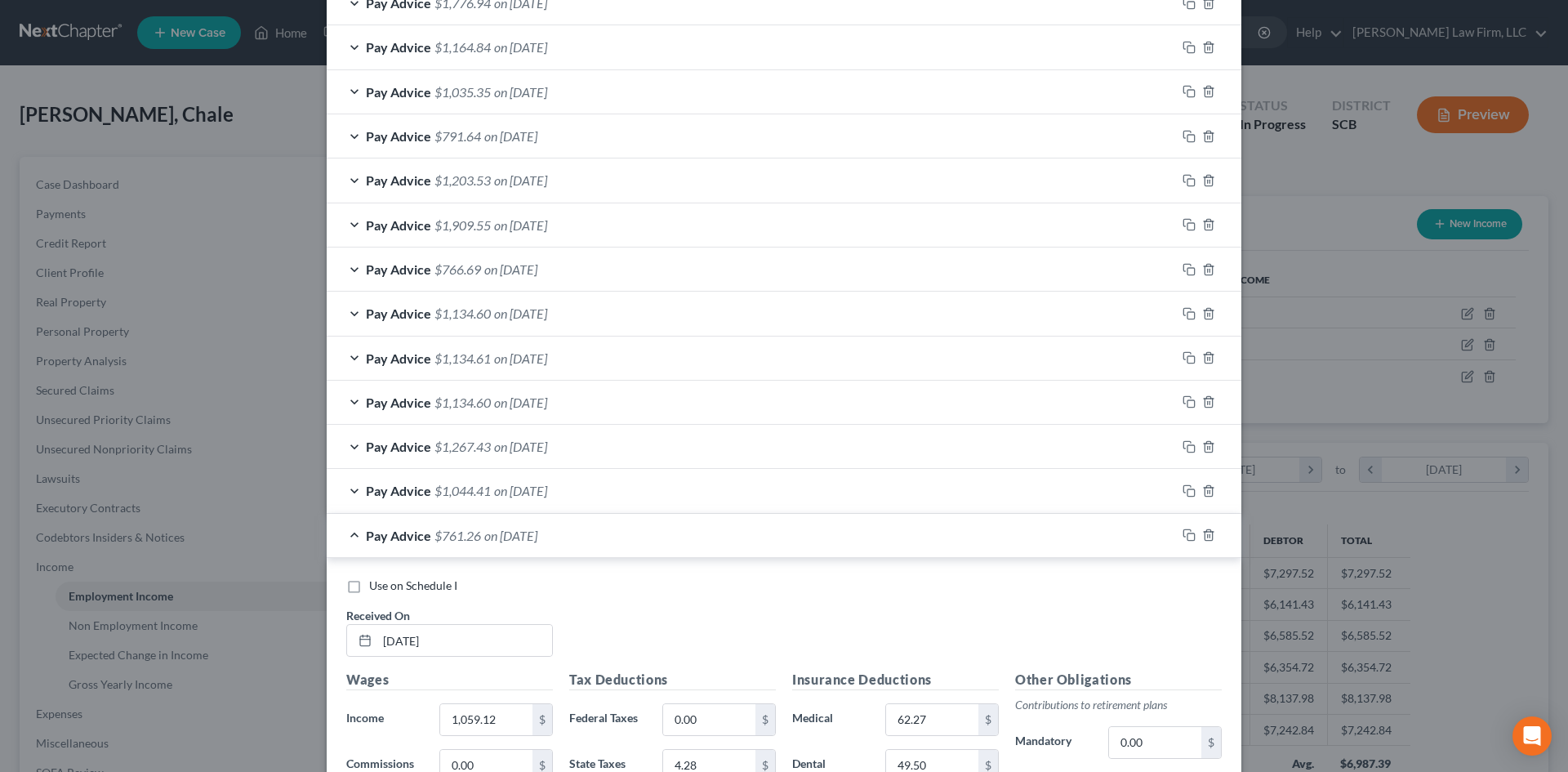
scroll to position [0, 0]
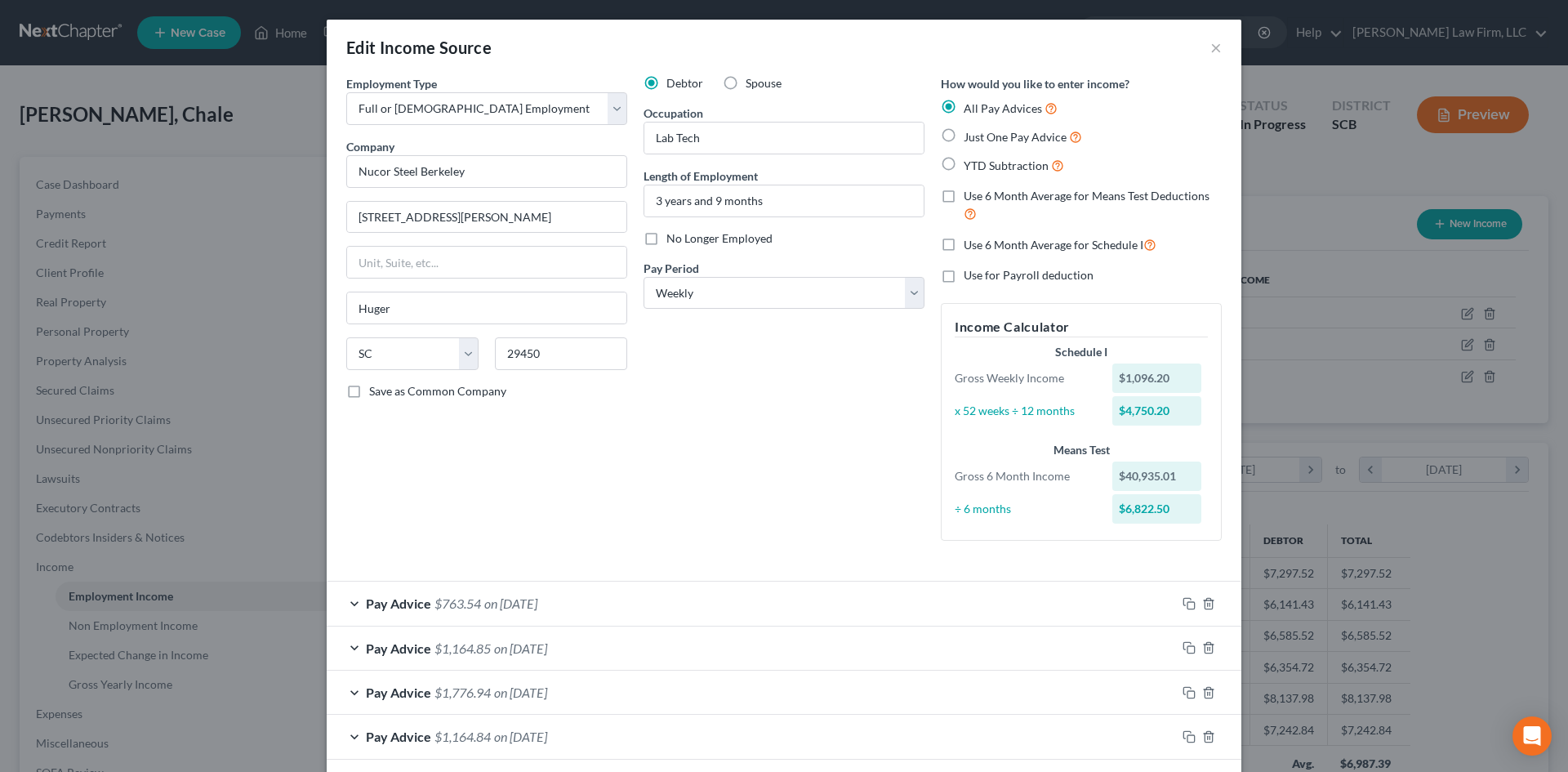
click at [963, 248] on label "Use 6 Month Average for Schedule I" at bounding box center [1059, 244] width 193 height 19
click at [970, 246] on input "Use 6 Month Average for Schedule I" at bounding box center [975, 241] width 11 height 11
checkbox input "true"
click at [963, 195] on label "Use 6 Month Average for Means Test Deductions" at bounding box center [1092, 205] width 258 height 36
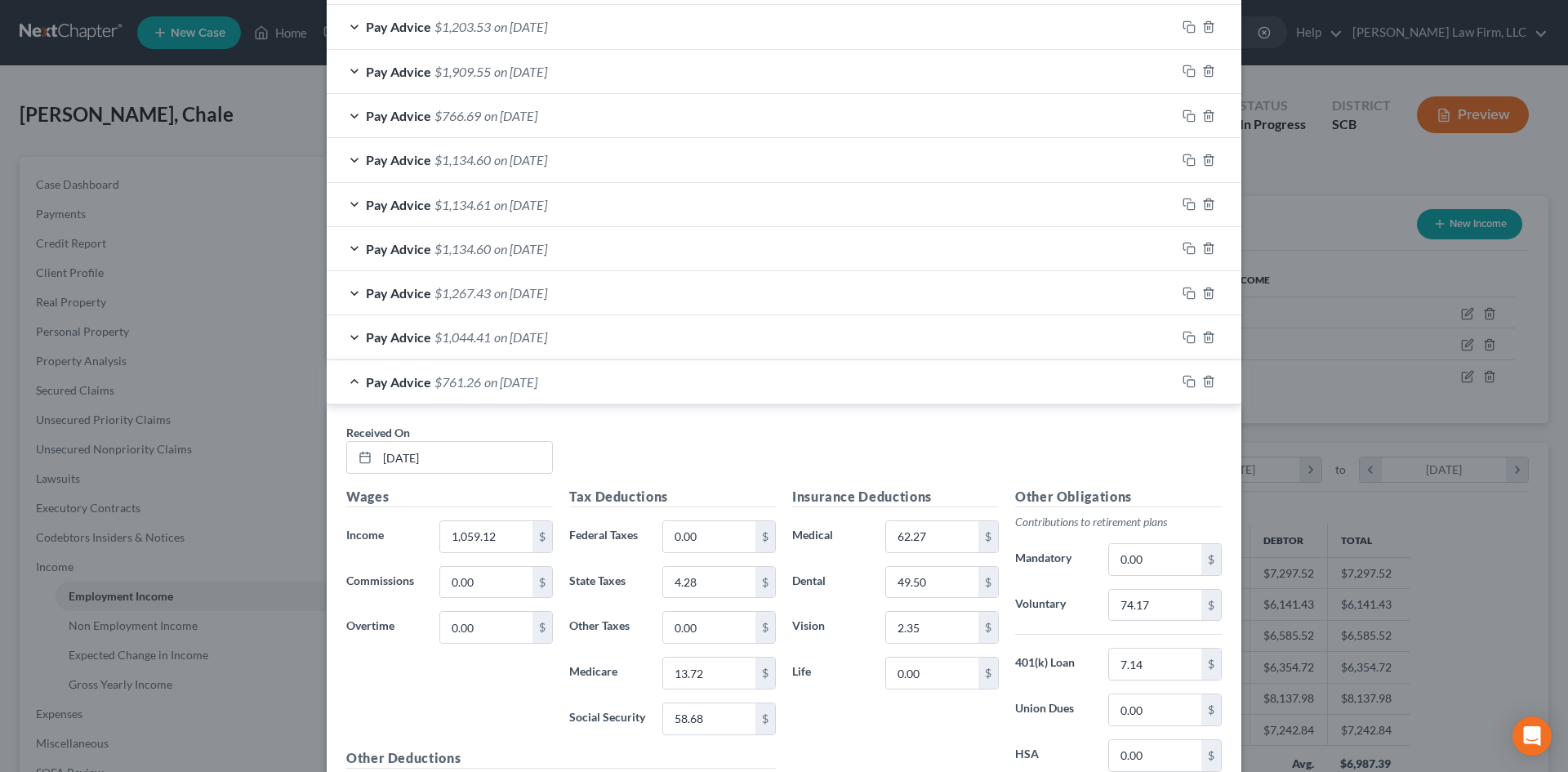
scroll to position [816, 0]
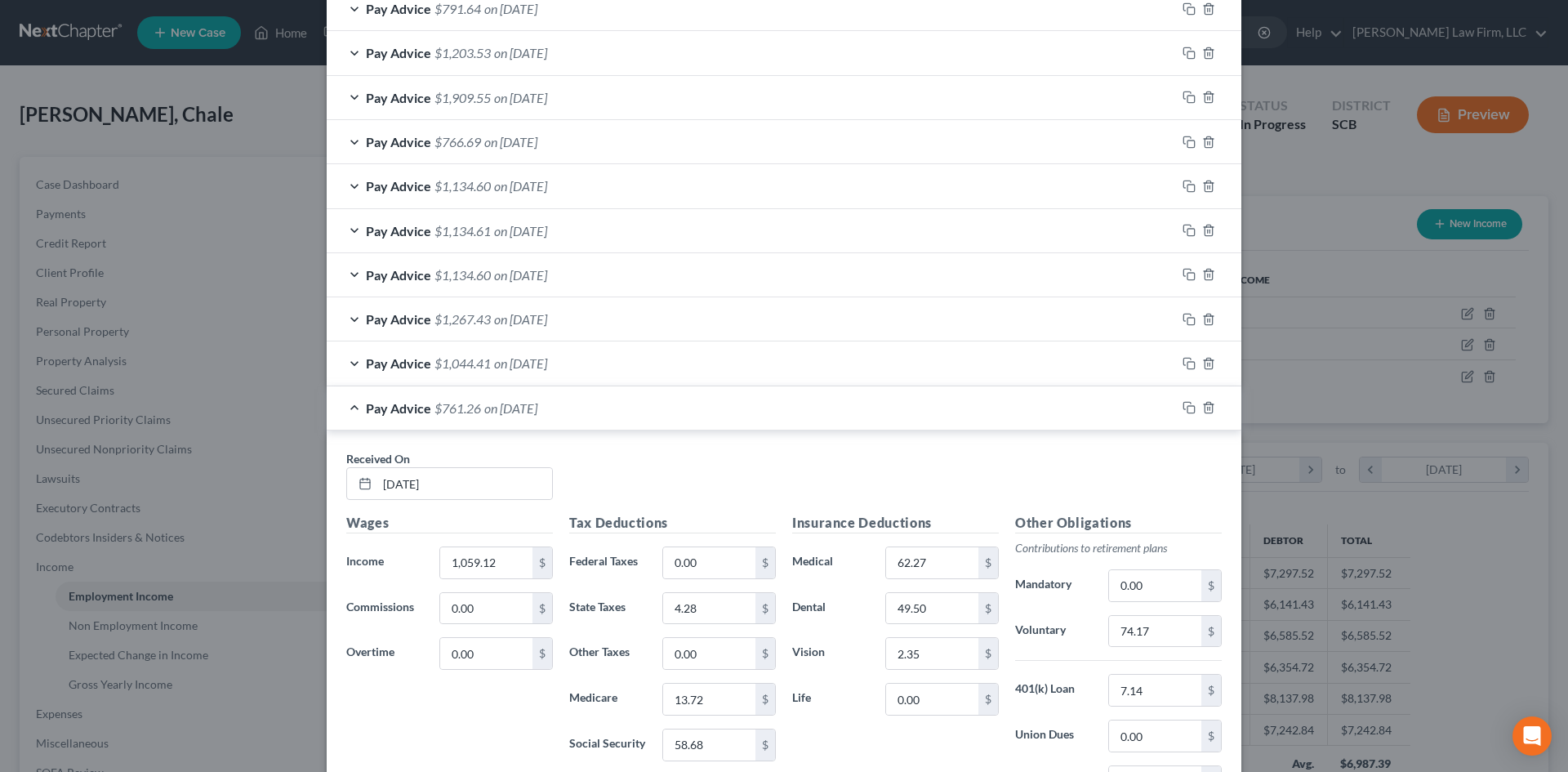
click at [602, 407] on div "Pay Advice $761.26 on [DATE]" at bounding box center [752, 408] width 849 height 44
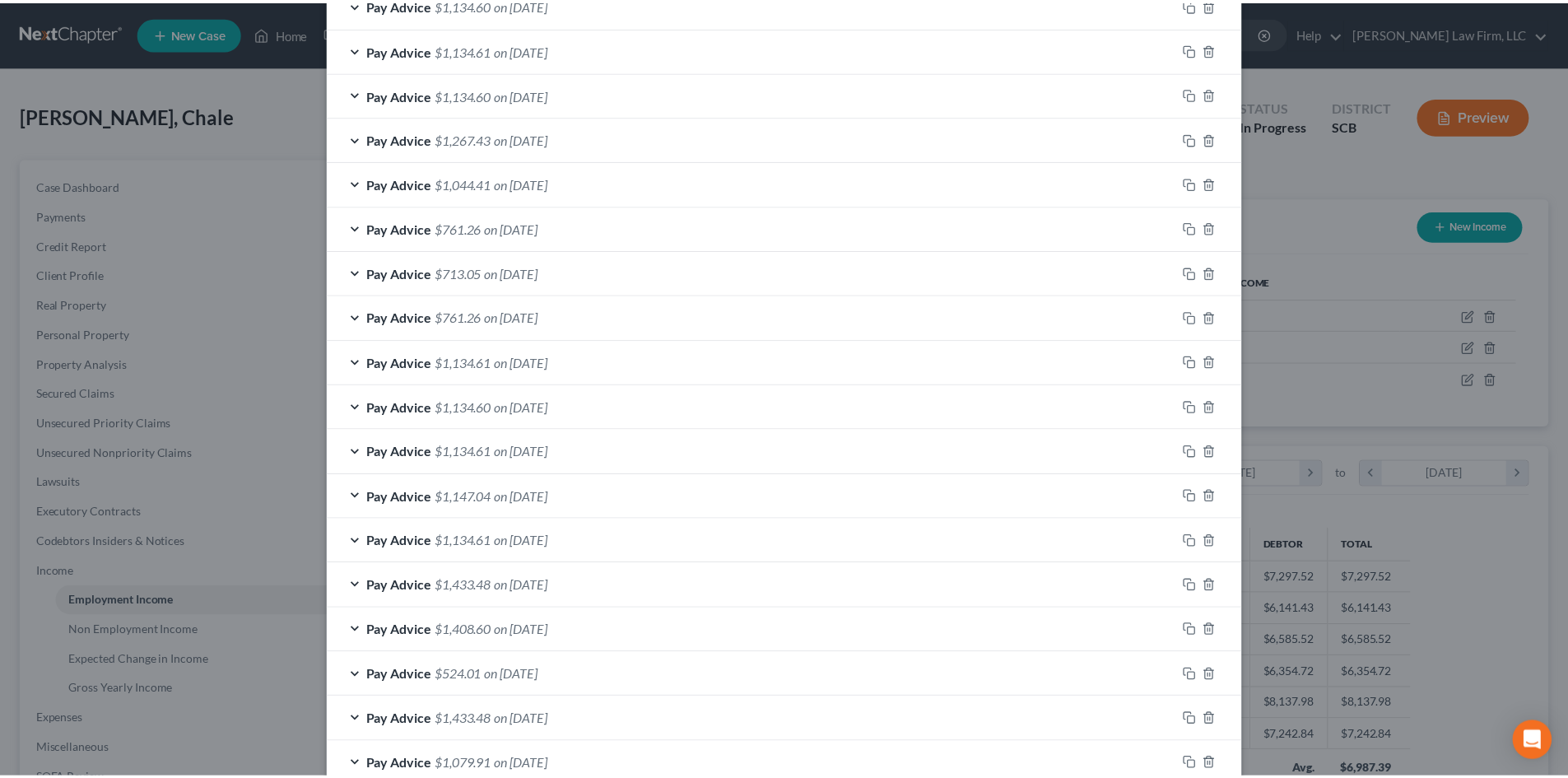
scroll to position [1106, 0]
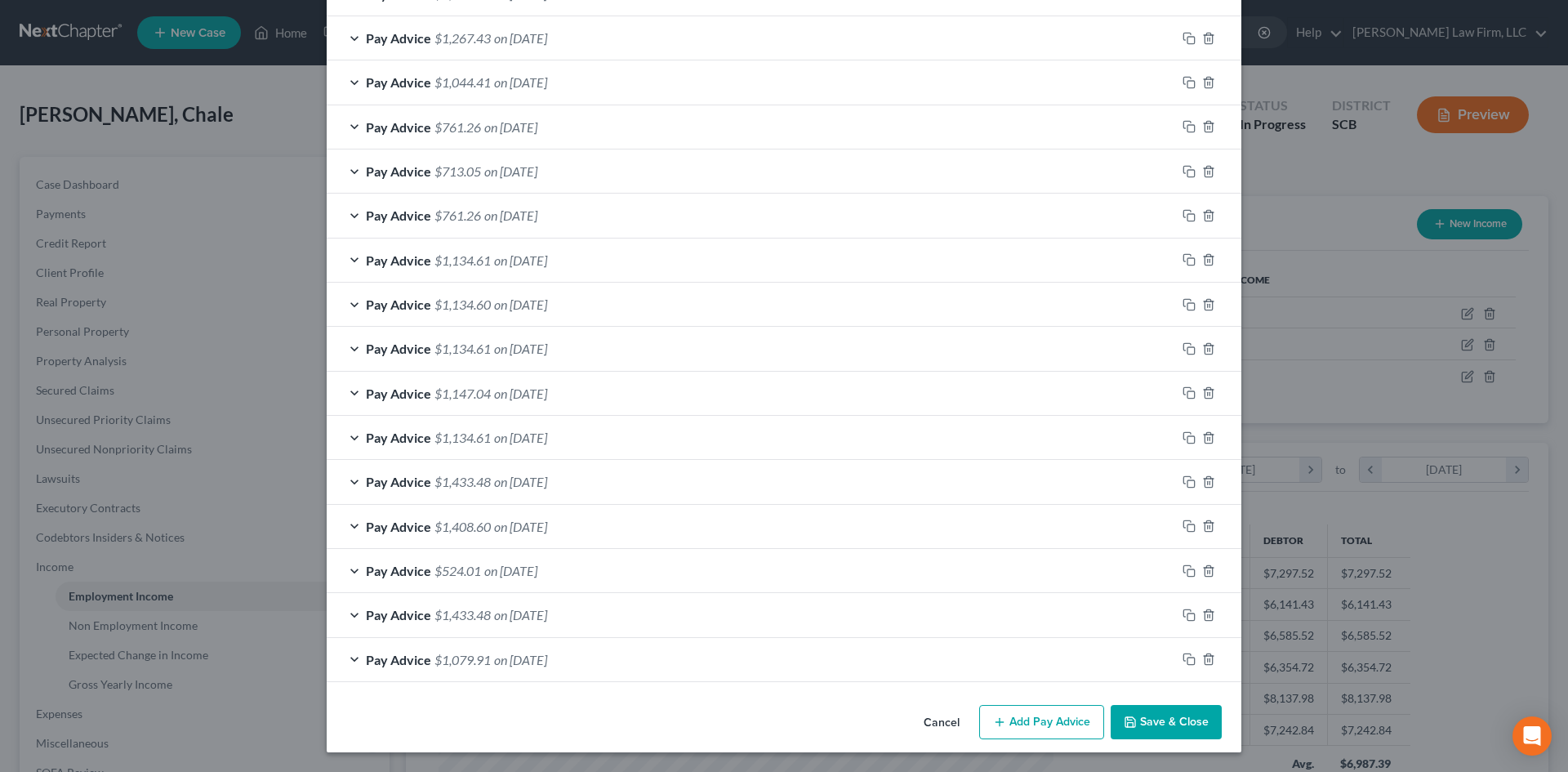
click at [1182, 720] on button "Save & Close" at bounding box center [1166, 721] width 111 height 35
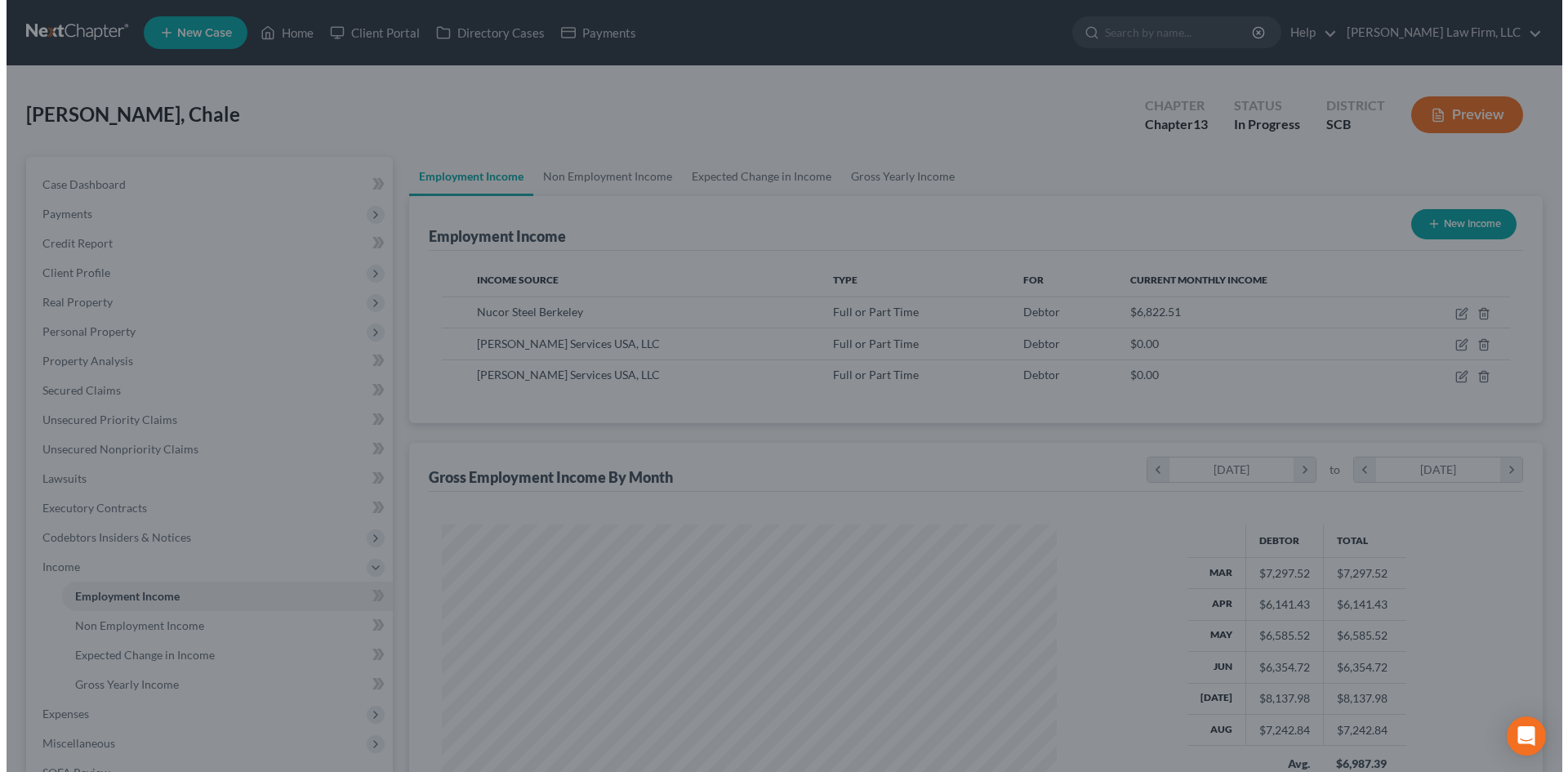
scroll to position [816170, 815840]
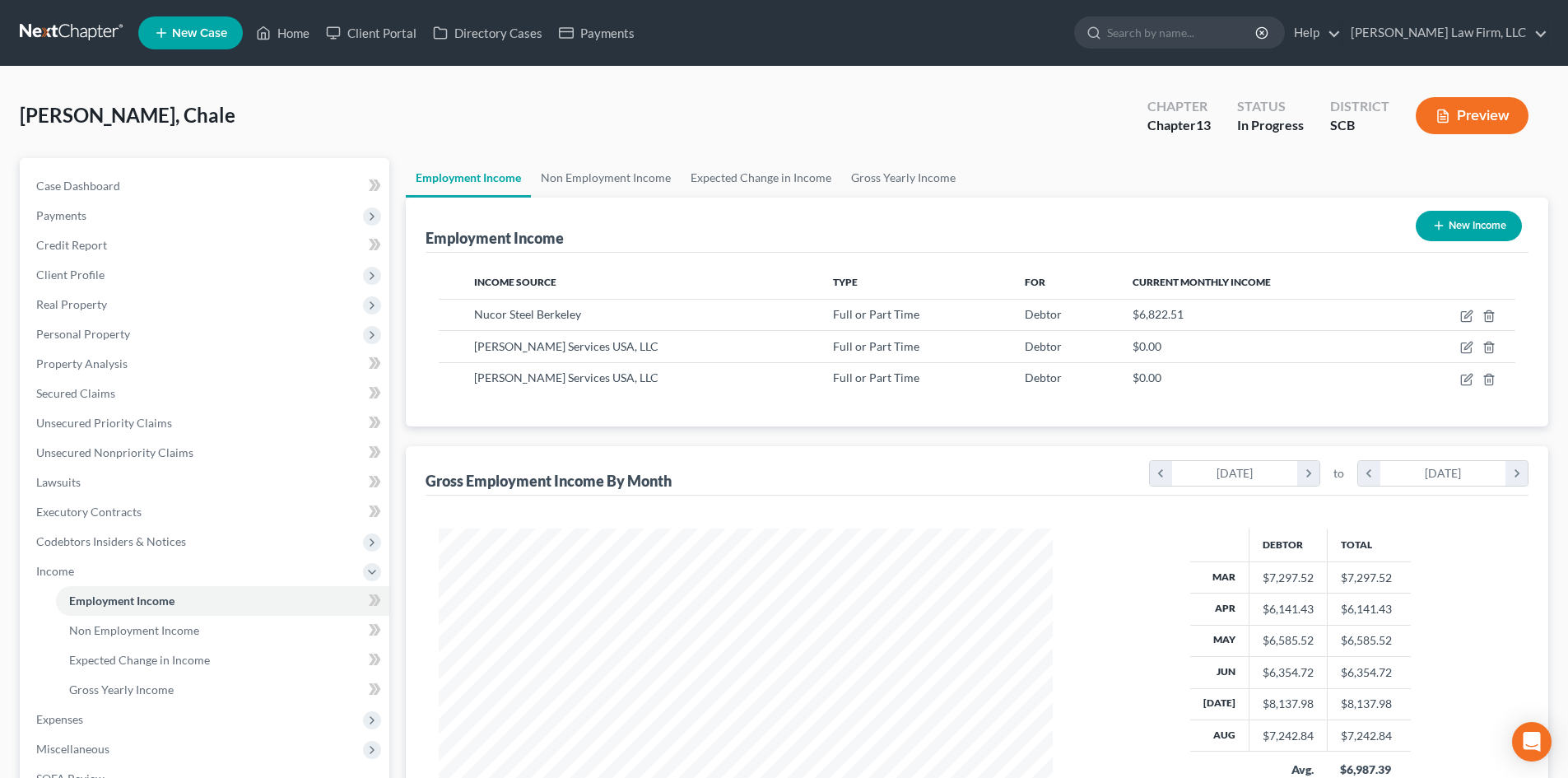
click at [1468, 120] on button "Preview" at bounding box center [1472, 115] width 113 height 37
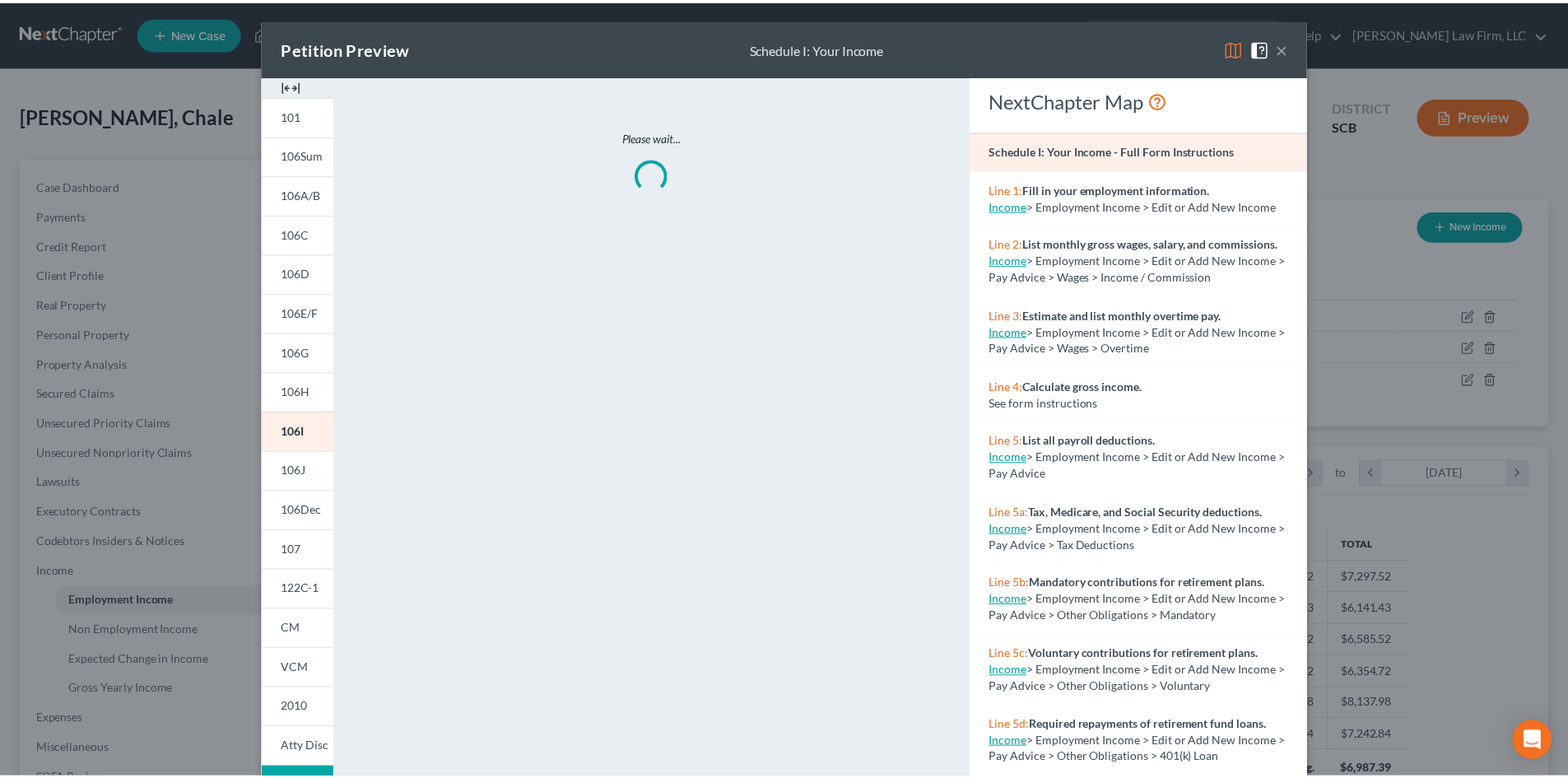
scroll to position [310, 653]
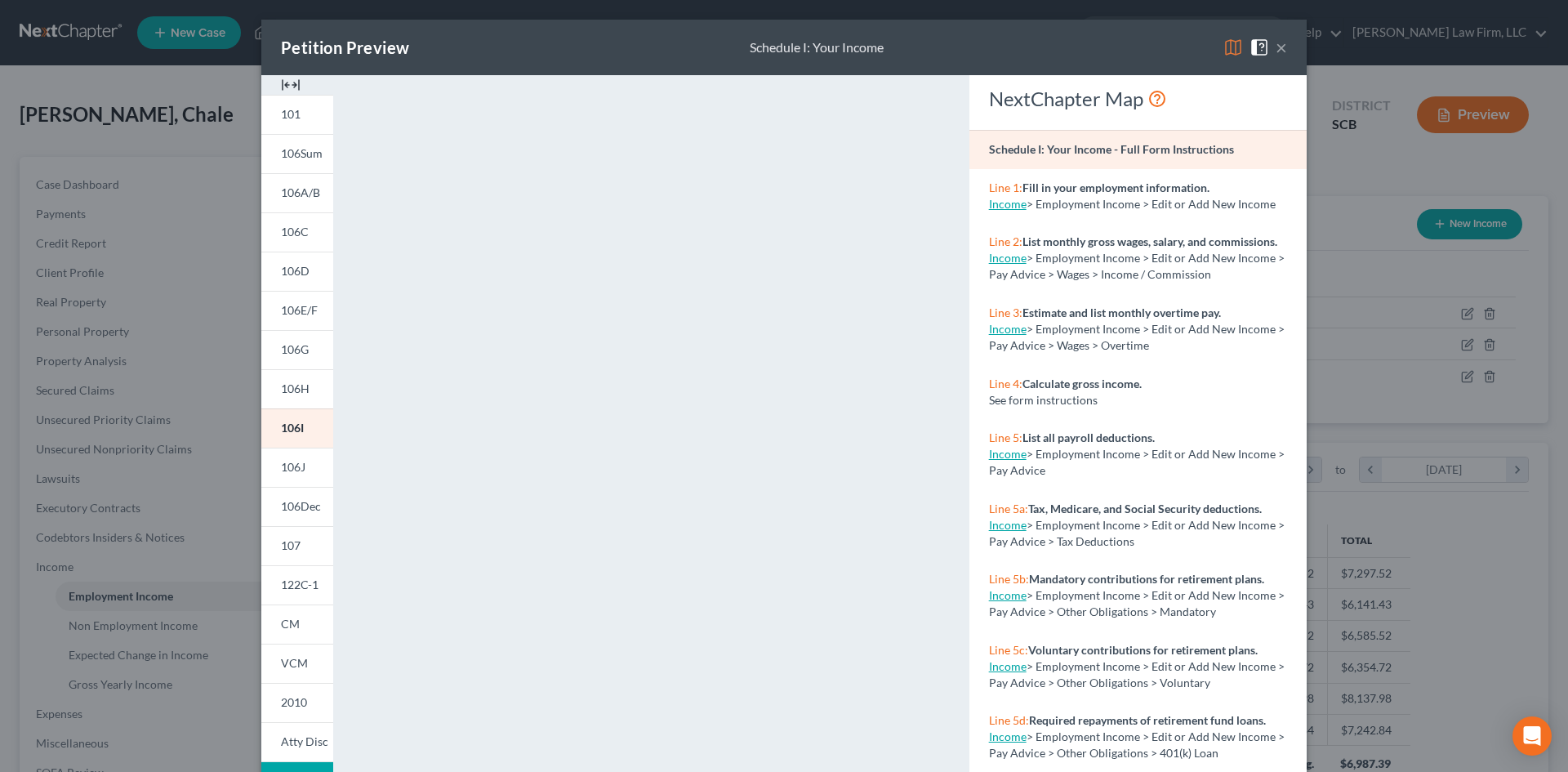
click at [283, 77] on img at bounding box center [291, 85] width 20 height 20
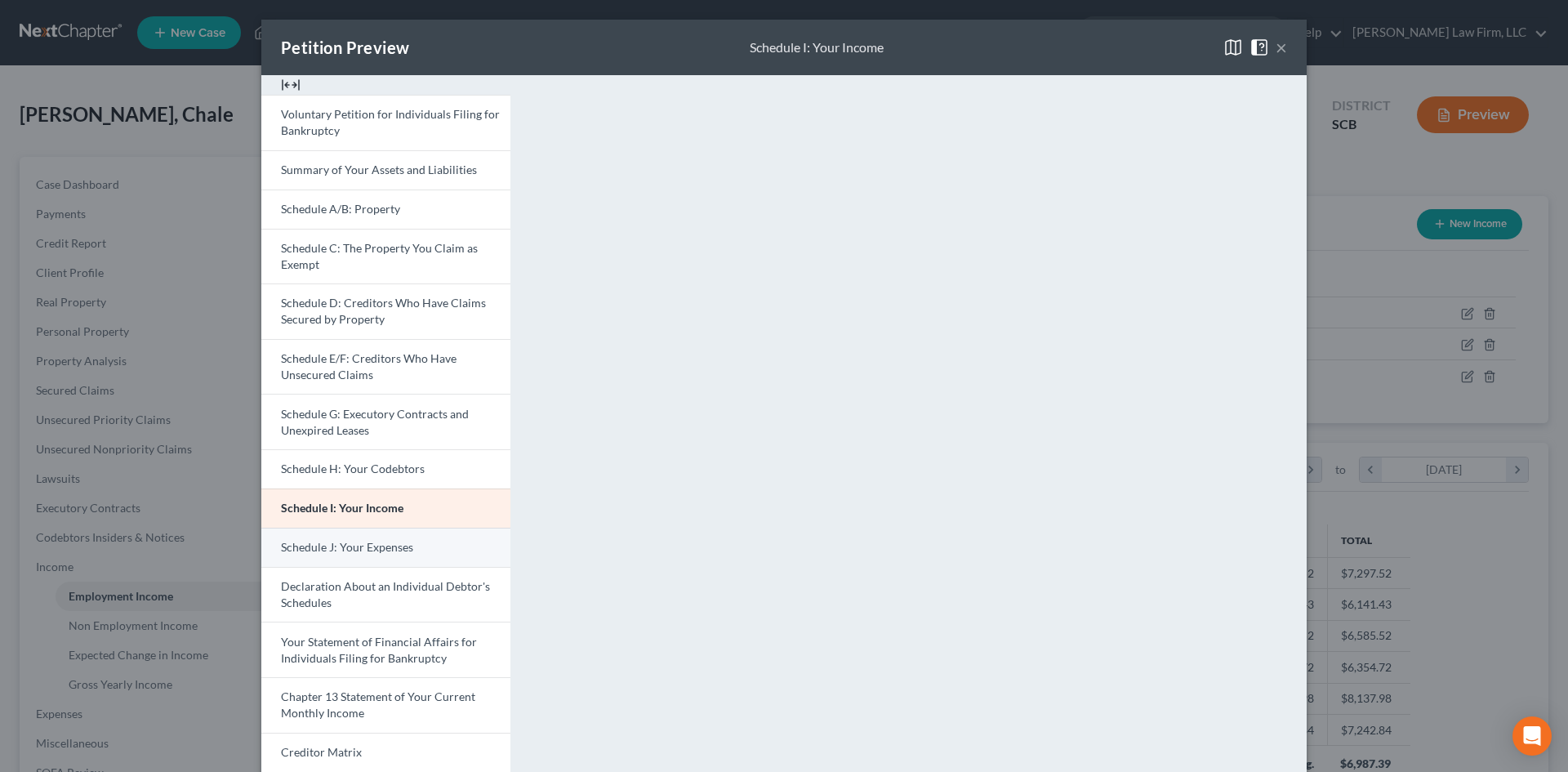
click at [372, 550] on span "Schedule J: Your Expenses" at bounding box center [346, 547] width 132 height 14
click at [1280, 37] on button "×" at bounding box center [1281, 47] width 12 height 20
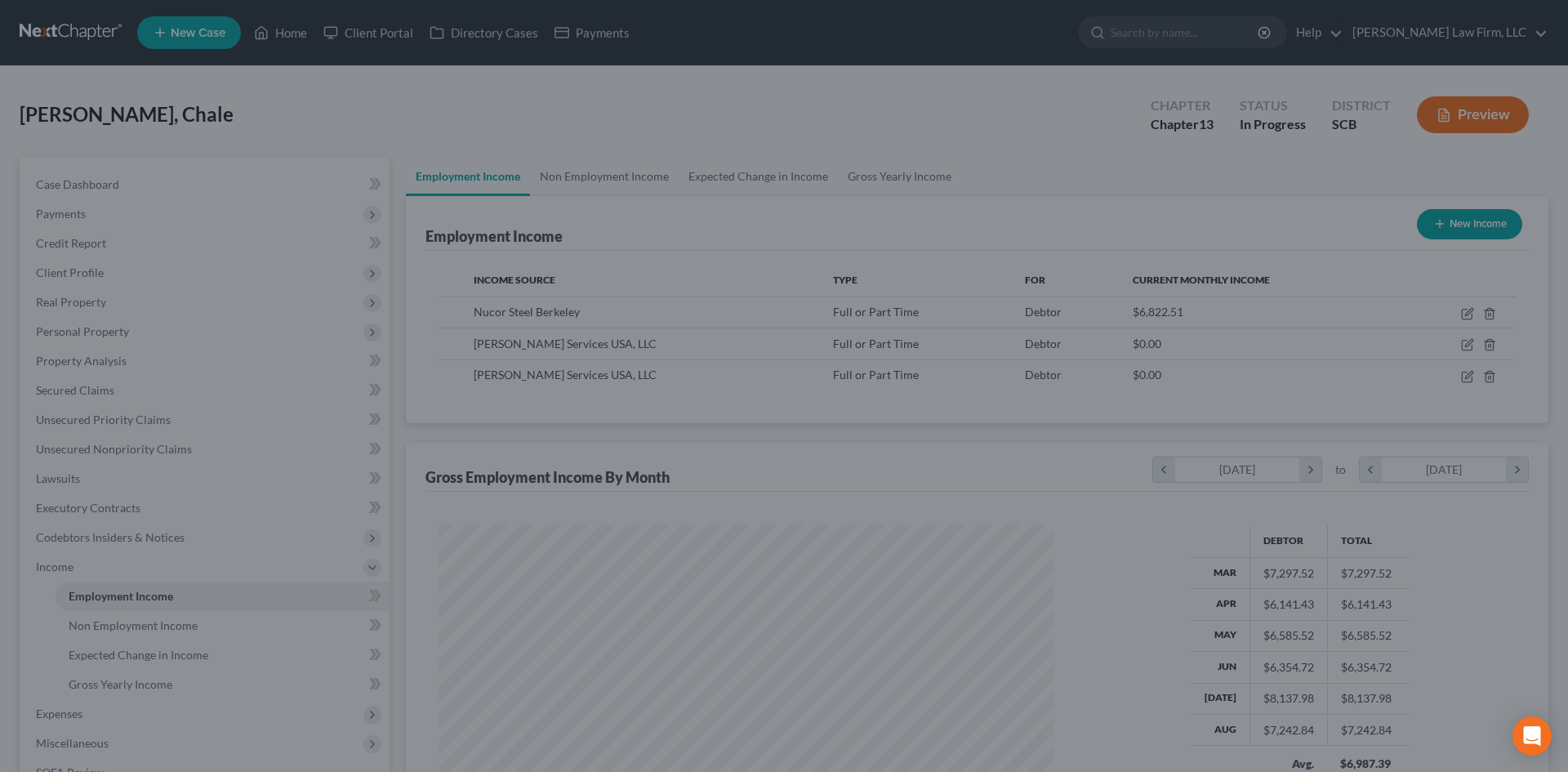
scroll to position [816170, 815840]
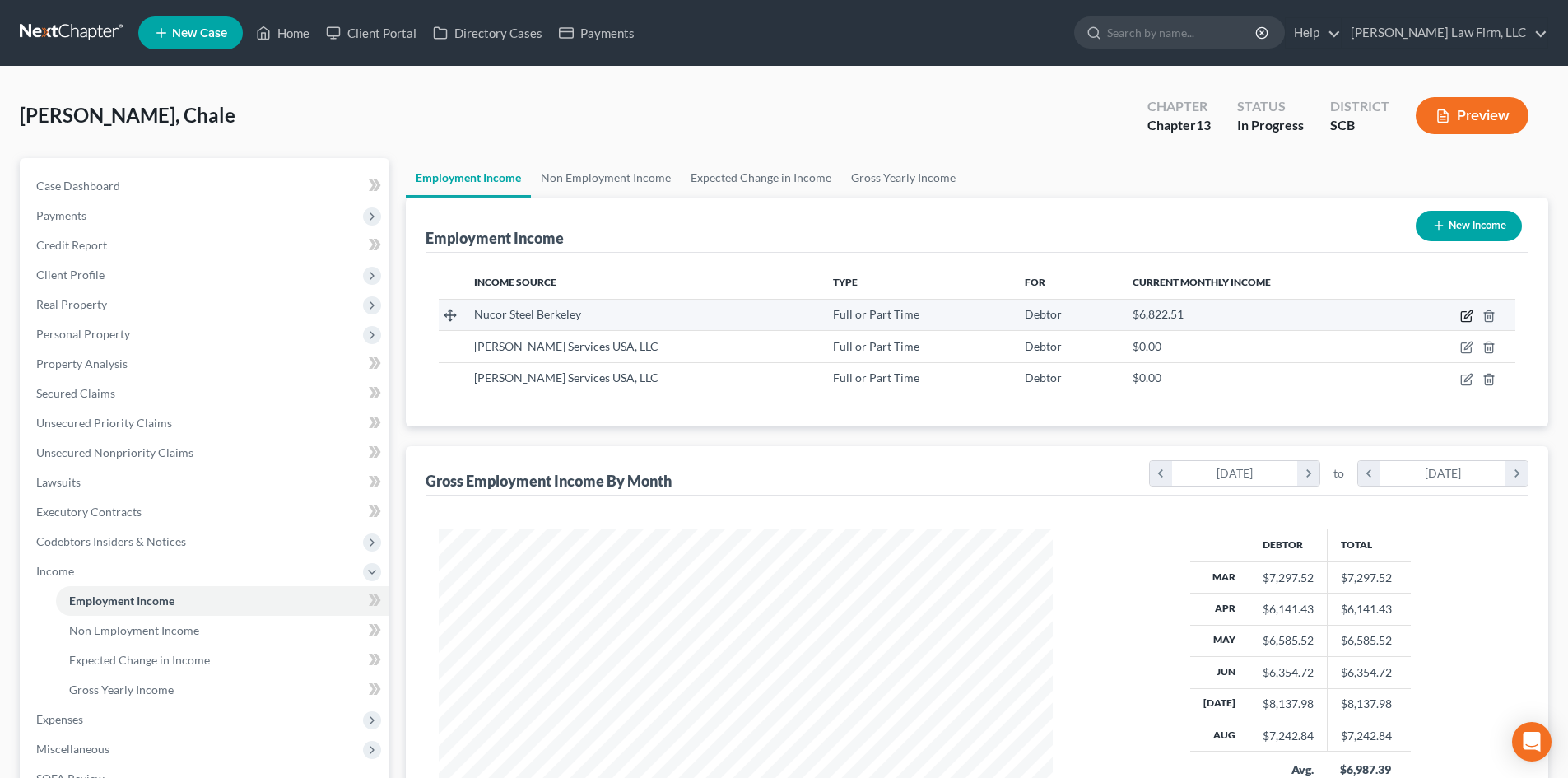
click at [1464, 316] on icon "button" at bounding box center [1466, 316] width 13 height 13
select select "0"
select select "42"
select select "3"
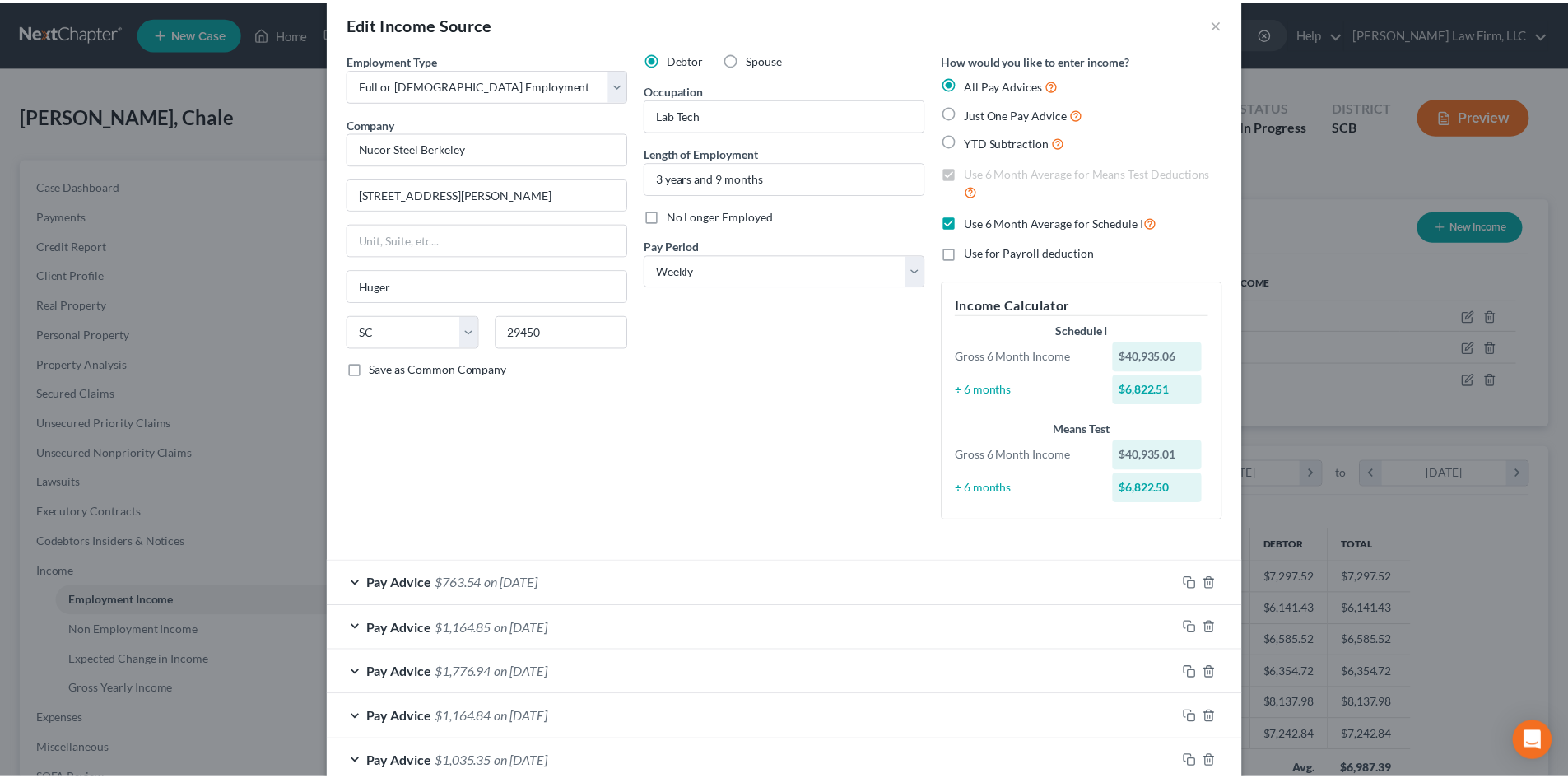
scroll to position [0, 0]
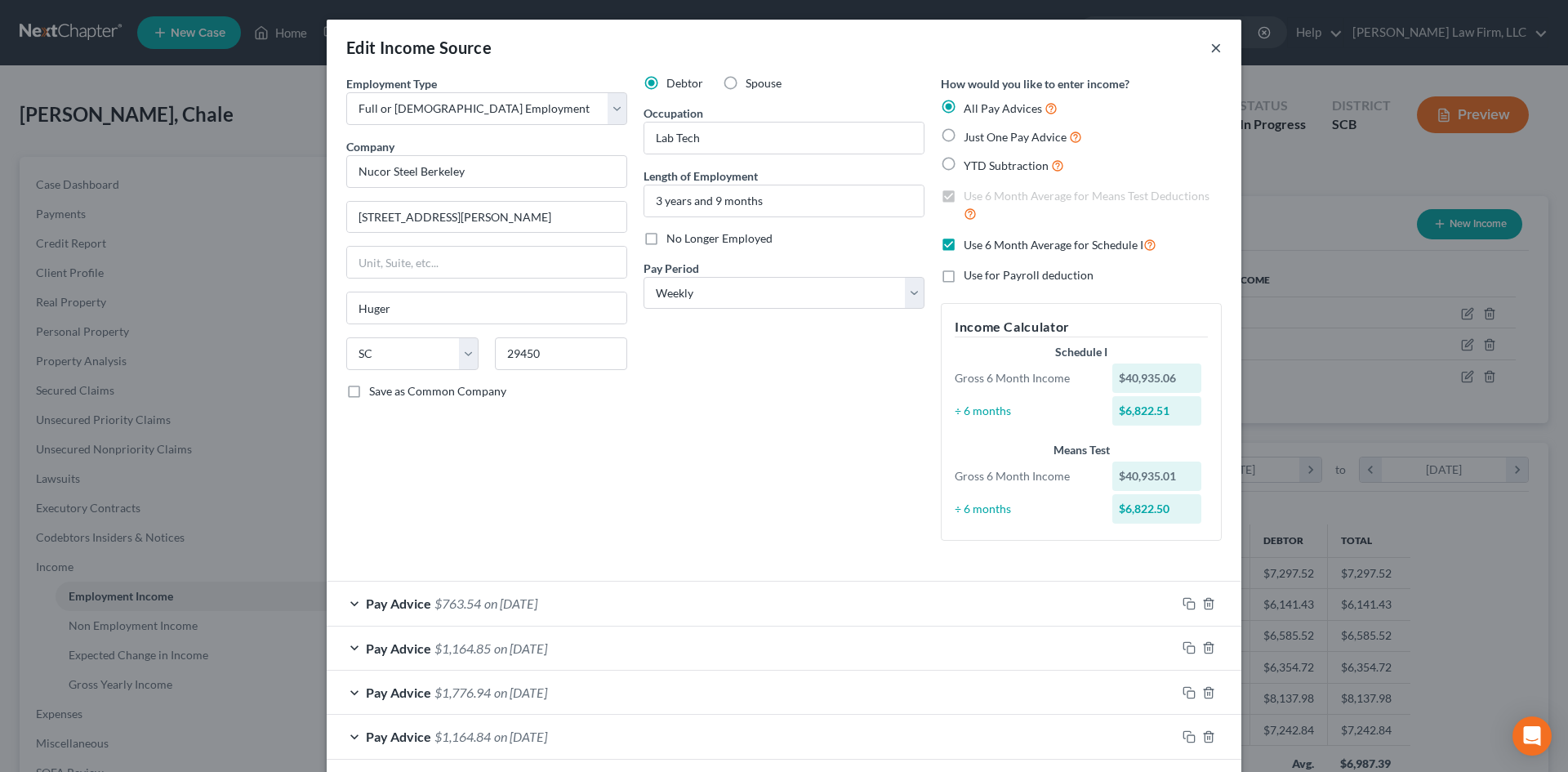
drag, startPoint x: 1213, startPoint y: 43, endPoint x: 671, endPoint y: 388, distance: 642.5
click at [1213, 42] on button "×" at bounding box center [1215, 47] width 12 height 20
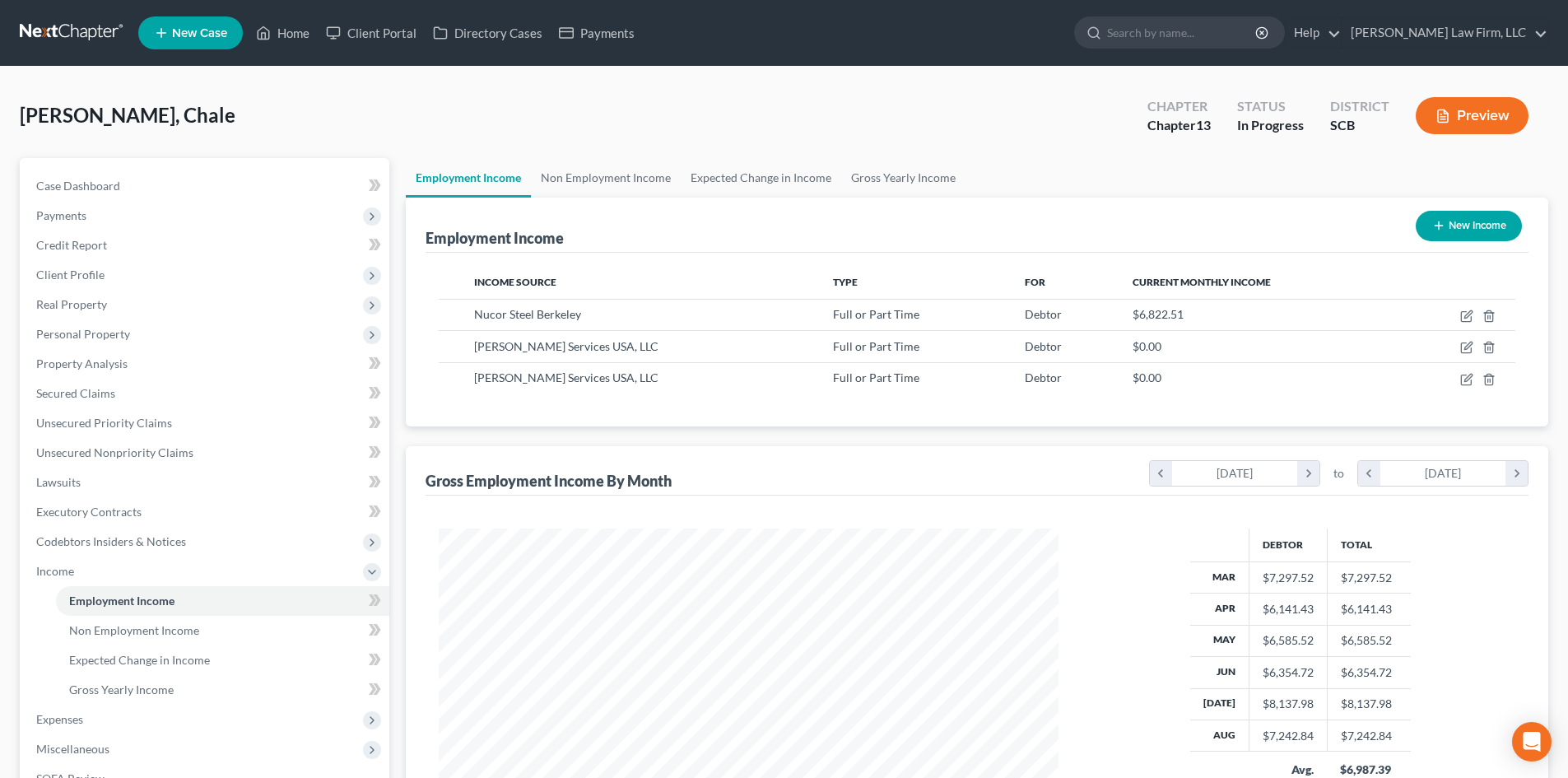
scroll to position [822513, 822363]
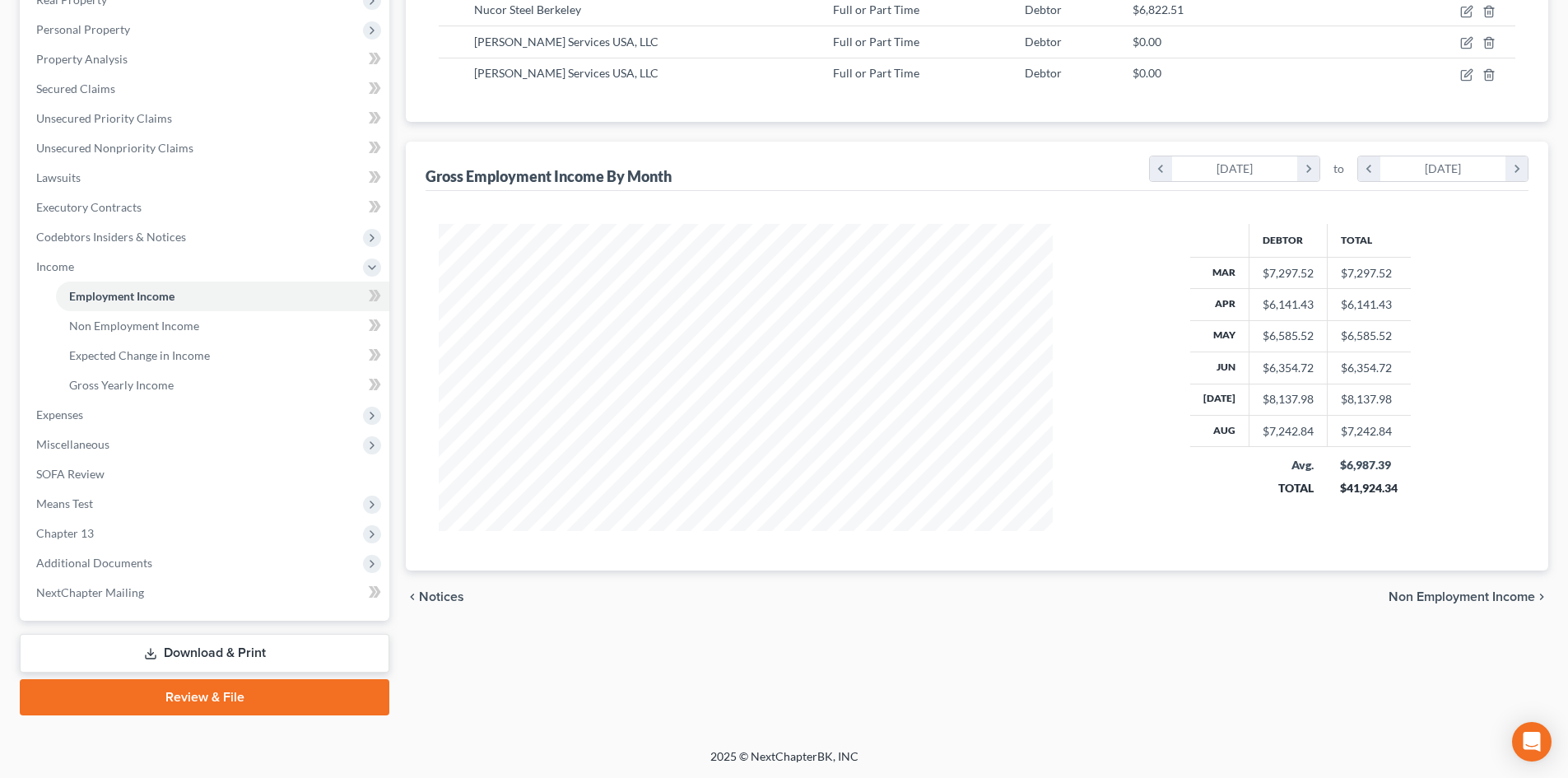
click at [232, 638] on link "Download & Print" at bounding box center [204, 653] width 370 height 38
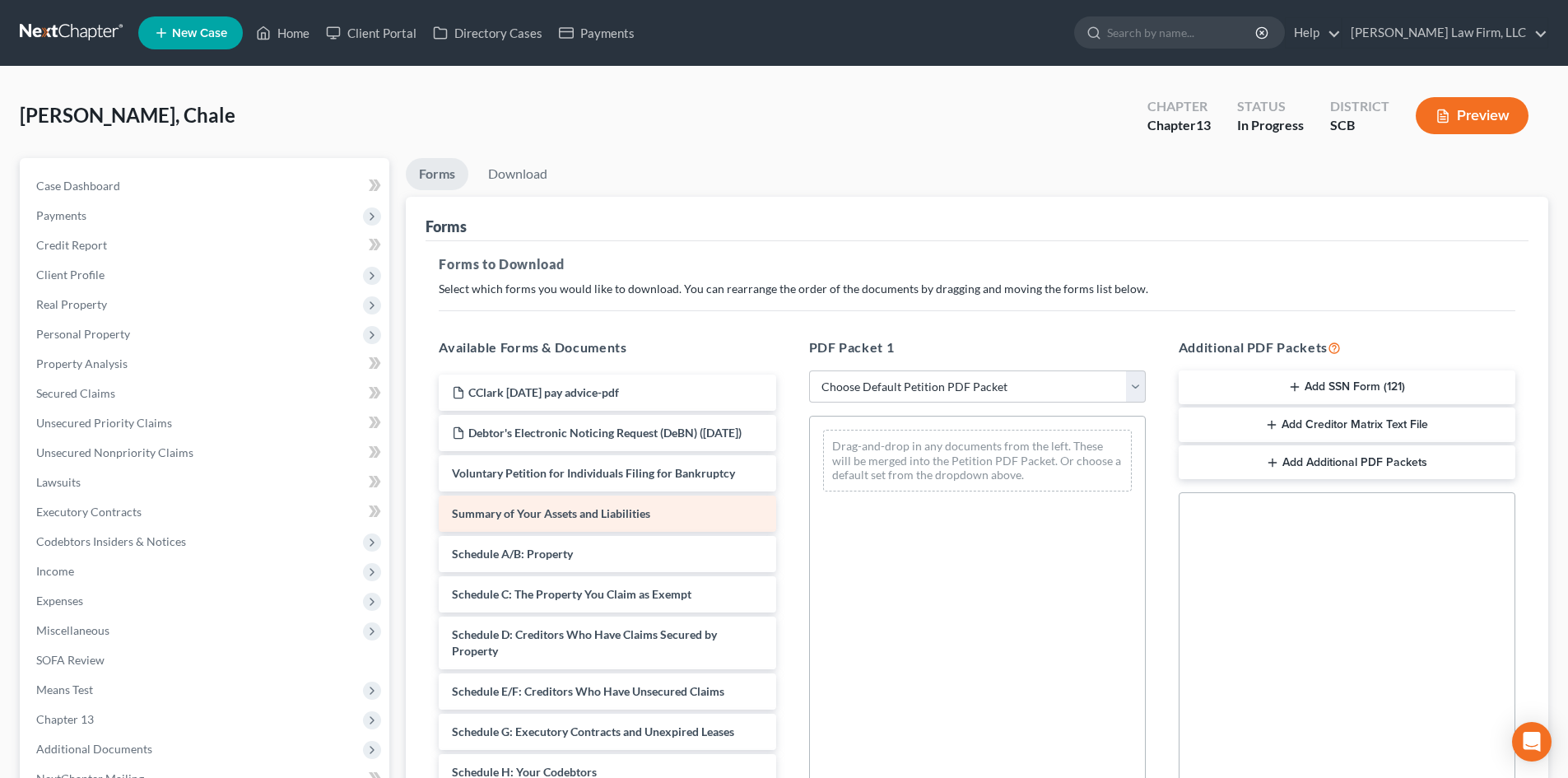
scroll to position [329, 0]
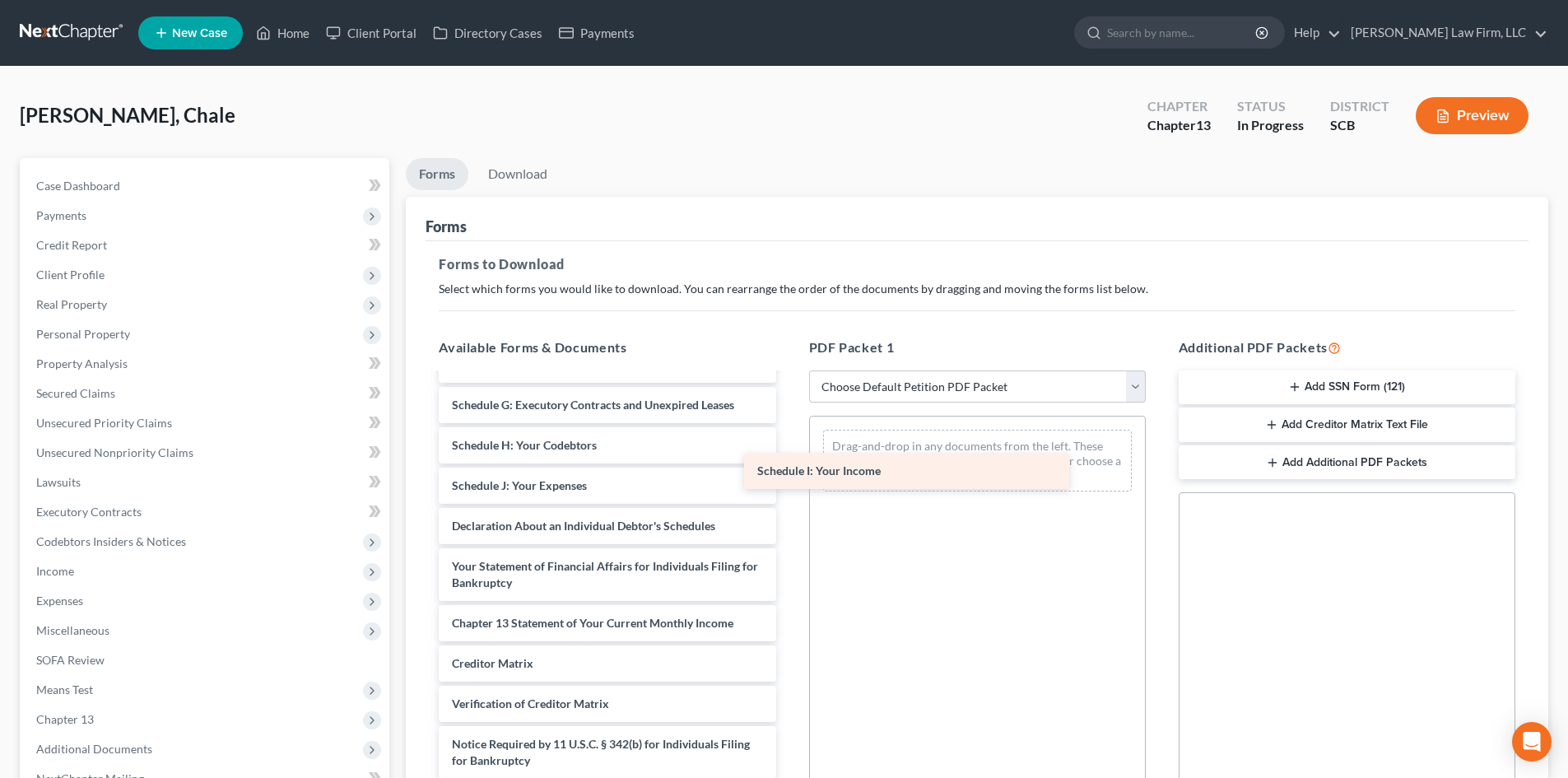
drag, startPoint x: 538, startPoint y: 504, endPoint x: 889, endPoint y: 453, distance: 354.7
click at [788, 459] on div "Schedule I: Your Income CClark [DATE] pay advice-pdf Debtor's Electronic Notici…" at bounding box center [606, 432] width 363 height 771
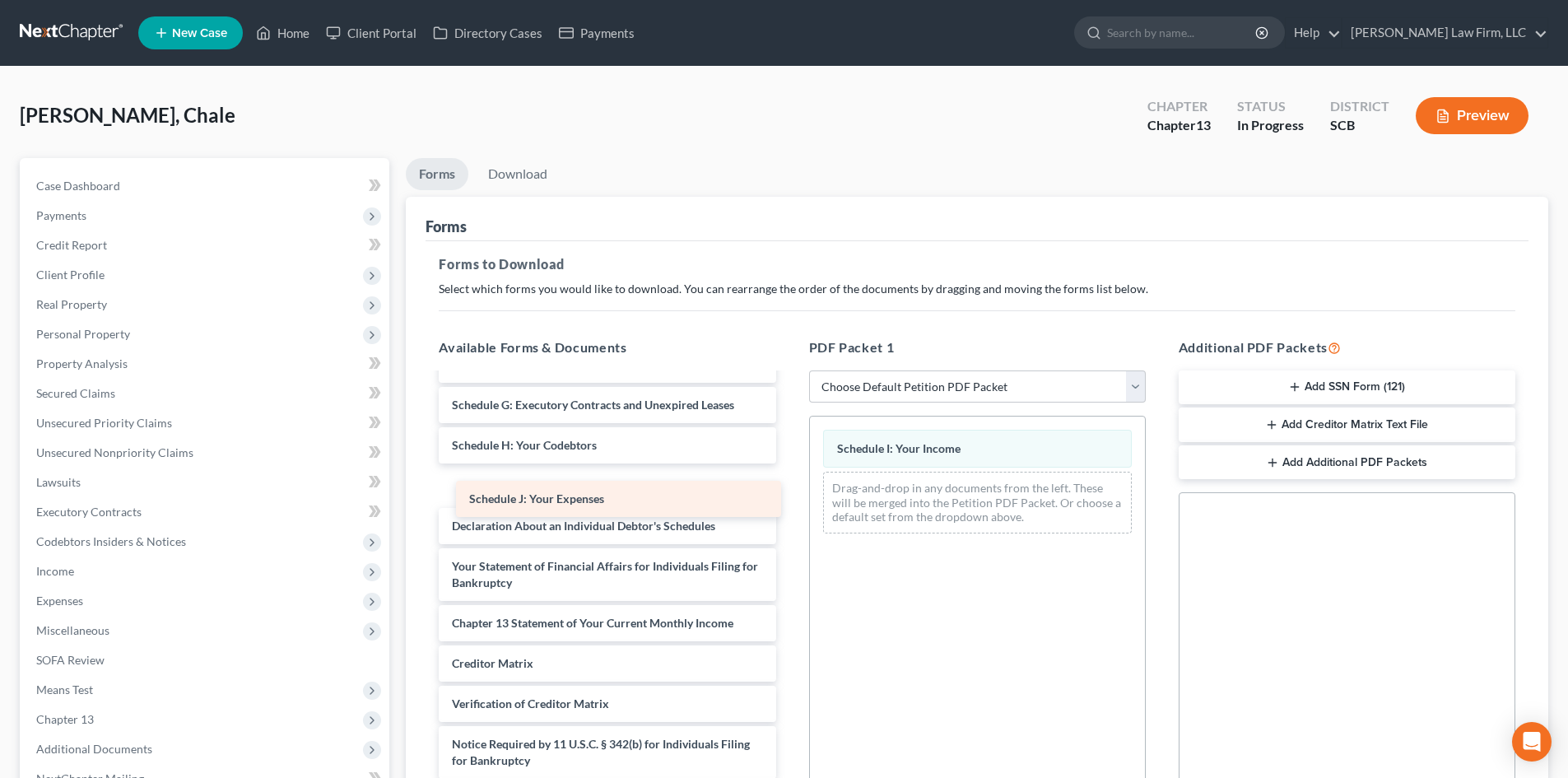
drag, startPoint x: 592, startPoint y: 505, endPoint x: 894, endPoint y: 506, distance: 302.0
click at [788, 508] on div "Schedule J: Your Expenses CClark [DATE] pay advice-pdf Debtor's Electronic Noti…" at bounding box center [606, 432] width 363 height 771
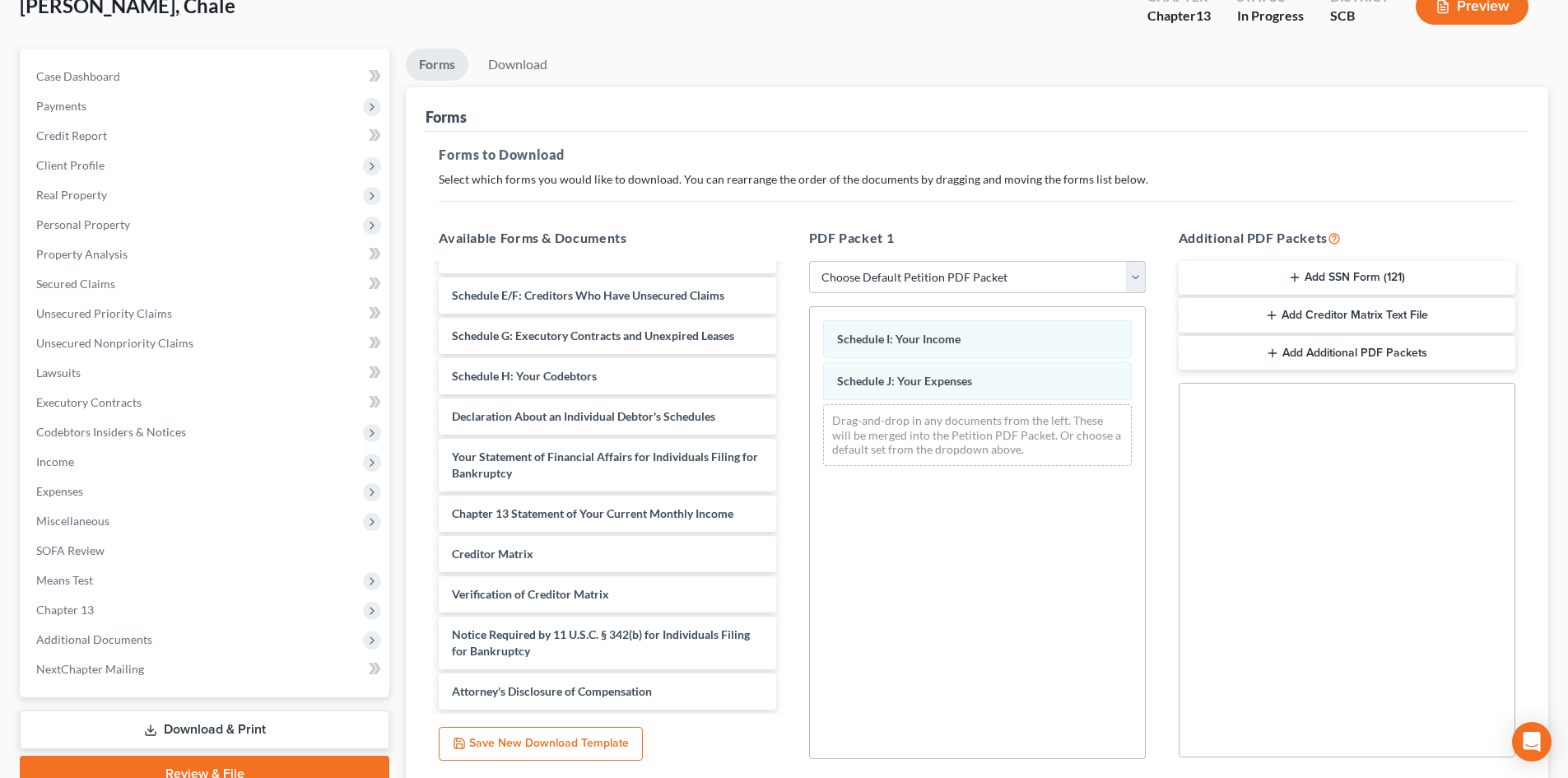
scroll to position [239, 0]
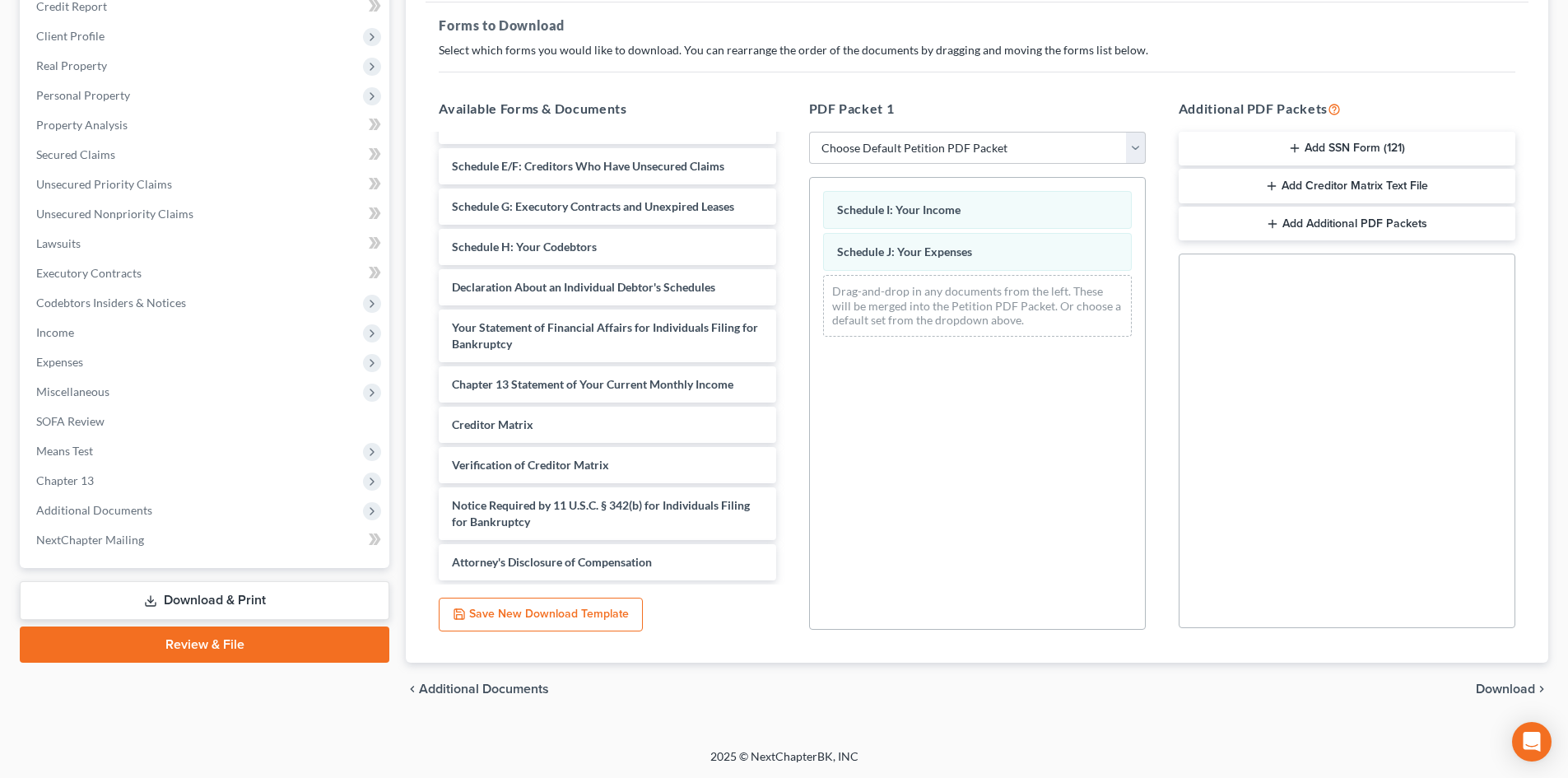
click at [1504, 682] on span "Download" at bounding box center [1505, 688] width 59 height 13
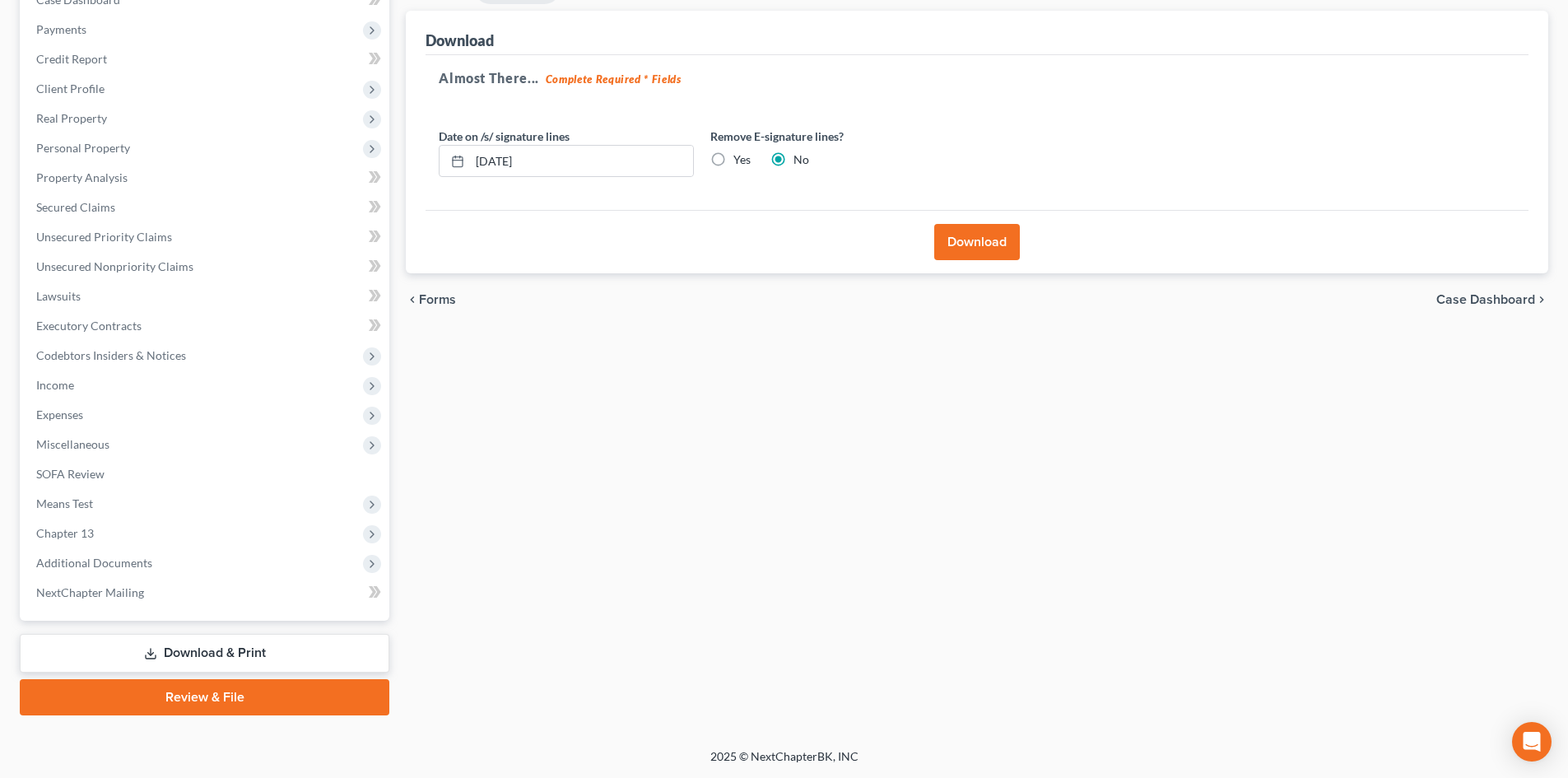
scroll to position [186, 0]
click at [968, 228] on button "Download" at bounding box center [977, 242] width 86 height 36
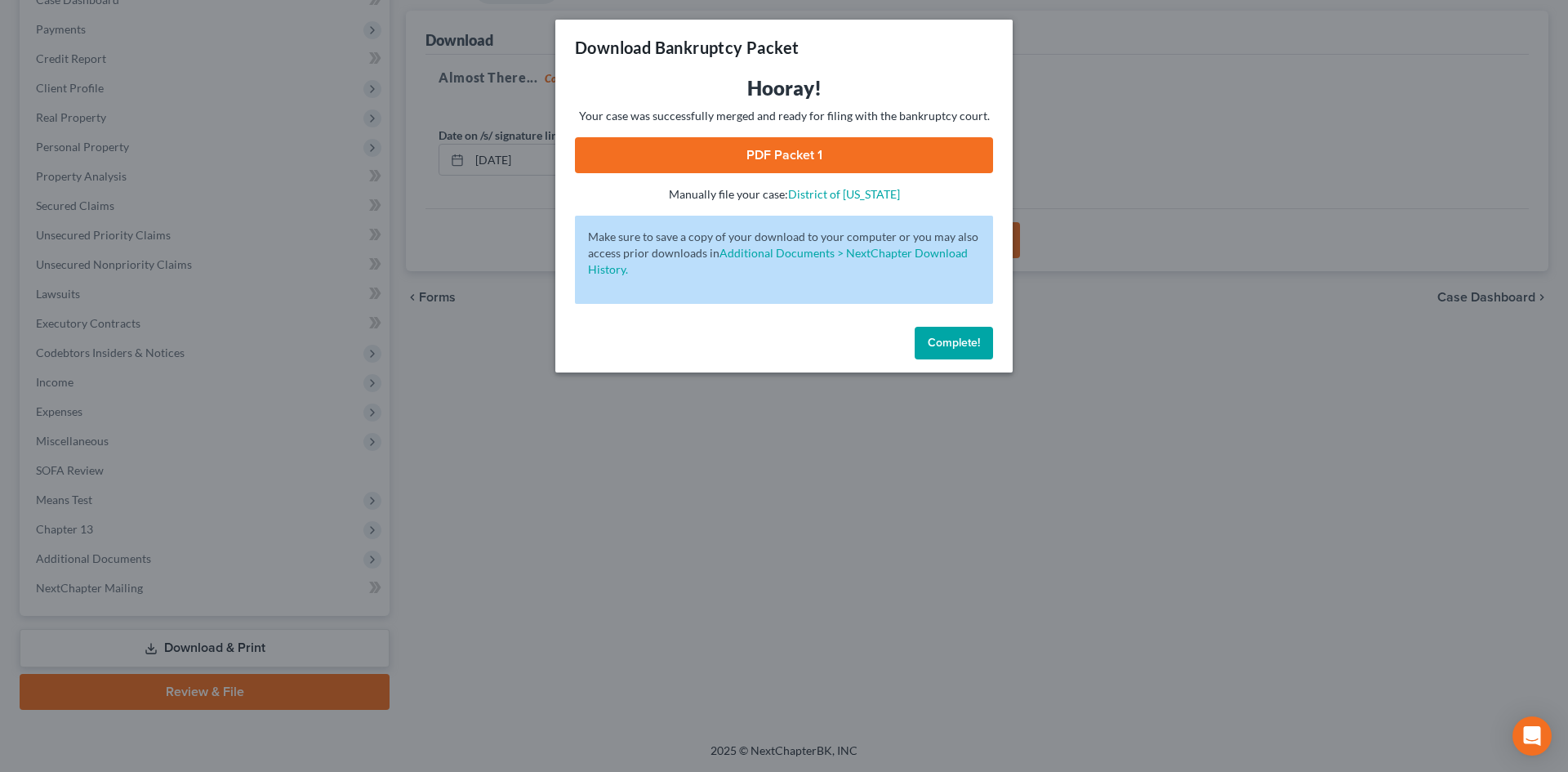
drag, startPoint x: 727, startPoint y: 146, endPoint x: 755, endPoint y: 147, distance: 28.0
click at [727, 146] on link "PDF Packet 1" at bounding box center [784, 155] width 418 height 36
drag, startPoint x: 949, startPoint y: 346, endPoint x: 684, endPoint y: 331, distance: 265.4
click at [949, 346] on span "Complete!" at bounding box center [953, 343] width 52 height 14
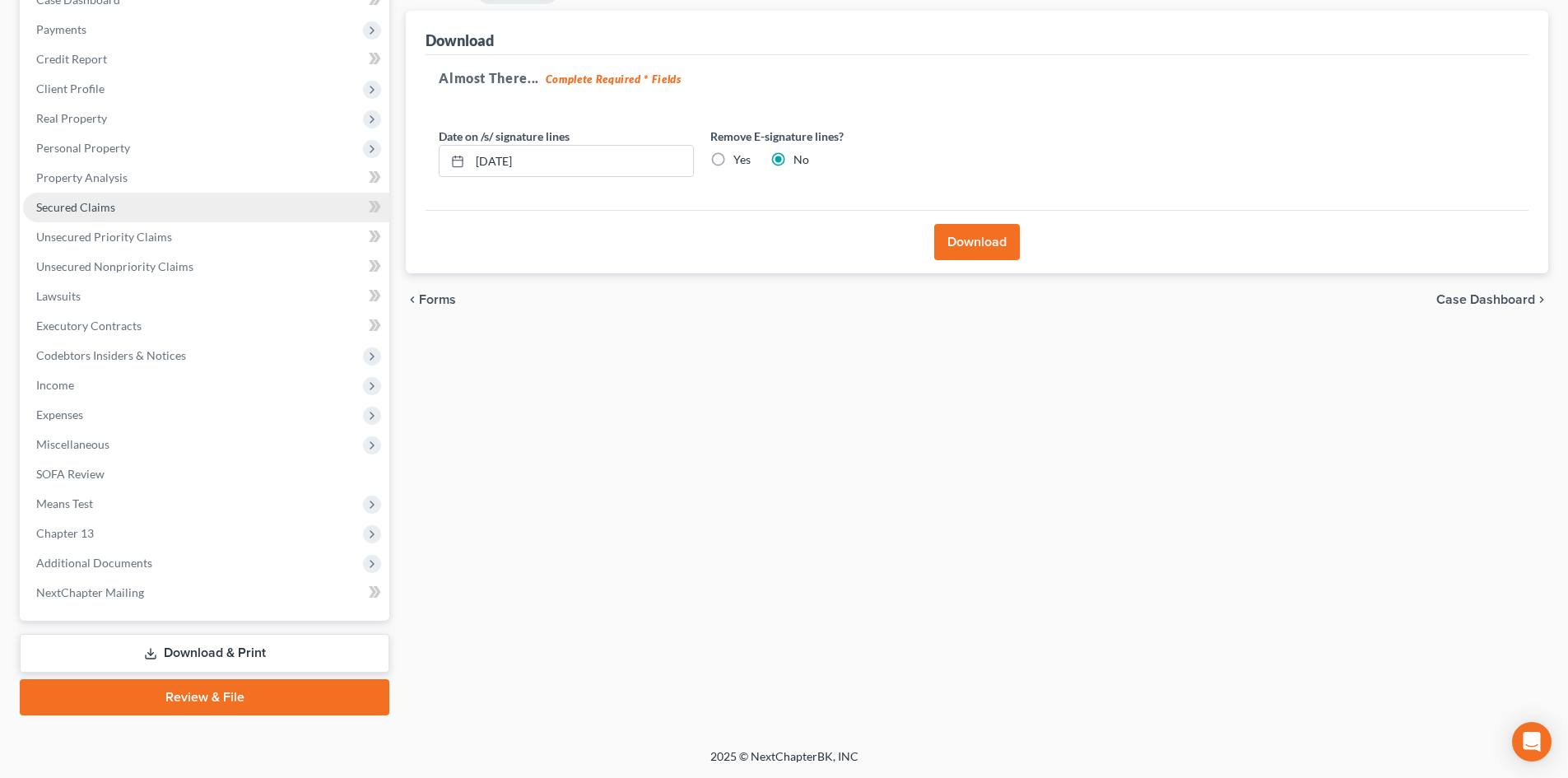
click at [131, 201] on link "Secured Claims" at bounding box center [206, 207] width 366 height 30
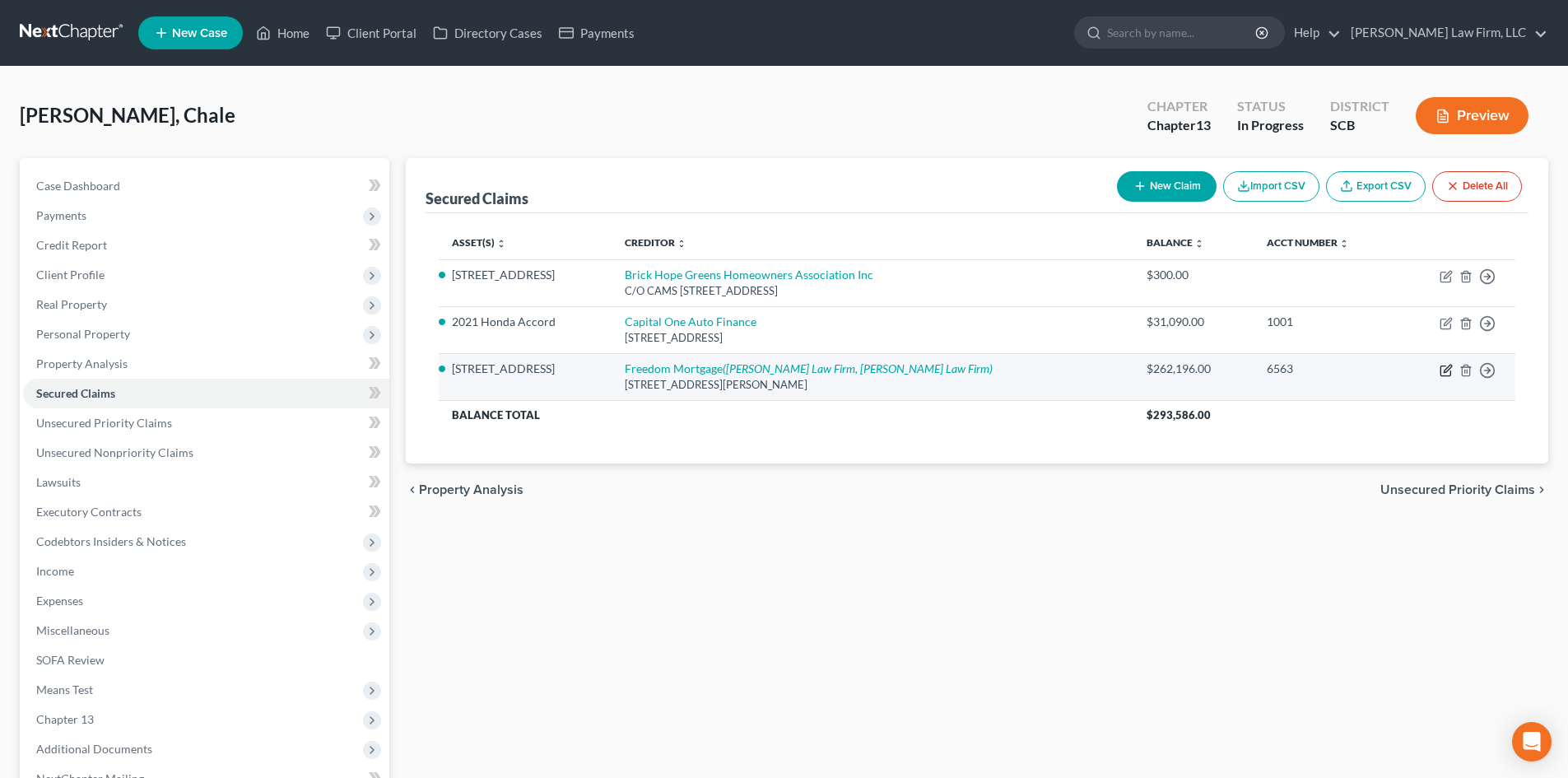
click at [1447, 371] on icon "button" at bounding box center [1447, 368] width 7 height 7
select select "15"
select select "3"
select select "0"
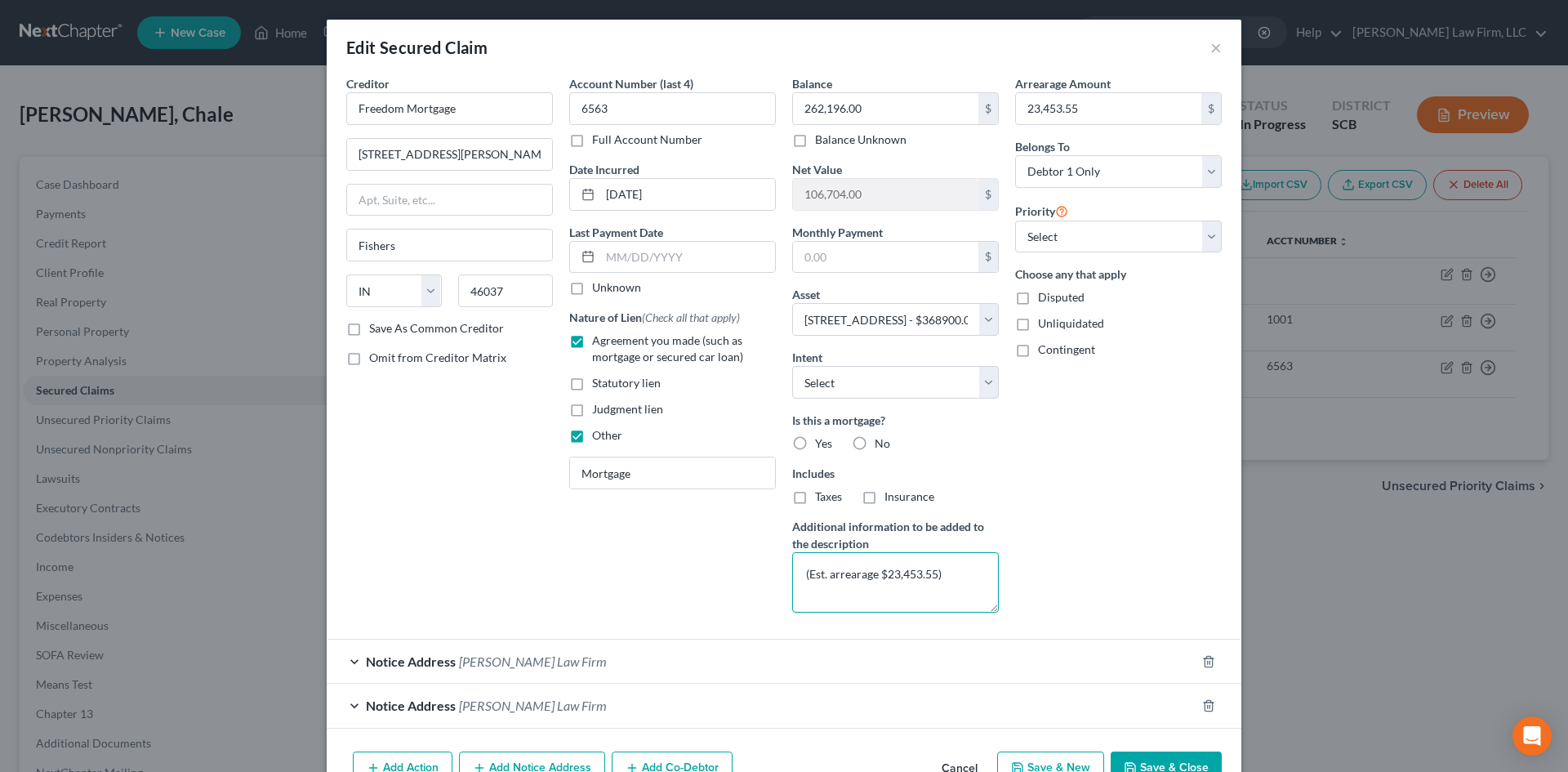
click at [887, 578] on textarea "(Est. arrearage $23,453.55)" at bounding box center [895, 582] width 207 height 60
type textarea "(Est. arrearage $20,185.50)"
click at [872, 100] on input "262,196.00" at bounding box center [885, 108] width 186 height 31
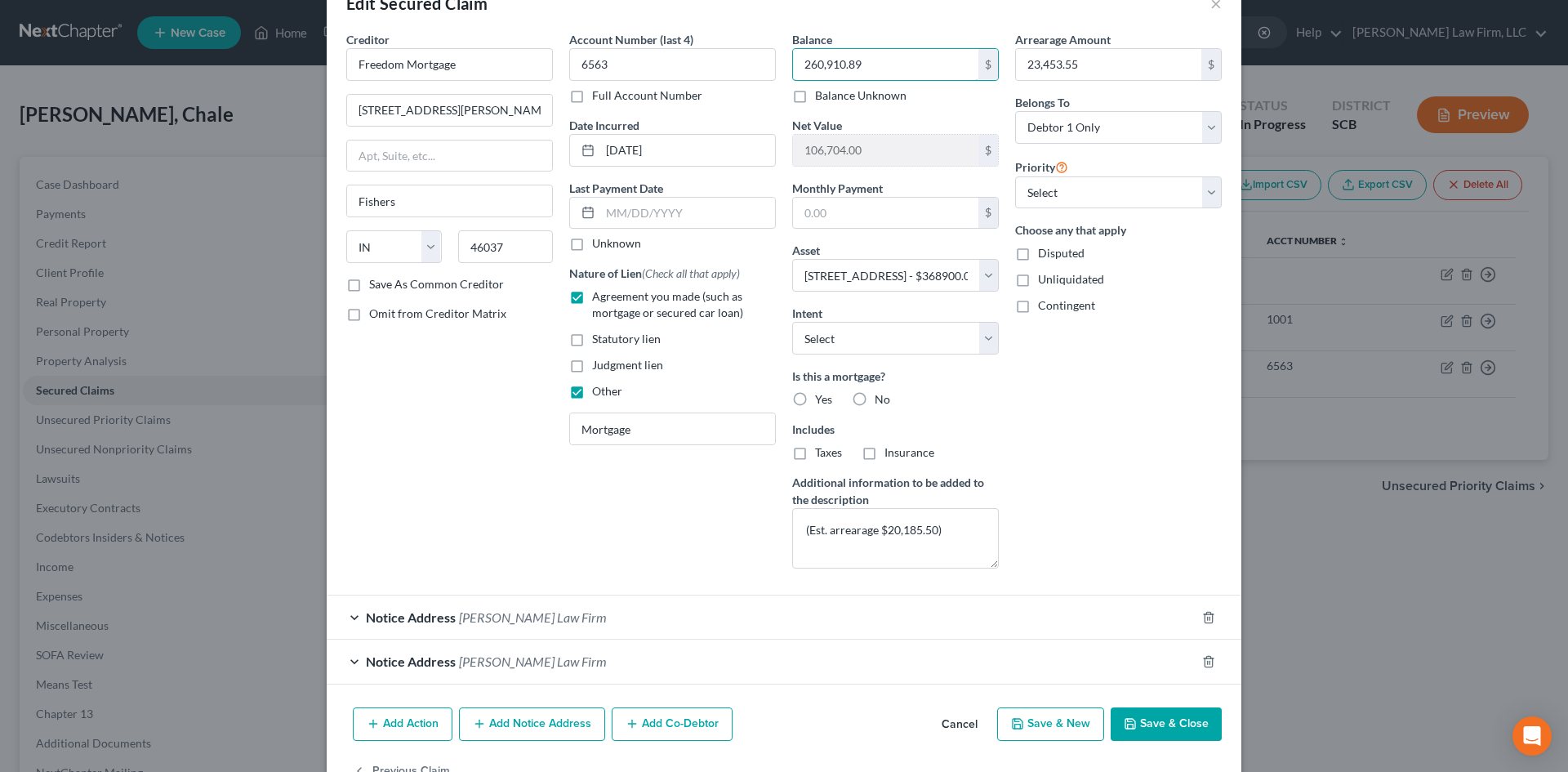
scroll to position [82, 0]
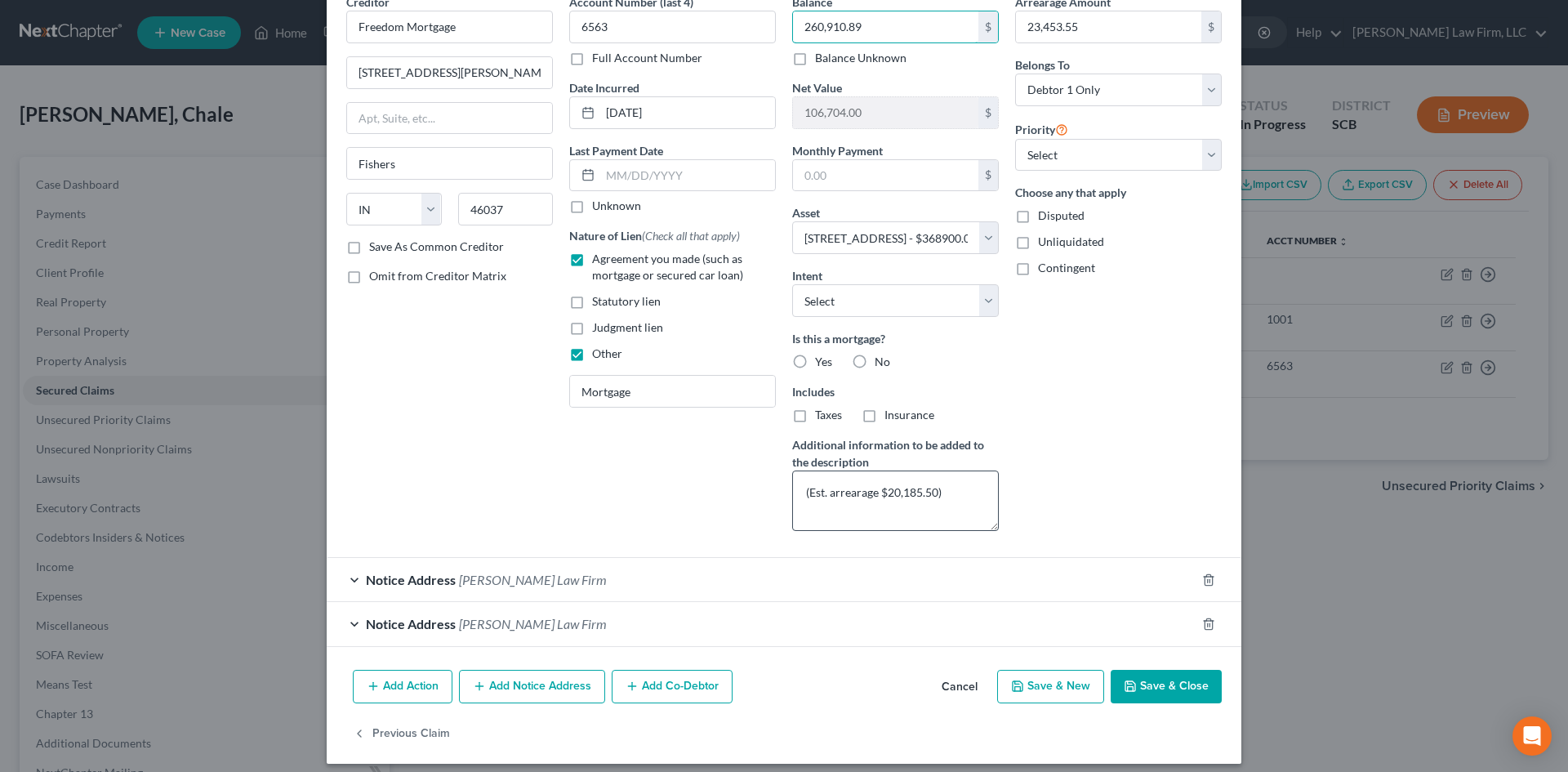
type input "260,910.89"
drag, startPoint x: 883, startPoint y: 489, endPoint x: 933, endPoint y: 494, distance: 50.2
click at [933, 494] on textarea "(Est. arrearage $20,185.50)" at bounding box center [895, 500] width 207 height 60
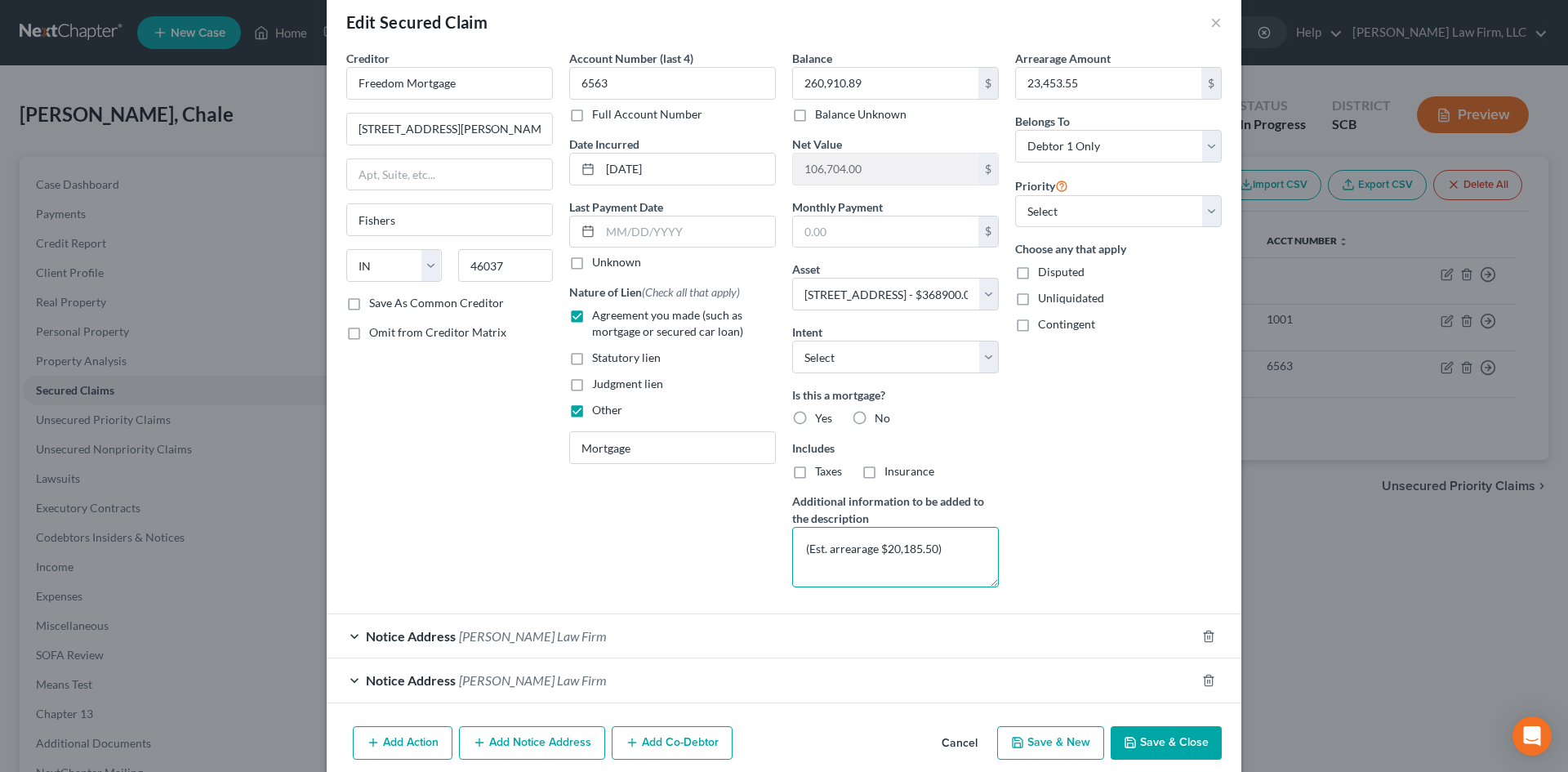
scroll to position [0, 0]
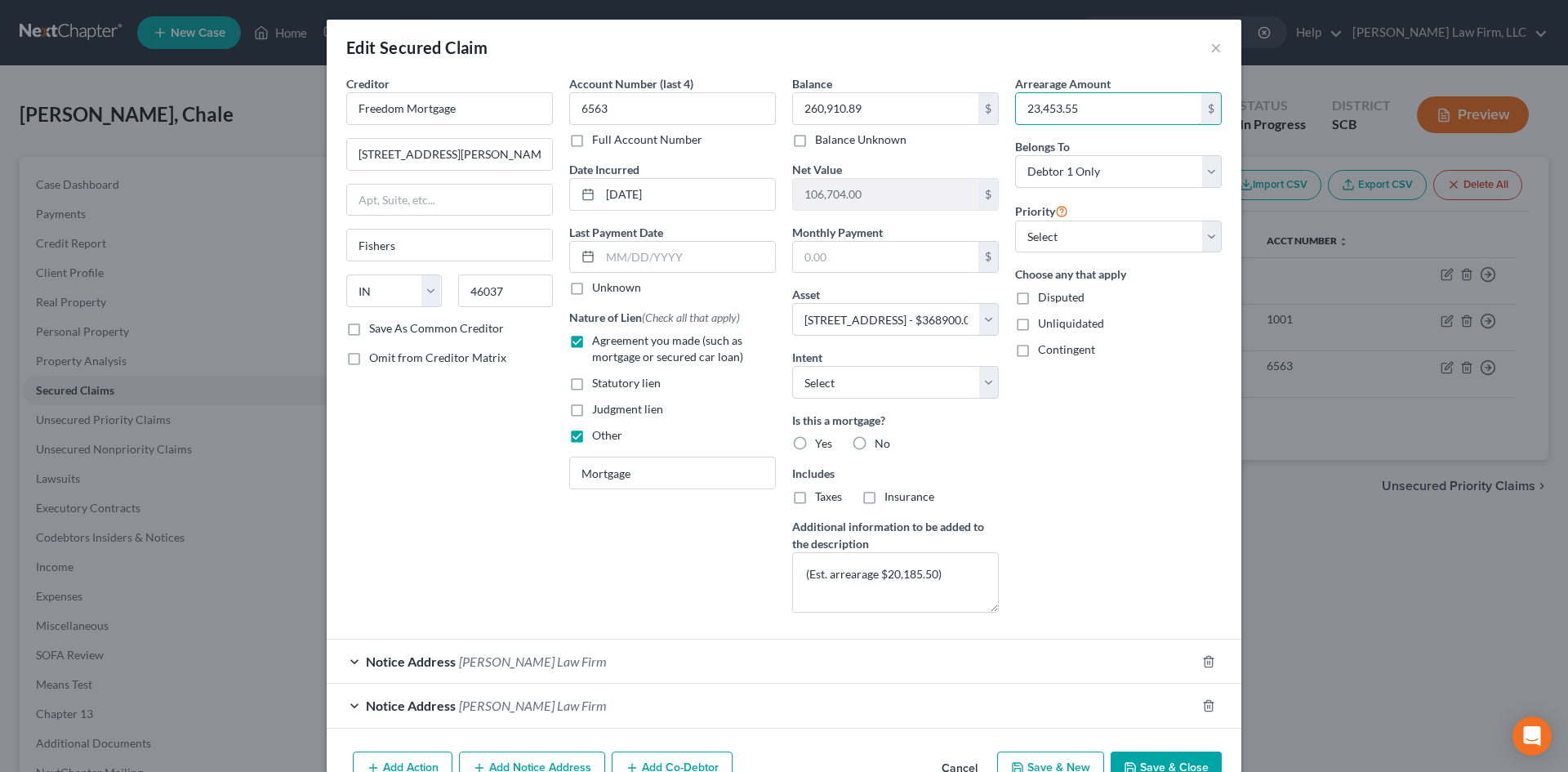
paste input "0,185.50"
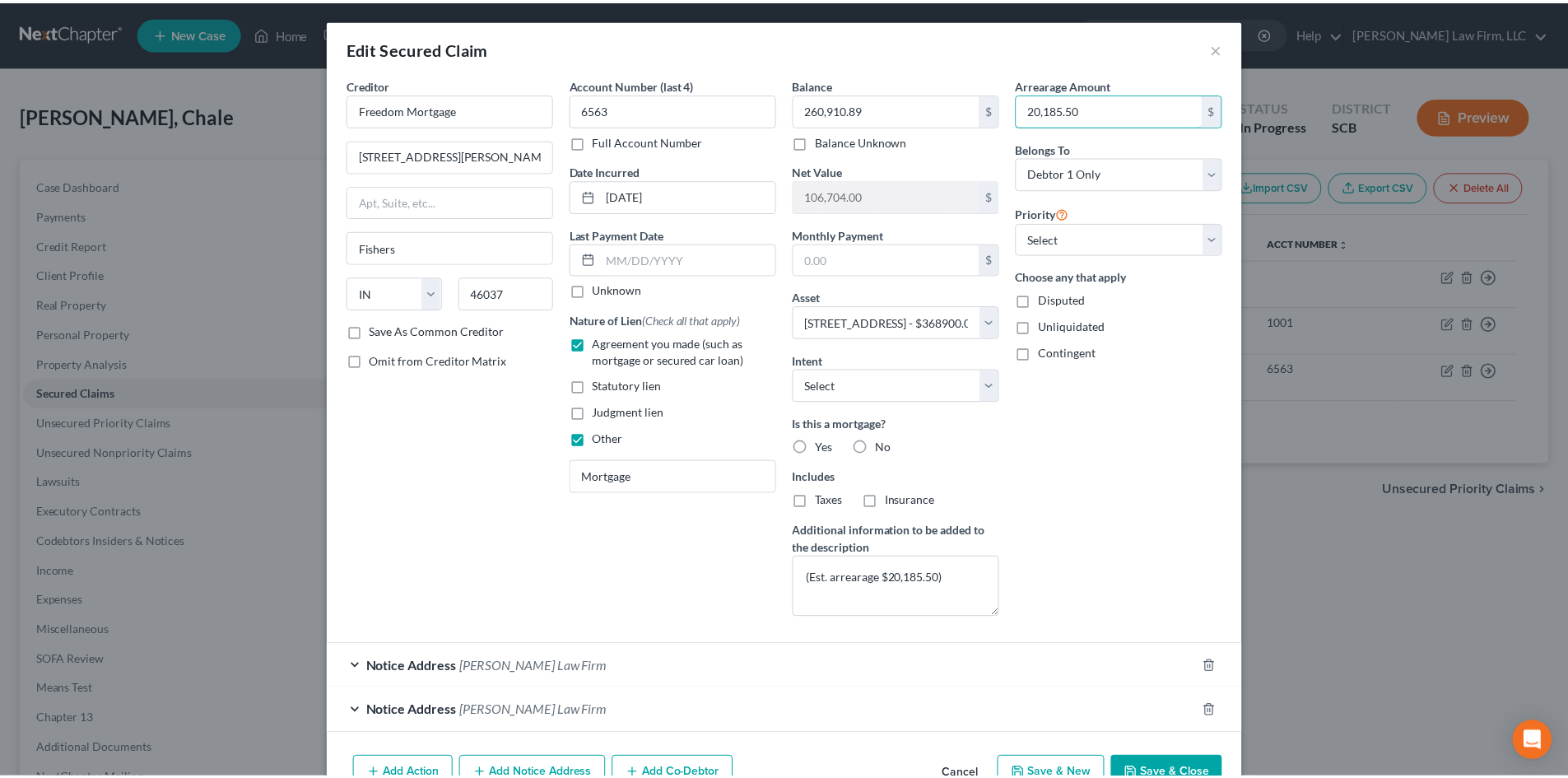
scroll to position [94, 0]
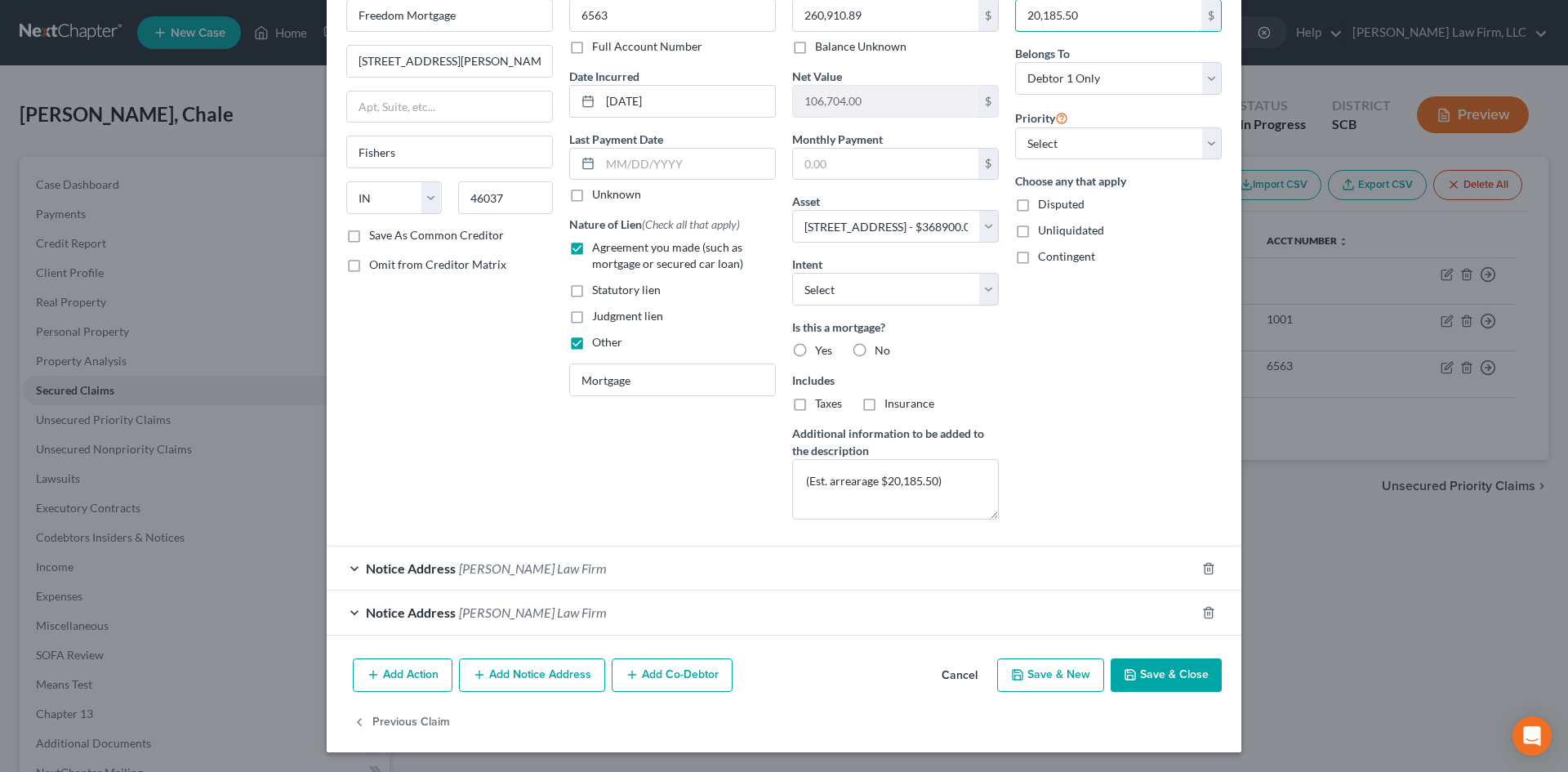
type input "20,185.50"
click at [1140, 670] on button "Save & Close" at bounding box center [1166, 675] width 111 height 35
select select
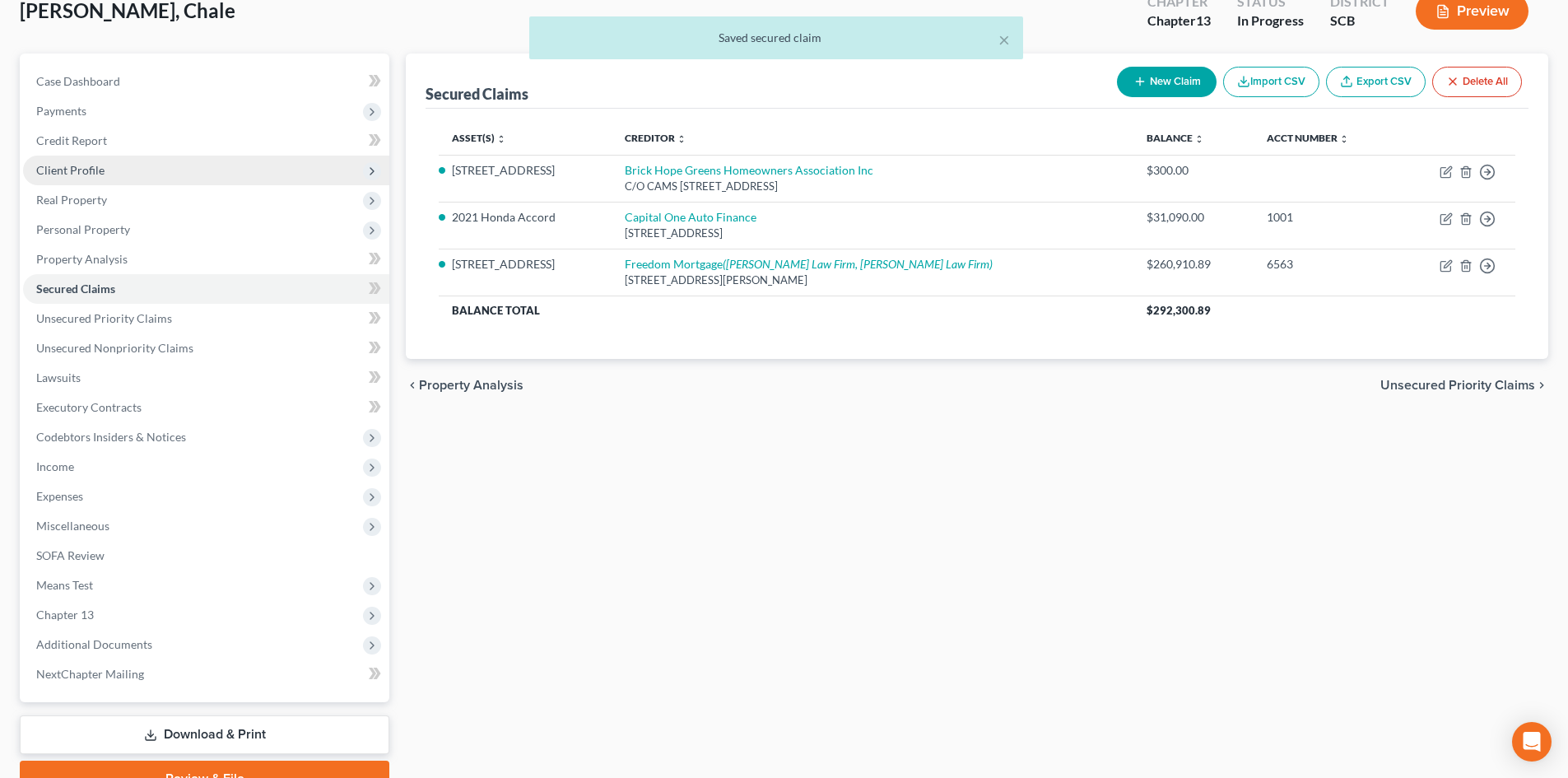
scroll to position [104, 0]
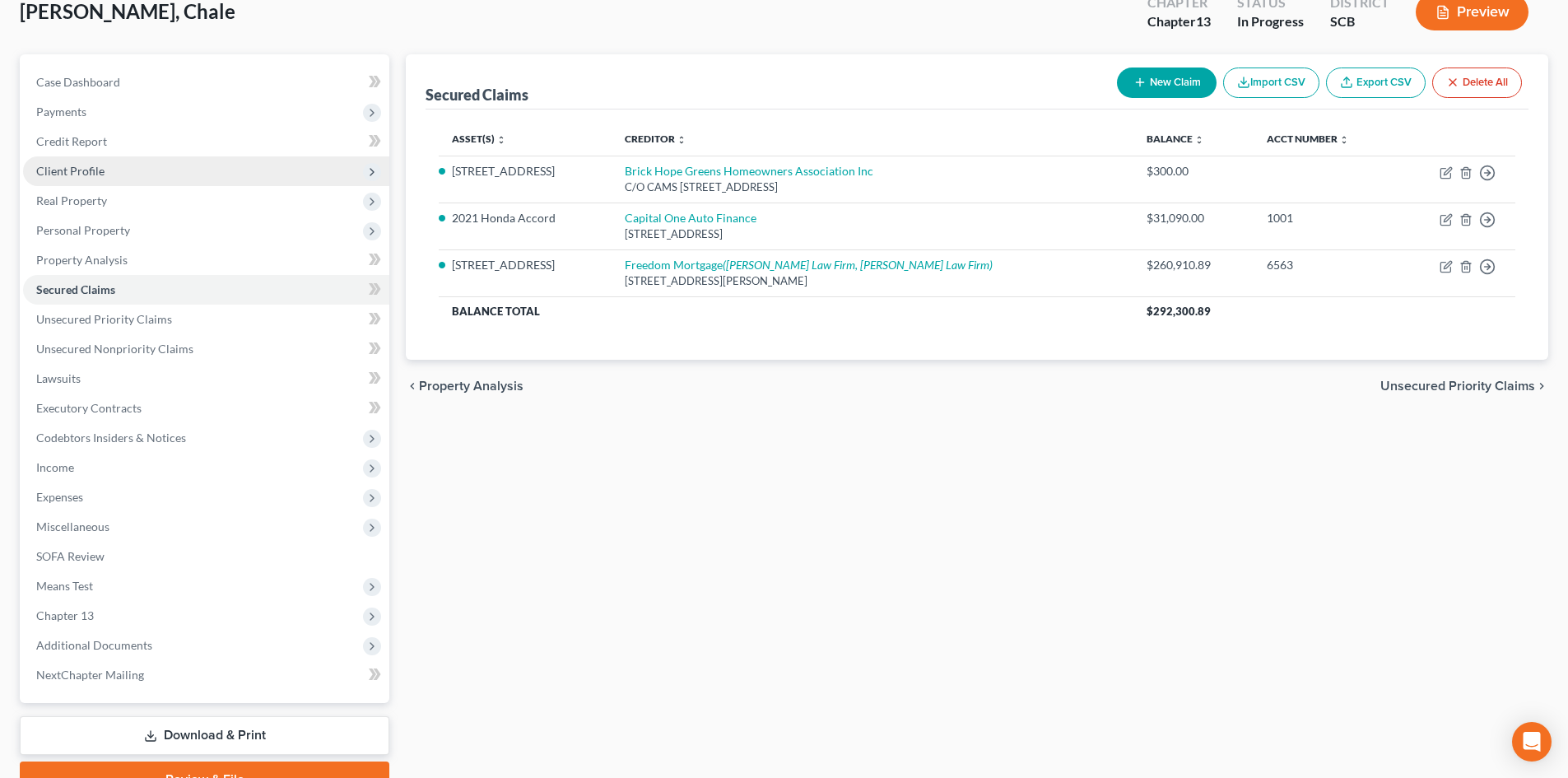
click at [151, 168] on span "Client Profile" at bounding box center [206, 171] width 366 height 30
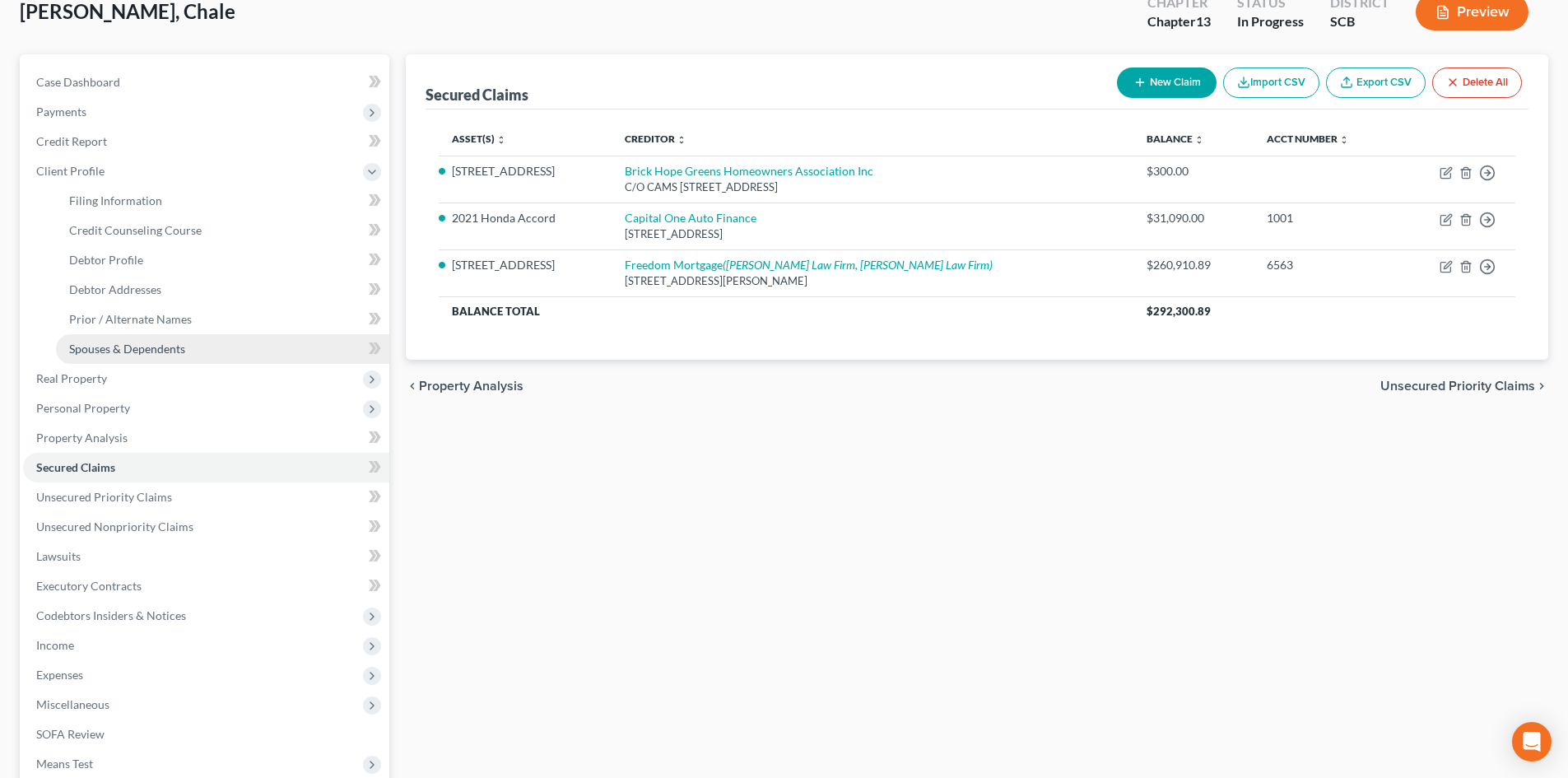
click at [197, 351] on link "Spouses & Dependents" at bounding box center [222, 348] width 333 height 30
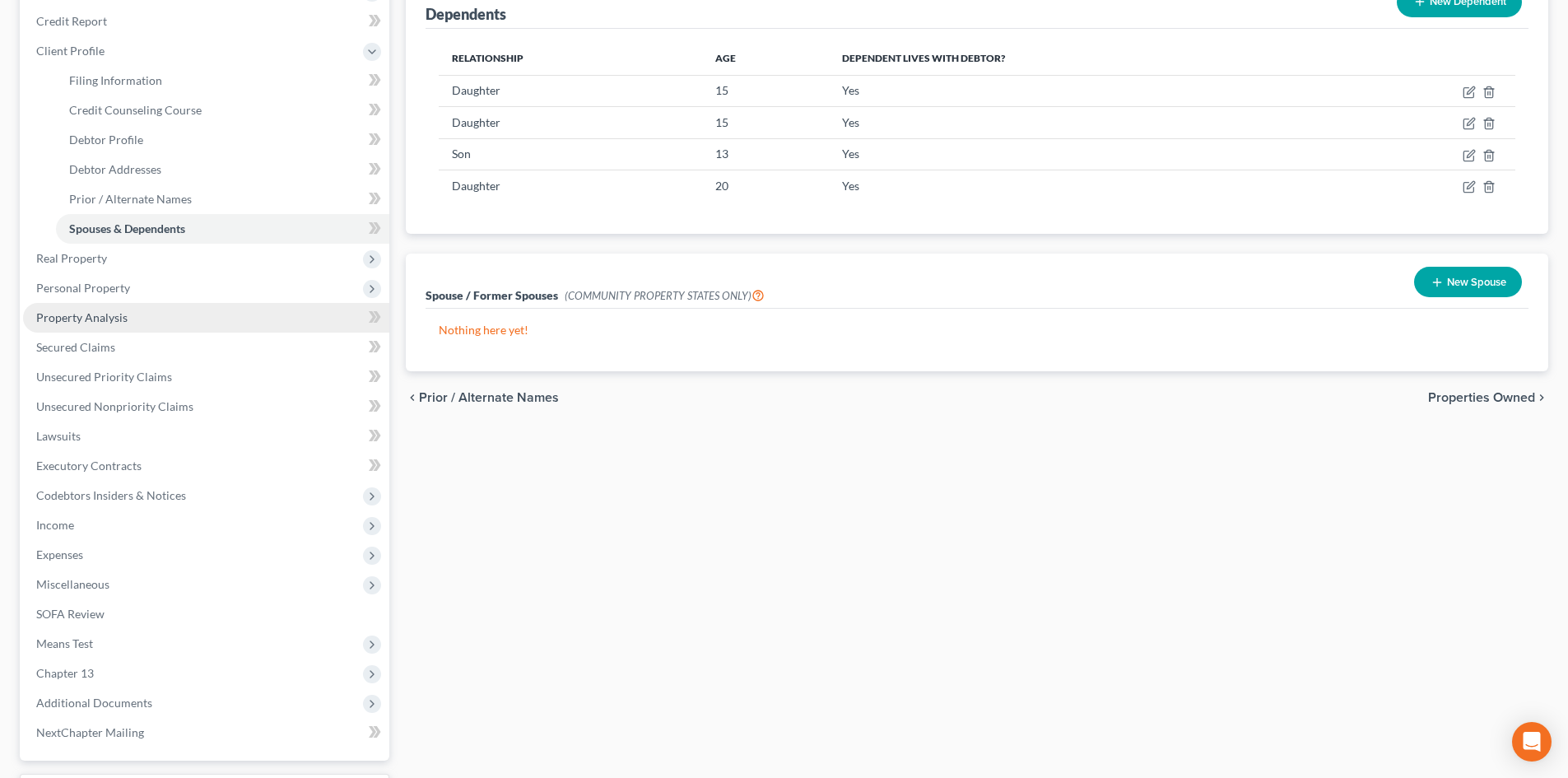
scroll to position [329, 0]
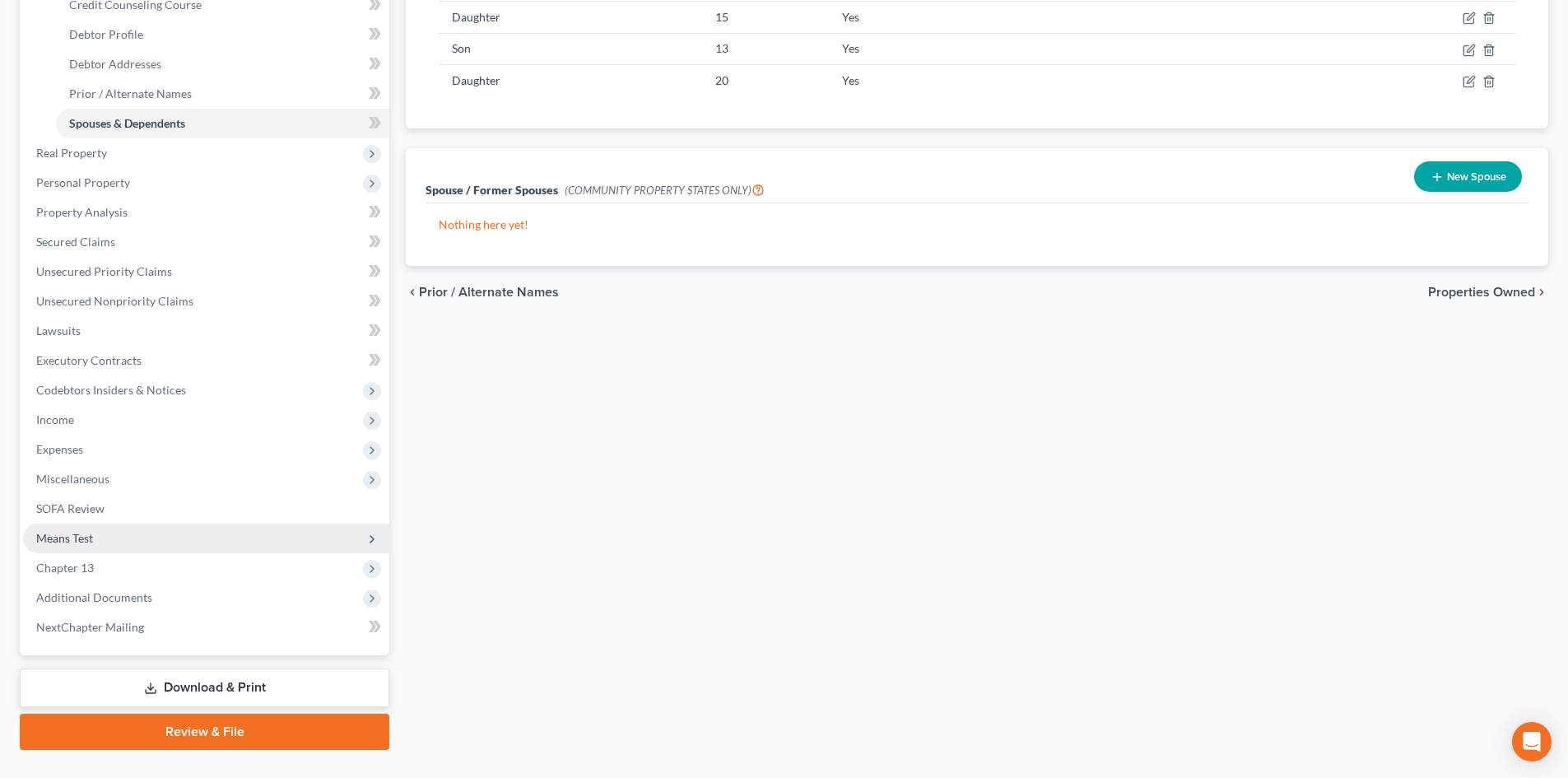
click at [131, 544] on span "Means Test" at bounding box center [206, 538] width 366 height 30
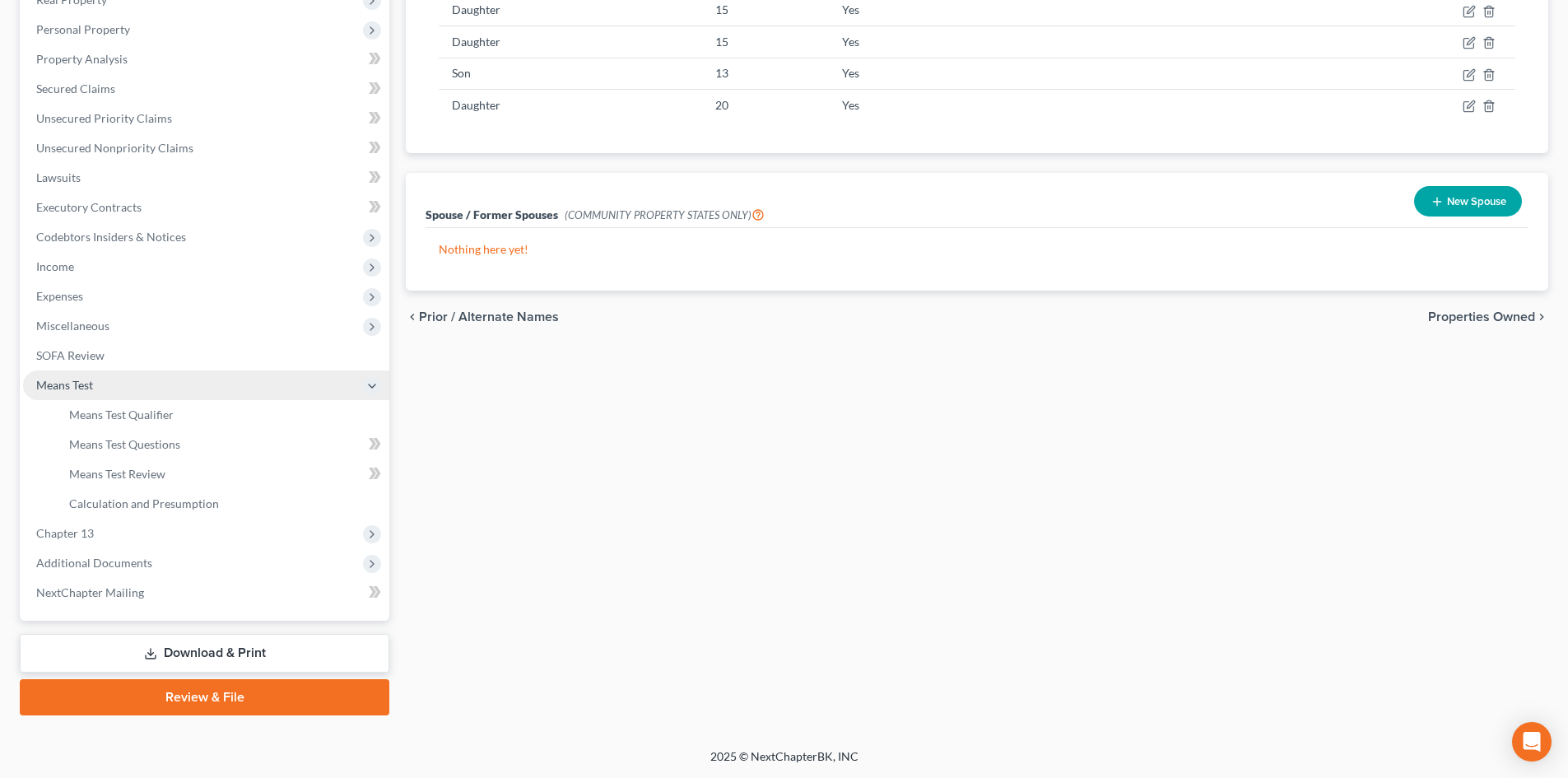
scroll to position [304, 0]
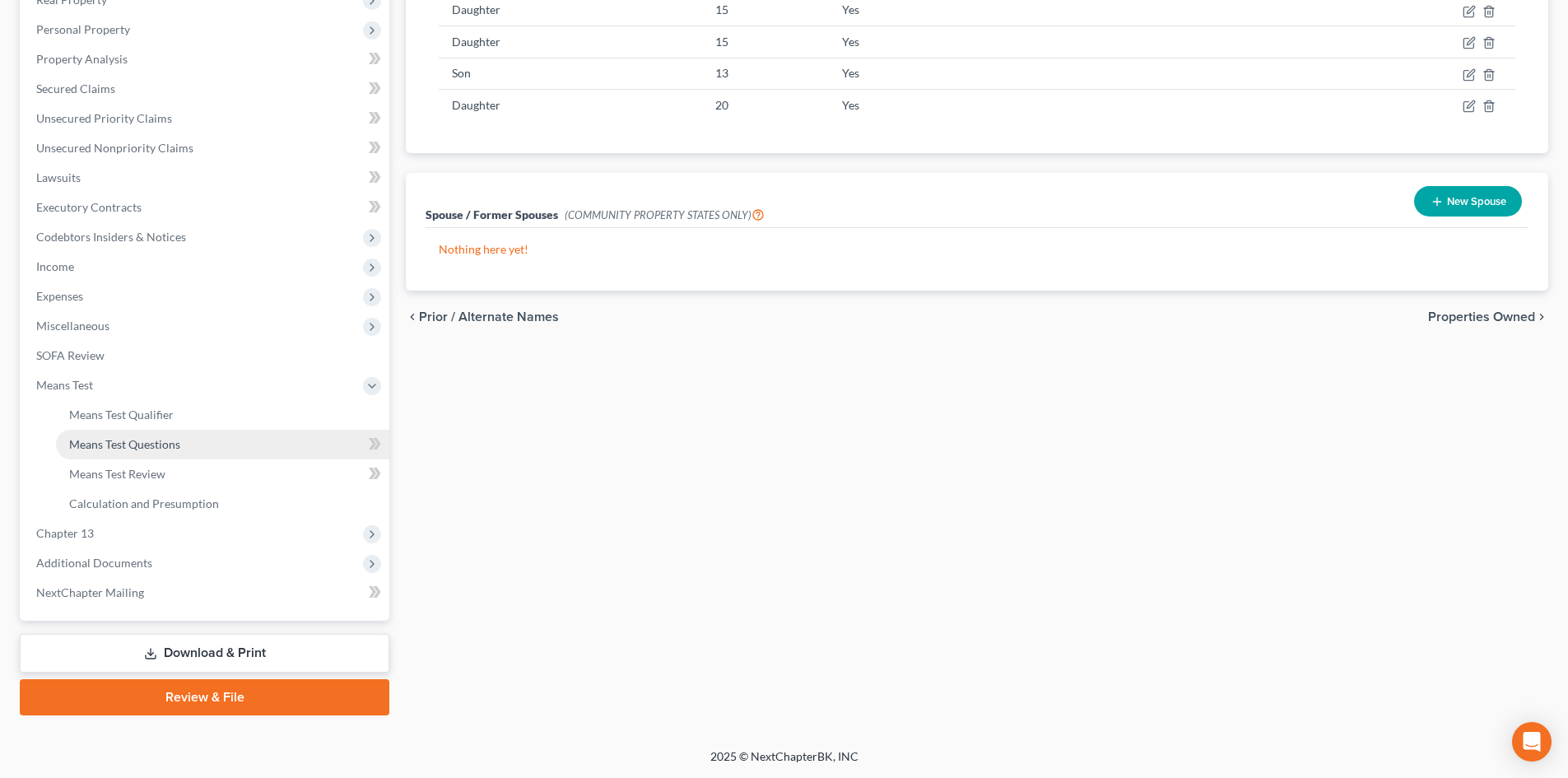
click at [158, 448] on span "Means Test Questions" at bounding box center [124, 444] width 111 height 14
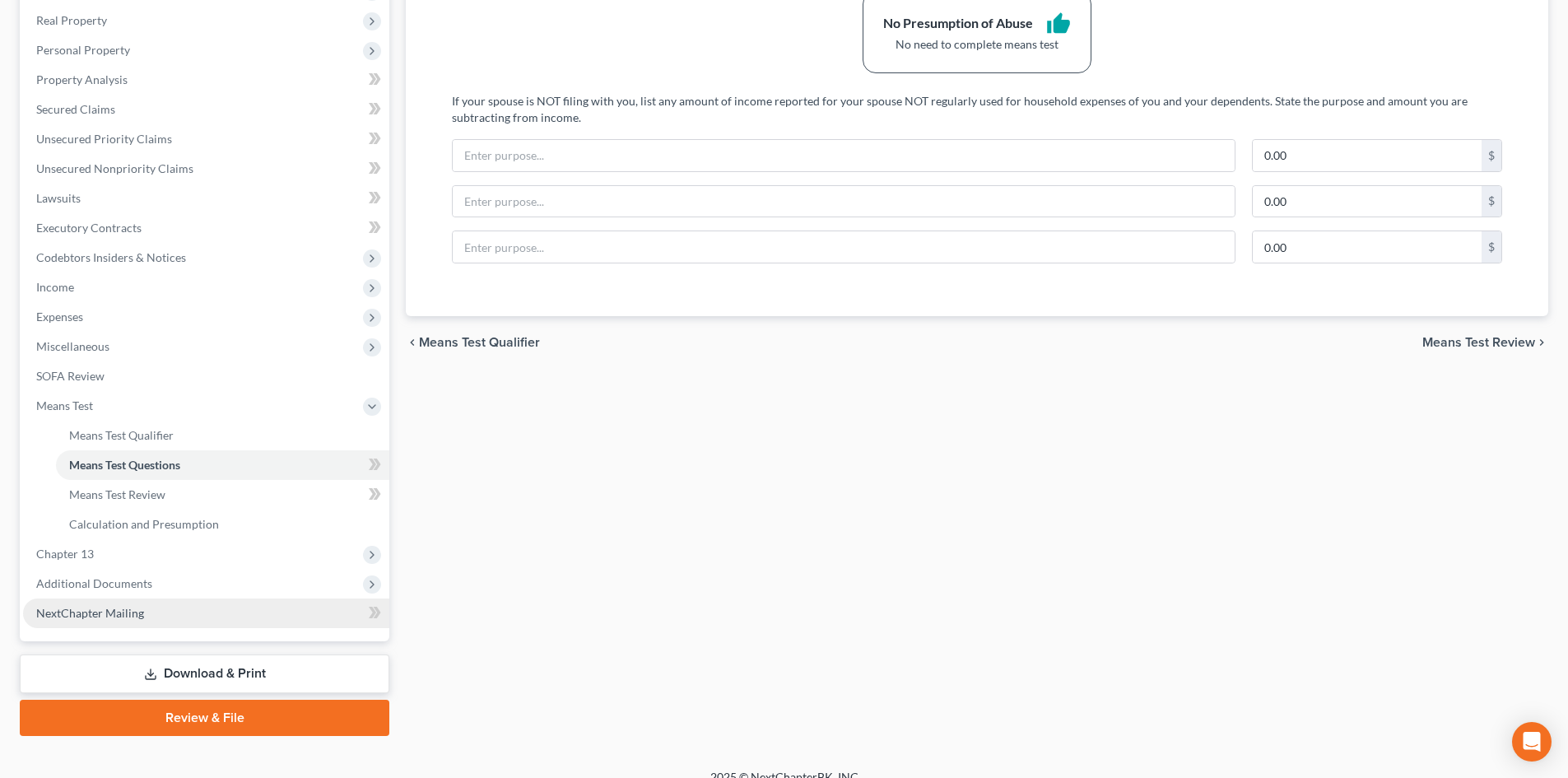
scroll to position [304, 0]
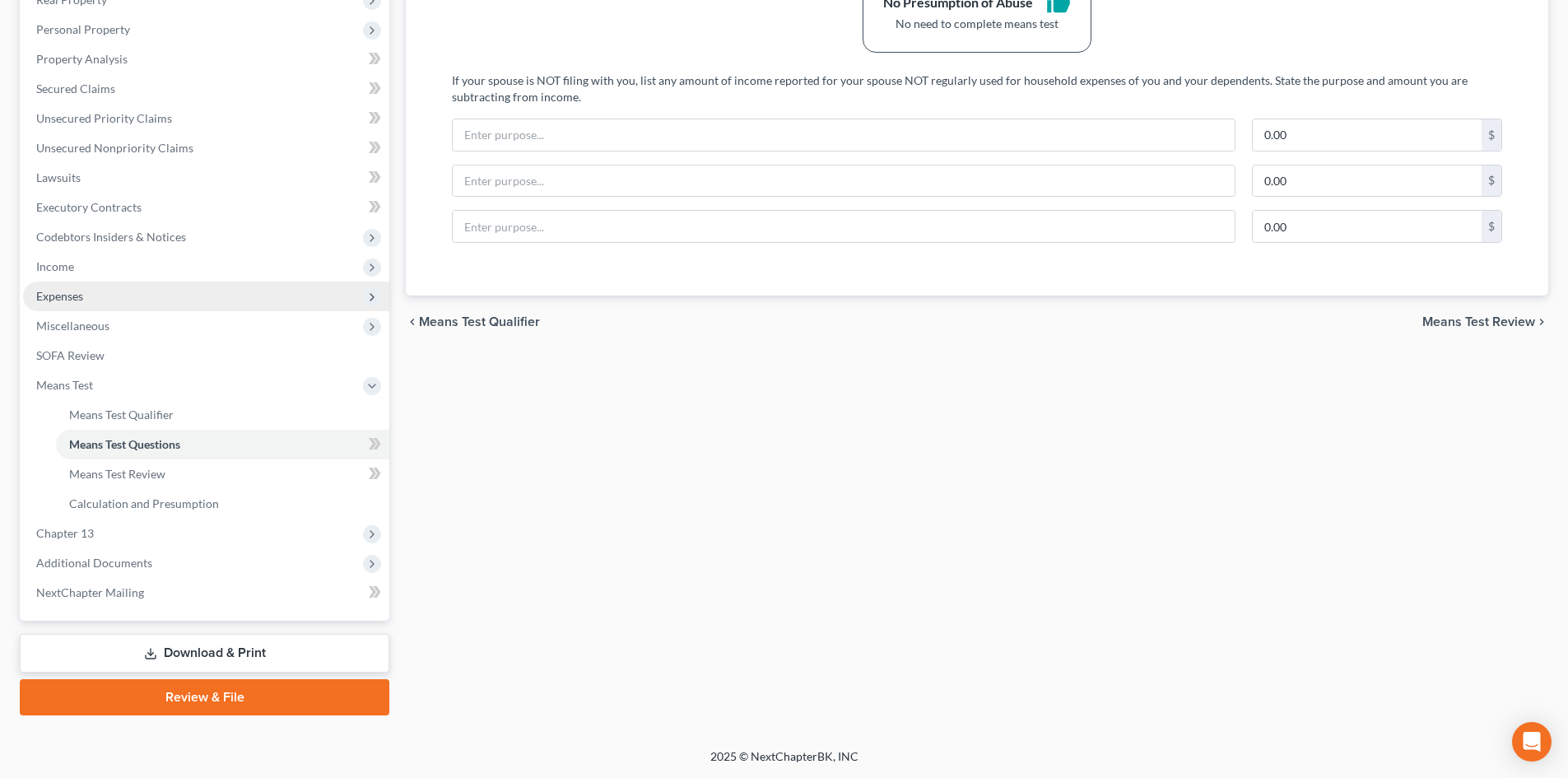
click at [74, 300] on span "Expenses" at bounding box center [59, 296] width 47 height 14
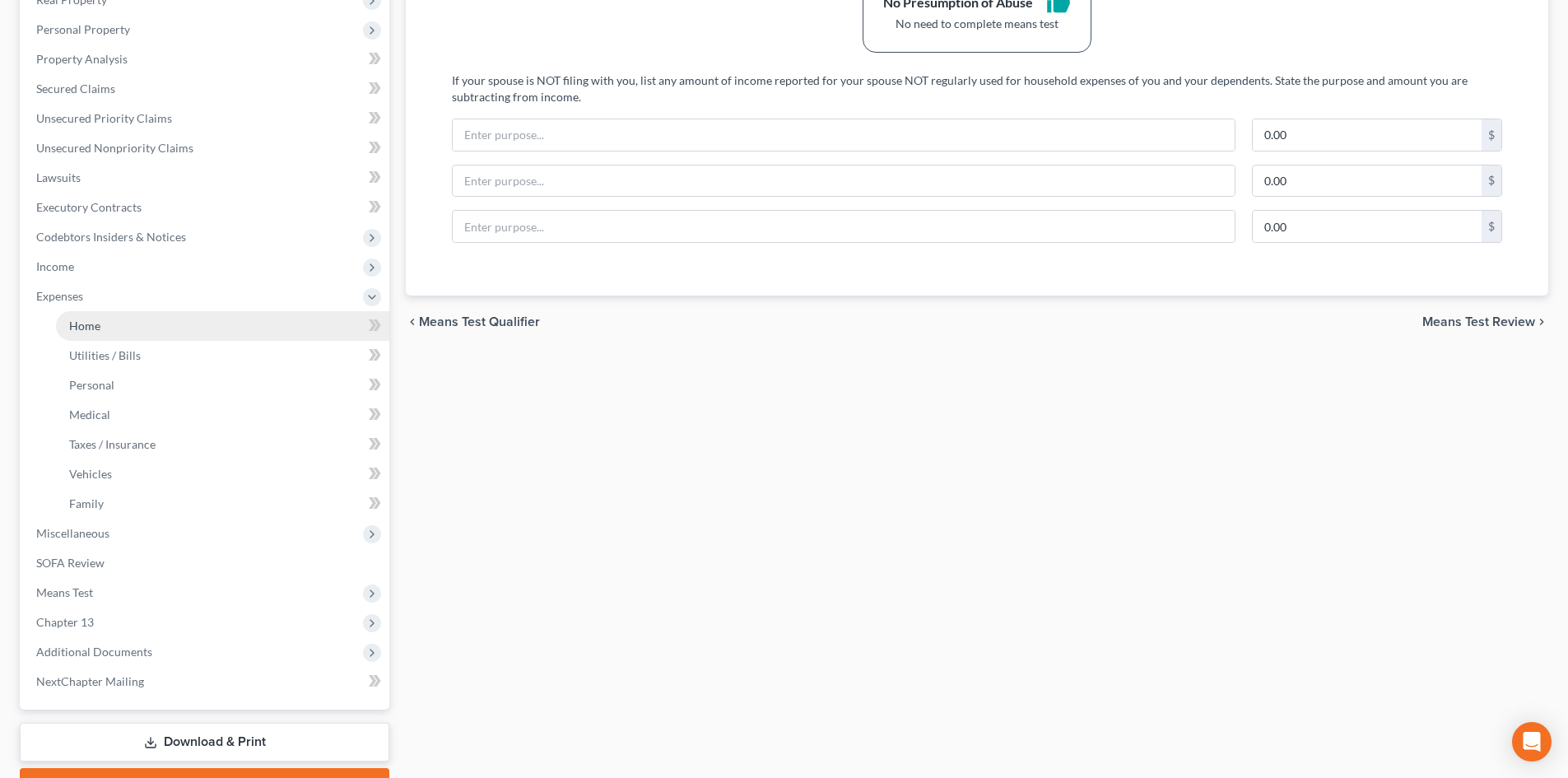
click at [175, 329] on link "Home" at bounding box center [222, 325] width 333 height 30
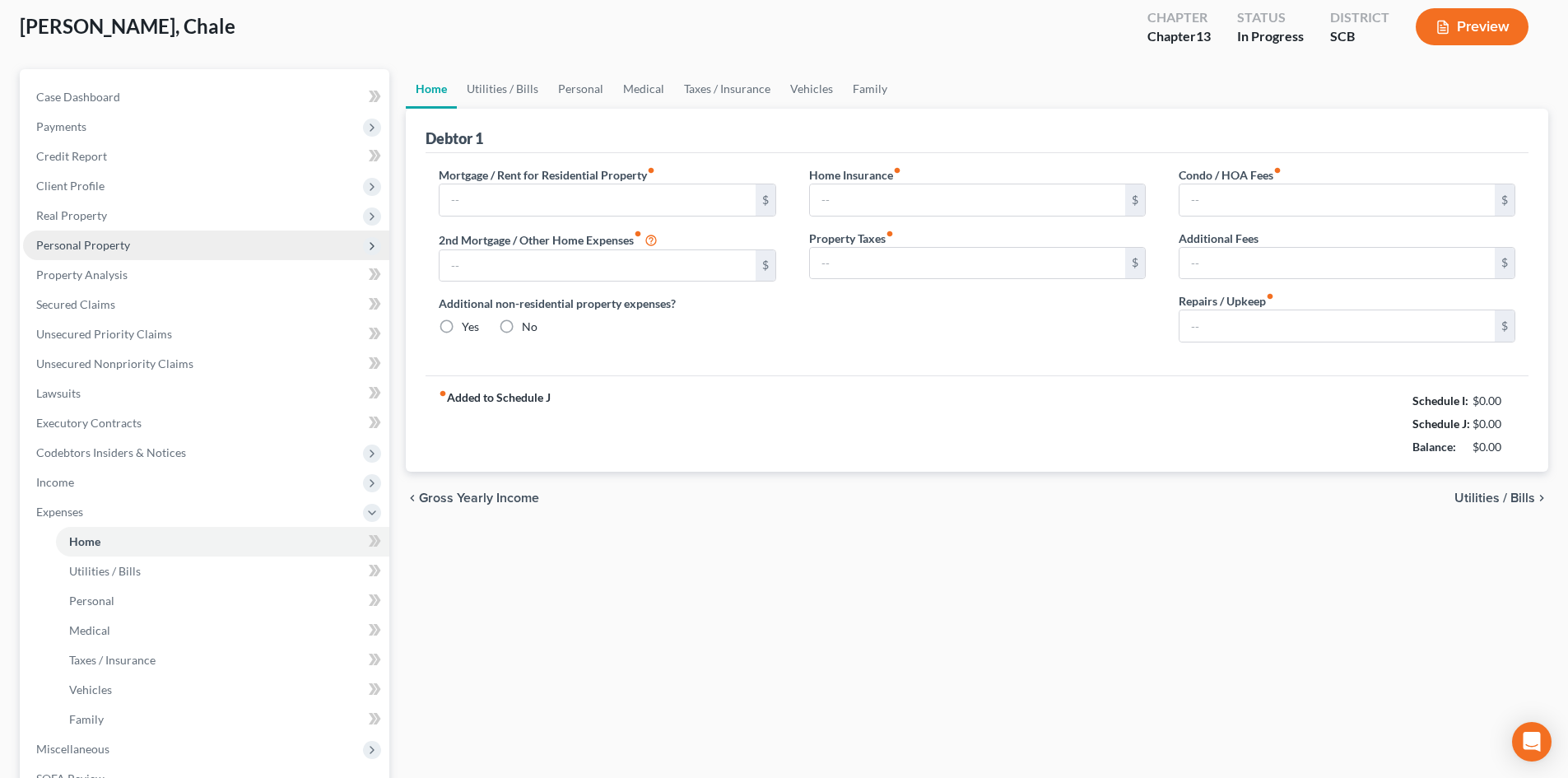
scroll to position [14, 0]
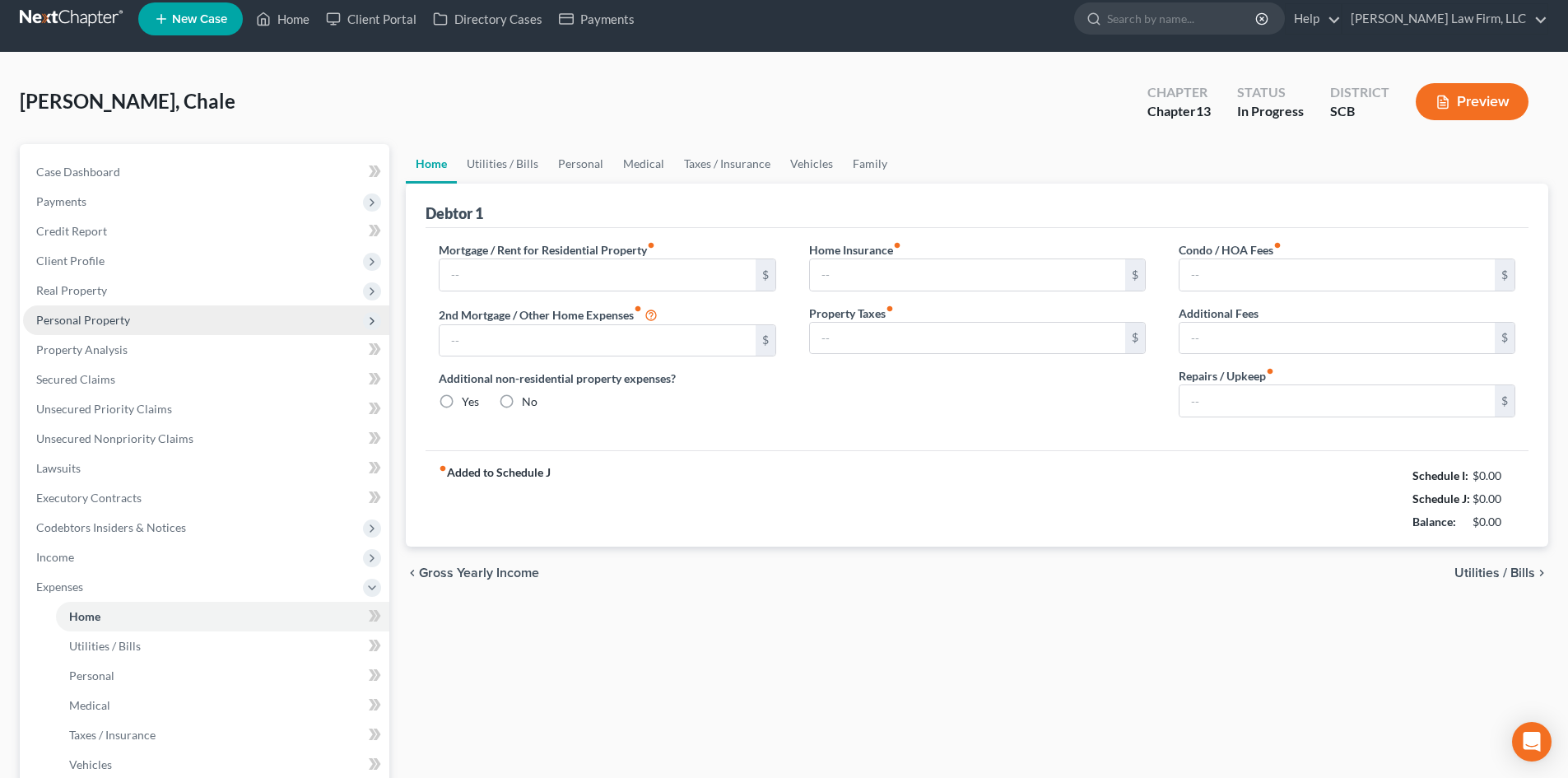
type input "0.00"
radio input "true"
type input "0.00"
type input "25.00"
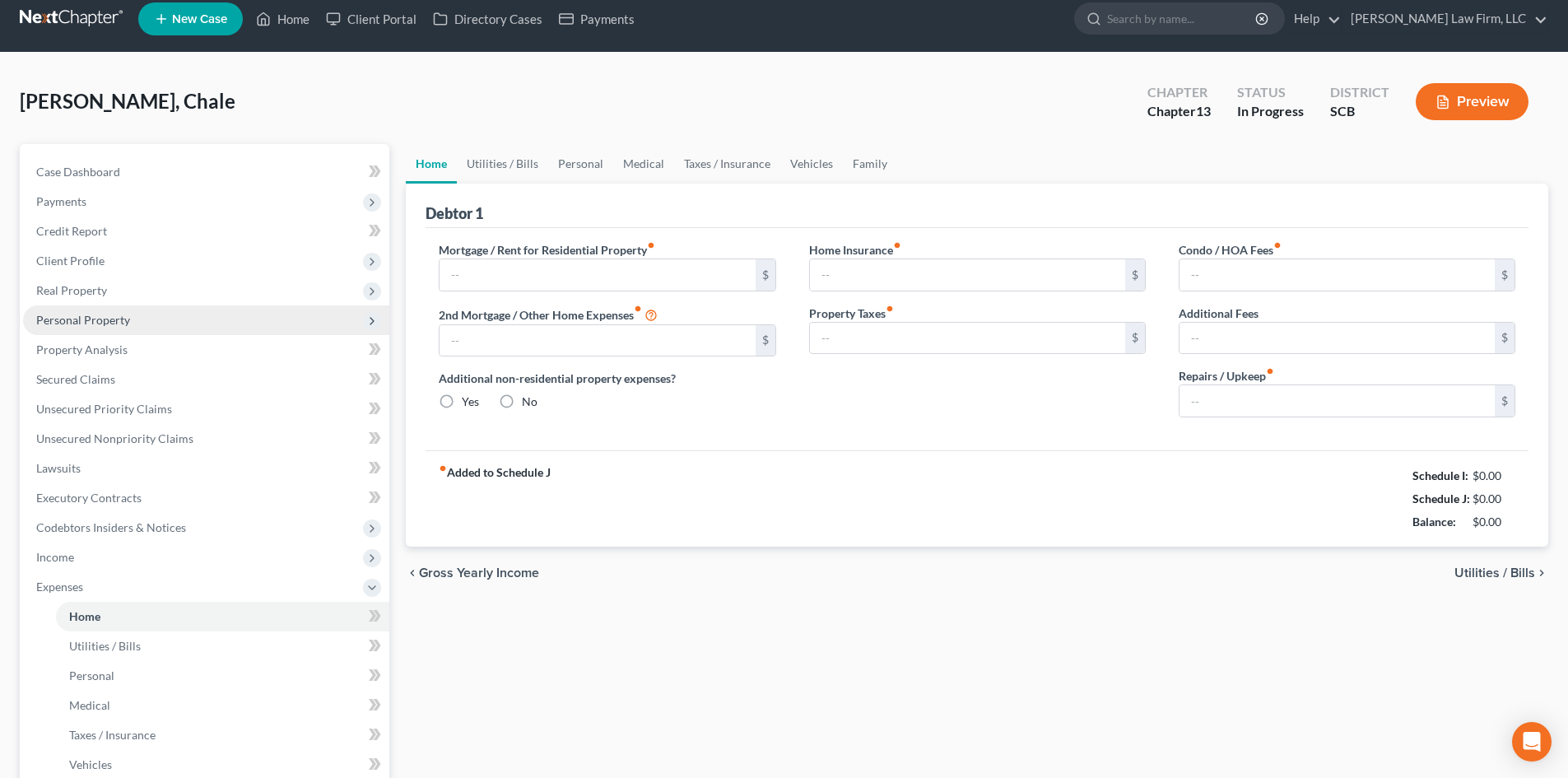
type input "0.00"
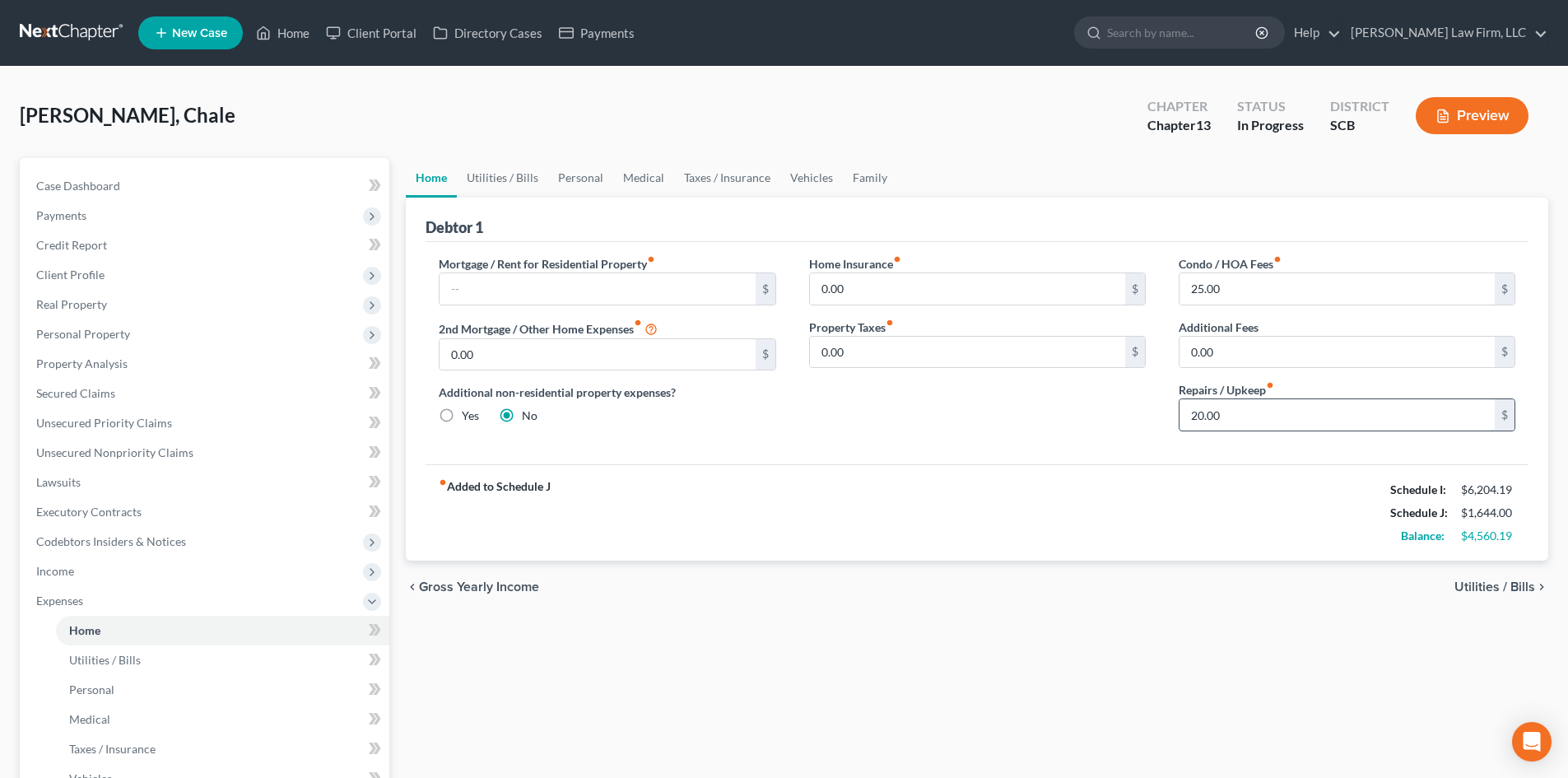
click at [1187, 412] on input "20.00" at bounding box center [1337, 415] width 315 height 31
type input "150"
click at [498, 183] on link "Utilities / Bills" at bounding box center [502, 177] width 91 height 39
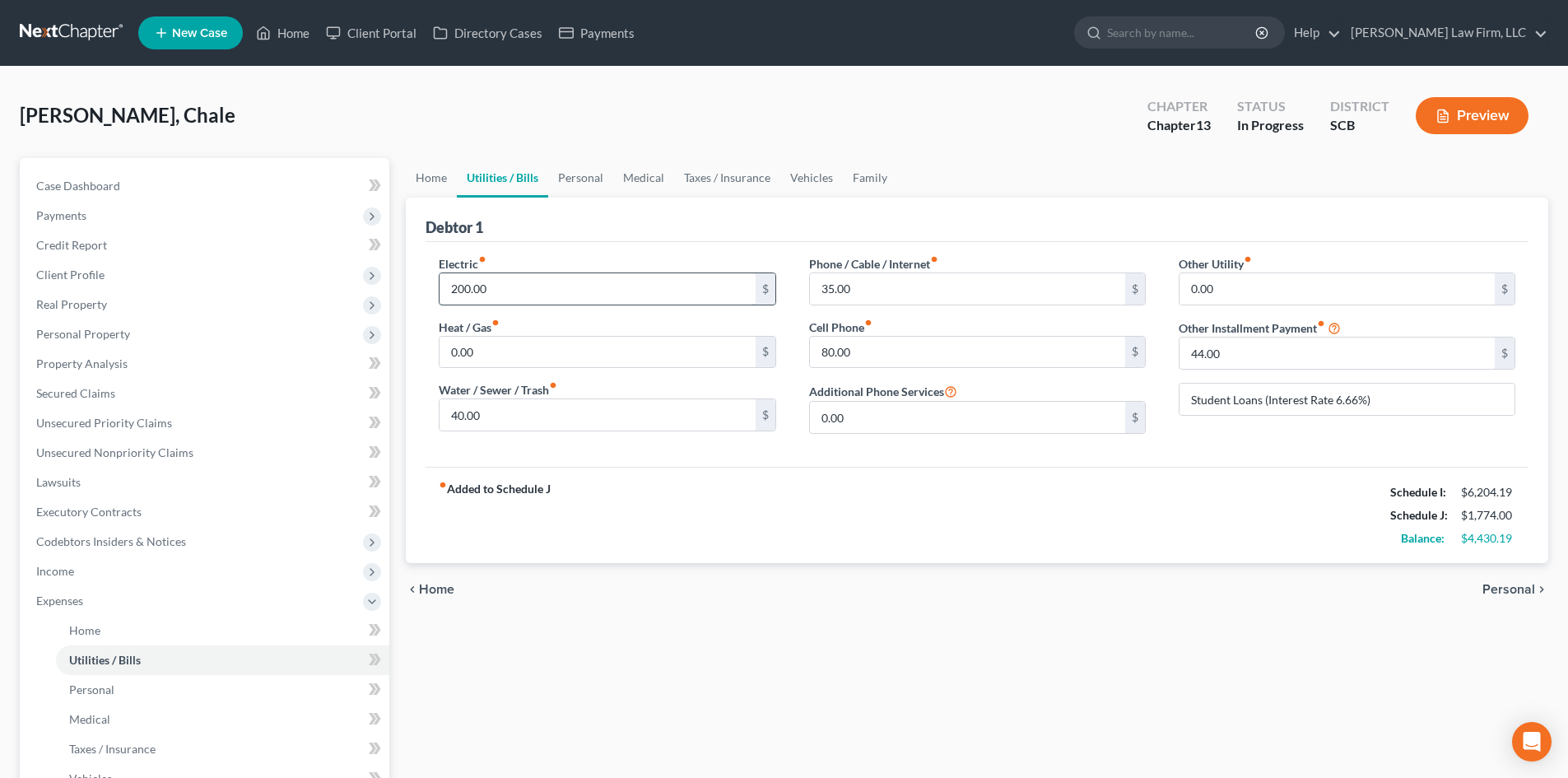
click at [544, 300] on input "200.00" at bounding box center [597, 288] width 315 height 31
type input "251.76"
click at [488, 419] on input "40.00" at bounding box center [597, 415] width 315 height 31
type input "60"
click at [865, 355] on input "80.00" at bounding box center [967, 352] width 315 height 31
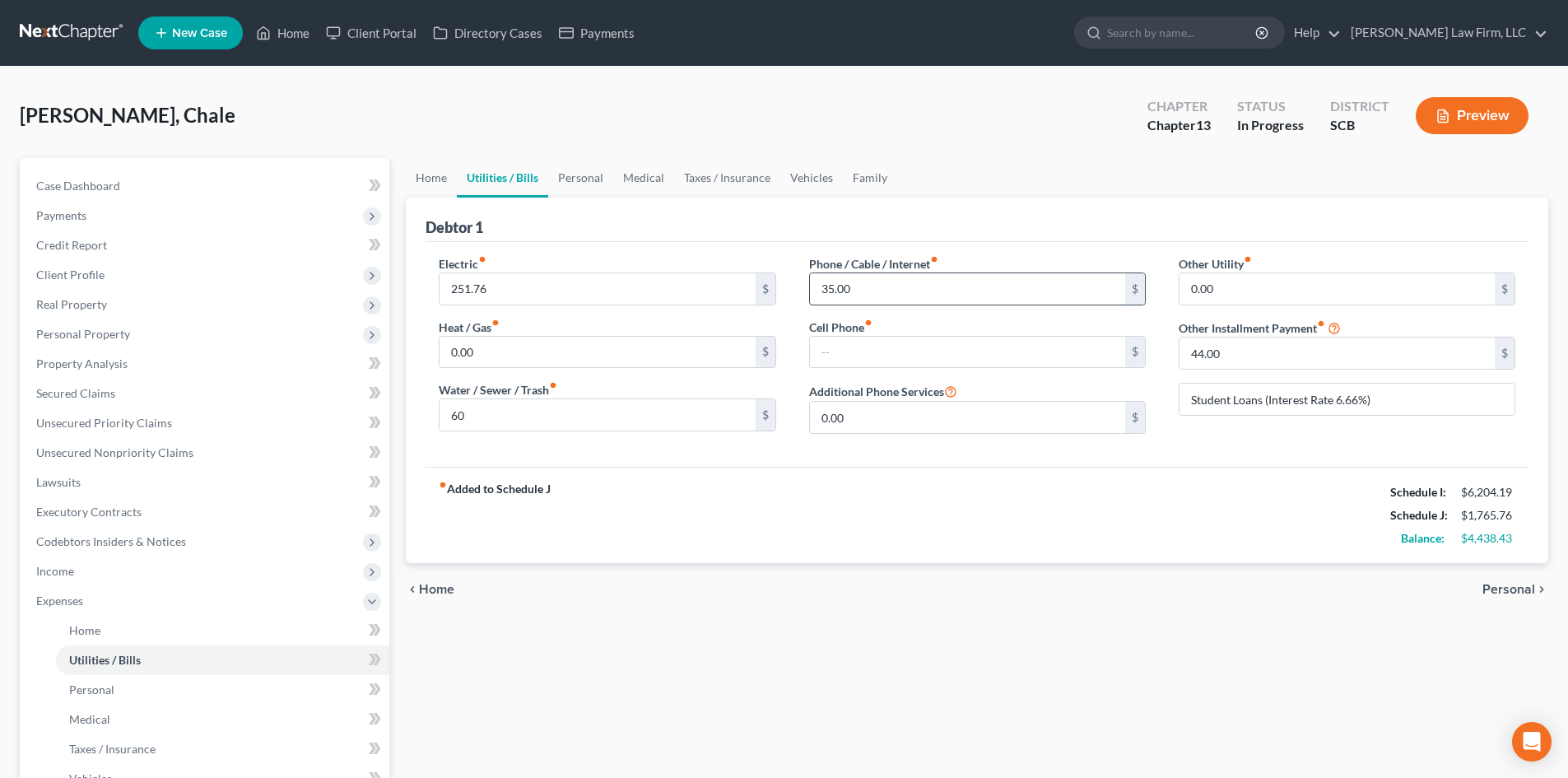
click at [882, 291] on input "35.00" at bounding box center [967, 288] width 315 height 31
type input "130"
click at [596, 167] on link "Personal" at bounding box center [580, 177] width 65 height 39
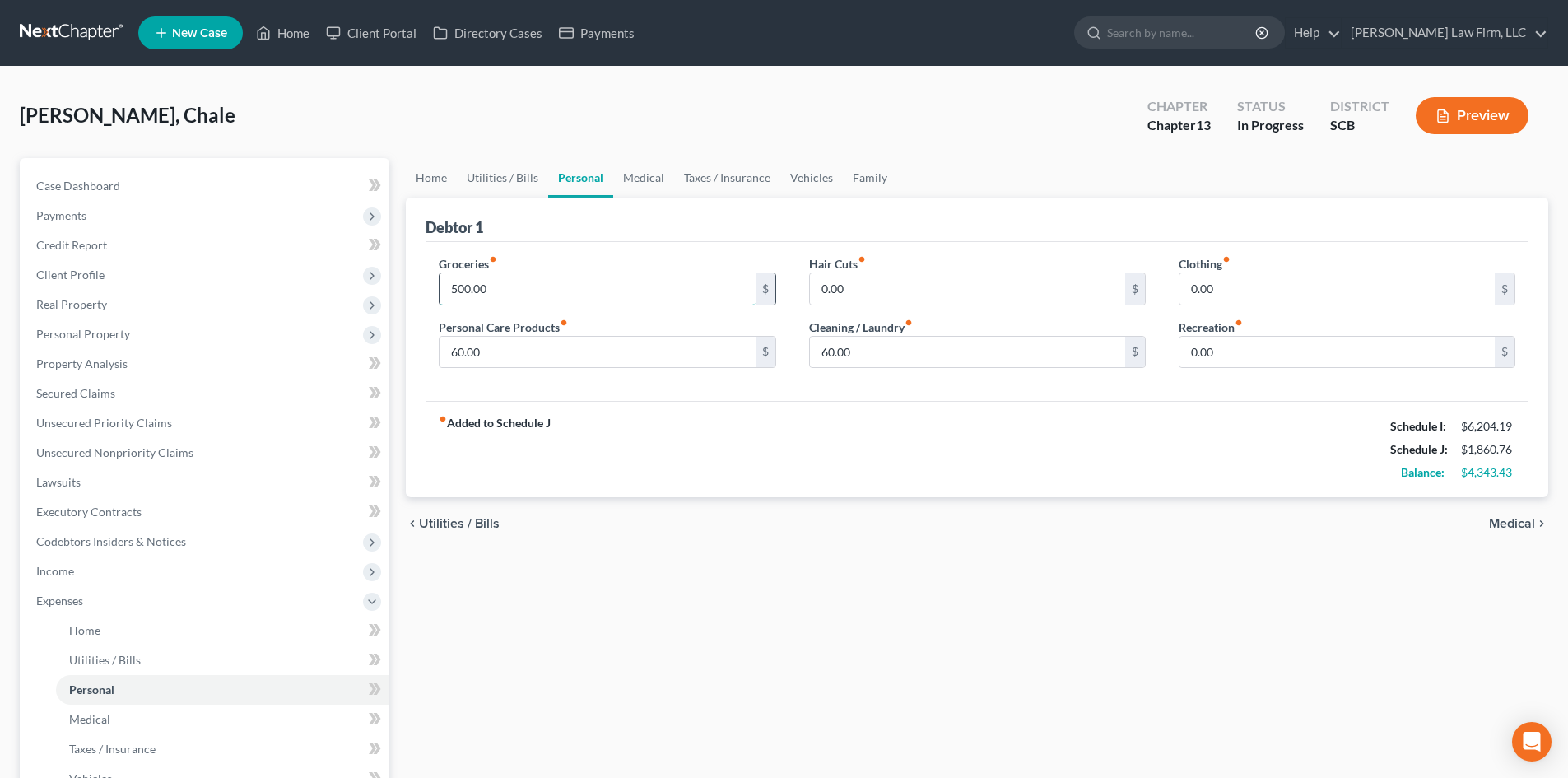
click at [536, 286] on input "500.00" at bounding box center [597, 288] width 315 height 31
type input "1,400"
click at [886, 346] on input "60.00" at bounding box center [967, 352] width 315 height 31
click at [578, 361] on input "60.00" at bounding box center [597, 352] width 315 height 31
type input "200"
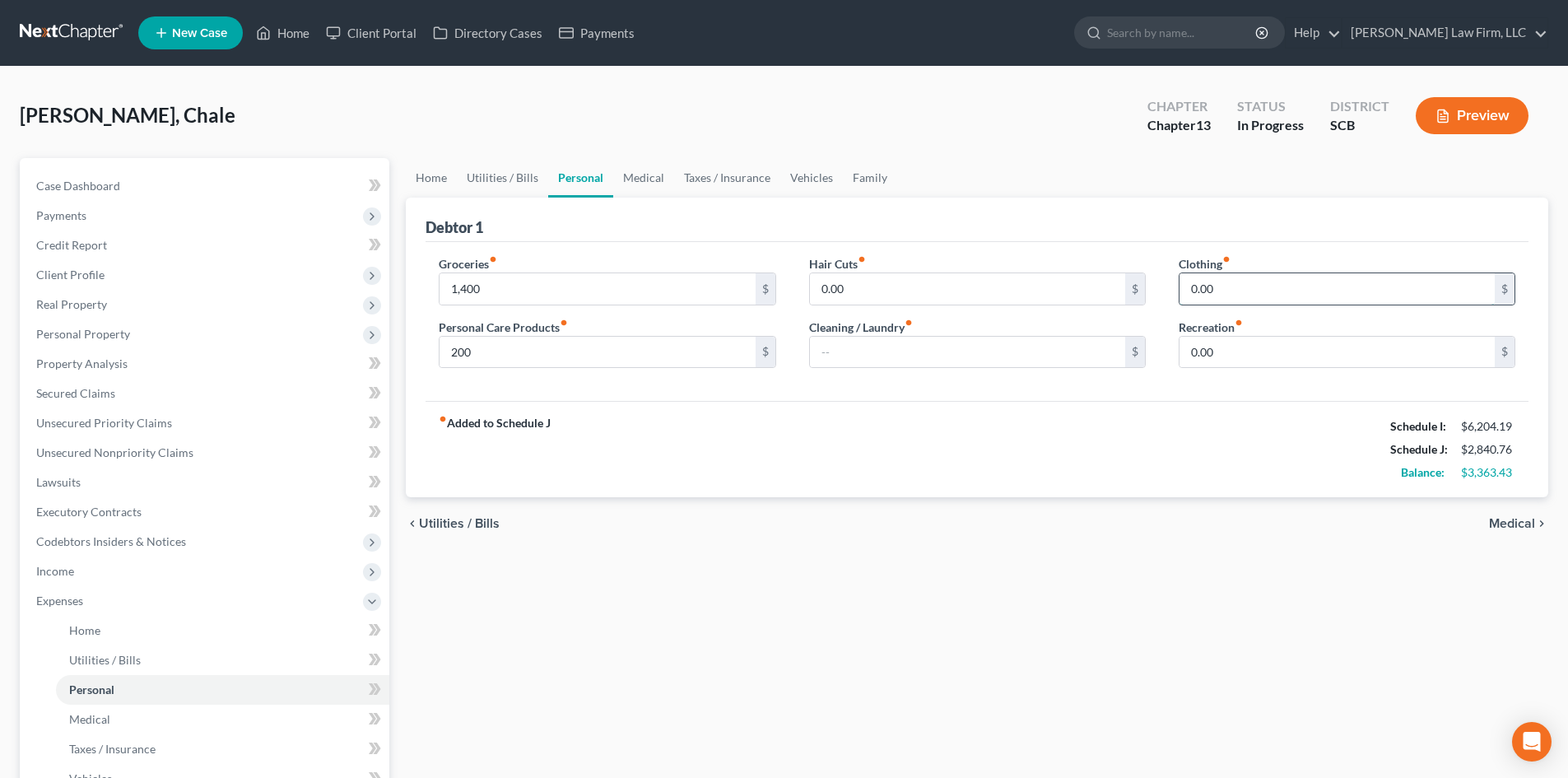
click at [1342, 292] on input "0.00" at bounding box center [1337, 288] width 315 height 31
type input "300"
click at [1197, 423] on div "fiber_manual_record Added to Schedule J Schedule I: $6,204.19 Schedule J: $3,14…" at bounding box center [977, 449] width 1103 height 97
click at [794, 187] on link "Vehicles" at bounding box center [811, 177] width 63 height 39
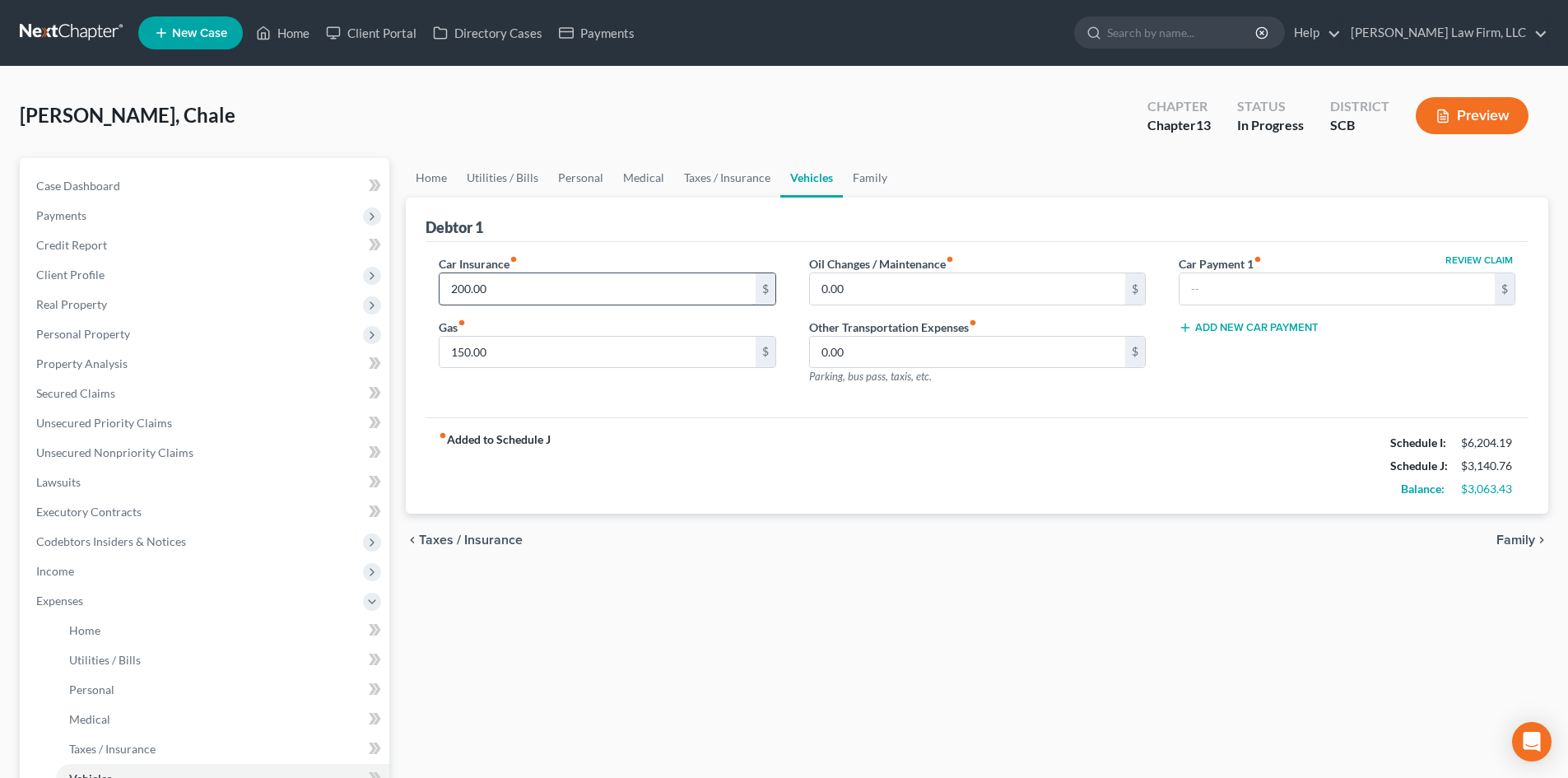
click at [525, 284] on input "200.00" at bounding box center [597, 288] width 315 height 31
type input "199.33"
click at [684, 223] on div "Debtor 1" at bounding box center [977, 220] width 1103 height 45
click at [712, 177] on link "Taxes / Insurance" at bounding box center [727, 177] width 107 height 39
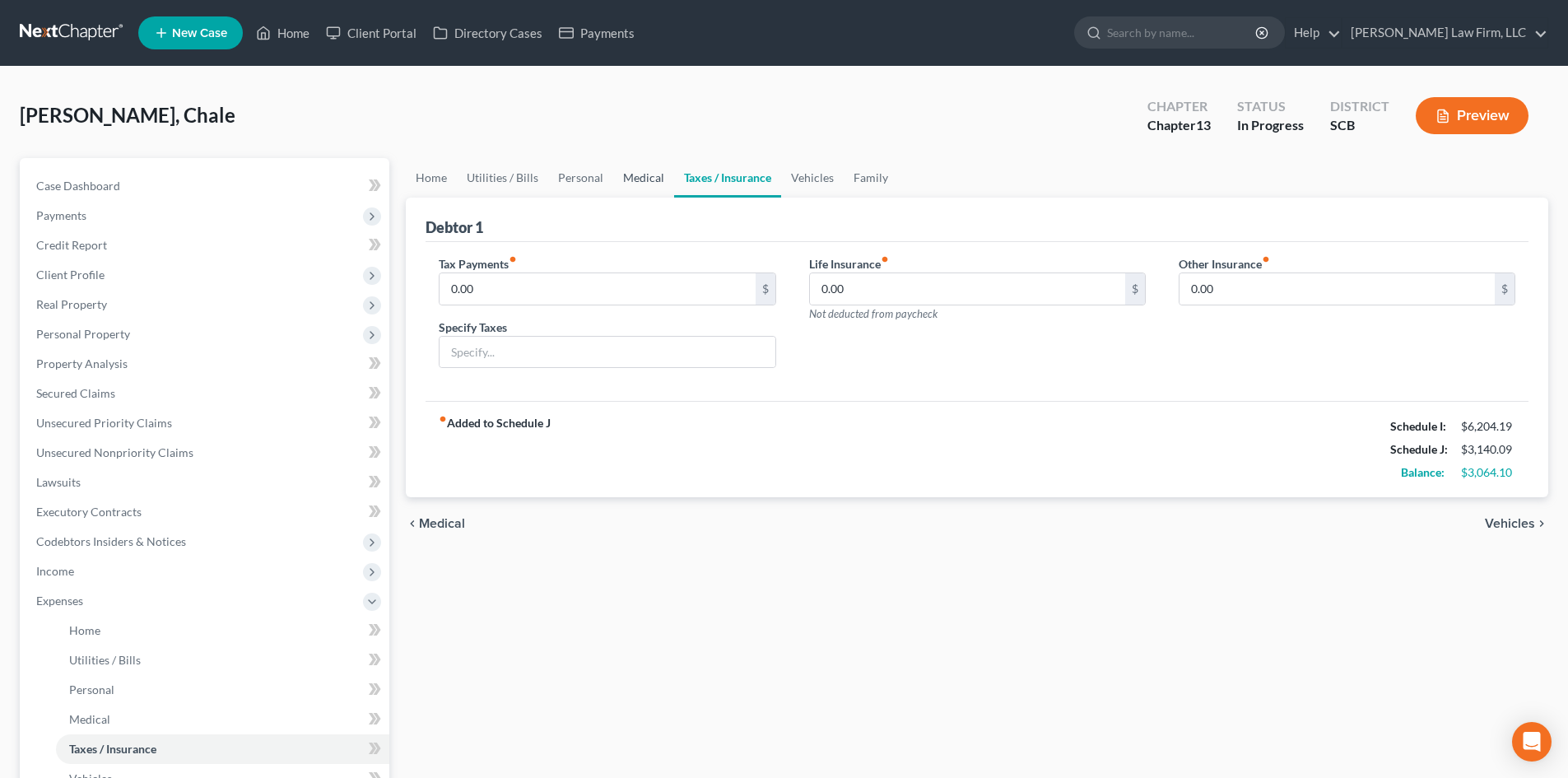
click at [625, 177] on link "Medical" at bounding box center [644, 177] width 61 height 39
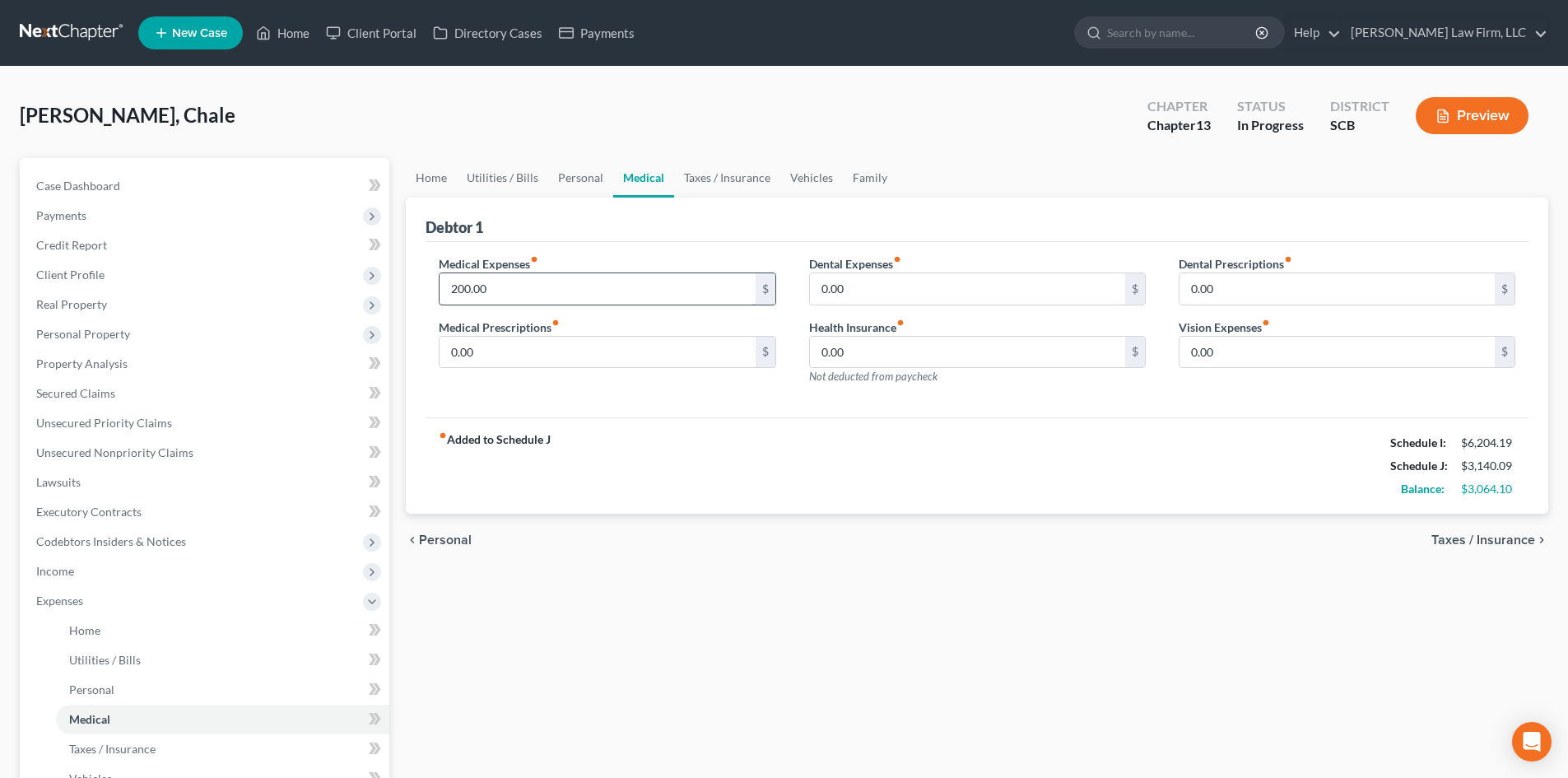
click at [551, 298] on input "200.00" at bounding box center [597, 288] width 315 height 31
type input "185"
click at [715, 419] on div "fiber_manual_record Added to Schedule J Schedule I: $6,204.19 Schedule J: $3,12…" at bounding box center [977, 466] width 1103 height 97
click at [587, 171] on link "Personal" at bounding box center [580, 177] width 65 height 39
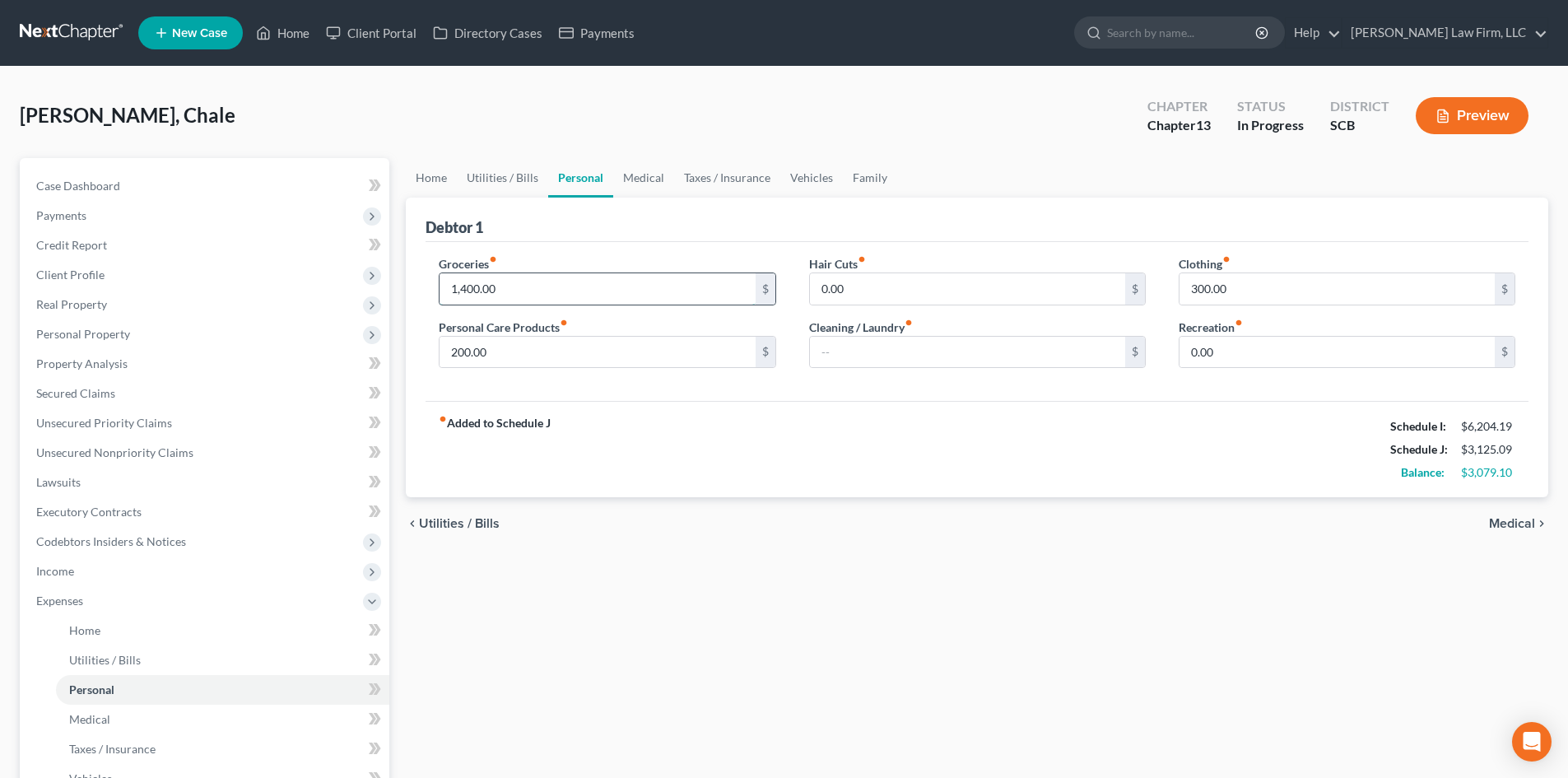
click at [553, 283] on input "1,400.00" at bounding box center [597, 288] width 315 height 31
click at [692, 425] on div "fiber_manual_record Added to Schedule J Schedule I: $6,204.19 Schedule J: $2,92…" at bounding box center [977, 449] width 1103 height 97
click at [597, 277] on input "1,200" at bounding box center [597, 288] width 315 height 31
click at [727, 409] on div "fiber_manual_record Added to Schedule J Schedule I: $6,204.19 Schedule J: $3,02…" at bounding box center [977, 449] width 1103 height 97
click at [99, 187] on span "Case Dashboard" at bounding box center [78, 185] width 84 height 14
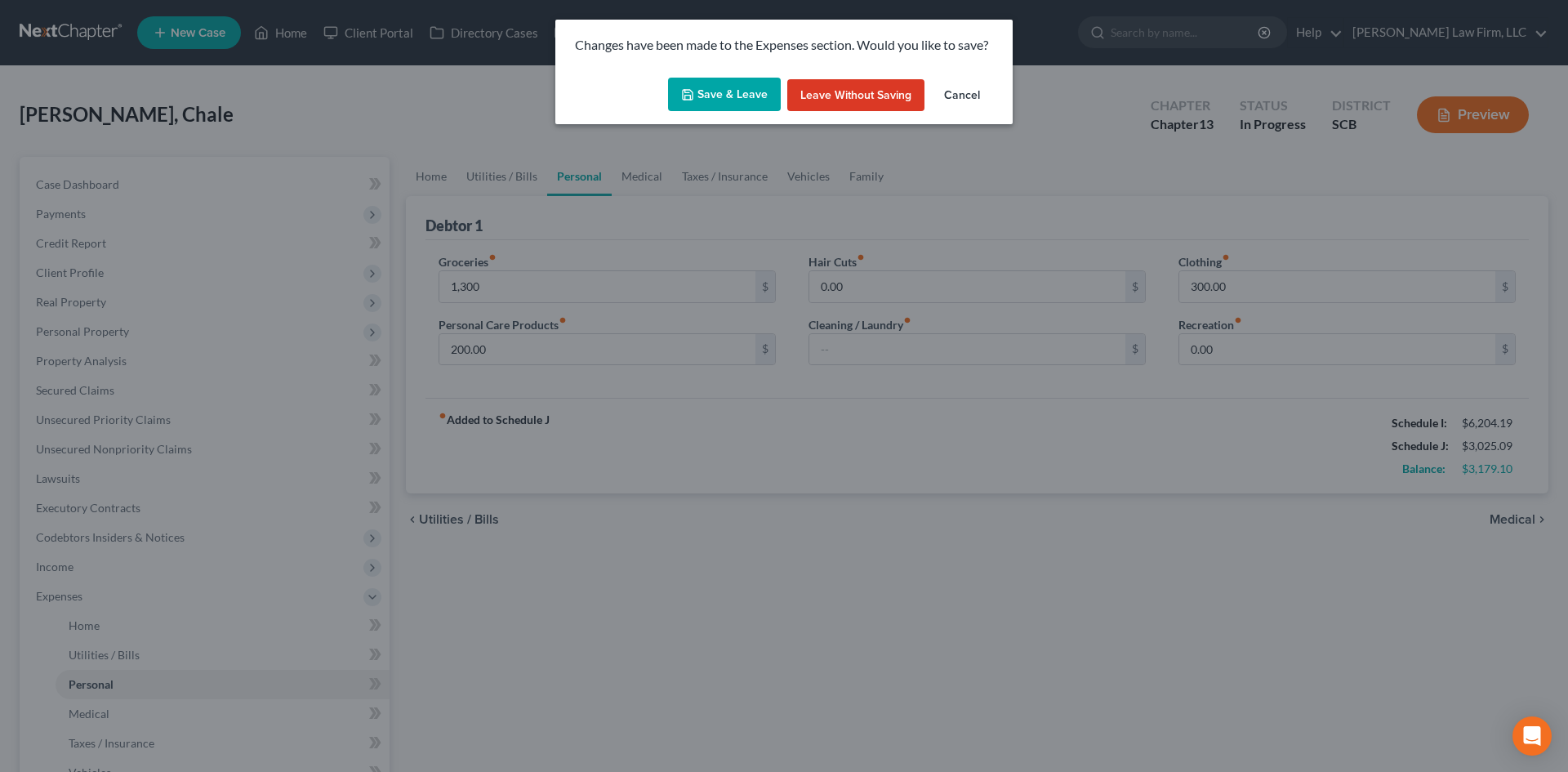
click at [731, 84] on button "Save & Leave" at bounding box center [724, 94] width 113 height 35
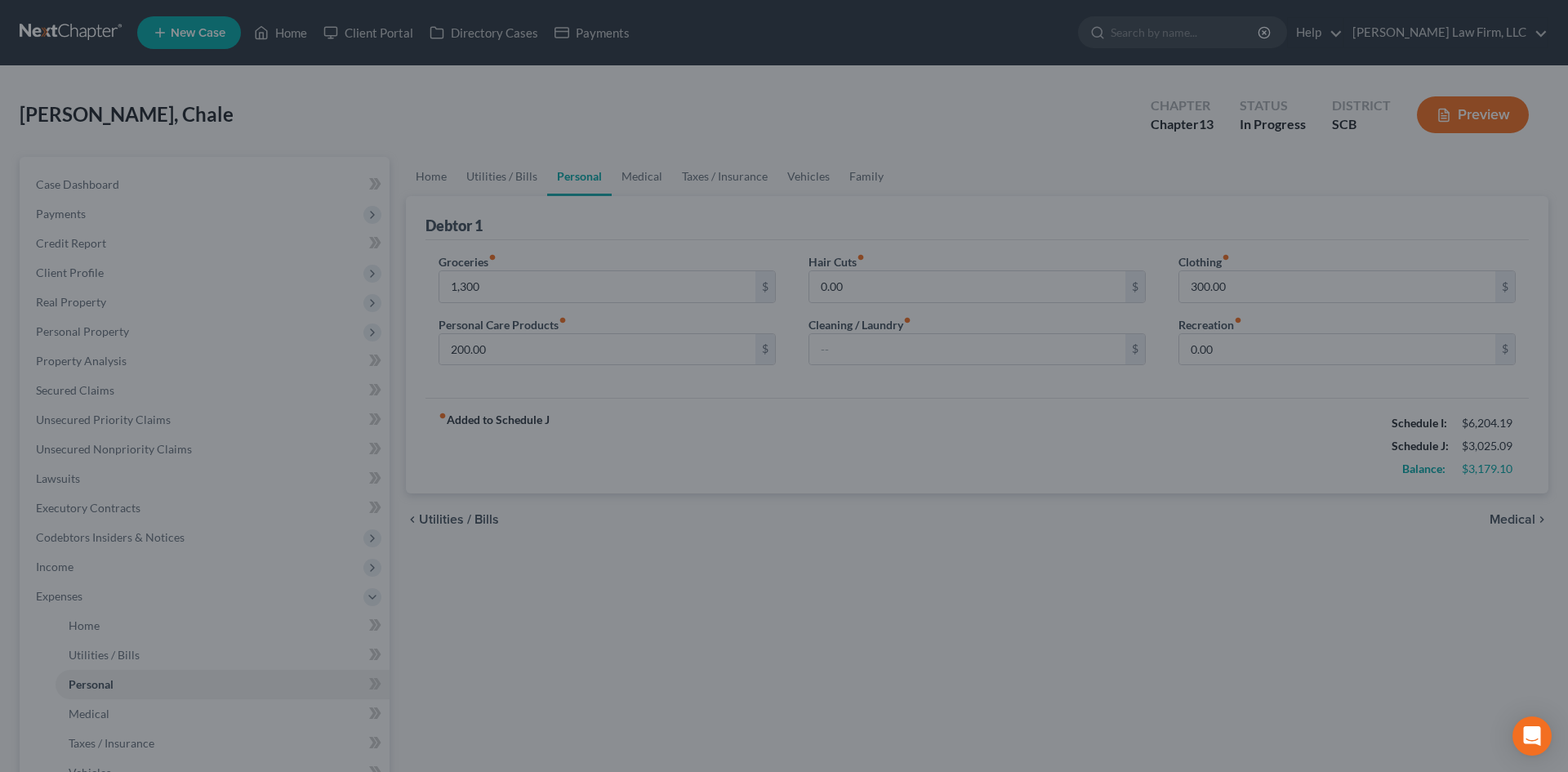
type input "1,300.00"
select select "3"
select select "0"
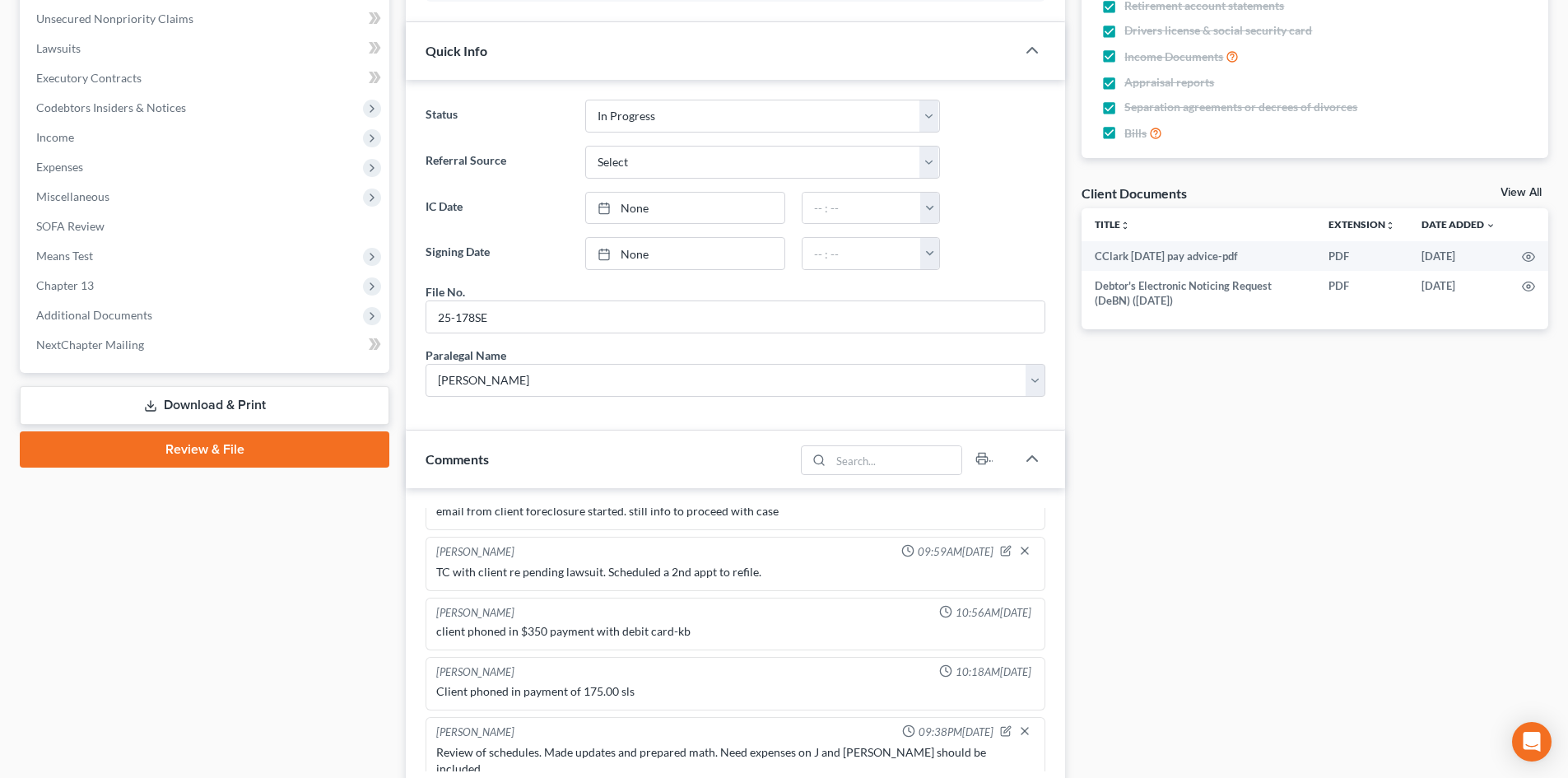
scroll to position [493, 0]
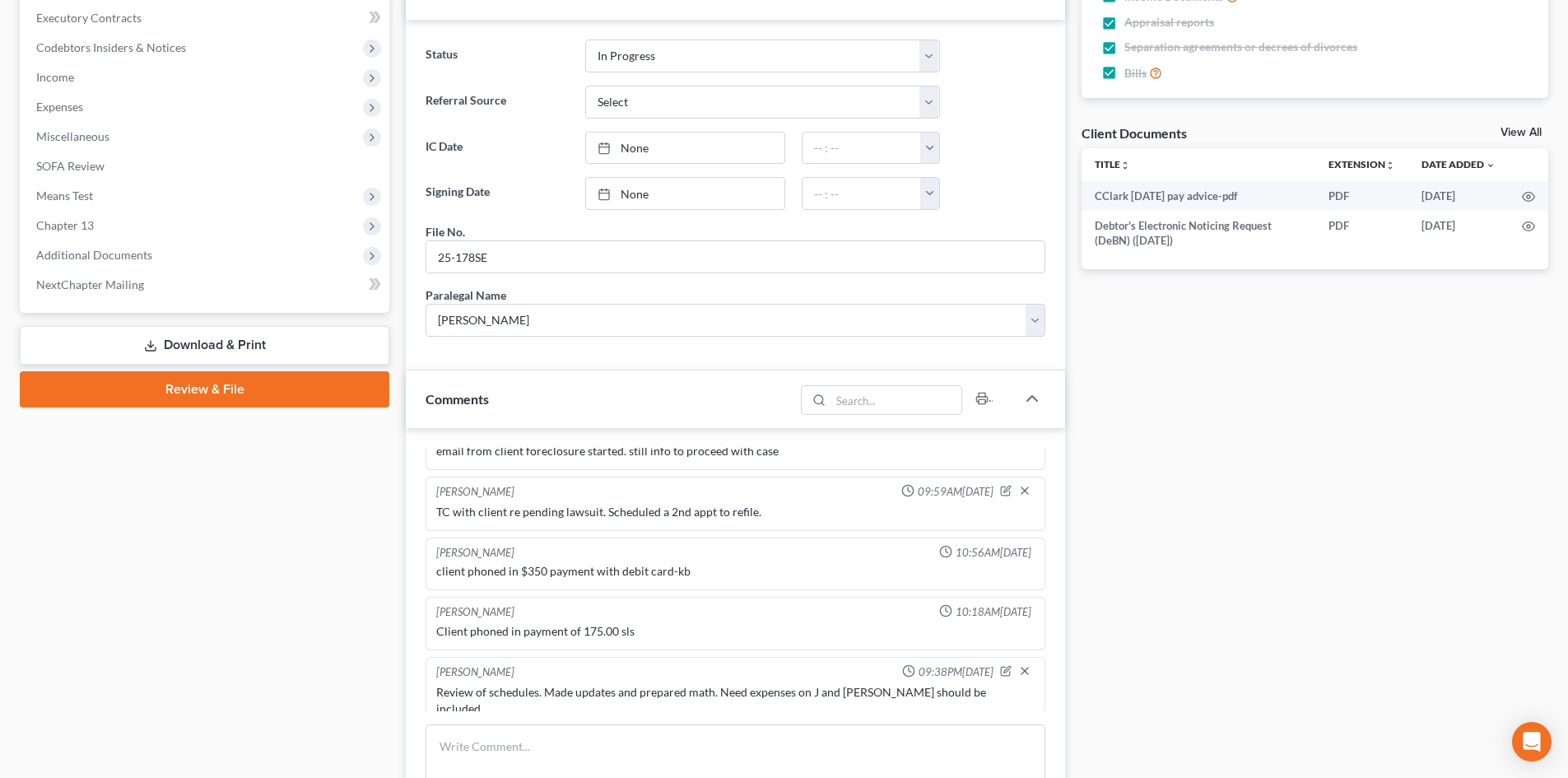
click at [226, 343] on link "Download & Print" at bounding box center [204, 345] width 370 height 38
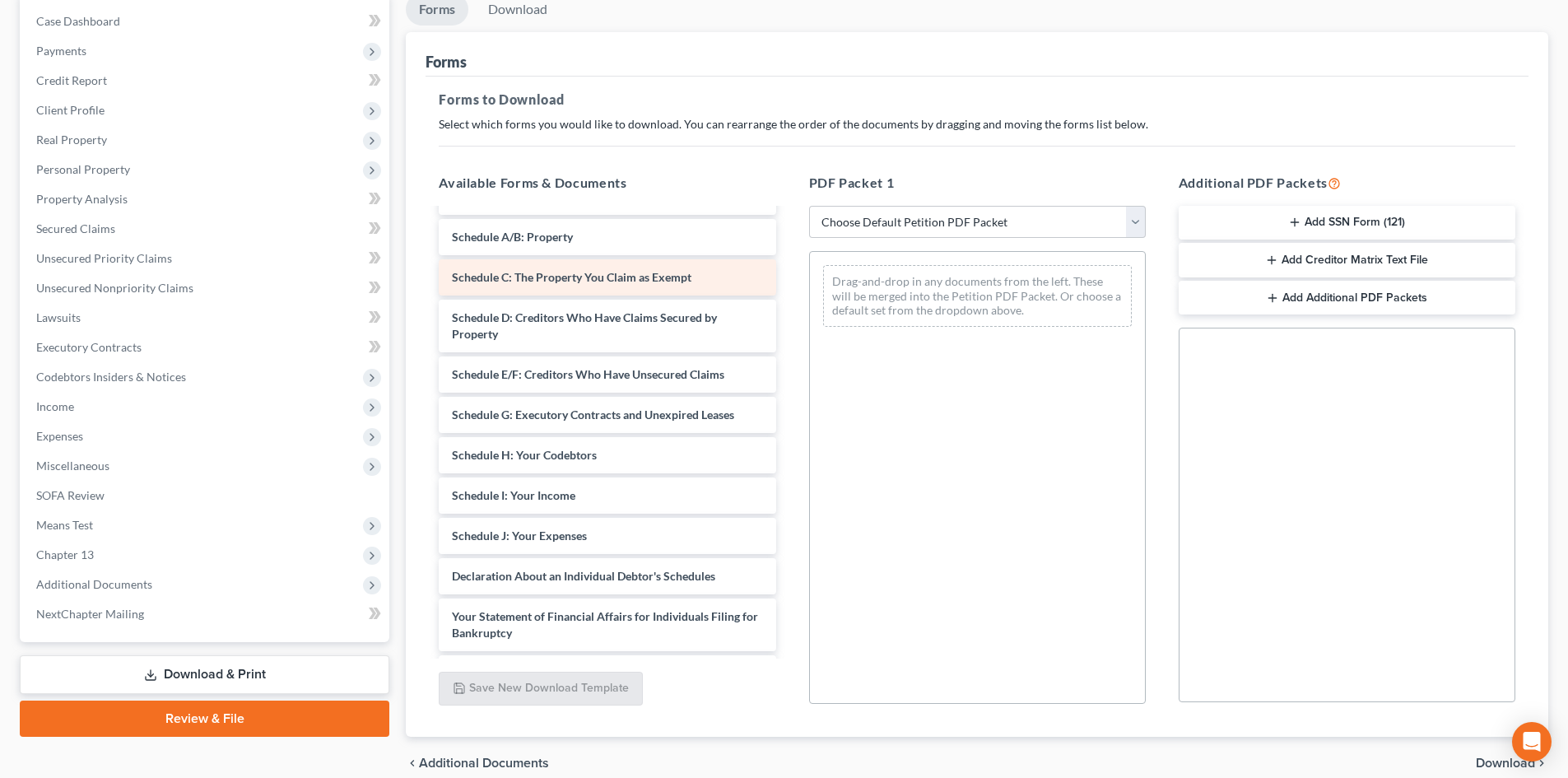
scroll to position [165, 0]
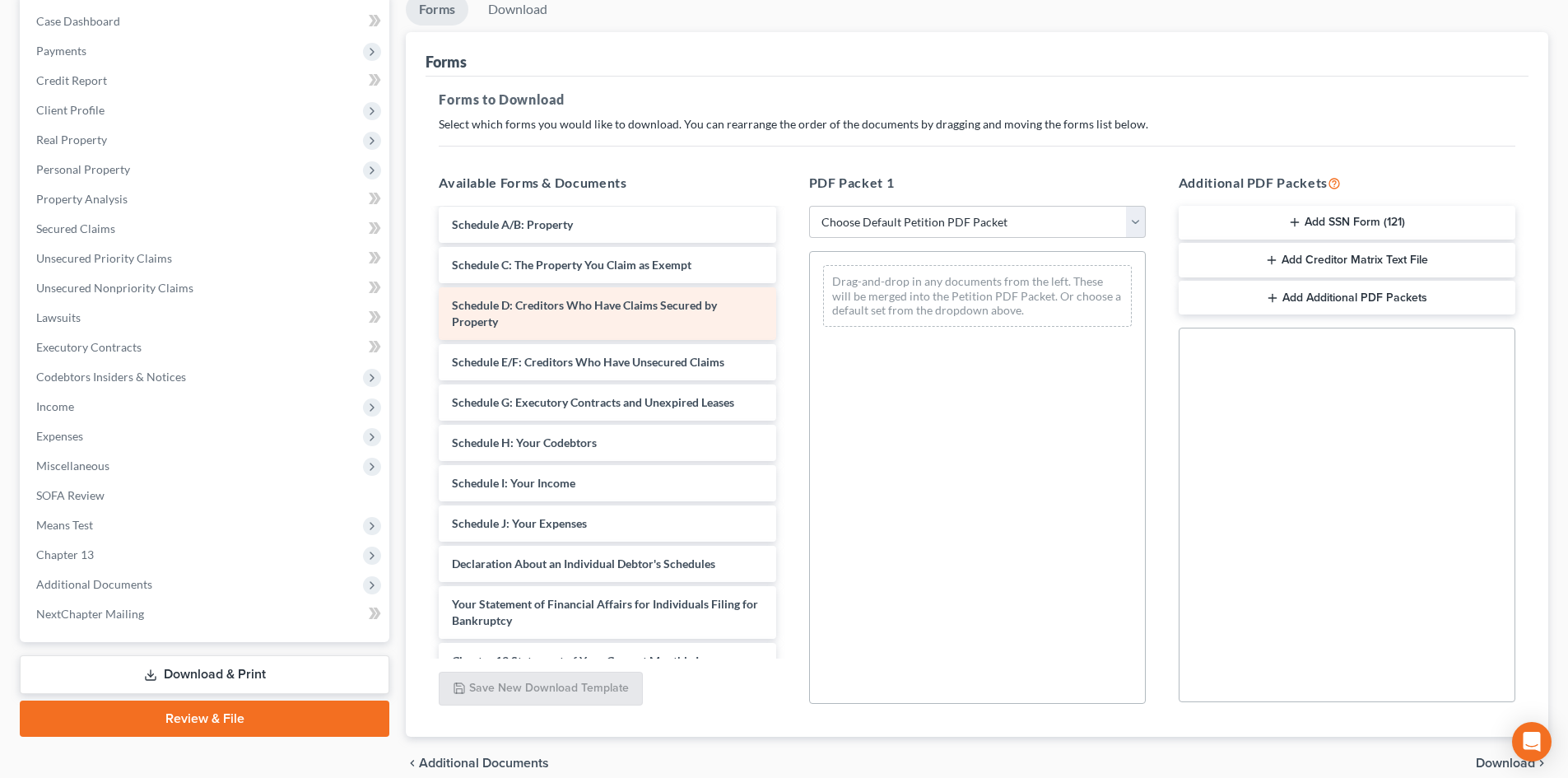
click at [788, 337] on div "CClark [DATE] pay advice-pdf Debtor's Electronic Noticing Request (DeBN) ([DATE…" at bounding box center [606, 451] width 363 height 811
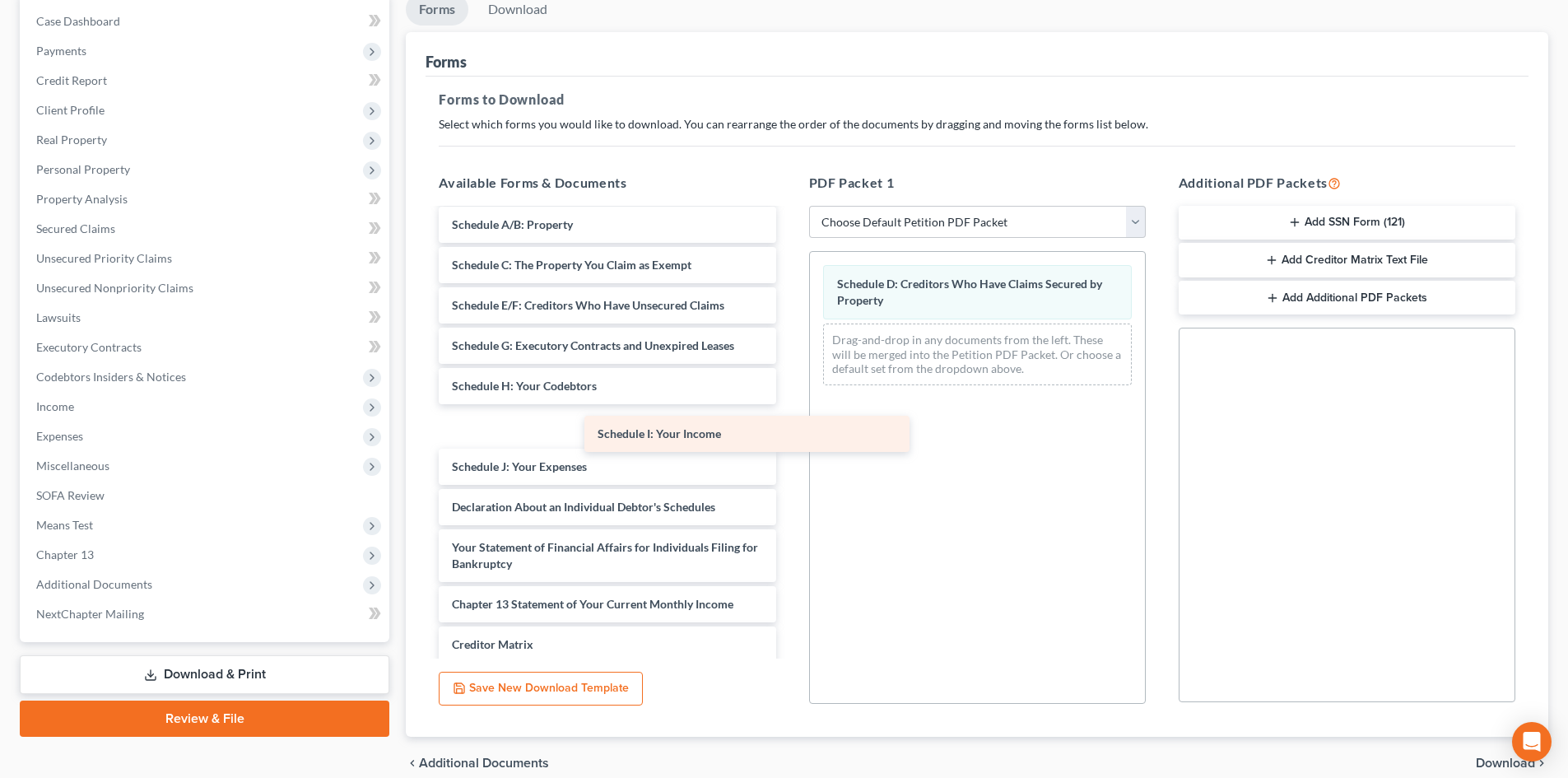
drag, startPoint x: 643, startPoint y: 453, endPoint x: 1012, endPoint y: 402, distance: 372.5
click at [788, 403] on div "Schedule I: Your Income CClark [DATE] pay advice-pdf Debtor's Electronic Notici…" at bounding box center [606, 423] width 363 height 755
drag, startPoint x: 980, startPoint y: 341, endPoint x: 591, endPoint y: 440, distance: 401.4
click at [810, 398] on div "Schedule I: Your Income Schedule D: Creditors Who Have Claims Secured by Proper…" at bounding box center [977, 325] width 335 height 147
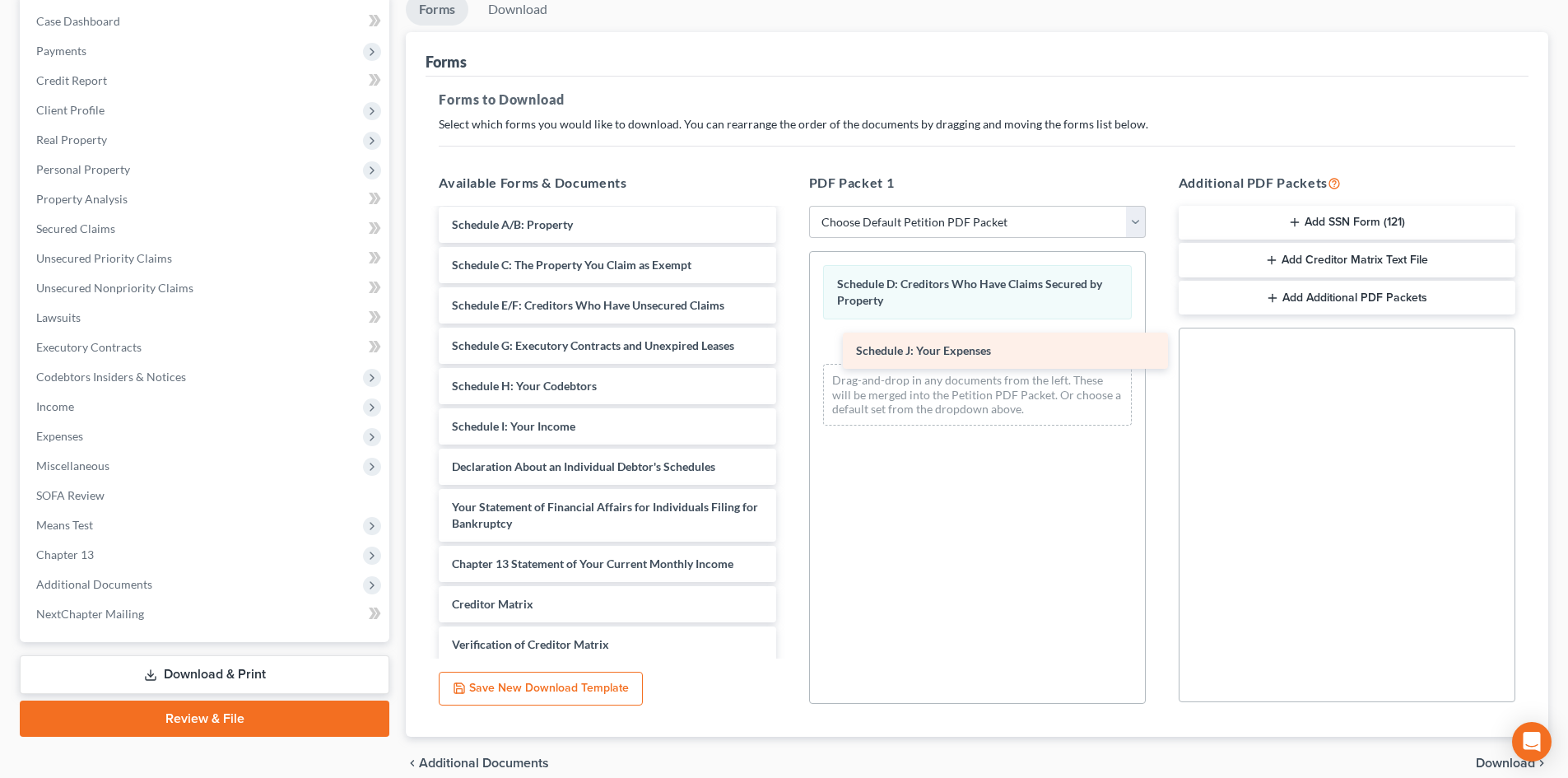
drag, startPoint x: 570, startPoint y: 485, endPoint x: 974, endPoint y: 353, distance: 425.0
click at [788, 353] on div "Schedule J: Your Expenses CClark [DATE] pay advice-pdf Debtor's Electronic Noti…" at bounding box center [606, 403] width 363 height 714
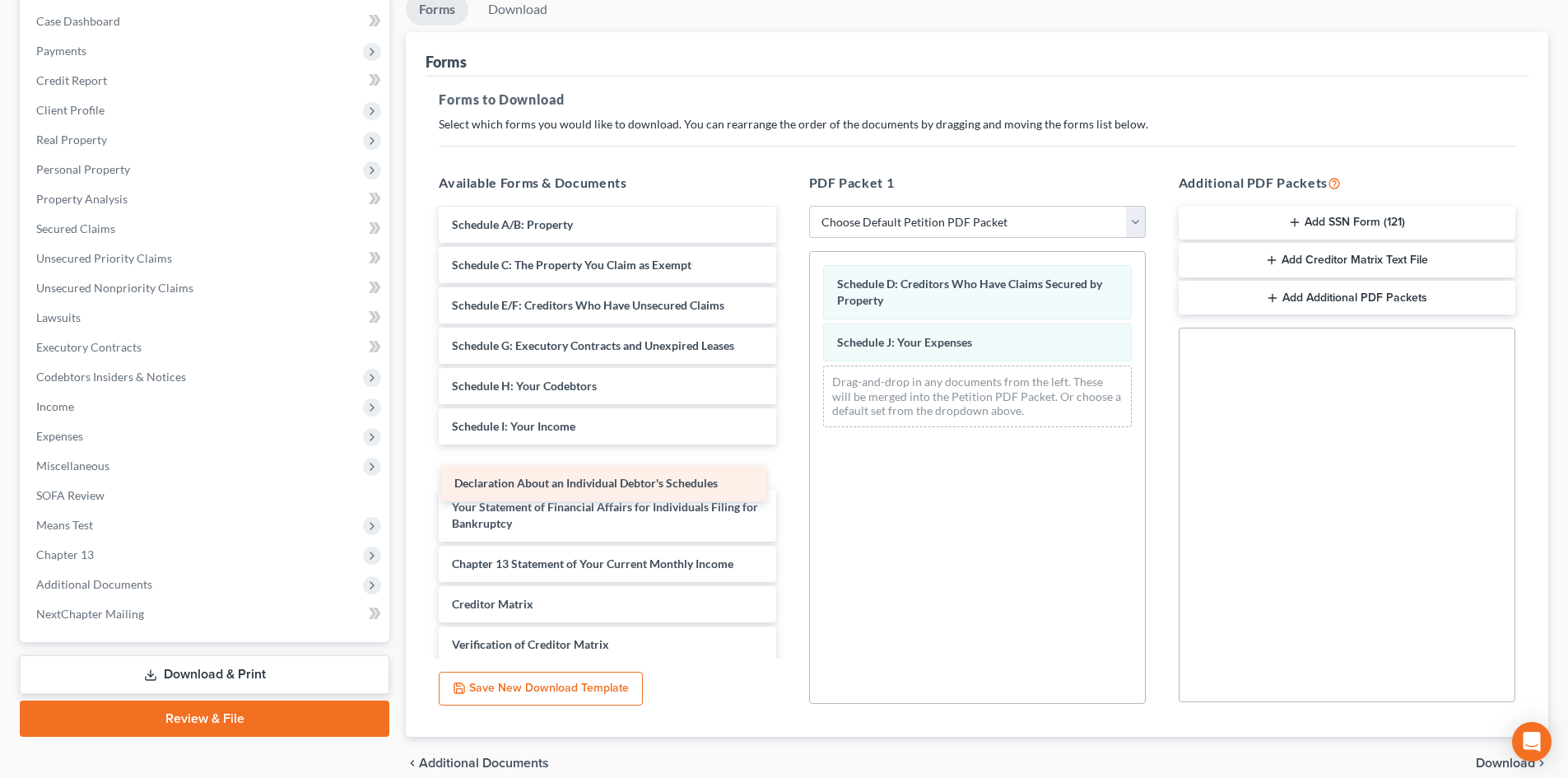
drag, startPoint x: 691, startPoint y: 474, endPoint x: 1039, endPoint y: 398, distance: 356.2
click at [788, 399] on div "Declaration About an Individual Debtor's Schedules CClark [DATE] pay advice-pdf…" at bounding box center [606, 403] width 363 height 714
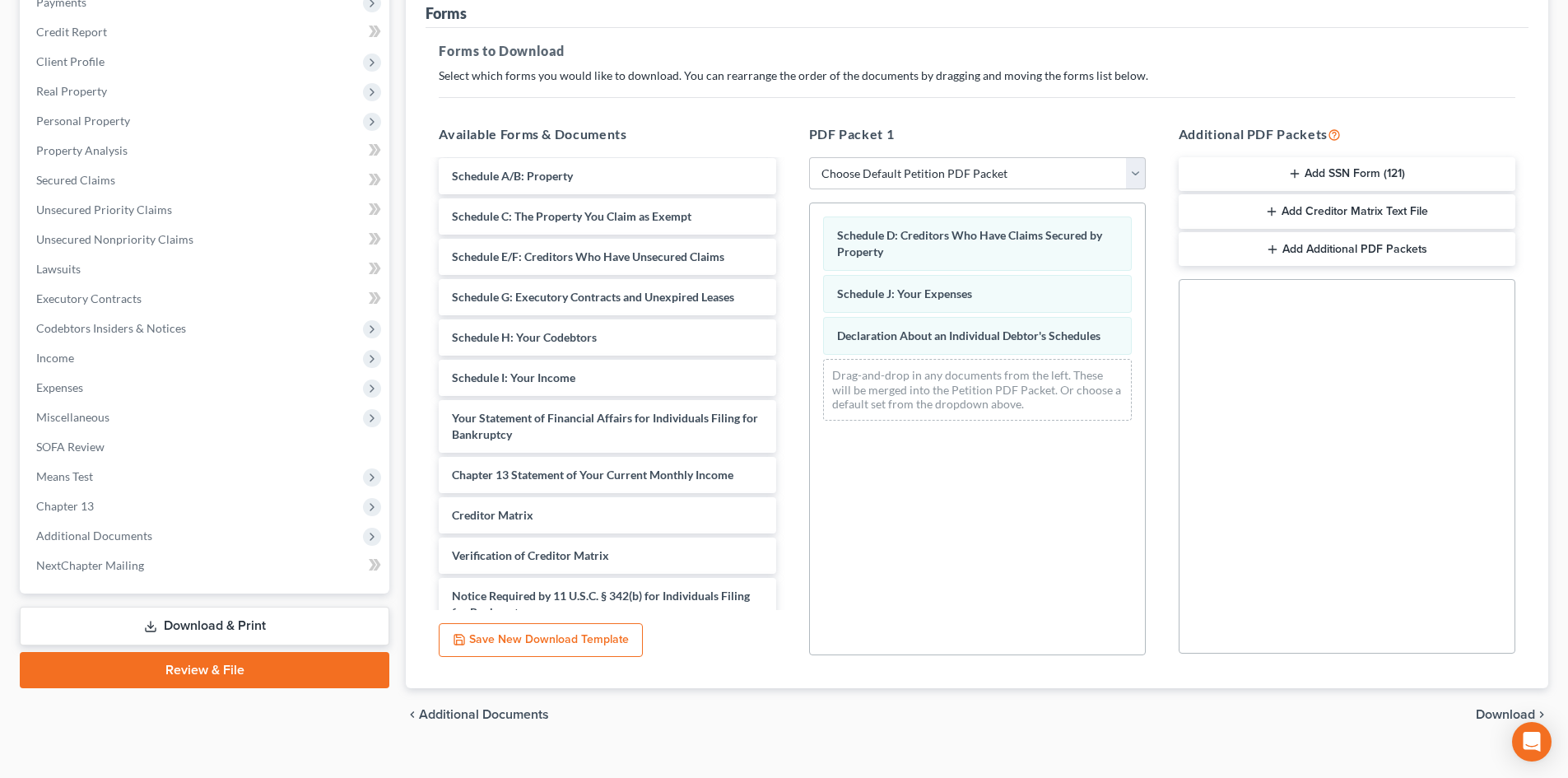
scroll to position [239, 0]
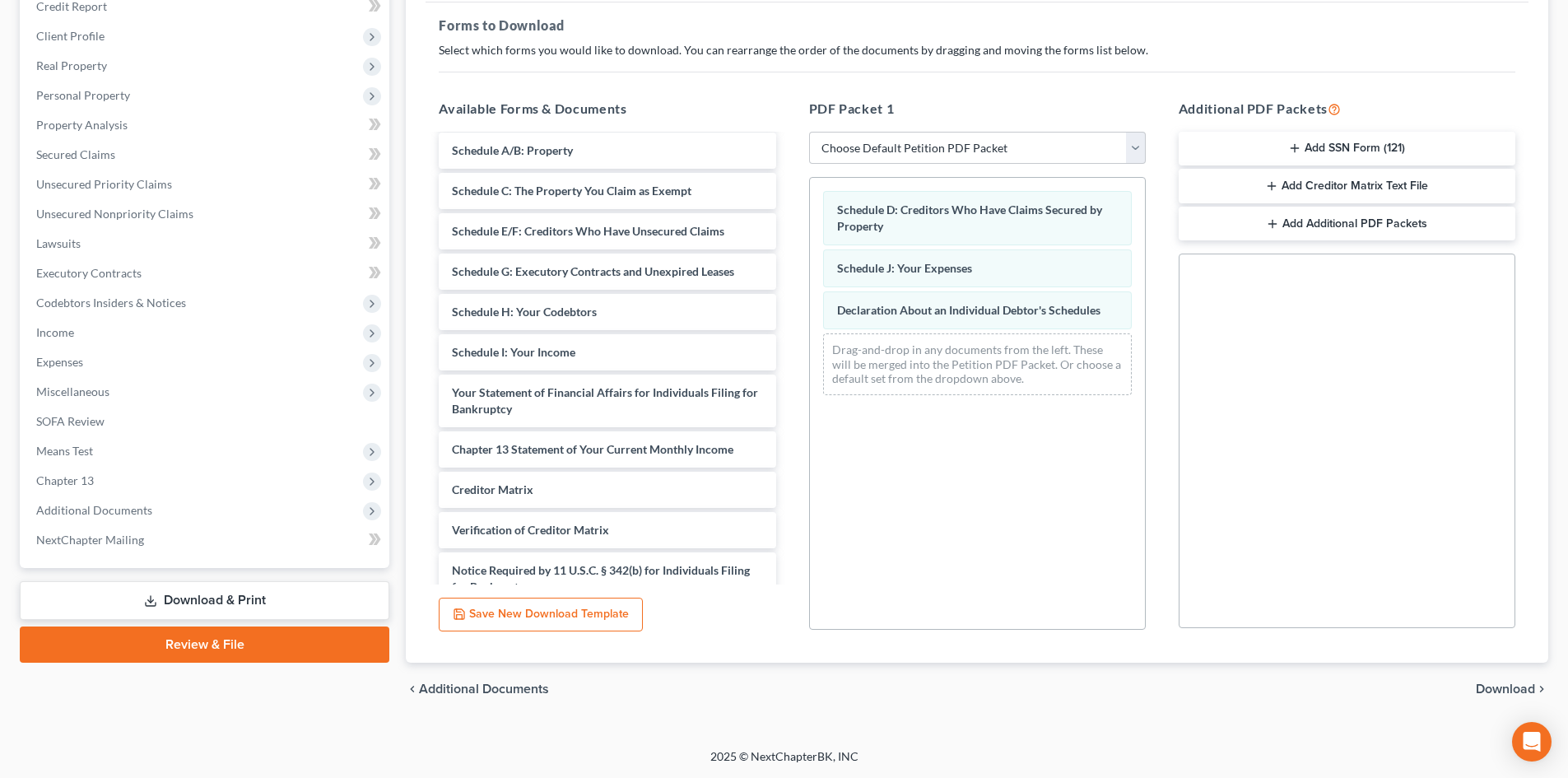
click at [1500, 688] on span "Download" at bounding box center [1505, 688] width 59 height 13
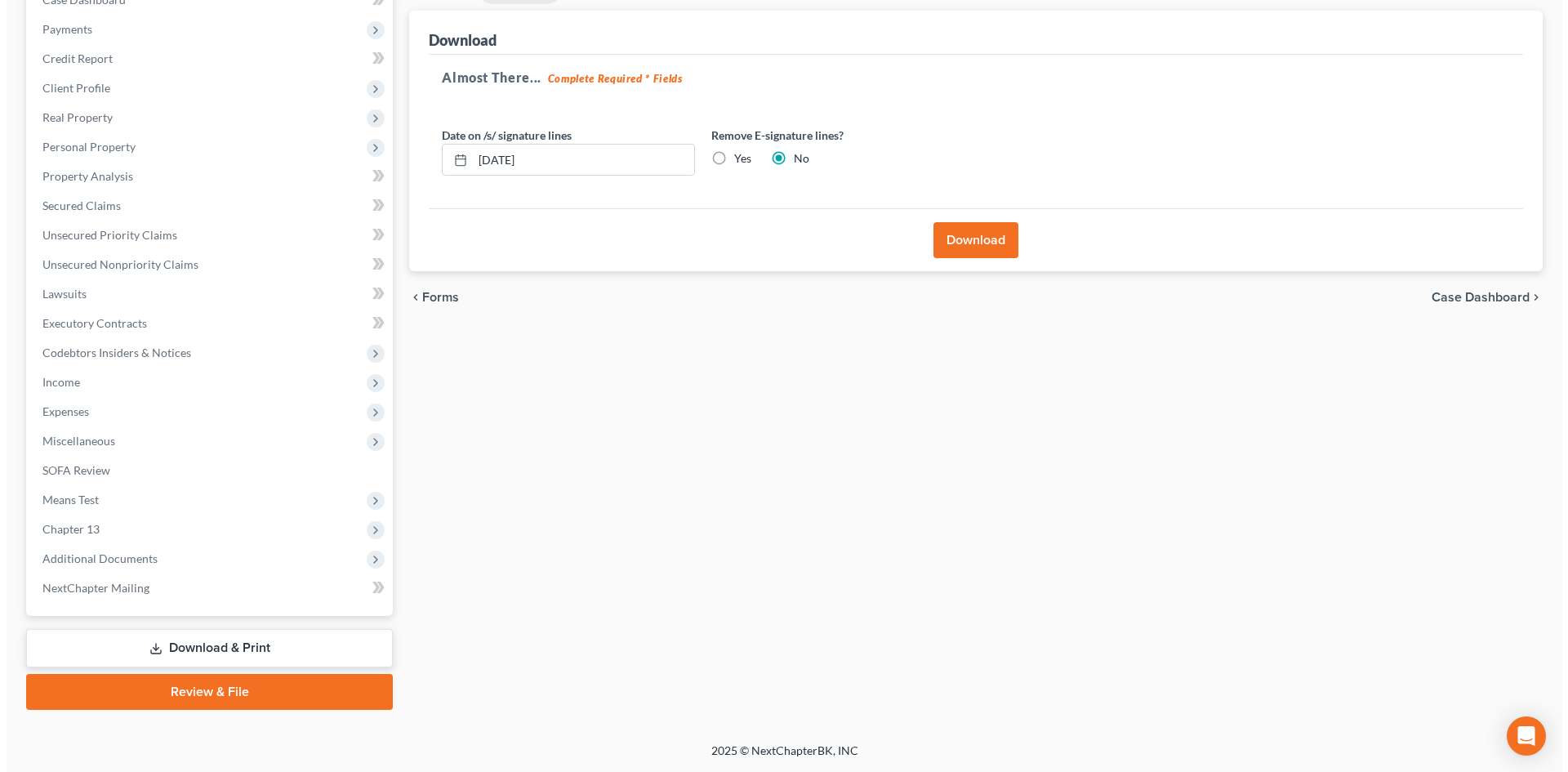
scroll to position [185, 0]
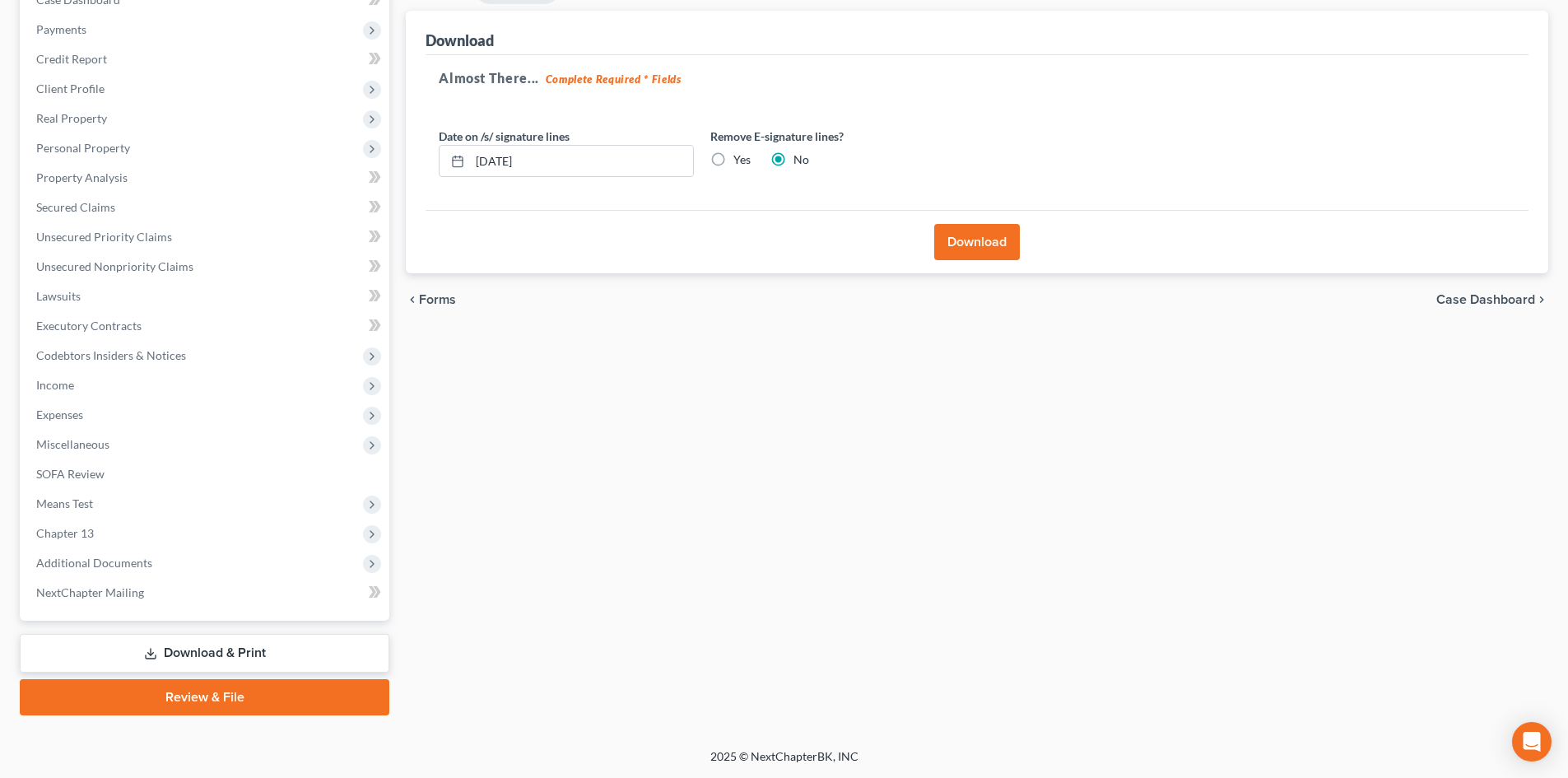
click at [733, 159] on label "Yes" at bounding box center [741, 159] width 17 height 16
click at [740, 159] on input "Yes" at bounding box center [745, 157] width 11 height 11
radio input "true"
radio input "false"
drag, startPoint x: 637, startPoint y: 158, endPoint x: 358, endPoint y: 168, distance: 279.2
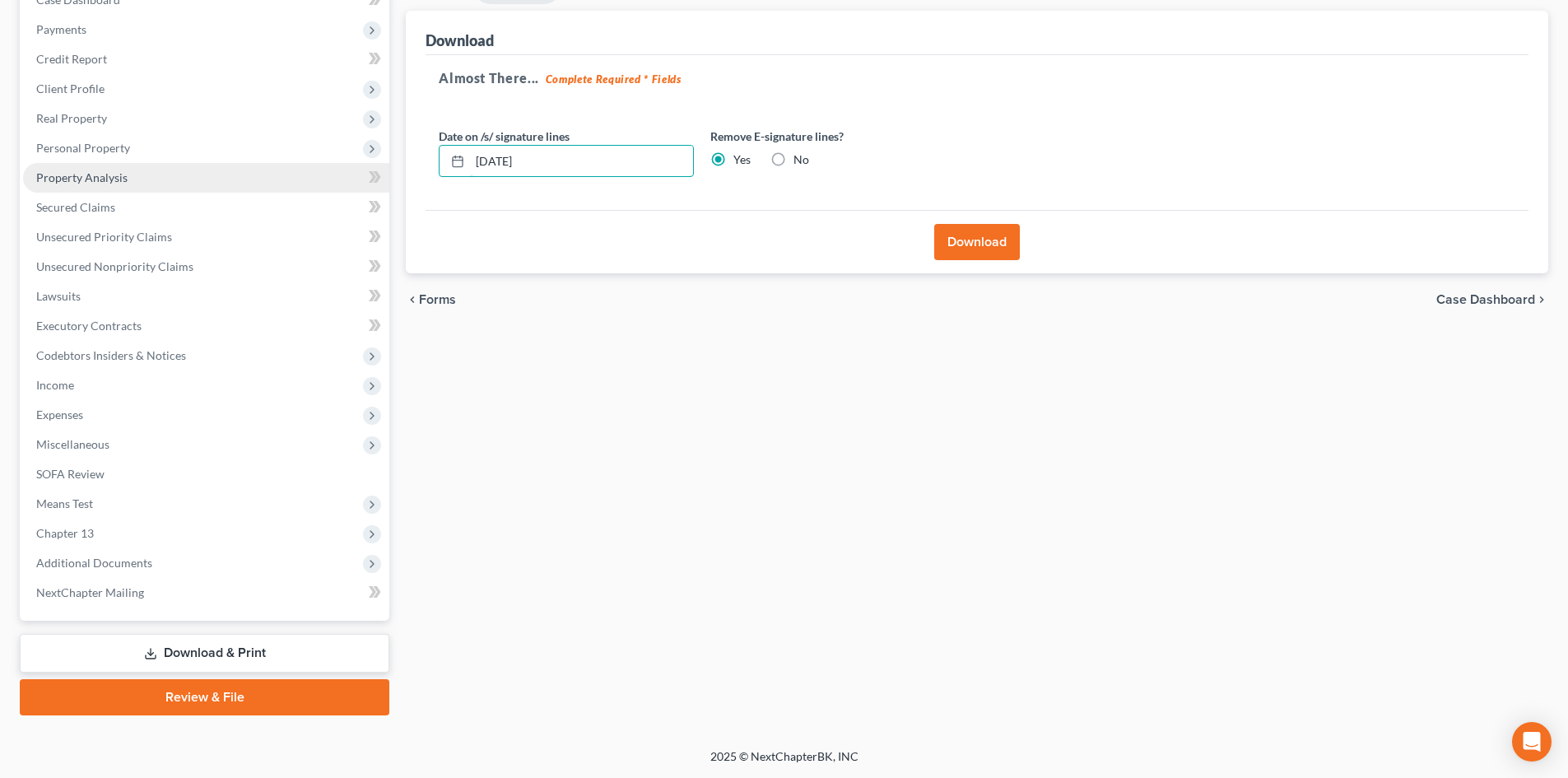
click at [416, 172] on div "Download Almost There... Complete Required * Fields Date on /s/ signature lines…" at bounding box center [977, 142] width 1143 height 263
click at [981, 238] on button "Download" at bounding box center [977, 242] width 86 height 36
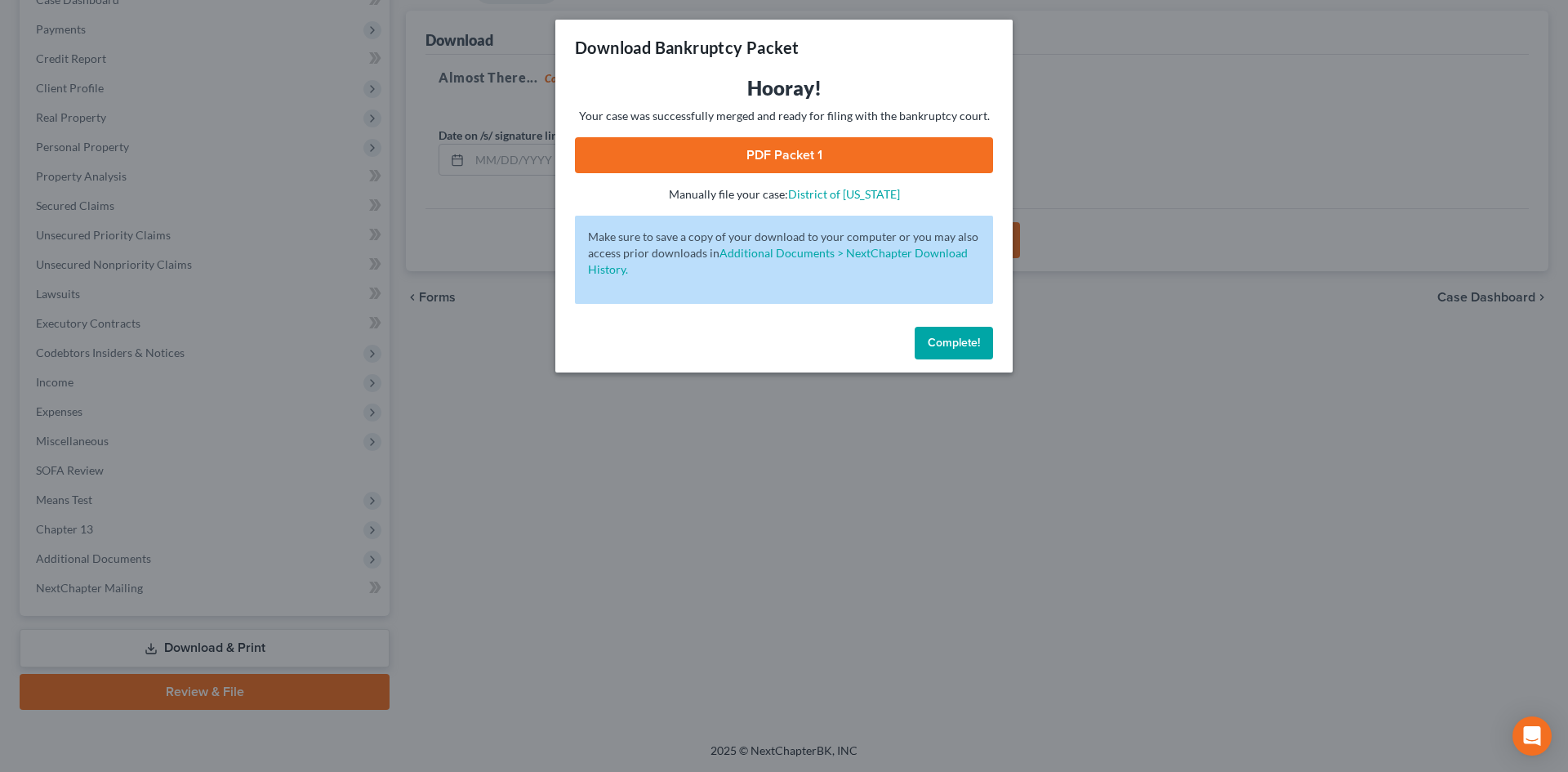
click at [666, 152] on link "PDF Packet 1" at bounding box center [784, 155] width 418 height 36
